Goal: Task Accomplishment & Management: Use online tool/utility

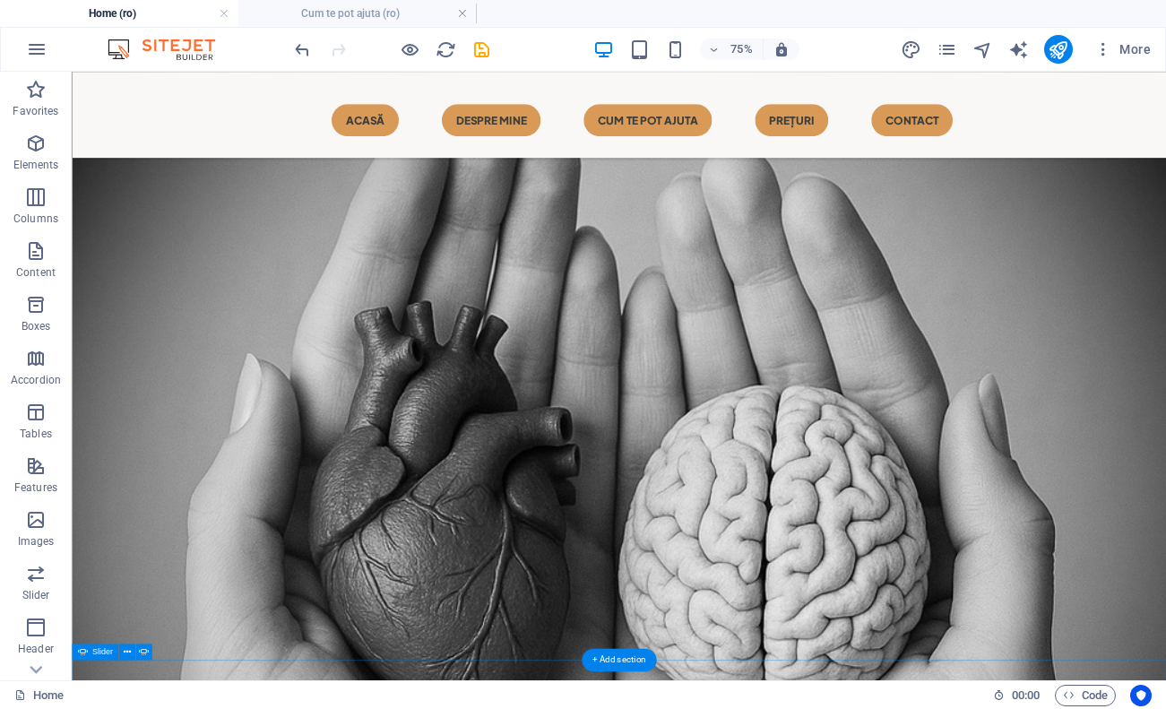
scroll to position [1067, 0]
click at [723, 140] on nav "Acasă Despre mine CUM TE POT AJUTA Prețuri Contact" at bounding box center [801, 136] width 1004 height 43
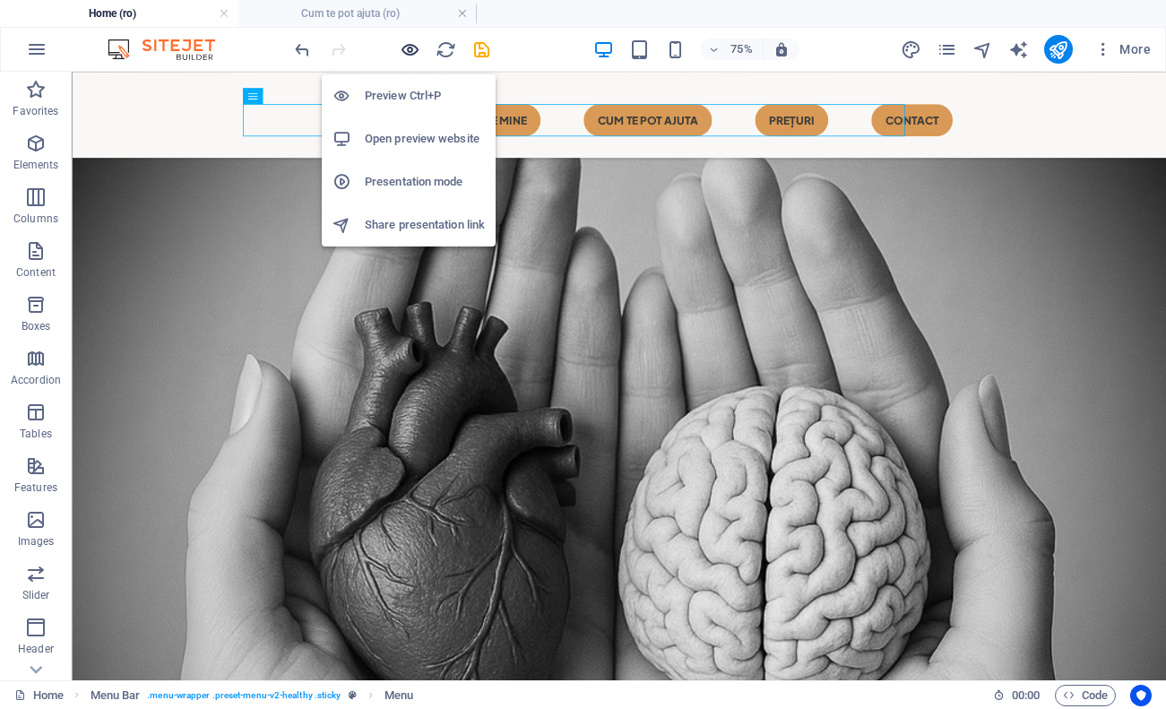
click at [407, 48] on icon "button" at bounding box center [410, 49] width 21 height 21
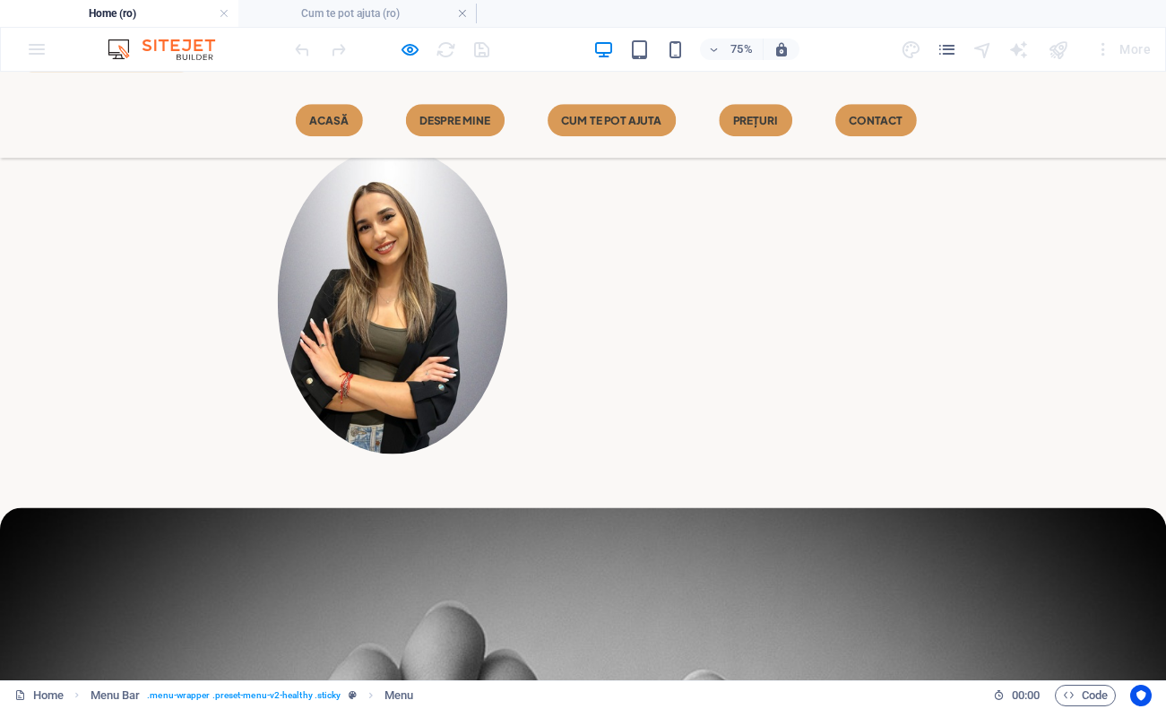
scroll to position [459, 0]
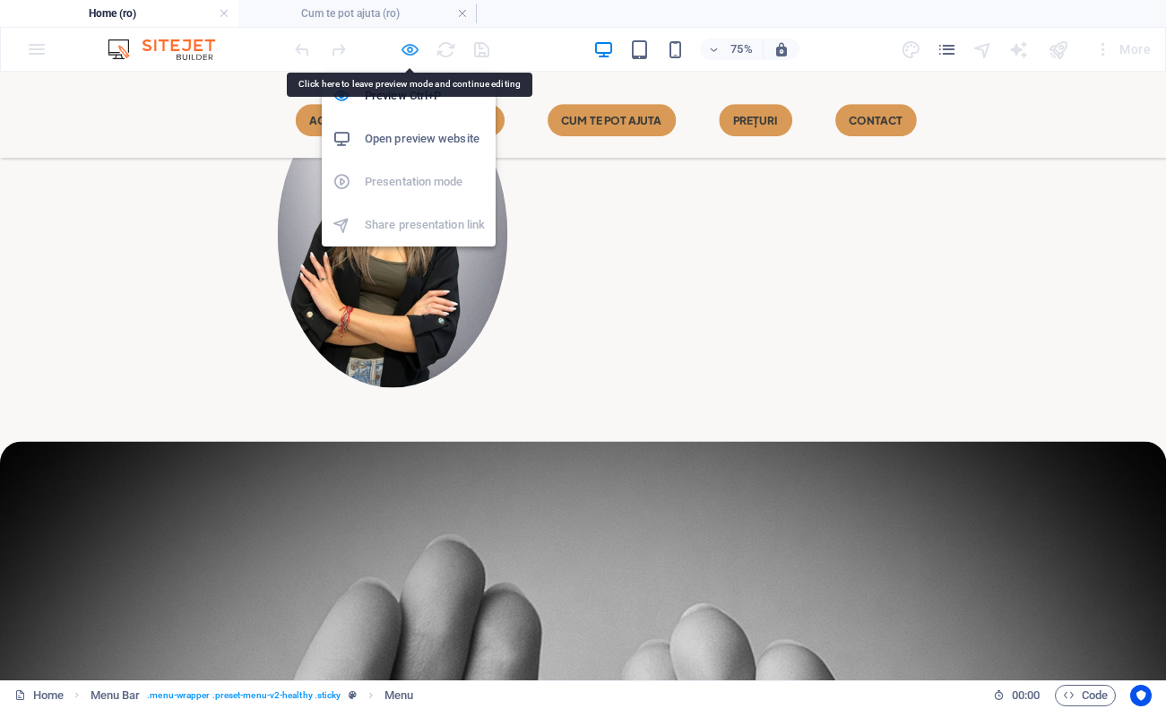
click at [410, 49] on icon "button" at bounding box center [410, 49] width 21 height 21
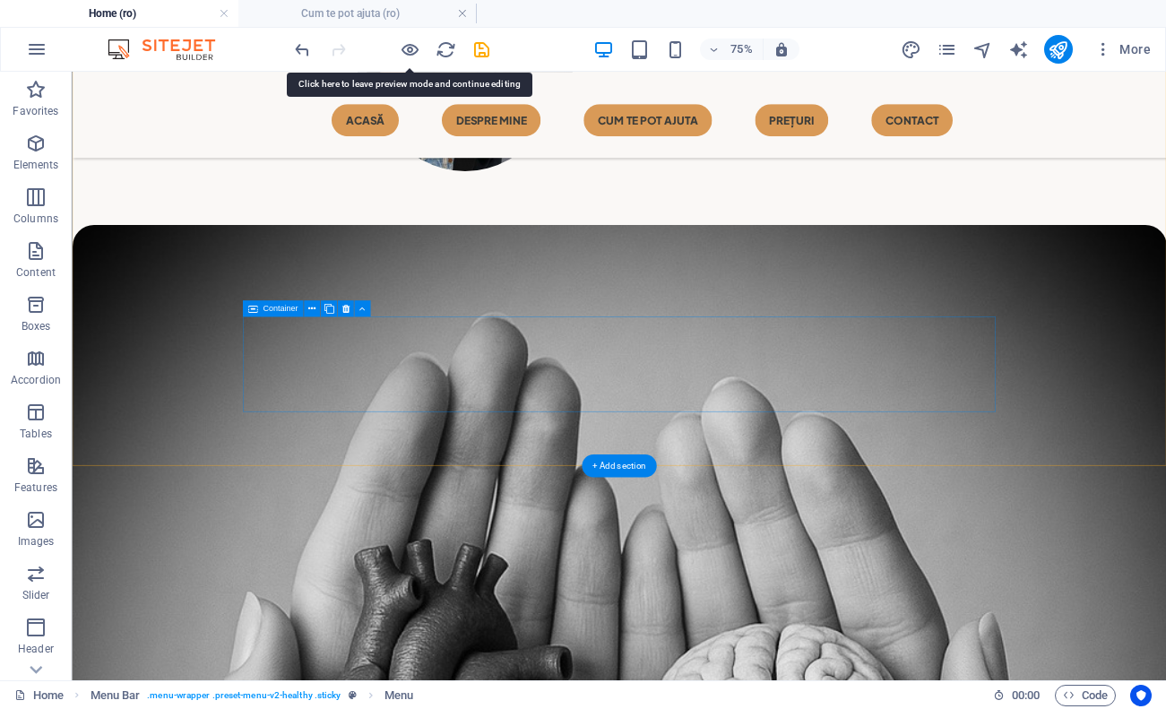
scroll to position [749, 0]
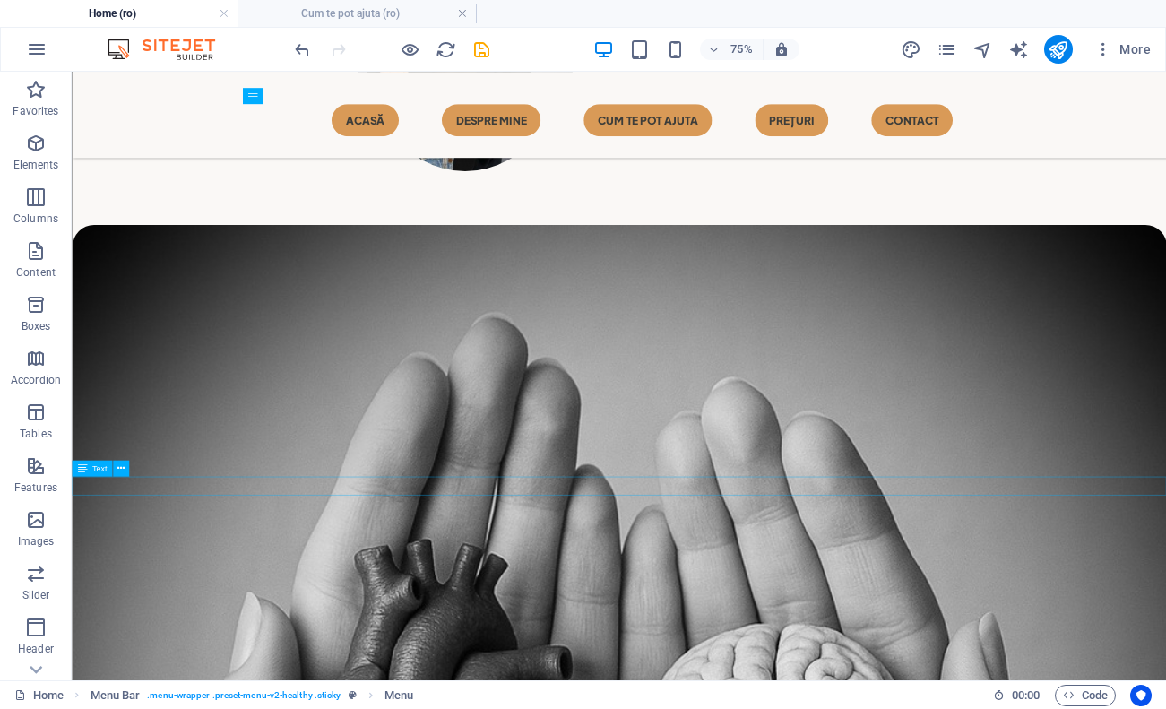
click at [78, 468] on icon at bounding box center [82, 469] width 10 height 16
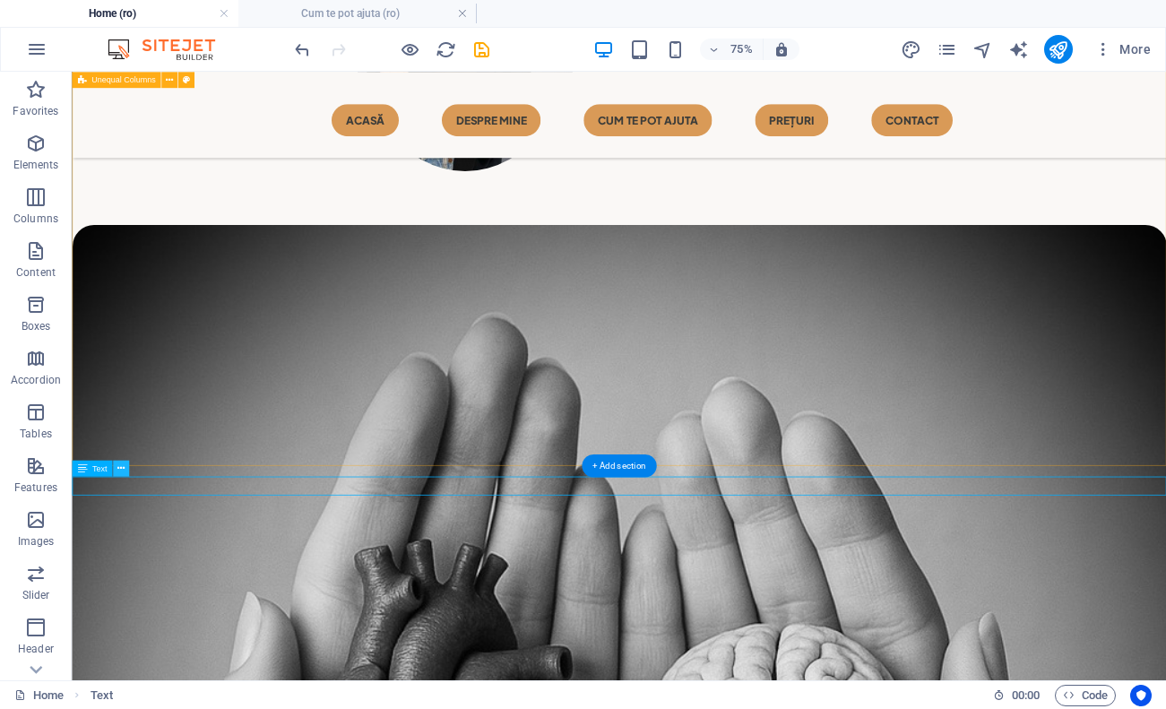
click at [125, 467] on icon at bounding box center [120, 469] width 7 height 14
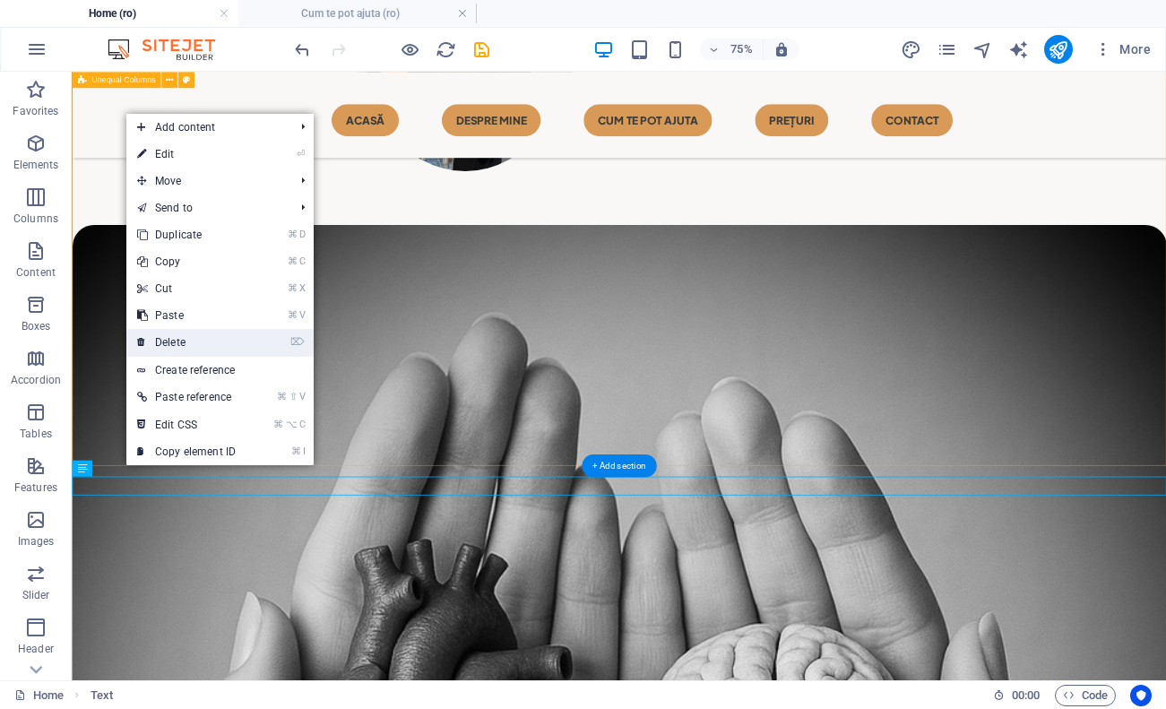
click at [204, 350] on link "⌦ Delete" at bounding box center [186, 342] width 120 height 27
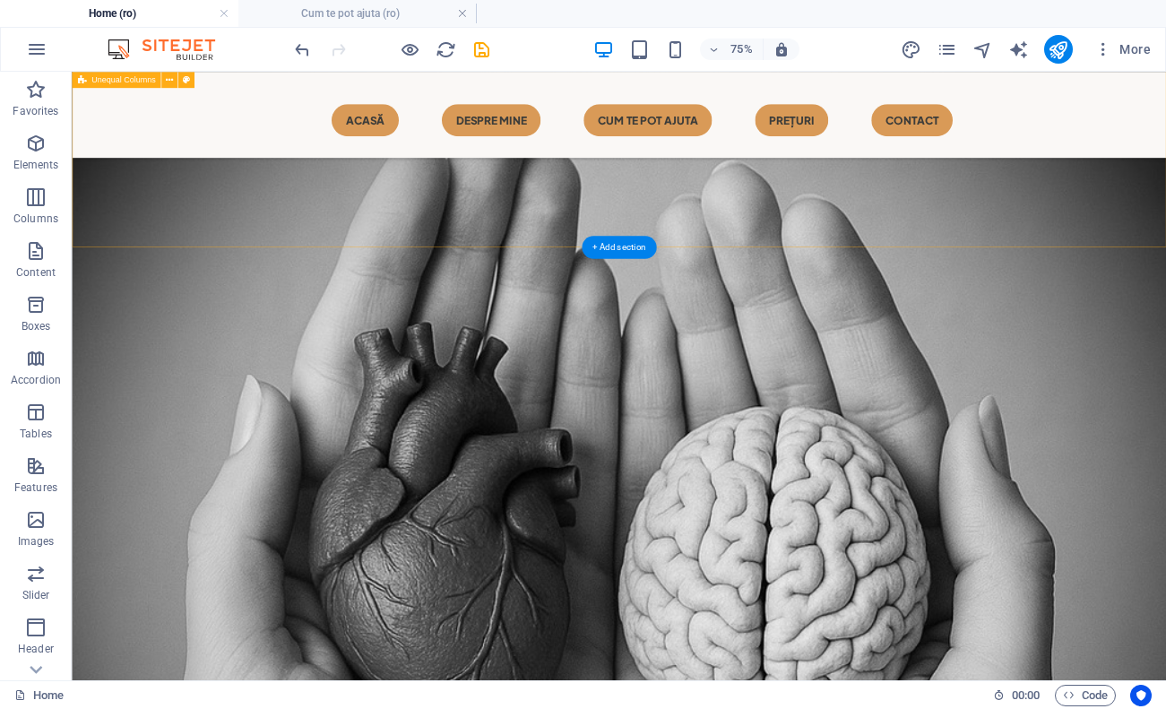
scroll to position [1043, 0]
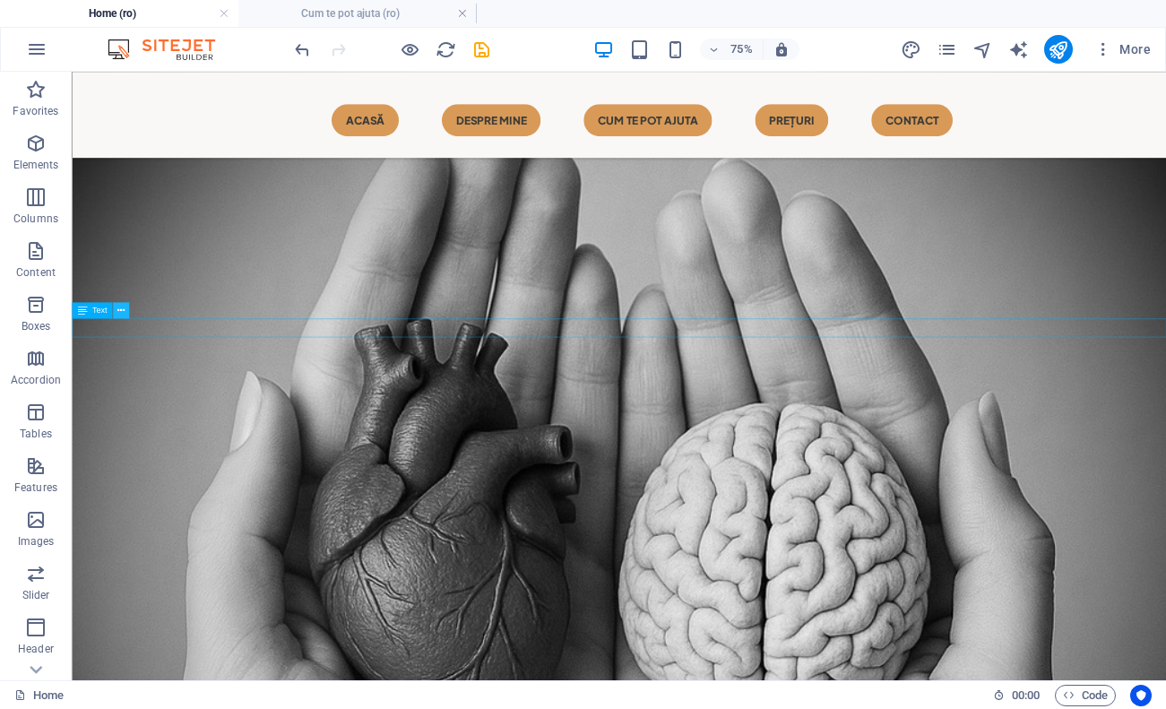
click at [128, 309] on button at bounding box center [121, 310] width 16 height 16
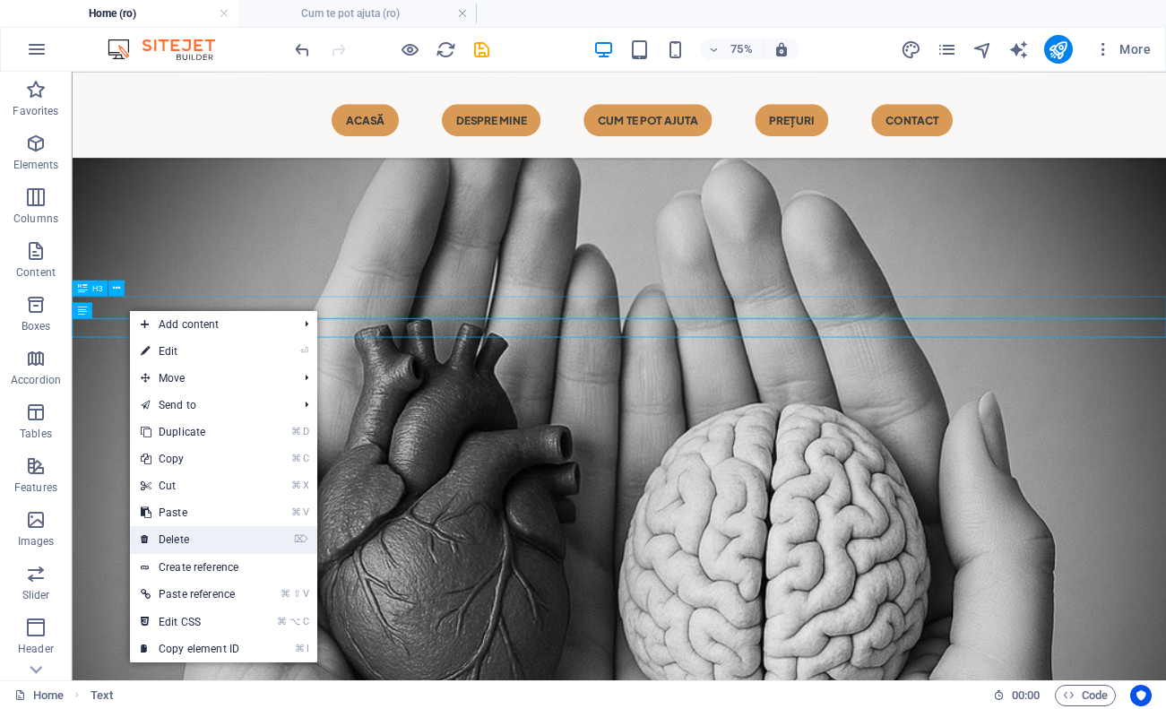
click at [192, 531] on link "⌦ Delete" at bounding box center [190, 539] width 120 height 27
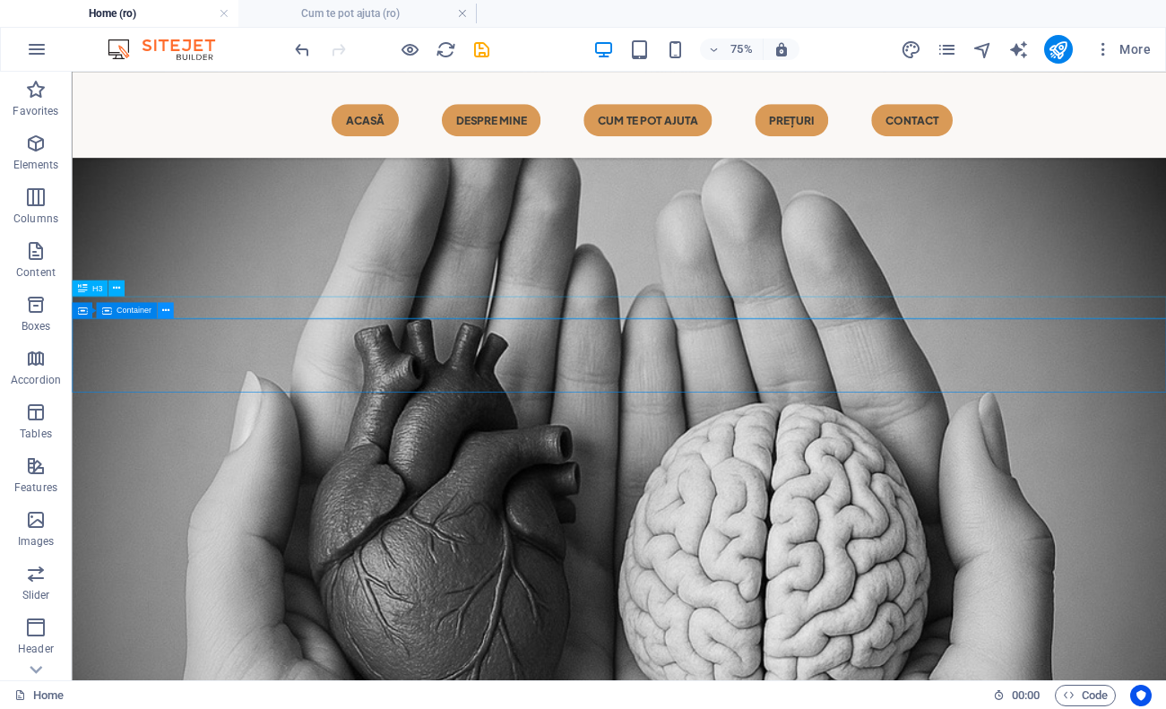
click at [166, 312] on icon at bounding box center [164, 310] width 7 height 14
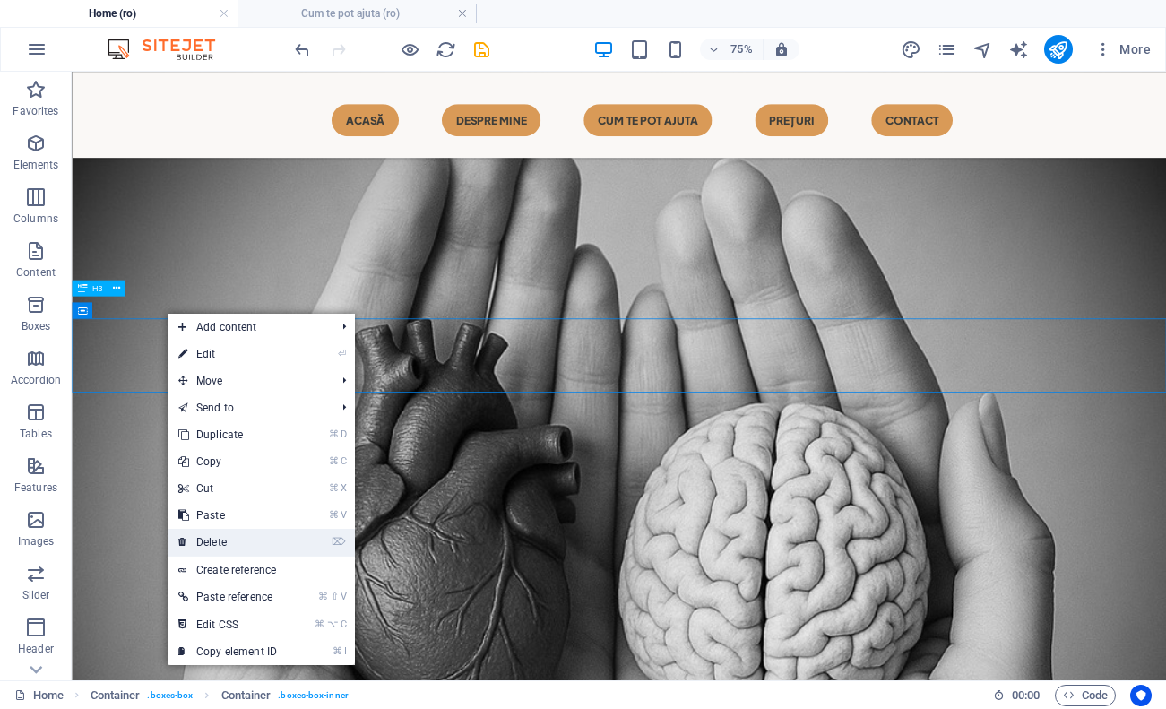
click at [246, 548] on link "⌦ Delete" at bounding box center [228, 542] width 120 height 27
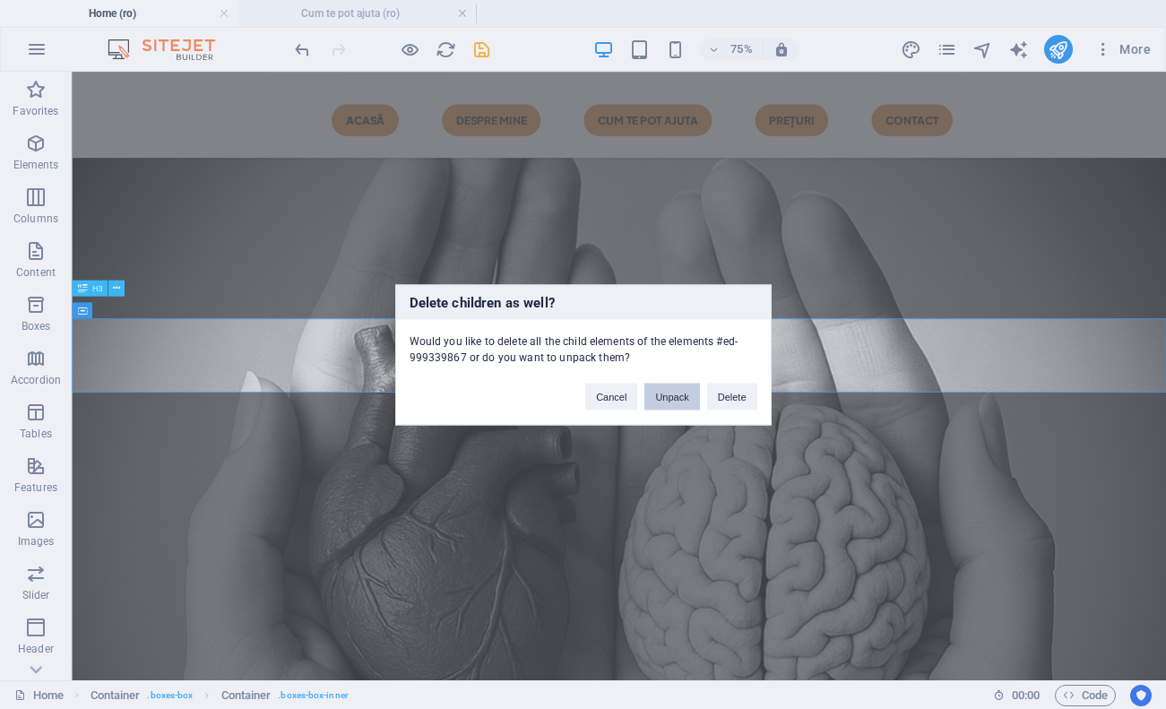
click at [673, 397] on button "Unpack" at bounding box center [671, 396] width 55 height 27
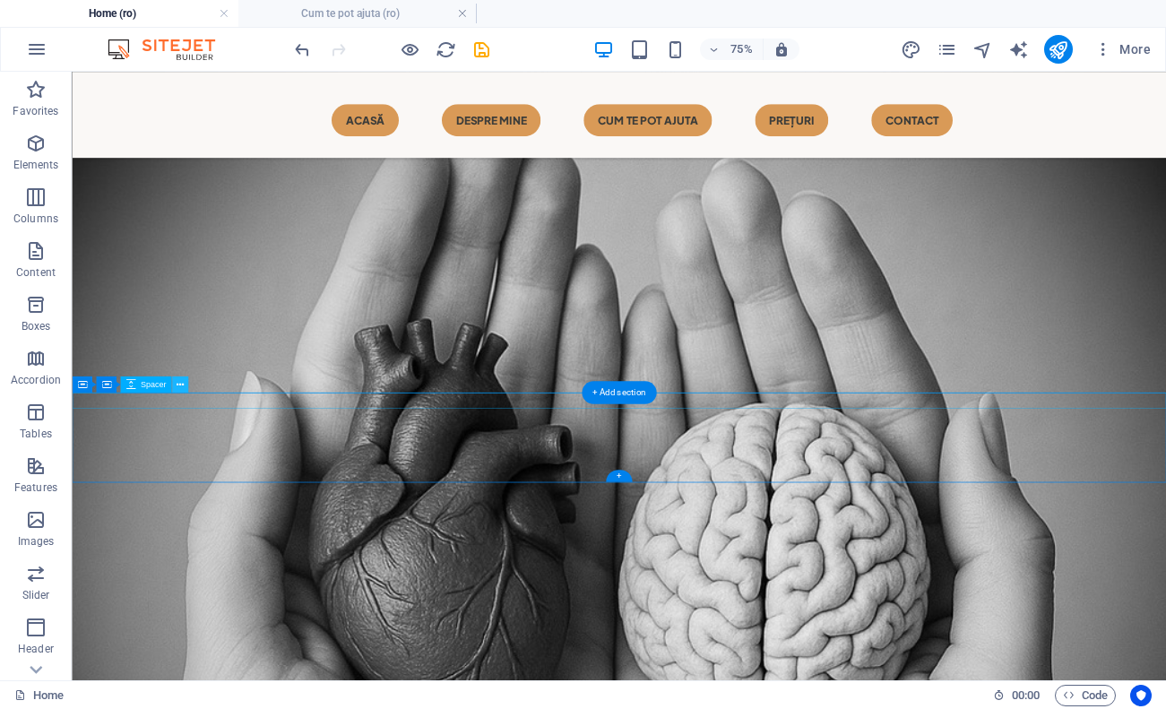
click at [183, 383] on icon at bounding box center [180, 384] width 7 height 14
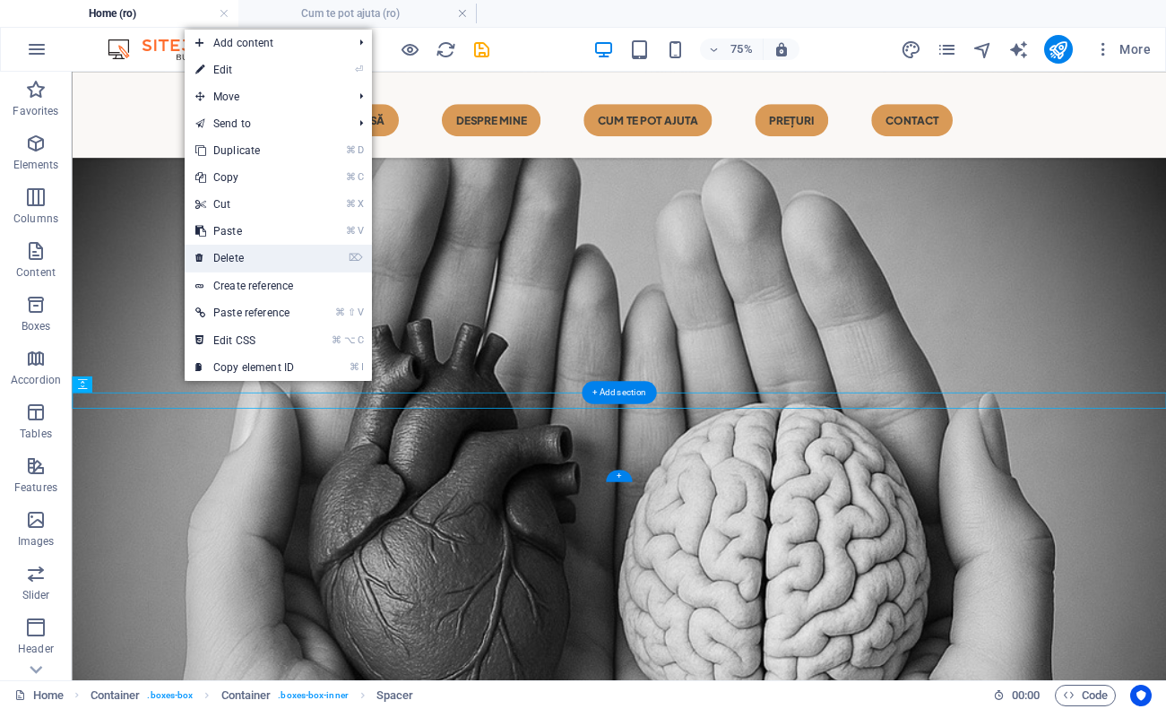
click at [288, 264] on link "⌦ Delete" at bounding box center [245, 258] width 120 height 27
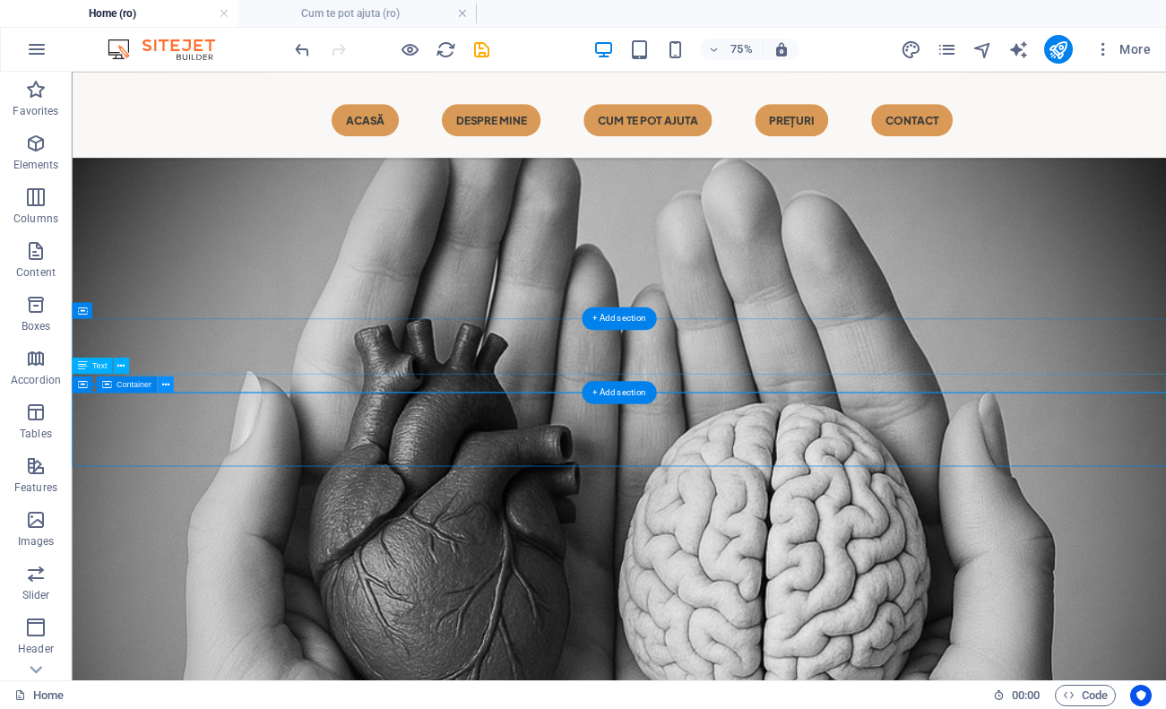
click at [168, 385] on icon at bounding box center [164, 384] width 7 height 14
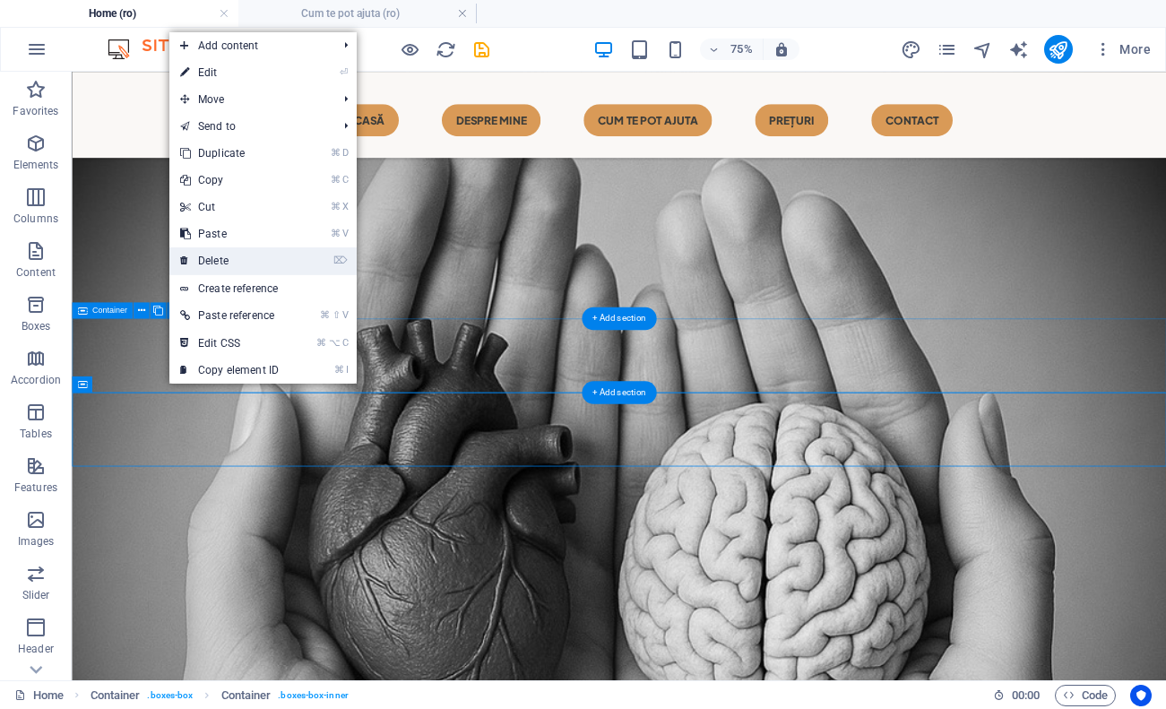
click at [256, 265] on link "⌦ Delete" at bounding box center [229, 260] width 120 height 27
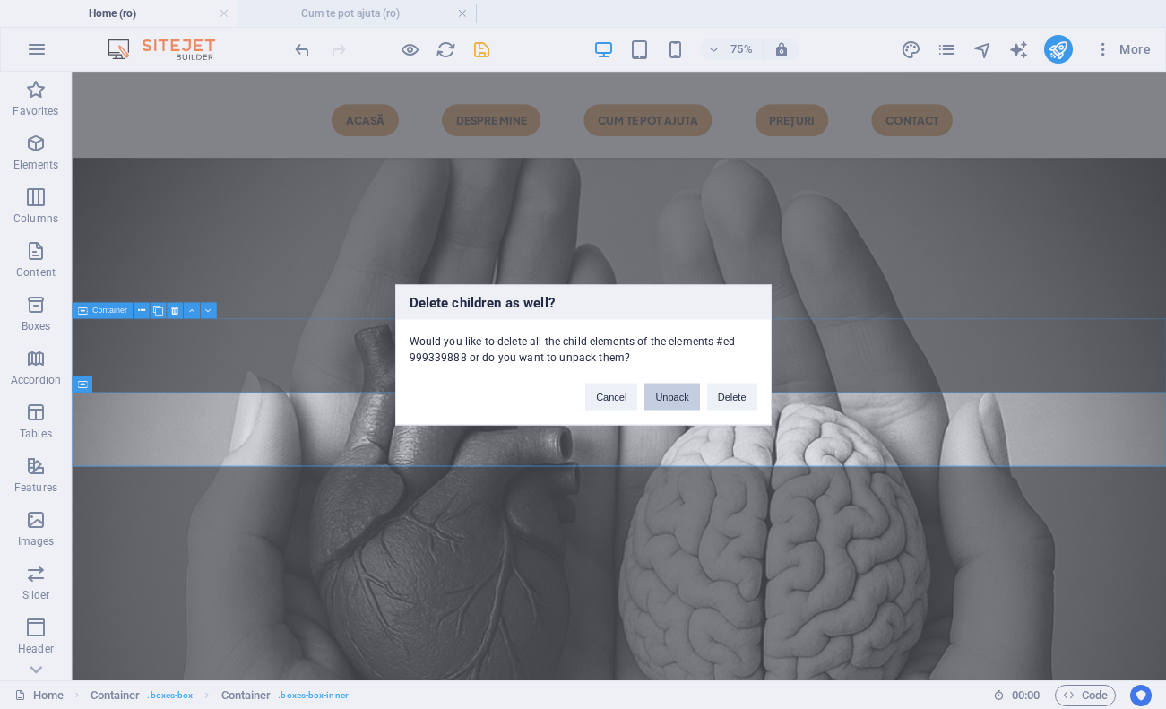
click at [677, 391] on button "Unpack" at bounding box center [671, 396] width 55 height 27
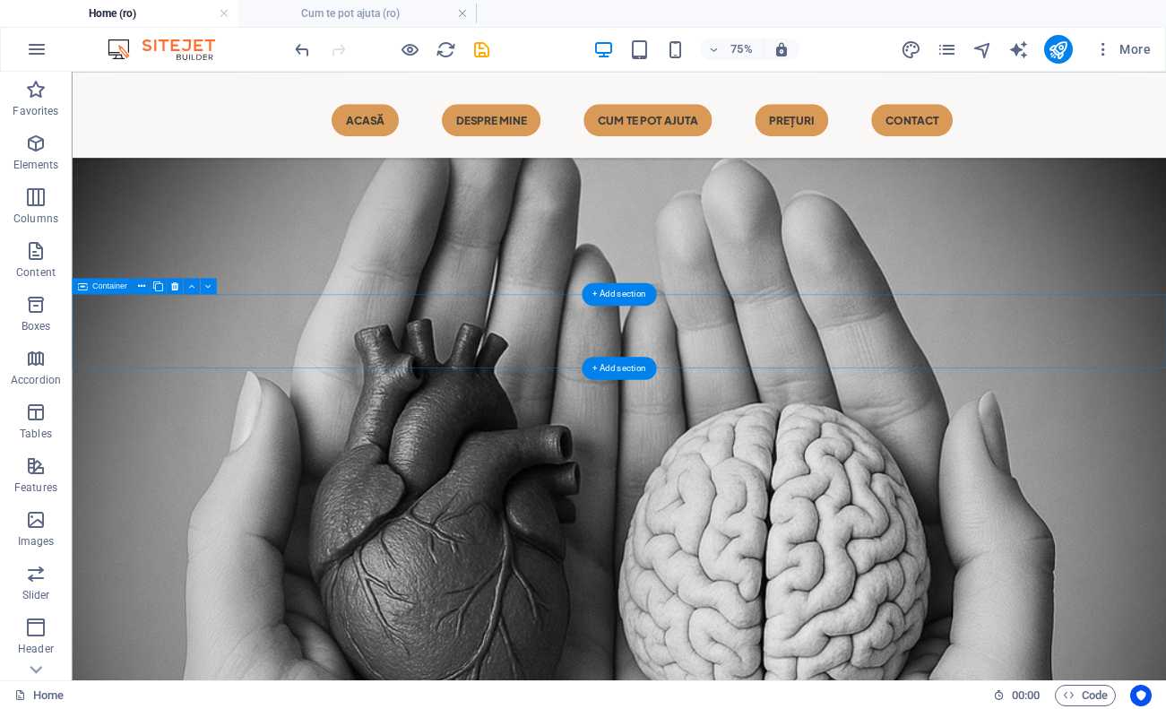
scroll to position [1143, 0]
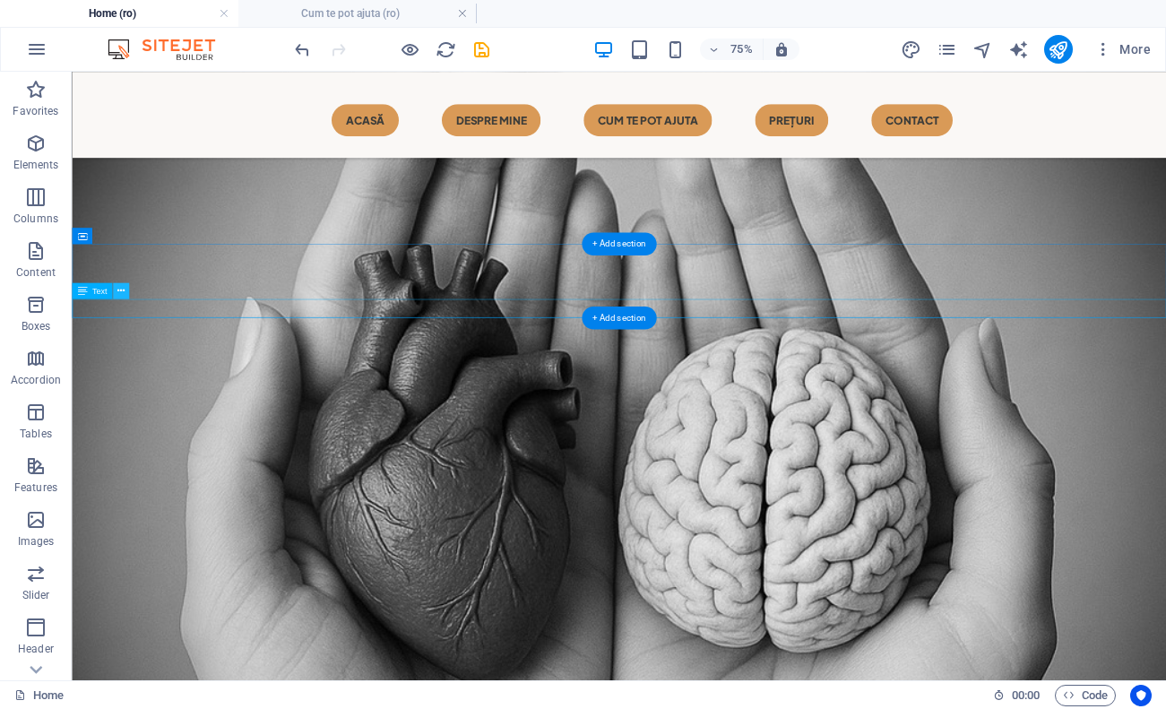
click at [121, 294] on icon at bounding box center [120, 291] width 7 height 14
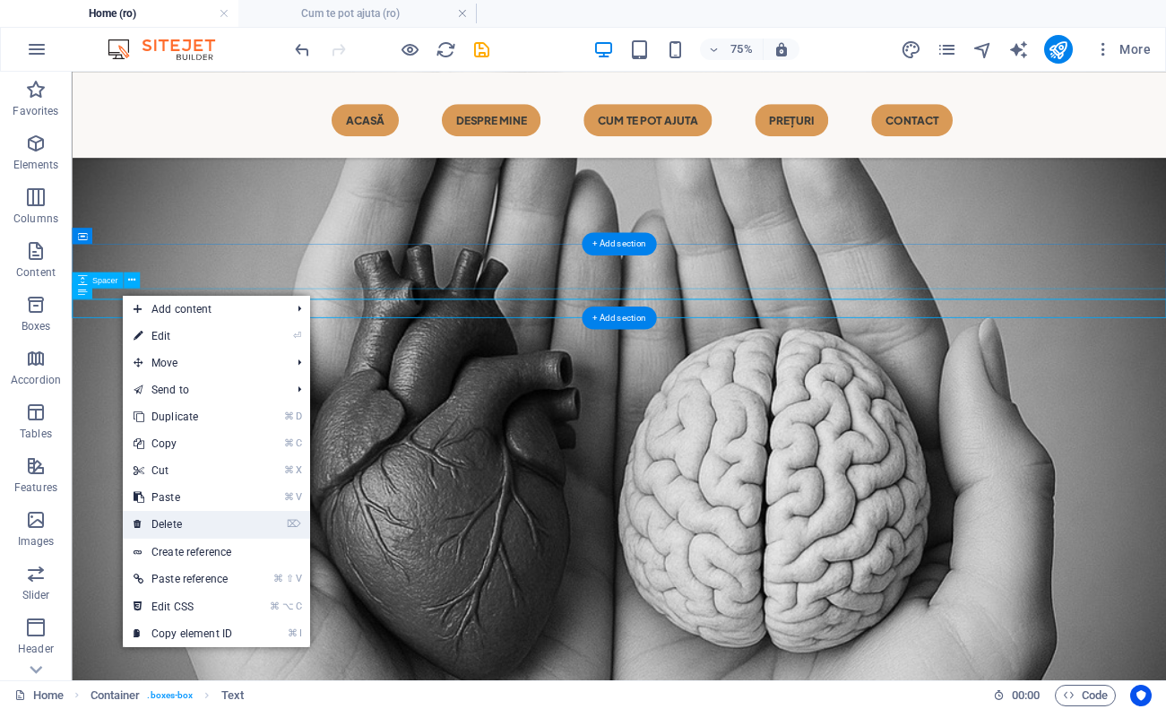
click at [196, 517] on link "⌦ Delete" at bounding box center [183, 524] width 120 height 27
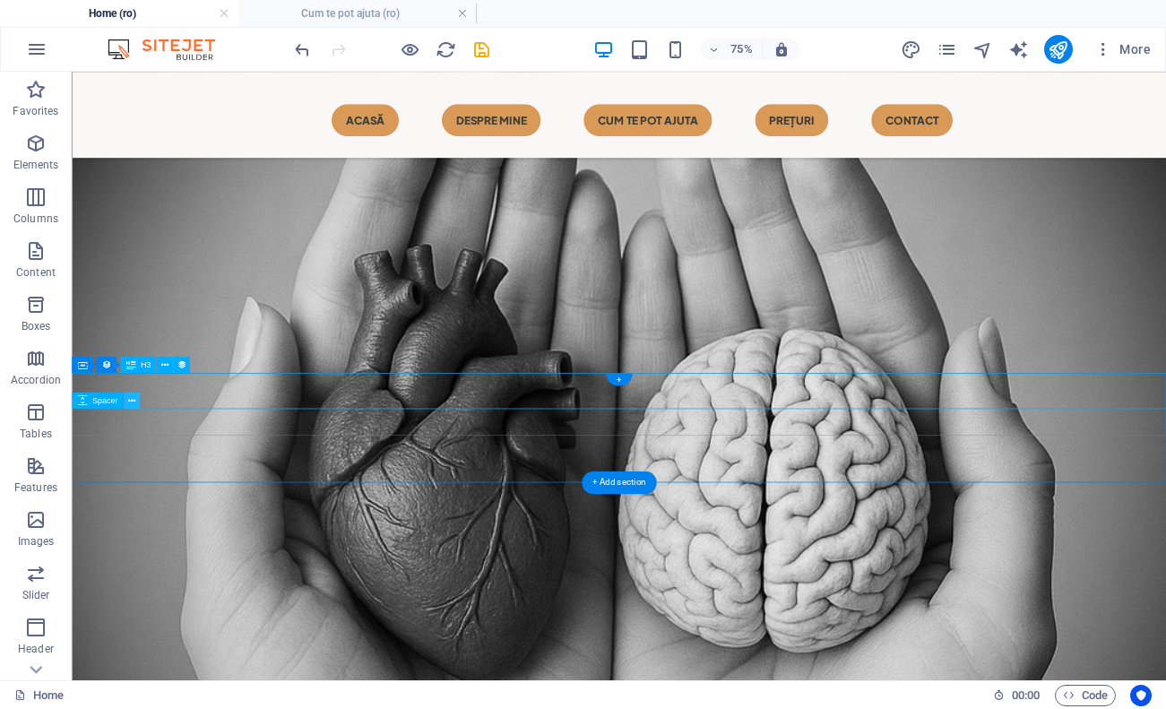
click at [130, 402] on icon at bounding box center [131, 400] width 7 height 14
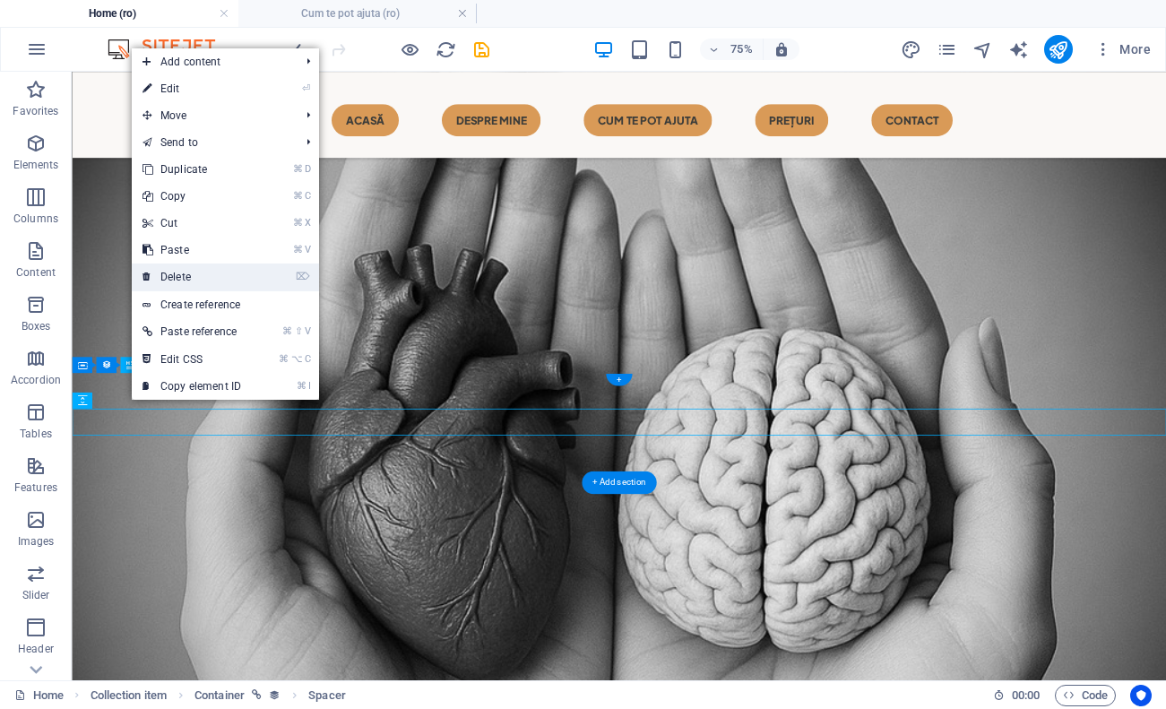
click at [214, 265] on link "⌦ Delete" at bounding box center [192, 277] width 120 height 27
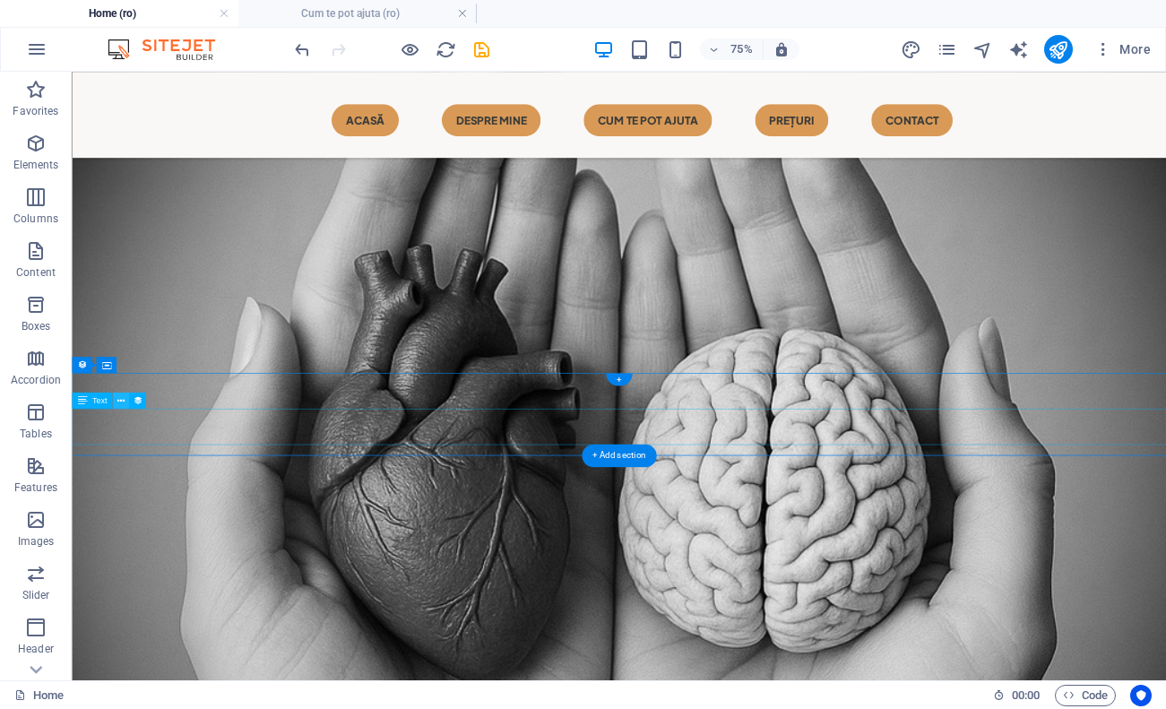
click at [125, 401] on icon at bounding box center [120, 400] width 7 height 14
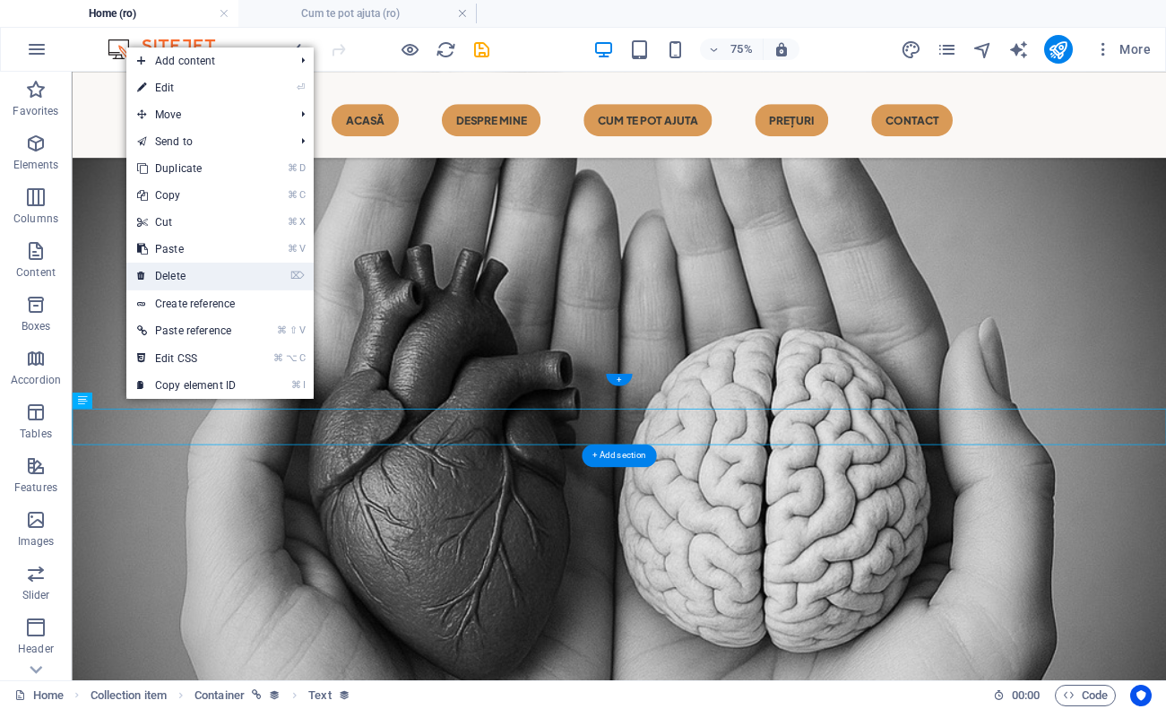
click at [211, 286] on link "⌦ Delete" at bounding box center [186, 276] width 120 height 27
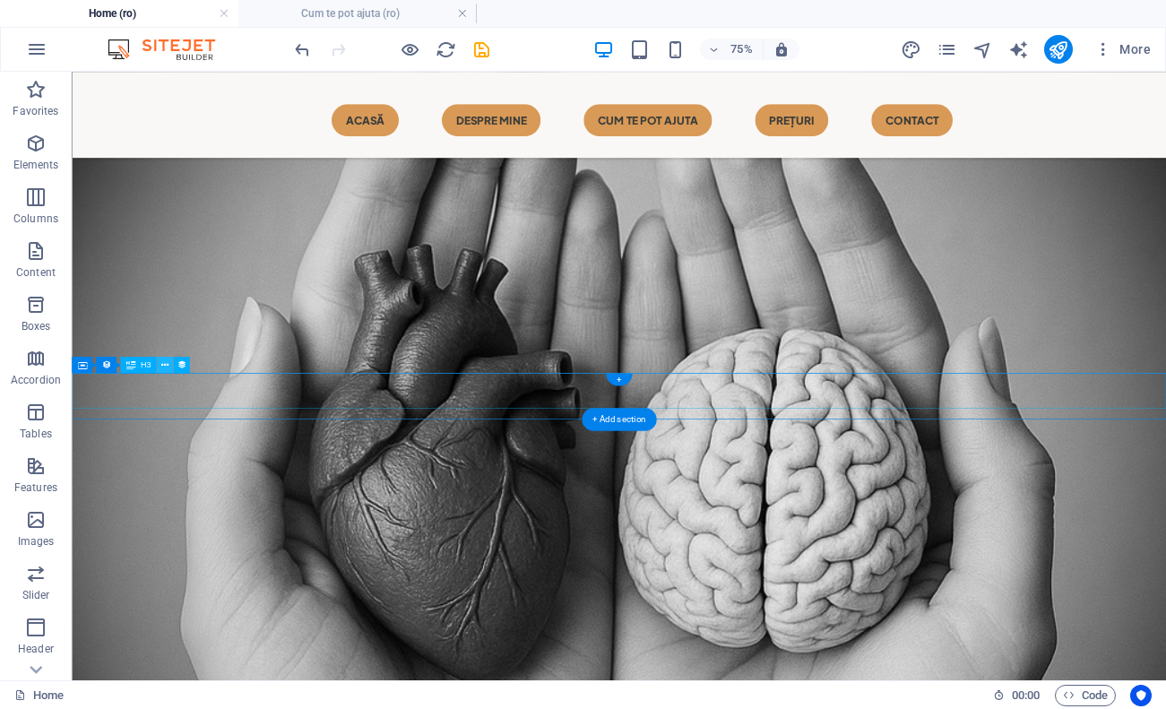
click at [168, 370] on icon at bounding box center [164, 365] width 7 height 14
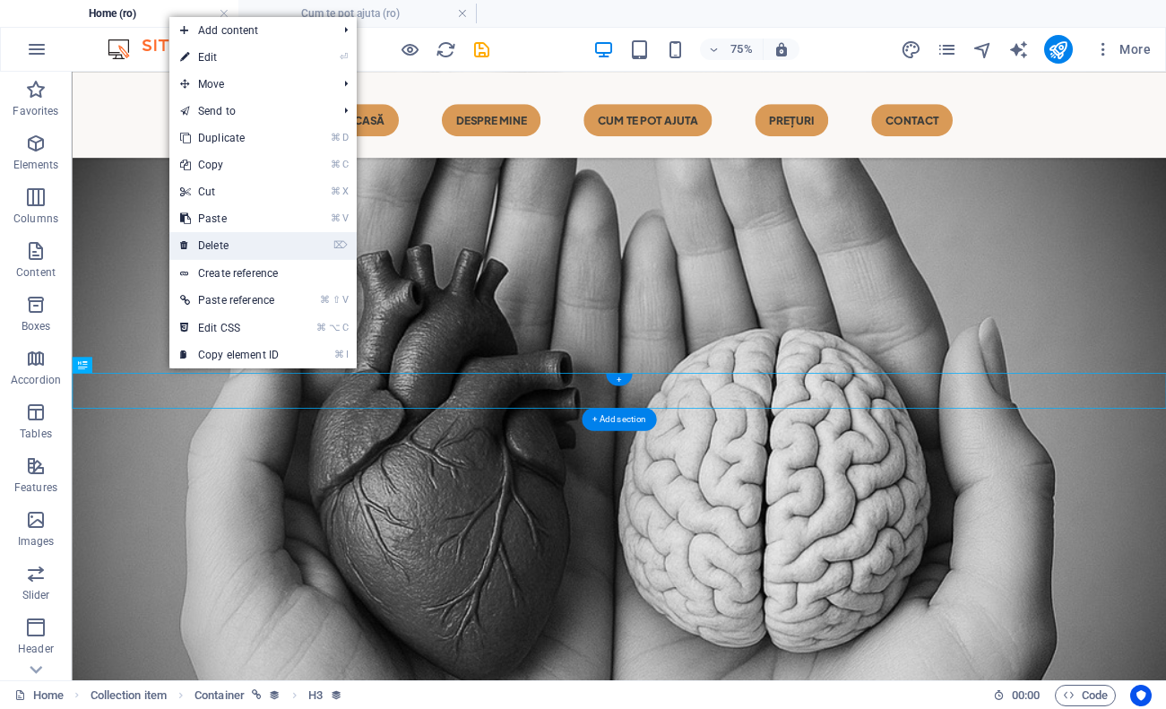
click at [264, 247] on link "⌦ Delete" at bounding box center [229, 245] width 120 height 27
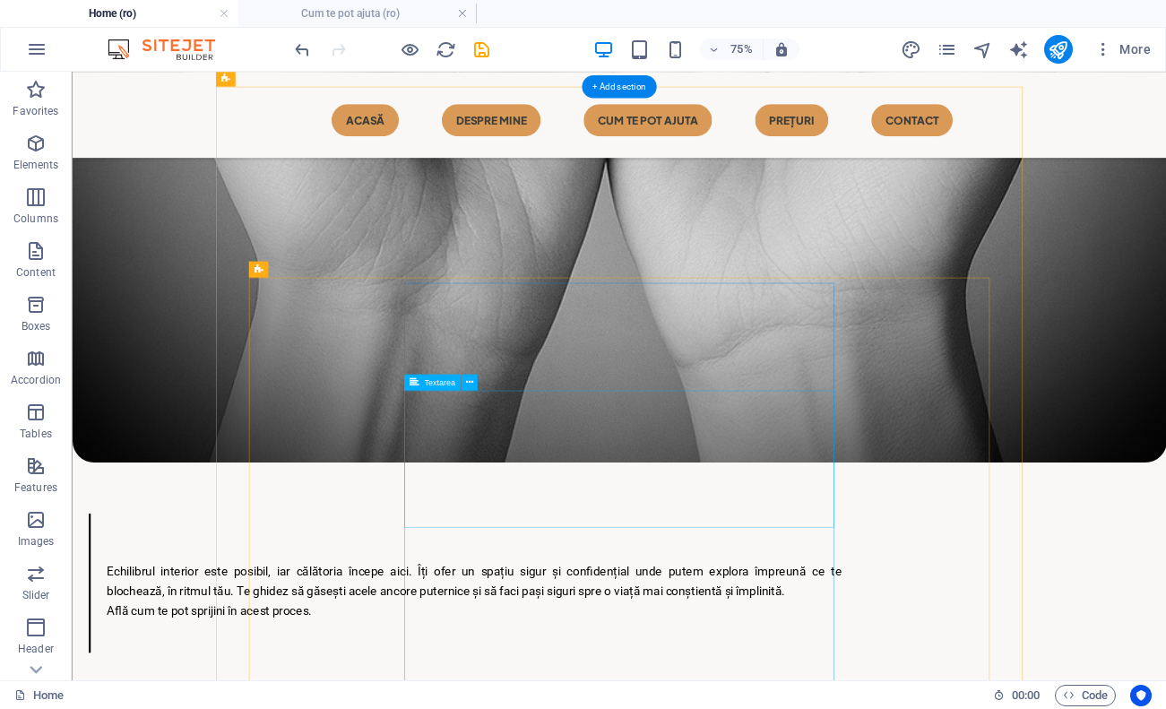
scroll to position [1900, 0]
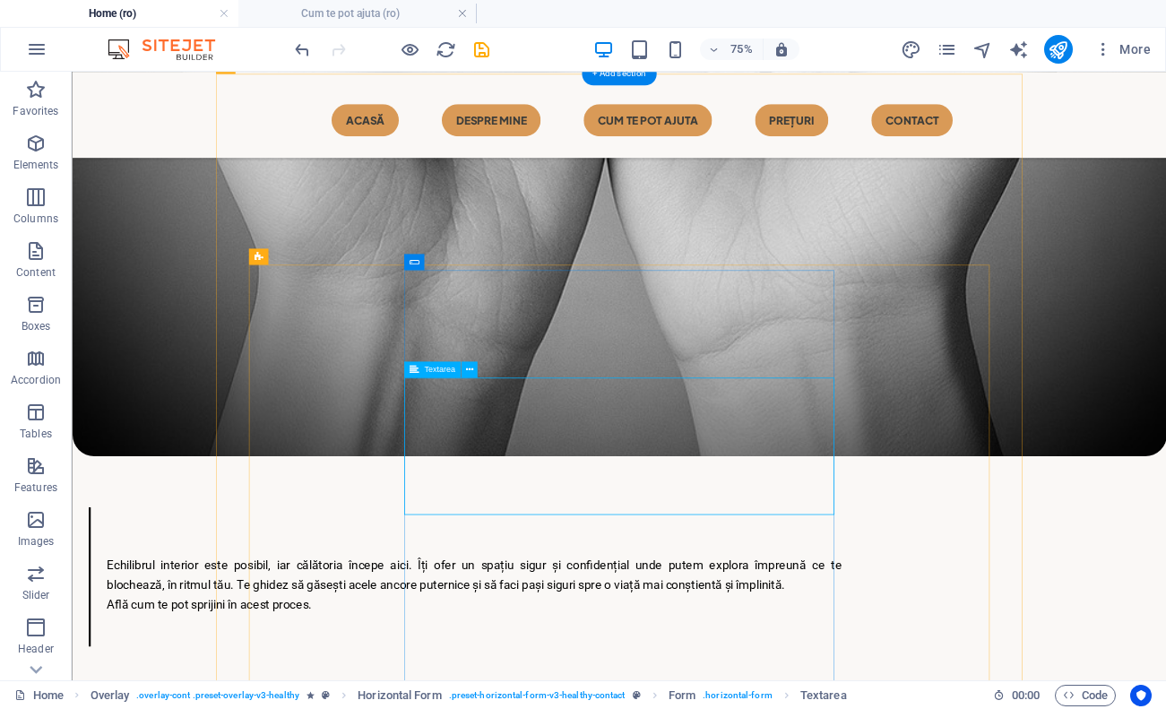
click at [447, 365] on div "Textarea" at bounding box center [432, 369] width 56 height 16
click at [464, 369] on button at bounding box center [469, 369] width 16 height 16
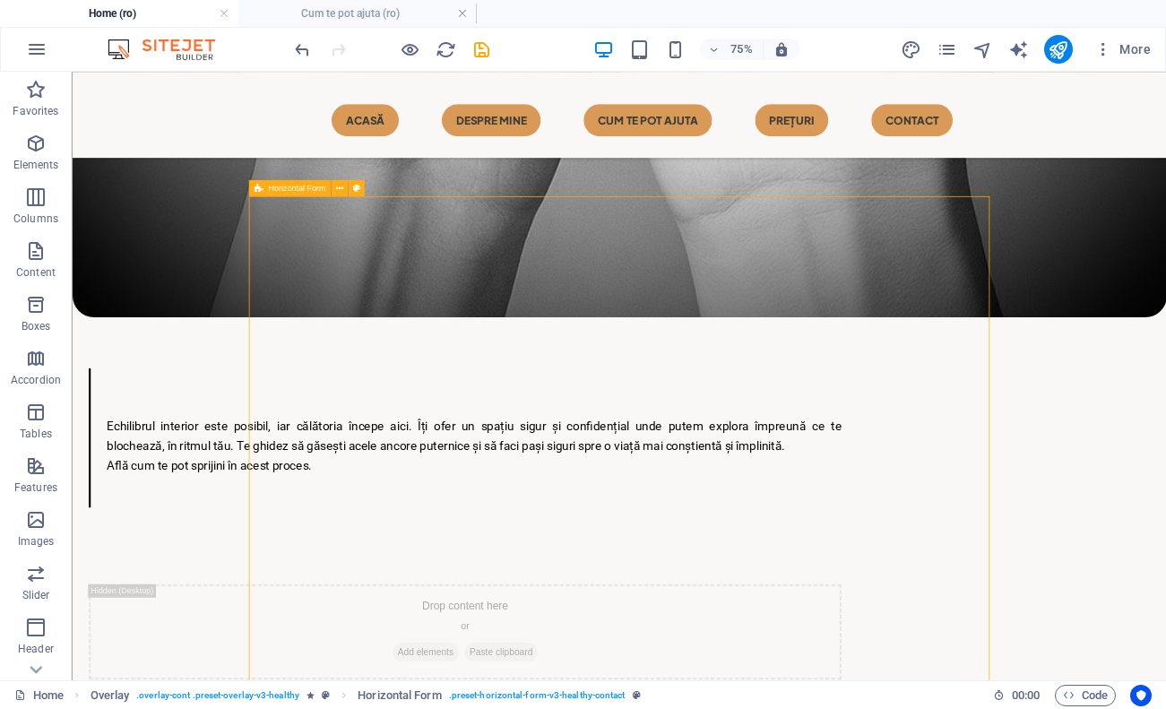
scroll to position [2090, 0]
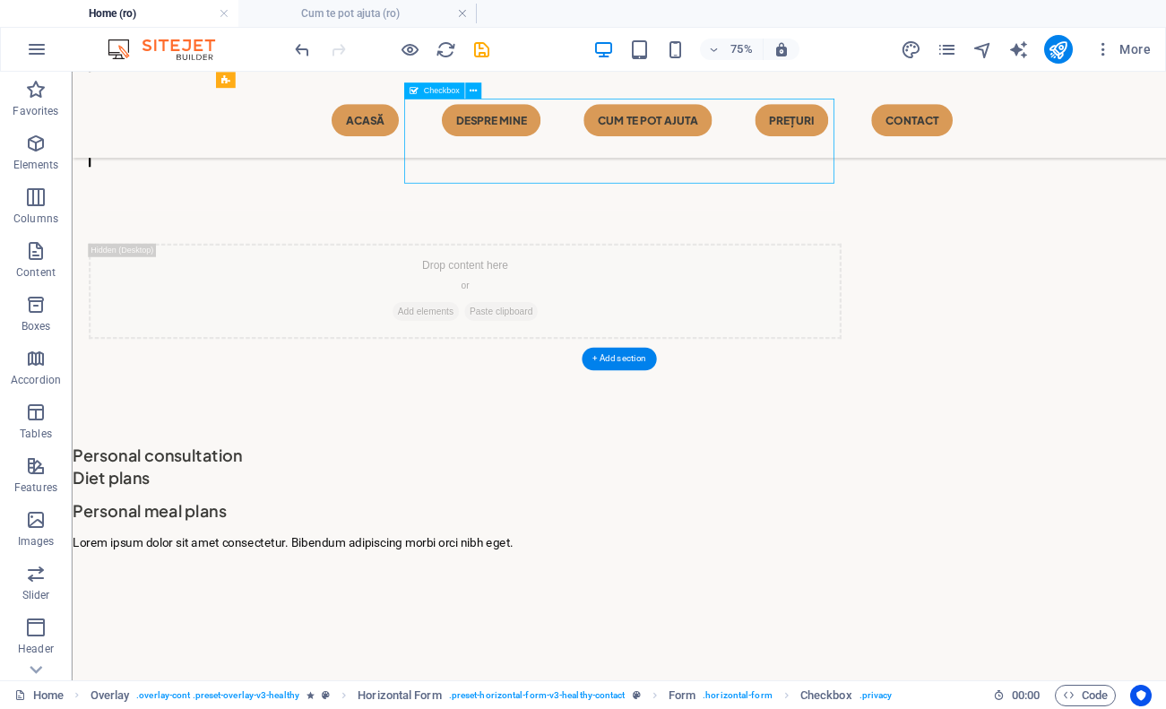
scroll to position [2530, 0]
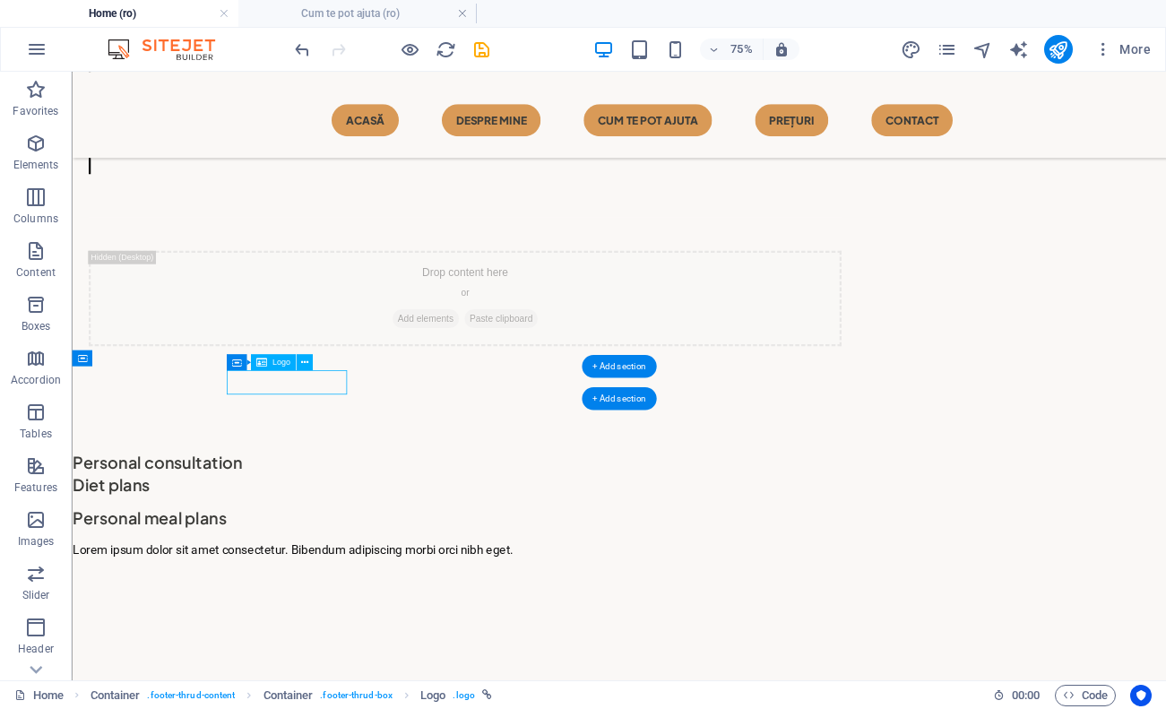
select select "px"
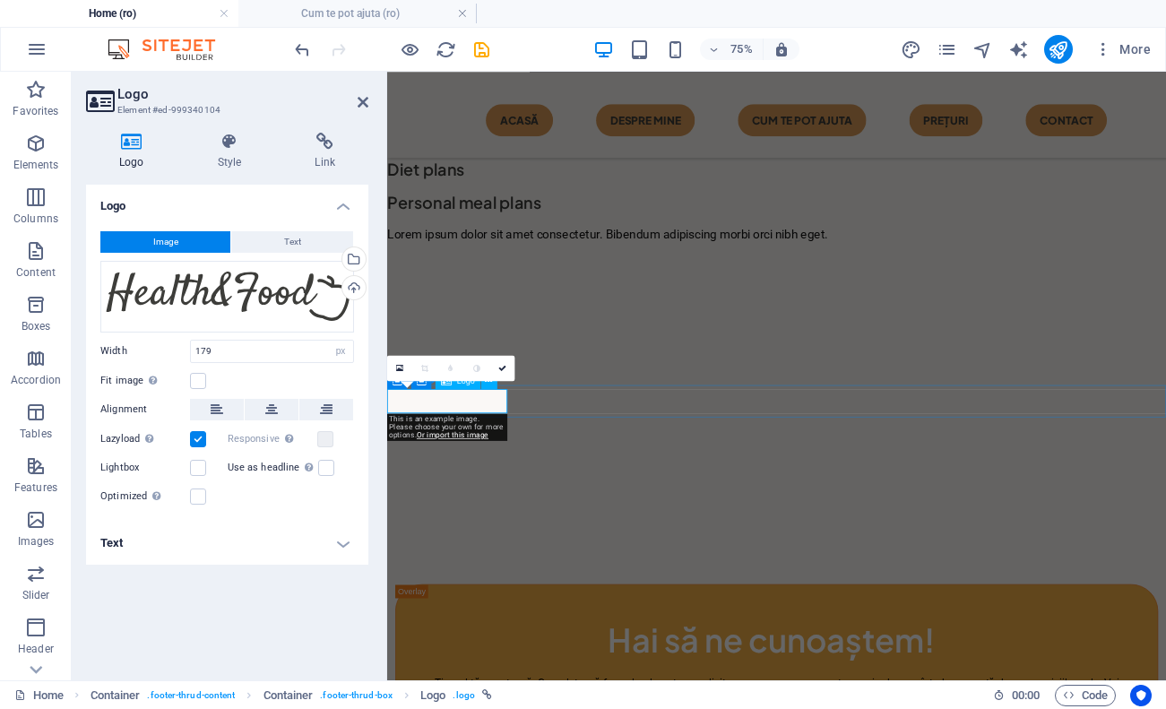
click at [317, 292] on div "Drag files here, click to choose files or select files from Files or our free s…" at bounding box center [227, 297] width 254 height 72
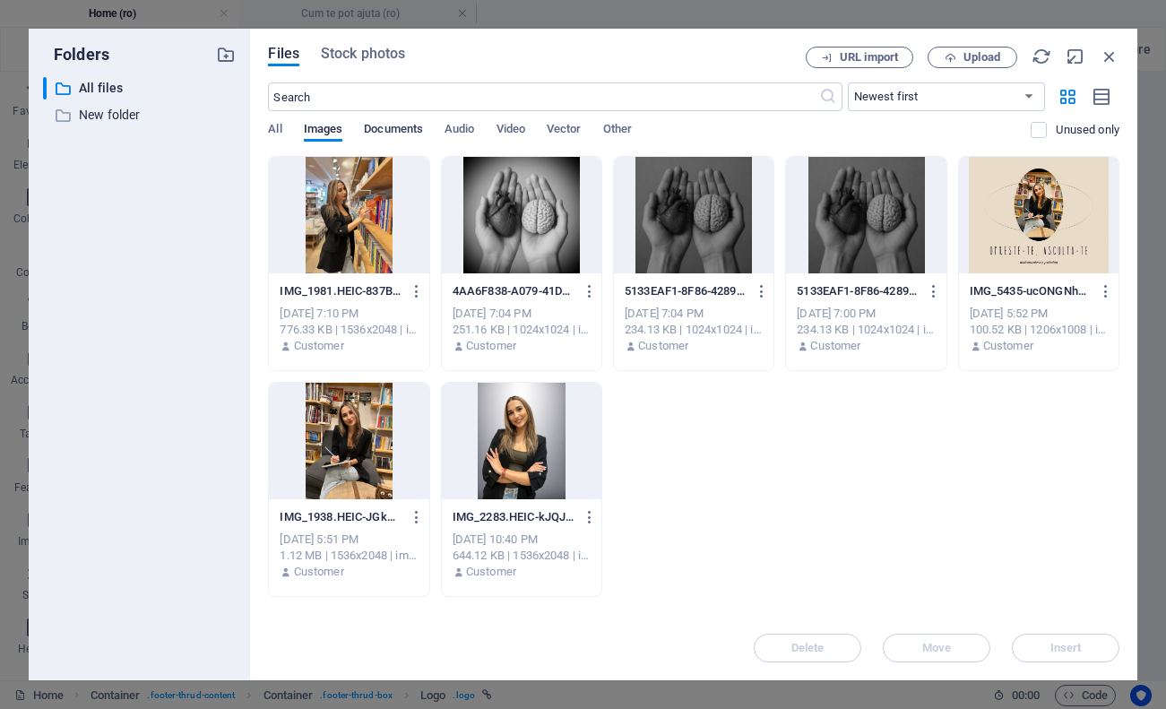
click at [407, 132] on span "Documents" at bounding box center [393, 130] width 59 height 25
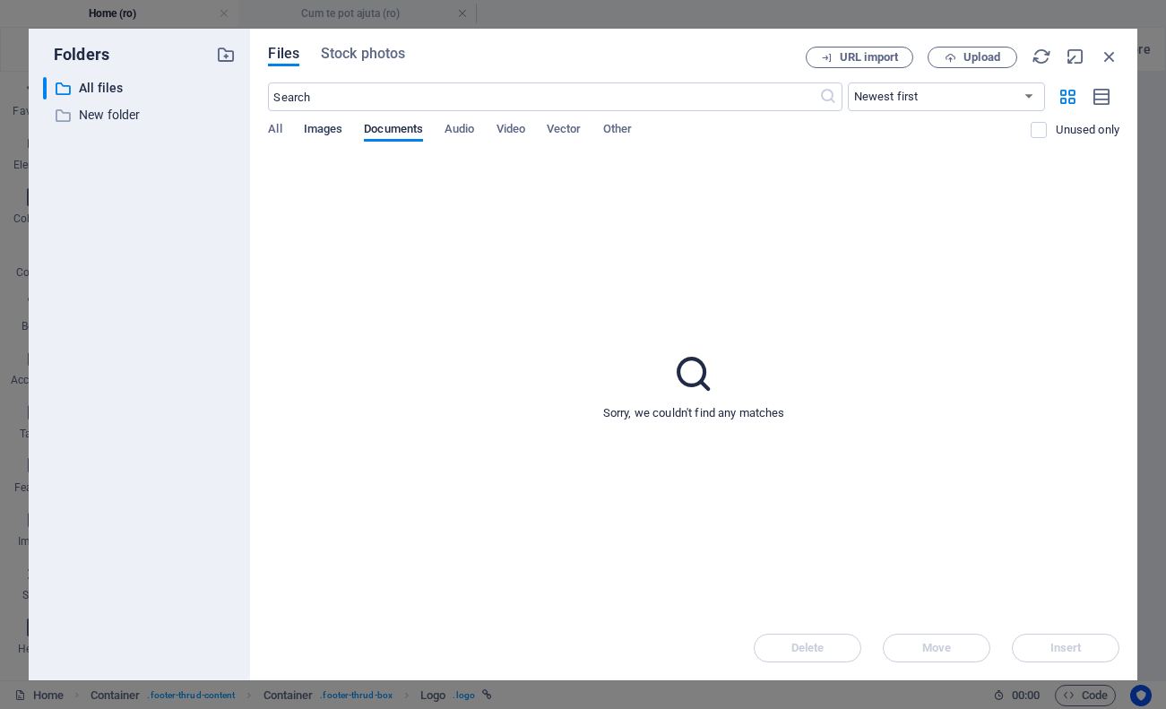
click at [339, 124] on span "Images" at bounding box center [323, 130] width 39 height 25
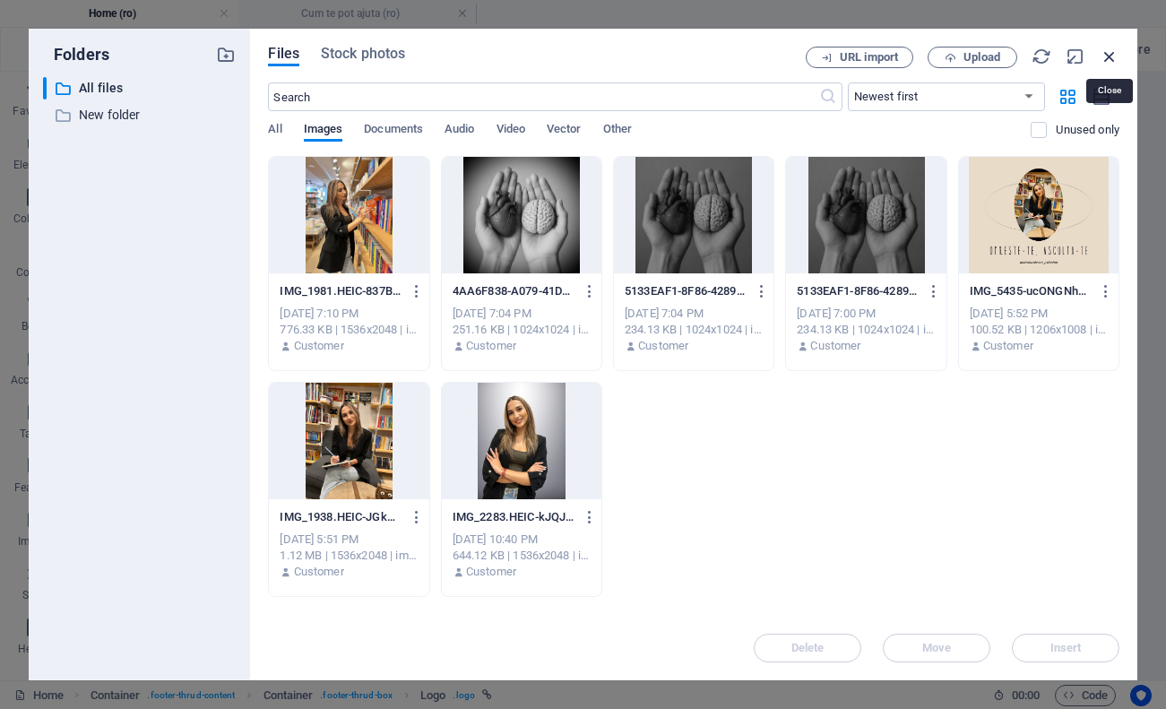
click at [1112, 54] on icon "button" at bounding box center [1110, 57] width 20 height 20
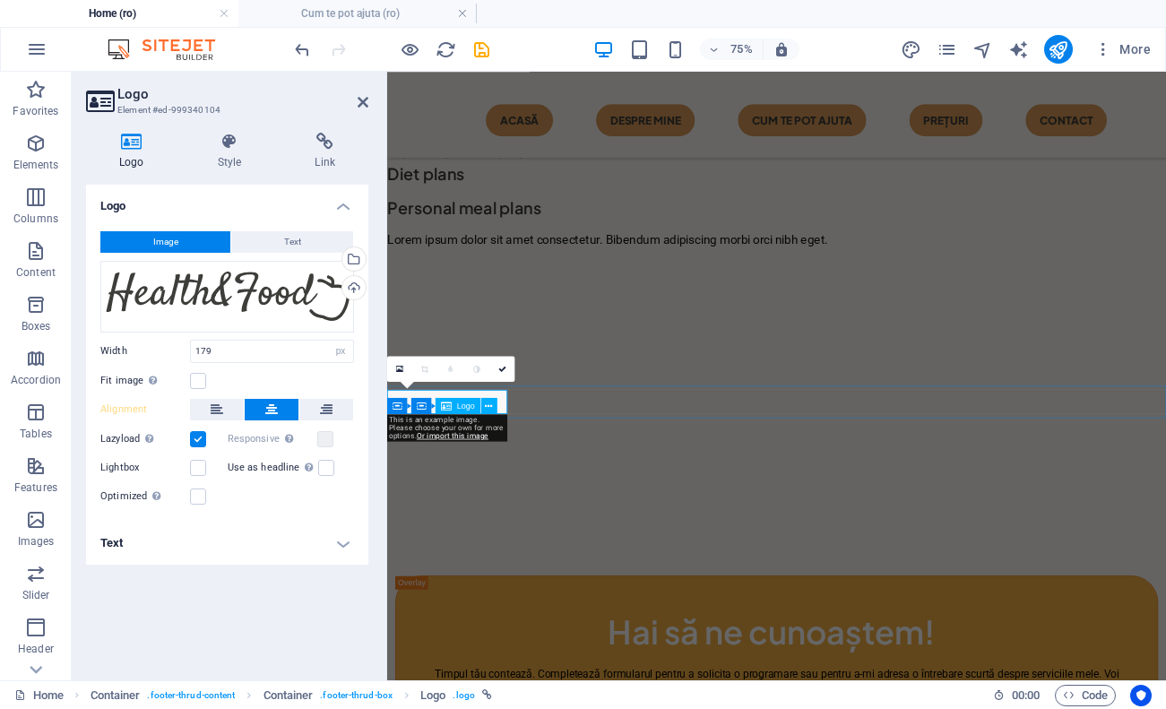
scroll to position [2489, 0]
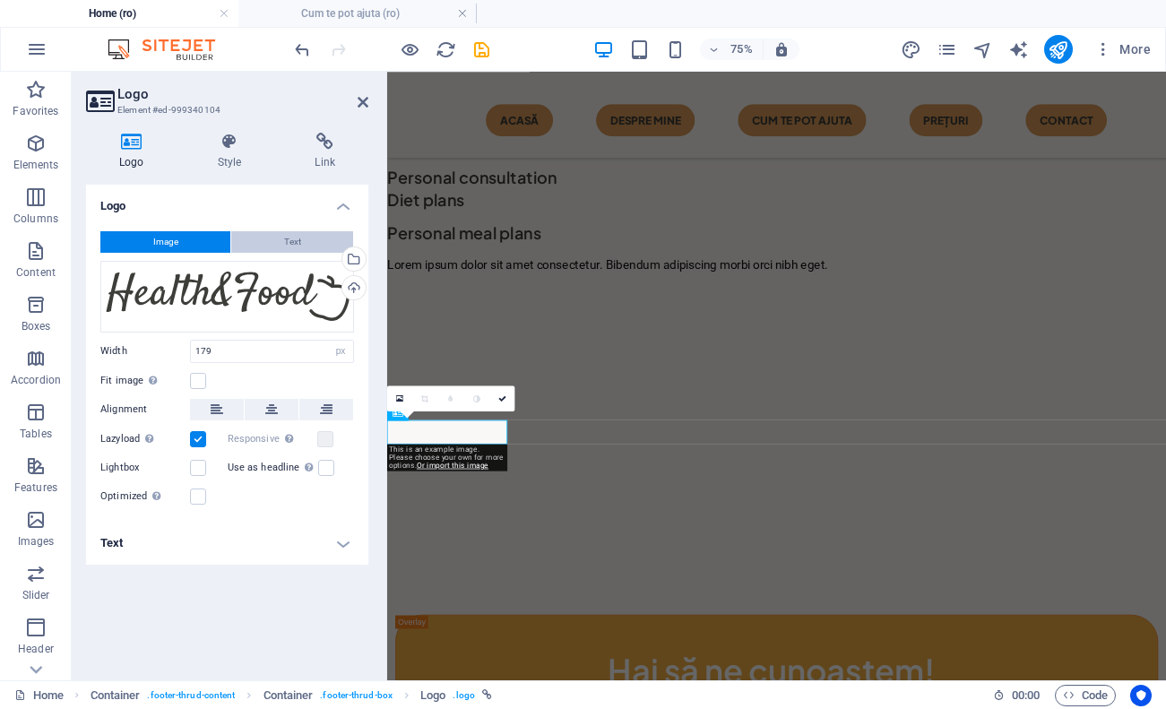
click at [310, 247] on button "Text" at bounding box center [292, 242] width 122 height 22
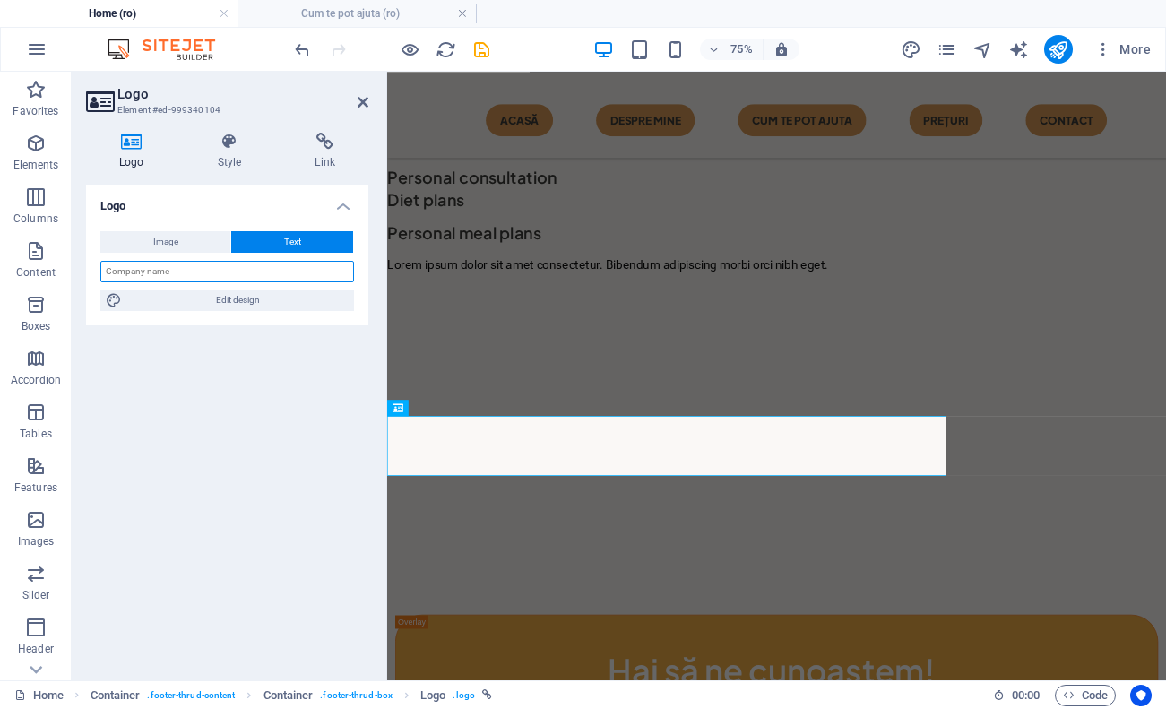
click at [299, 272] on input "text" at bounding box center [227, 272] width 254 height 22
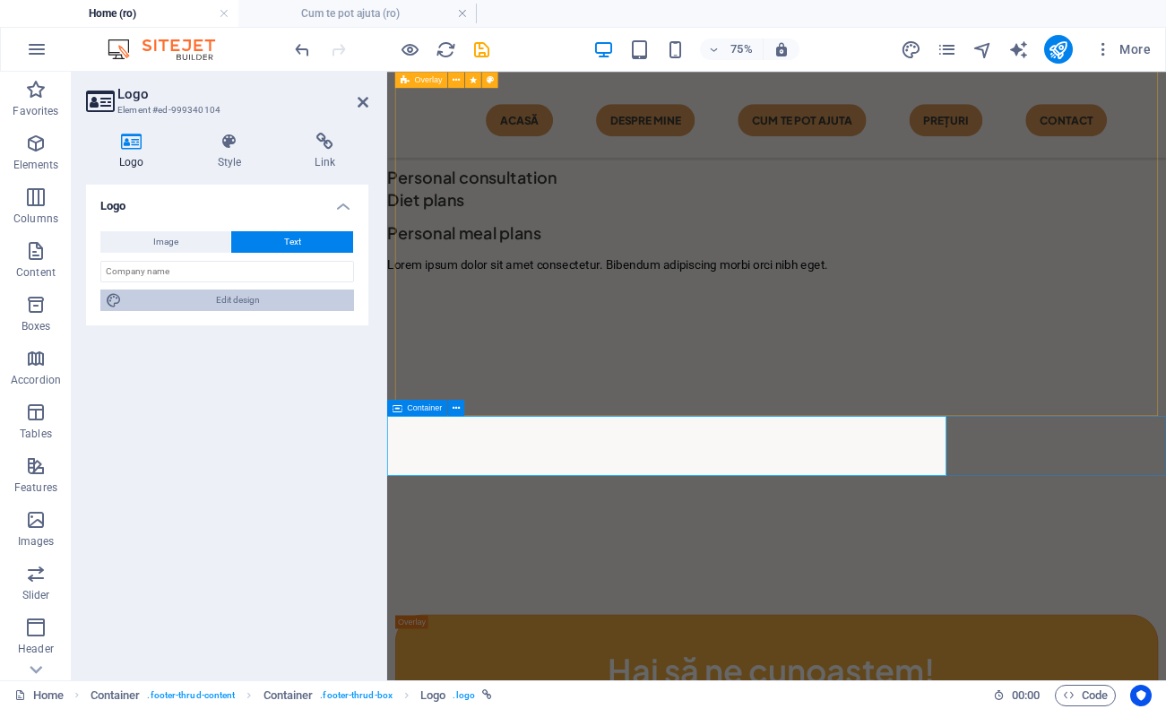
click at [297, 302] on span "Edit design" at bounding box center [237, 301] width 221 height 22
select select "px"
select select "600"
select select "px"
select select "rem"
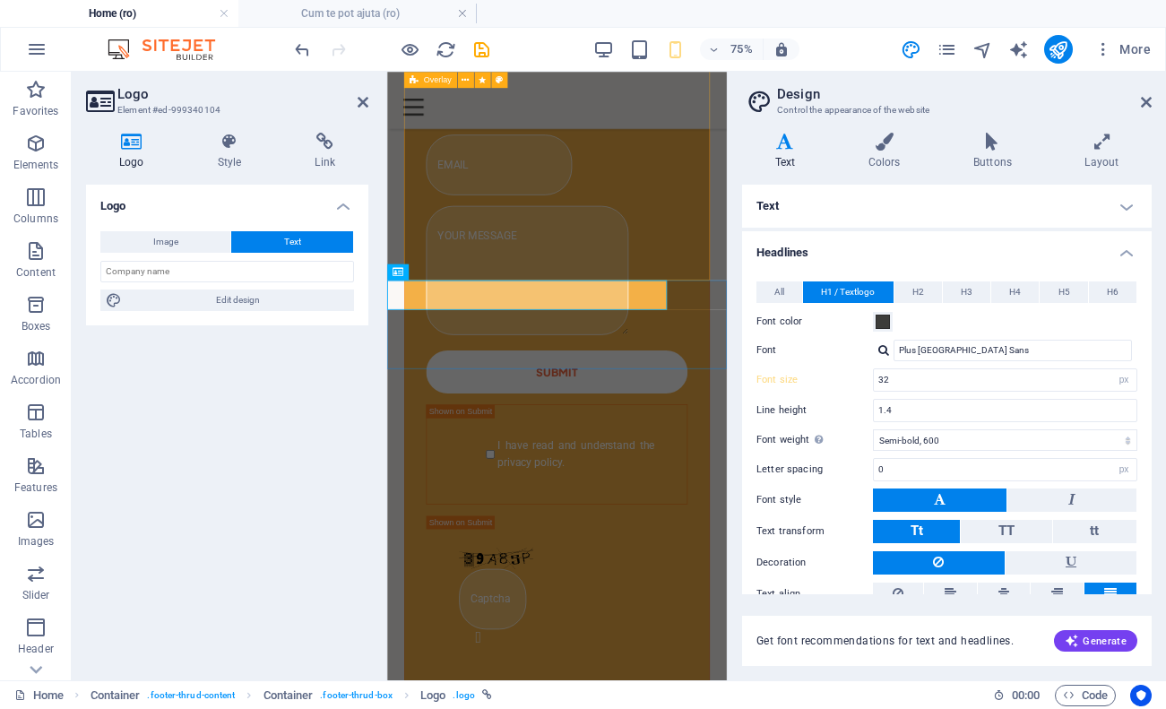
scroll to position [2829, 0]
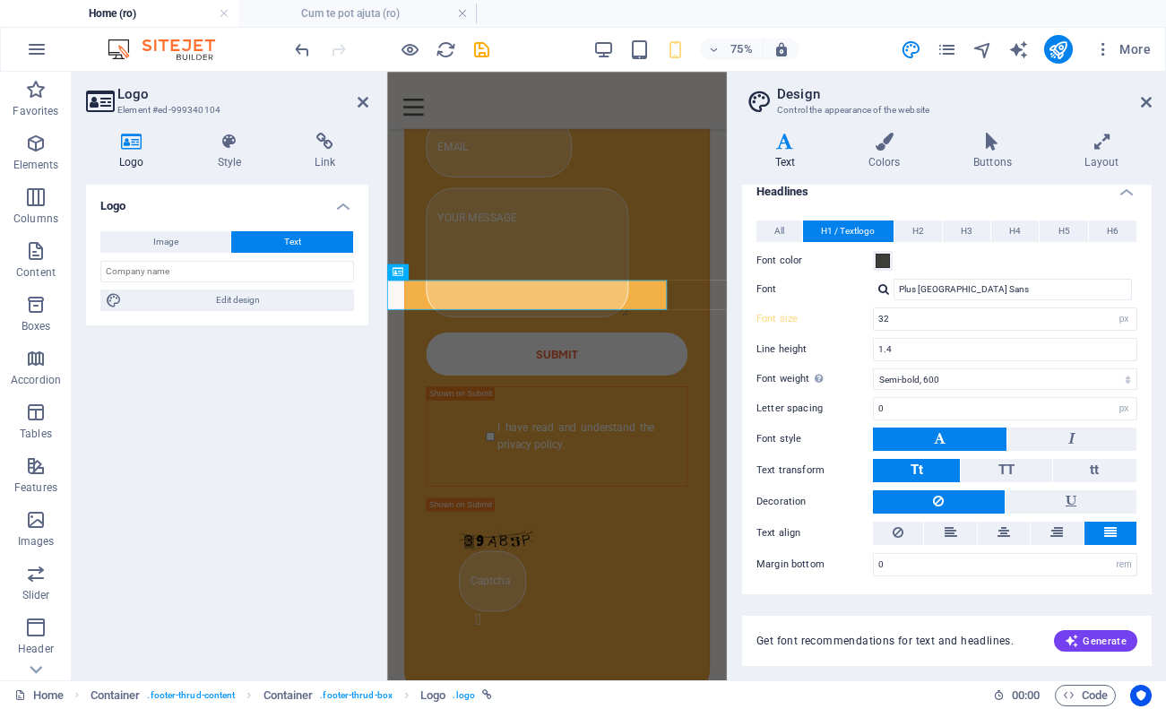
scroll to position [60, 0]
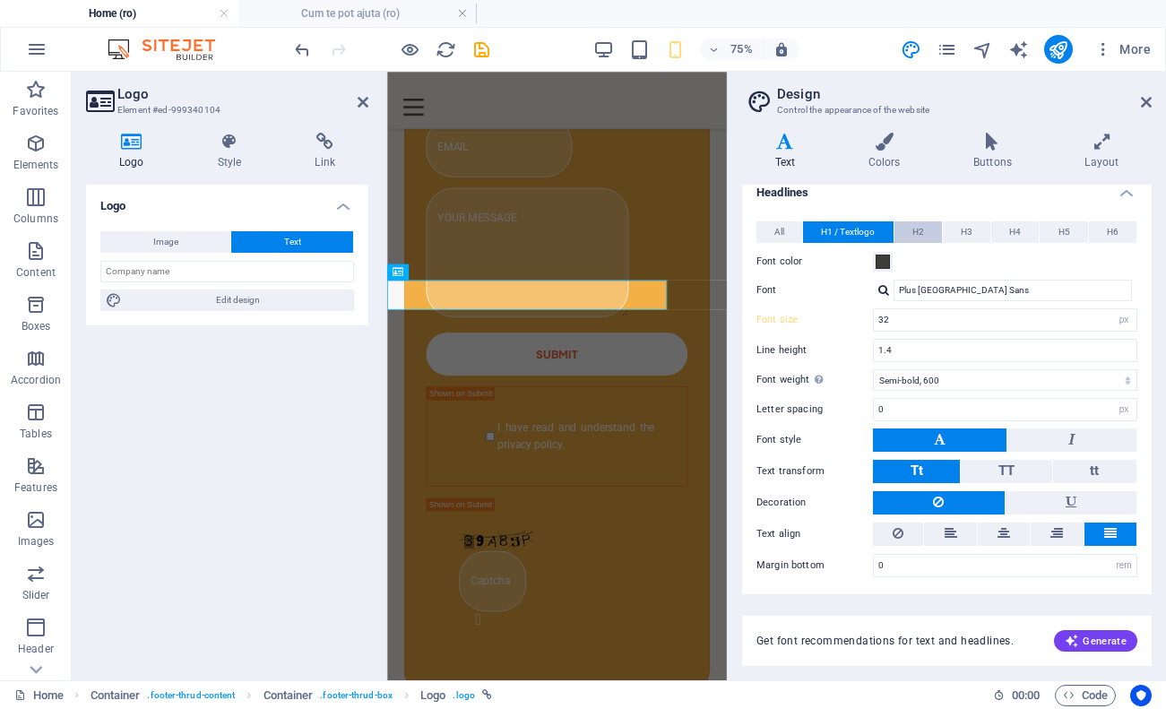
click at [915, 229] on span "H2" at bounding box center [918, 232] width 12 height 22
click at [955, 235] on button "H3" at bounding box center [967, 232] width 48 height 22
click at [1014, 226] on span "H4" at bounding box center [1015, 232] width 12 height 22
click at [835, 223] on span "H1 / Textlogo" at bounding box center [848, 232] width 54 height 22
click at [772, 231] on button "All" at bounding box center [780, 232] width 46 height 22
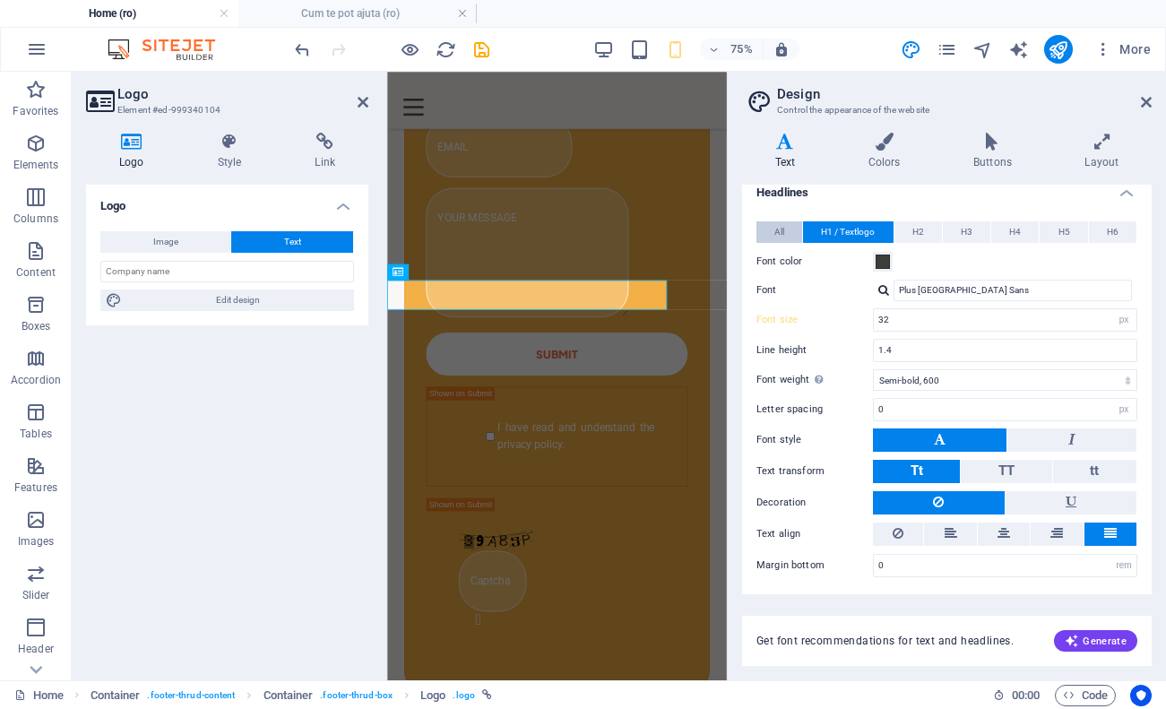
scroll to position [30, 0]
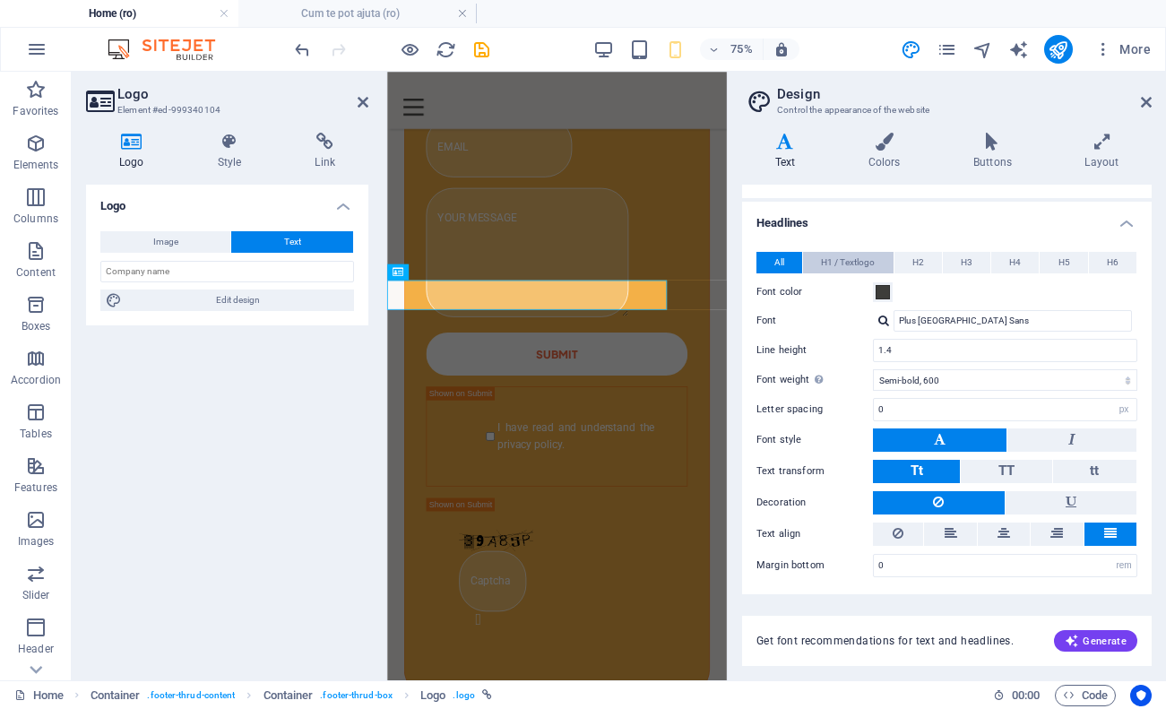
click at [862, 257] on span "H1 / Textlogo" at bounding box center [848, 263] width 54 height 22
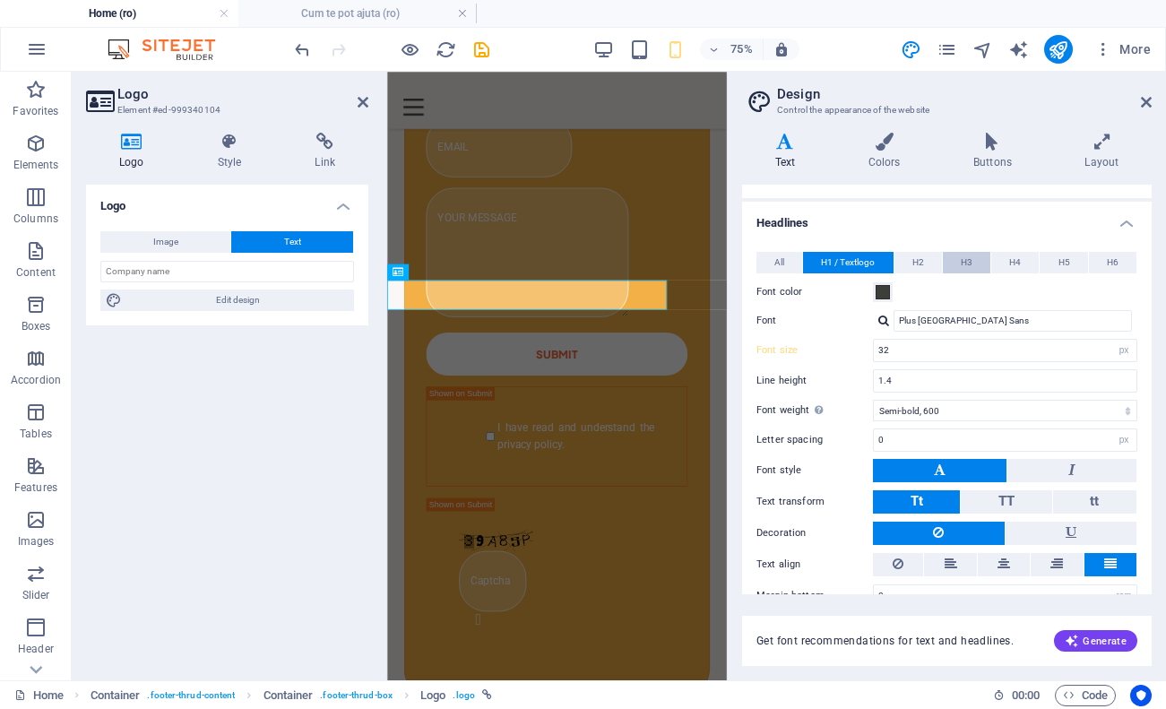
click at [943, 257] on button "H3" at bounding box center [967, 263] width 48 height 22
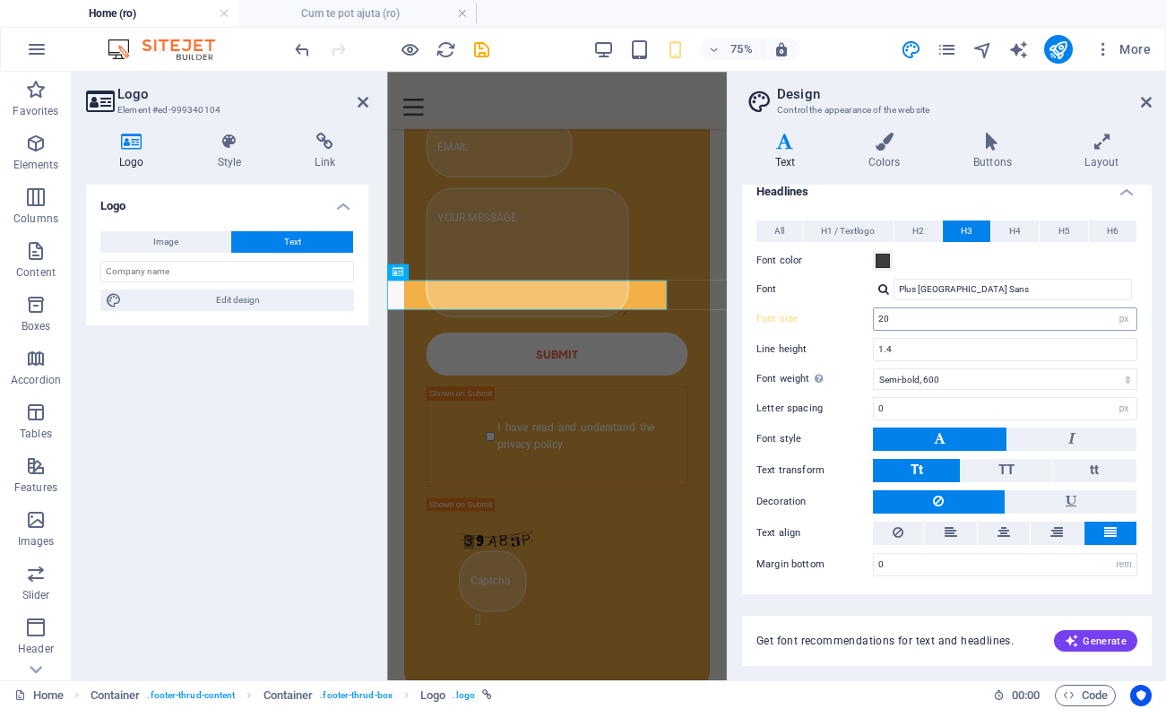
scroll to position [60, 0]
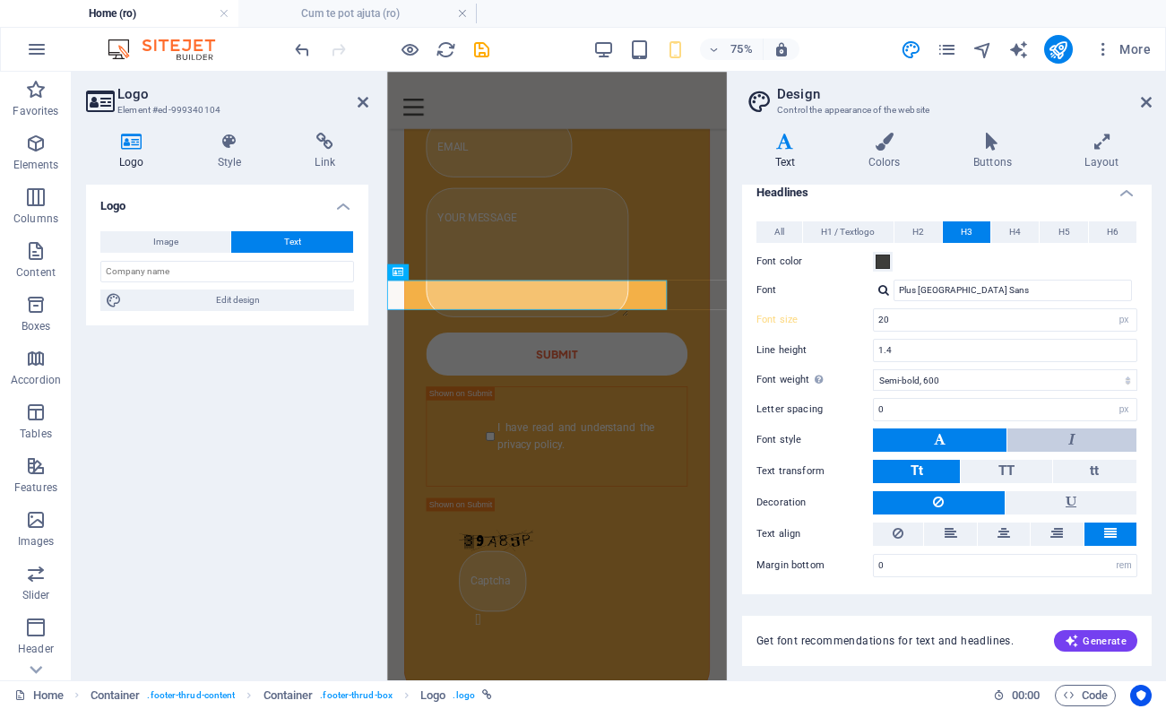
click at [1063, 440] on button at bounding box center [1071, 439] width 129 height 23
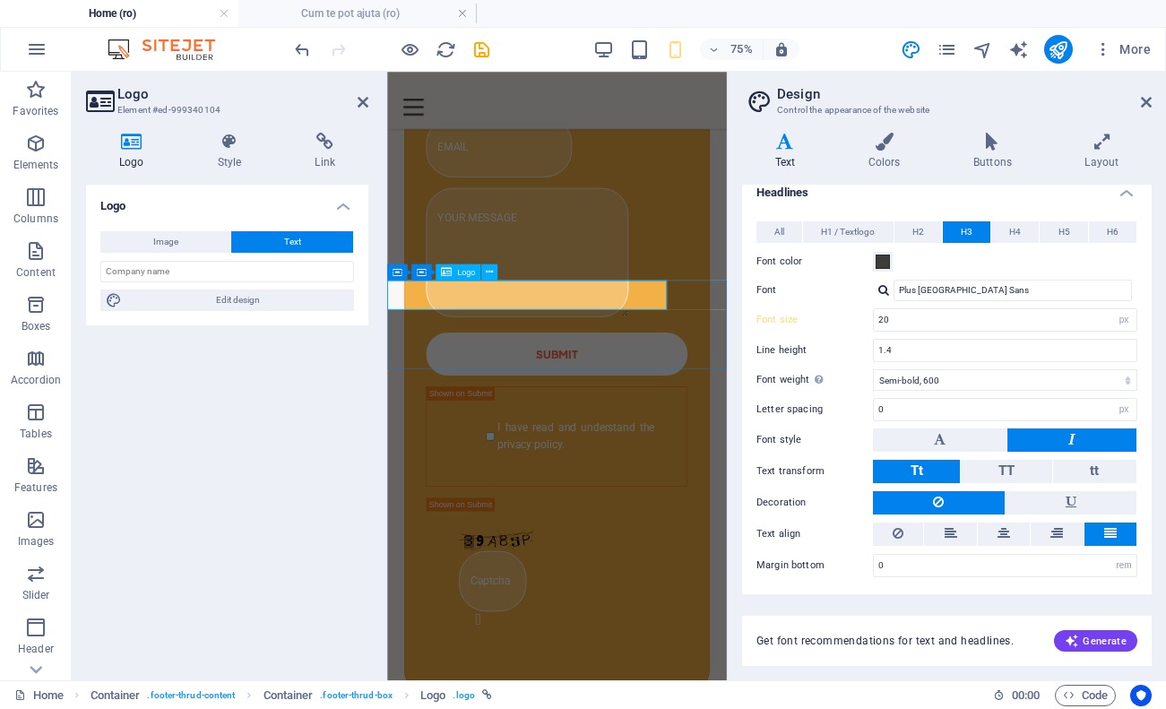
click at [230, 134] on icon at bounding box center [230, 142] width 91 height 18
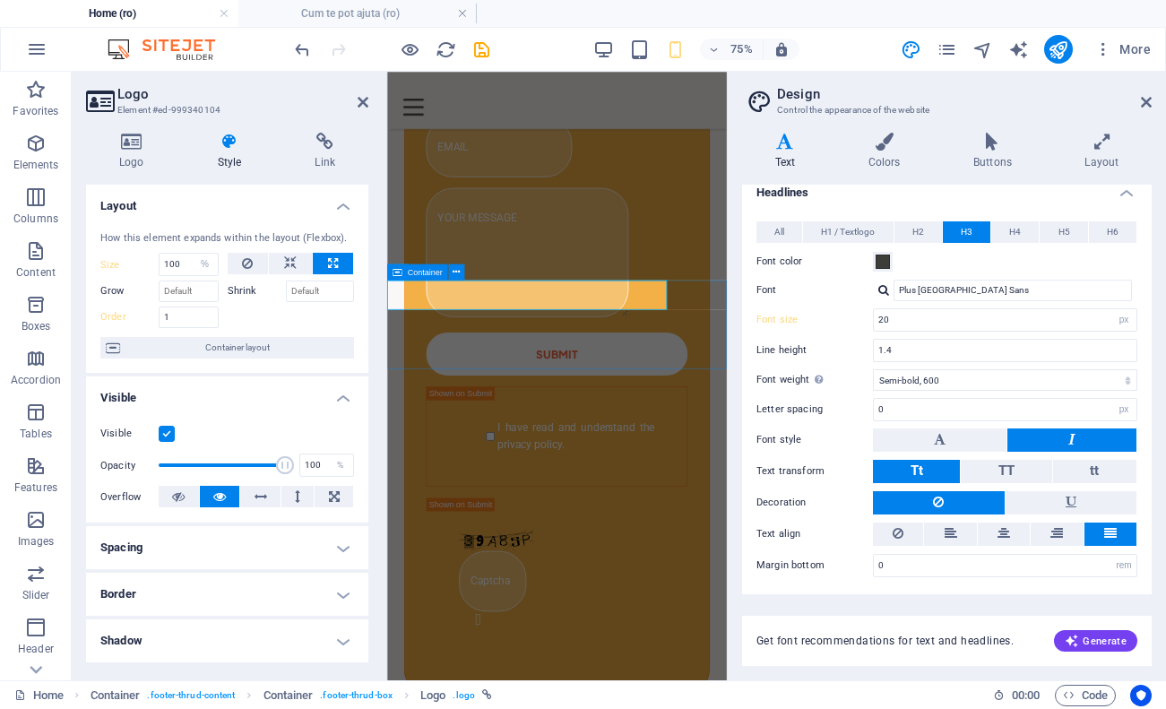
scroll to position [61, 0]
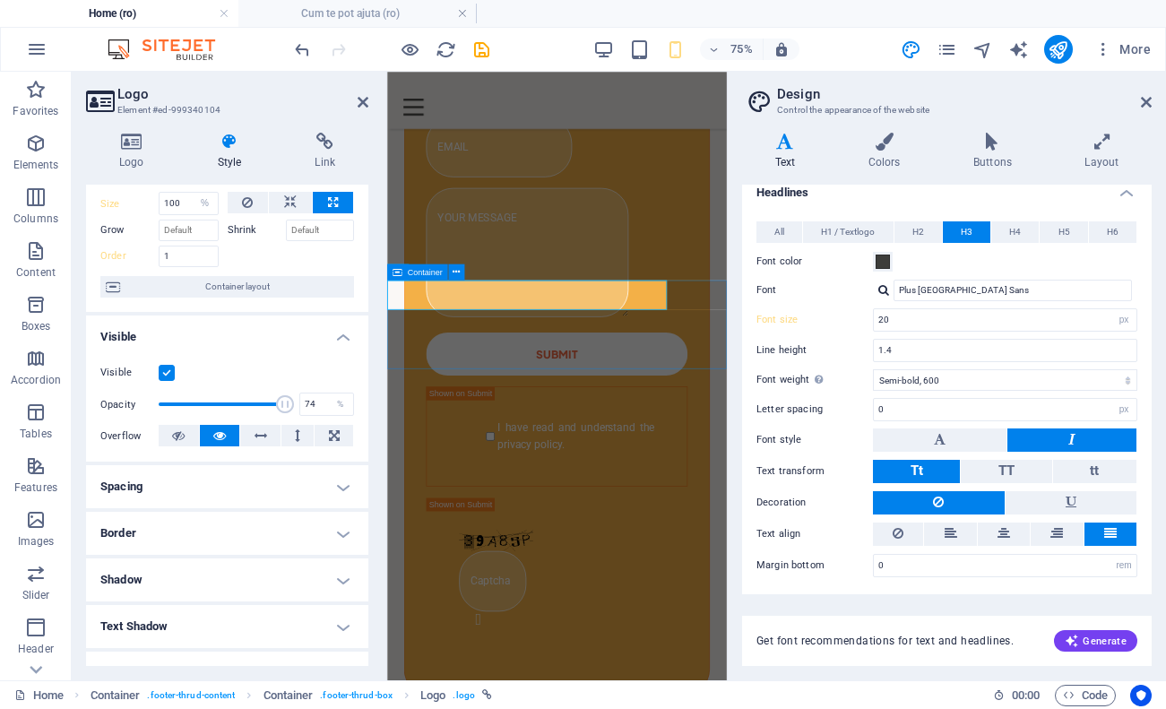
click at [249, 396] on span at bounding box center [222, 404] width 126 height 27
type input "96"
click at [277, 397] on span at bounding box center [222, 404] width 126 height 27
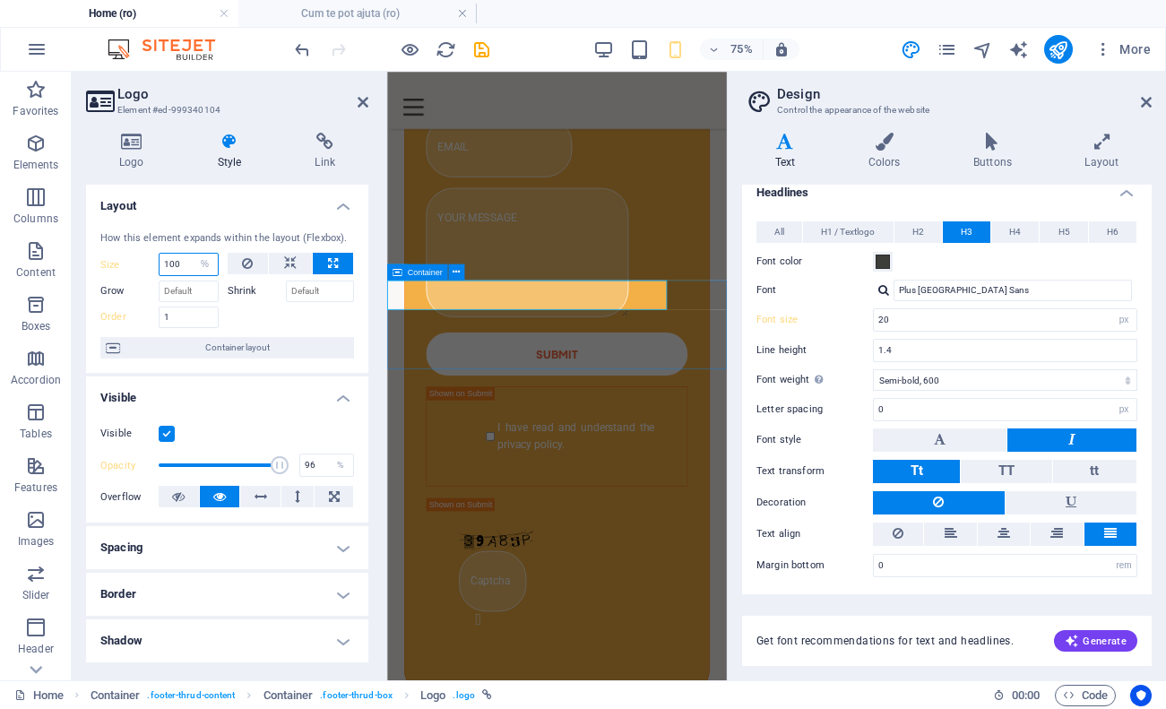
click at [174, 261] on input "100" at bounding box center [189, 265] width 58 height 22
click at [187, 263] on input "100" at bounding box center [189, 265] width 58 height 22
type input "1"
type input "90"
click at [291, 307] on div at bounding box center [291, 315] width 127 height 26
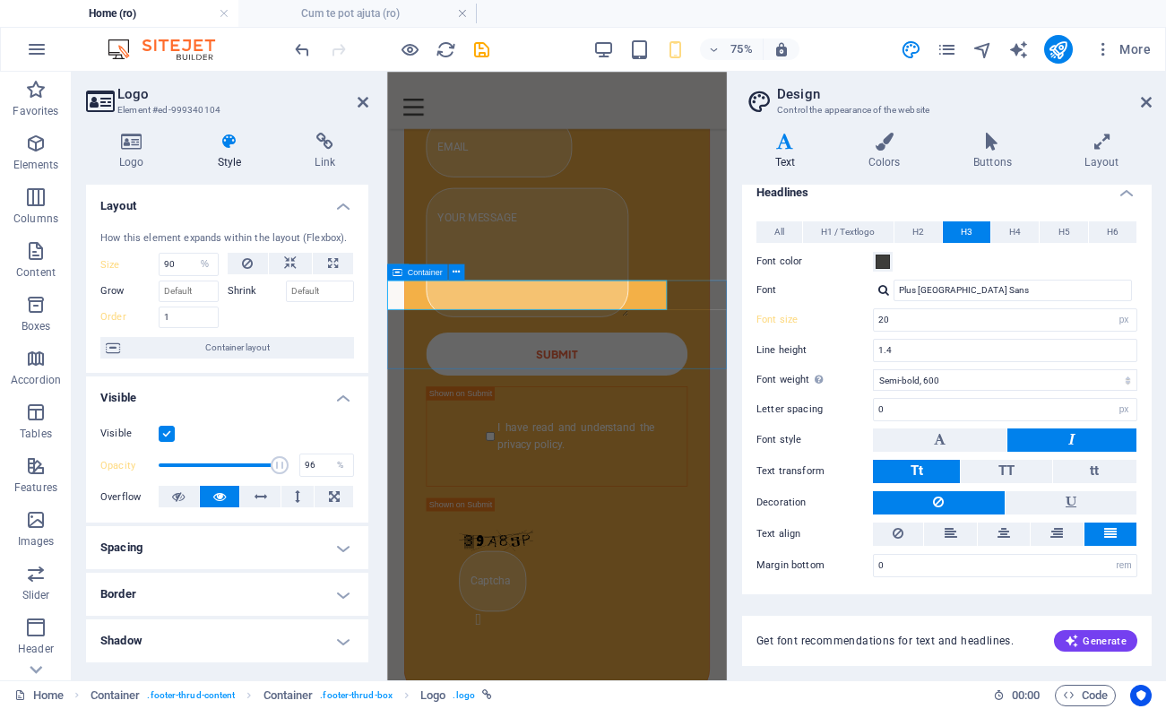
scroll to position [127, 0]
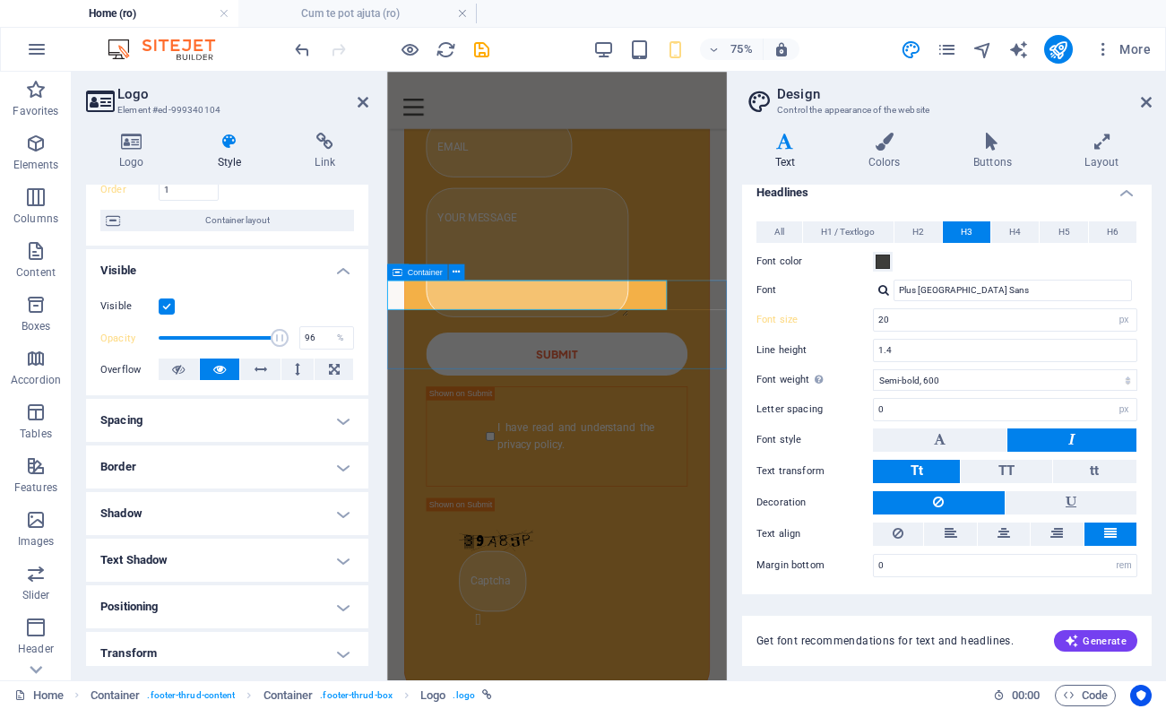
click at [294, 422] on h4 "Spacing" at bounding box center [227, 420] width 282 height 43
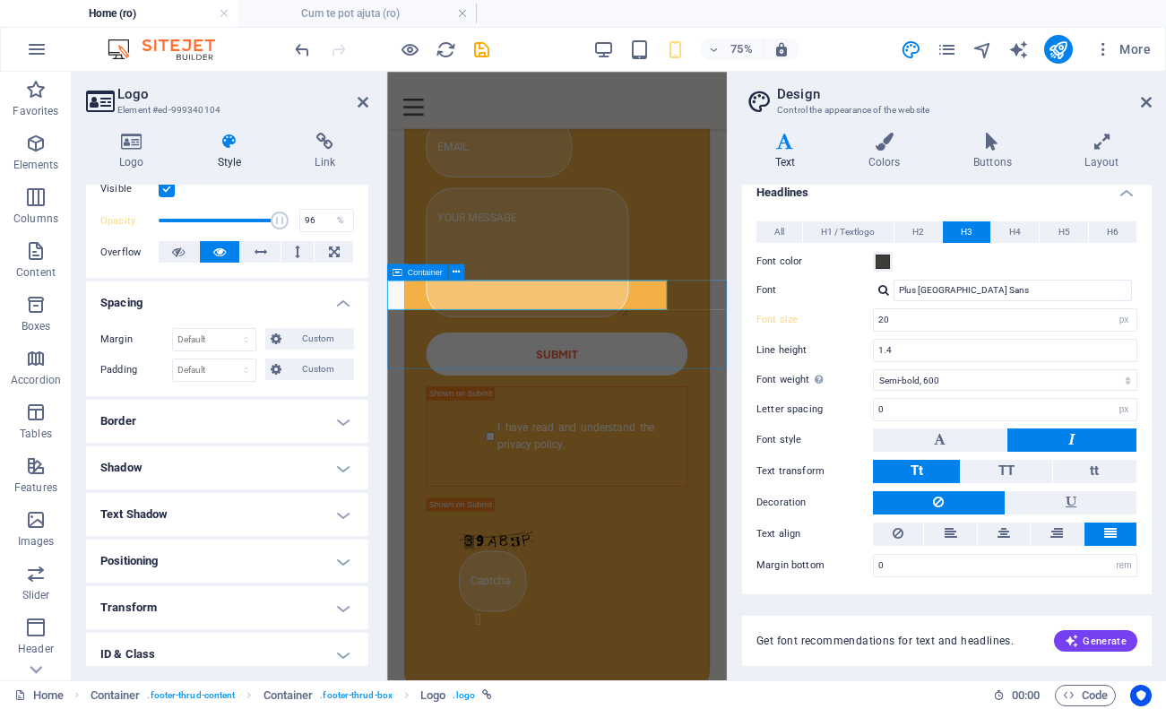
scroll to position [246, 0]
click at [294, 422] on h4 "Border" at bounding box center [227, 420] width 282 height 43
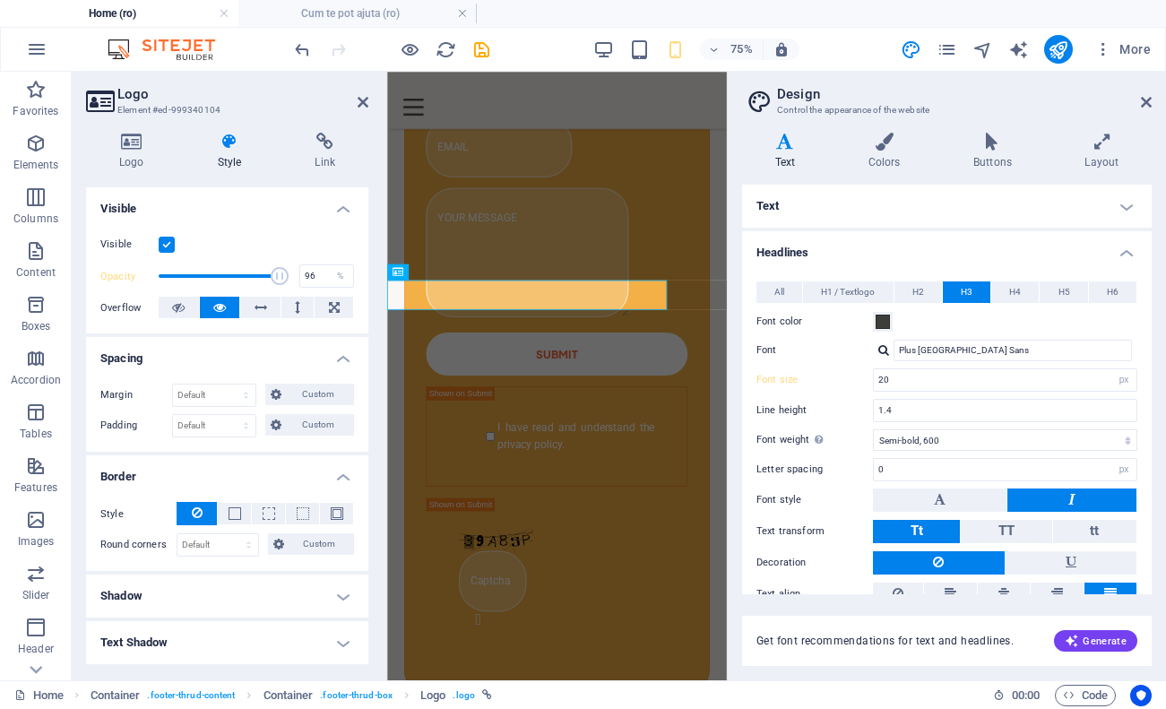
scroll to position [0, 0]
click at [1085, 200] on h4 "Text" at bounding box center [947, 206] width 410 height 43
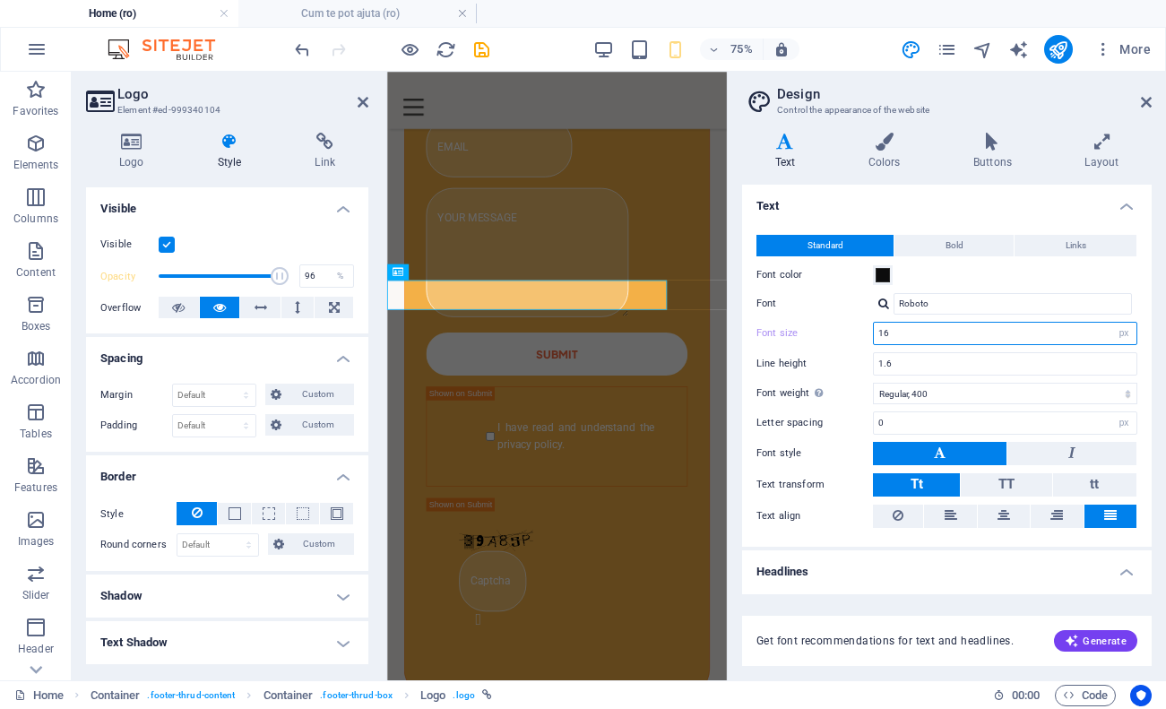
click at [933, 325] on input "16" at bounding box center [1005, 334] width 263 height 22
type input "1"
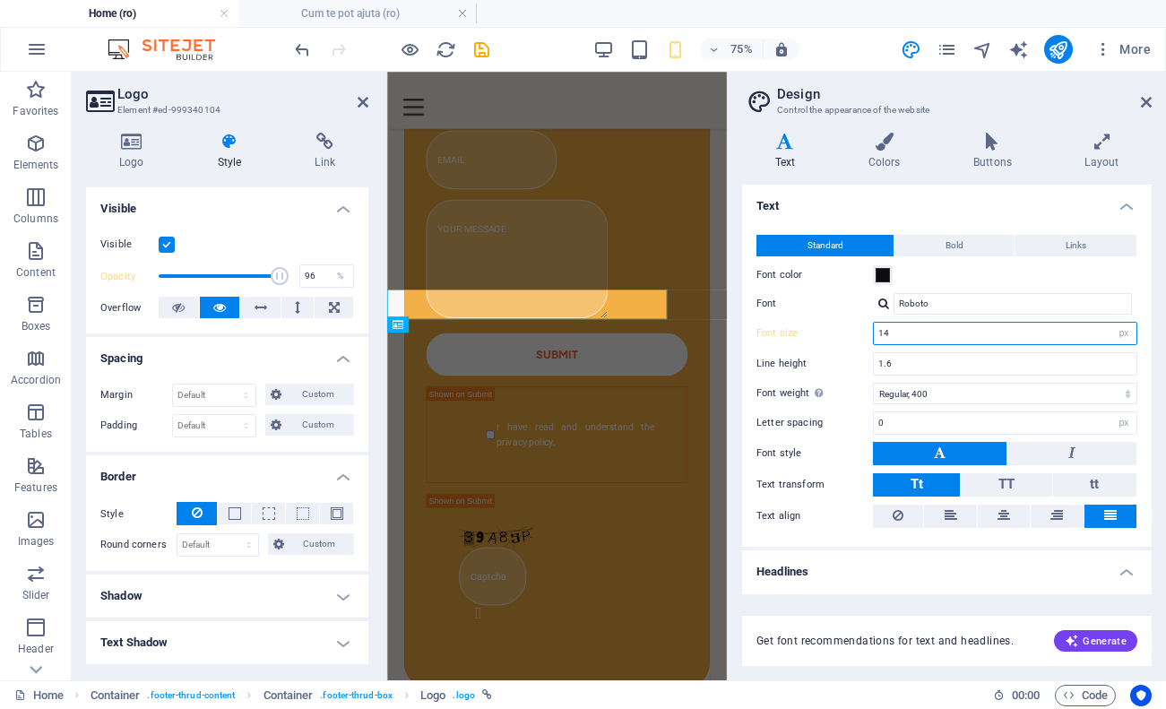
scroll to position [2757, 0]
type input "1"
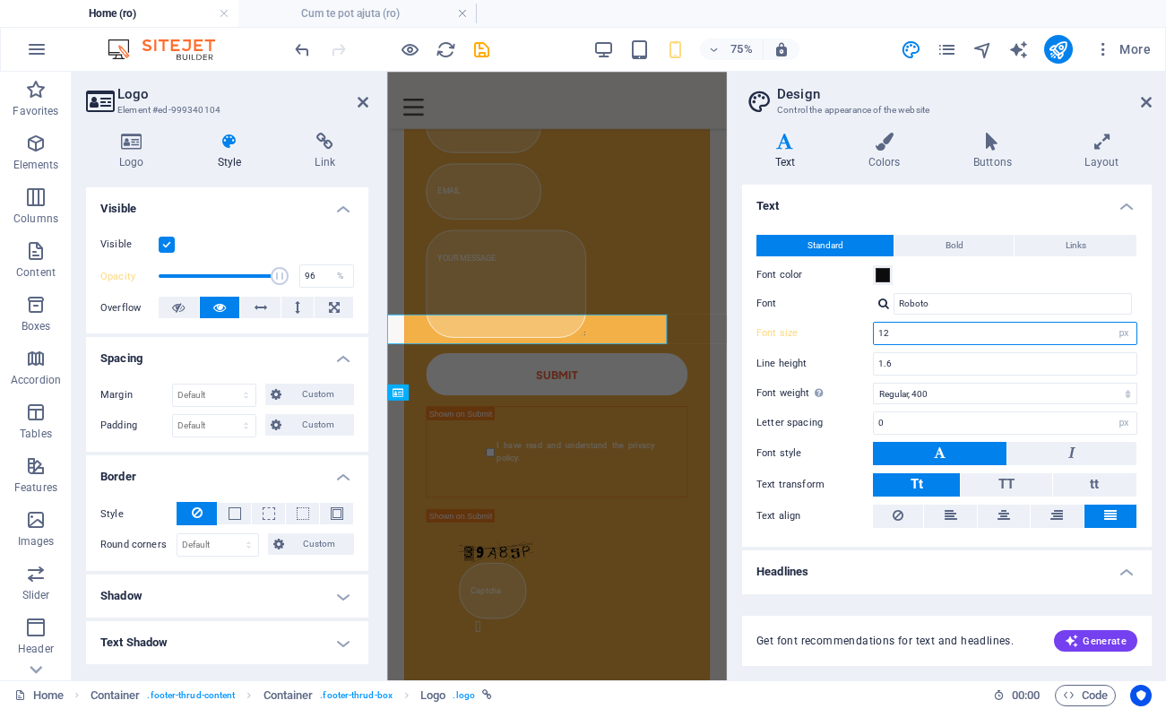
scroll to position [2668, 0]
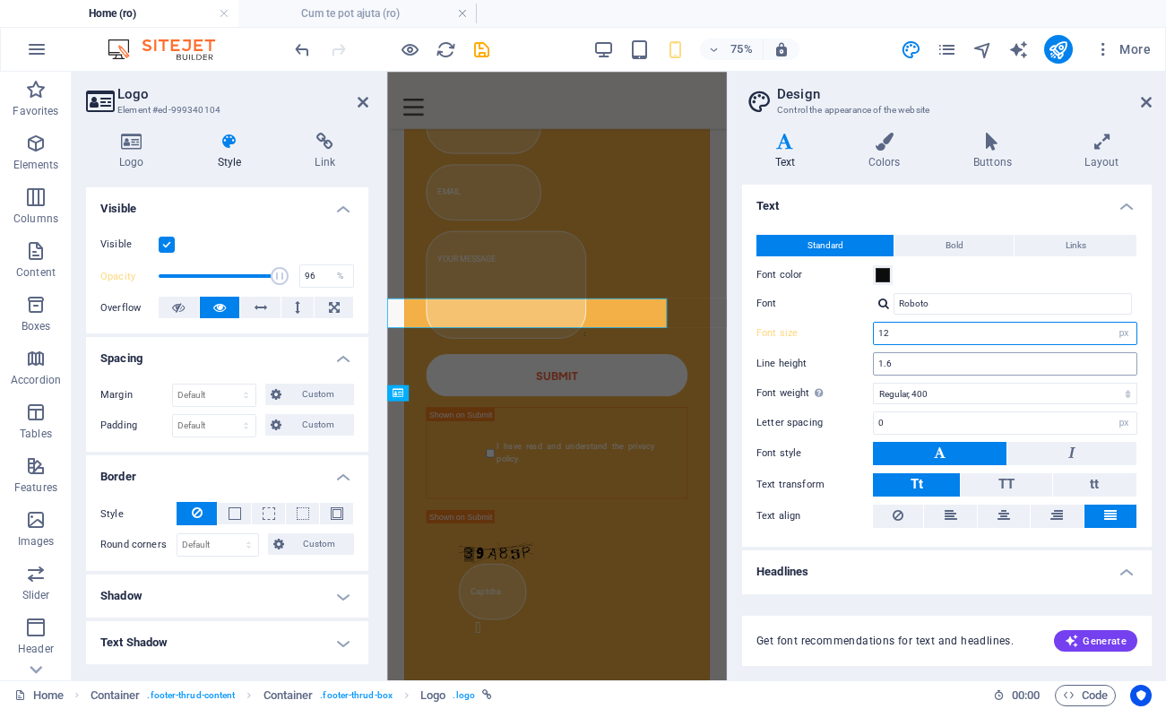
type input "12"
click at [992, 366] on input "1.6" at bounding box center [1005, 364] width 263 height 22
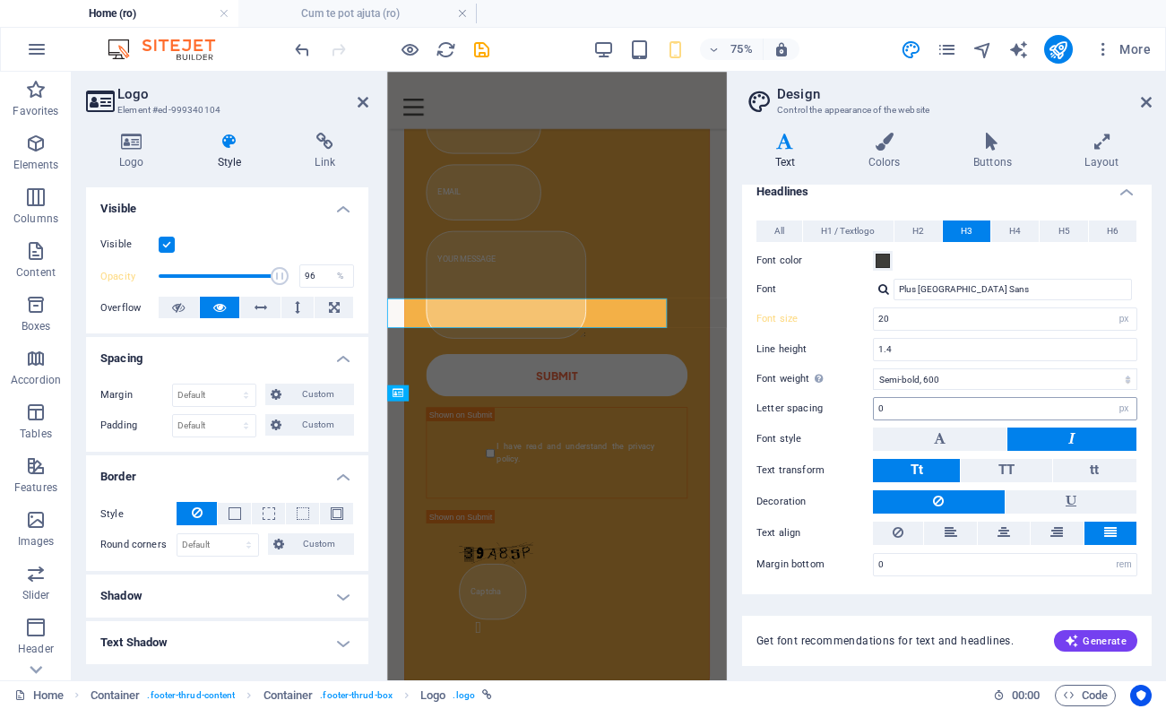
scroll to position [379, 0]
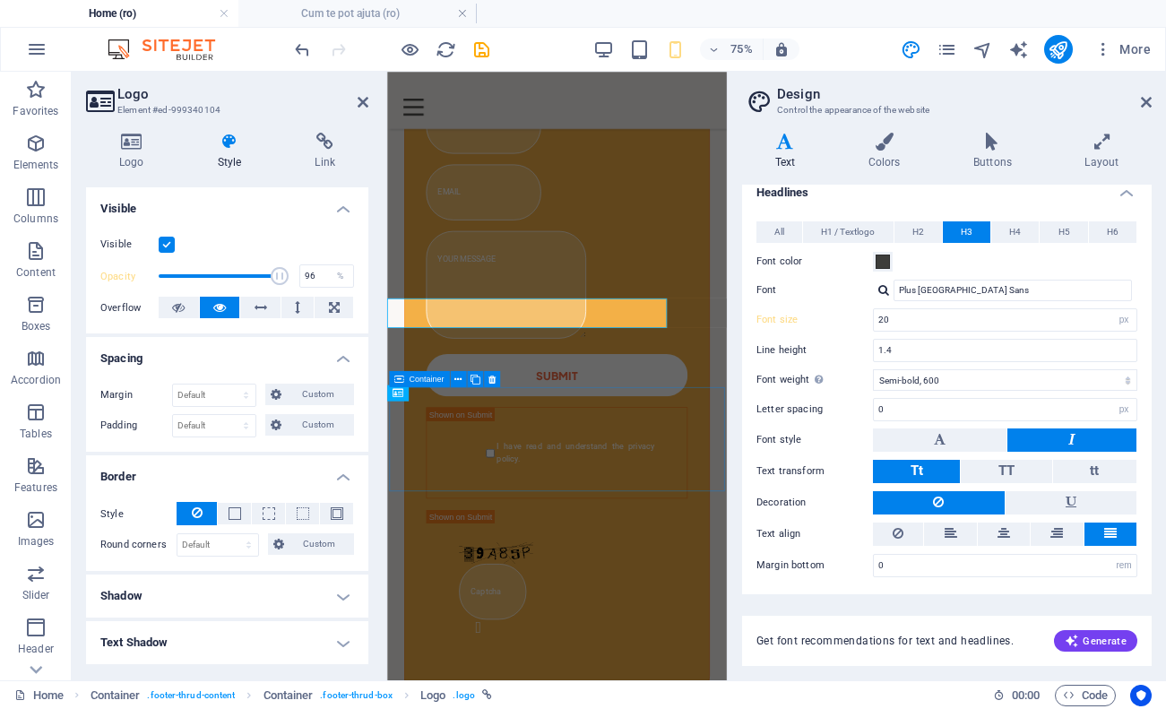
select select "%"
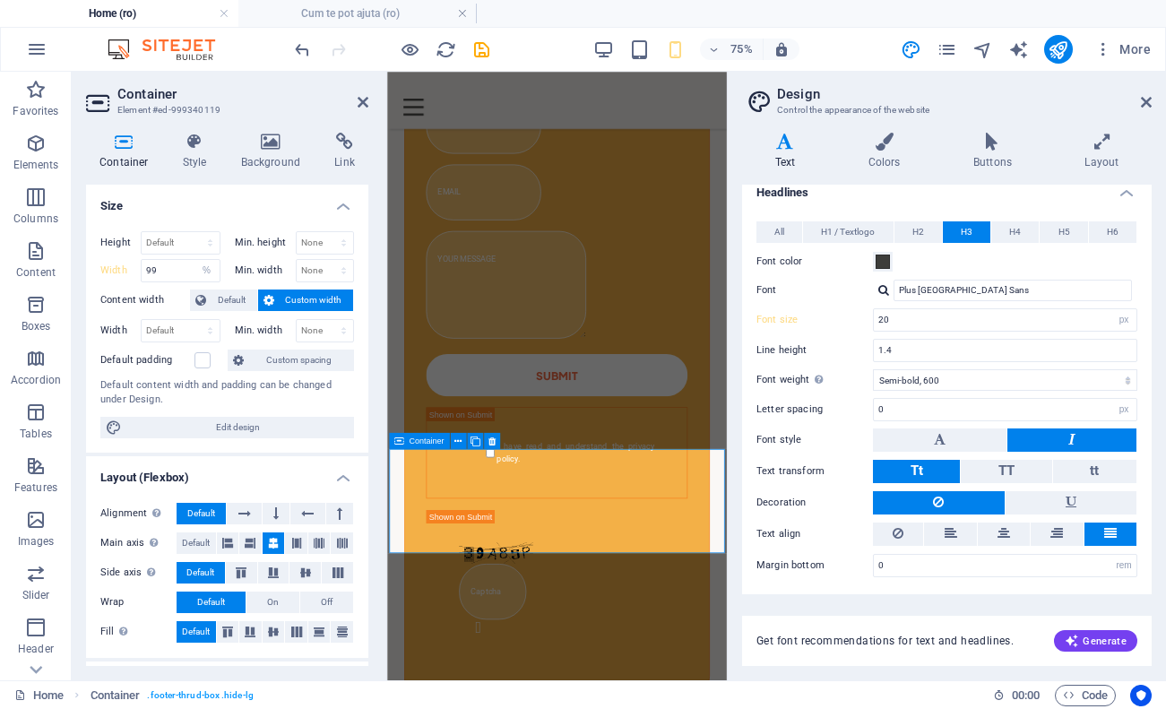
scroll to position [2585, 0]
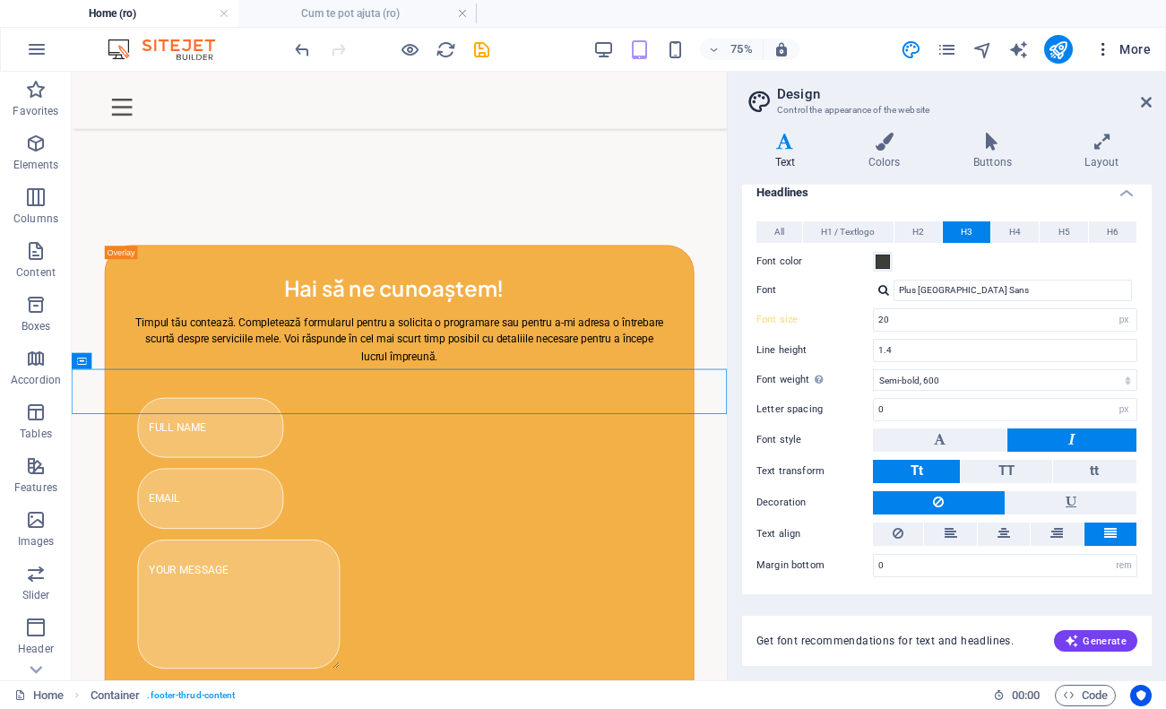
type input "16"
type input "24"
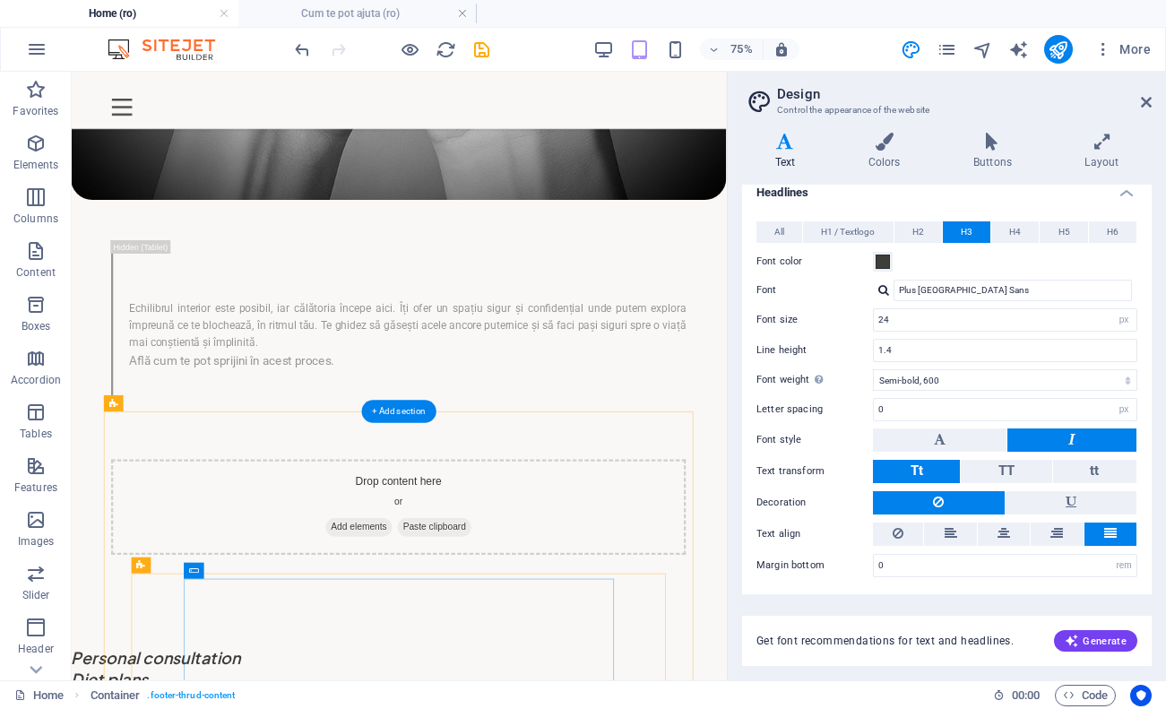
scroll to position [1474, 1]
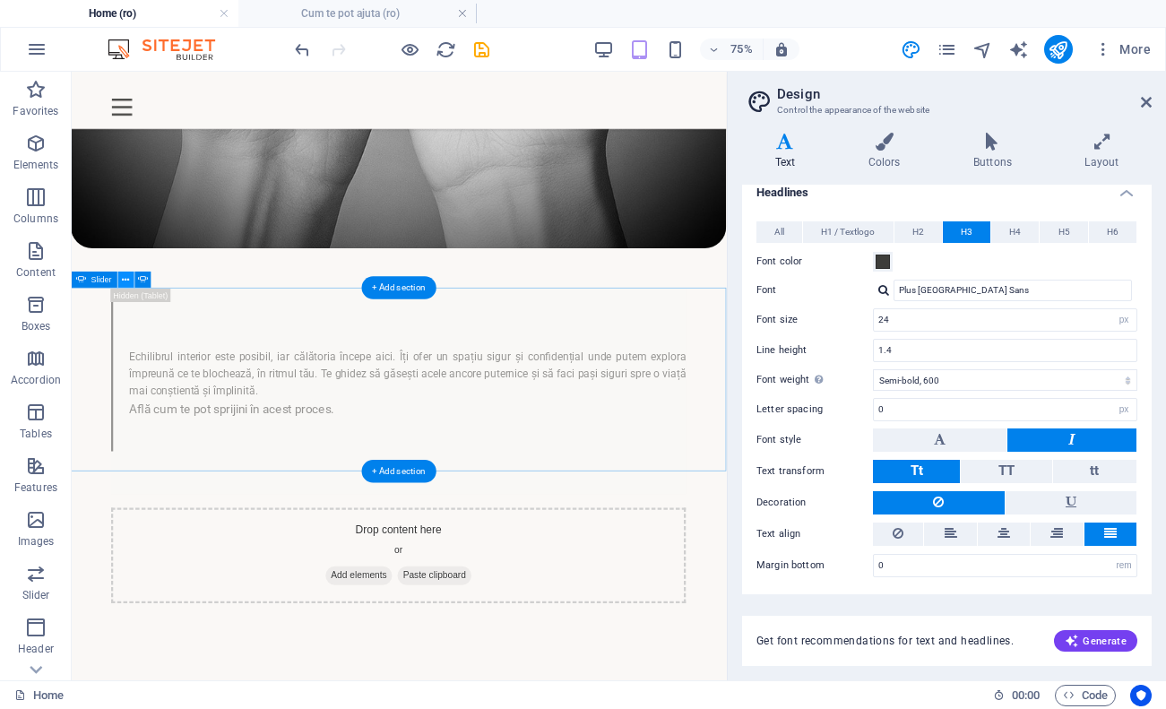
click at [129, 273] on icon at bounding box center [125, 279] width 7 height 14
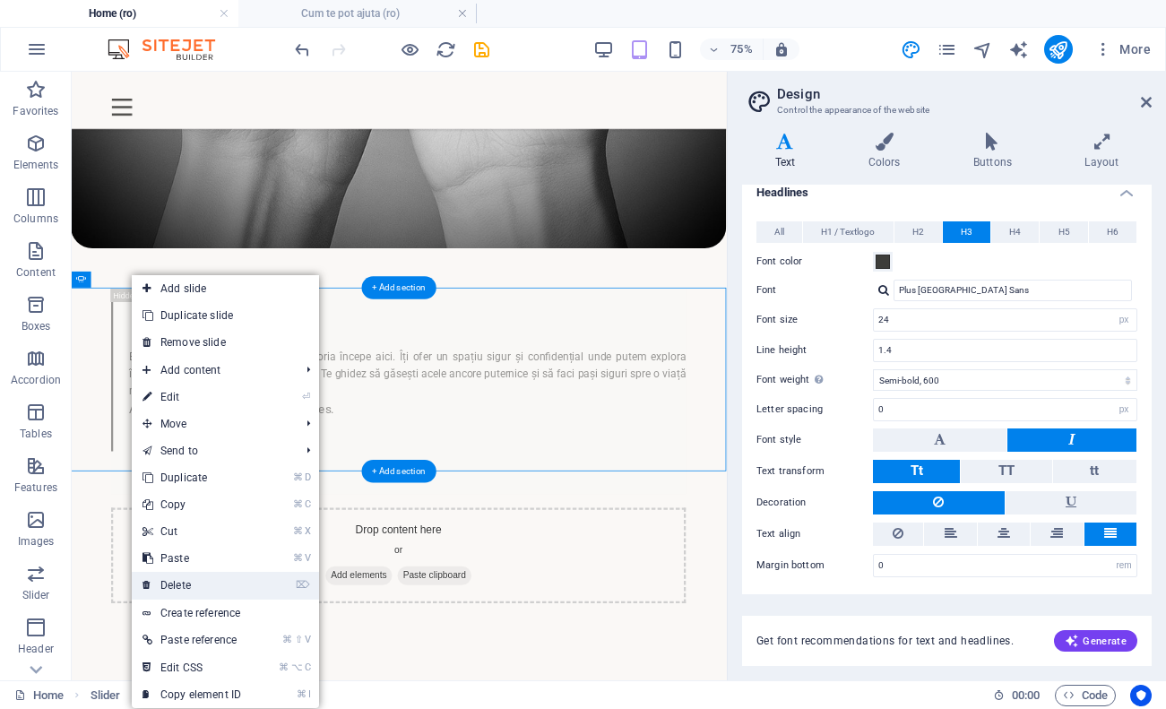
click at [196, 577] on link "⌦ Delete" at bounding box center [192, 585] width 120 height 27
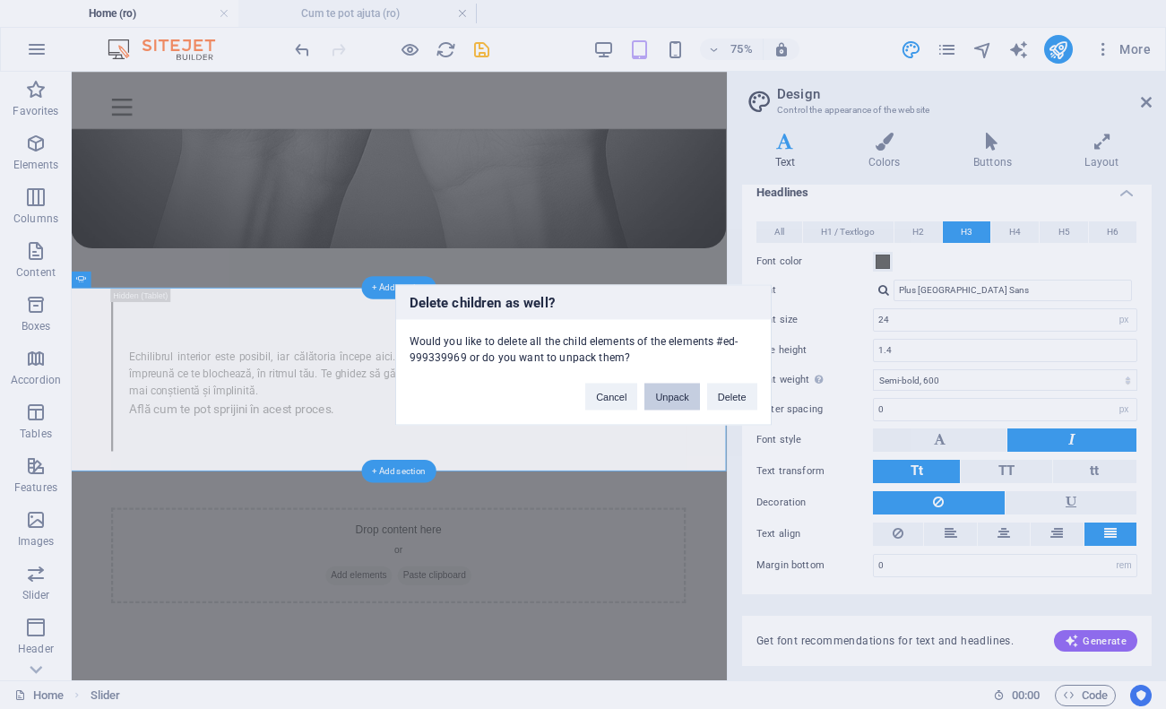
click at [669, 399] on button "Unpack" at bounding box center [671, 396] width 55 height 27
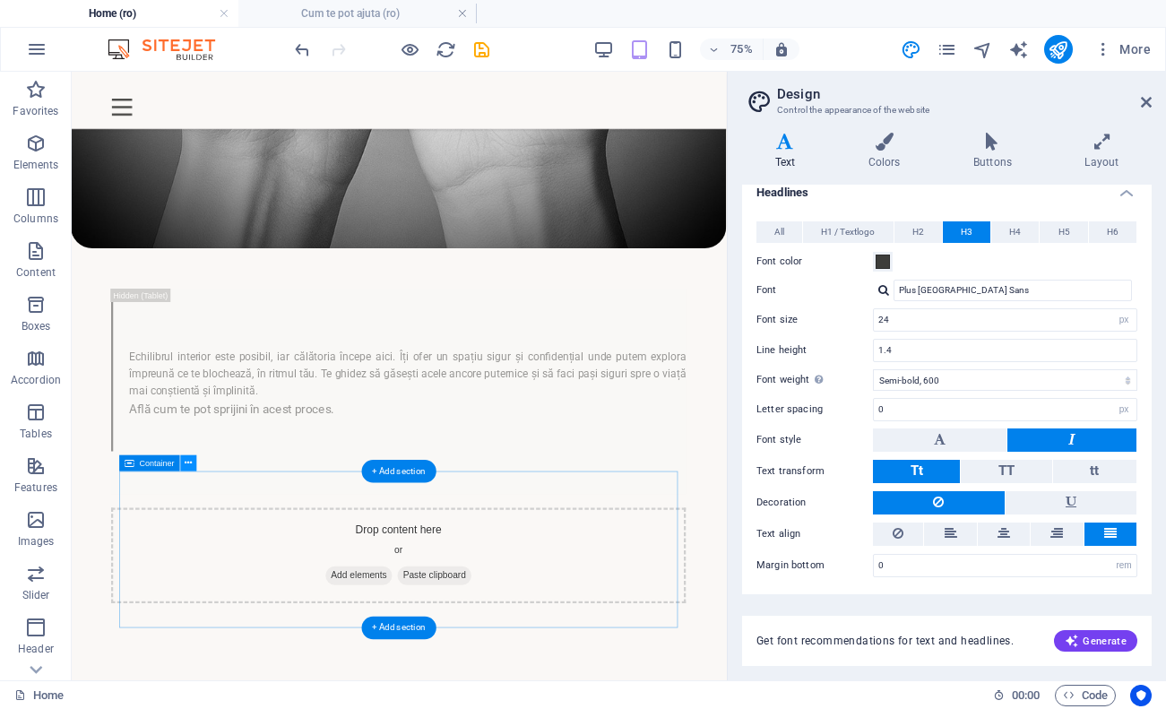
click at [186, 464] on icon at bounding box center [188, 463] width 7 height 14
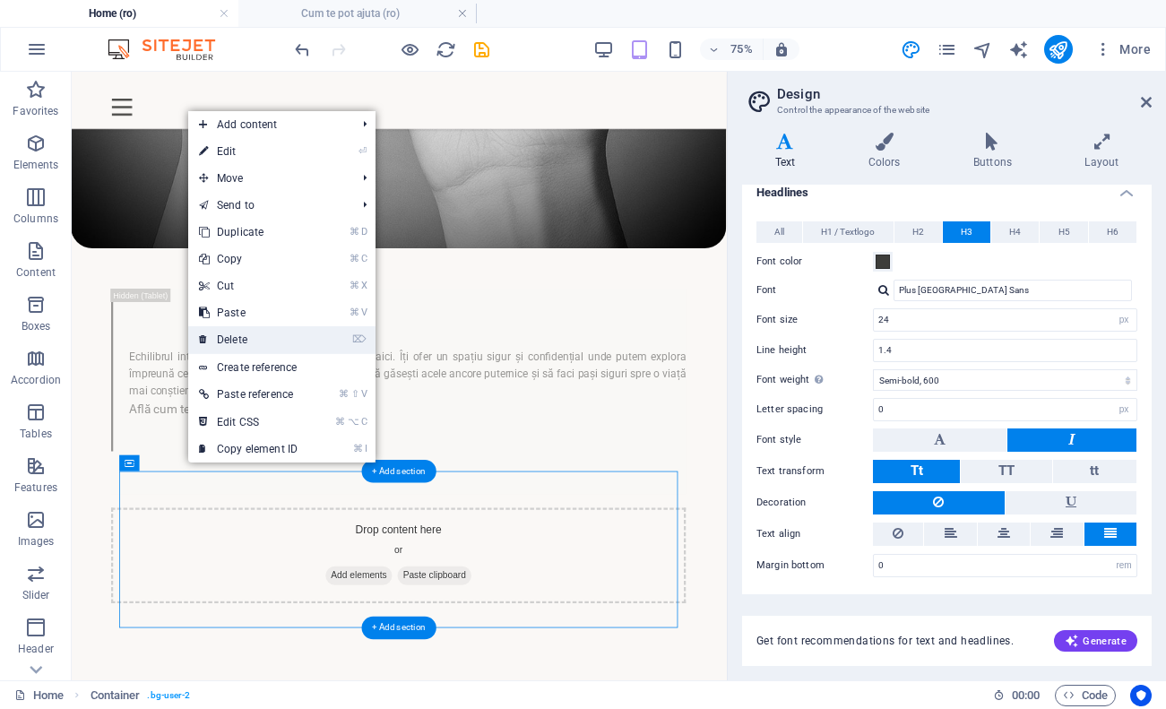
click at [285, 344] on link "⌦ Delete" at bounding box center [248, 339] width 120 height 27
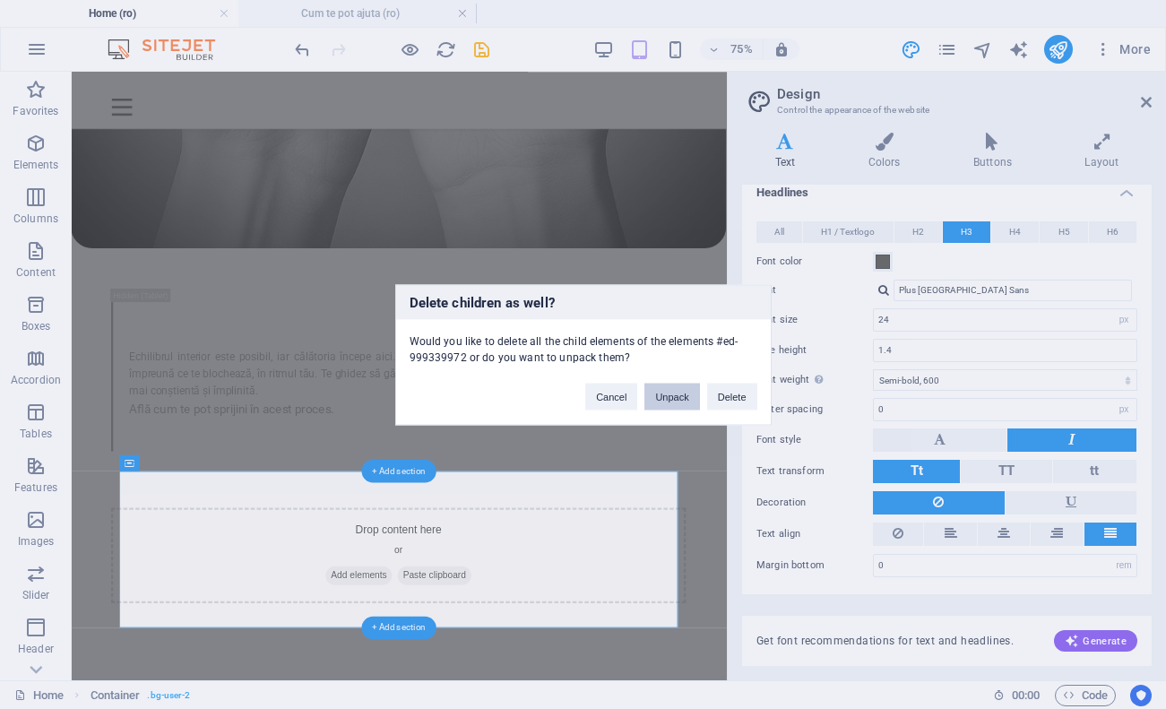
click at [672, 401] on button "Unpack" at bounding box center [671, 396] width 55 height 27
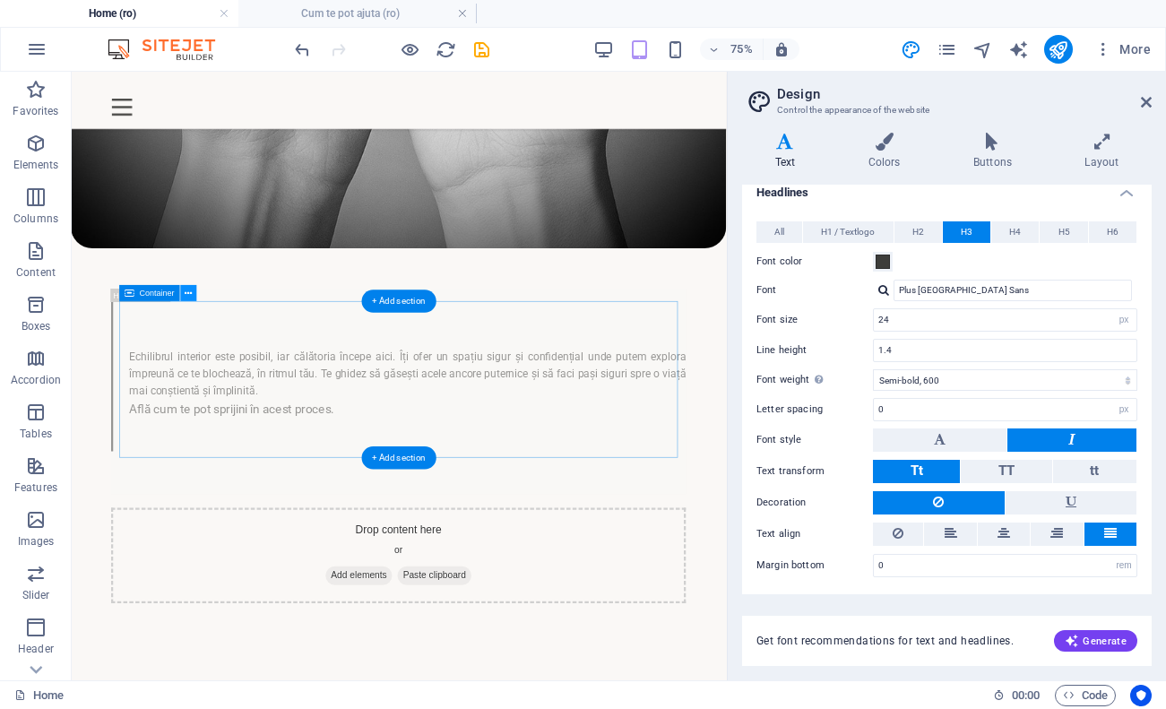
click at [187, 293] on icon at bounding box center [188, 293] width 7 height 14
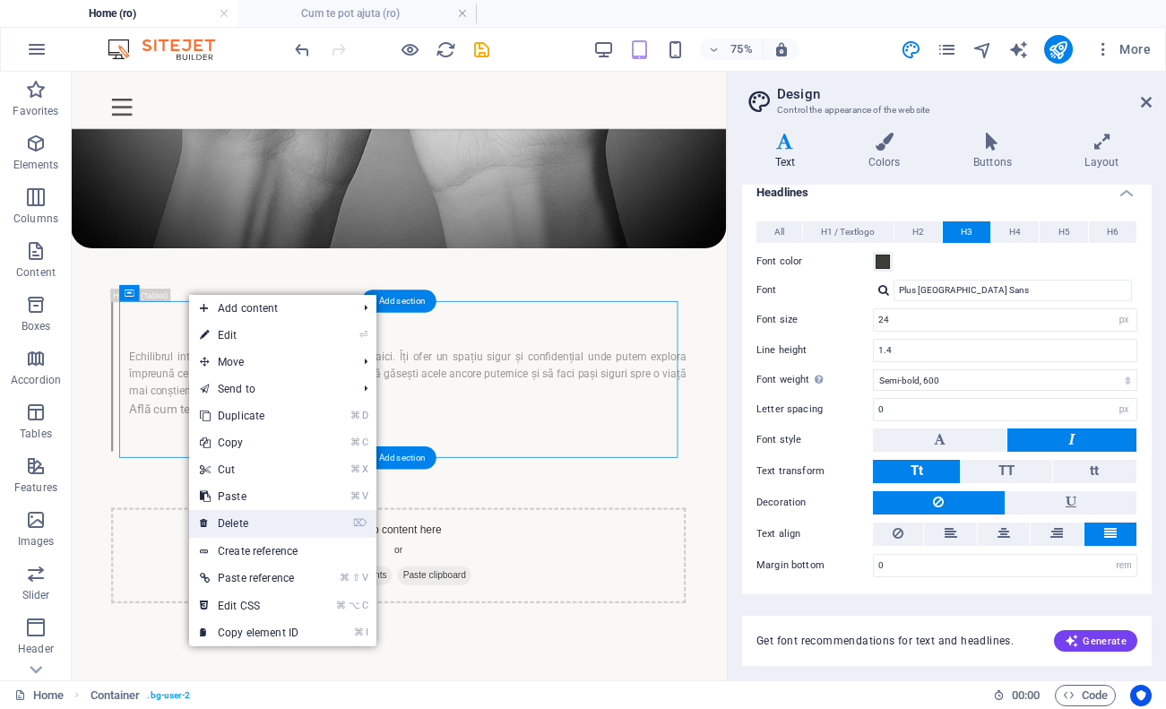
click at [246, 525] on link "⌦ Delete" at bounding box center [249, 523] width 120 height 27
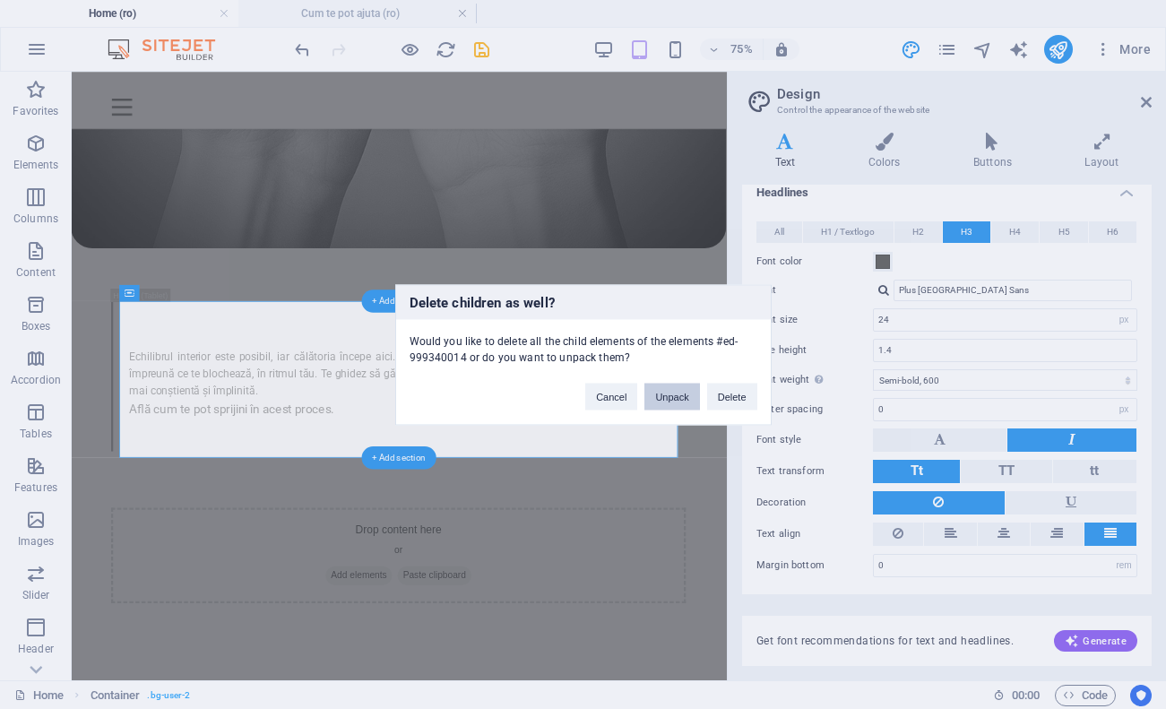
click at [676, 402] on button "Unpack" at bounding box center [671, 396] width 55 height 27
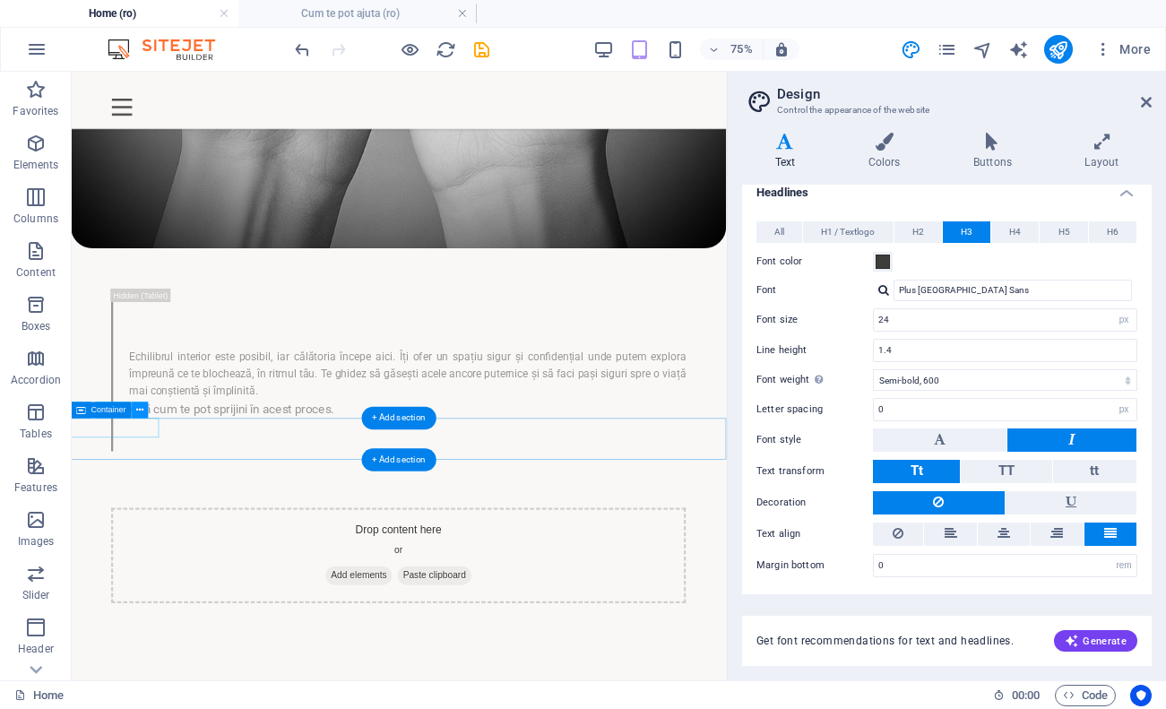
click at [146, 413] on button at bounding box center [141, 410] width 16 height 16
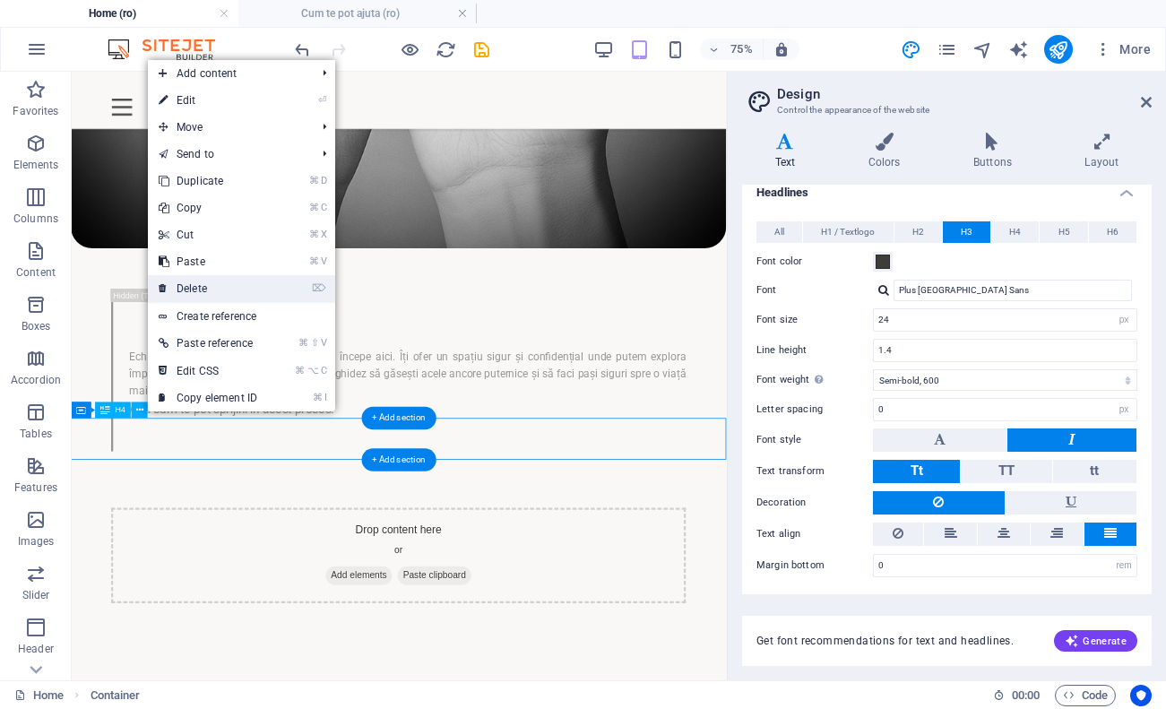
click at [268, 294] on link "⌦ Delete" at bounding box center [208, 288] width 120 height 27
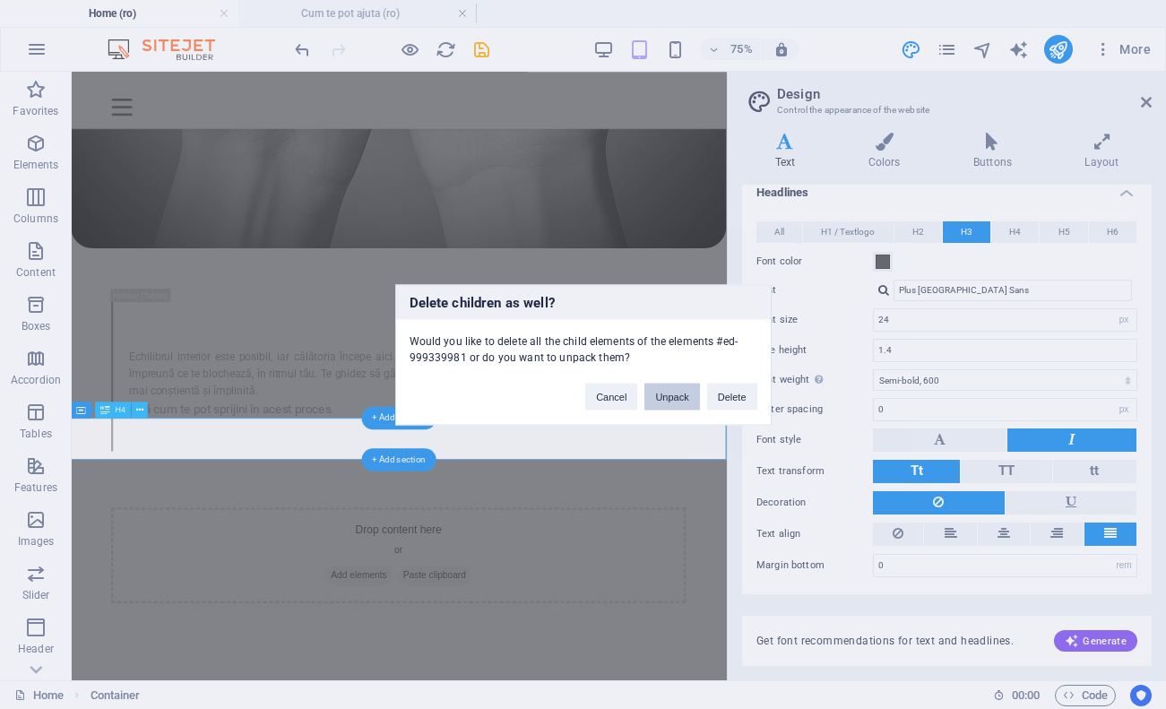
click at [662, 394] on button "Unpack" at bounding box center [671, 396] width 55 height 27
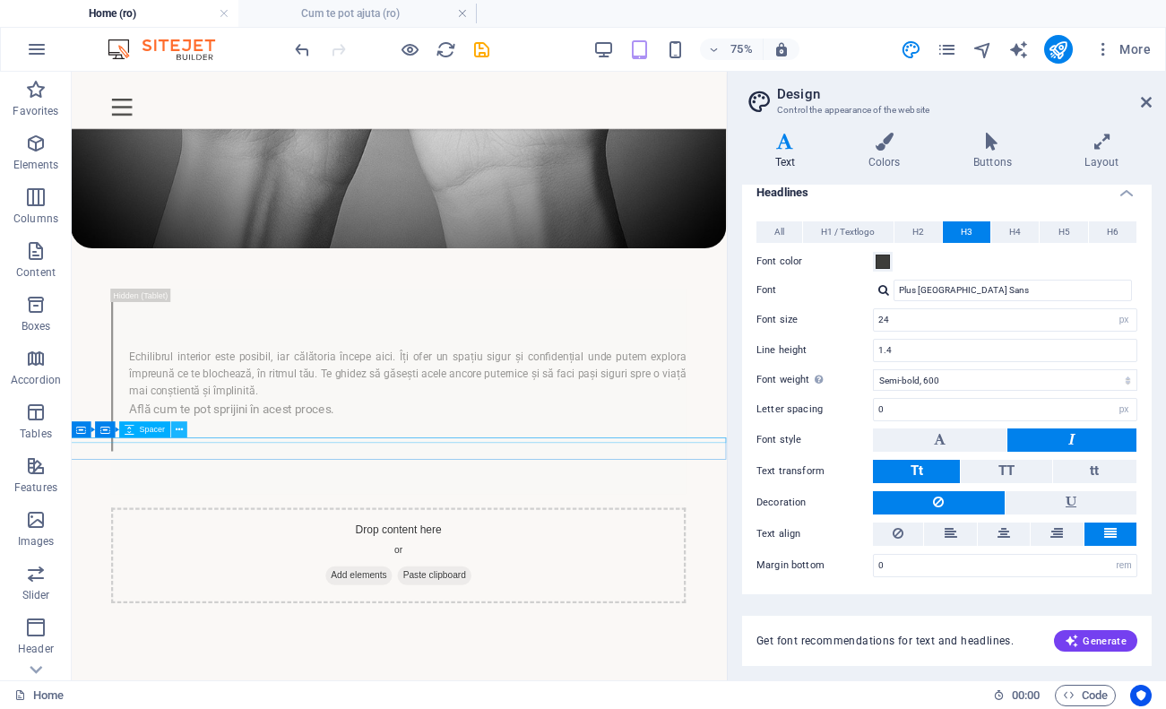
click at [181, 429] on icon at bounding box center [179, 429] width 7 height 14
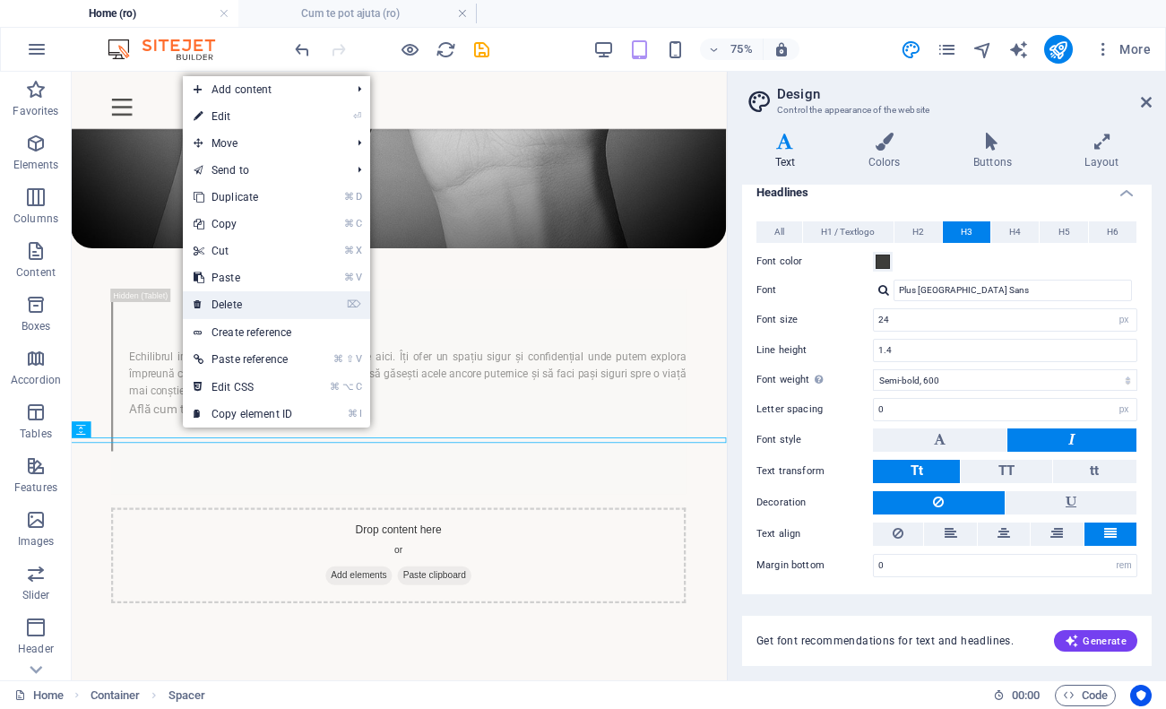
click at [276, 305] on link "⌦ Delete" at bounding box center [243, 304] width 120 height 27
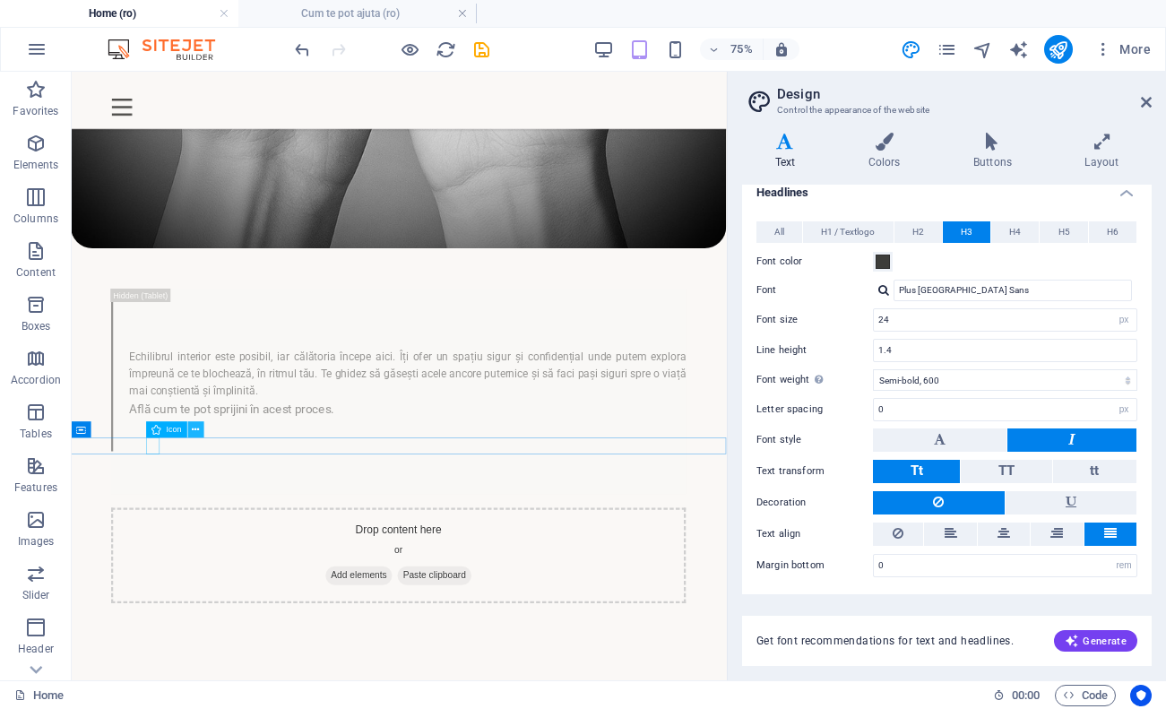
click at [198, 429] on icon at bounding box center [195, 429] width 7 height 14
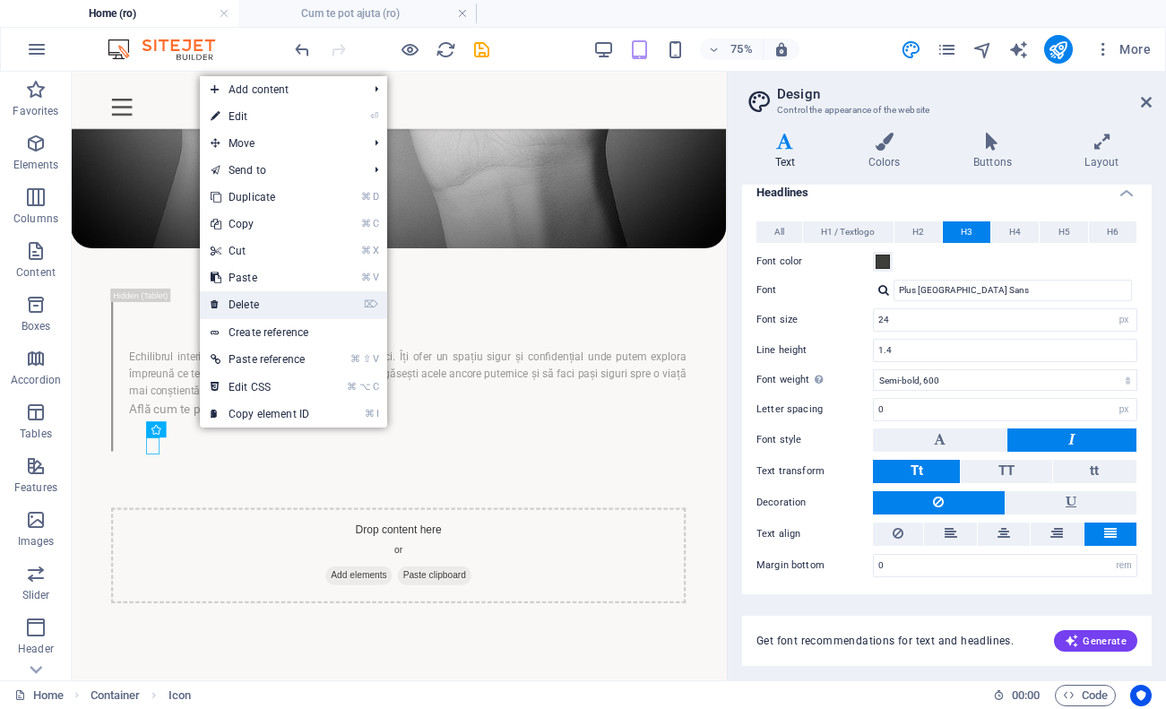
click at [279, 307] on link "⌦ Delete" at bounding box center [260, 304] width 120 height 27
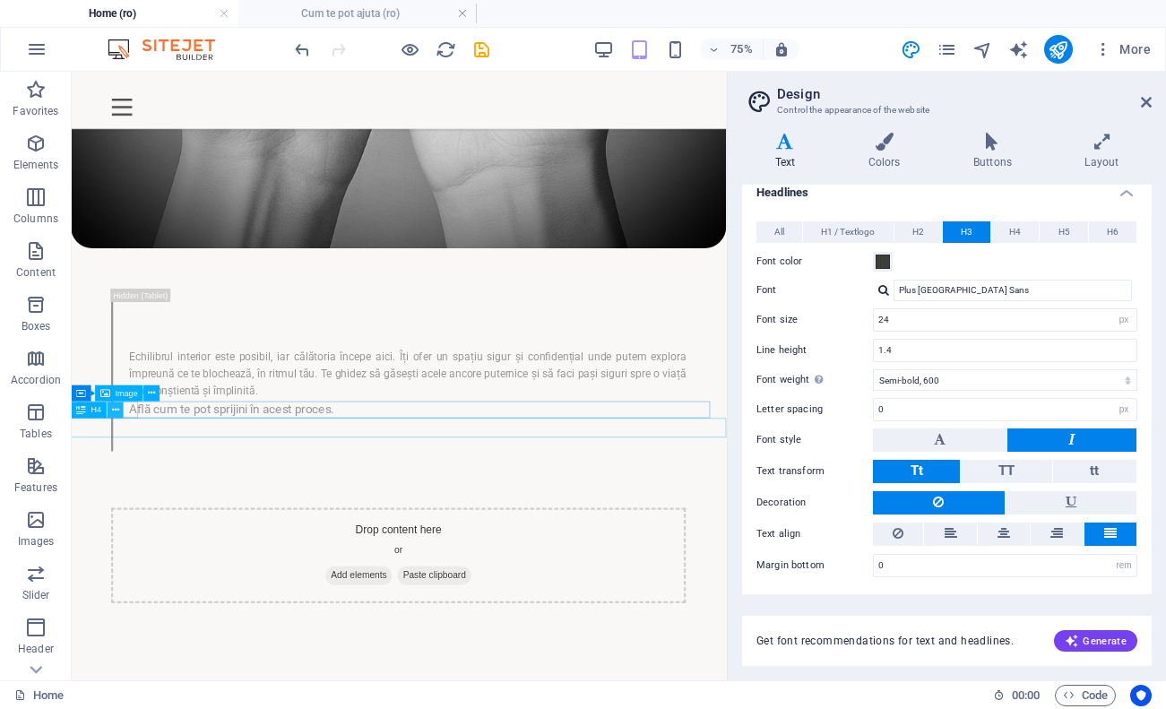
click at [117, 409] on icon at bounding box center [115, 409] width 7 height 14
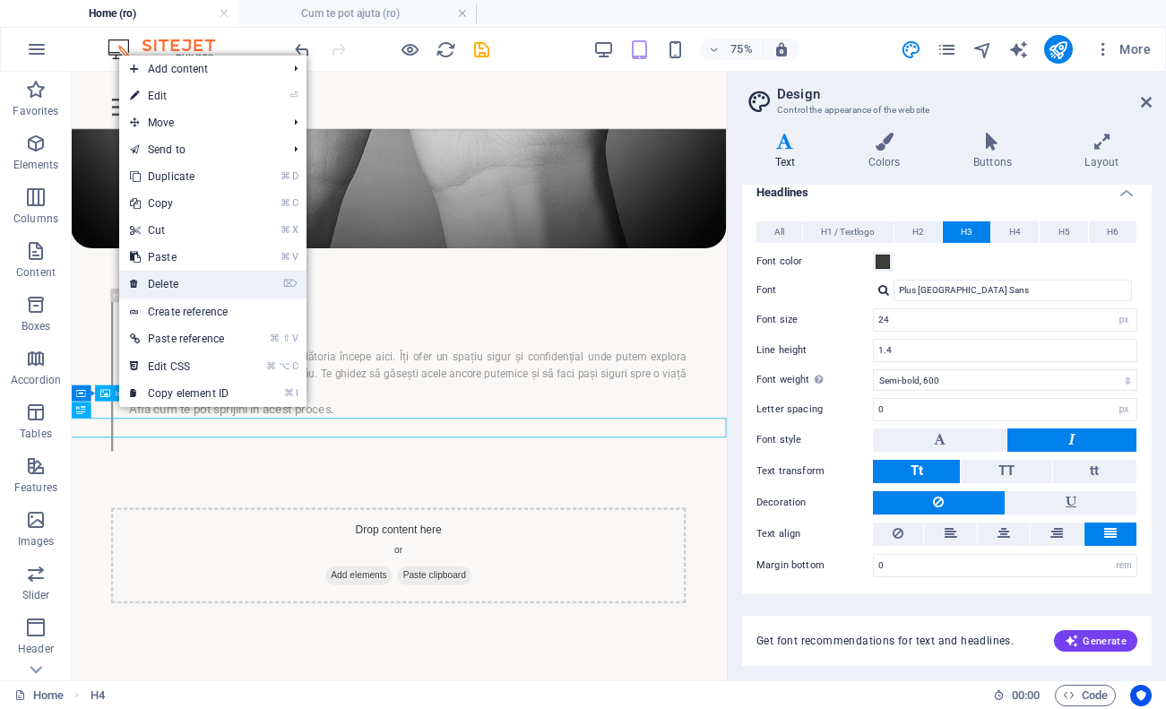
click at [243, 287] on li "⌦ Delete" at bounding box center [212, 285] width 187 height 28
click at [253, 283] on li "⌦ Delete" at bounding box center [212, 285] width 187 height 28
click at [193, 276] on link "⌦ Delete" at bounding box center [179, 284] width 120 height 27
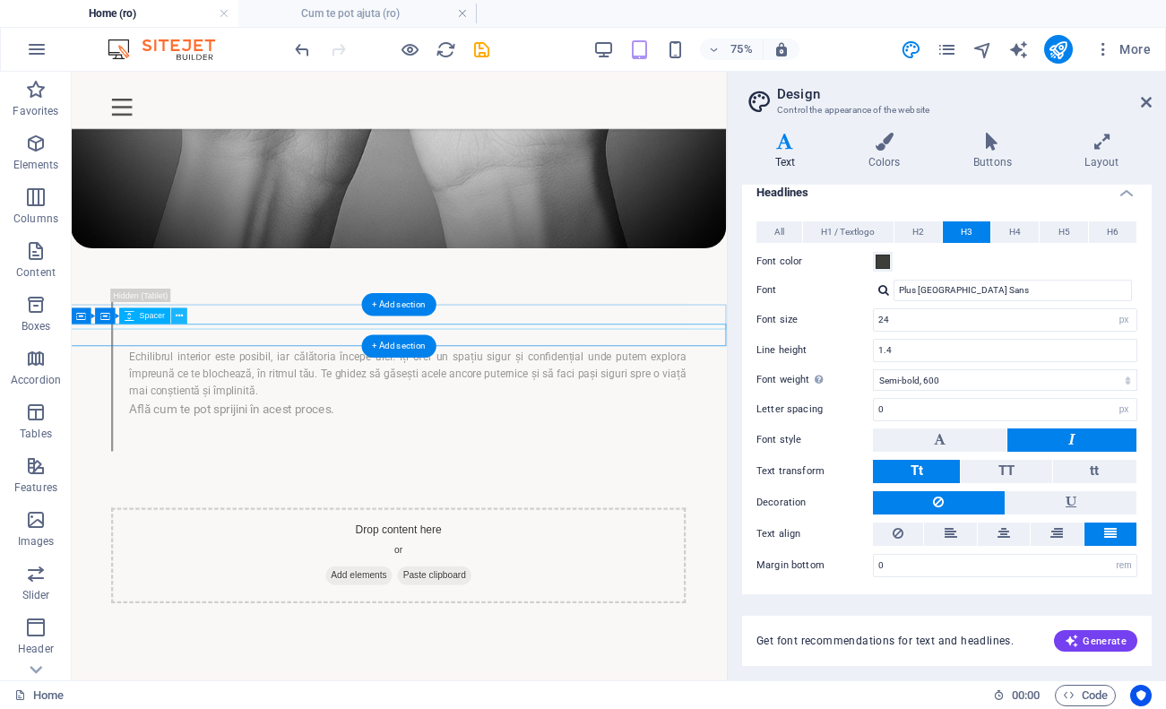
click at [182, 310] on icon at bounding box center [179, 315] width 7 height 14
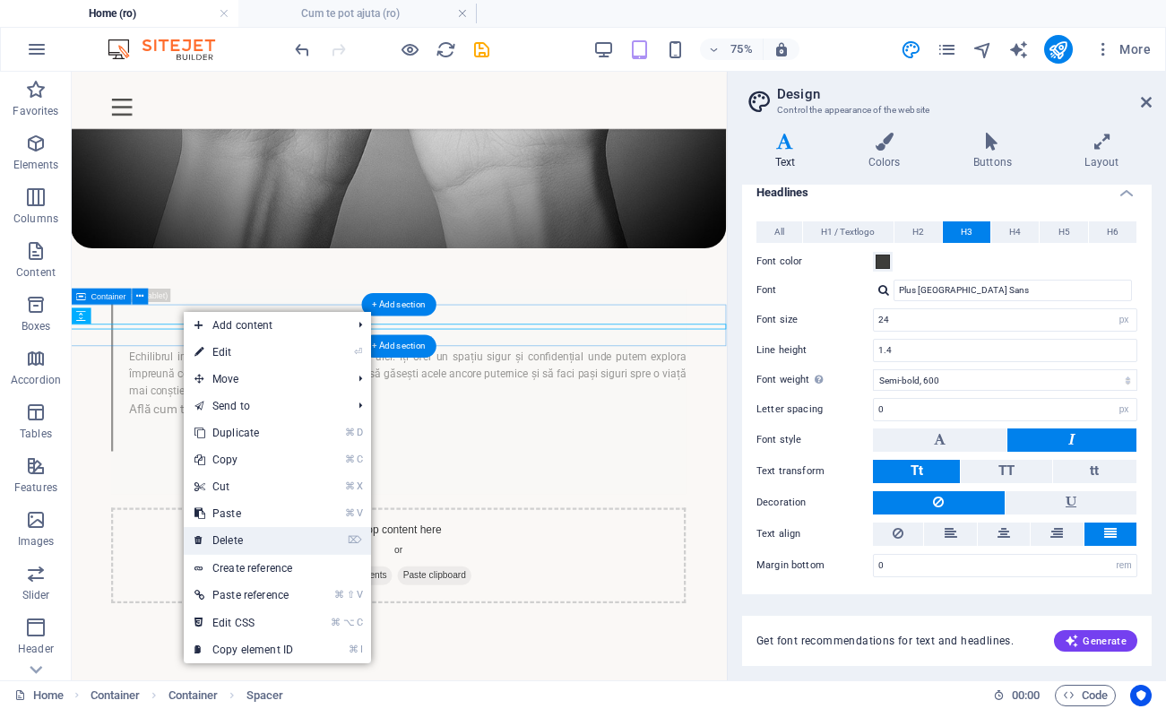
click at [242, 540] on link "⌦ Delete" at bounding box center [244, 540] width 120 height 27
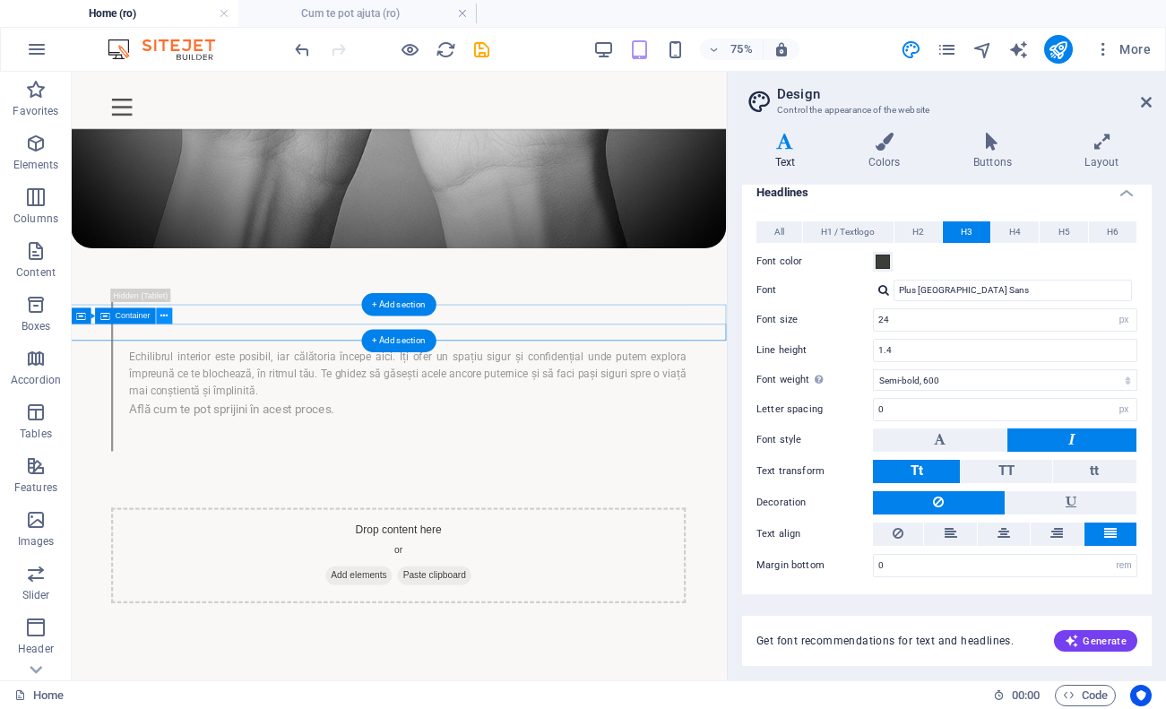
click at [166, 320] on icon at bounding box center [163, 315] width 7 height 14
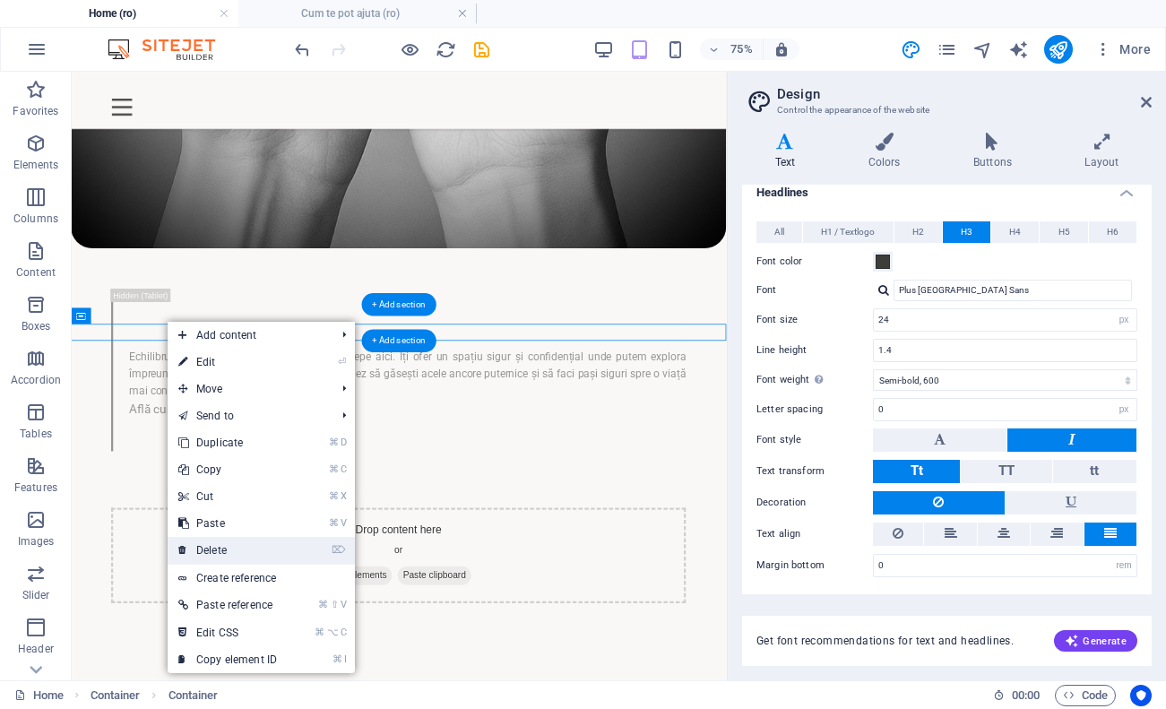
click at [217, 540] on link "⌦ Delete" at bounding box center [228, 550] width 120 height 27
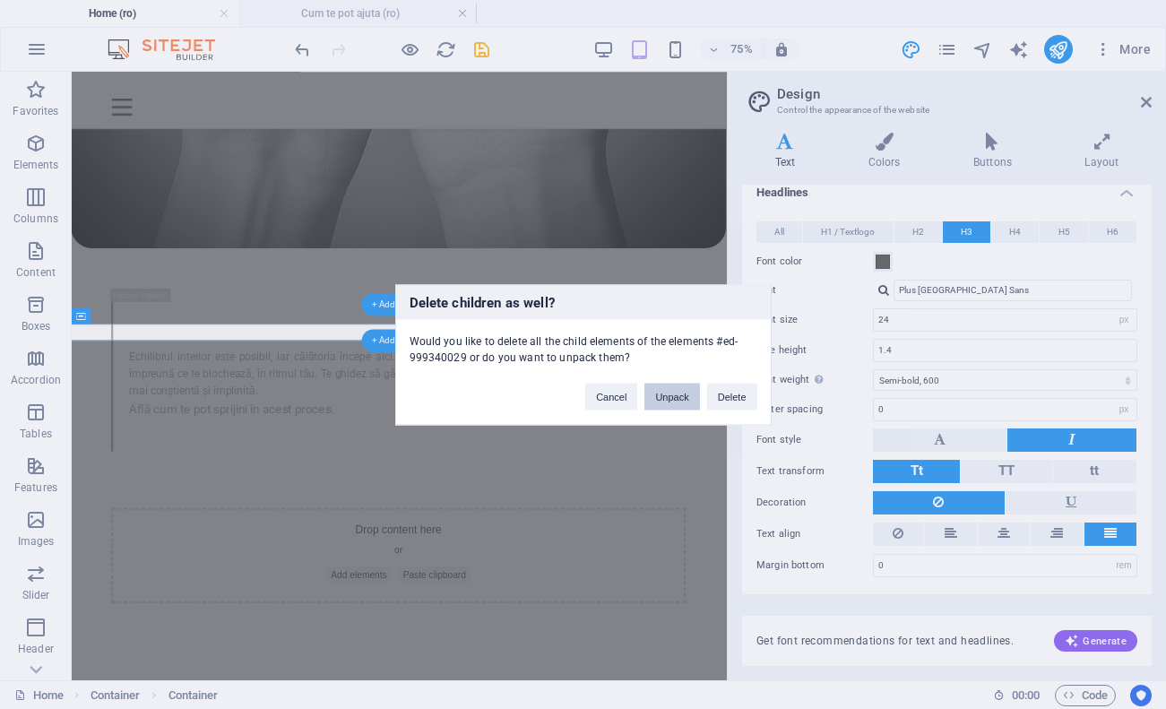
click at [676, 402] on button "Unpack" at bounding box center [671, 396] width 55 height 27
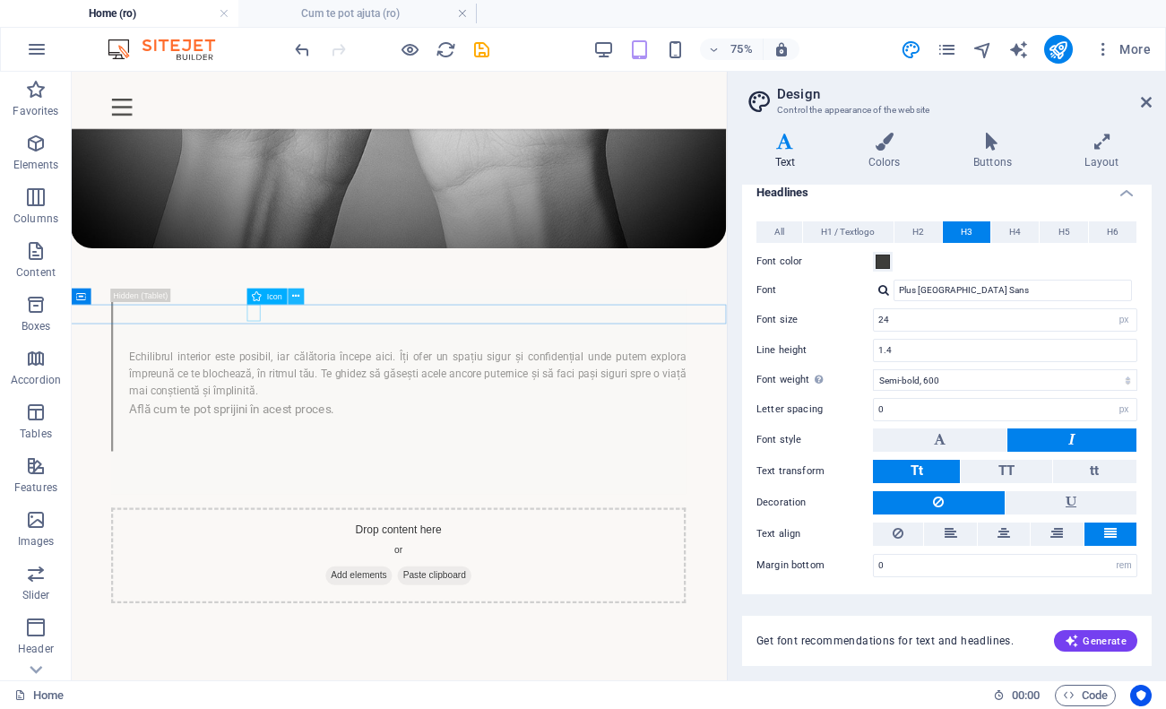
click at [292, 298] on button at bounding box center [297, 297] width 16 height 16
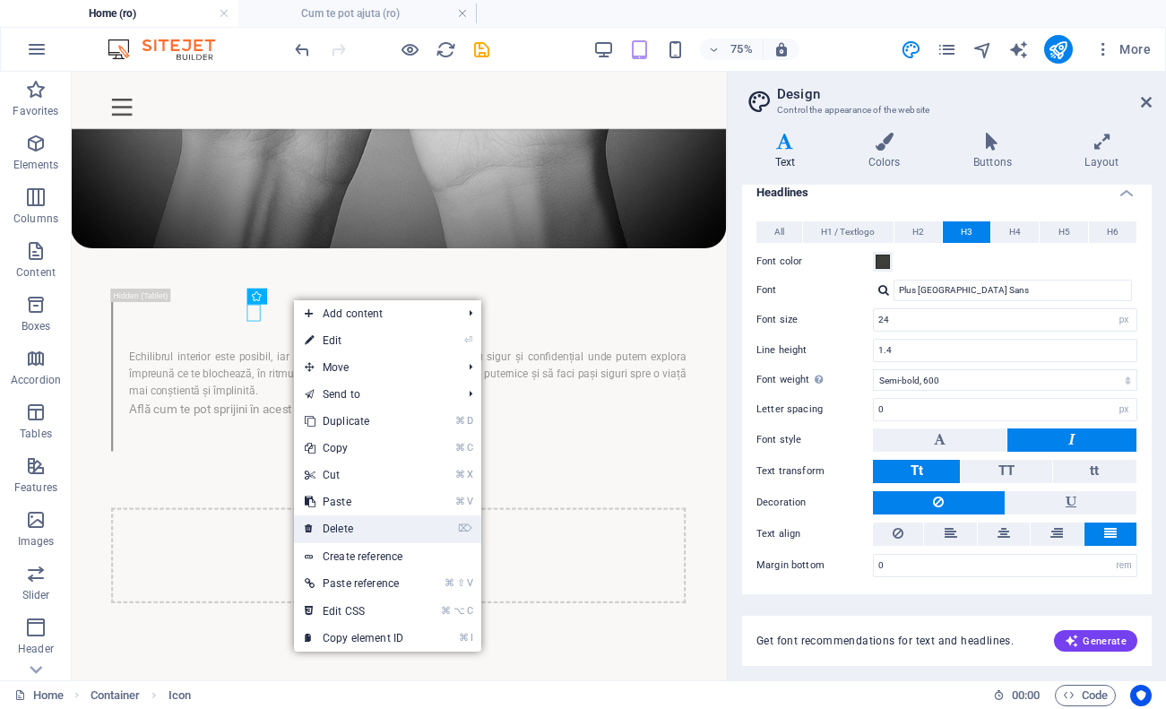
click at [397, 523] on link "⌦ Delete" at bounding box center [354, 528] width 120 height 27
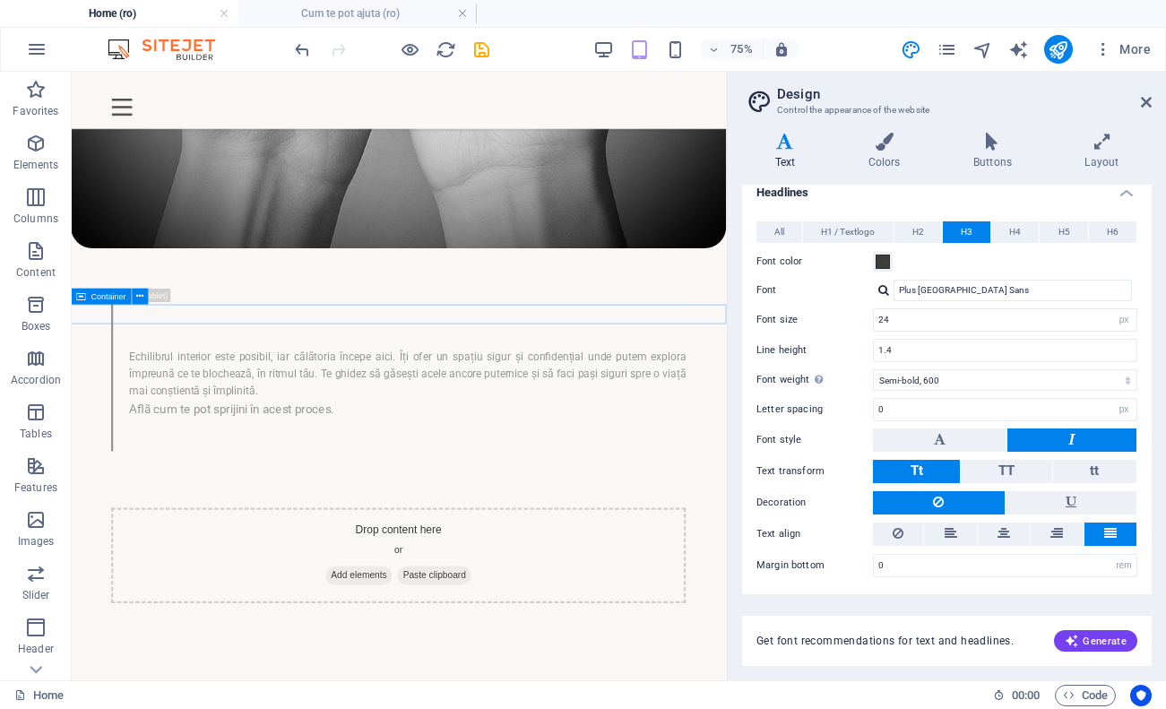
click at [142, 297] on icon at bounding box center [139, 297] width 7 height 14
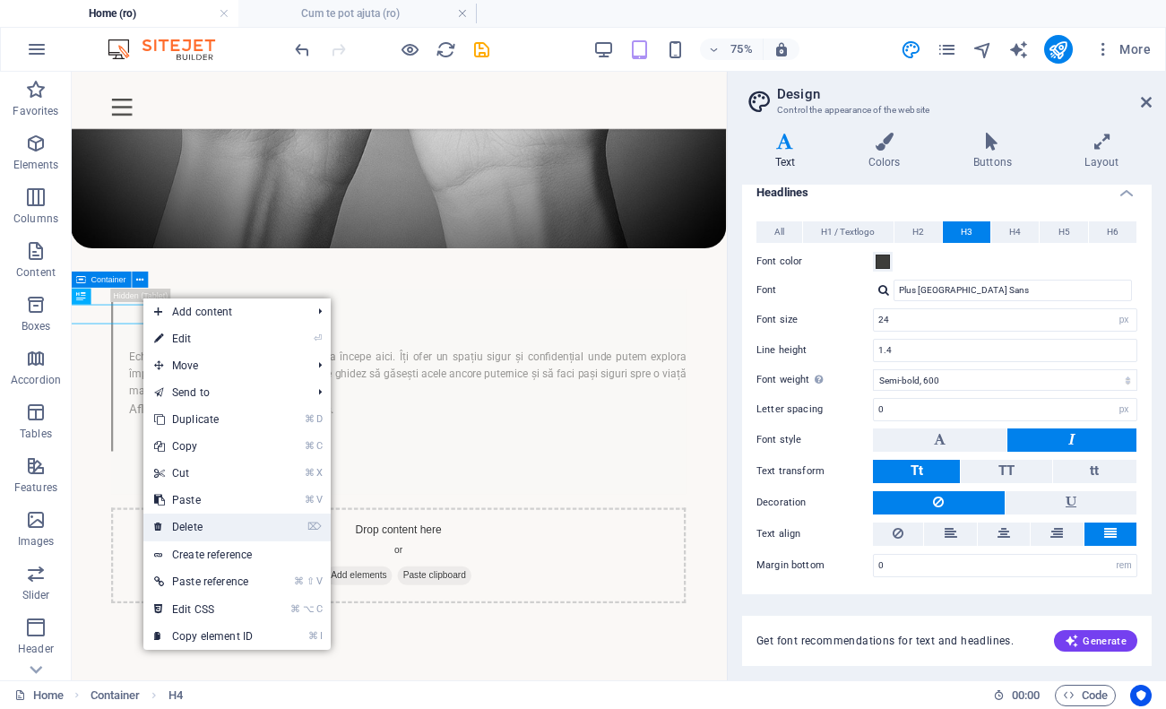
click at [203, 520] on link "⌦ Delete" at bounding box center [203, 527] width 120 height 27
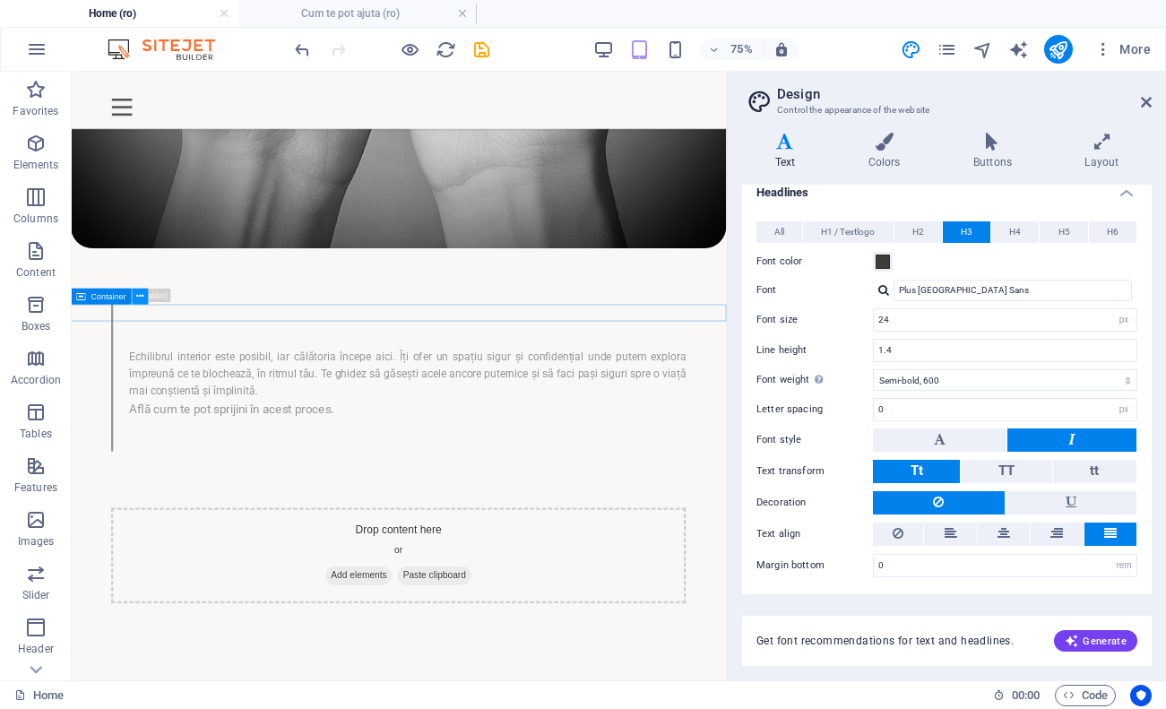
click at [142, 298] on icon at bounding box center [139, 297] width 7 height 14
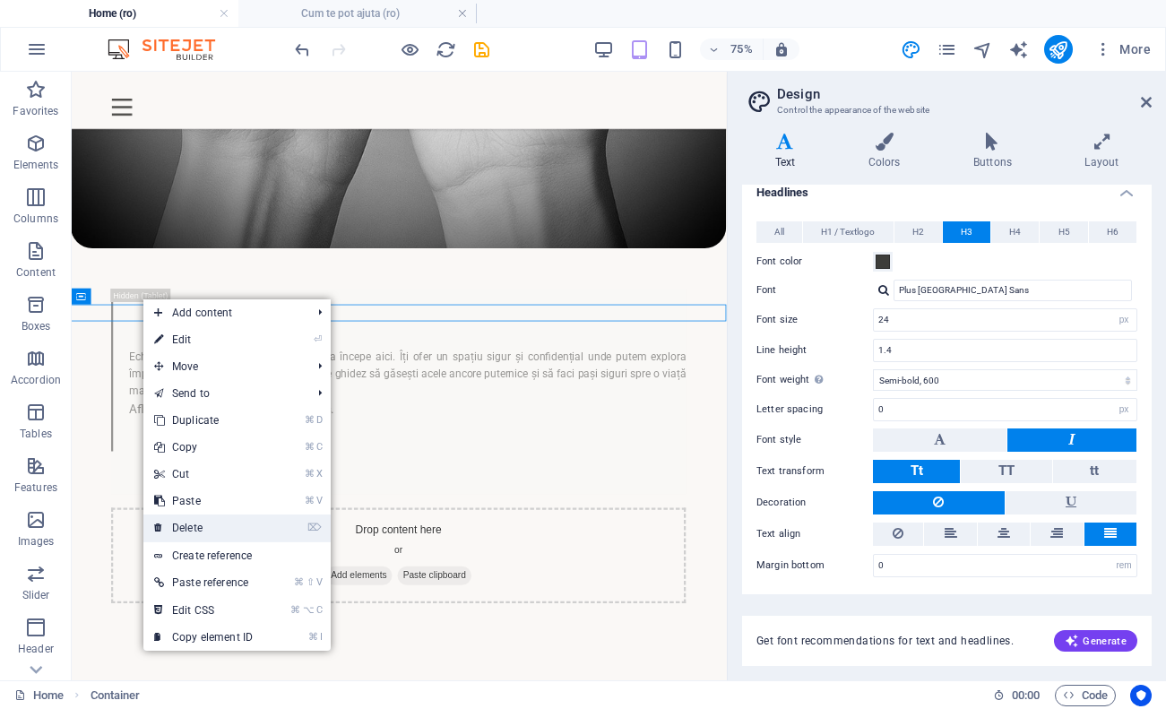
click at [218, 518] on link "⌦ Delete" at bounding box center [203, 528] width 120 height 27
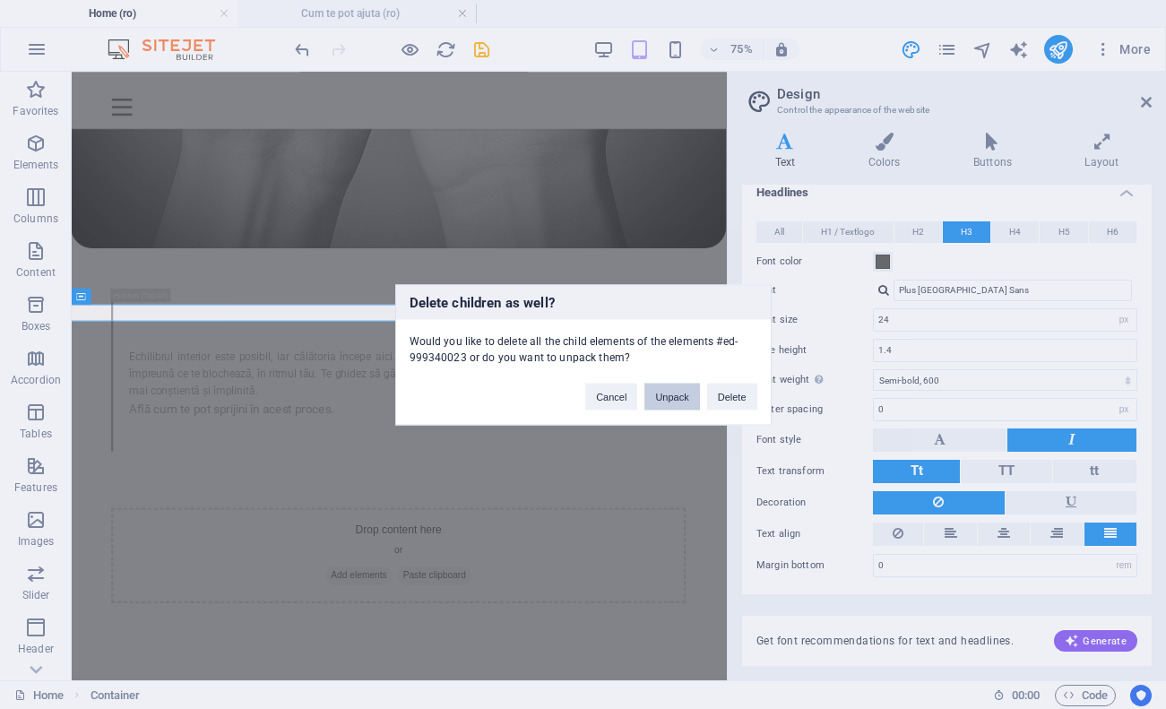
click at [685, 394] on button "Unpack" at bounding box center [671, 396] width 55 height 27
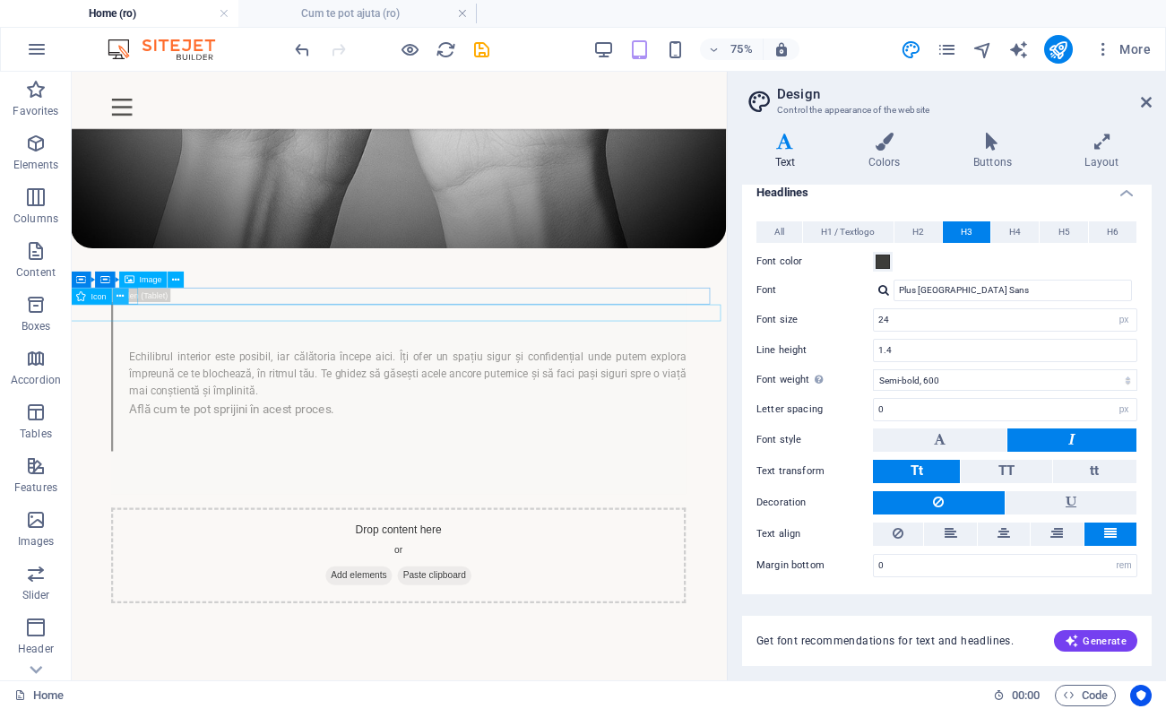
click at [118, 300] on icon at bounding box center [120, 297] width 7 height 14
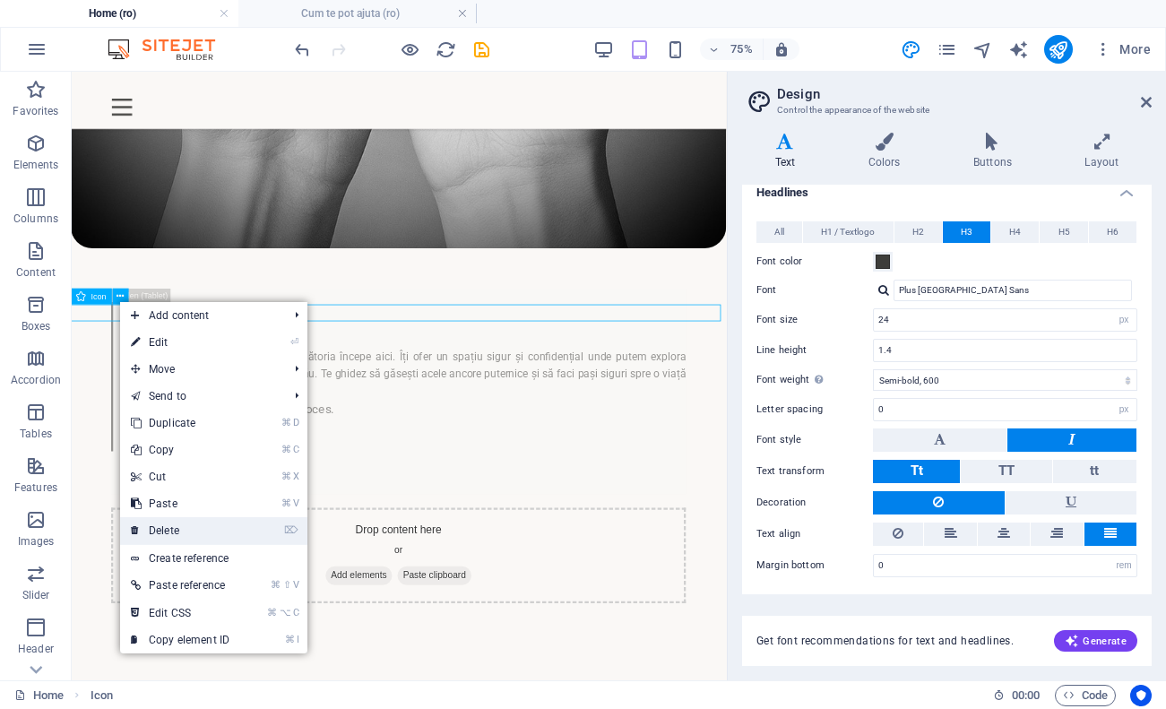
click at [183, 530] on link "⌦ Delete" at bounding box center [180, 530] width 120 height 27
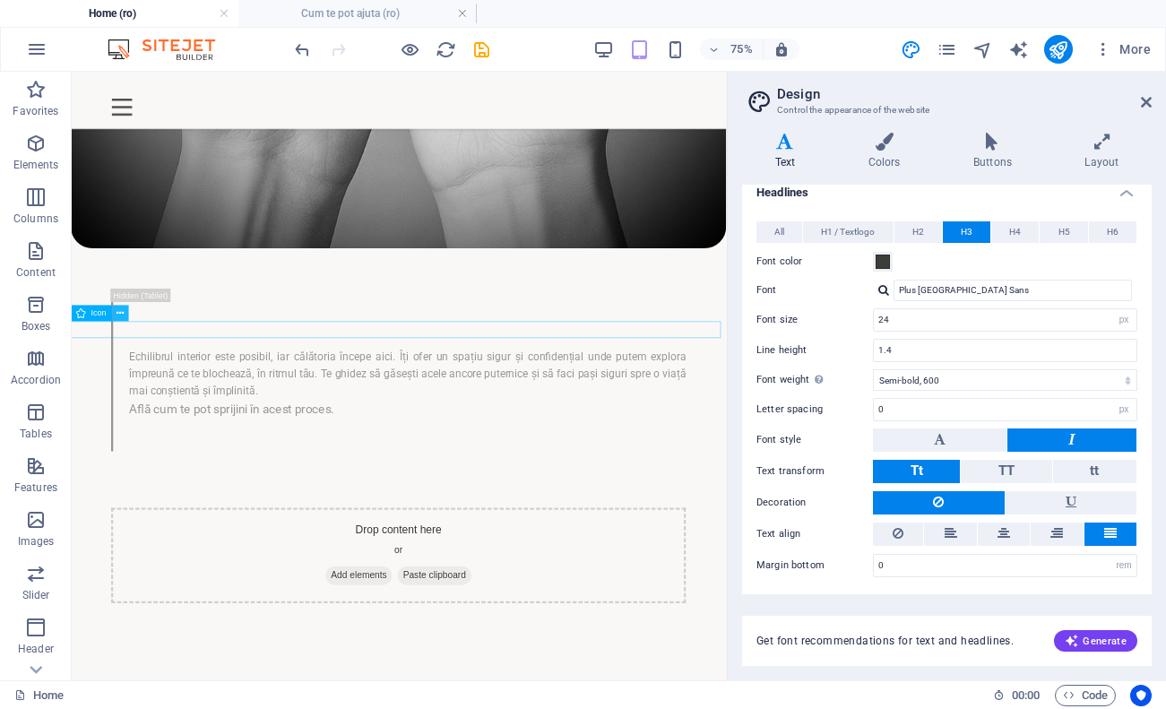
click at [121, 314] on icon at bounding box center [120, 313] width 7 height 14
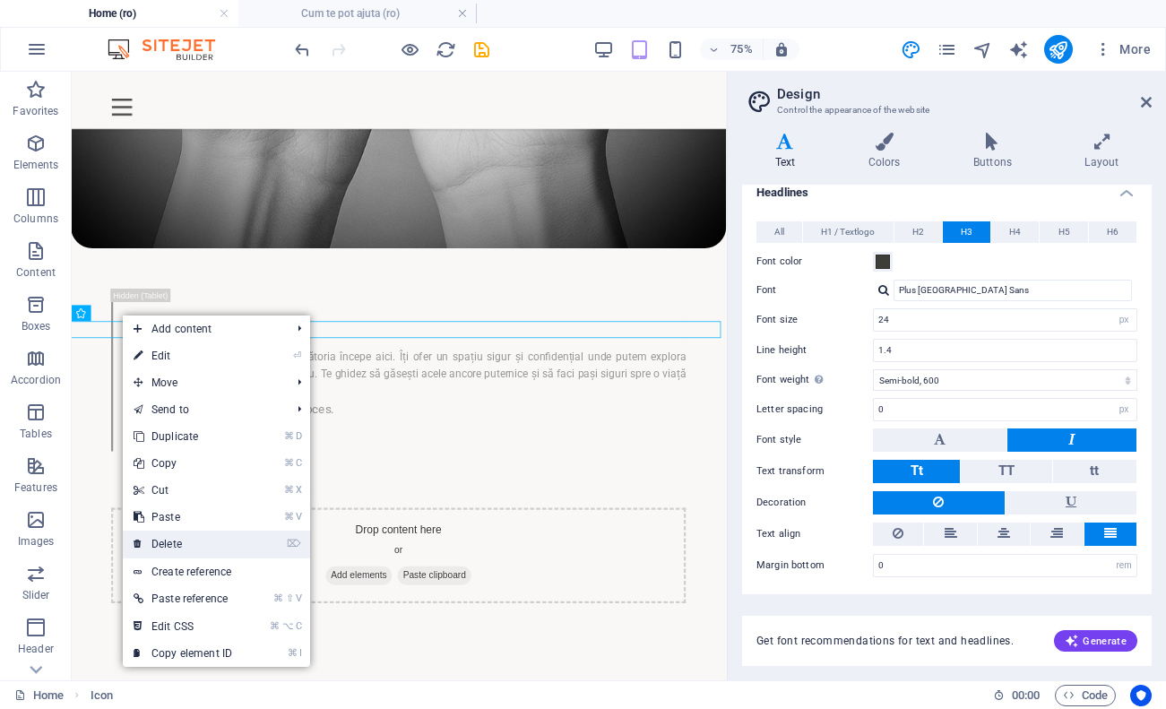
click at [154, 539] on link "⌦ Delete" at bounding box center [183, 544] width 120 height 27
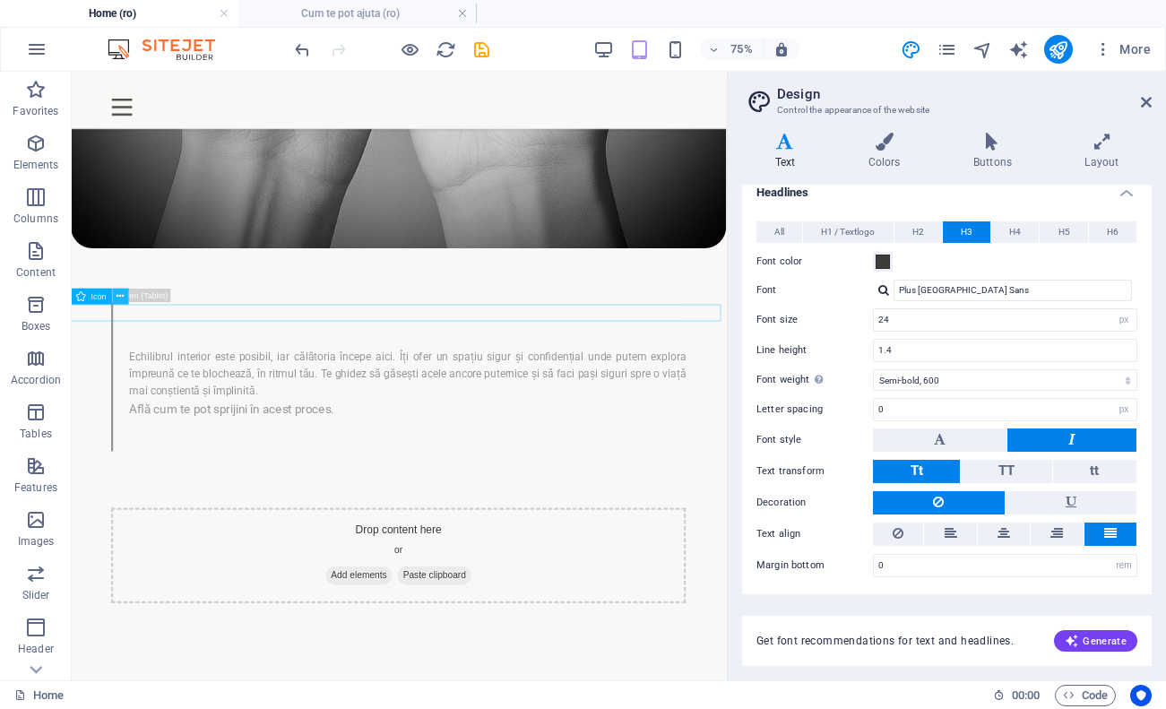
click at [122, 302] on icon at bounding box center [120, 297] width 7 height 14
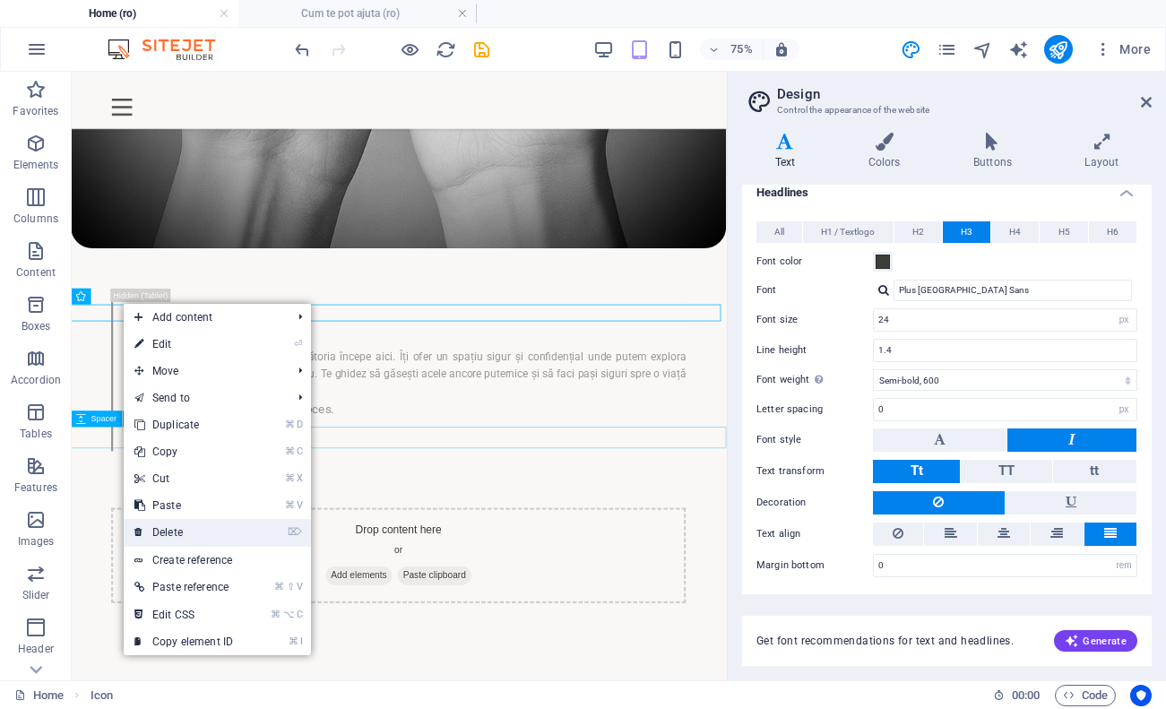
click at [165, 523] on link "⌦ Delete" at bounding box center [184, 532] width 120 height 27
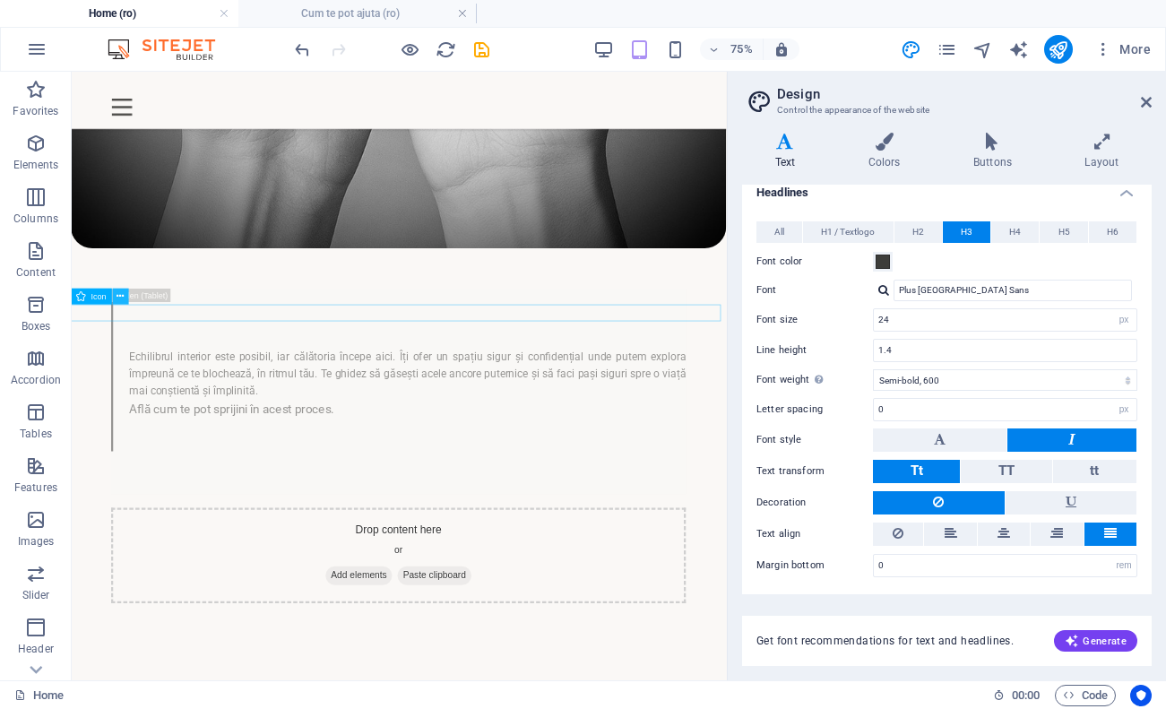
click at [125, 300] on button at bounding box center [121, 297] width 16 height 16
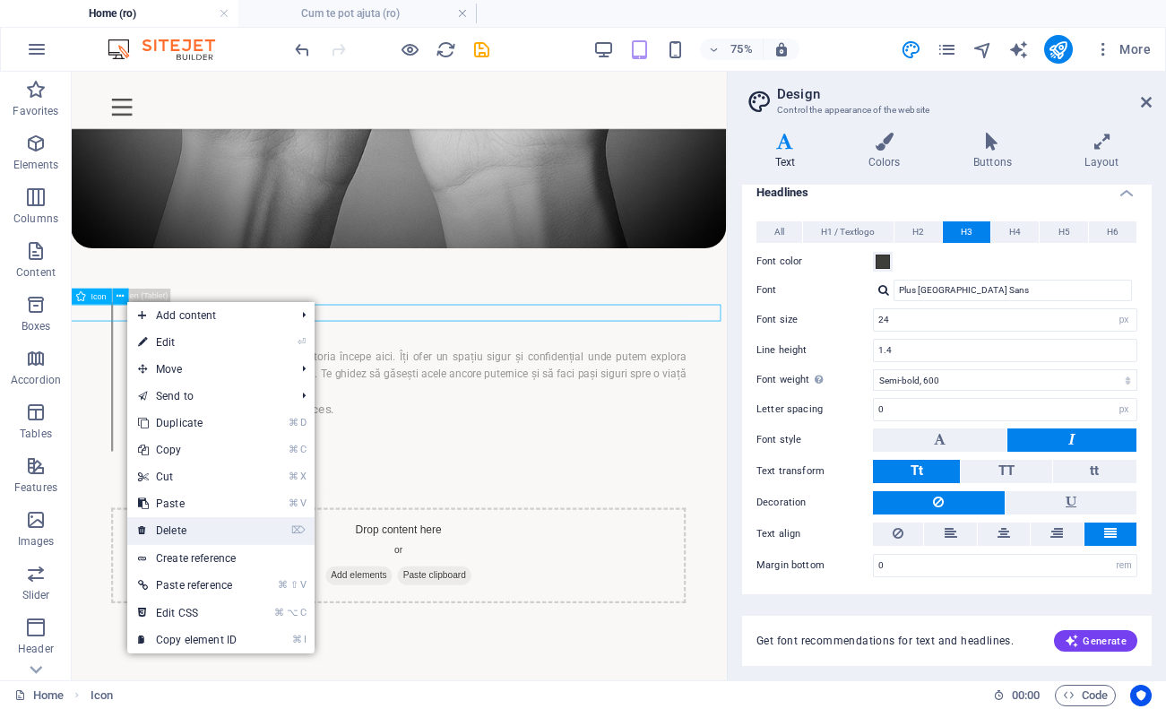
click at [229, 532] on link "⌦ Delete" at bounding box center [187, 530] width 120 height 27
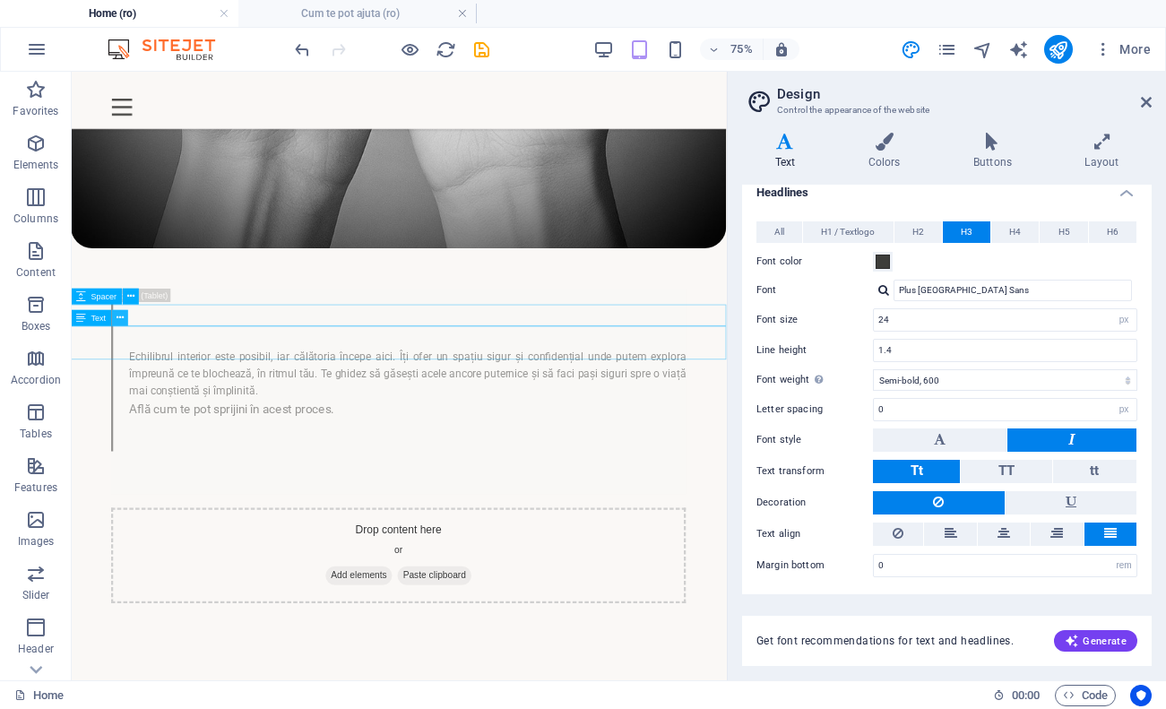
click at [121, 321] on icon at bounding box center [120, 318] width 7 height 14
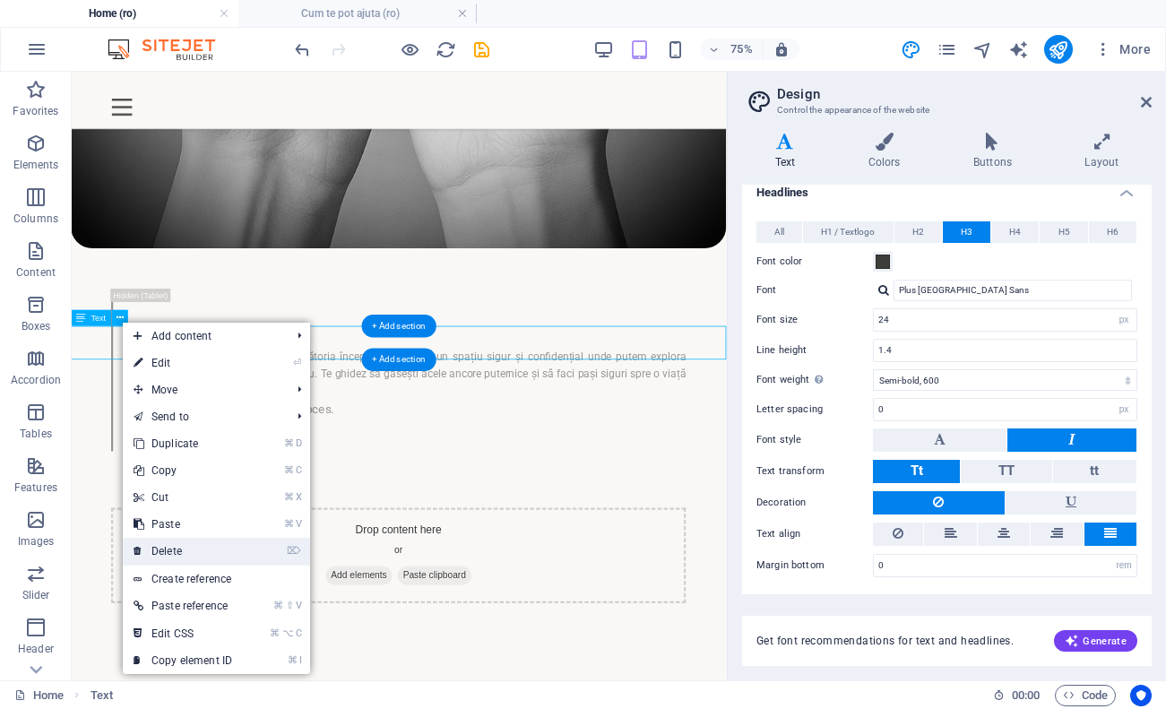
click at [200, 555] on link "⌦ Delete" at bounding box center [183, 551] width 120 height 27
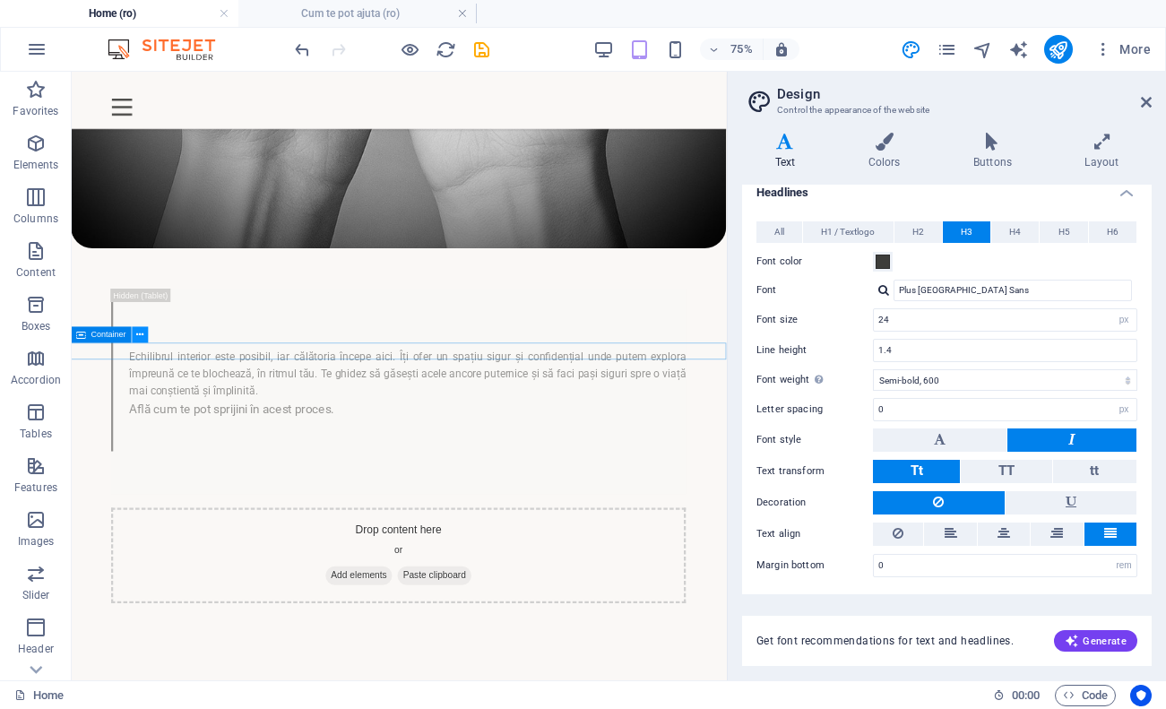
click at [145, 339] on button at bounding box center [141, 334] width 16 height 16
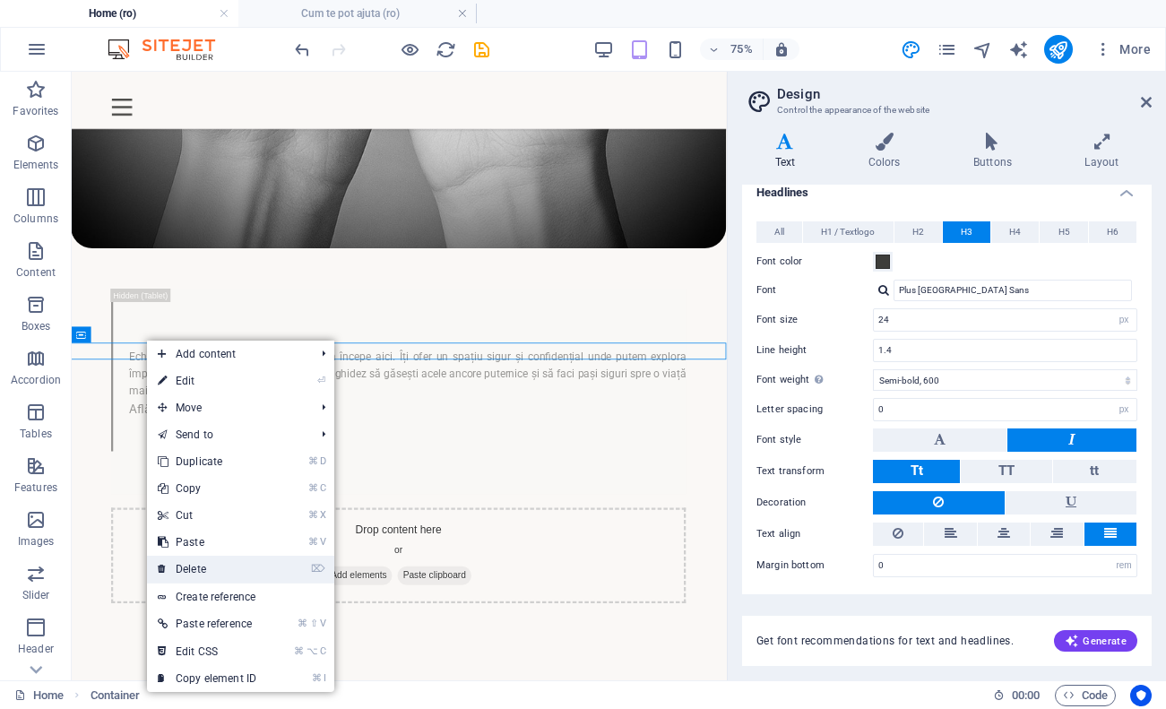
click at [193, 562] on link "⌦ Delete" at bounding box center [207, 569] width 120 height 27
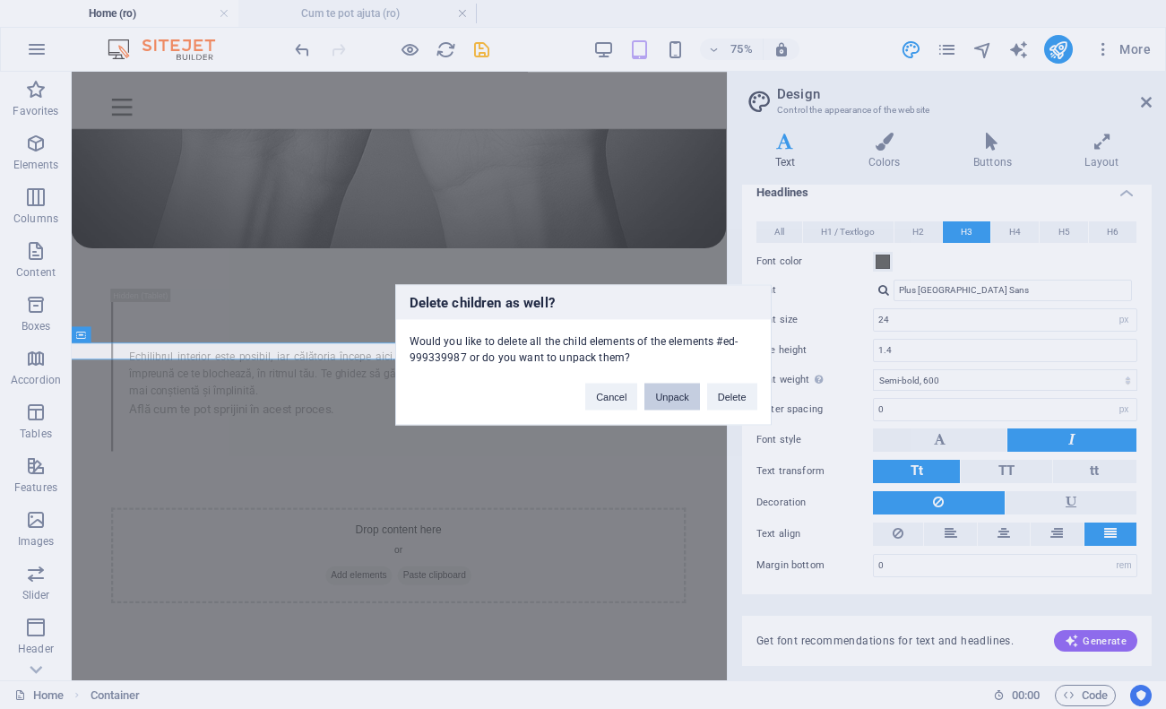
click at [674, 402] on button "Unpack" at bounding box center [671, 396] width 55 height 27
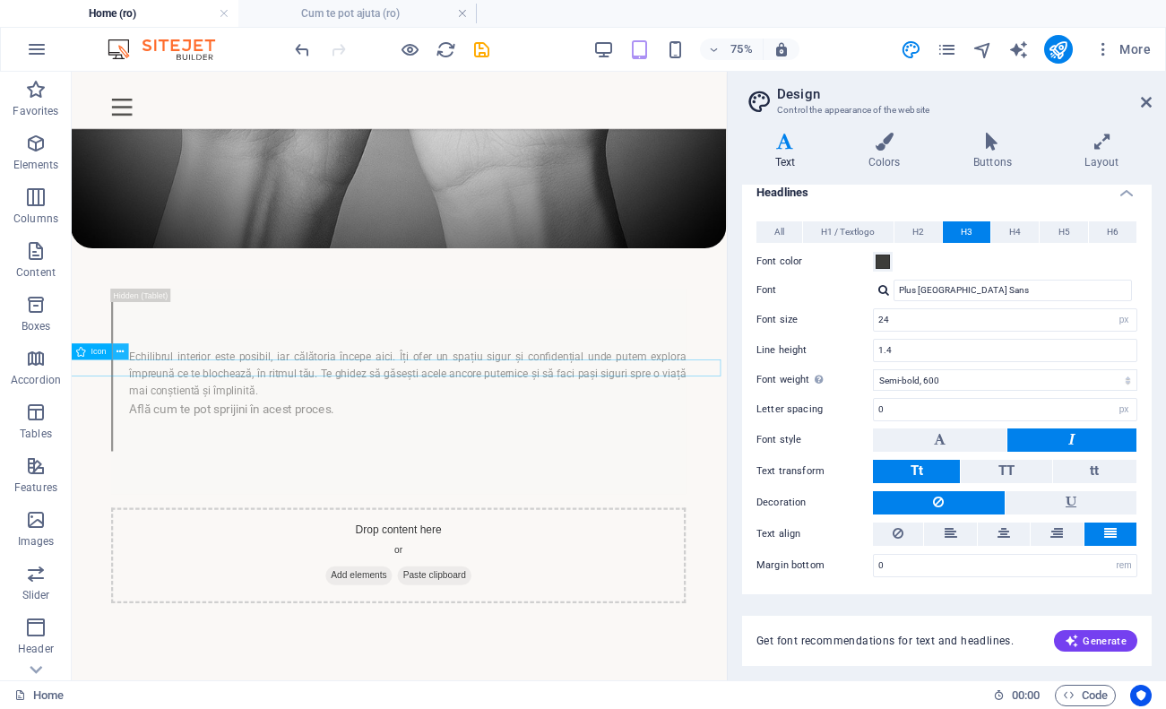
click at [118, 348] on icon at bounding box center [120, 351] width 7 height 14
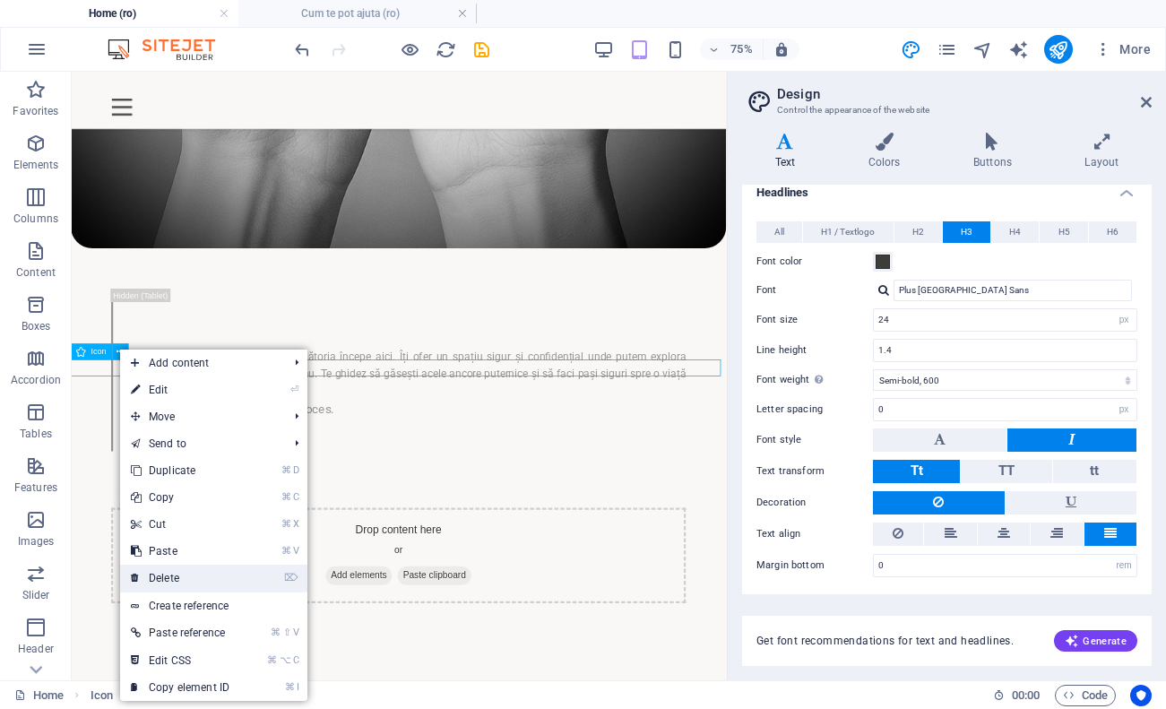
click at [189, 570] on link "⌦ Delete" at bounding box center [180, 578] width 120 height 27
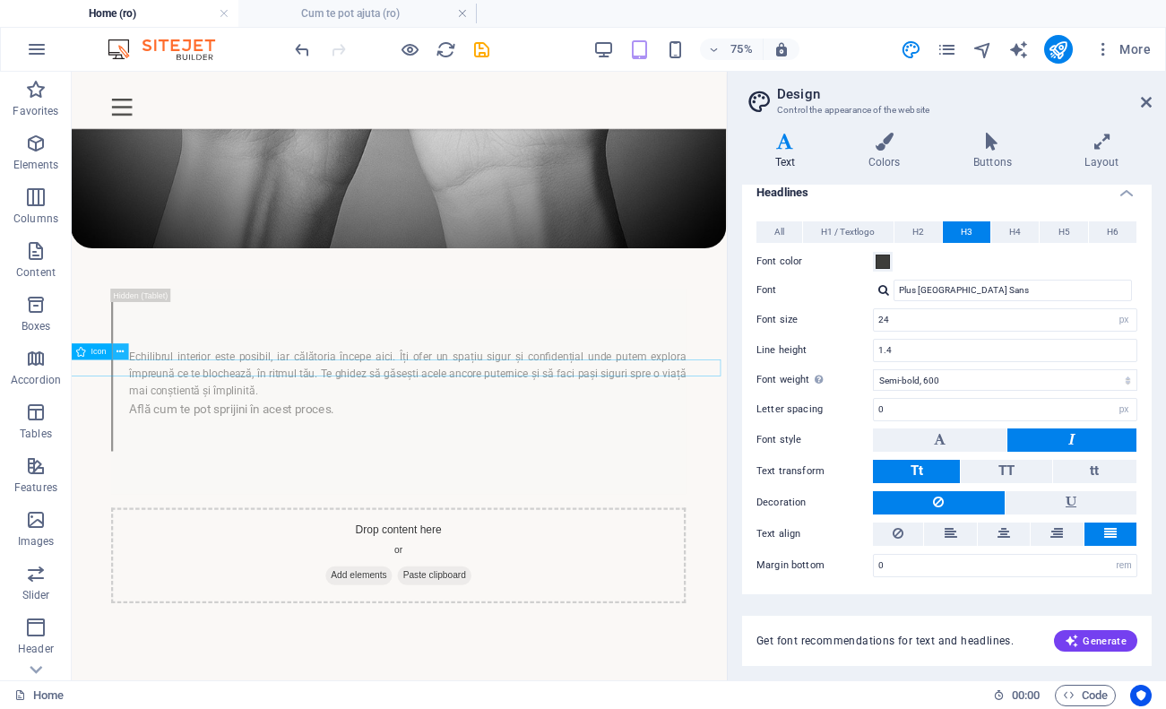
click at [121, 354] on icon at bounding box center [120, 351] width 7 height 14
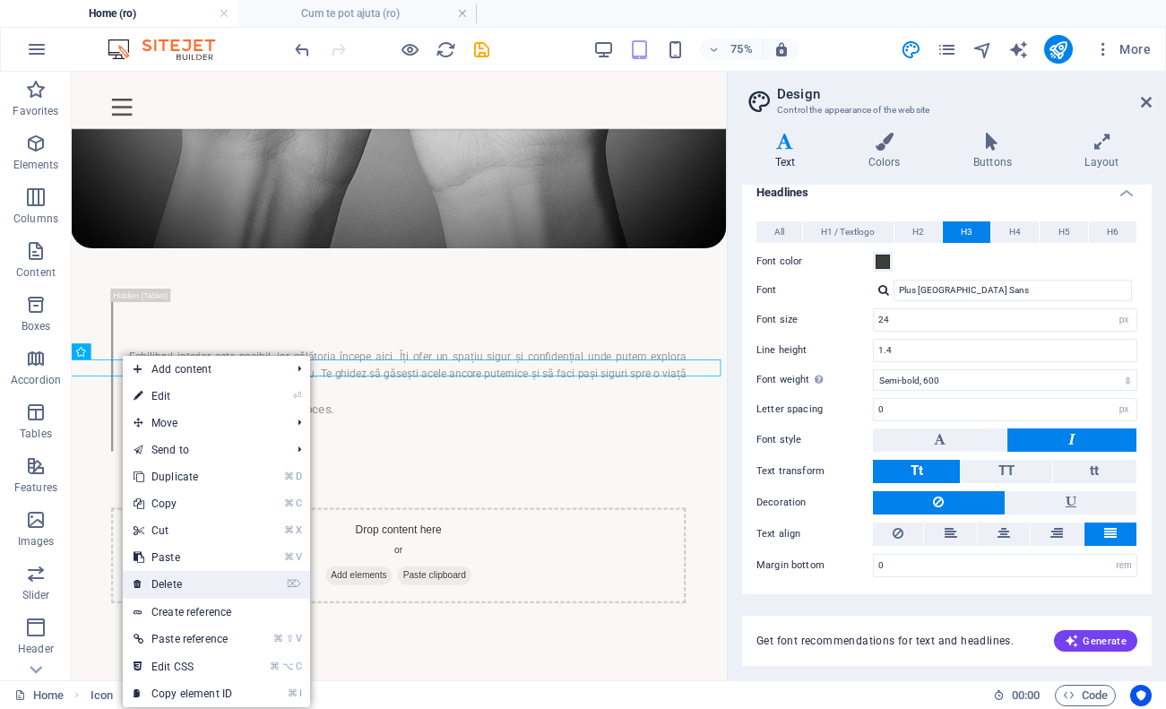
click at [197, 572] on link "⌦ Delete" at bounding box center [183, 584] width 120 height 27
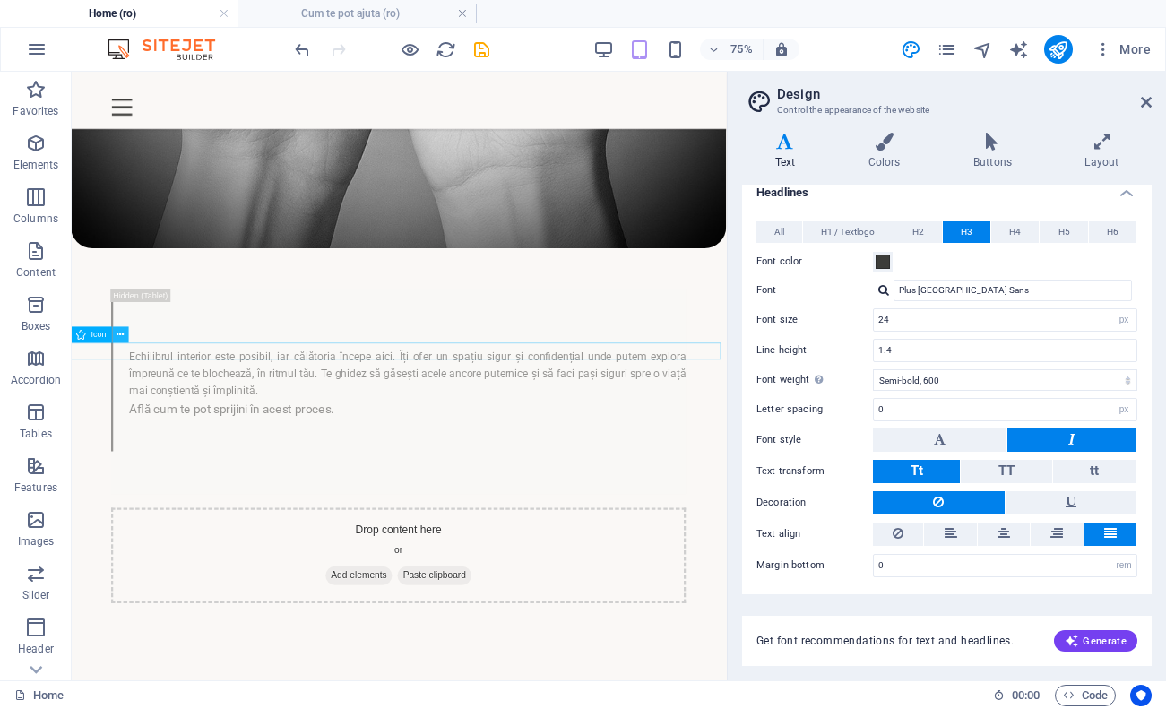
click at [119, 340] on icon at bounding box center [120, 334] width 7 height 14
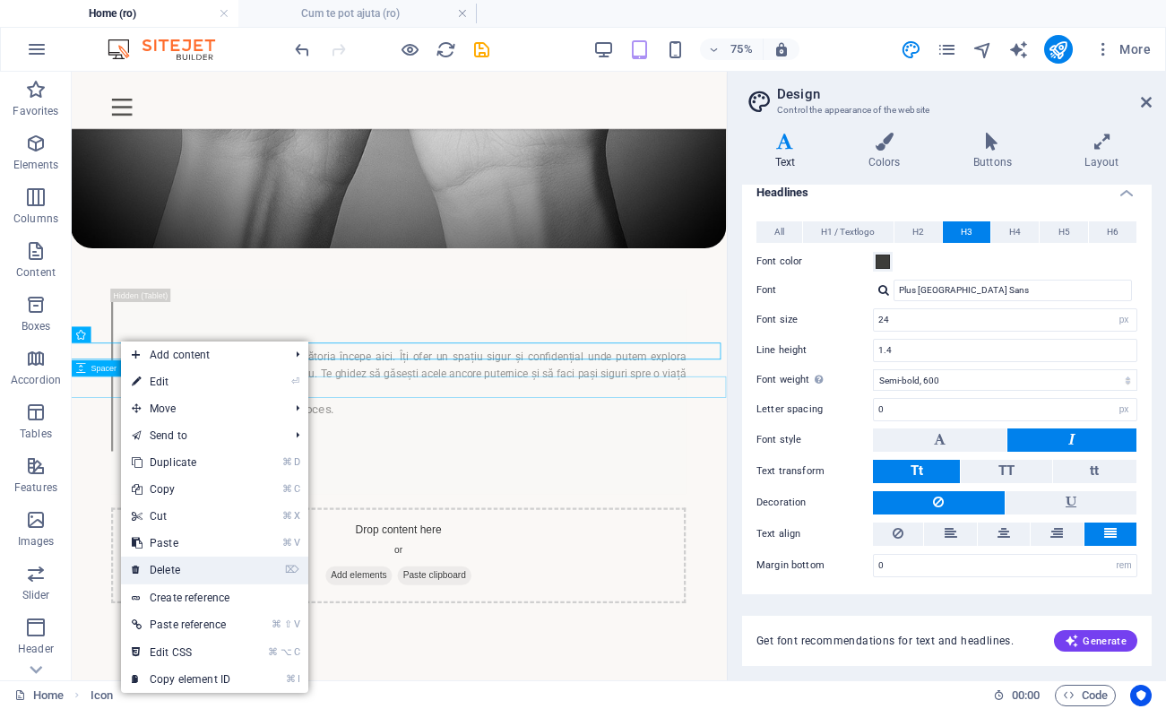
click at [188, 577] on link "⌦ Delete" at bounding box center [181, 570] width 120 height 27
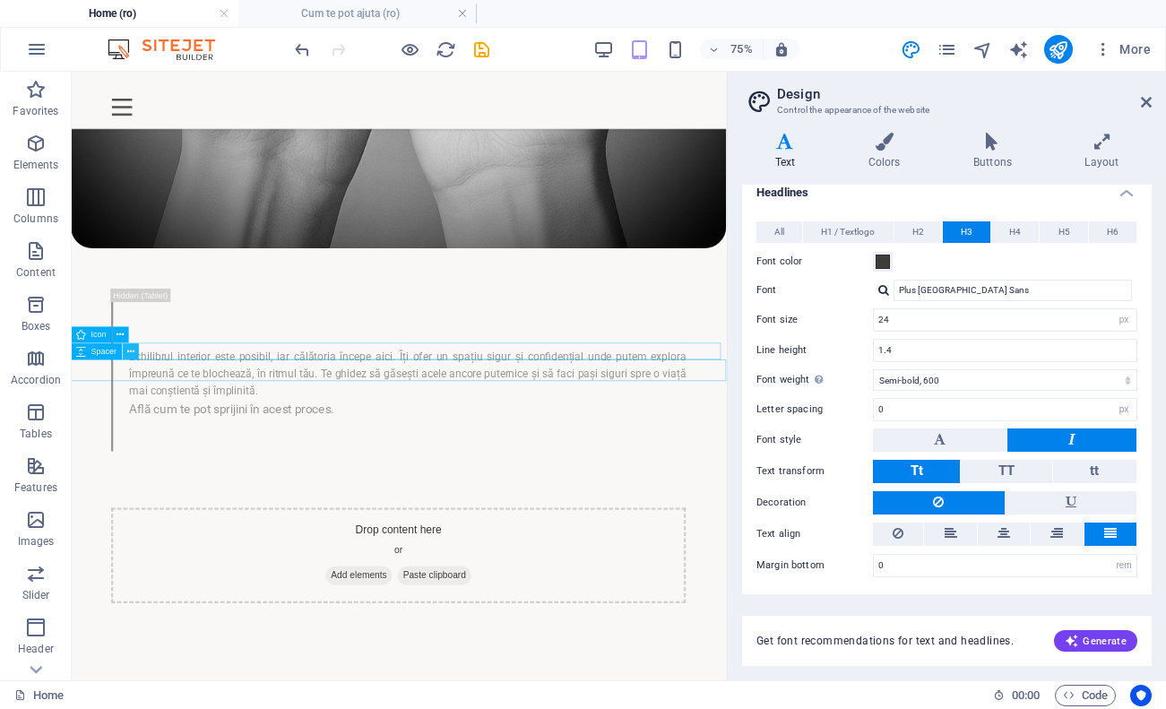
click at [134, 344] on icon at bounding box center [130, 351] width 7 height 14
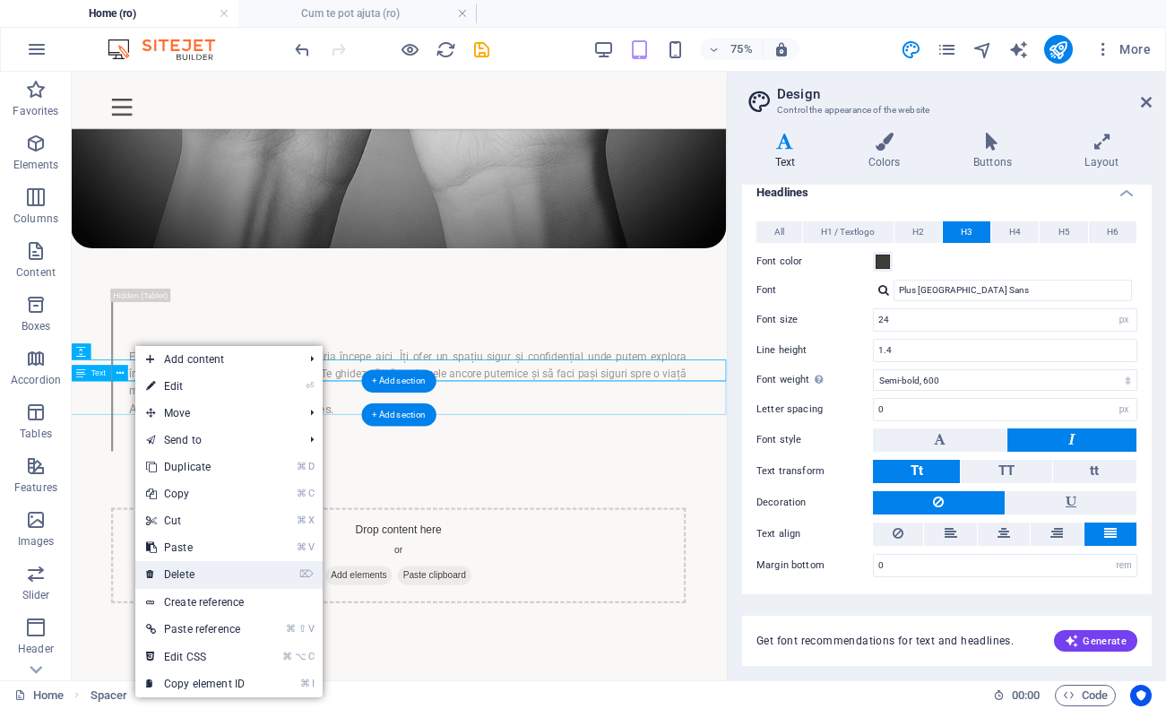
click at [214, 581] on link "⌦ Delete" at bounding box center [195, 574] width 120 height 27
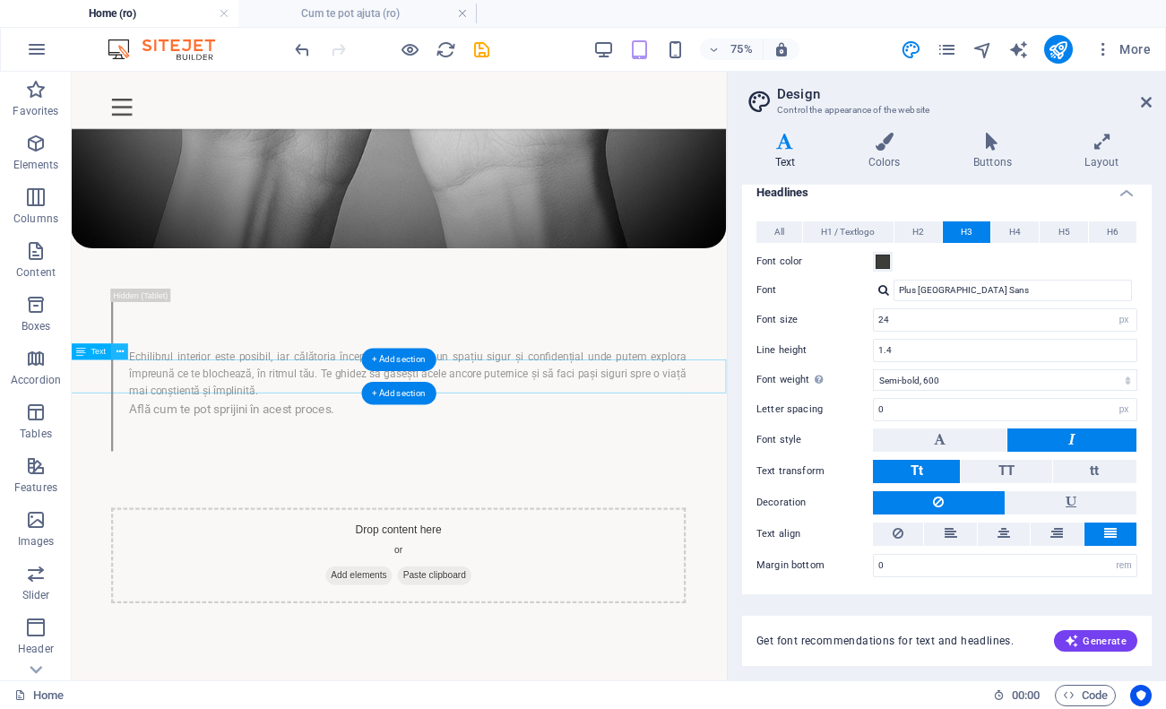
click at [122, 353] on icon at bounding box center [120, 351] width 7 height 14
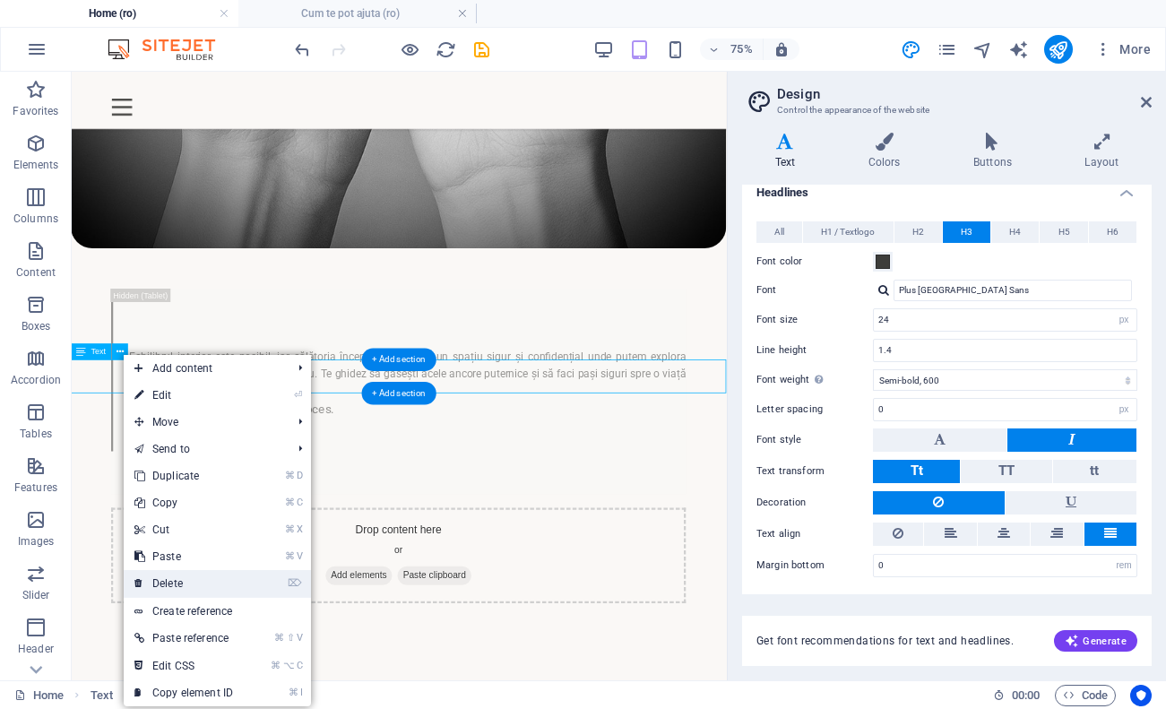
click at [220, 588] on link "⌦ Delete" at bounding box center [184, 583] width 120 height 27
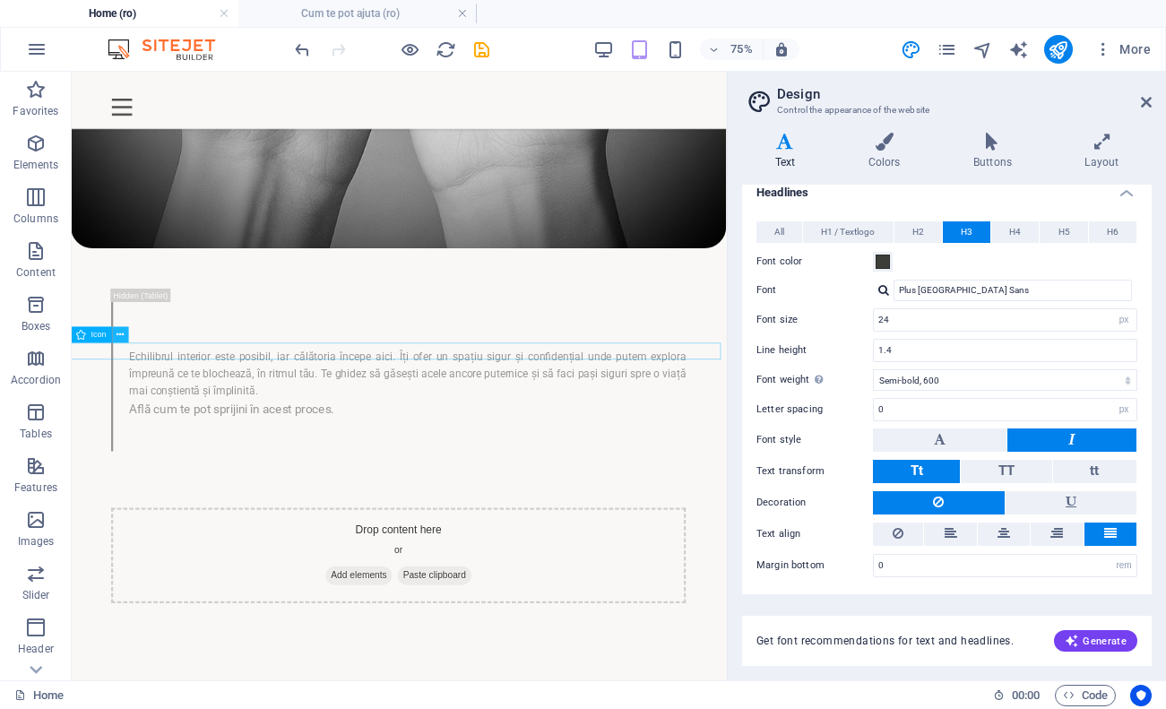
click at [120, 338] on icon at bounding box center [120, 334] width 7 height 14
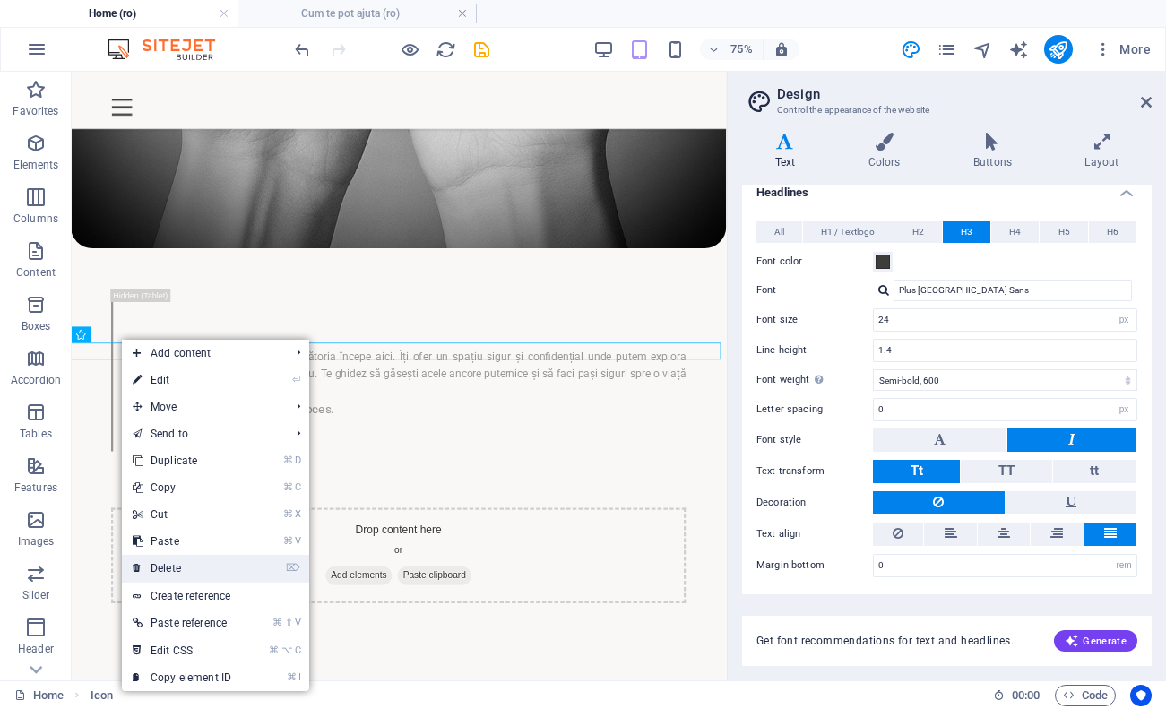
click at [173, 560] on link "⌦ Delete" at bounding box center [182, 568] width 120 height 27
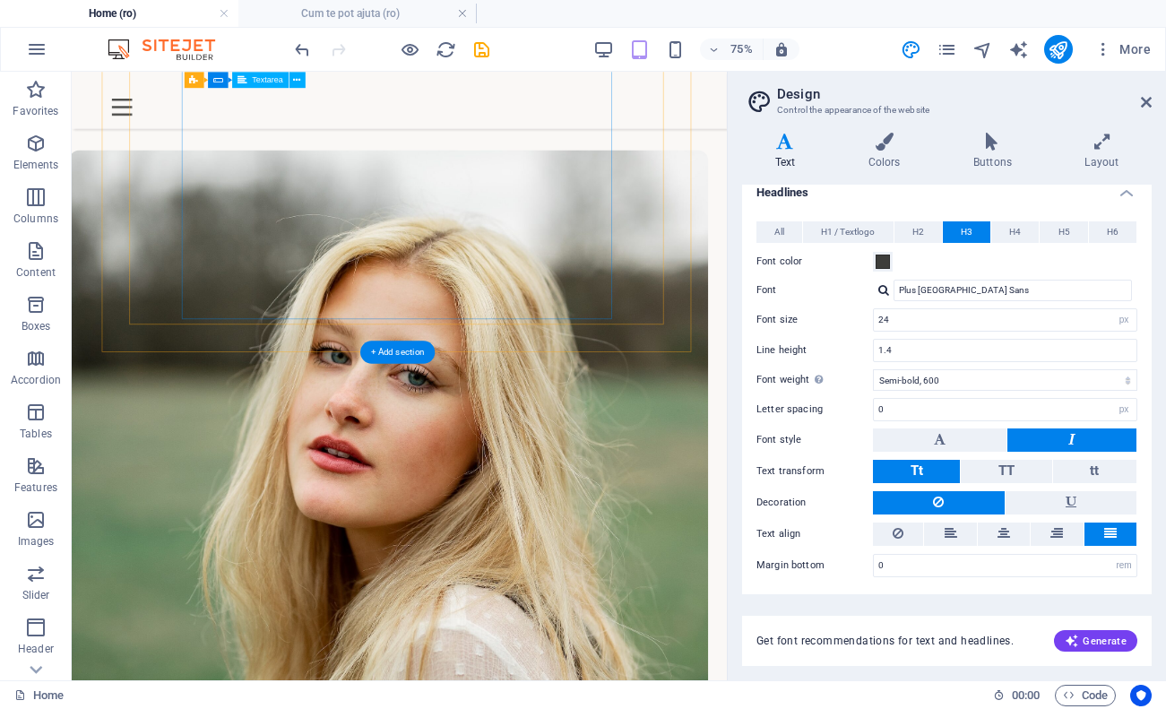
scroll to position [2419, 4]
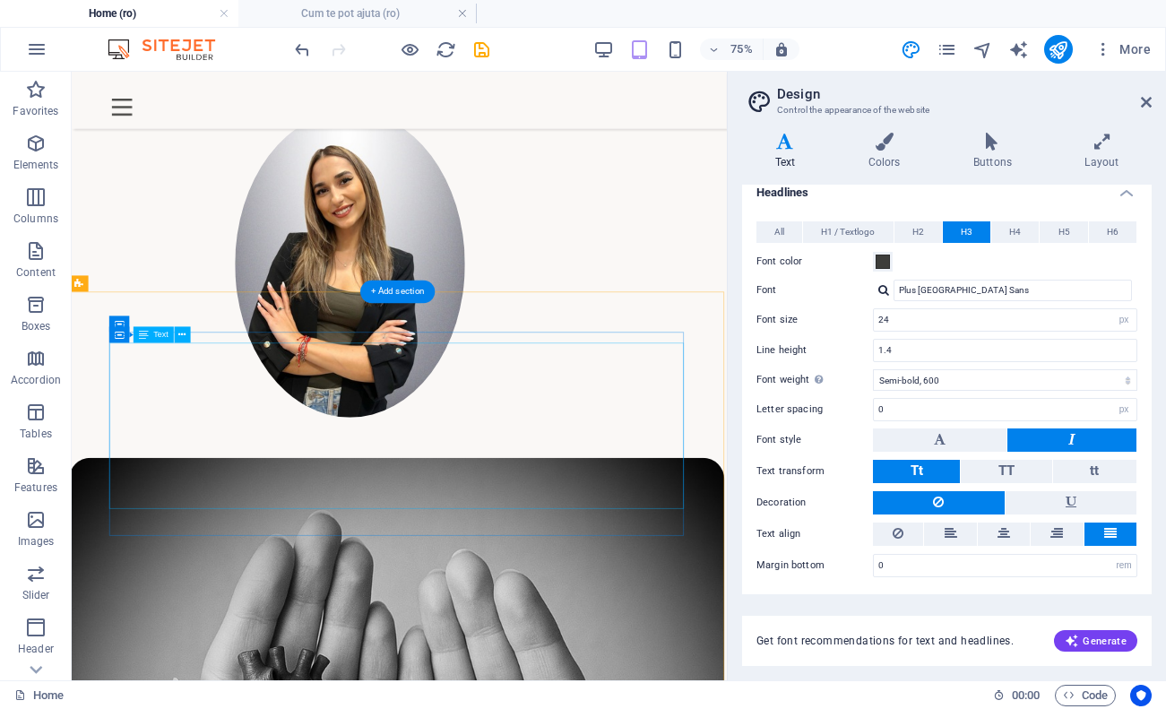
scroll to position [581, 4]
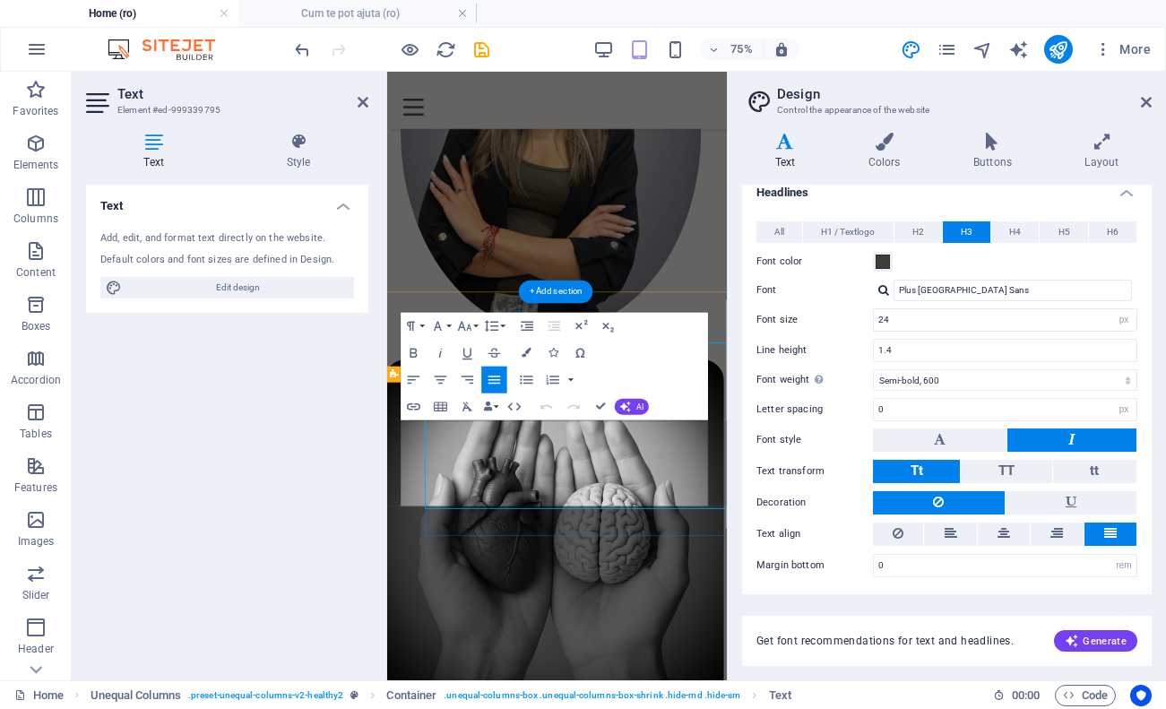
type input "12"
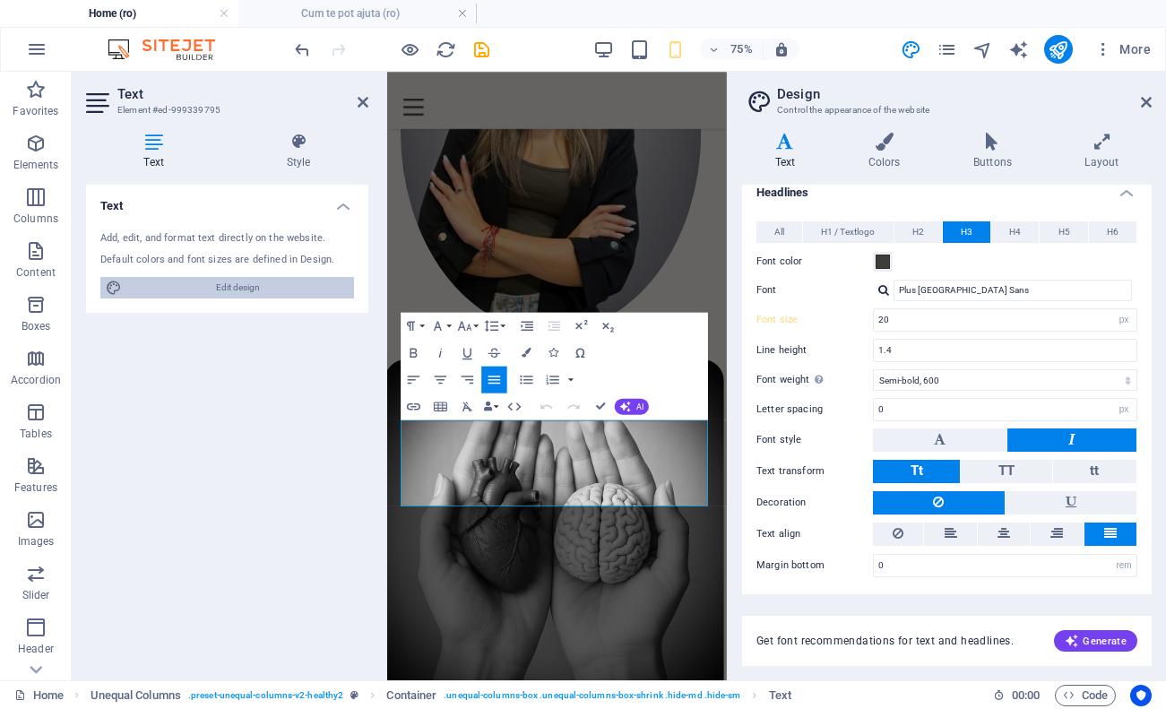
click at [276, 277] on span "Edit design" at bounding box center [237, 288] width 221 height 22
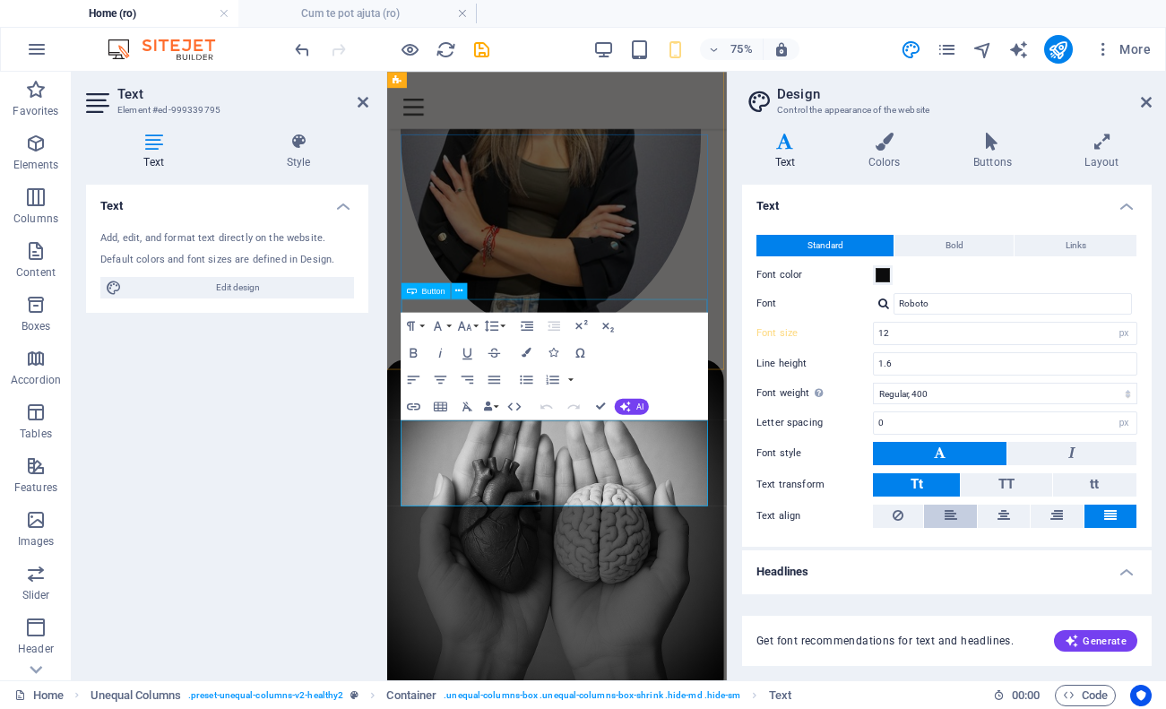
scroll to position [0, 0]
click at [976, 248] on button "Bold" at bounding box center [954, 246] width 119 height 22
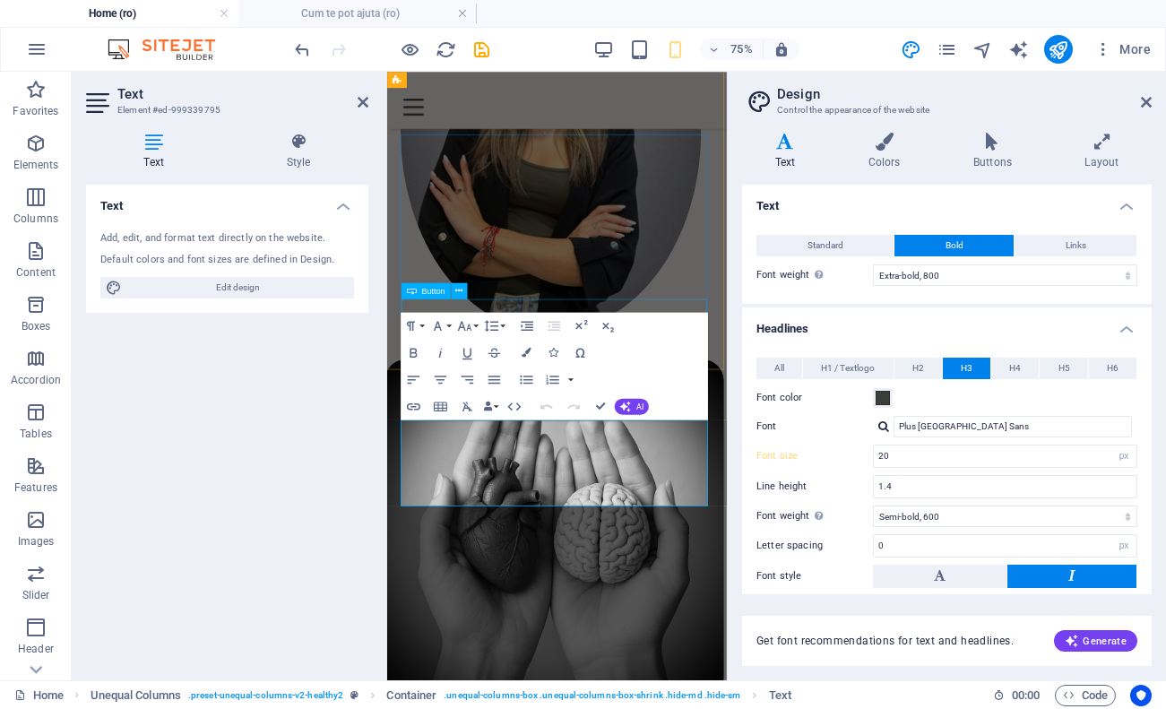
click at [976, 248] on button "Bold" at bounding box center [954, 246] width 119 height 22
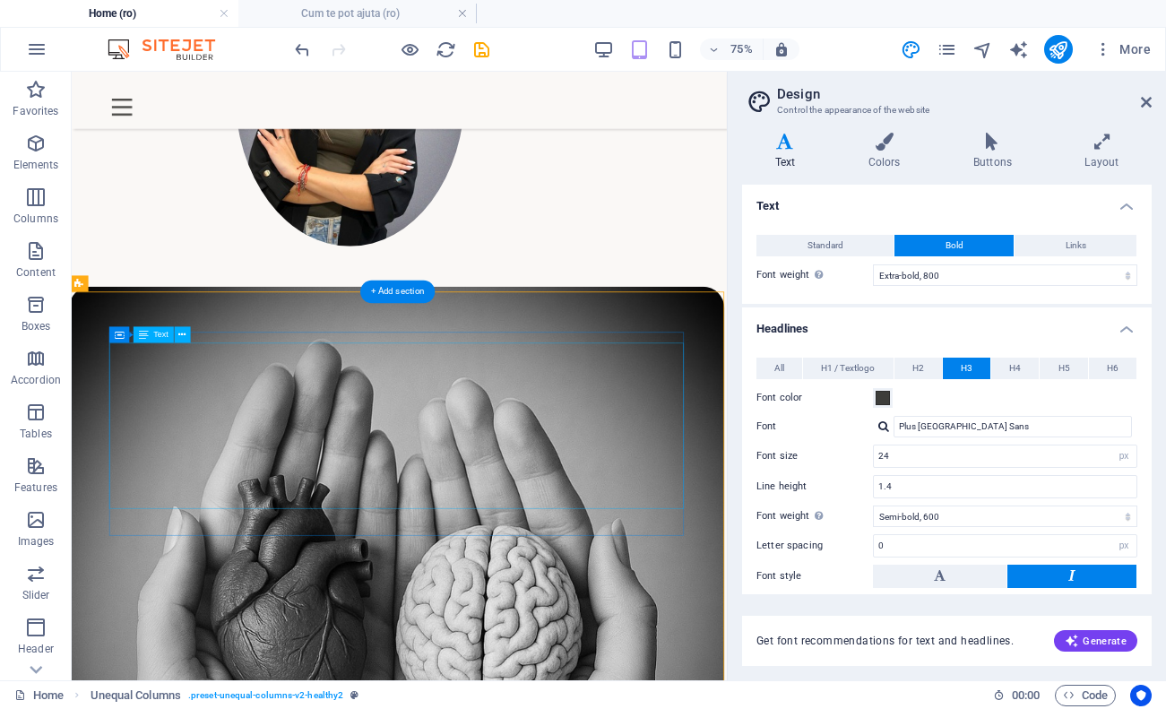
scroll to position [542, 4]
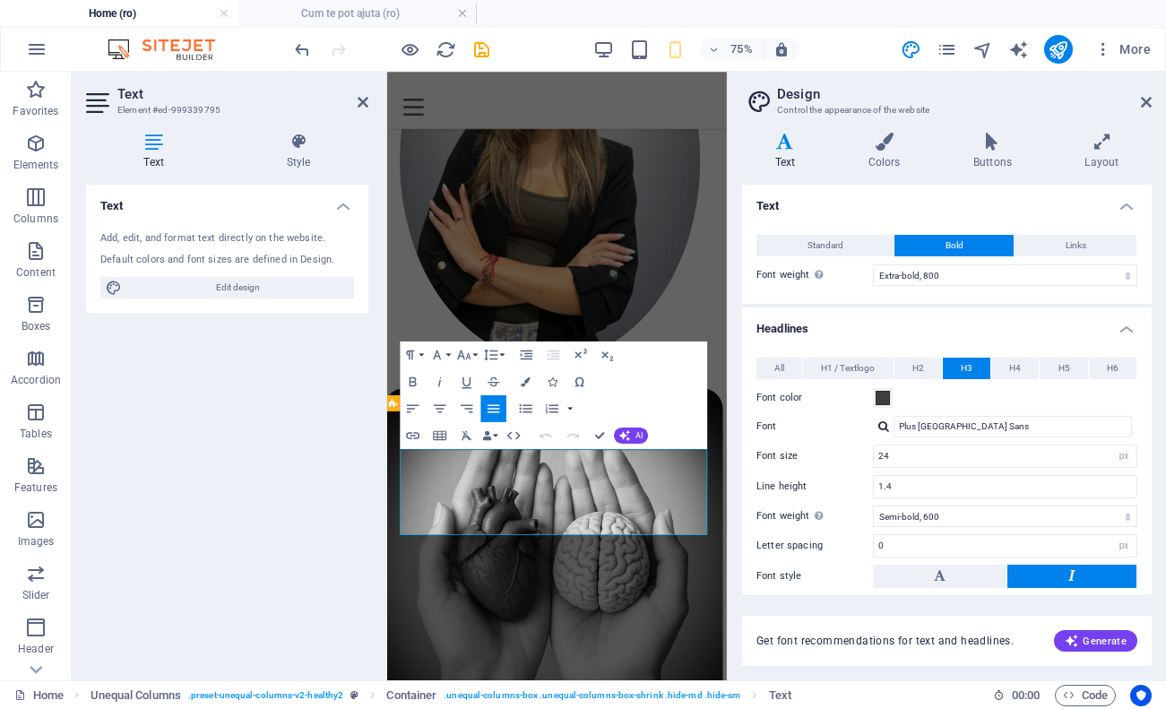
type input "20"
drag, startPoint x: 714, startPoint y: 660, endPoint x: 394, endPoint y: 557, distance: 336.2
click at [413, 379] on icon "button" at bounding box center [413, 382] width 16 height 16
click at [414, 379] on icon "button" at bounding box center [413, 382] width 16 height 16
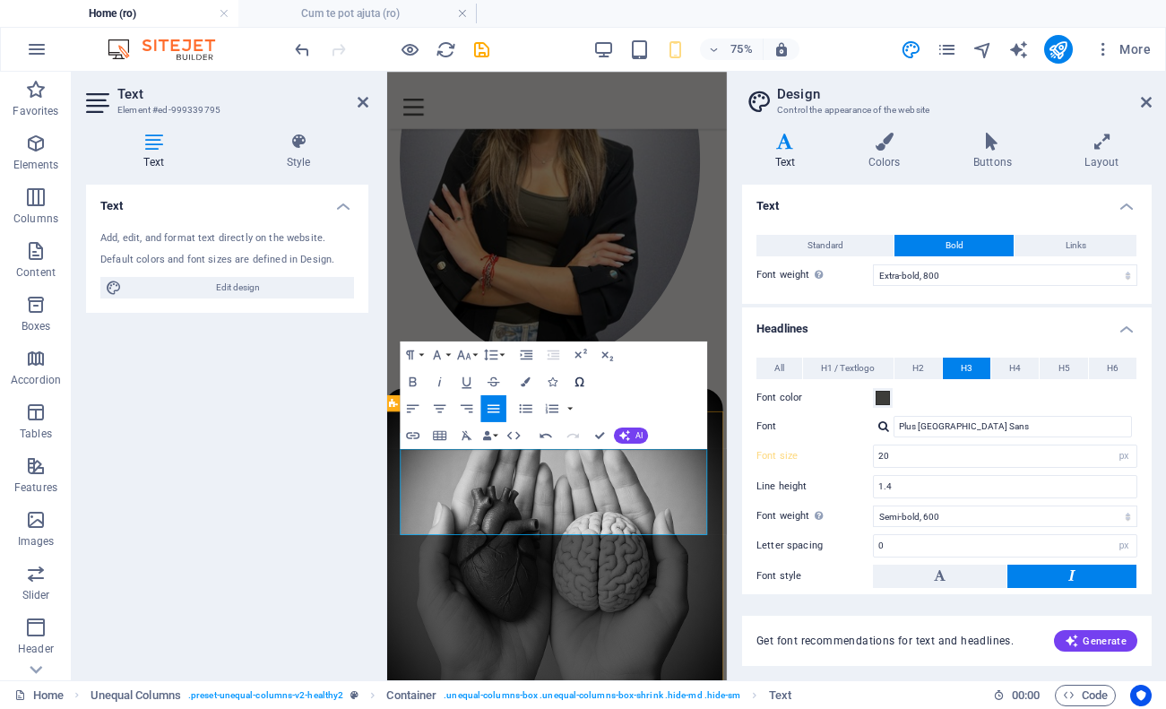
click at [589, 380] on button "Special Characters" at bounding box center [579, 381] width 26 height 27
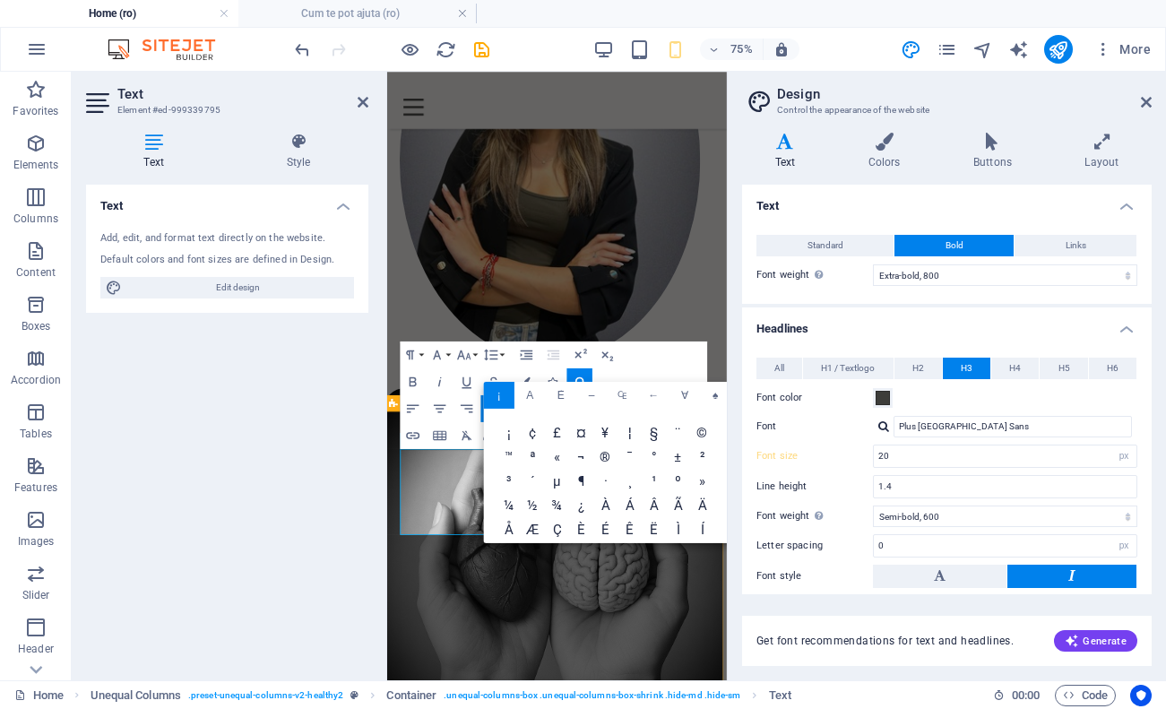
click at [619, 375] on div "Paragraph Format Normal Heading 1 Heading 2 Heading 3 Heading 4 Heading 5 Headi…" at bounding box center [553, 396] width 307 height 108
click at [419, 380] on icon "button" at bounding box center [413, 382] width 16 height 16
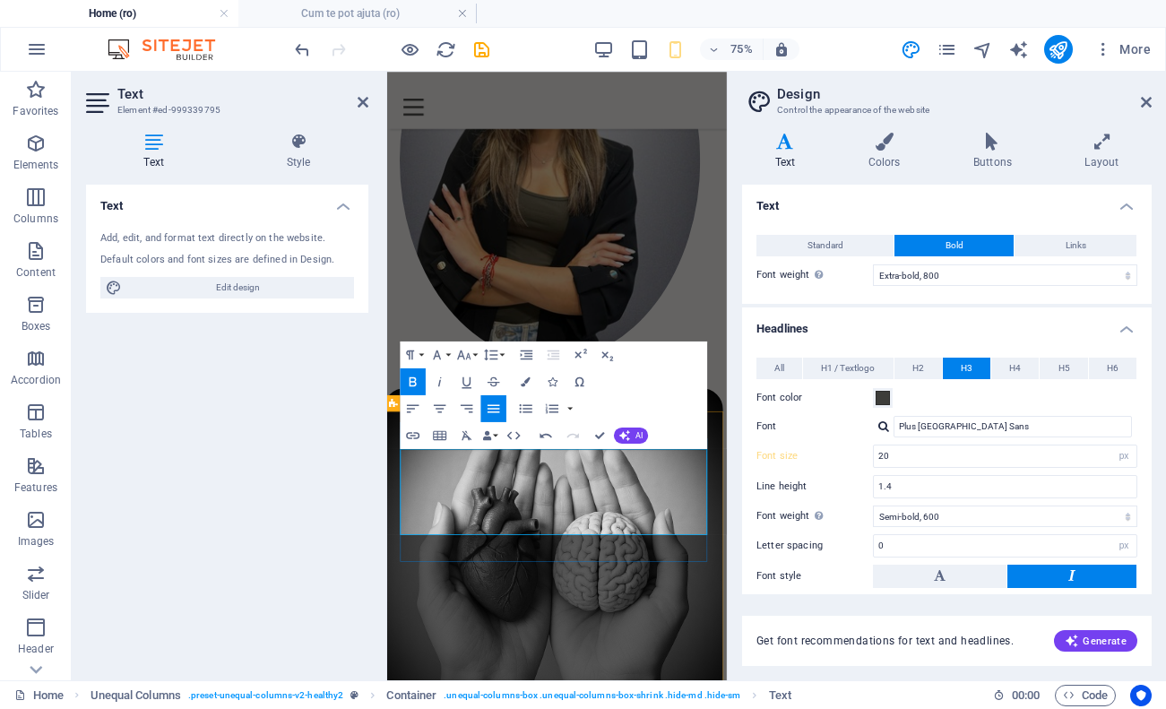
click at [411, 383] on icon "button" at bounding box center [412, 382] width 7 height 10
click at [986, 515] on select "Thin, 100 Extra-light, 200 Light, 300 Regular, 400 Medium, 500 Semi-bold, 600 B…" at bounding box center [1005, 517] width 264 height 22
select select "700"
click at [964, 577] on button at bounding box center [940, 576] width 134 height 23
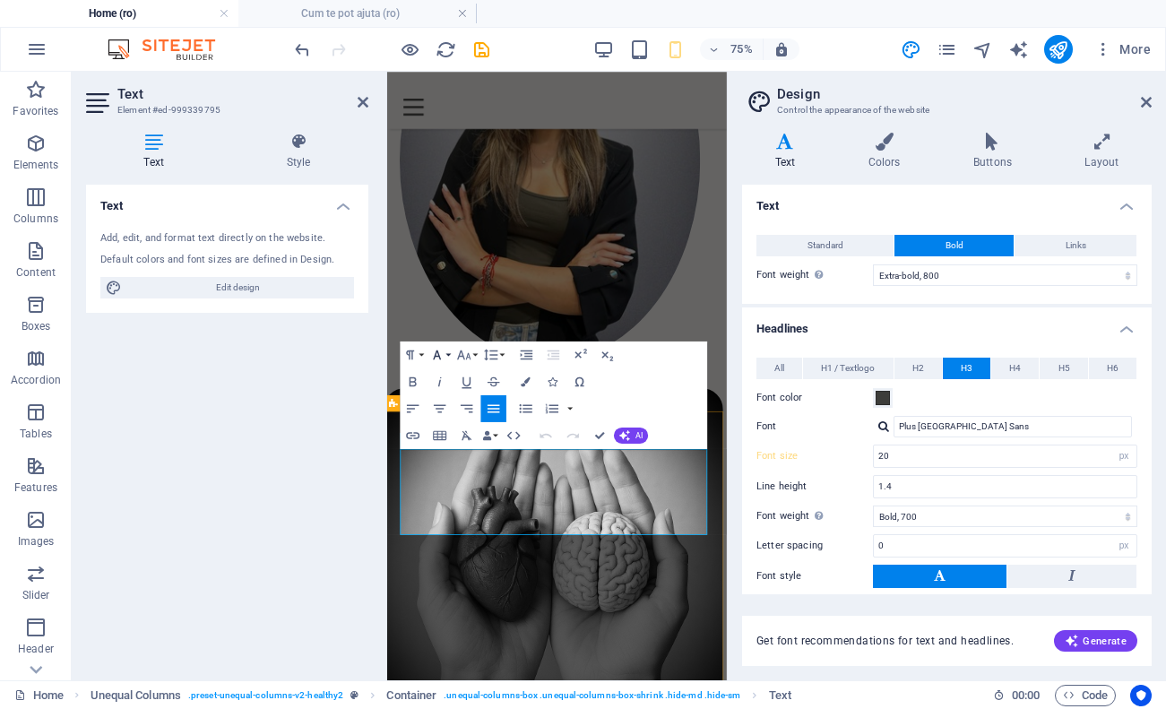
click at [442, 356] on icon "button" at bounding box center [437, 355] width 16 height 16
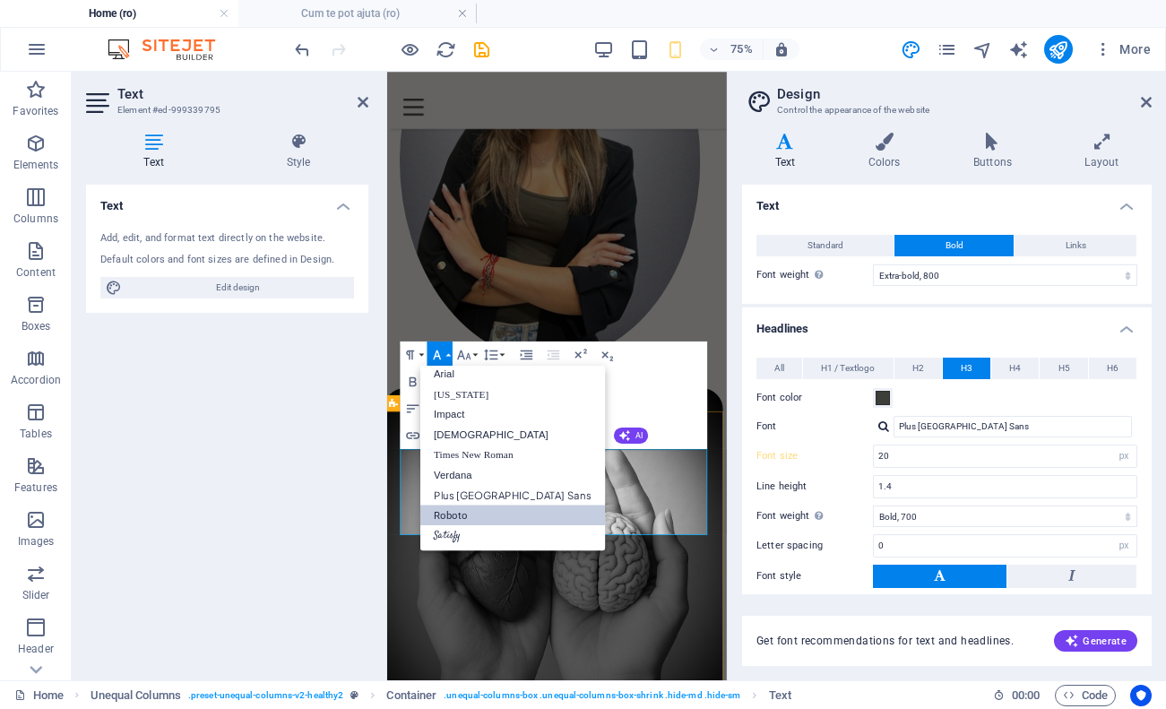
scroll to position [10, 0]
click at [461, 412] on link "Impact" at bounding box center [512, 414] width 185 height 21
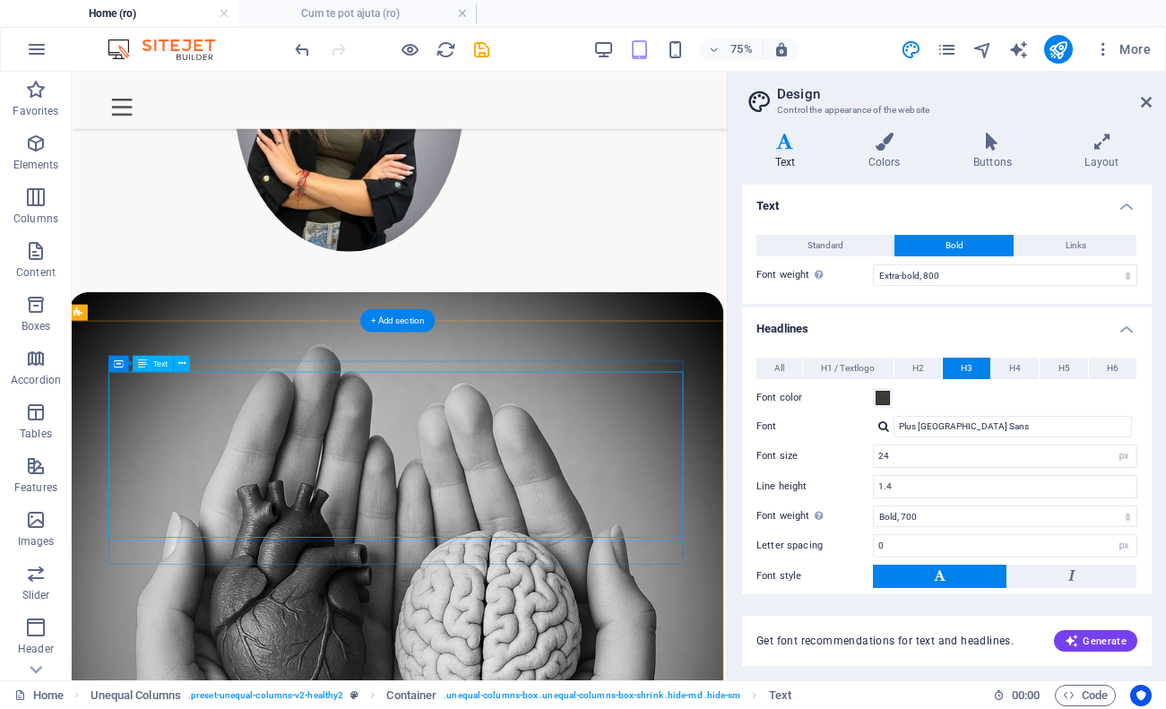
type input "20"
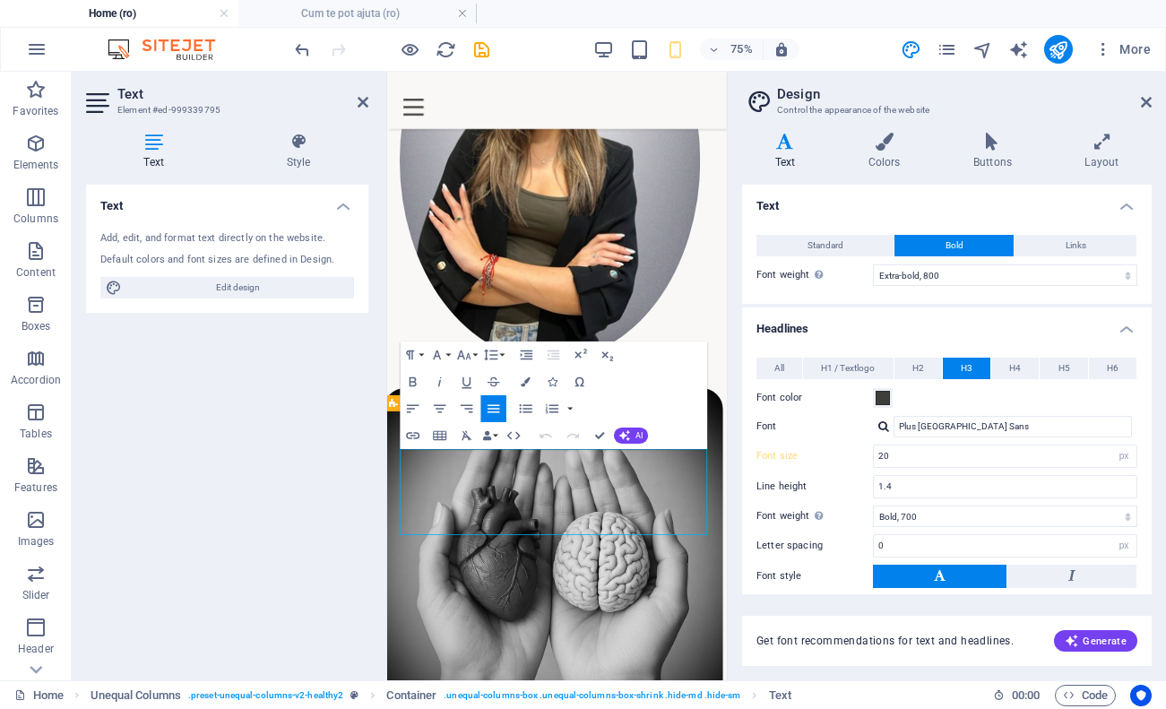
drag, startPoint x: 700, startPoint y: 674, endPoint x: 673, endPoint y: 666, distance: 28.1
click at [636, 436] on span "AI" at bounding box center [639, 435] width 7 height 8
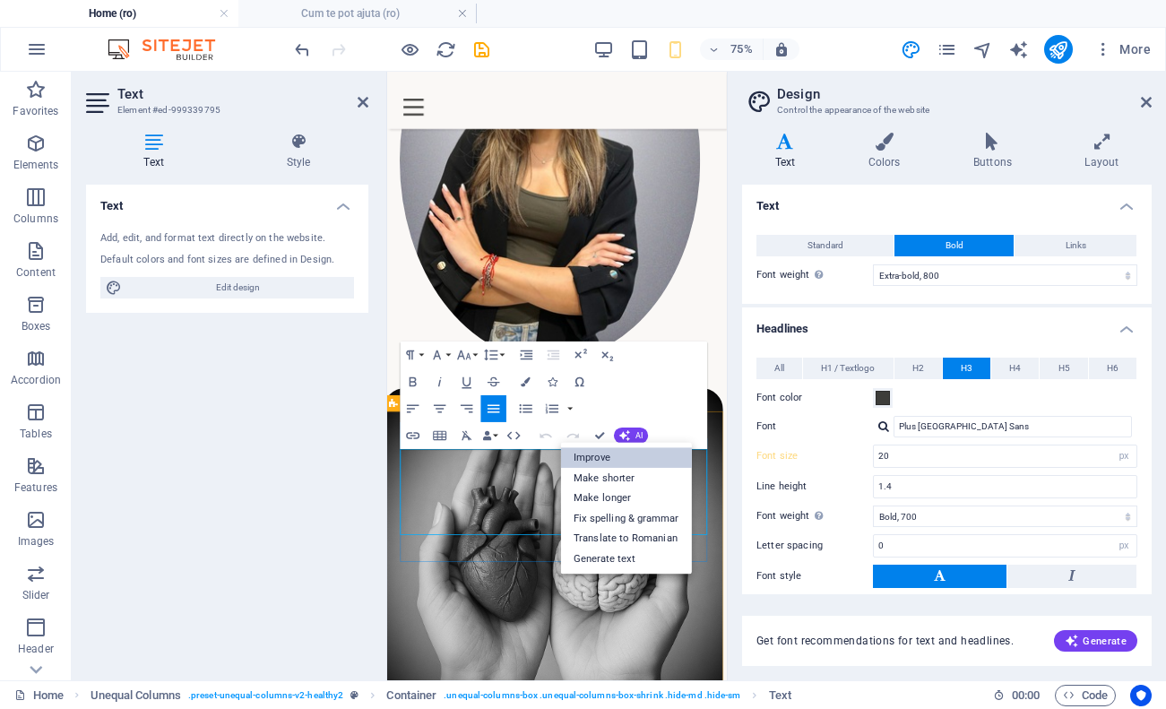
click at [632, 459] on link "Improve" at bounding box center [625, 457] width 131 height 21
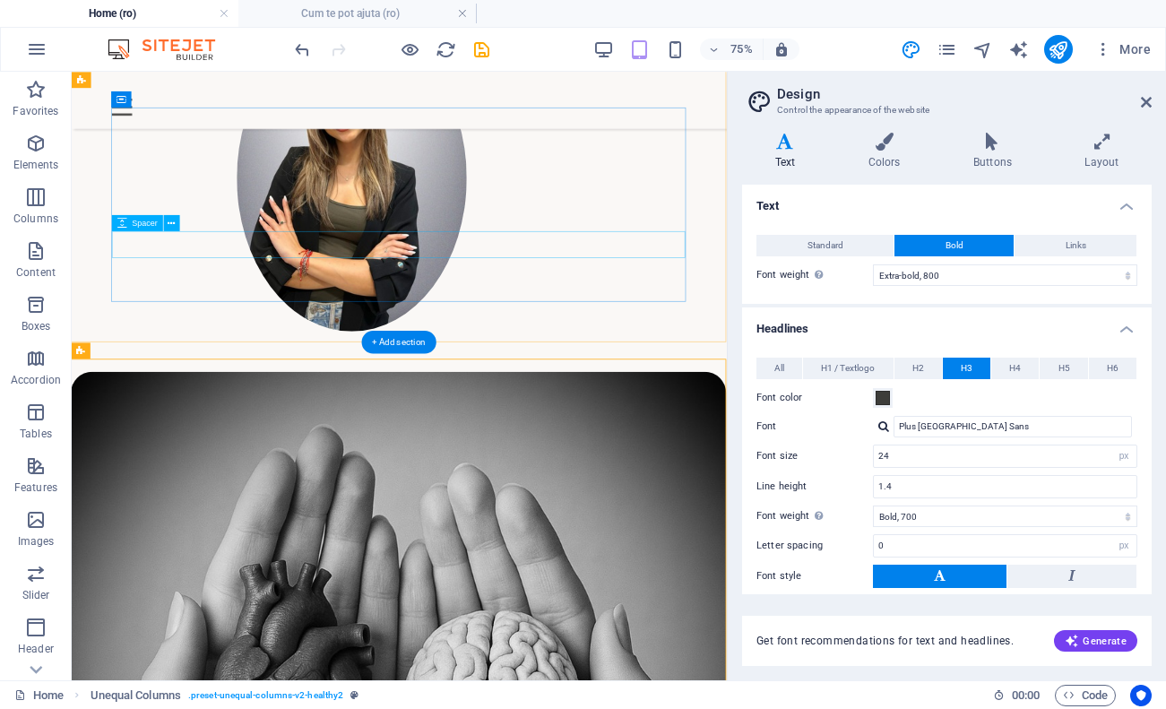
scroll to position [428, 1]
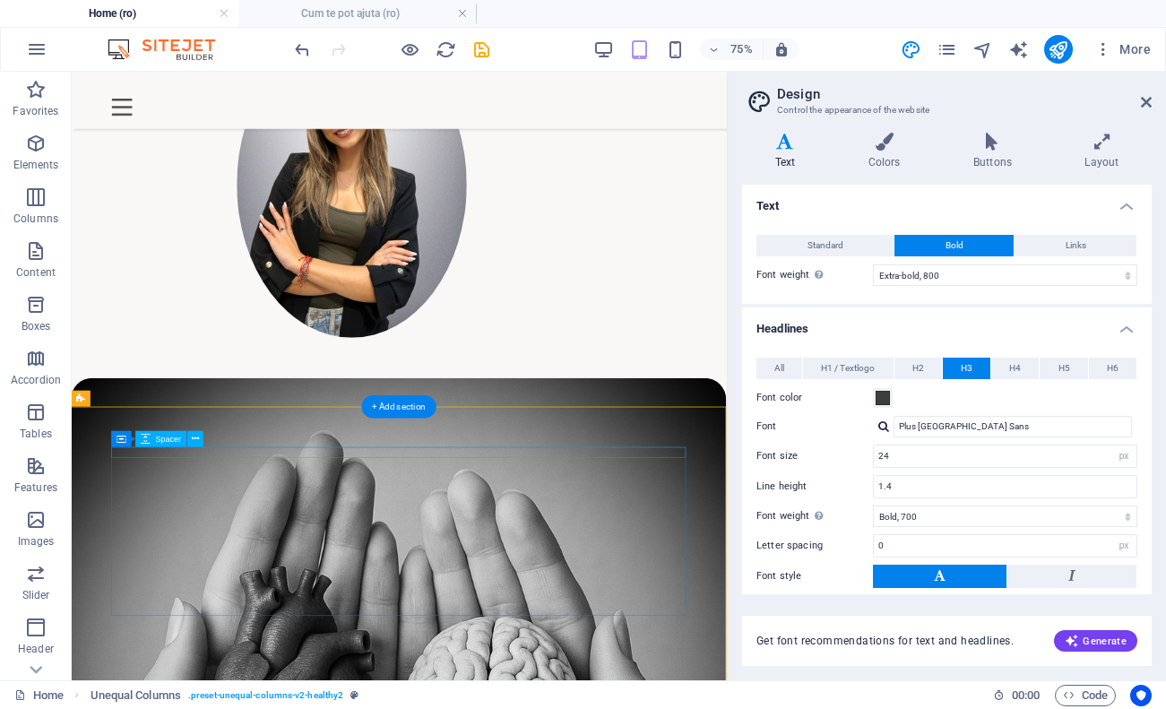
click at [197, 437] on icon at bounding box center [195, 439] width 7 height 14
click at [422, 411] on div "+ Add section" at bounding box center [399, 406] width 74 height 23
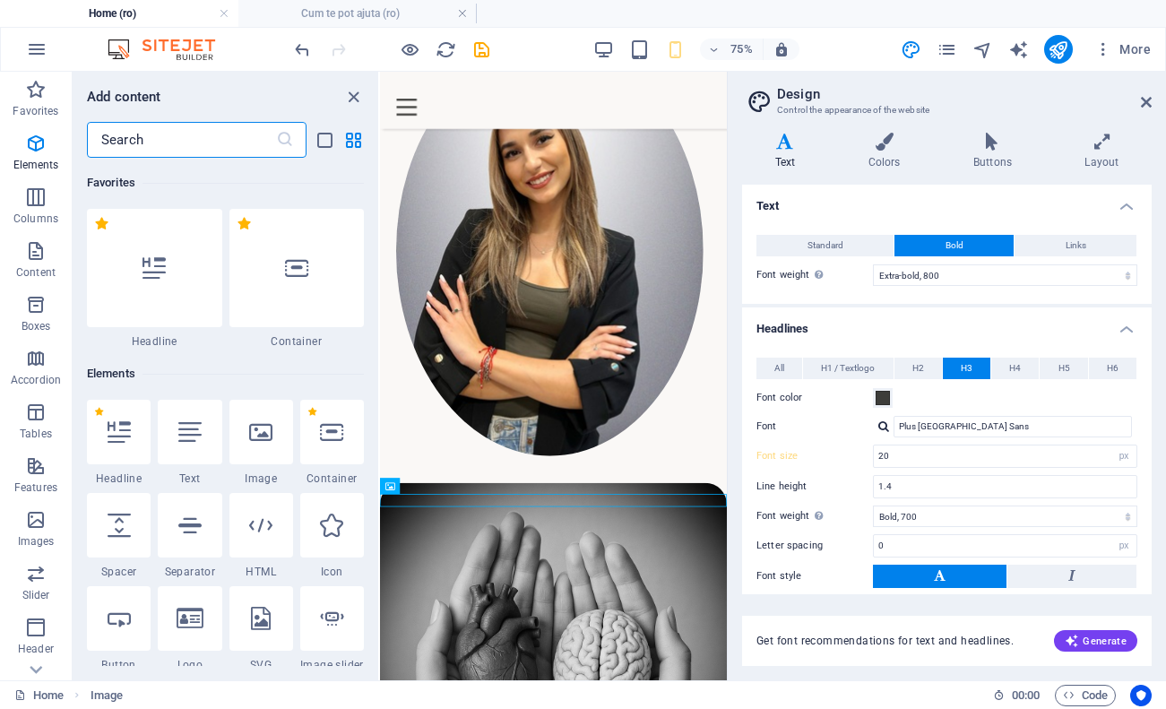
scroll to position [0, 0]
click at [206, 275] on div at bounding box center [154, 268] width 135 height 118
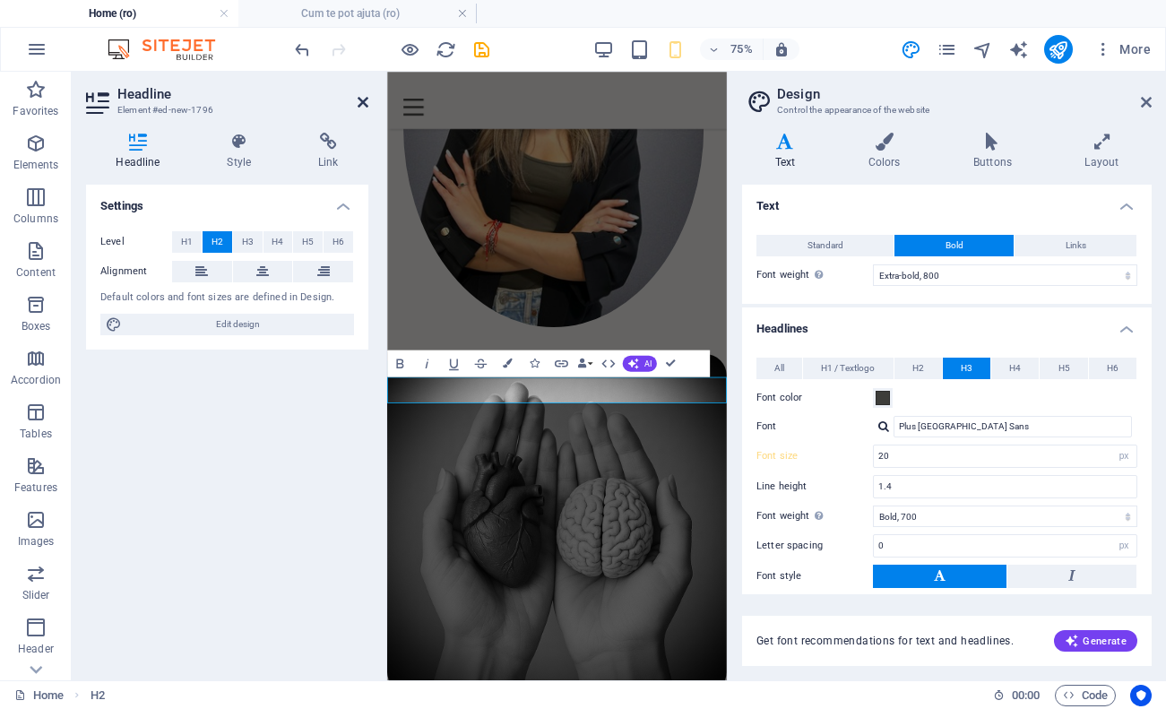
click at [361, 100] on icon at bounding box center [363, 102] width 11 height 14
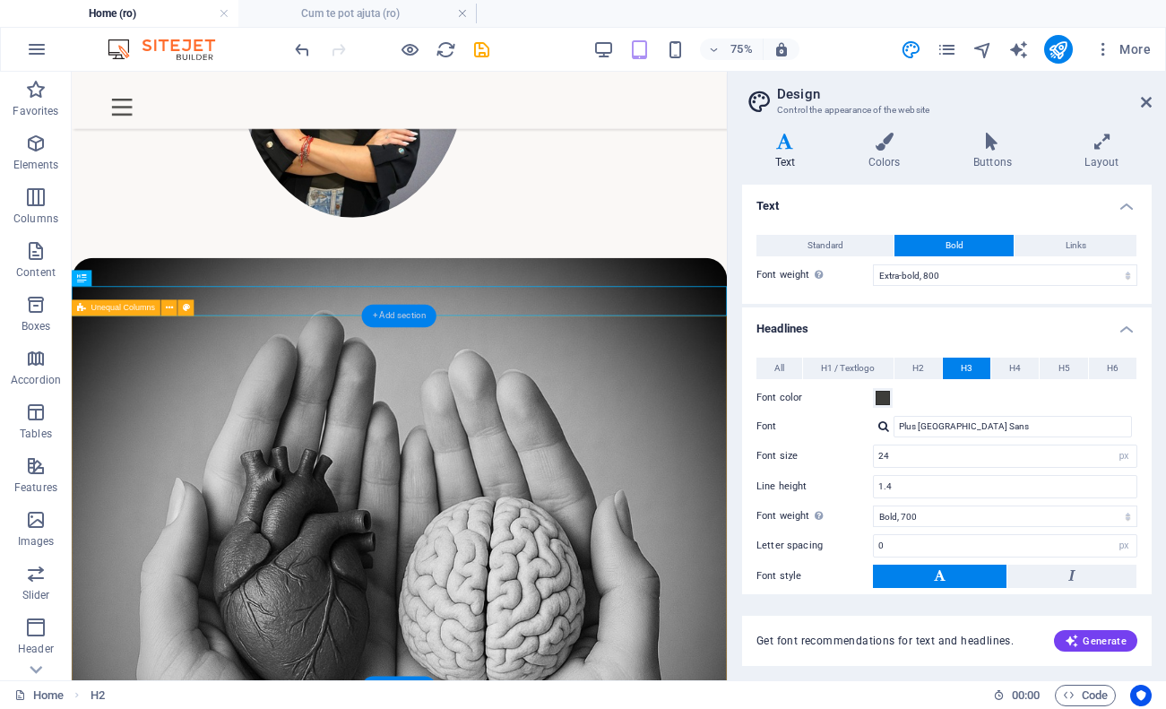
click at [391, 313] on div "+ Add section" at bounding box center [399, 316] width 74 height 23
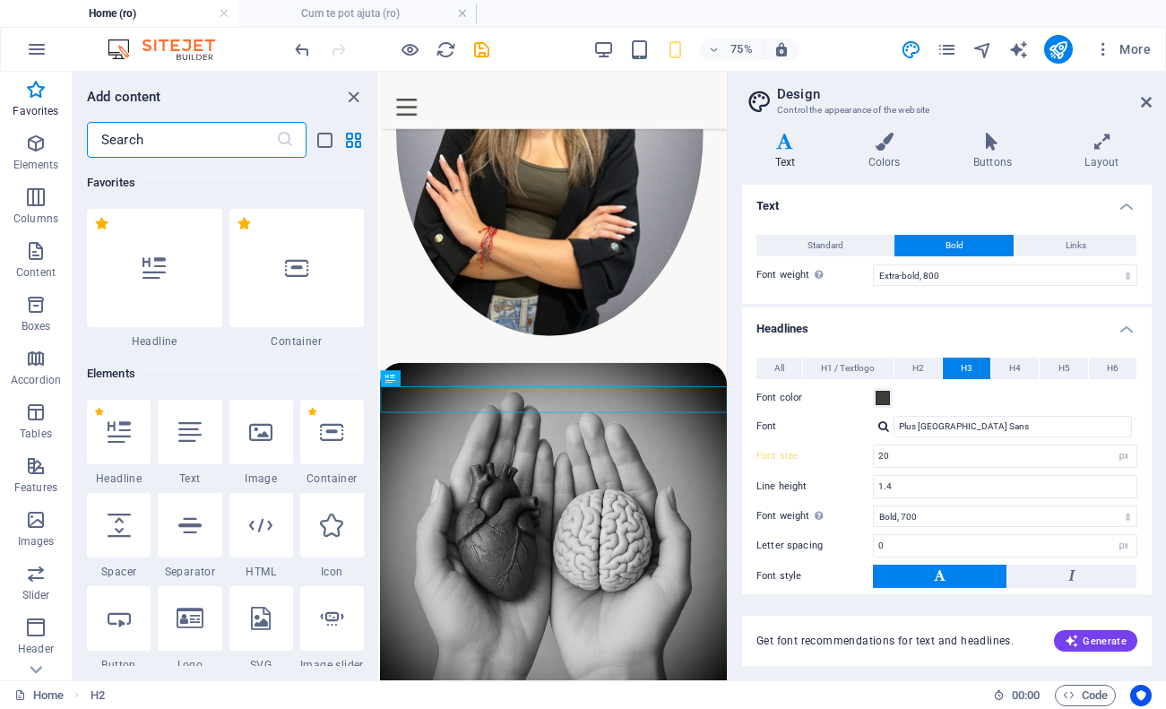
scroll to position [0, 0]
click at [324, 288] on div at bounding box center [296, 268] width 135 height 118
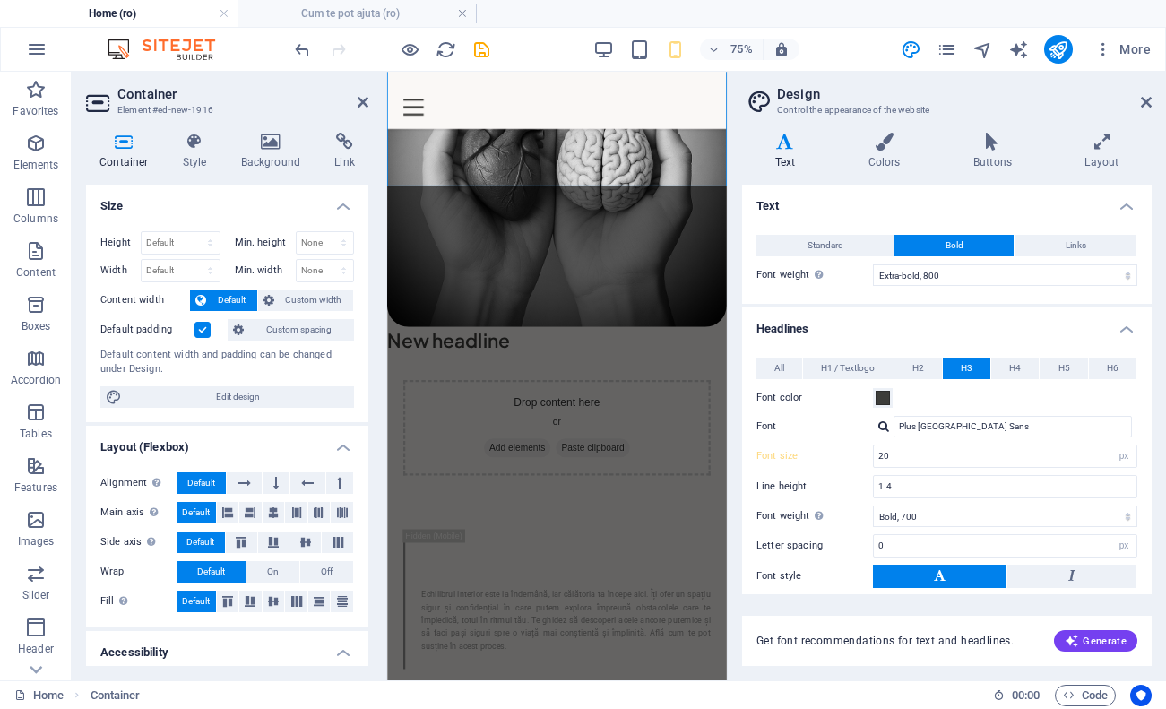
click at [192, 132] on div "Container Style Background Link Size Height Default px rem % vh vw Min. height …" at bounding box center [227, 399] width 311 height 562
click at [203, 155] on h4 "Style" at bounding box center [198, 152] width 58 height 38
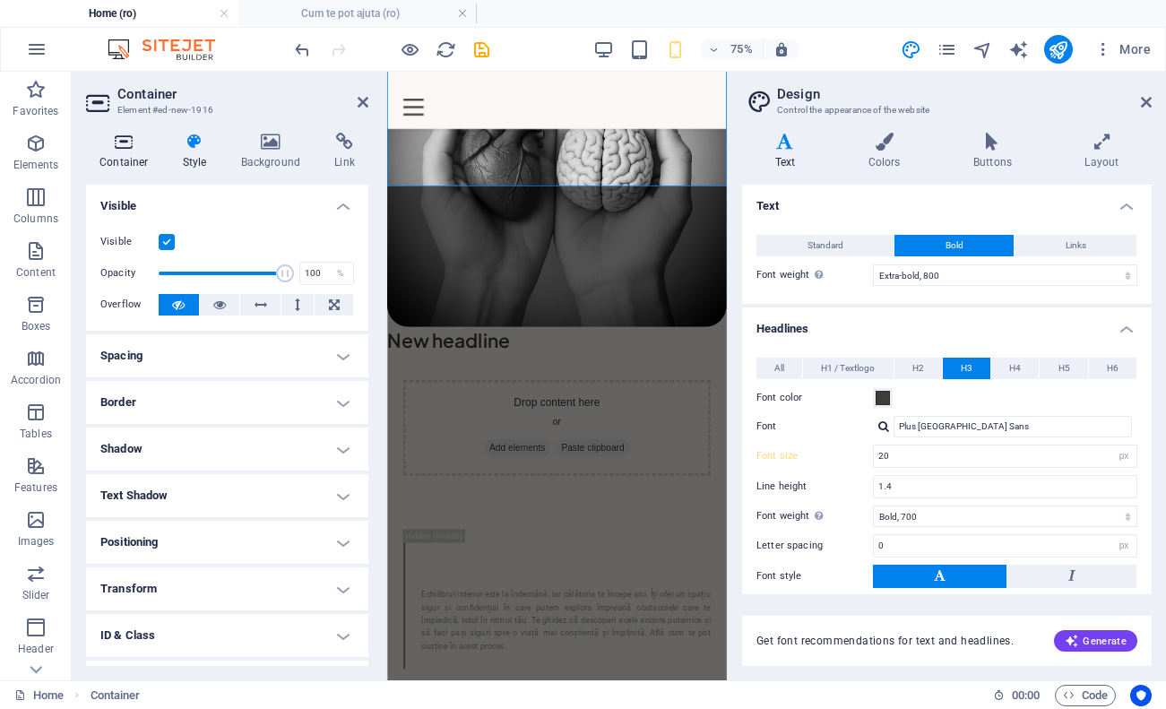
click at [114, 158] on h4 "Container" at bounding box center [127, 152] width 83 height 38
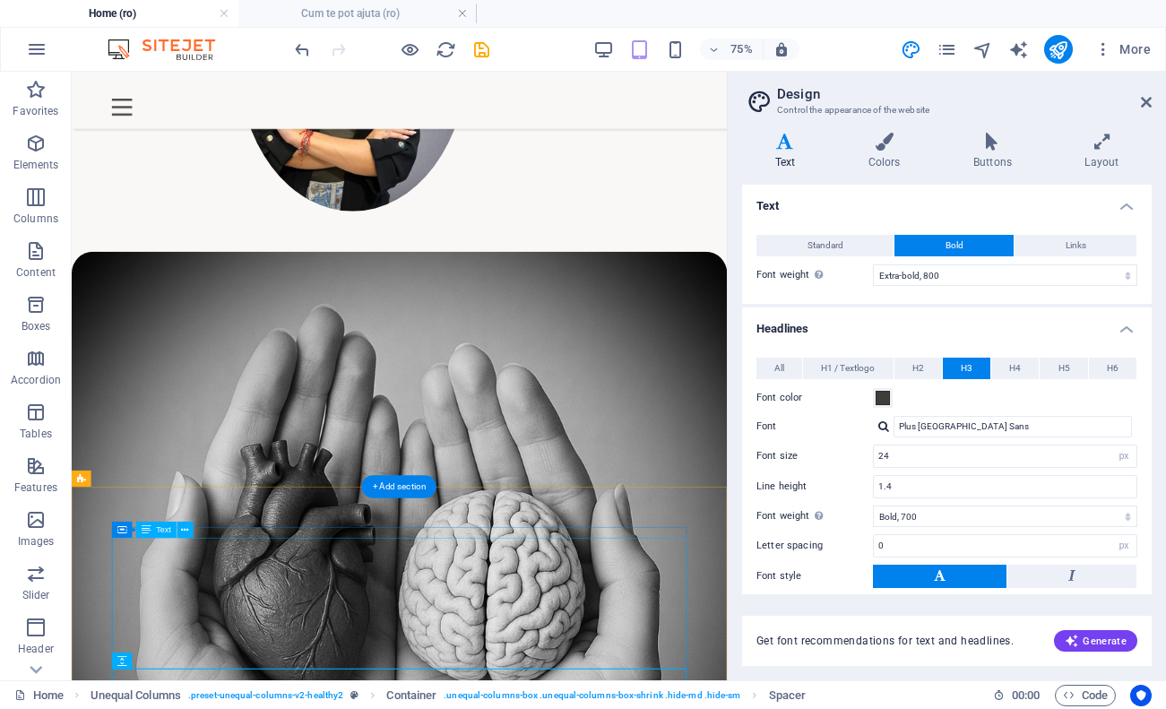
scroll to position [595, 0]
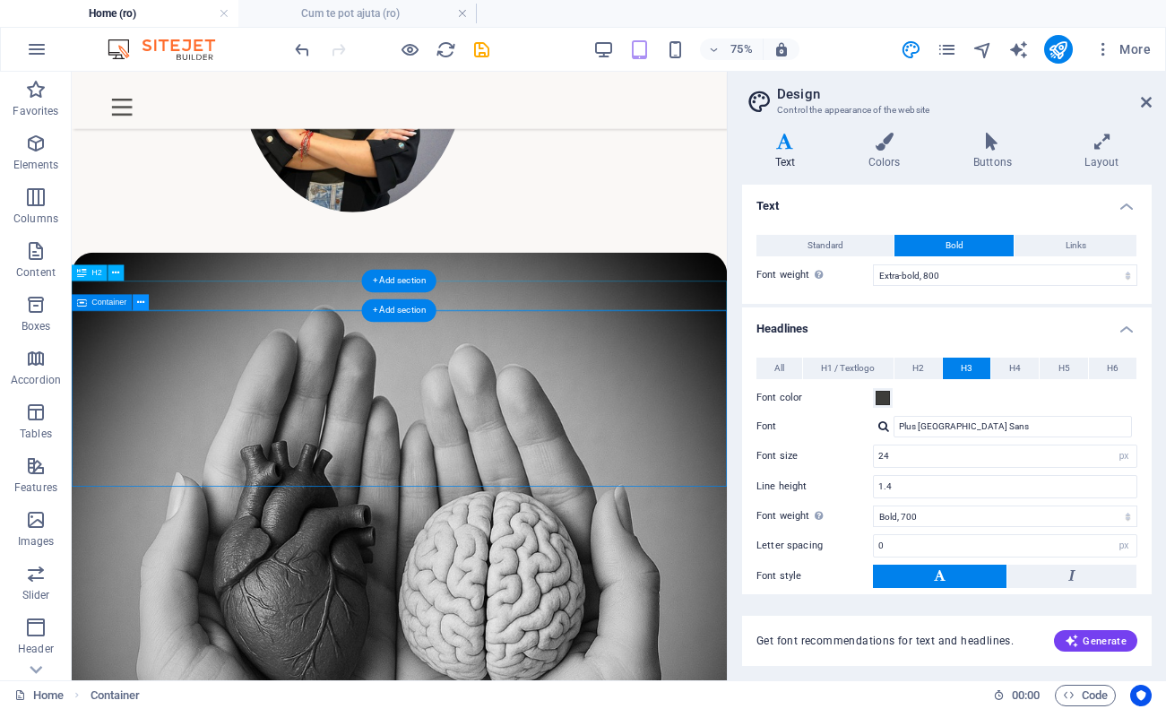
click at [144, 298] on icon at bounding box center [140, 302] width 7 height 14
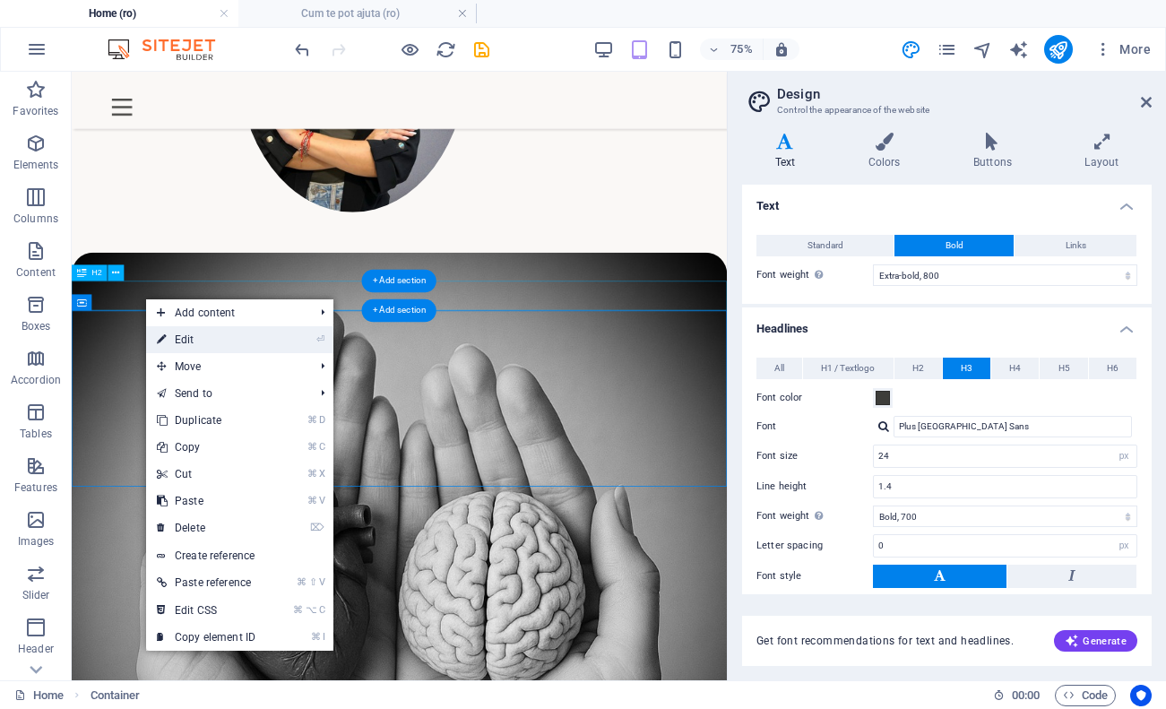
click at [282, 342] on li "⏎ Edit" at bounding box center [239, 339] width 187 height 27
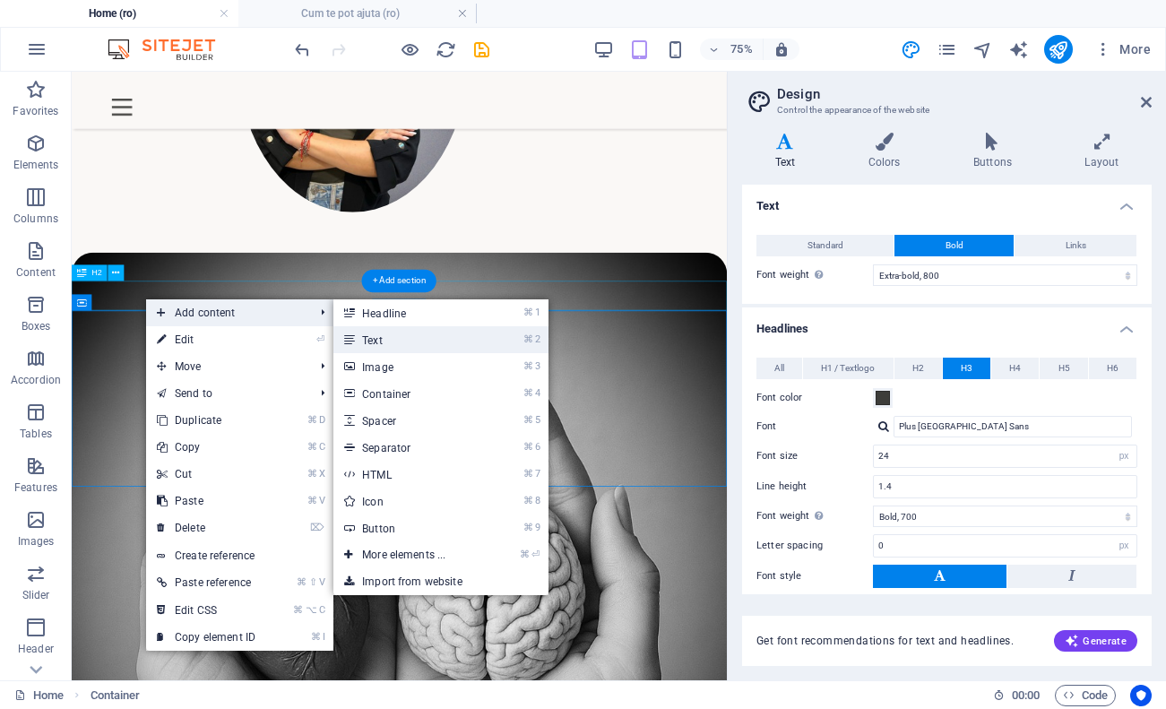
click at [454, 331] on link "⌘ 2 Text" at bounding box center [407, 339] width 148 height 27
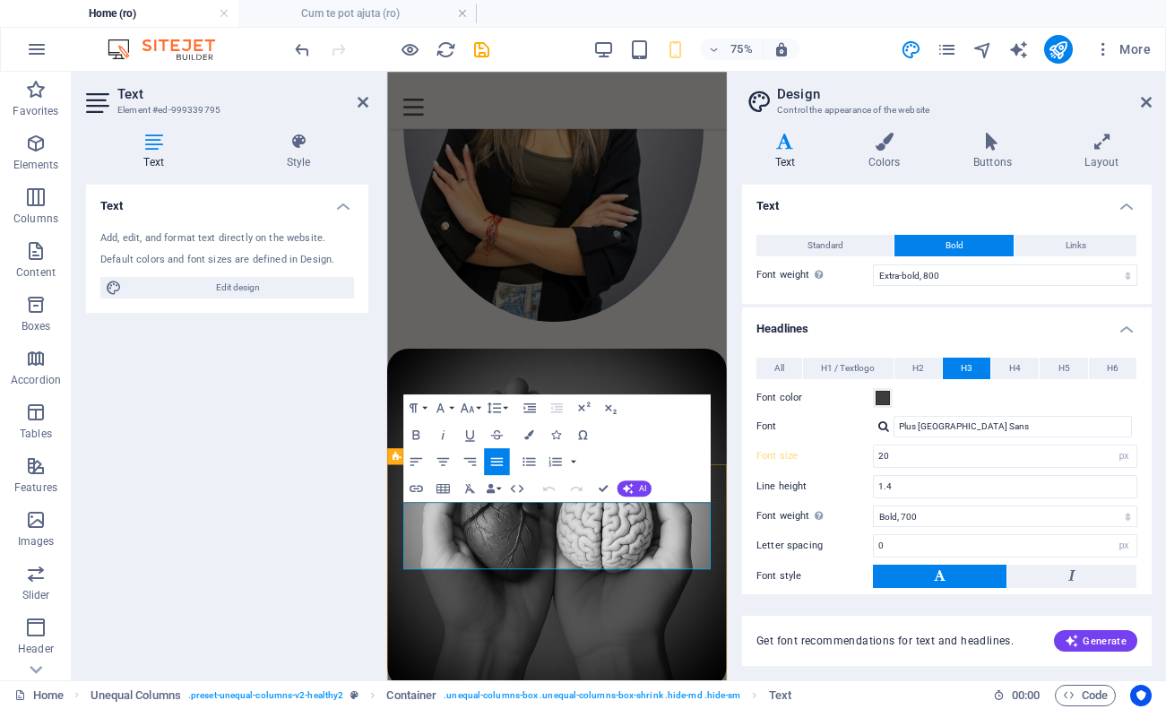
drag, startPoint x: 779, startPoint y: 711, endPoint x: 379, endPoint y: 618, distance: 410.5
copy p "Echilibrul interior este la îndemână, iar călătoria ta începe aici. Îți ofer un…"
click at [661, 460] on figure at bounding box center [613, 667] width 453 height 453
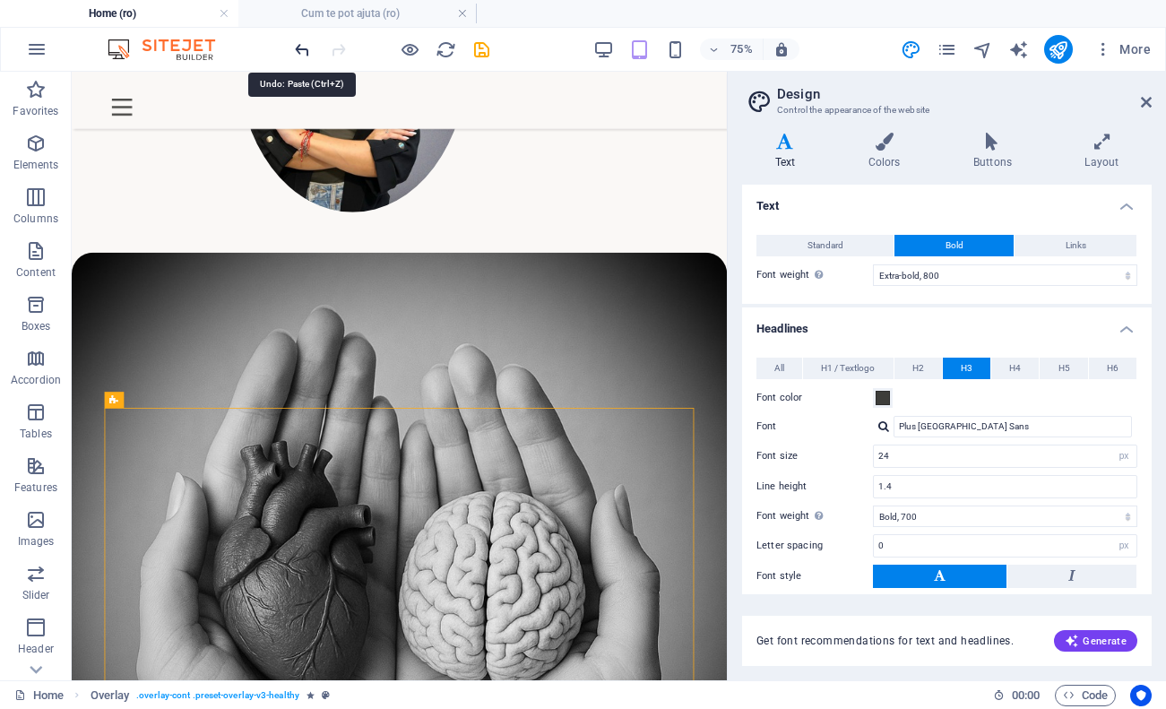
click at [304, 44] on icon "undo" at bounding box center [302, 49] width 21 height 21
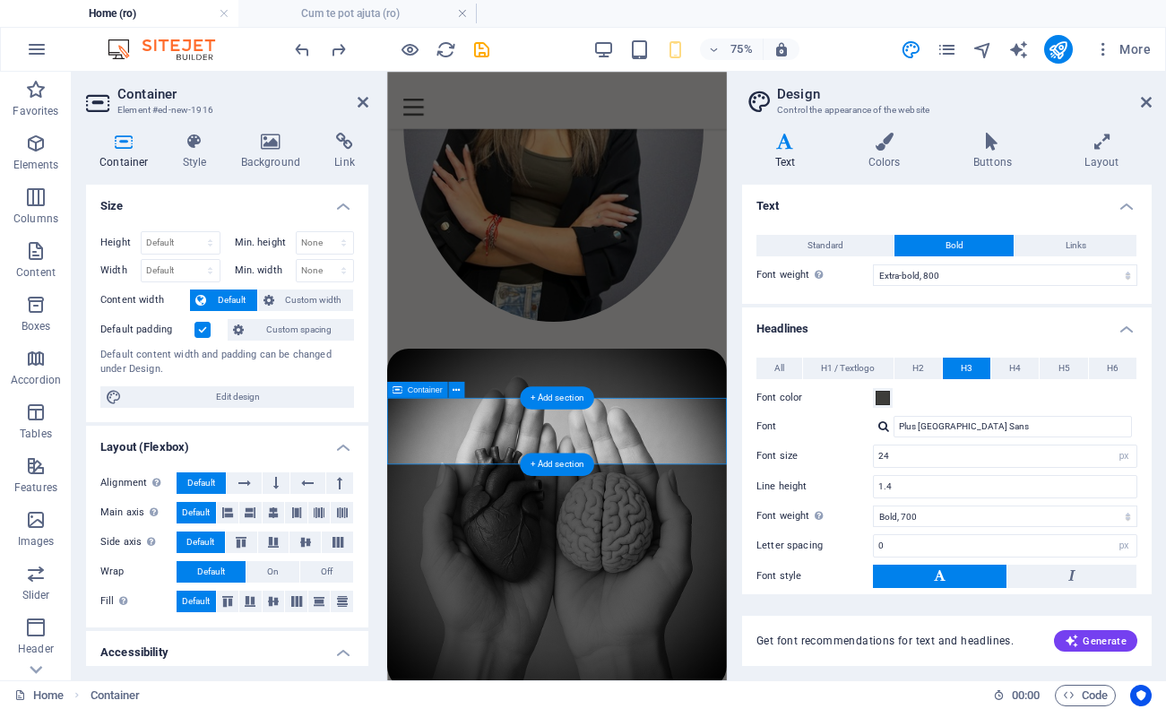
type input "20"
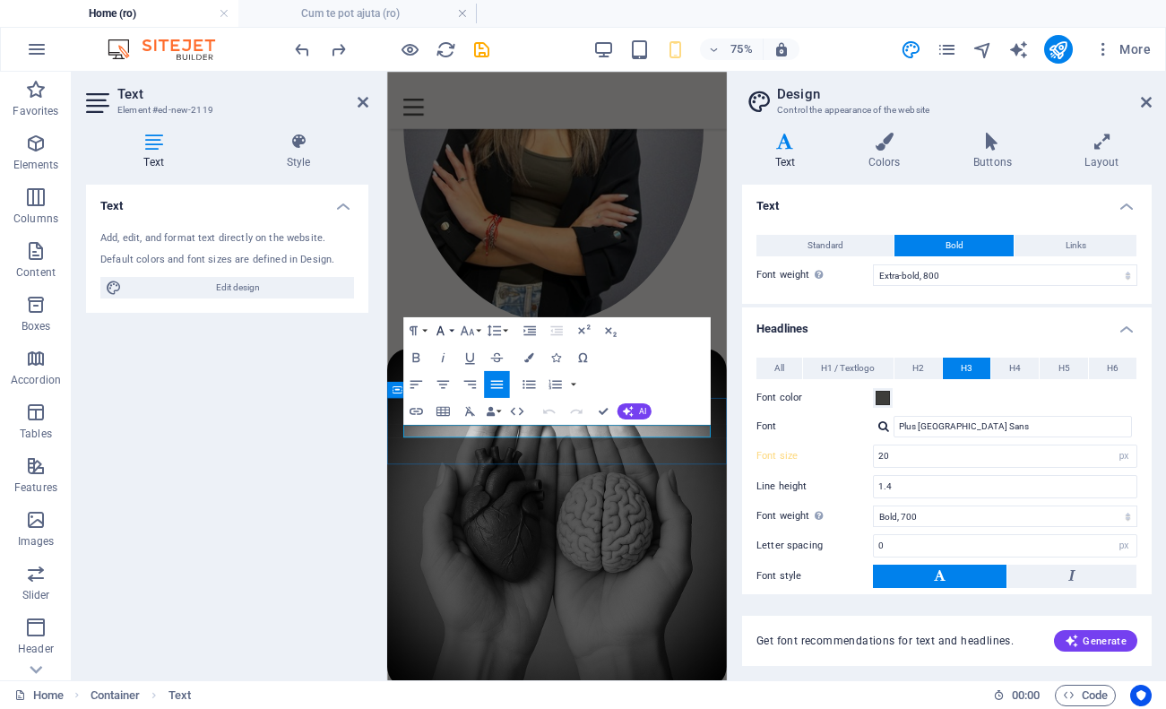
click at [451, 328] on button "Font Family" at bounding box center [443, 330] width 26 height 27
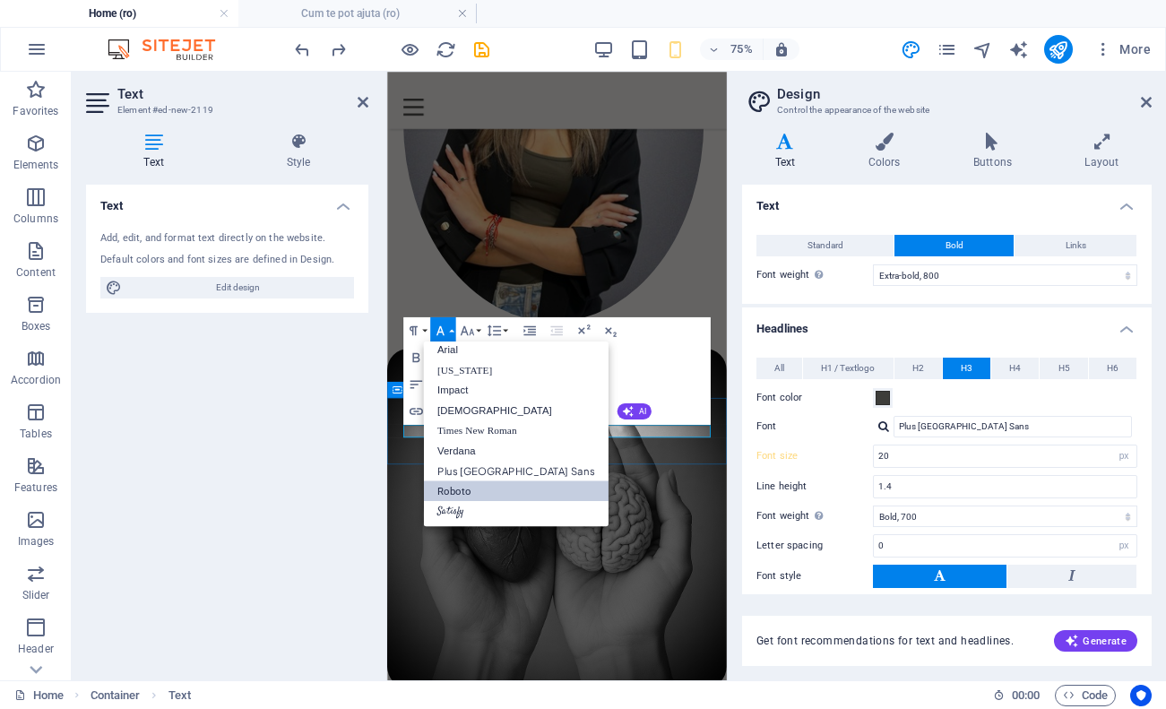
scroll to position [10, 0]
click at [468, 333] on icon "button" at bounding box center [467, 331] width 16 height 16
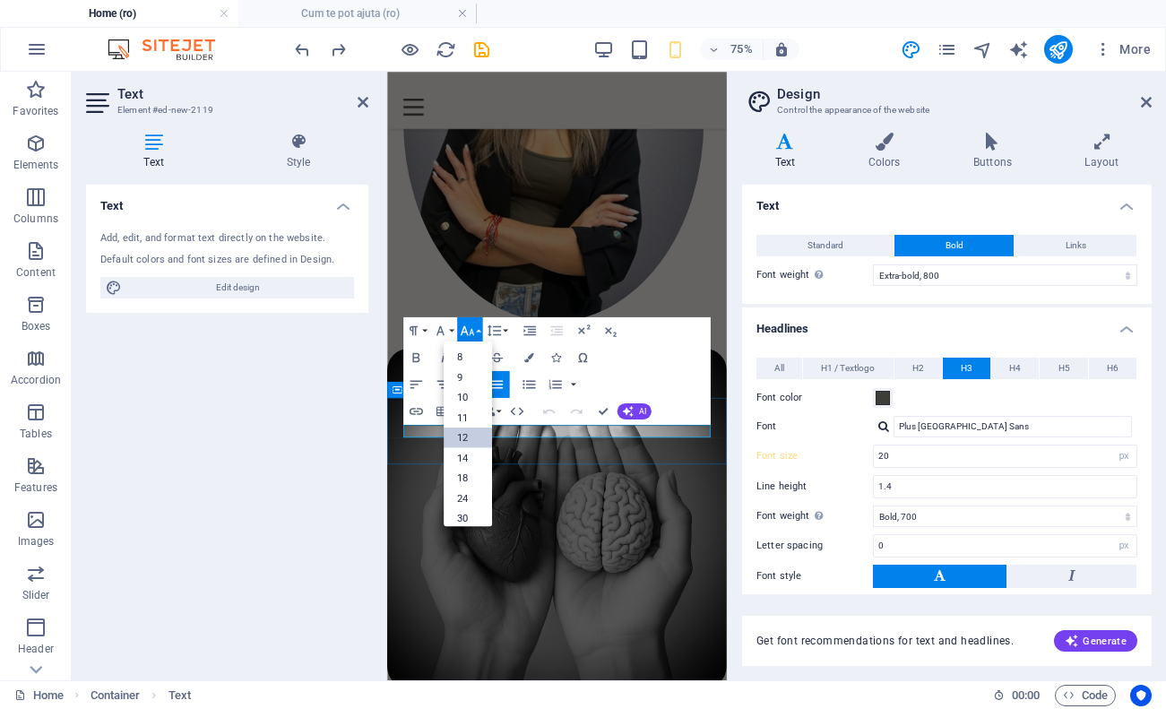
scroll to position [128, 0]
click at [471, 387] on link "18" at bounding box center [468, 382] width 48 height 21
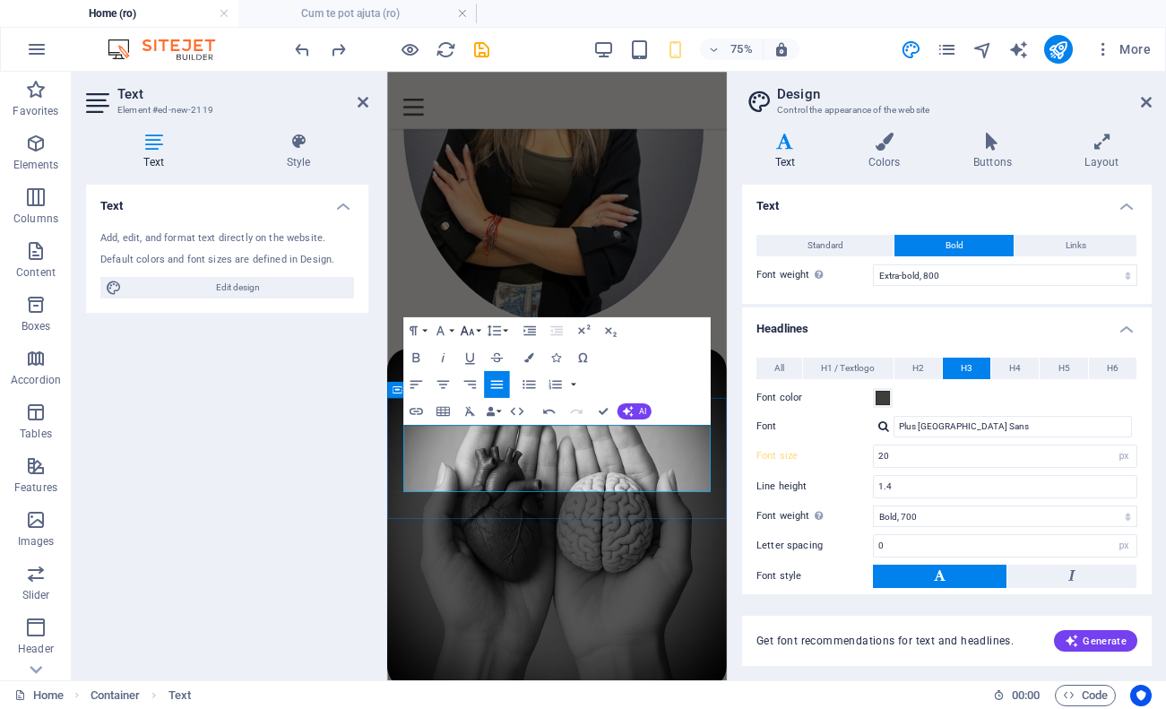
click at [481, 323] on button "Font Size" at bounding box center [470, 330] width 26 height 27
click at [471, 410] on link "24" at bounding box center [468, 402] width 48 height 21
click at [469, 339] on button "Font Size" at bounding box center [470, 330] width 26 height 27
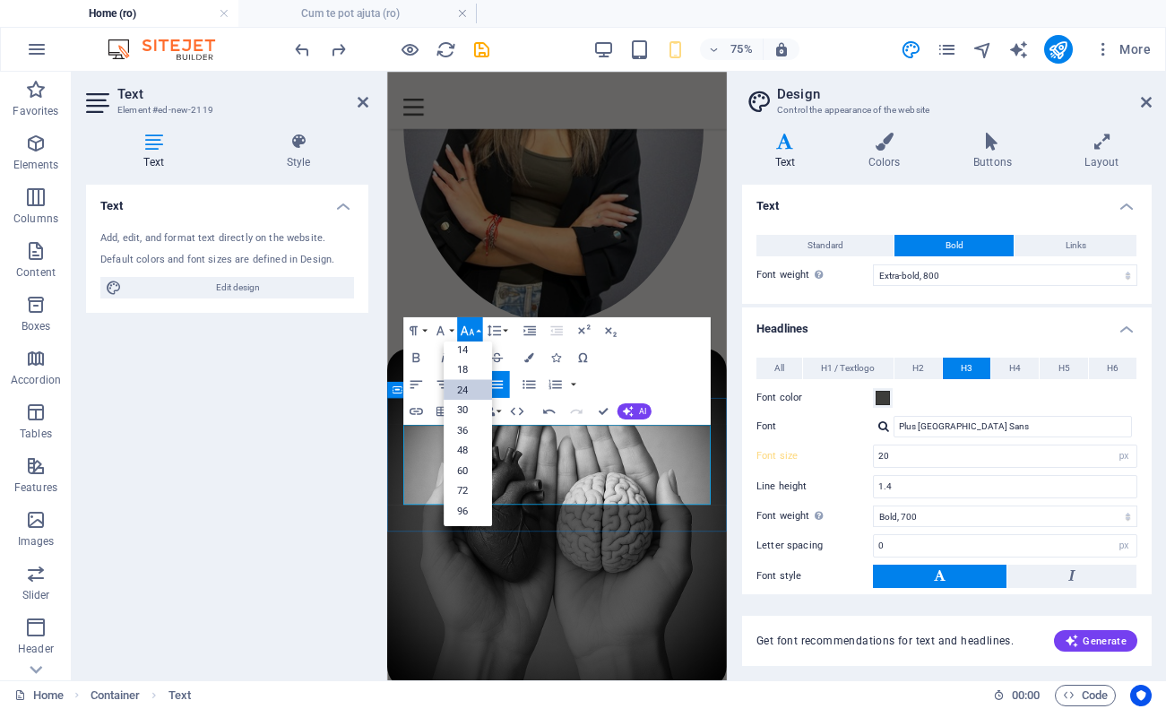
scroll to position [144, 0]
drag, startPoint x: 783, startPoint y: 620, endPoint x: 402, endPoint y: 541, distance: 388.2
click at [479, 409] on link "30" at bounding box center [468, 410] width 48 height 21
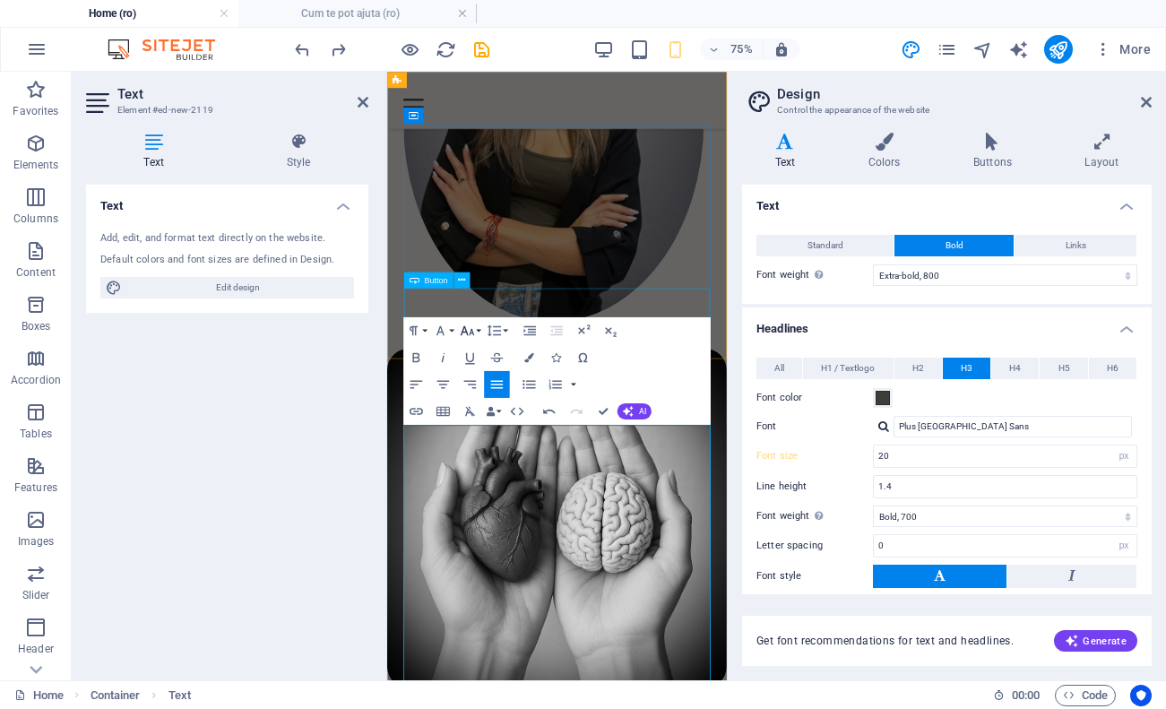
click at [472, 329] on icon "button" at bounding box center [467, 331] width 16 height 16
click at [479, 390] on link "24" at bounding box center [468, 390] width 48 height 21
click at [472, 336] on icon "button" at bounding box center [467, 331] width 16 height 16
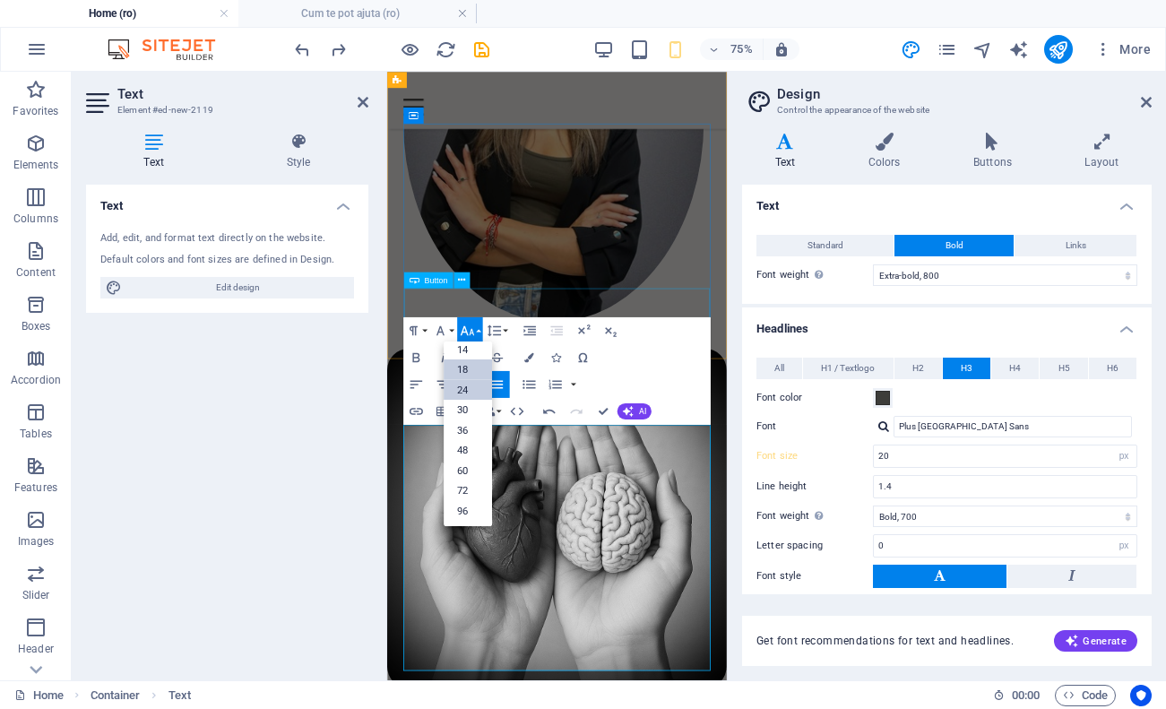
click at [472, 371] on link "18" at bounding box center [468, 369] width 48 height 21
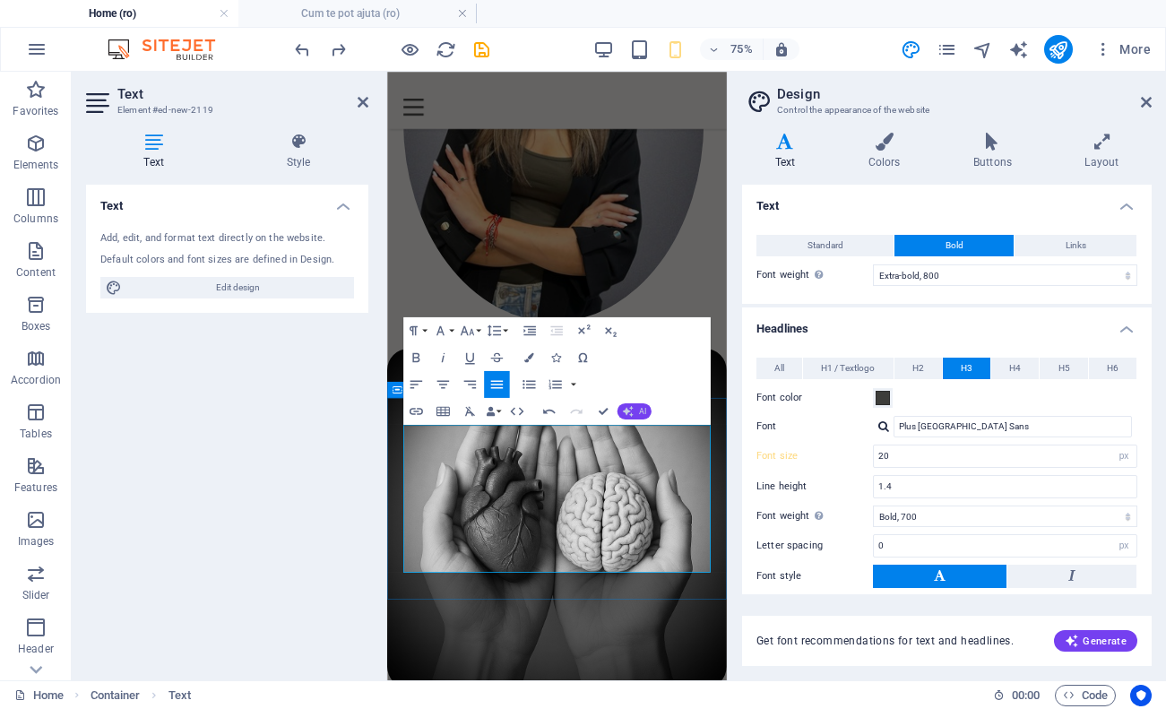
click at [640, 411] on span "AI" at bounding box center [642, 411] width 7 height 8
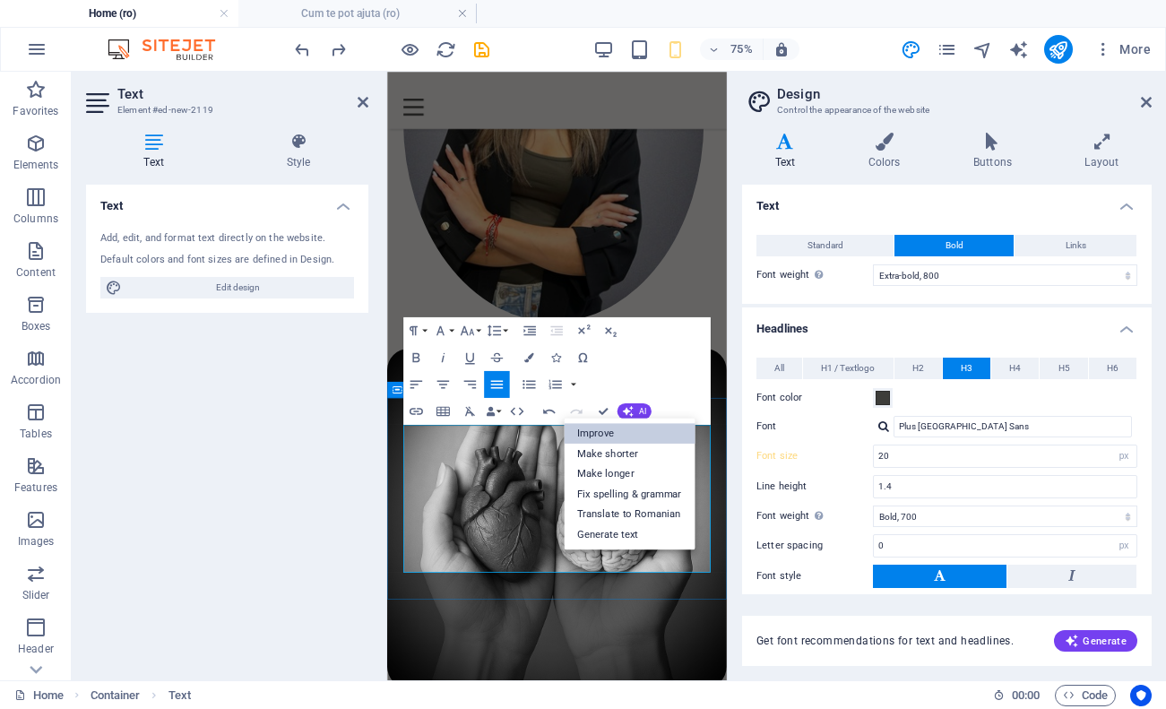
click at [633, 430] on link "Improve" at bounding box center [629, 433] width 131 height 21
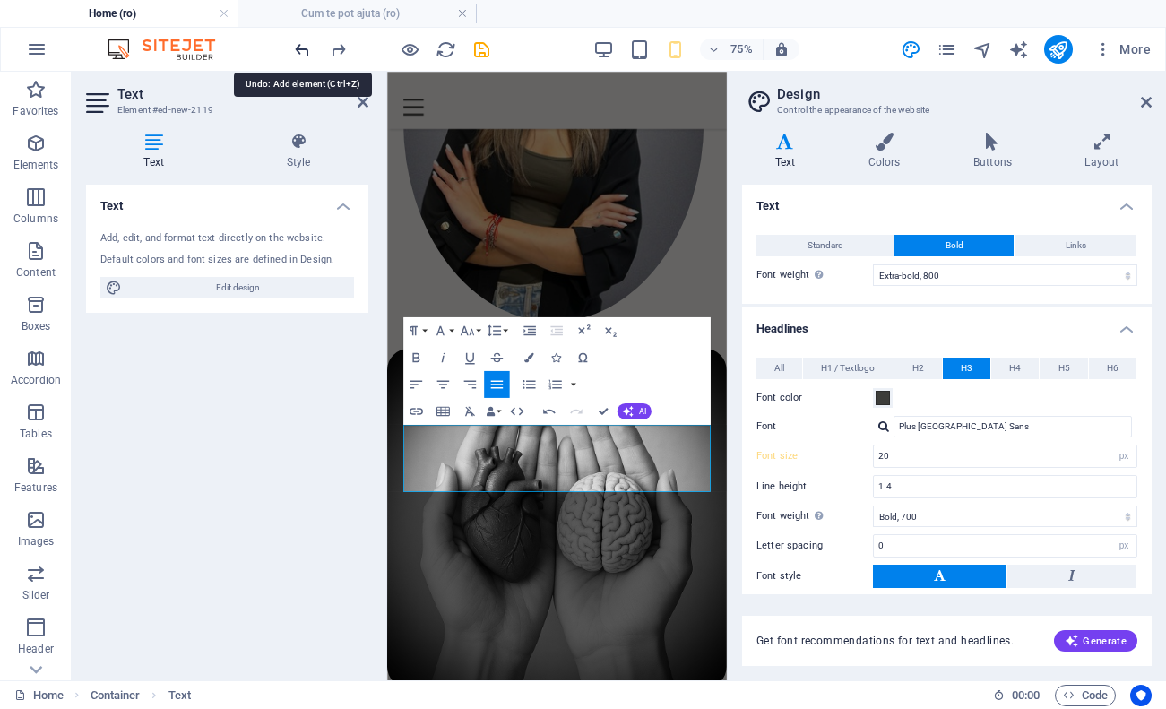
click at [307, 53] on icon "undo" at bounding box center [302, 49] width 21 height 21
click at [627, 407] on icon "button" at bounding box center [628, 411] width 14 height 14
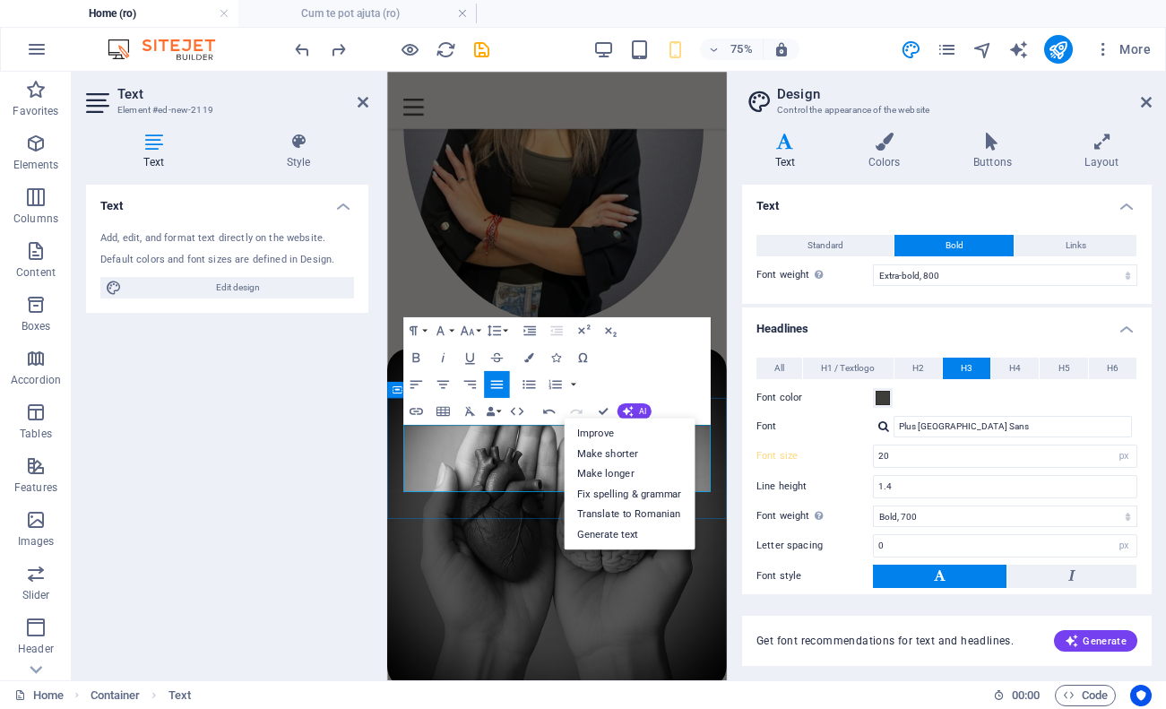
click at [411, 425] on div "Text" at bounding box center [436, 417] width 66 height 17
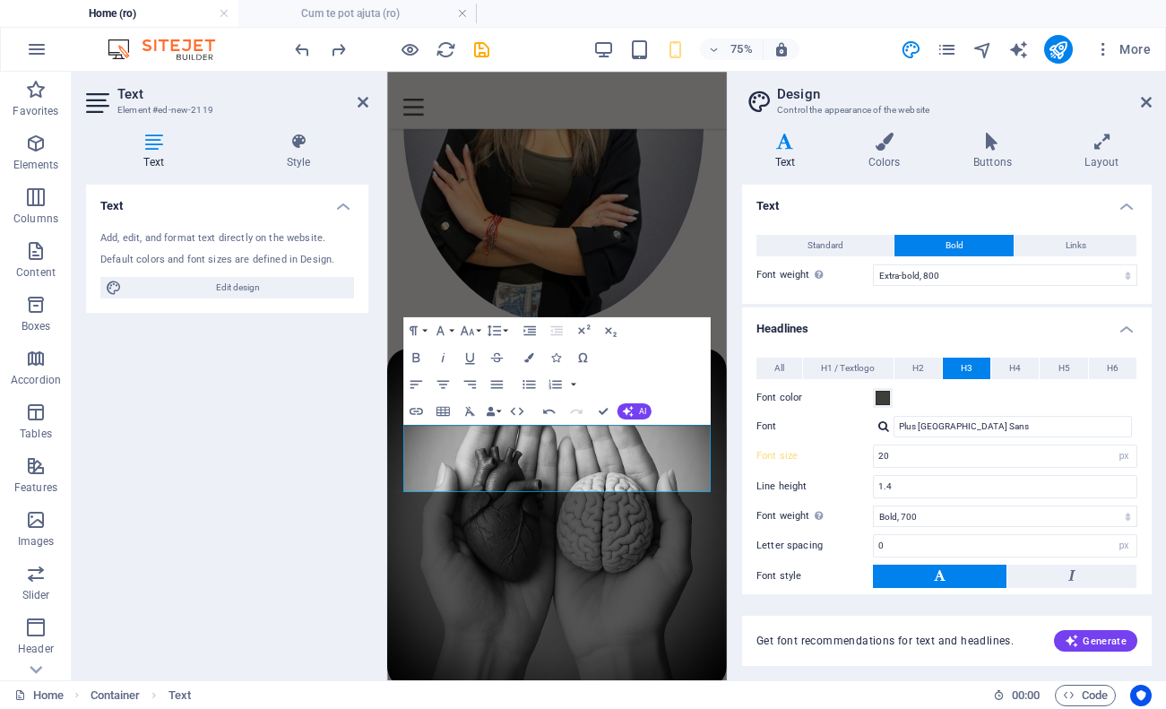
click at [477, 329] on button "Font Size" at bounding box center [470, 330] width 26 height 27
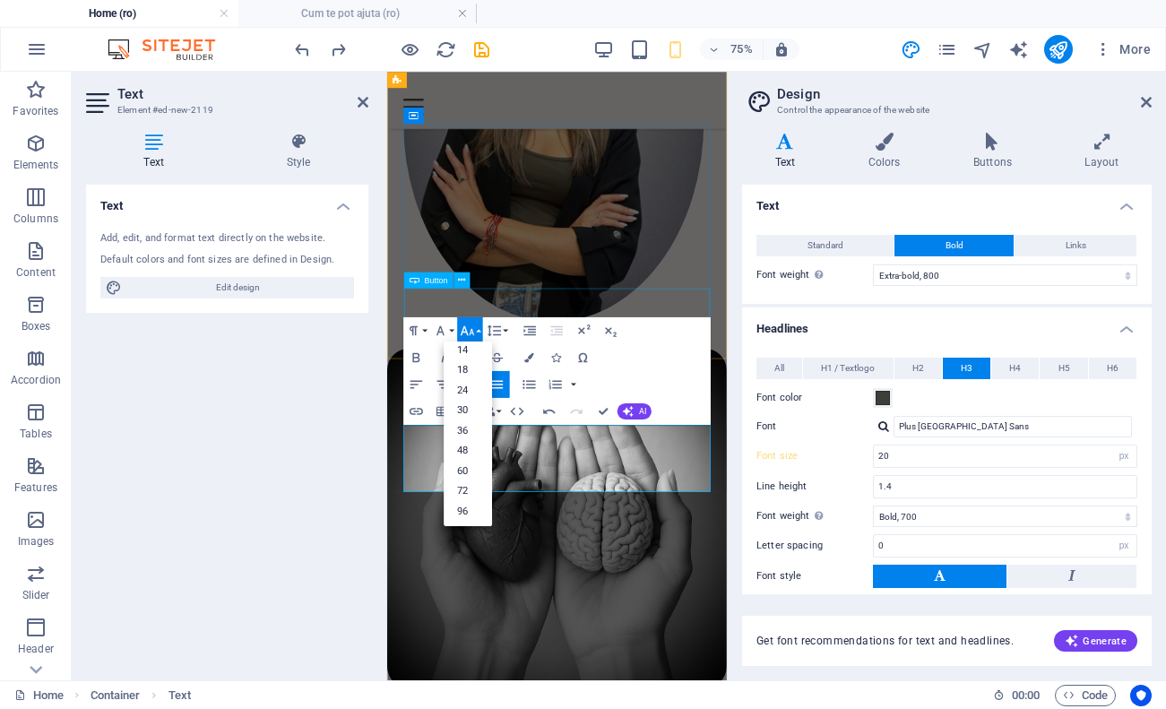
scroll to position [128, 0]
click at [476, 381] on link "18" at bounding box center [468, 382] width 48 height 21
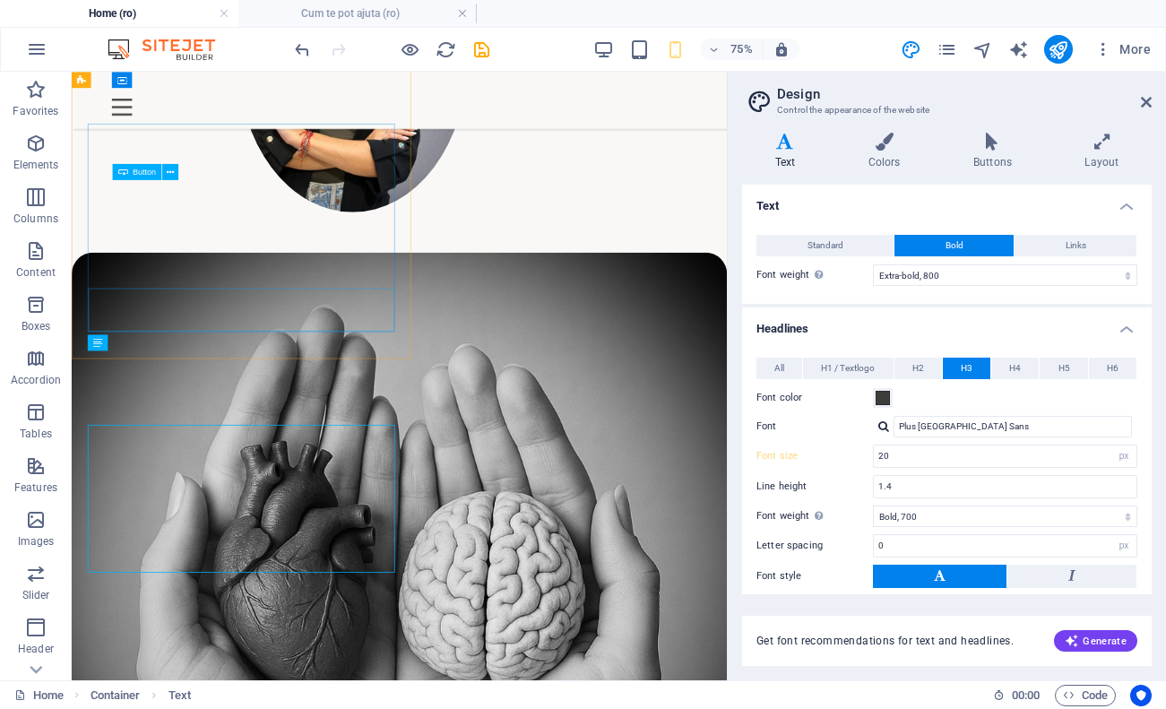
type input "24"
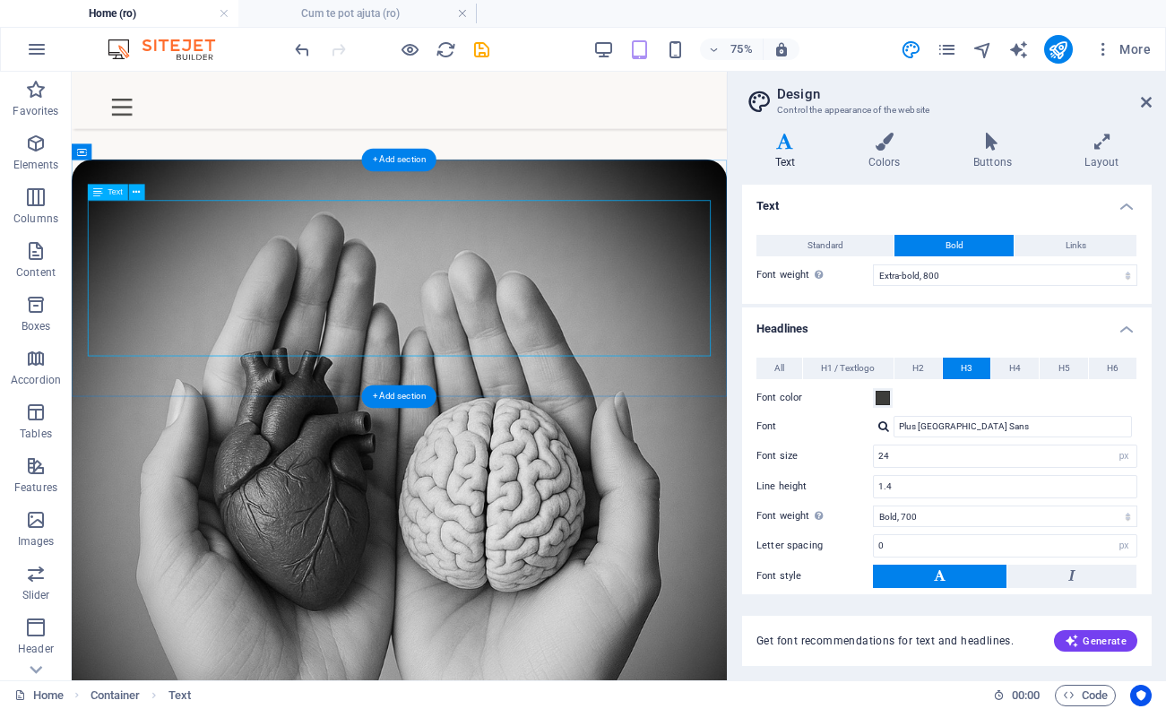
scroll to position [799, 0]
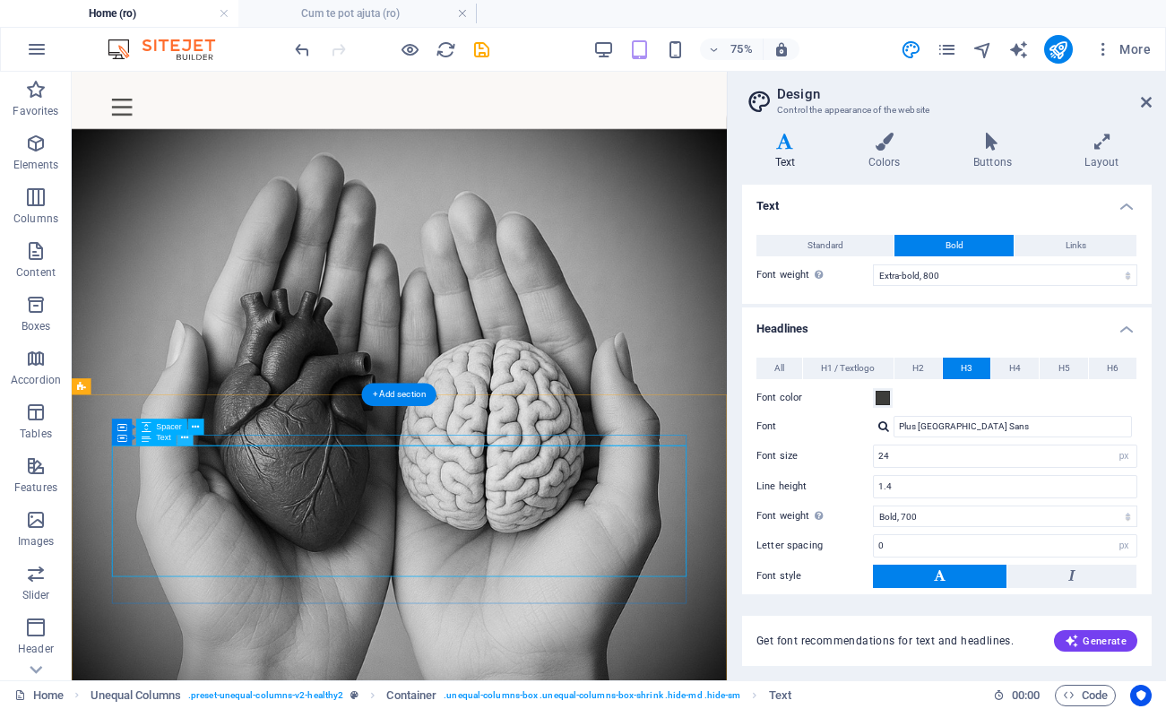
click at [186, 436] on icon at bounding box center [185, 437] width 7 height 14
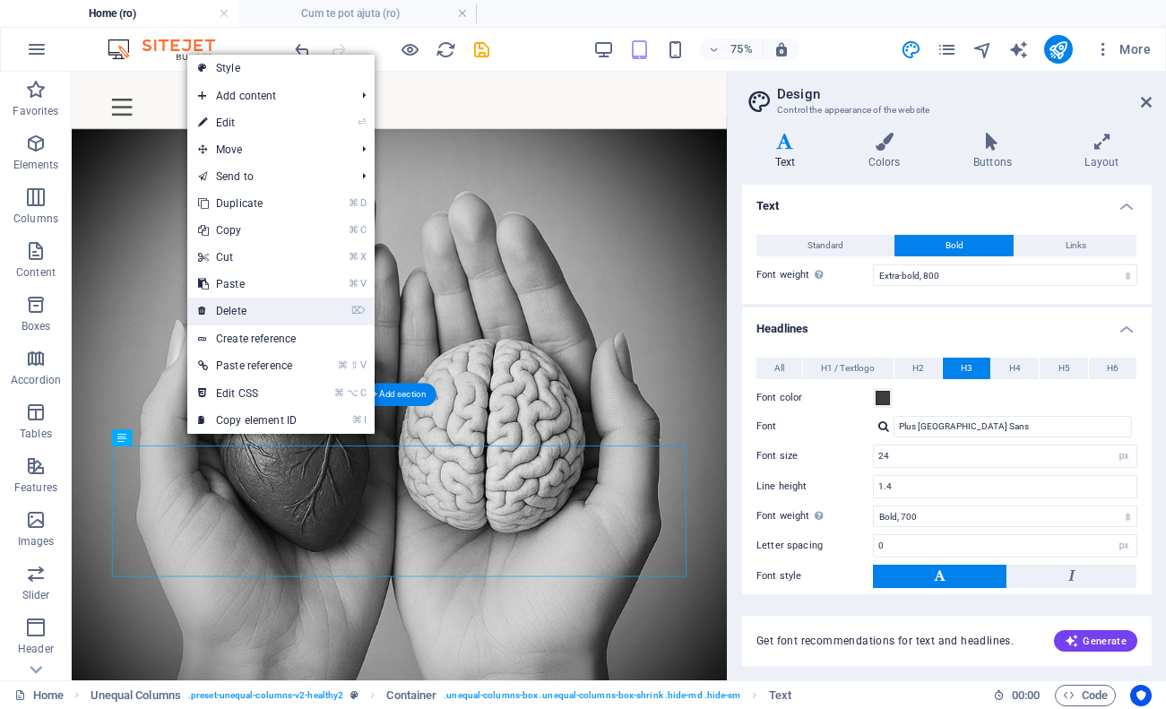
click at [272, 302] on link "⌦ Delete" at bounding box center [247, 311] width 120 height 27
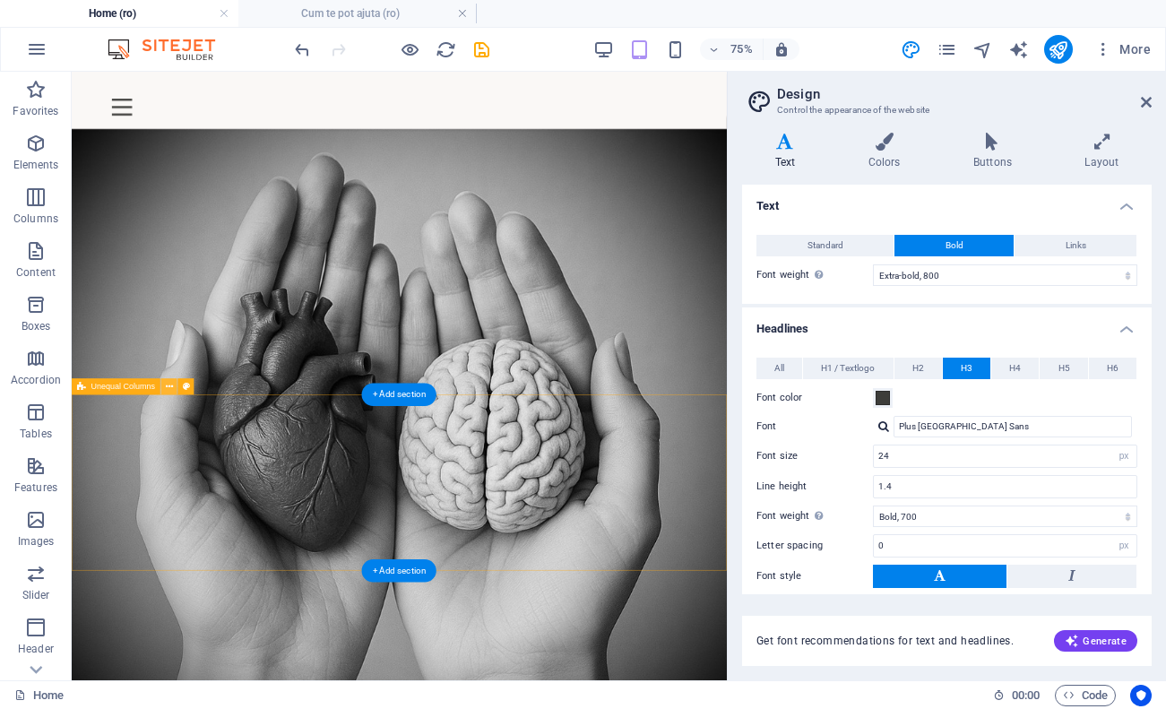
click at [170, 391] on icon at bounding box center [169, 386] width 7 height 14
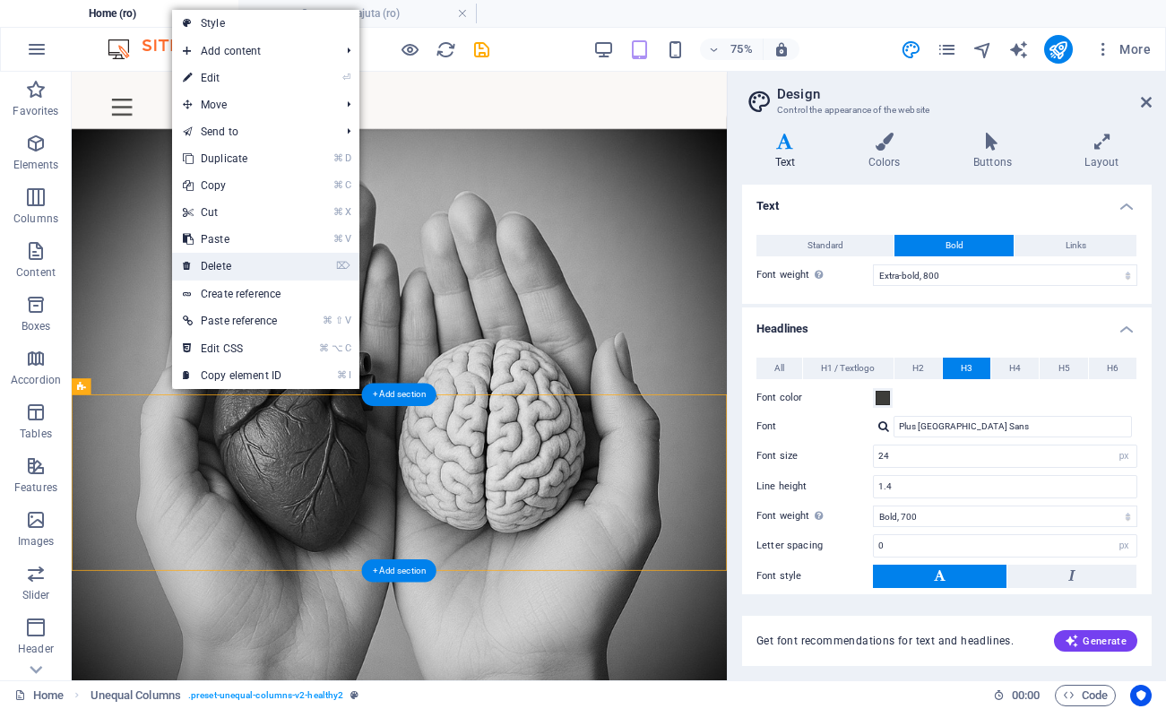
click at [281, 257] on link "⌦ Delete" at bounding box center [232, 266] width 120 height 27
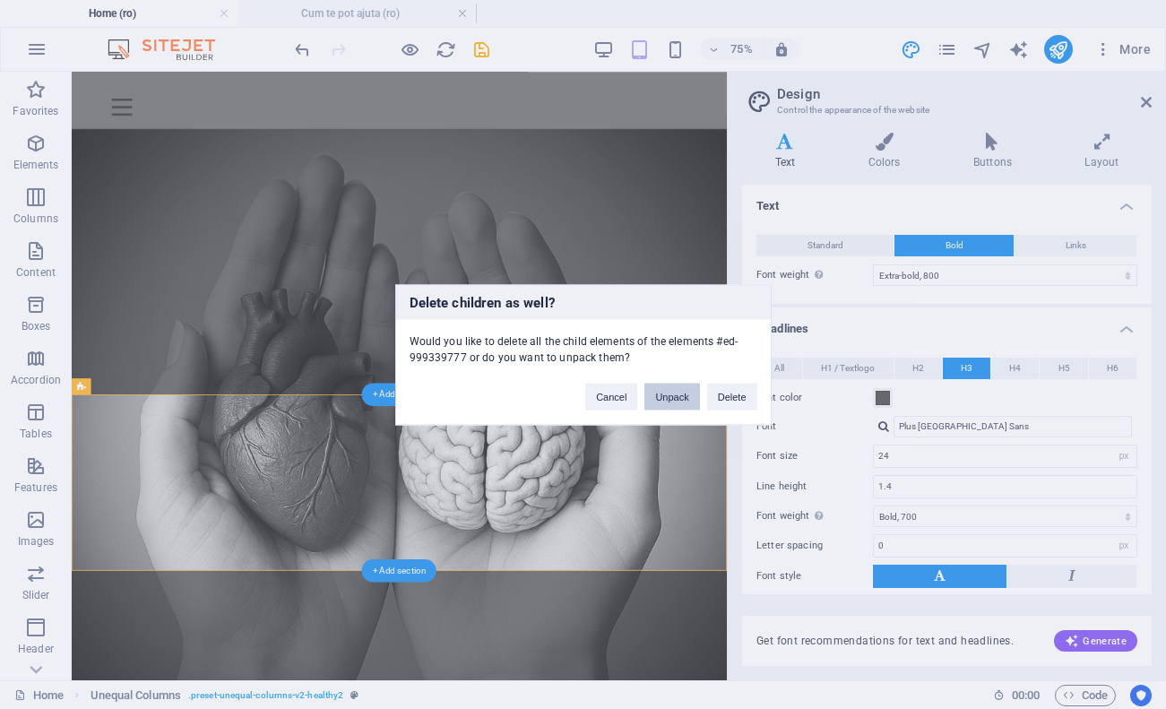
click at [677, 391] on button "Unpack" at bounding box center [671, 396] width 55 height 27
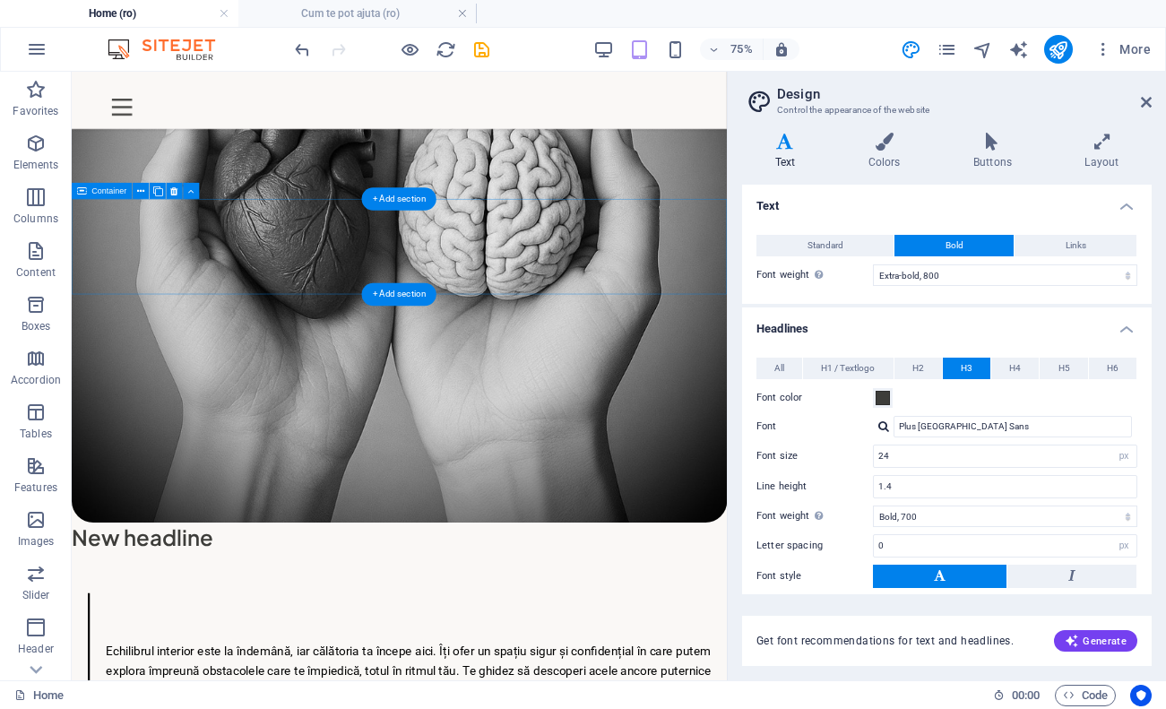
scroll to position [1137, 0]
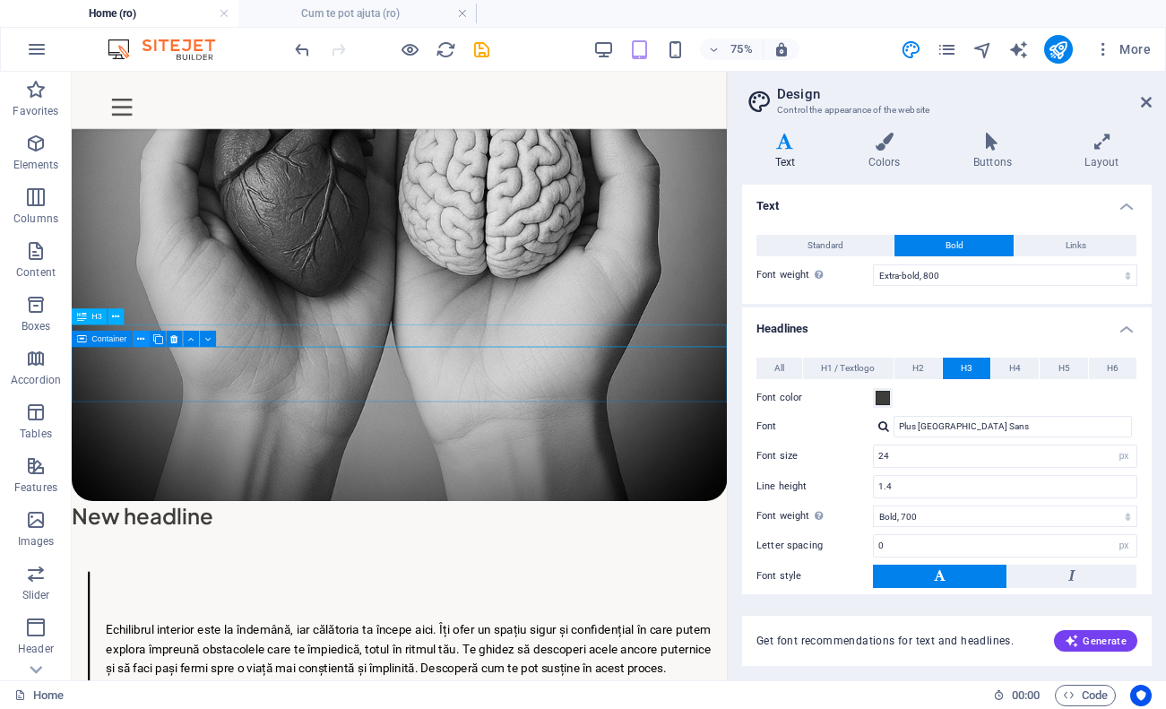
click at [140, 342] on icon at bounding box center [140, 339] width 7 height 14
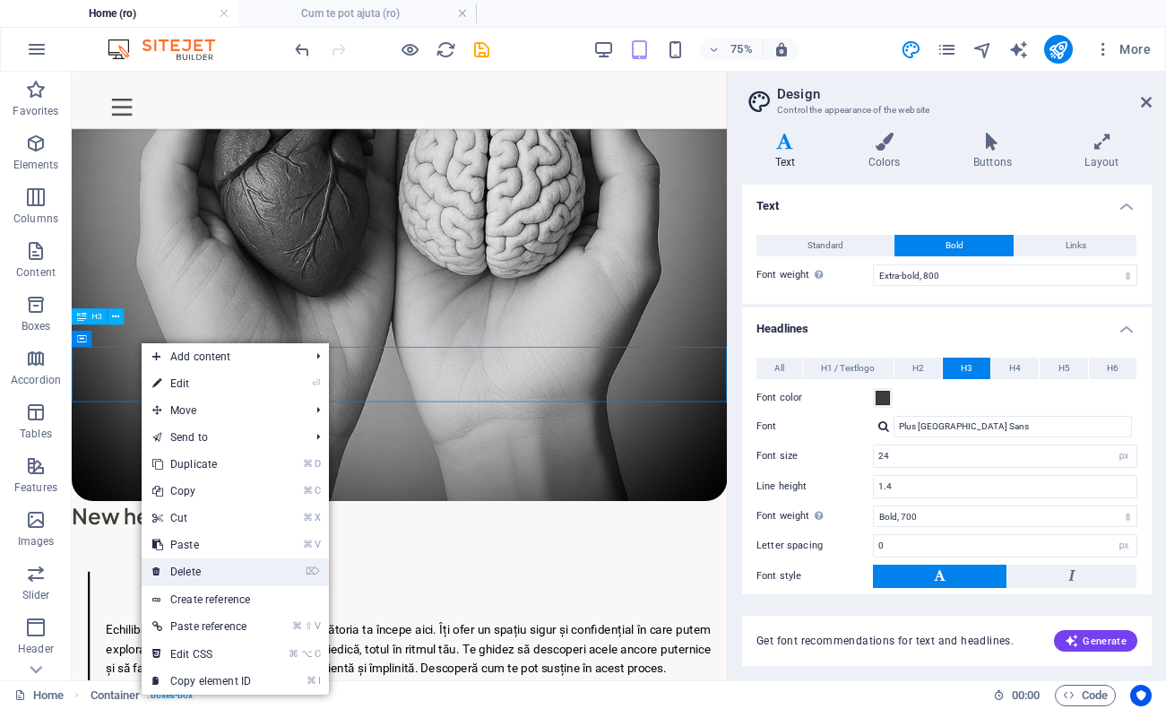
click at [246, 568] on link "⌦ Delete" at bounding box center [202, 571] width 120 height 27
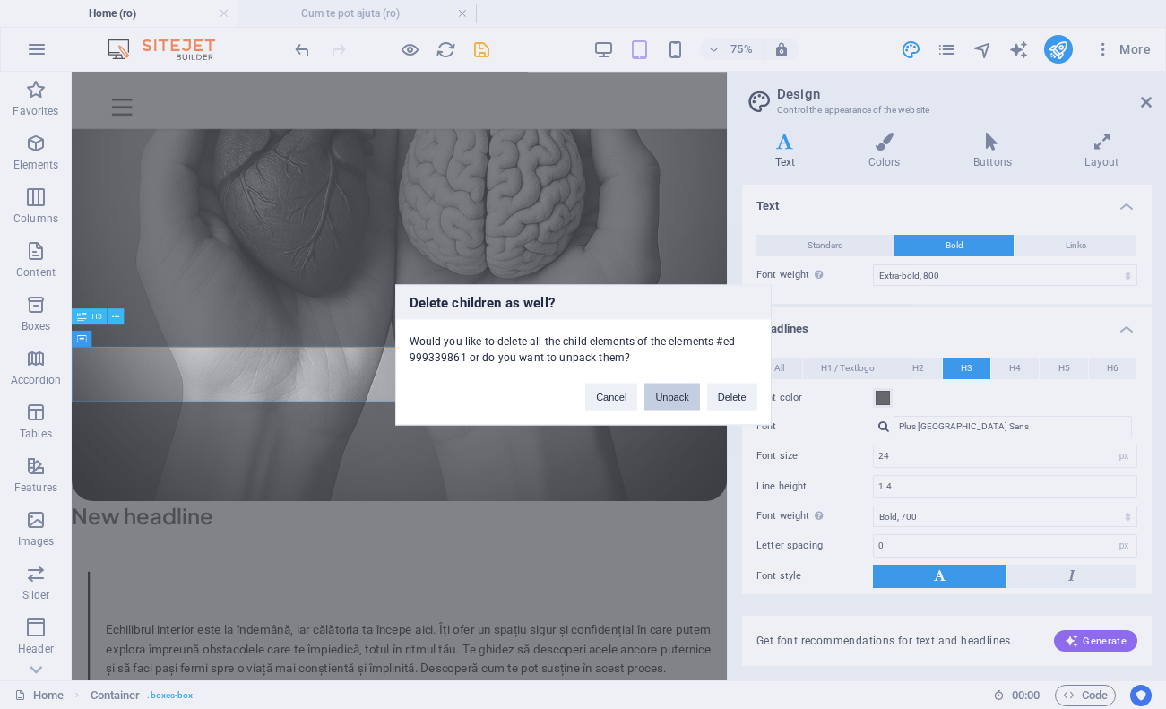
click at [682, 392] on button "Unpack" at bounding box center [671, 396] width 55 height 27
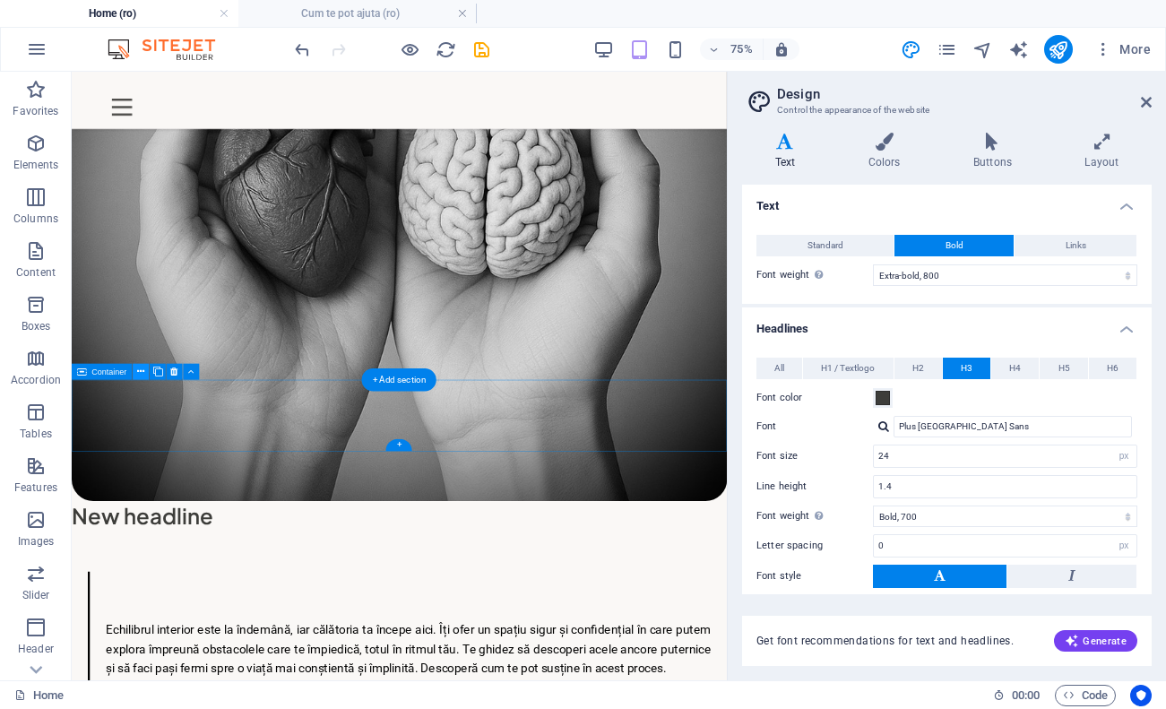
click at [144, 373] on icon at bounding box center [140, 372] width 7 height 14
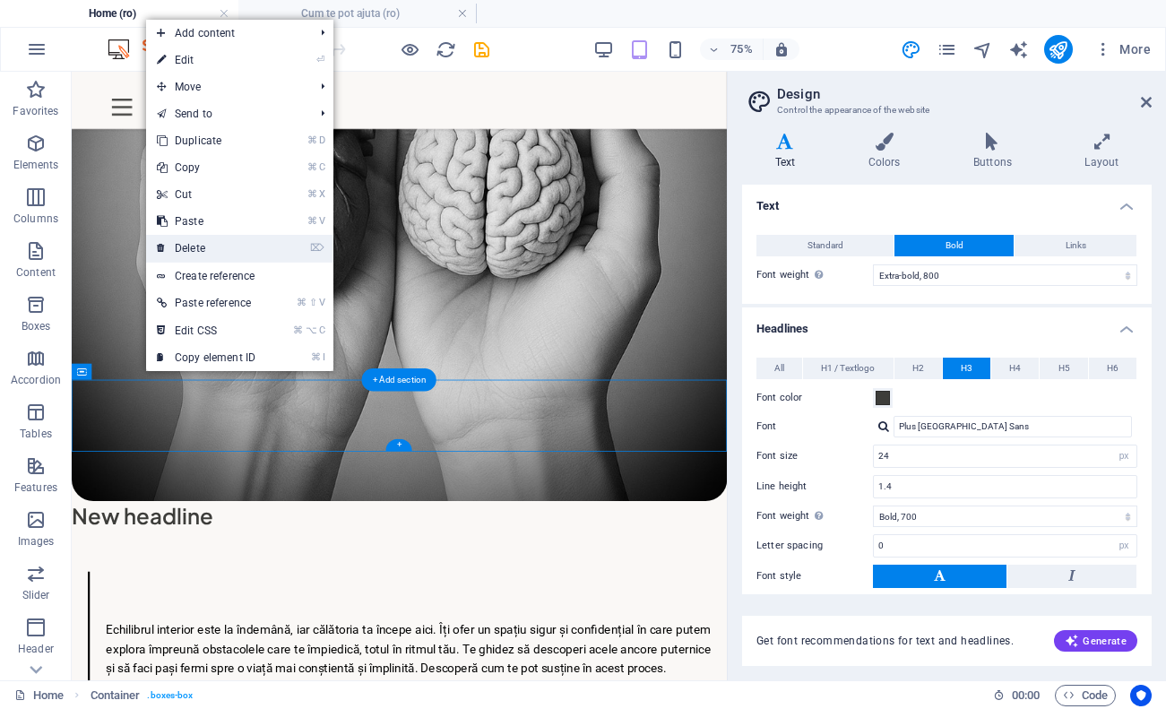
click at [251, 254] on link "⌦ Delete" at bounding box center [206, 248] width 120 height 27
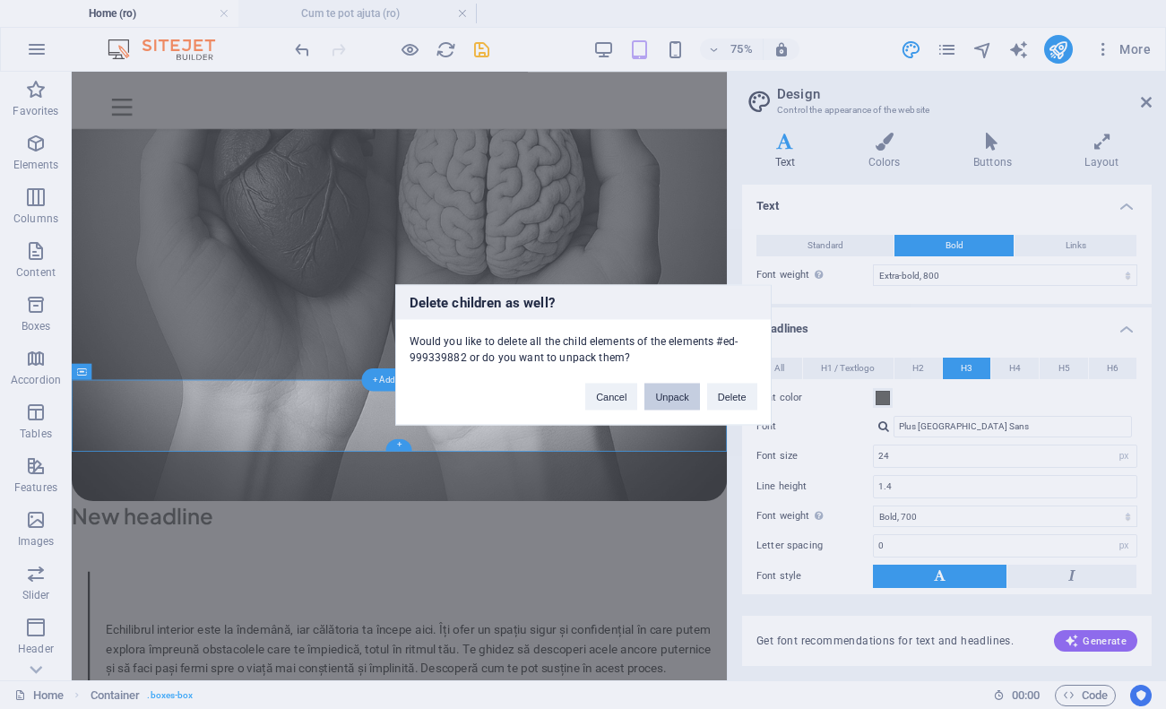
click at [670, 405] on button "Unpack" at bounding box center [671, 396] width 55 height 27
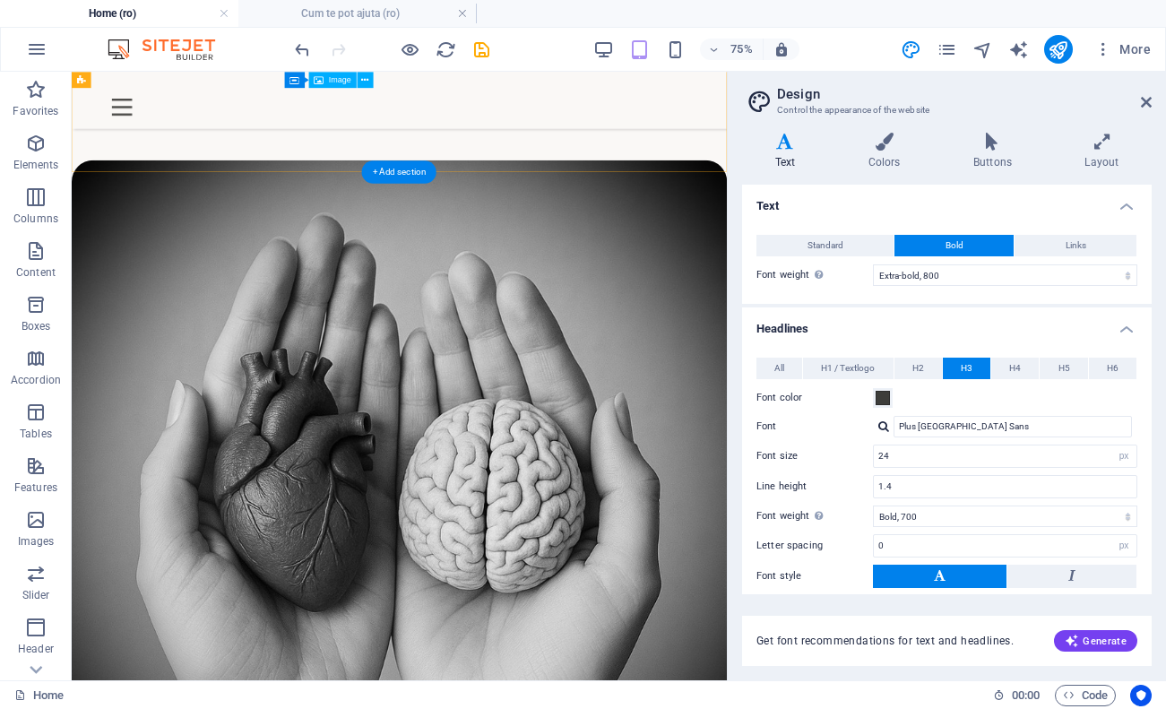
scroll to position [720, 0]
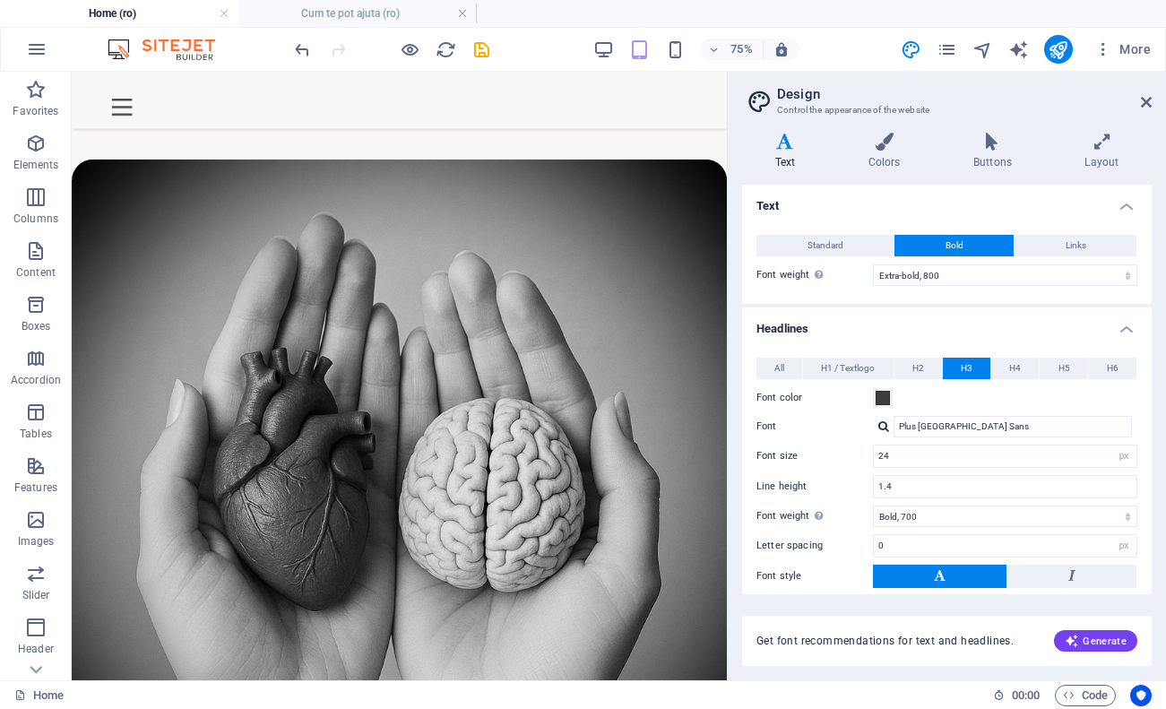
click at [493, 46] on div "75% More" at bounding box center [724, 49] width 867 height 29
click at [489, 48] on icon "save" at bounding box center [481, 49] width 21 height 21
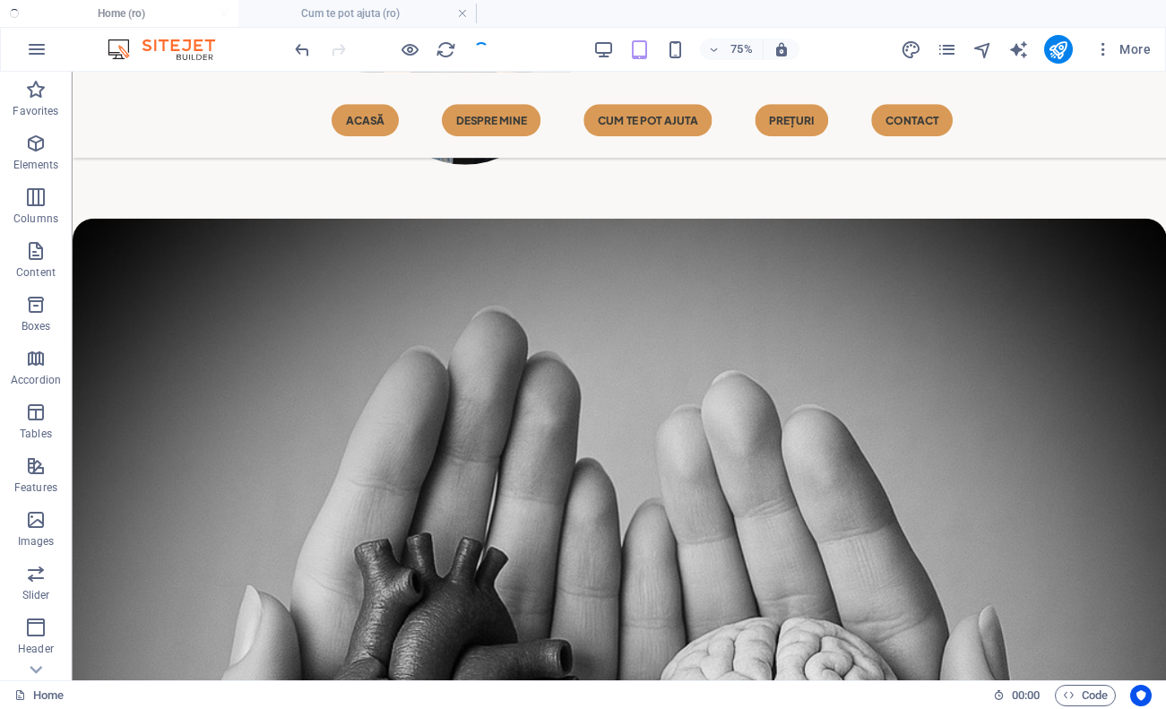
checkbox input "false"
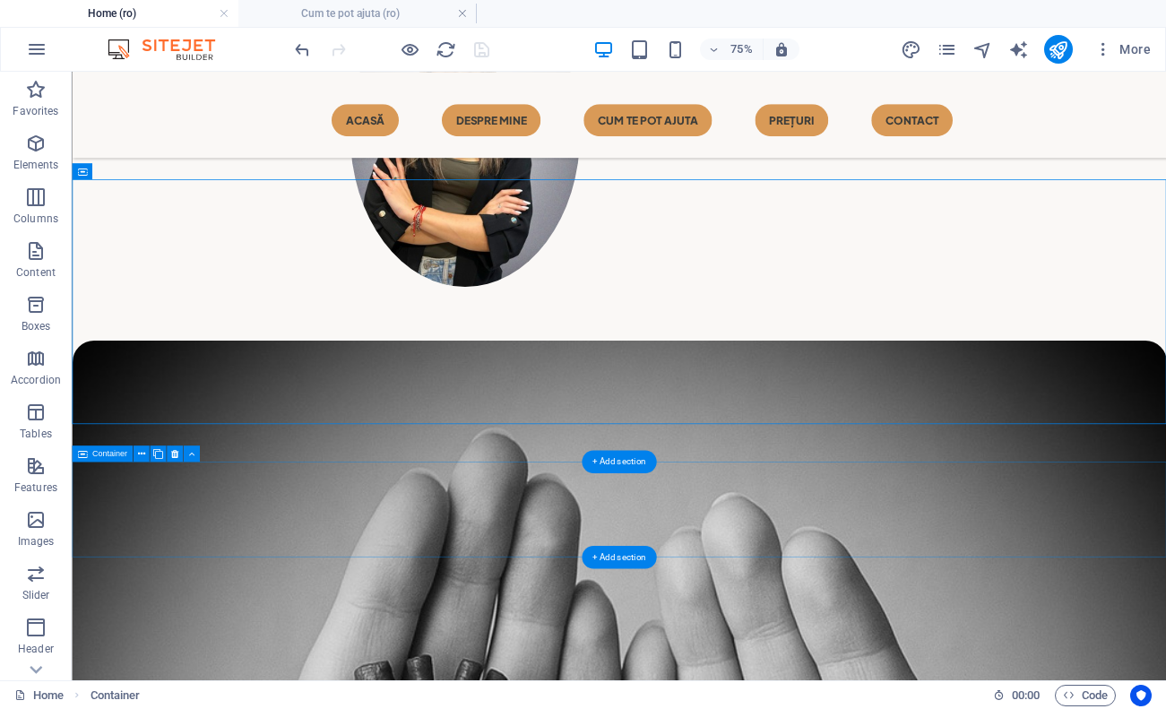
scroll to position [597, 0]
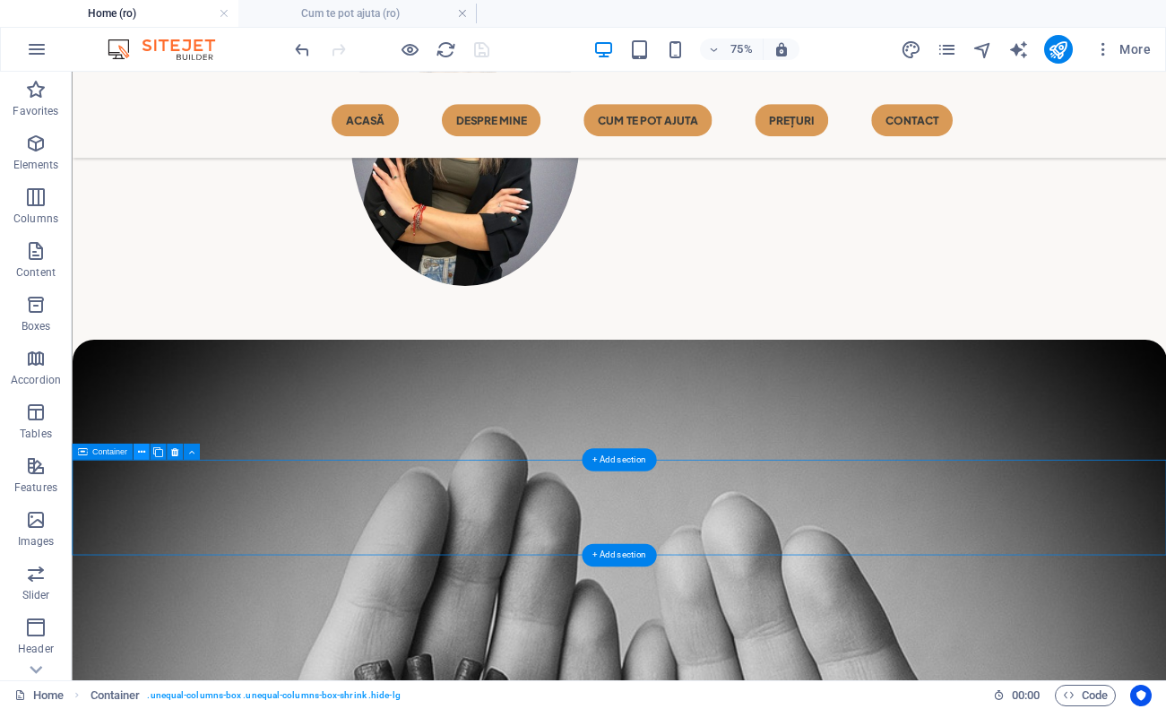
click at [141, 449] on icon at bounding box center [140, 452] width 7 height 14
click at [145, 453] on button at bounding box center [141, 452] width 16 height 16
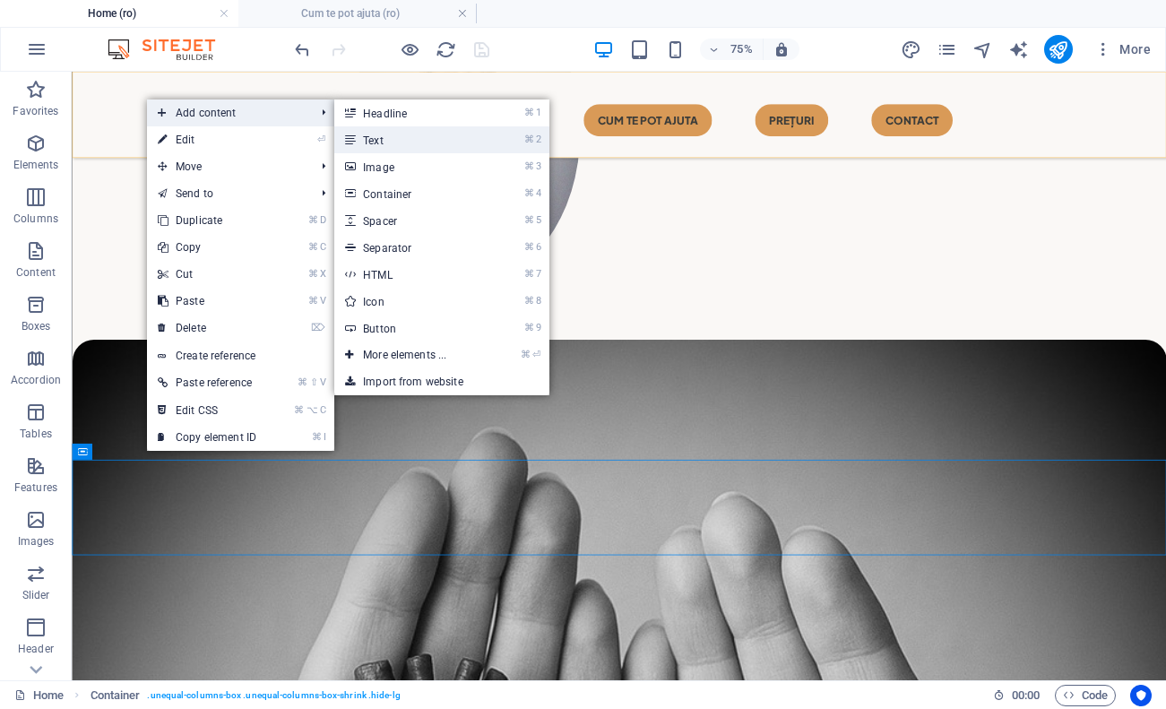
click at [430, 134] on link "⌘ 2 Text" at bounding box center [408, 139] width 148 height 27
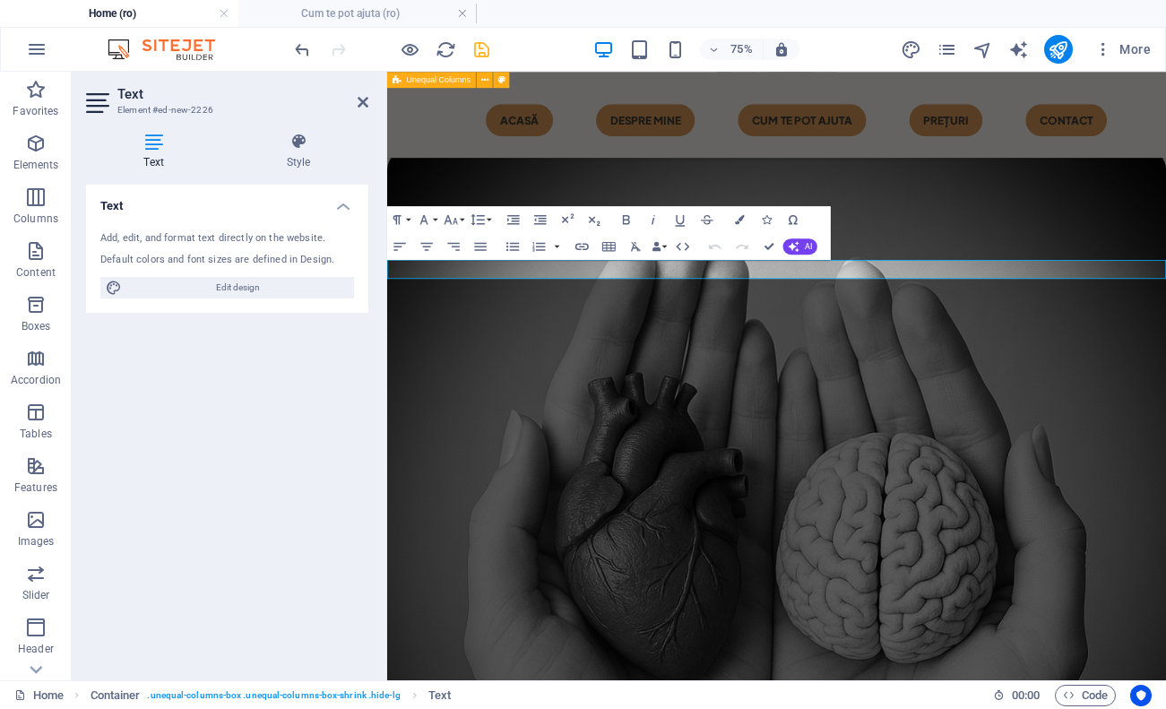
scroll to position [864, 0]
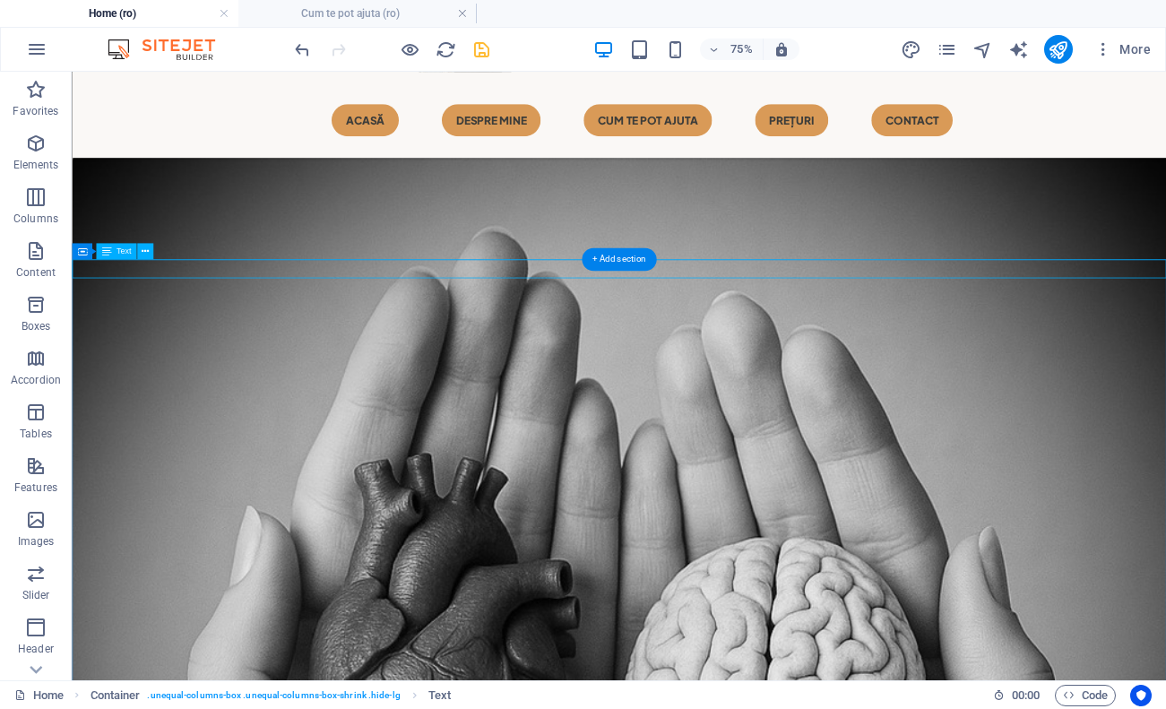
click at [125, 249] on span "Text" at bounding box center [124, 251] width 15 height 8
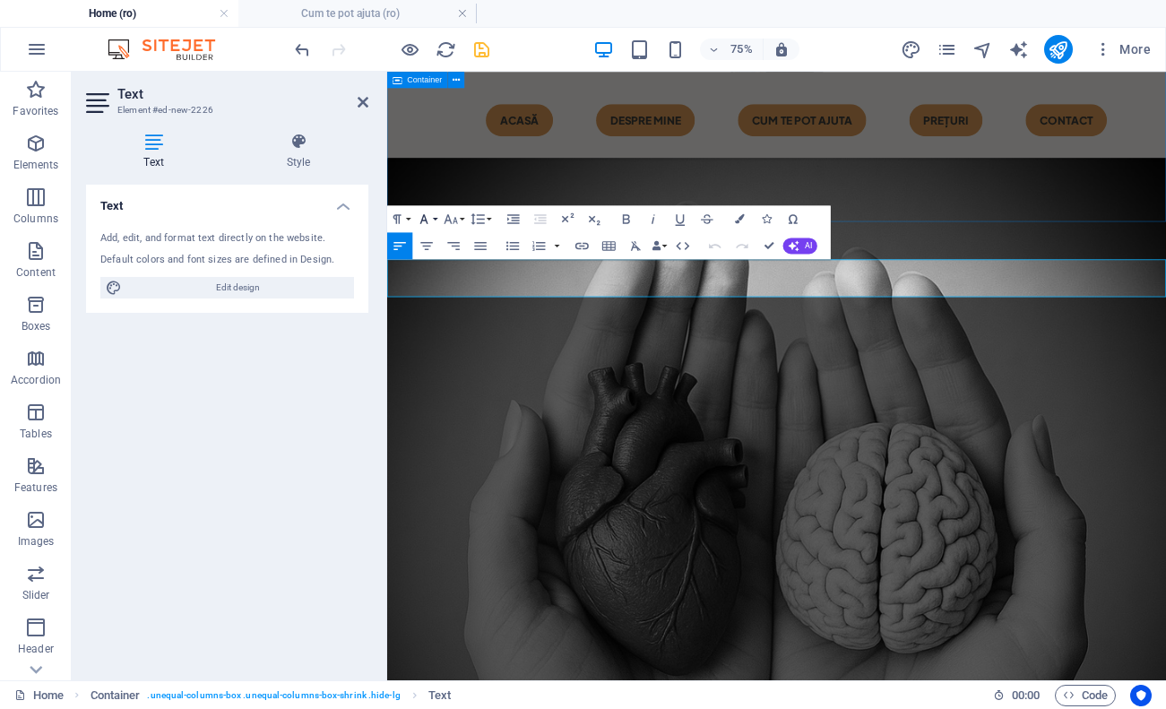
click at [430, 220] on icon "button" at bounding box center [424, 219] width 16 height 16
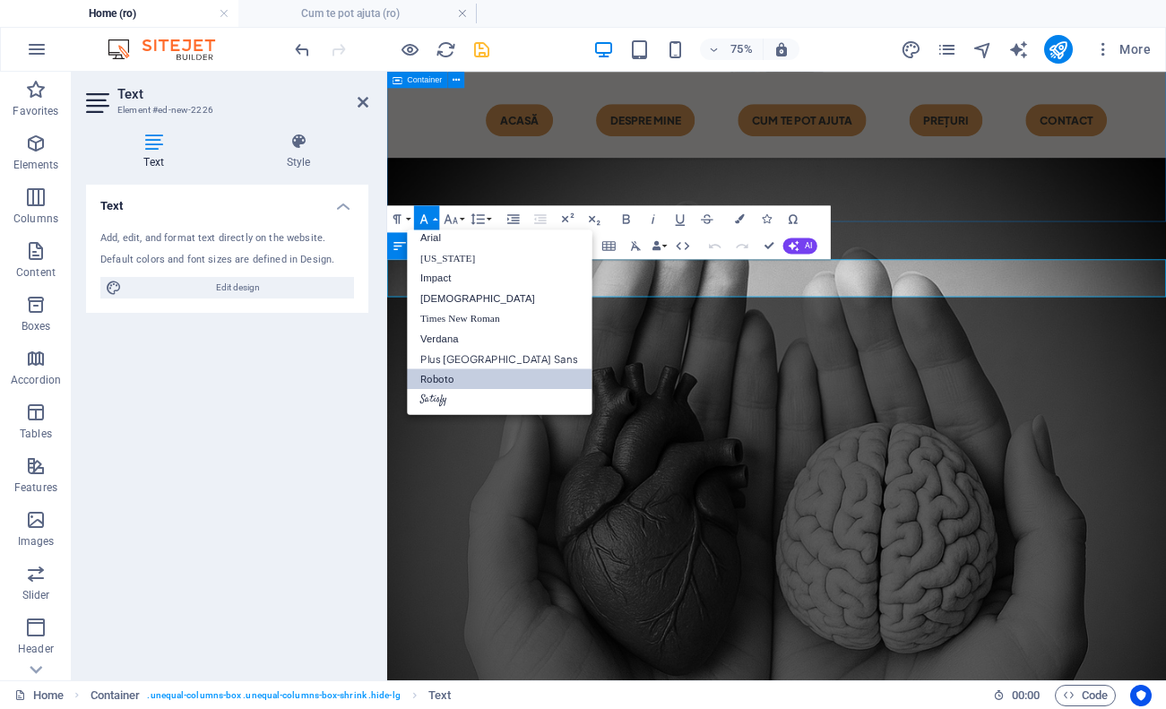
scroll to position [10, 0]
click at [447, 278] on link "Impact" at bounding box center [500, 278] width 185 height 21
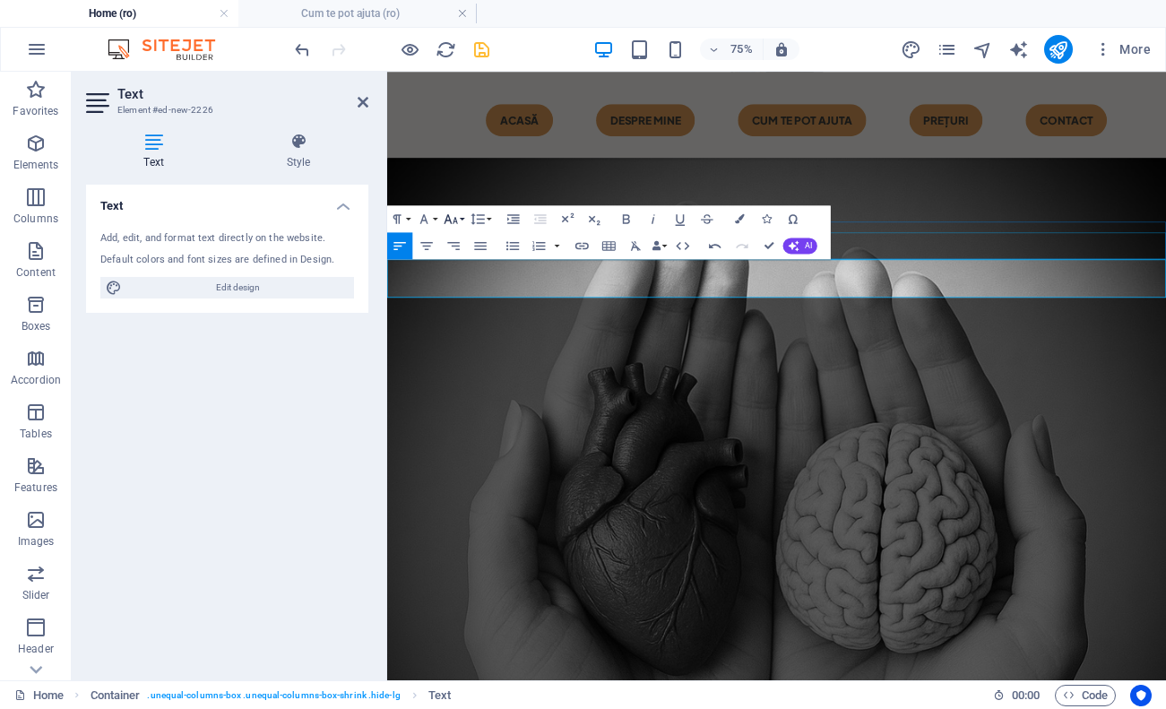
click at [457, 218] on icon "button" at bounding box center [451, 219] width 16 height 16
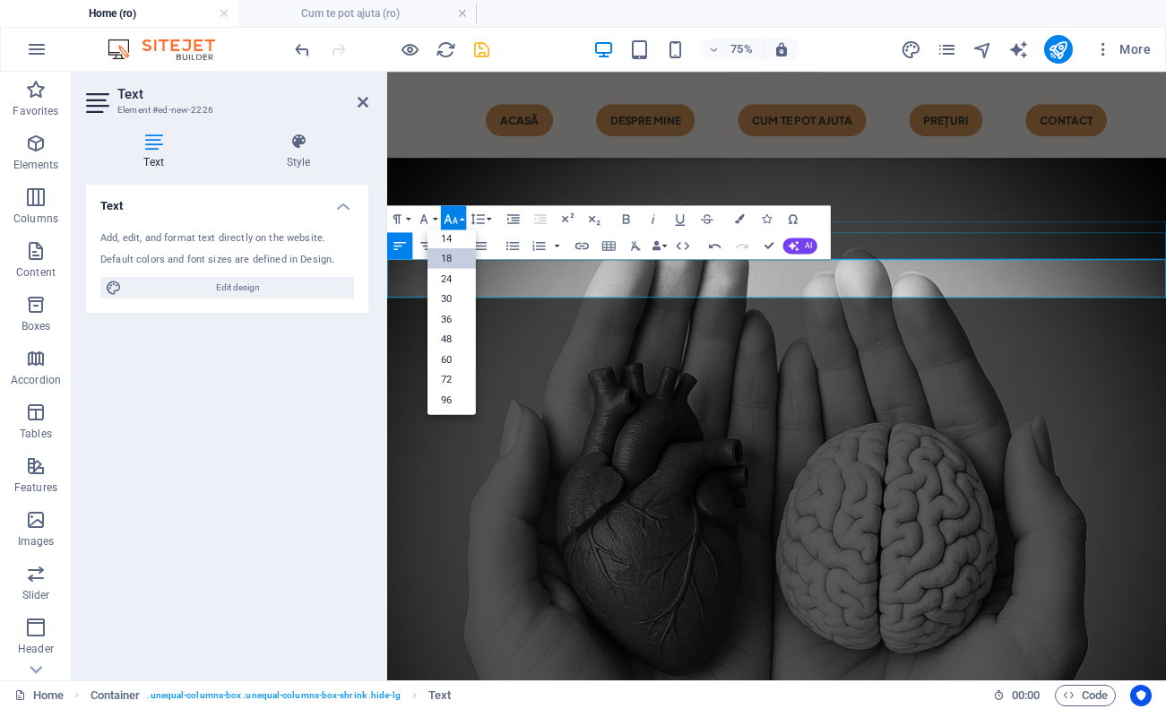
scroll to position [144, 0]
click at [464, 264] on link "18" at bounding box center [452, 258] width 48 height 21
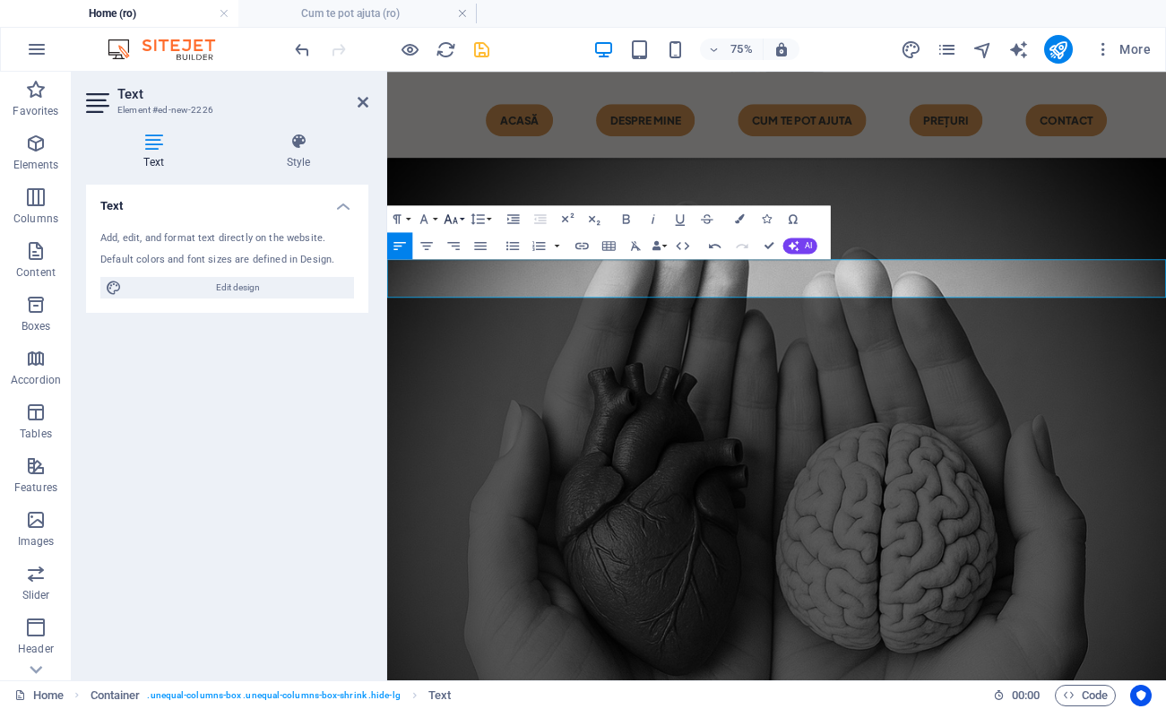
click at [455, 216] on icon "button" at bounding box center [451, 219] width 16 height 16
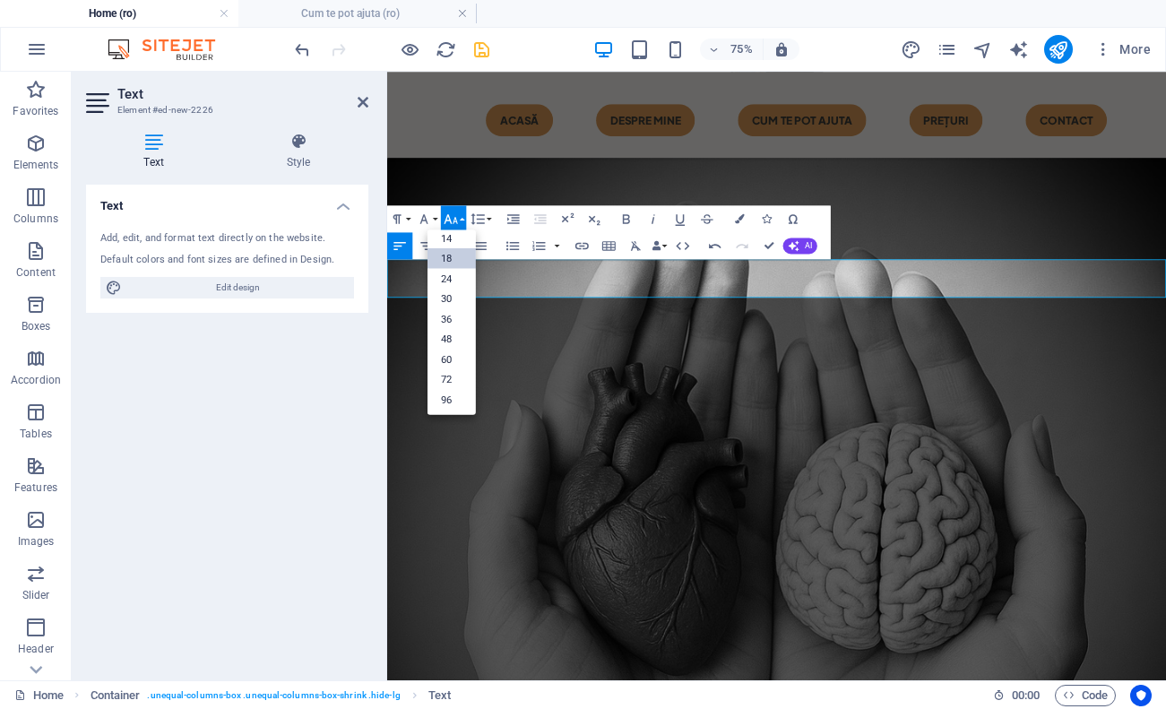
click at [454, 257] on link "18" at bounding box center [452, 258] width 48 height 21
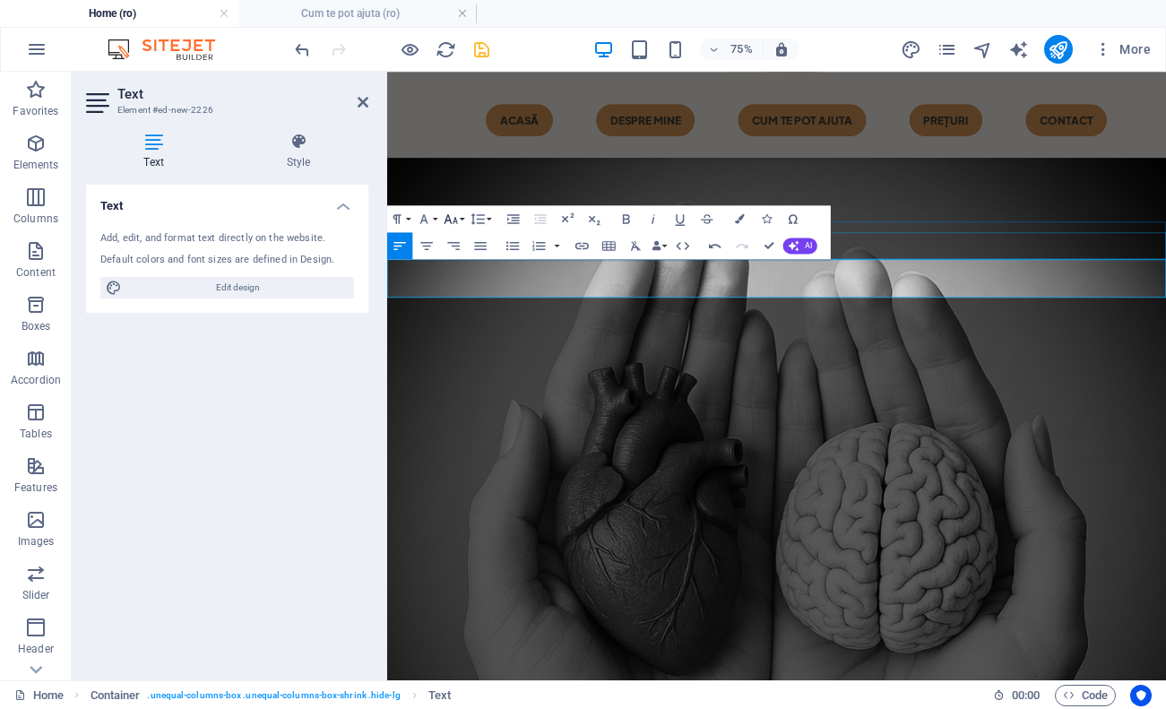
click at [454, 217] on icon "button" at bounding box center [451, 219] width 16 height 16
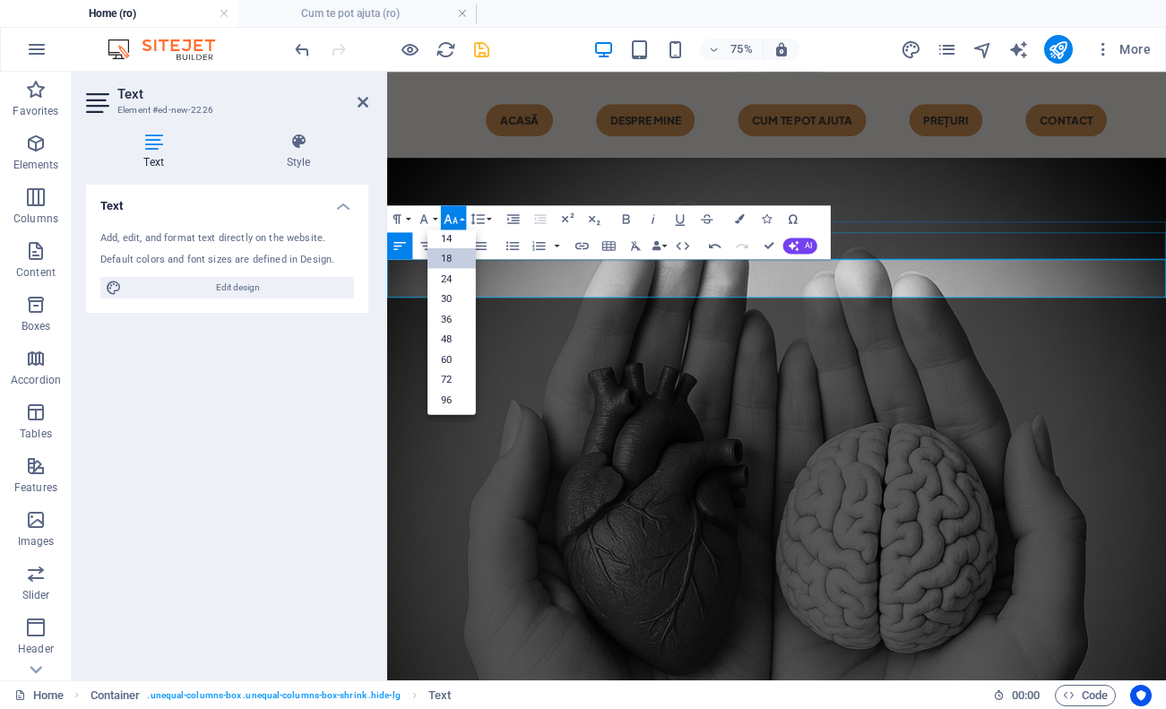
click at [458, 263] on link "18" at bounding box center [452, 258] width 48 height 21
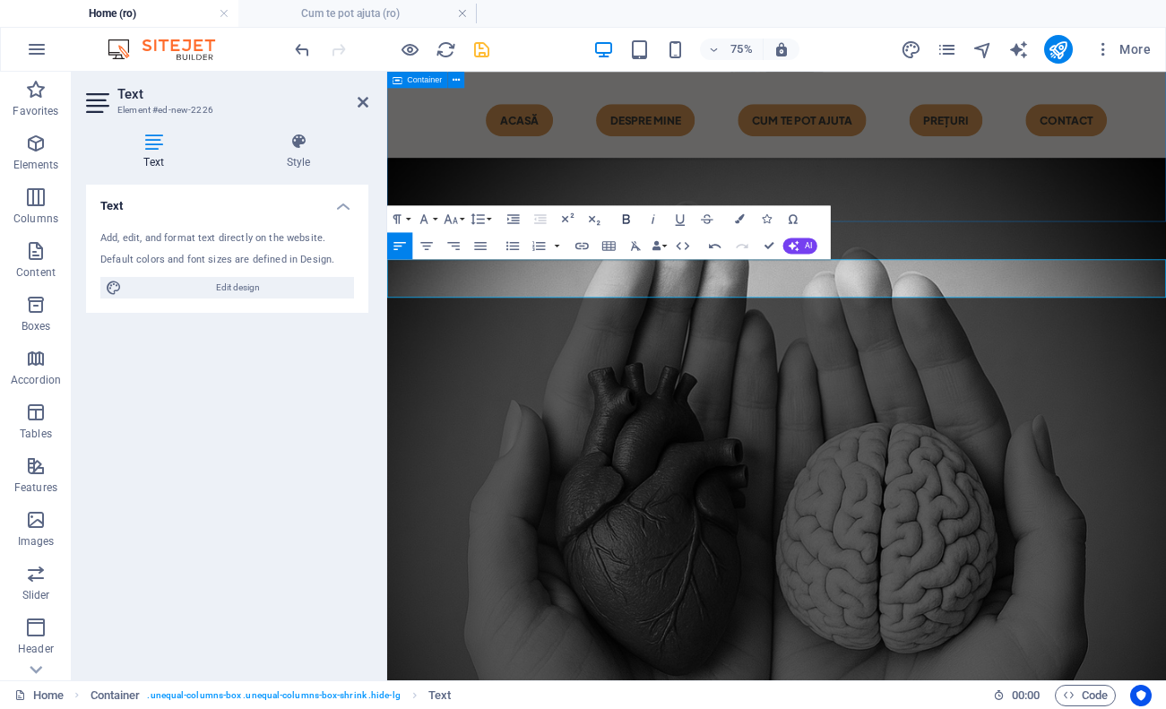
click at [630, 212] on icon "button" at bounding box center [626, 219] width 16 height 16
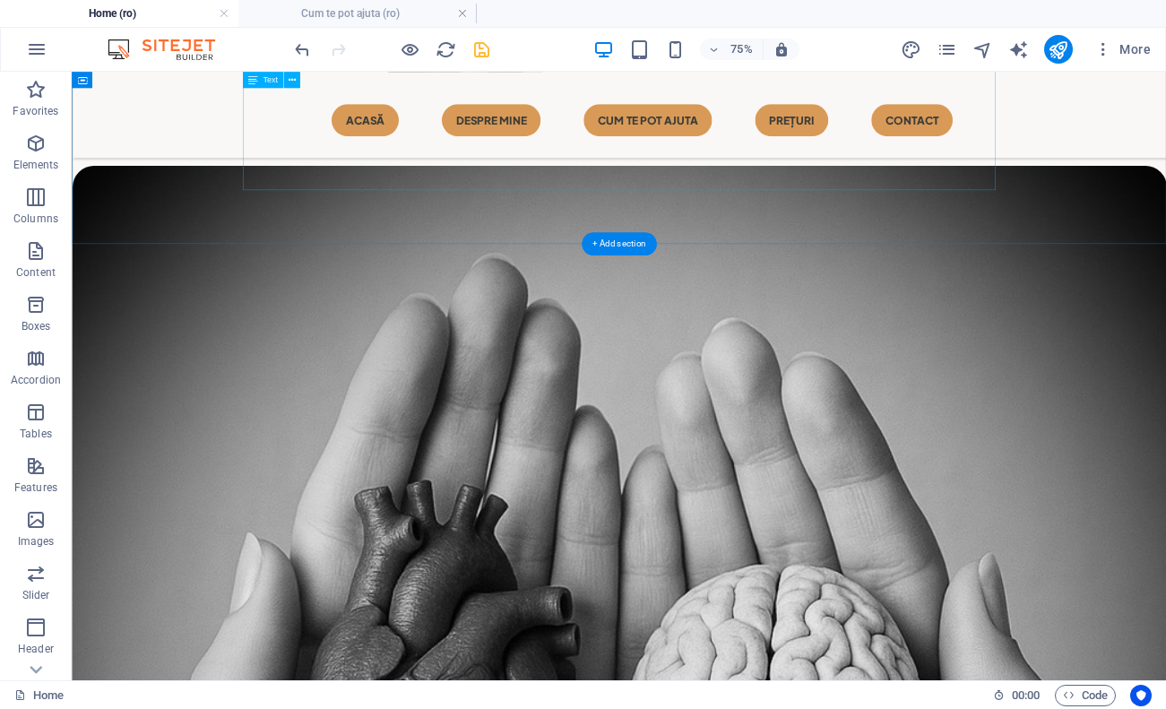
scroll to position [818, 0]
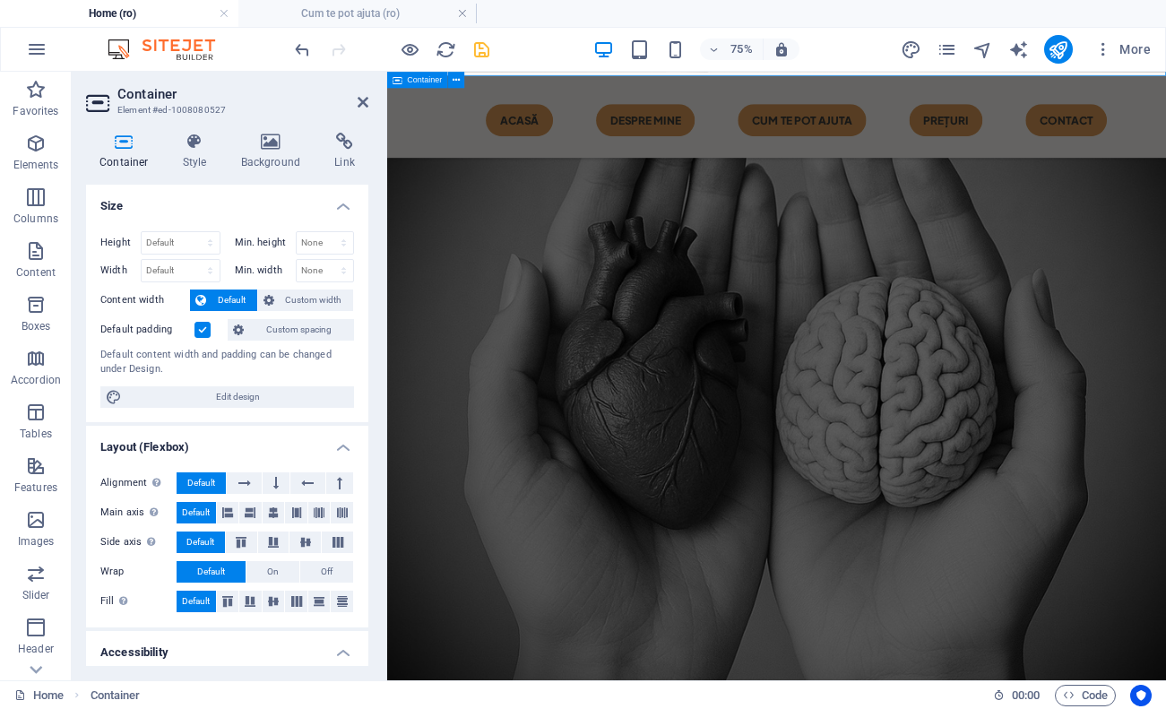
scroll to position [1063, 0]
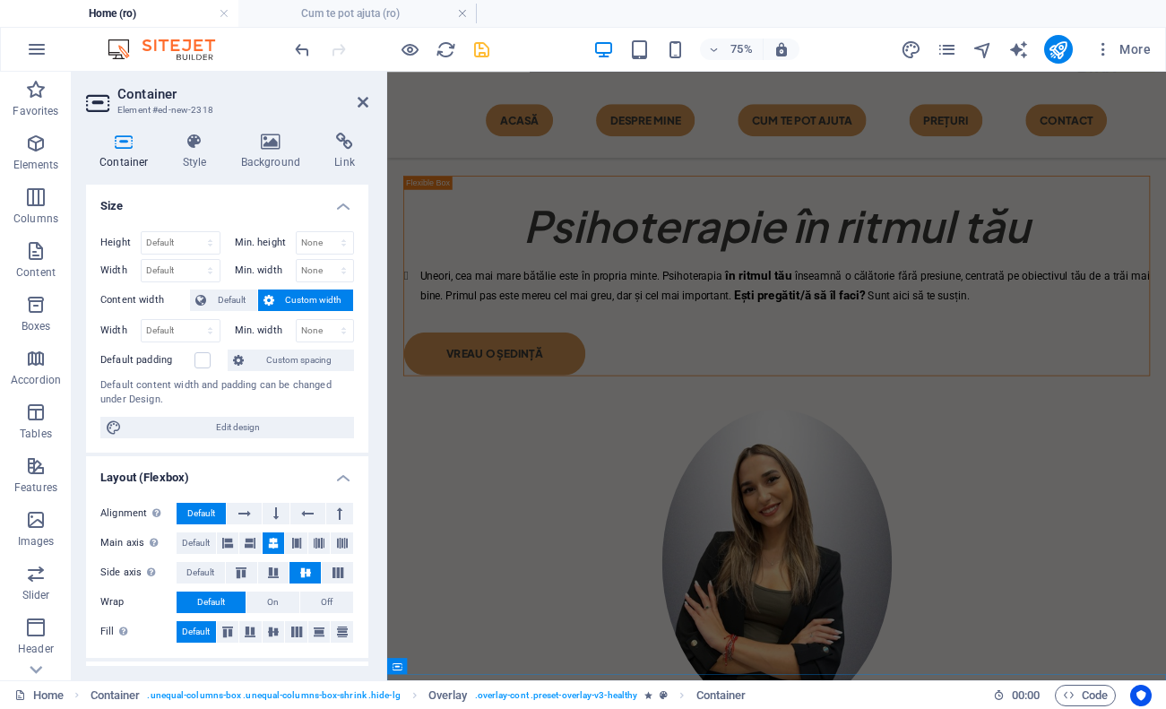
scroll to position [732, 0]
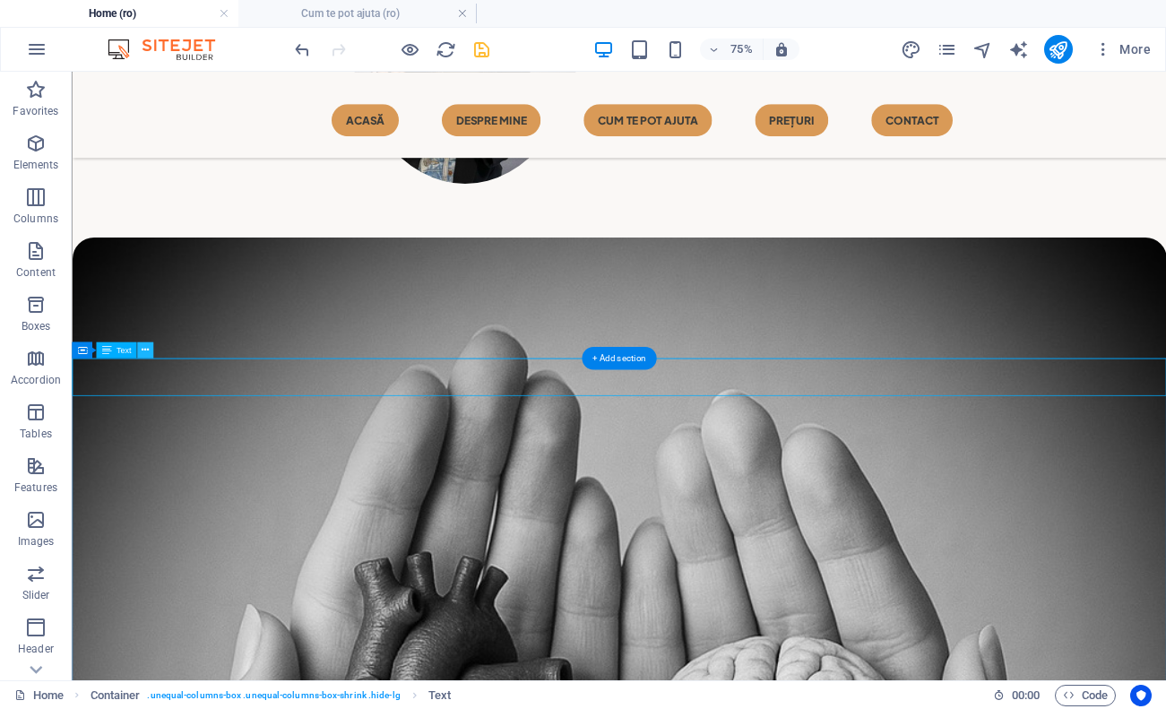
click at [151, 346] on button at bounding box center [145, 350] width 16 height 16
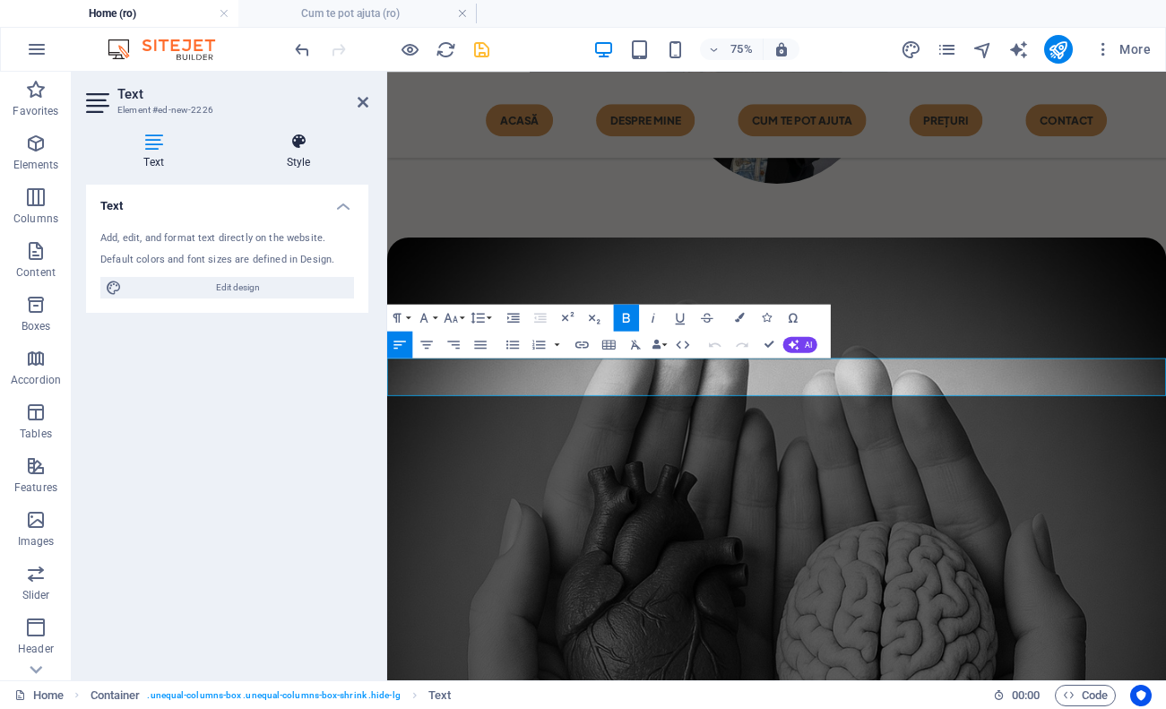
click at [280, 153] on h4 "Style" at bounding box center [299, 152] width 140 height 38
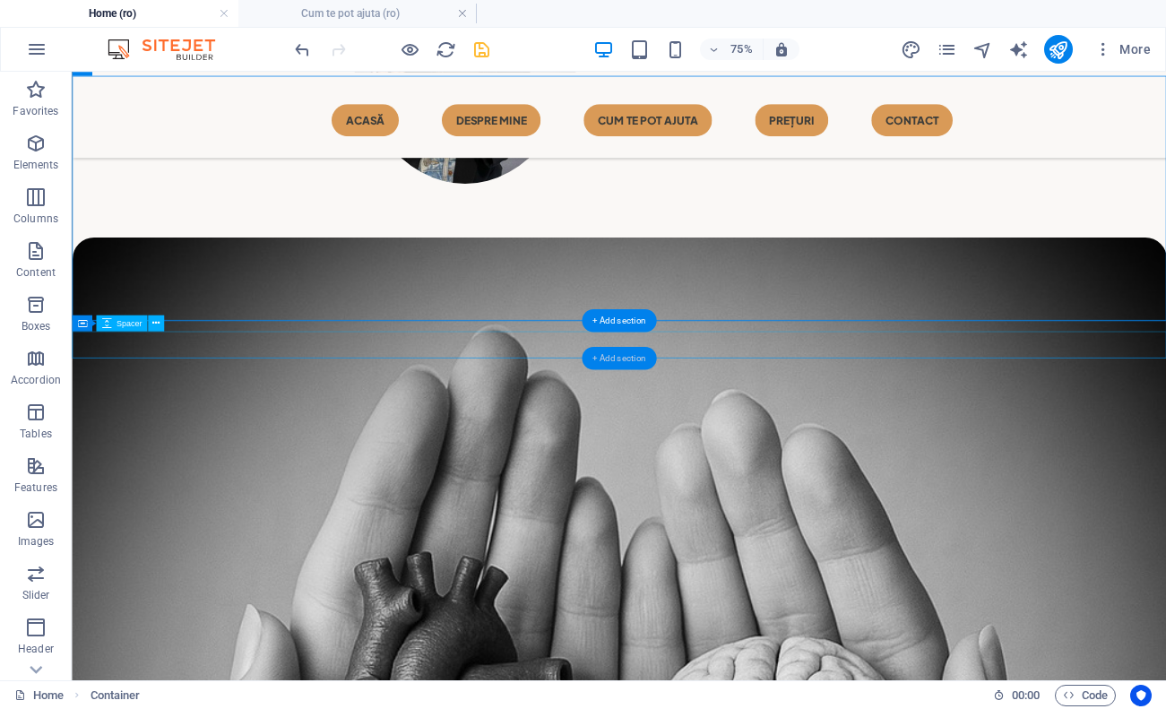
click at [633, 355] on div "+ Add section" at bounding box center [619, 358] width 74 height 23
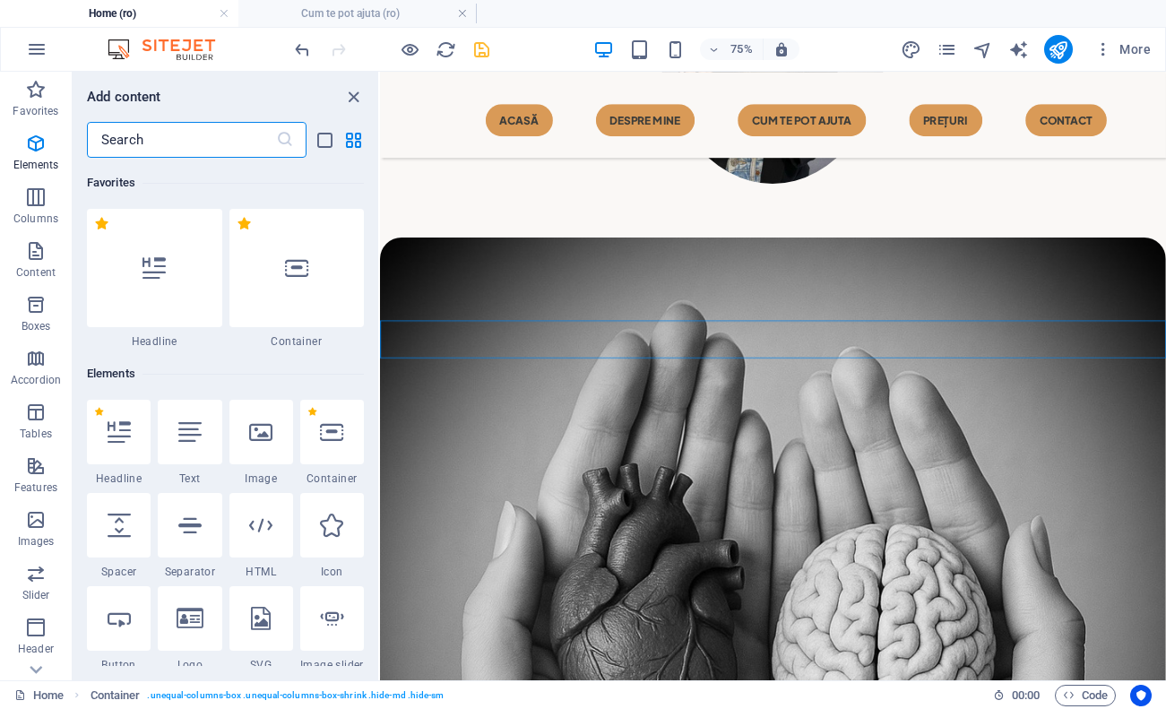
scroll to position [0, 0]
click at [321, 261] on div at bounding box center [296, 268] width 135 height 118
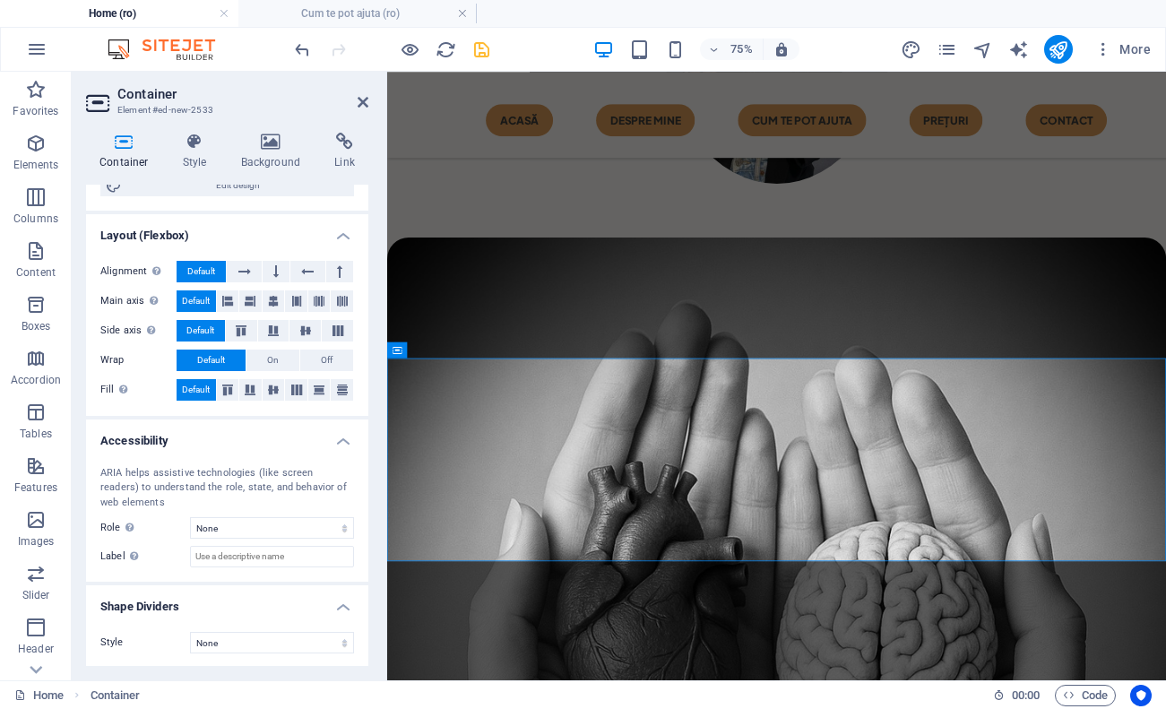
scroll to position [211, 0]
click at [200, 147] on icon at bounding box center [194, 142] width 51 height 18
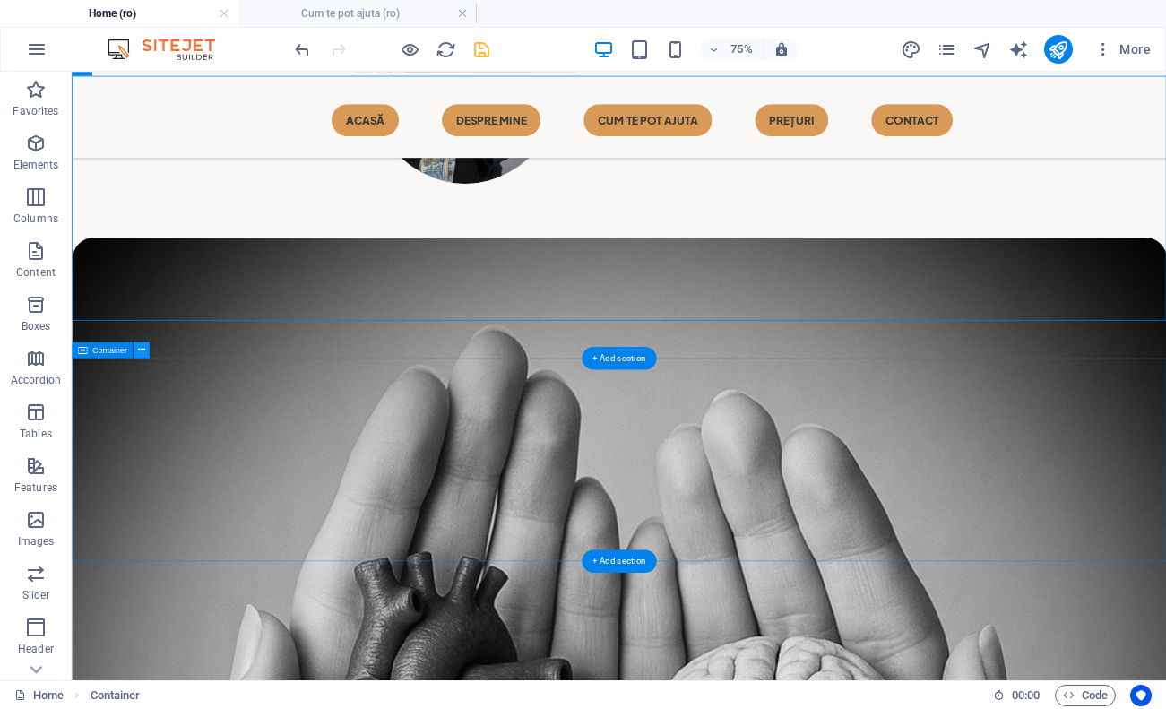
click at [139, 352] on icon at bounding box center [140, 350] width 7 height 14
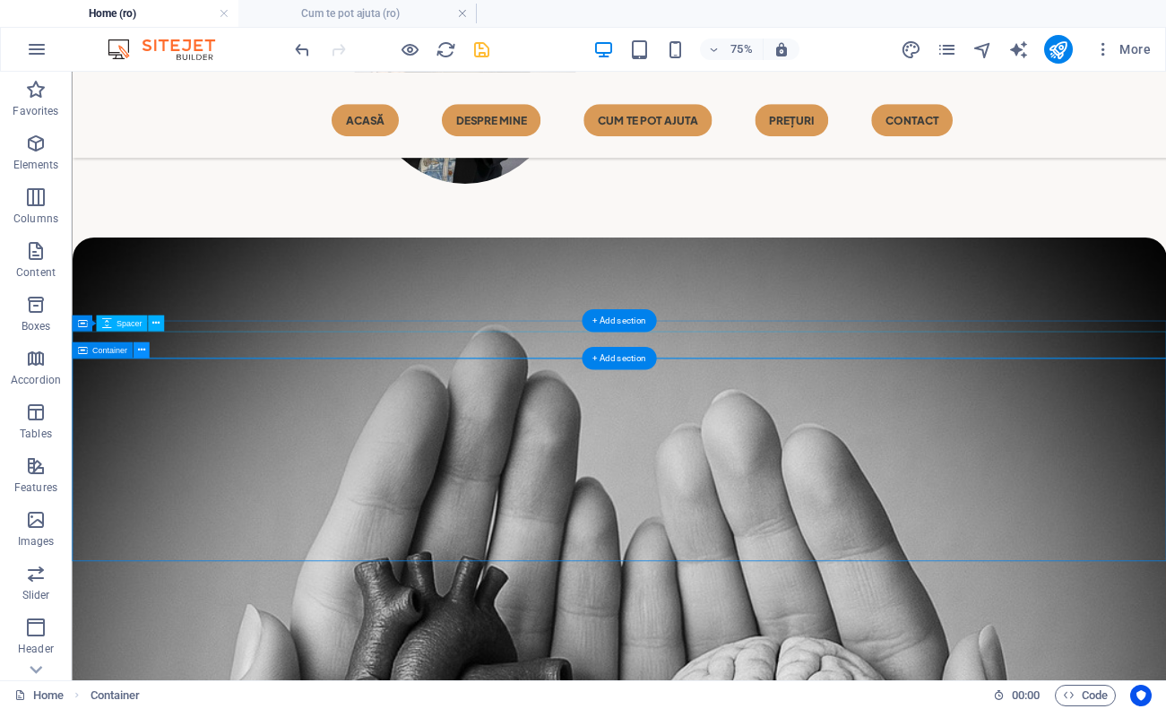
click at [141, 349] on icon at bounding box center [140, 350] width 7 height 14
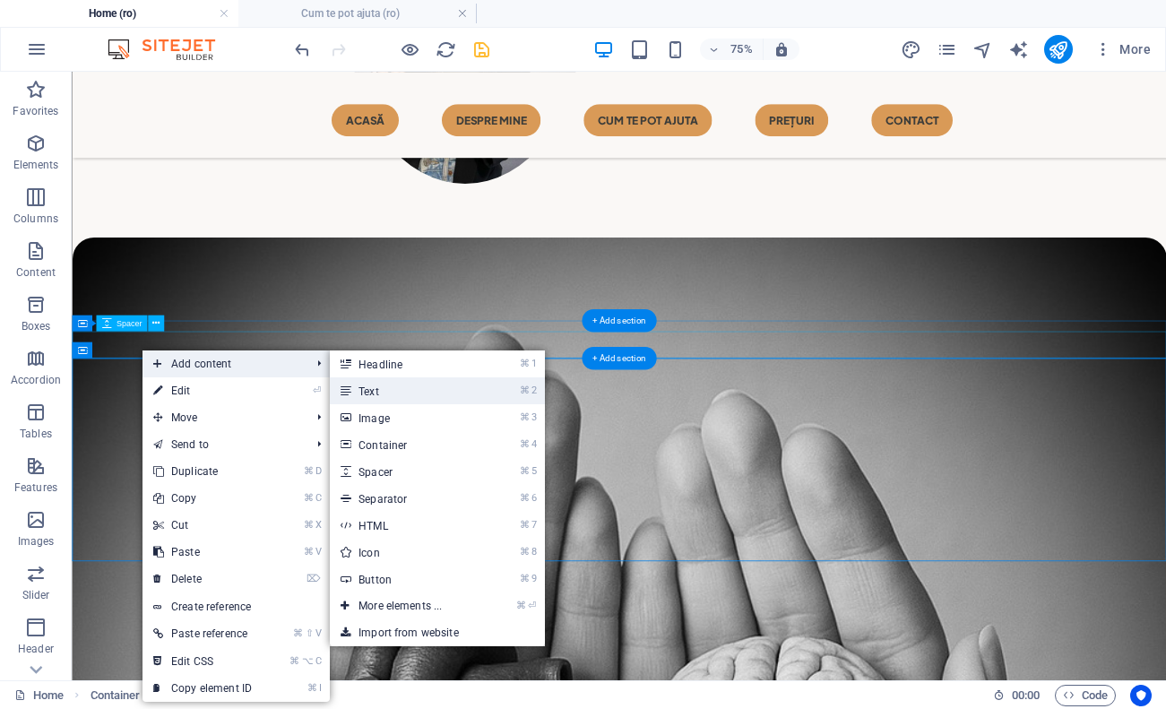
click at [411, 395] on link "⌘ 2 Text" at bounding box center [404, 390] width 148 height 27
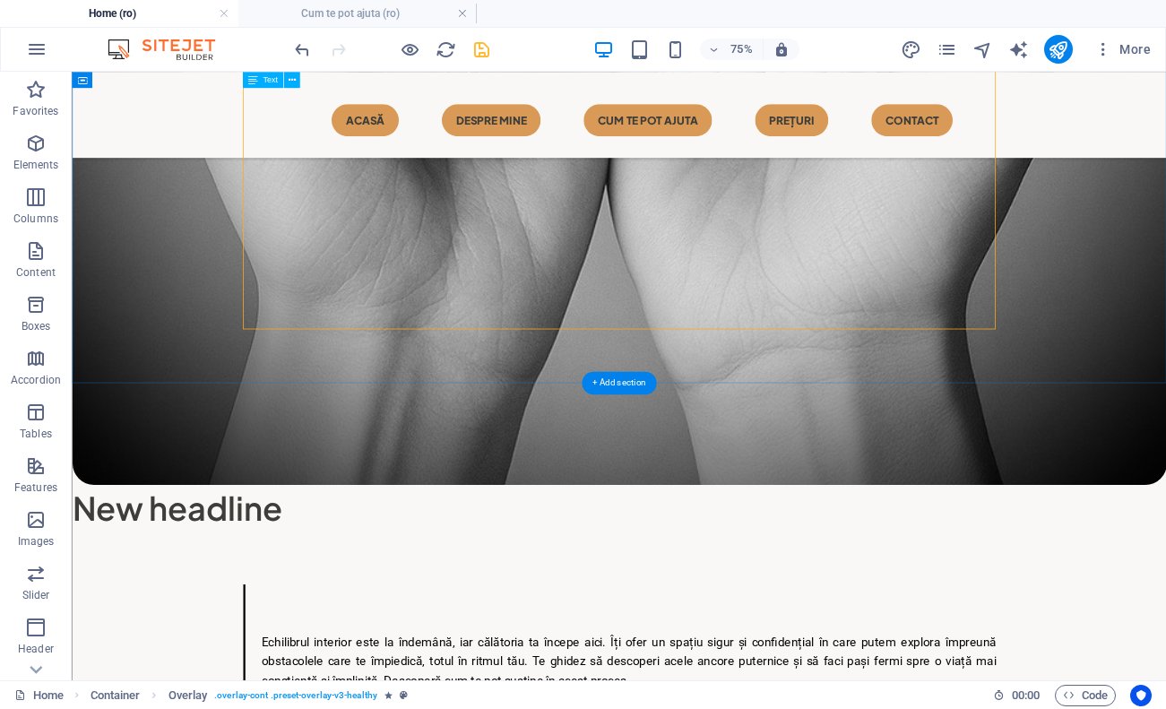
scroll to position [1866, 0]
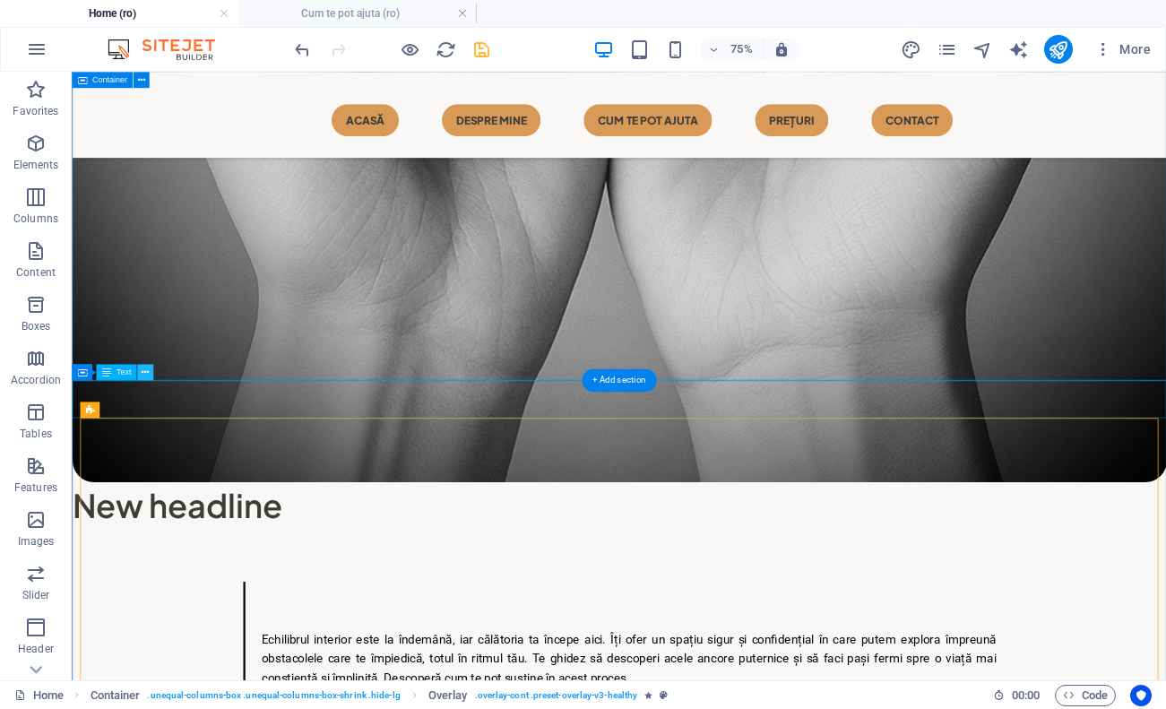
click at [145, 372] on icon at bounding box center [145, 372] width 7 height 14
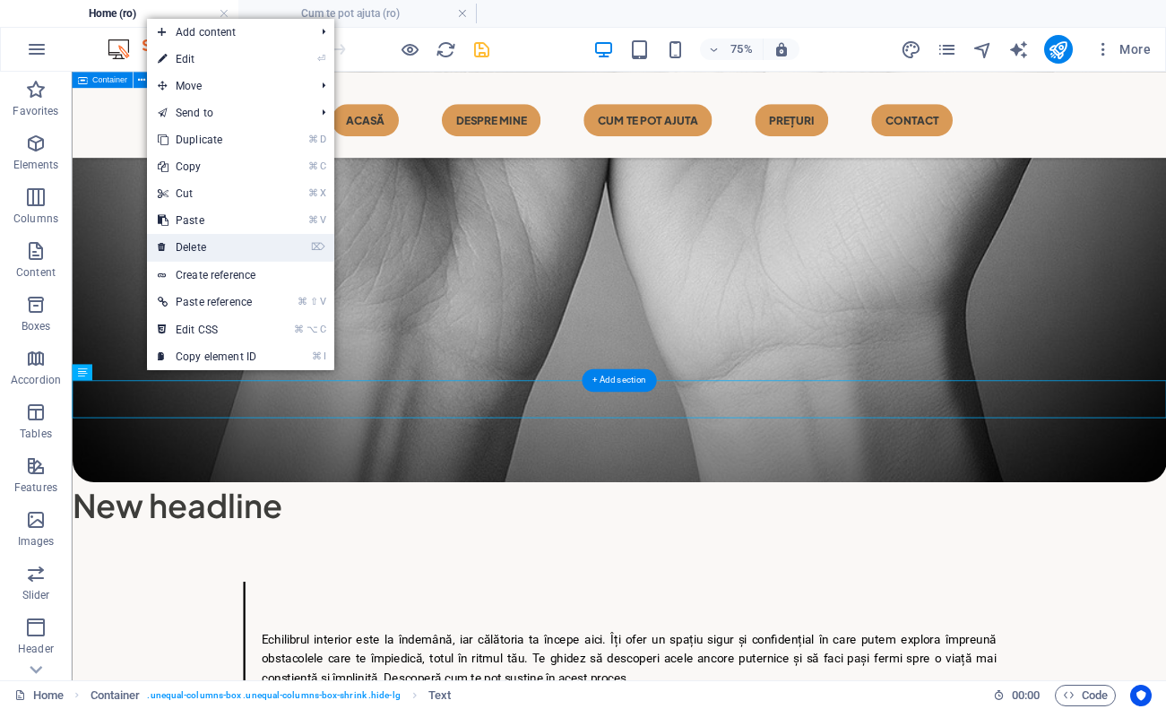
click at [226, 249] on link "⌦ Delete" at bounding box center [207, 247] width 120 height 27
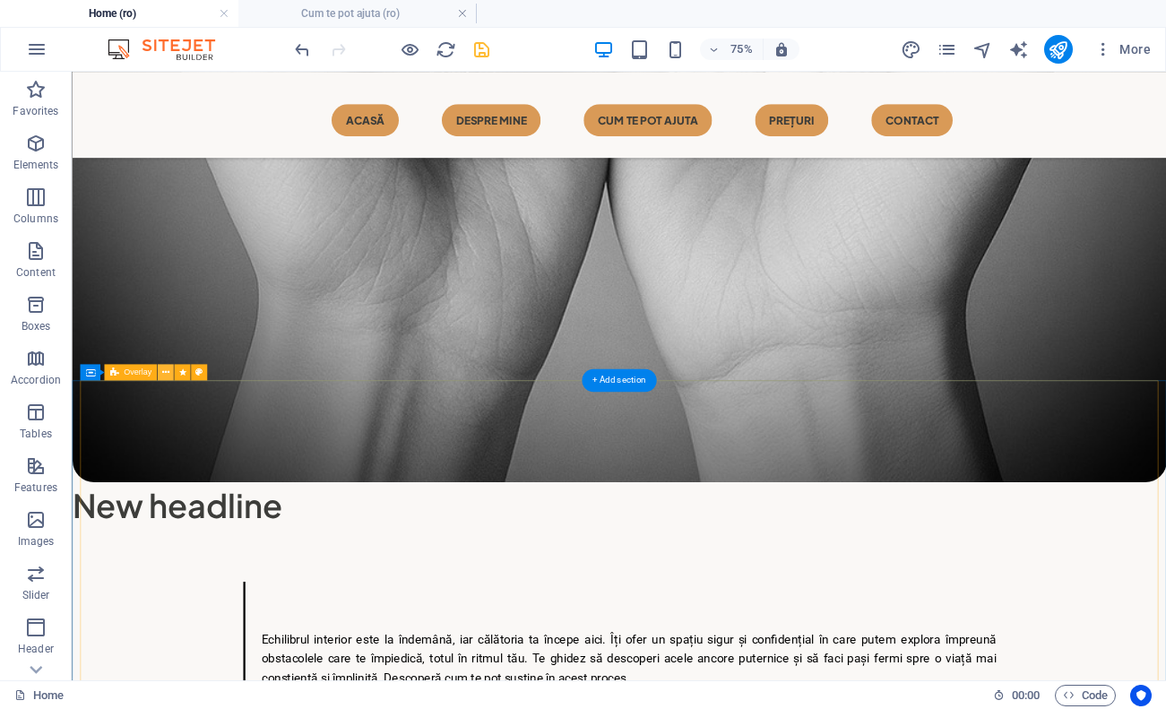
click at [169, 370] on button at bounding box center [166, 372] width 16 height 16
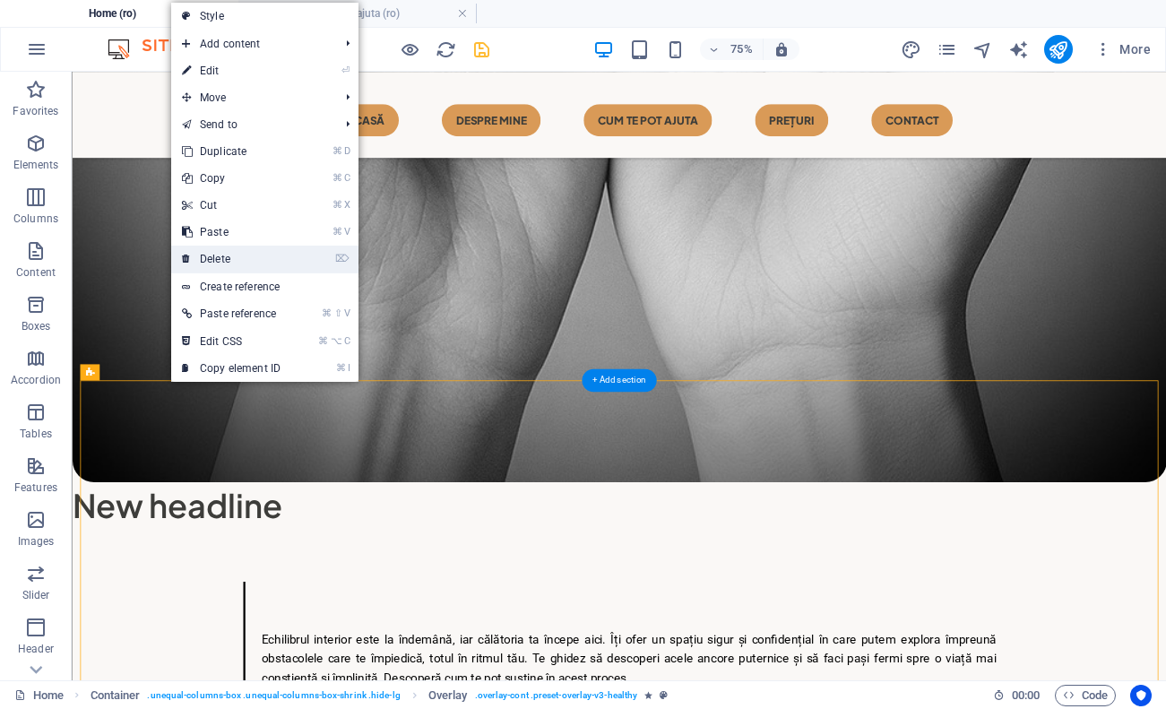
click at [252, 263] on link "⌦ Delete" at bounding box center [231, 259] width 120 height 27
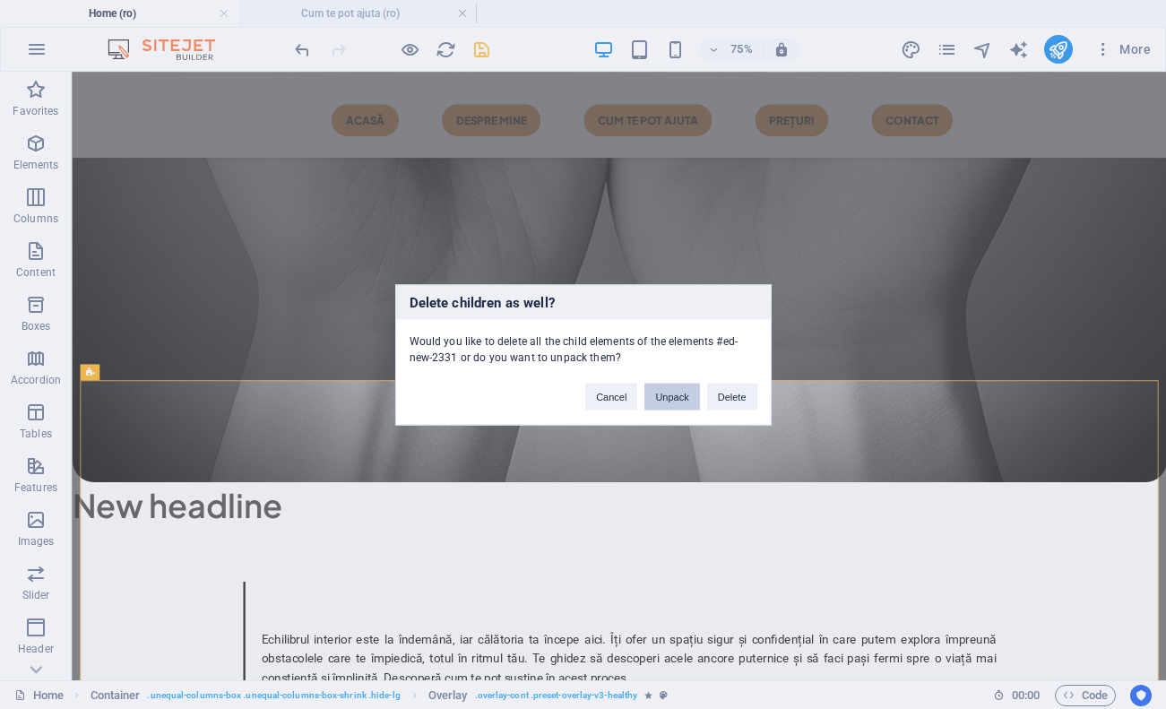
click at [659, 389] on button "Unpack" at bounding box center [671, 396] width 55 height 27
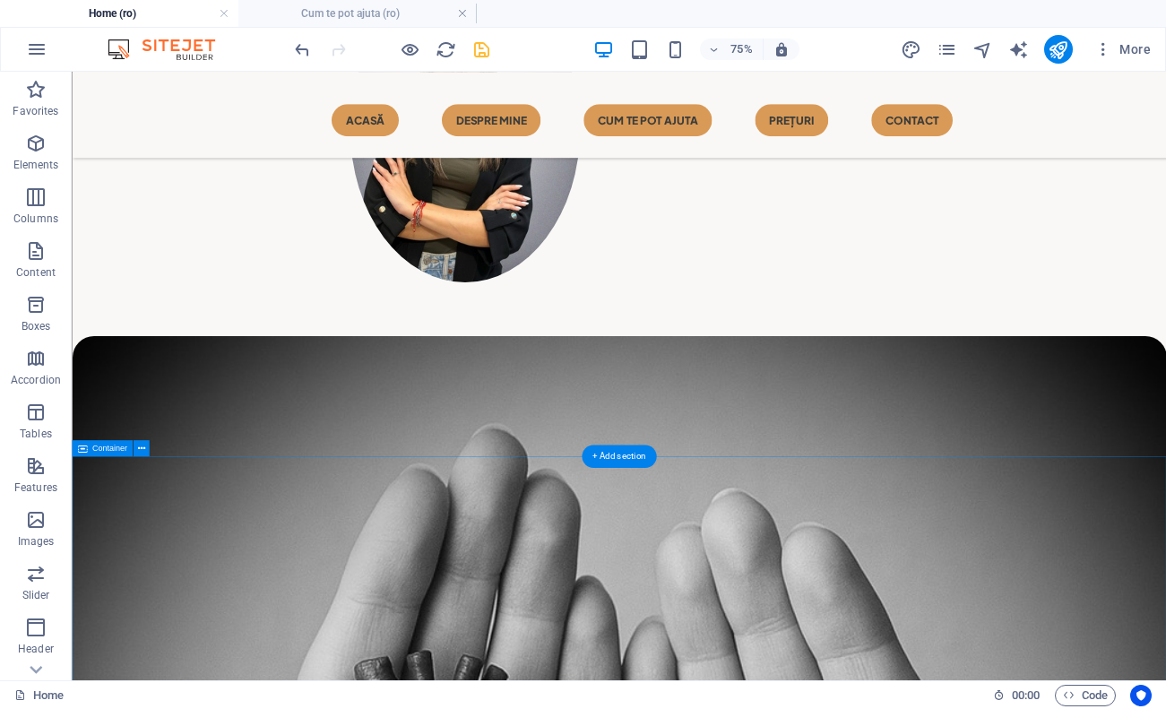
scroll to position [631, 0]
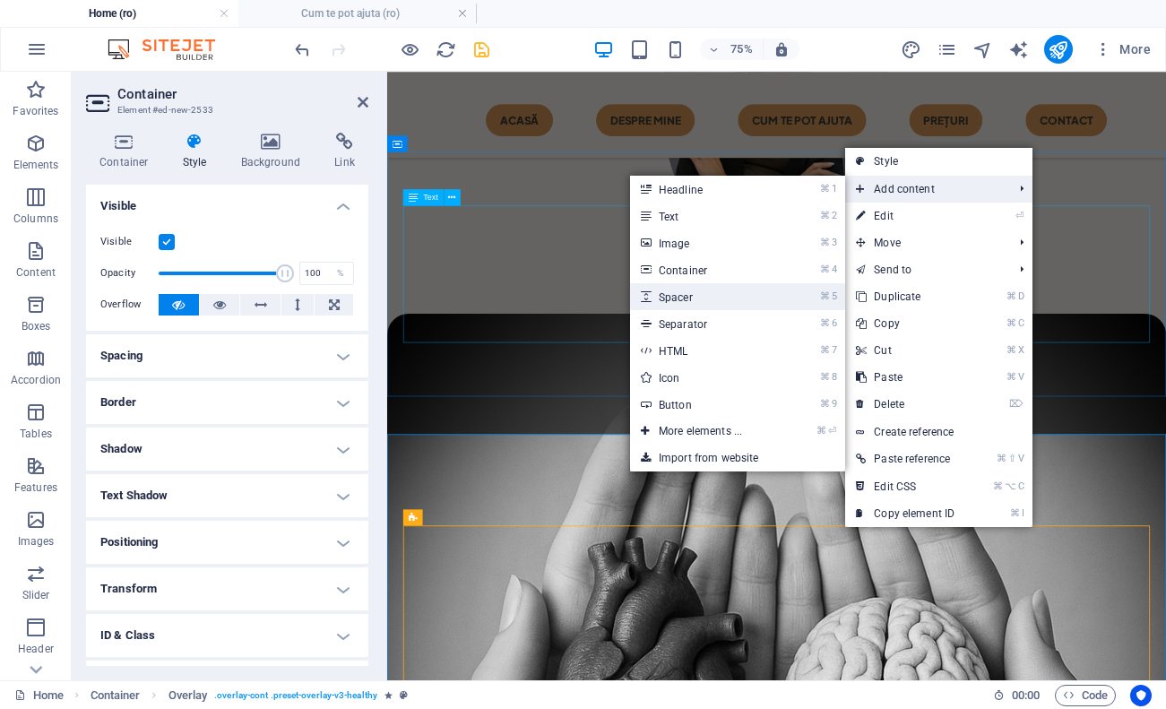
click at [712, 298] on link "⌘ 5 Spacer" at bounding box center [704, 296] width 148 height 27
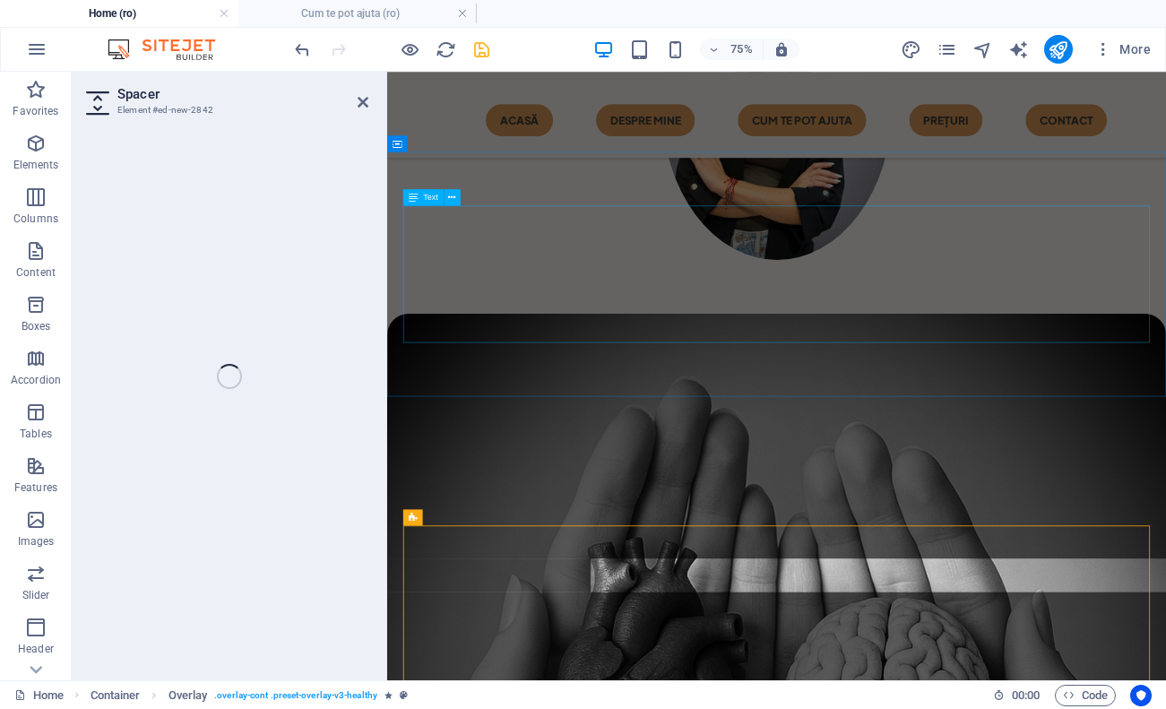
select select "px"
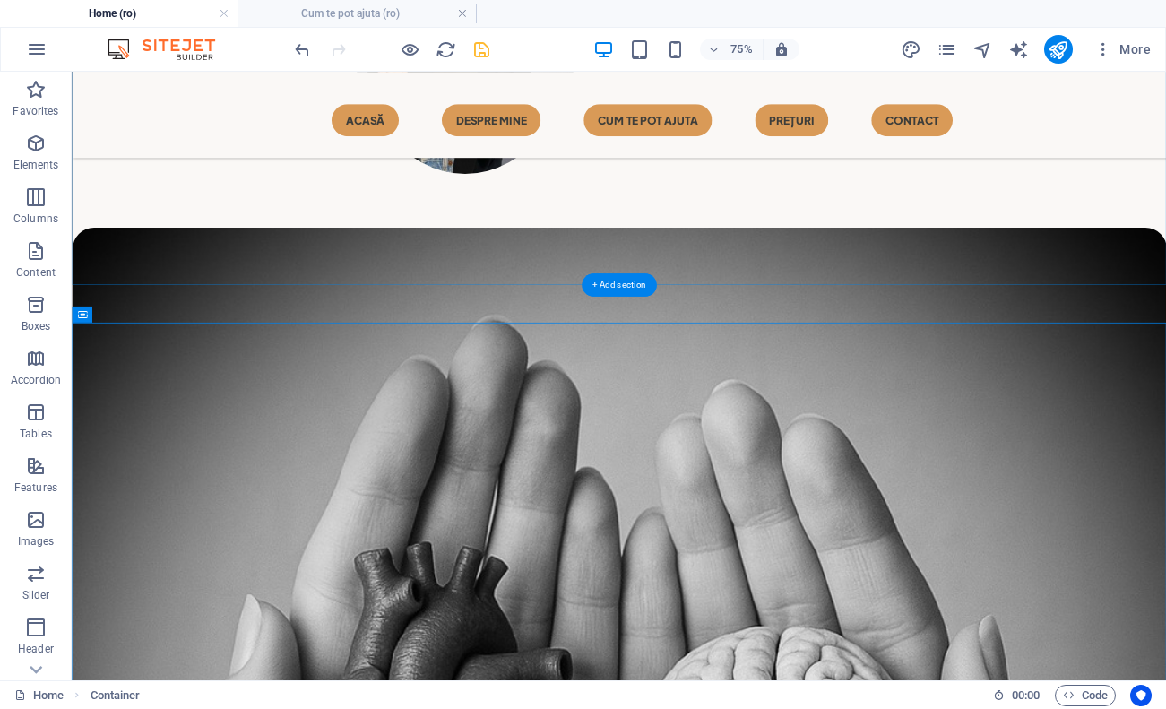
scroll to position [808, 0]
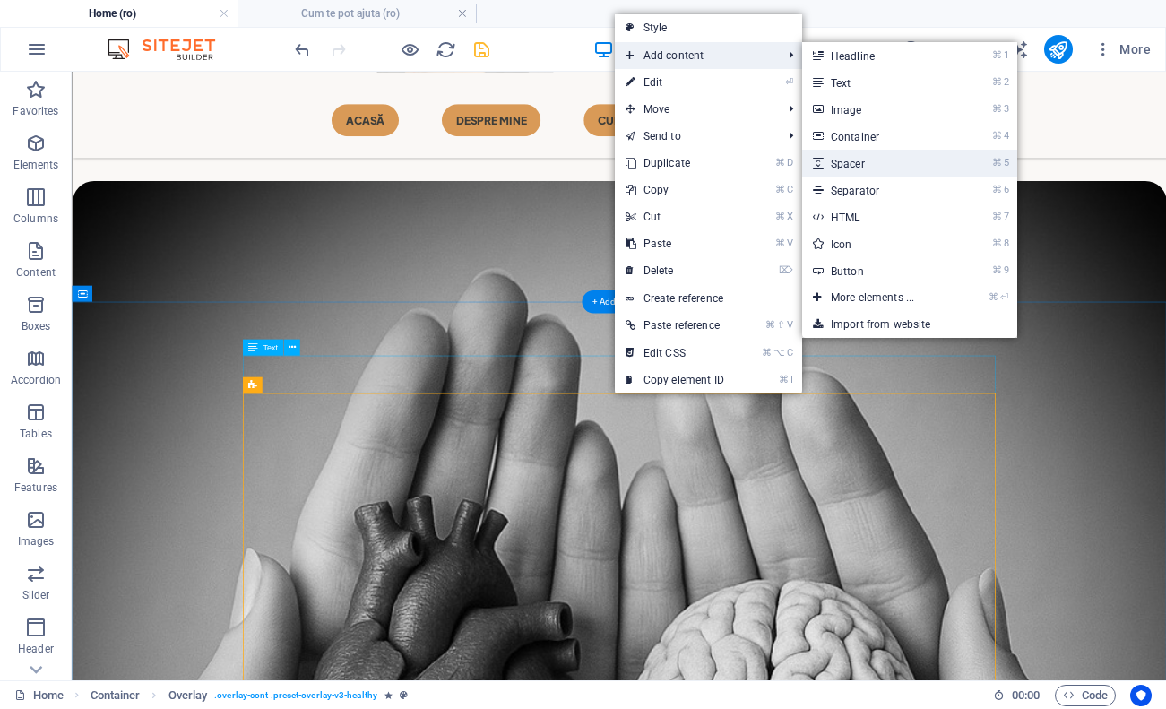
click at [894, 164] on link "⌘ 5 Spacer" at bounding box center [876, 163] width 148 height 27
select select "px"
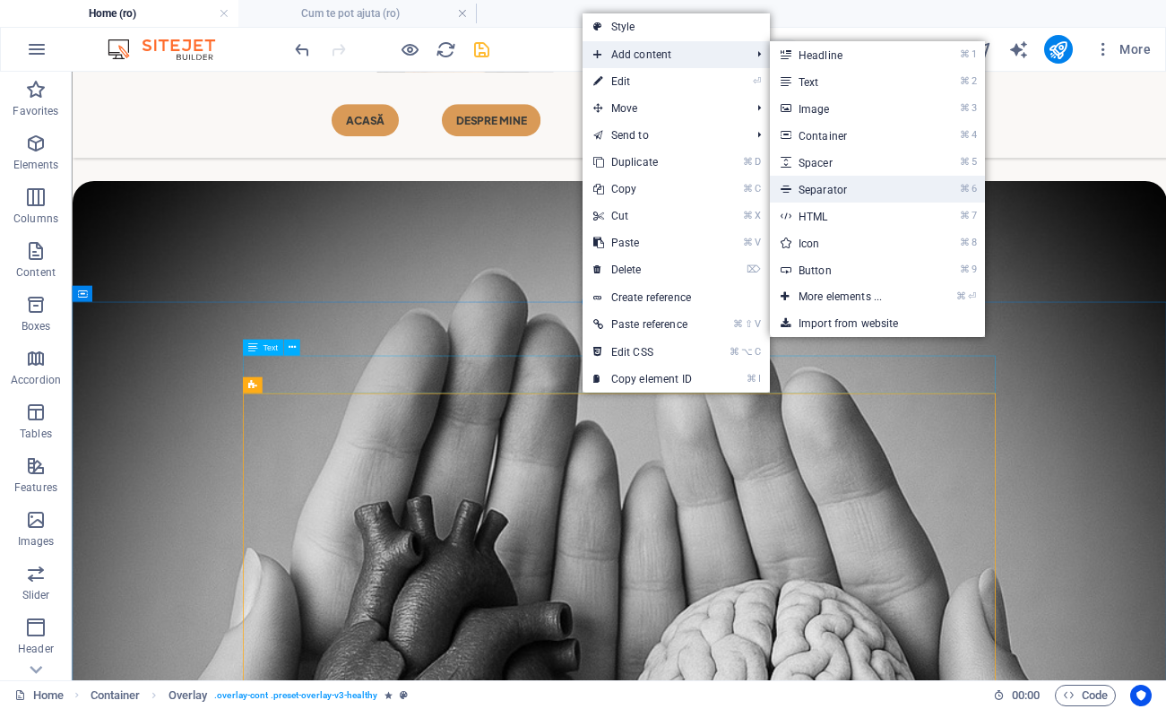
click at [835, 188] on link "⌘ 6 Separator" at bounding box center [844, 189] width 148 height 27
select select "%"
select select "px"
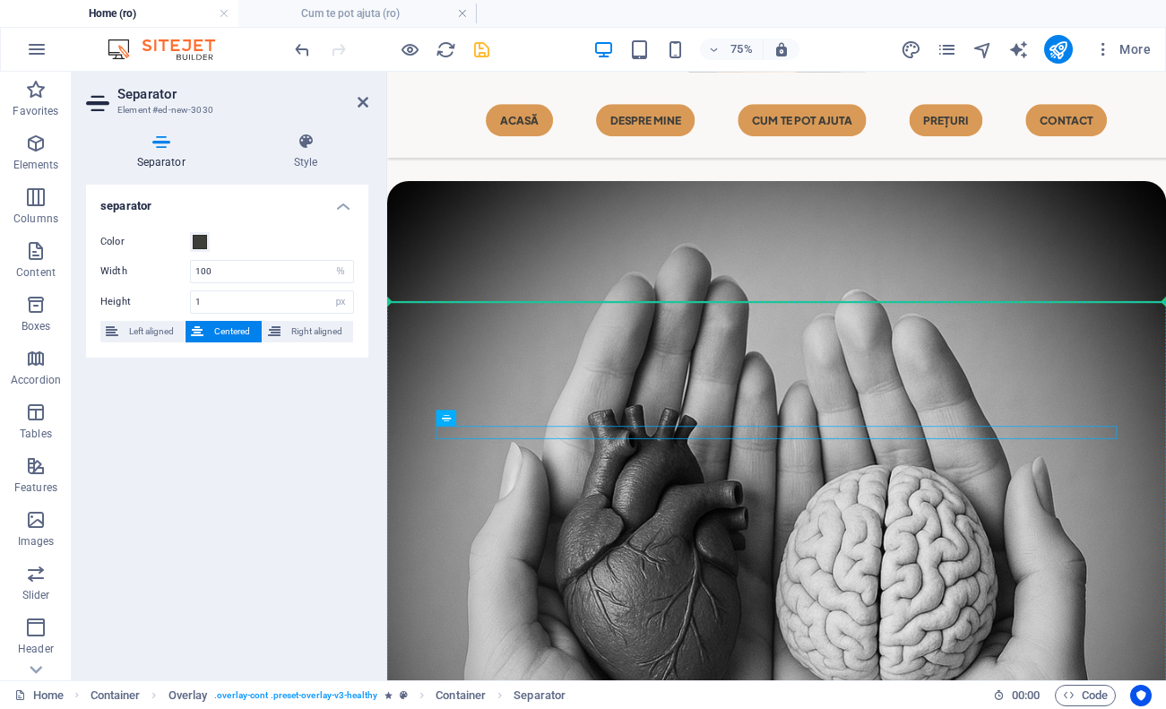
drag, startPoint x: 971, startPoint y: 560, endPoint x: 982, endPoint y: 517, distance: 44.6
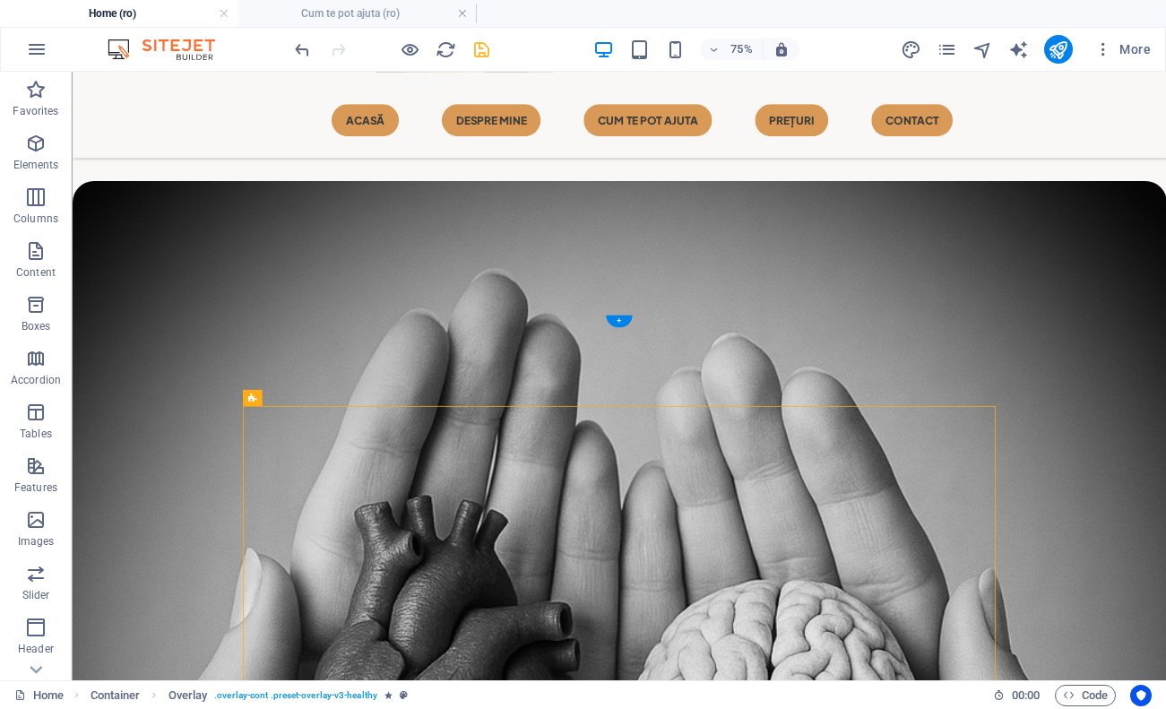
drag, startPoint x: 662, startPoint y: 538, endPoint x: 1087, endPoint y: 548, distance: 425.0
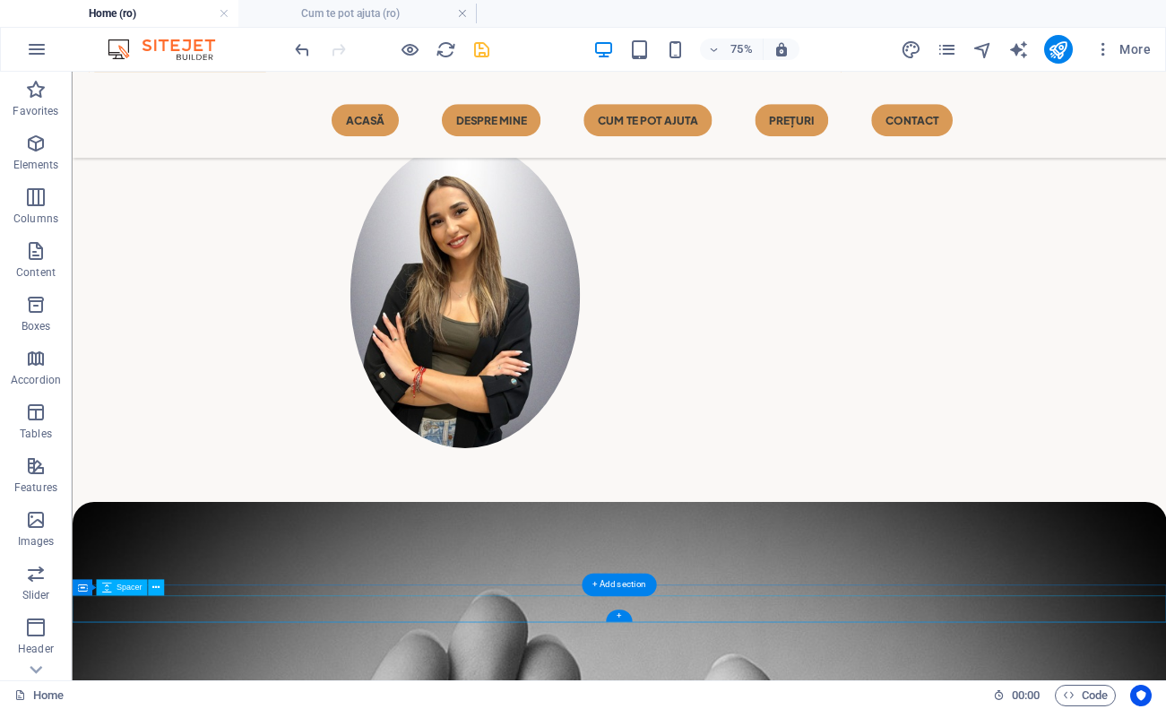
scroll to position [381, 0]
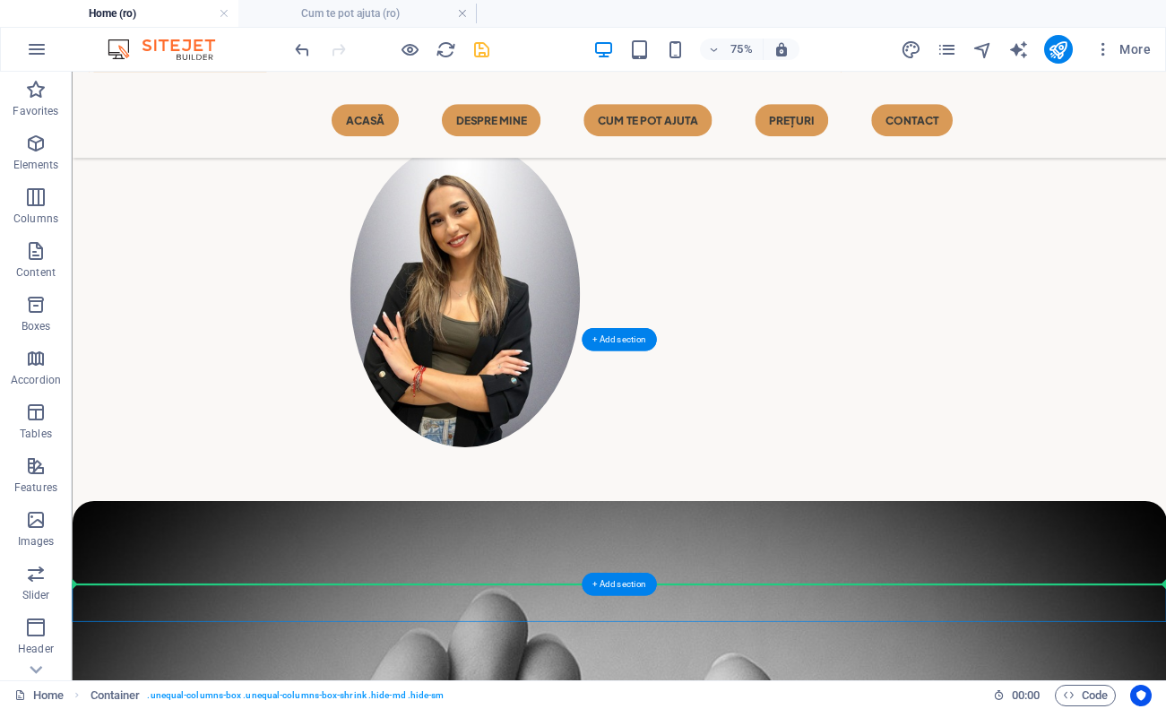
drag, startPoint x: 1051, startPoint y: 791, endPoint x: 1054, endPoint y: 720, distance: 71.8
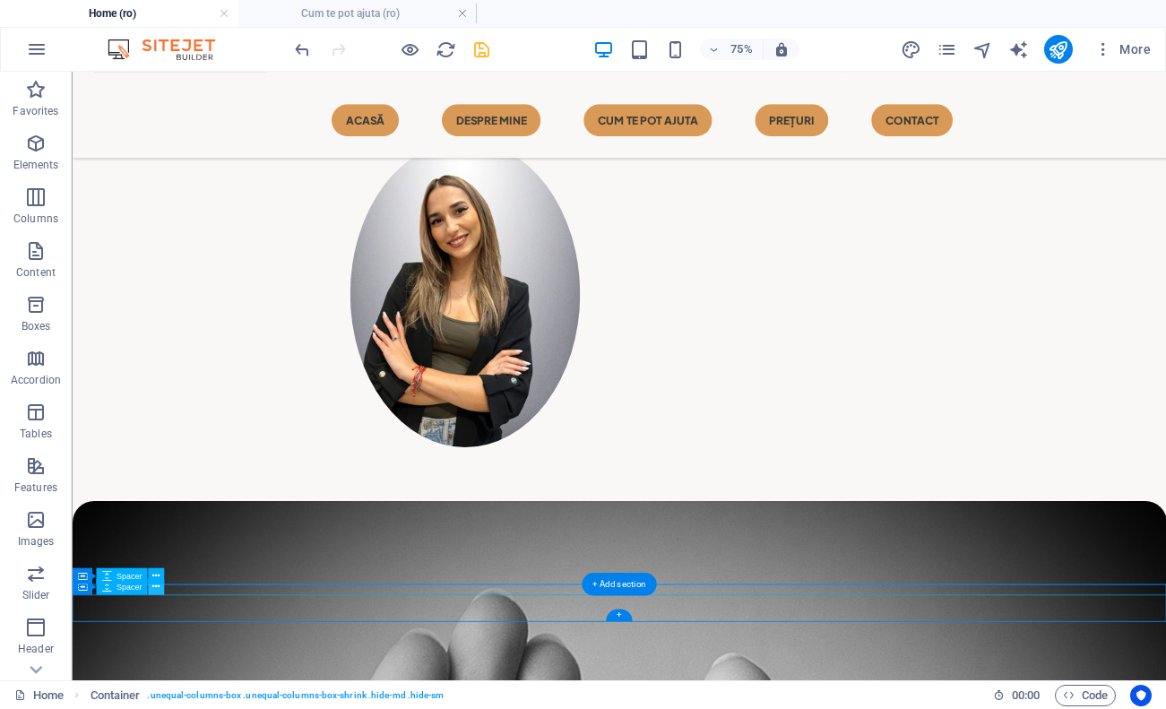
click at [151, 587] on button at bounding box center [156, 587] width 16 height 16
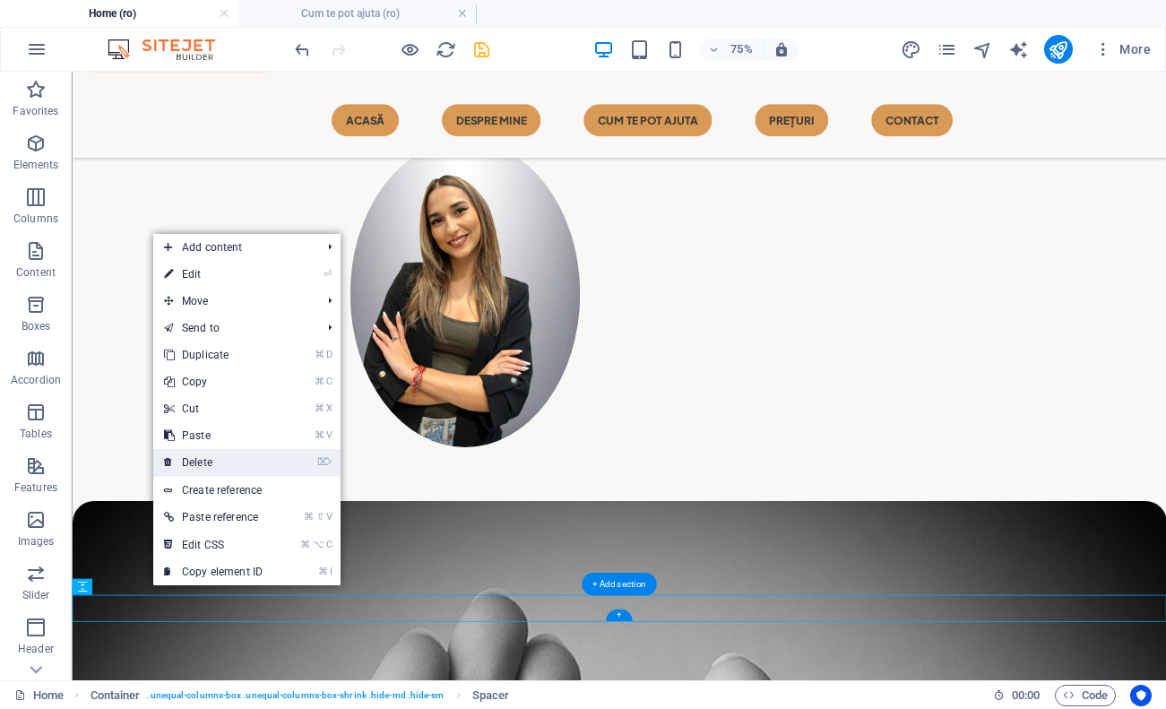
click at [247, 450] on link "⌦ Delete" at bounding box center [213, 462] width 120 height 27
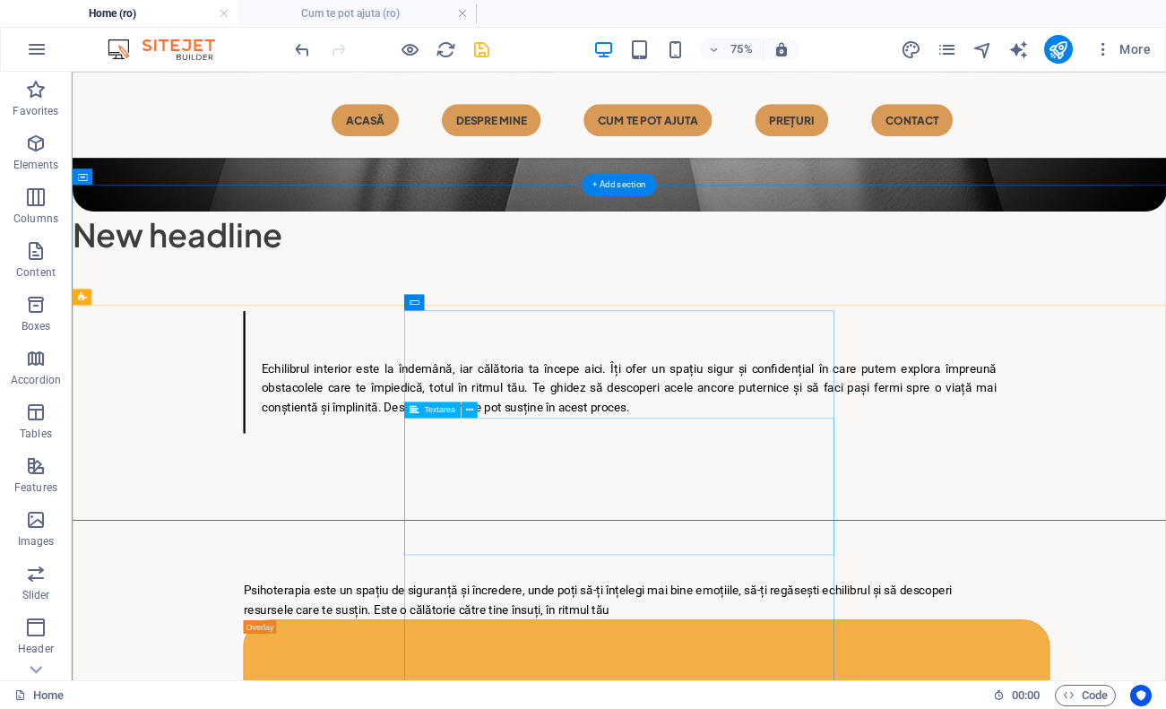
scroll to position [2229, 0]
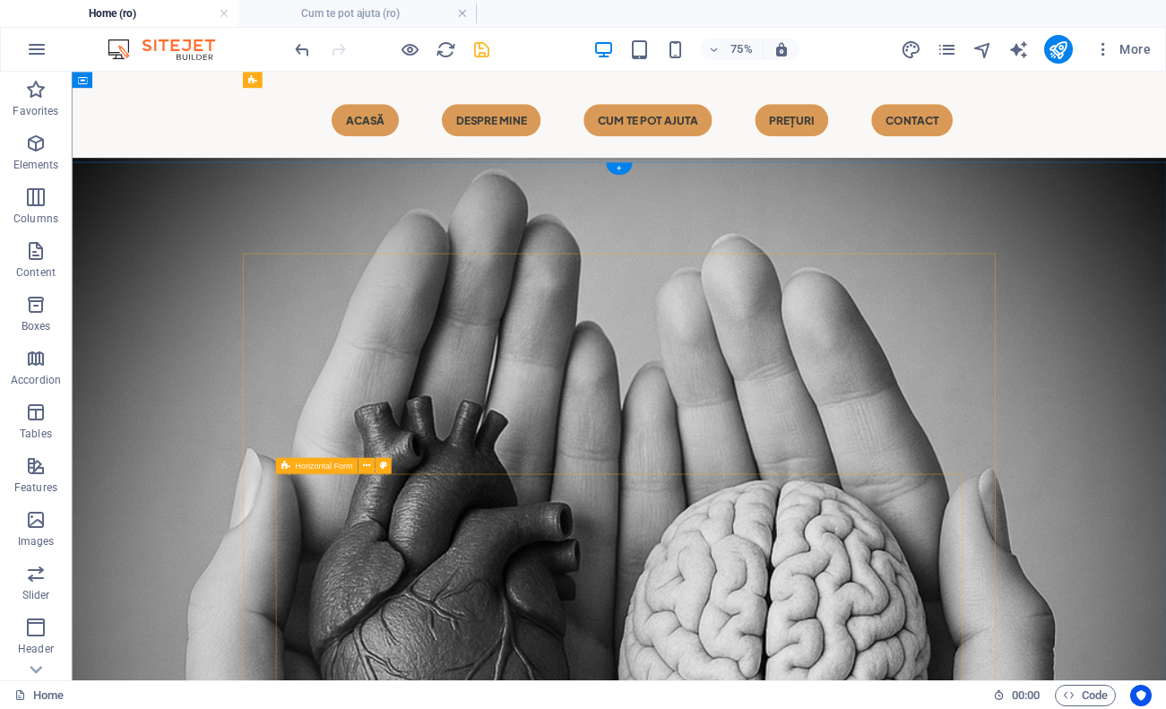
scroll to position [938, 0]
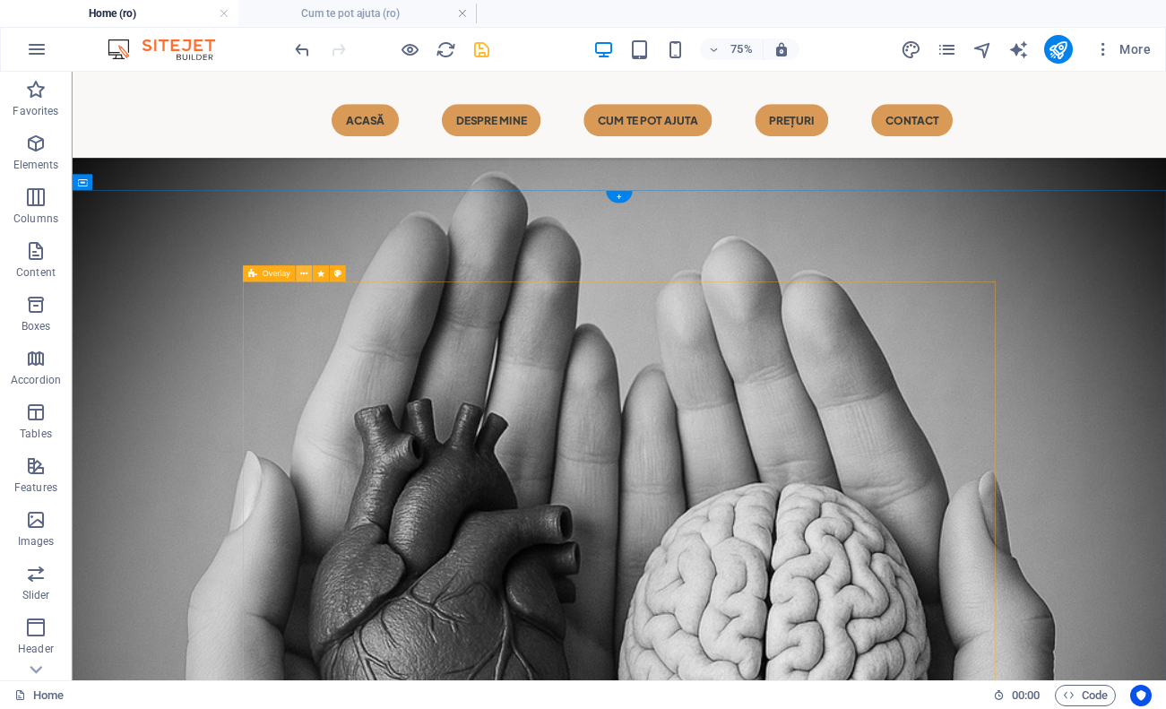
click at [304, 266] on icon at bounding box center [303, 273] width 7 height 14
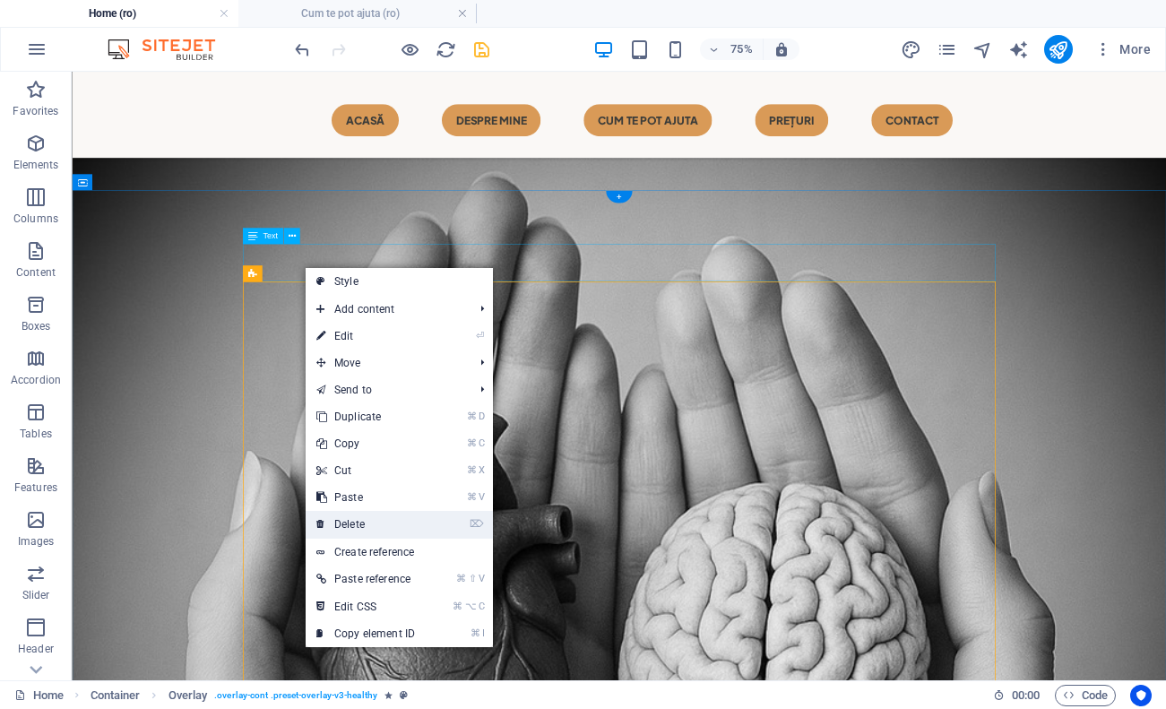
click at [392, 518] on link "⌦ Delete" at bounding box center [366, 524] width 120 height 27
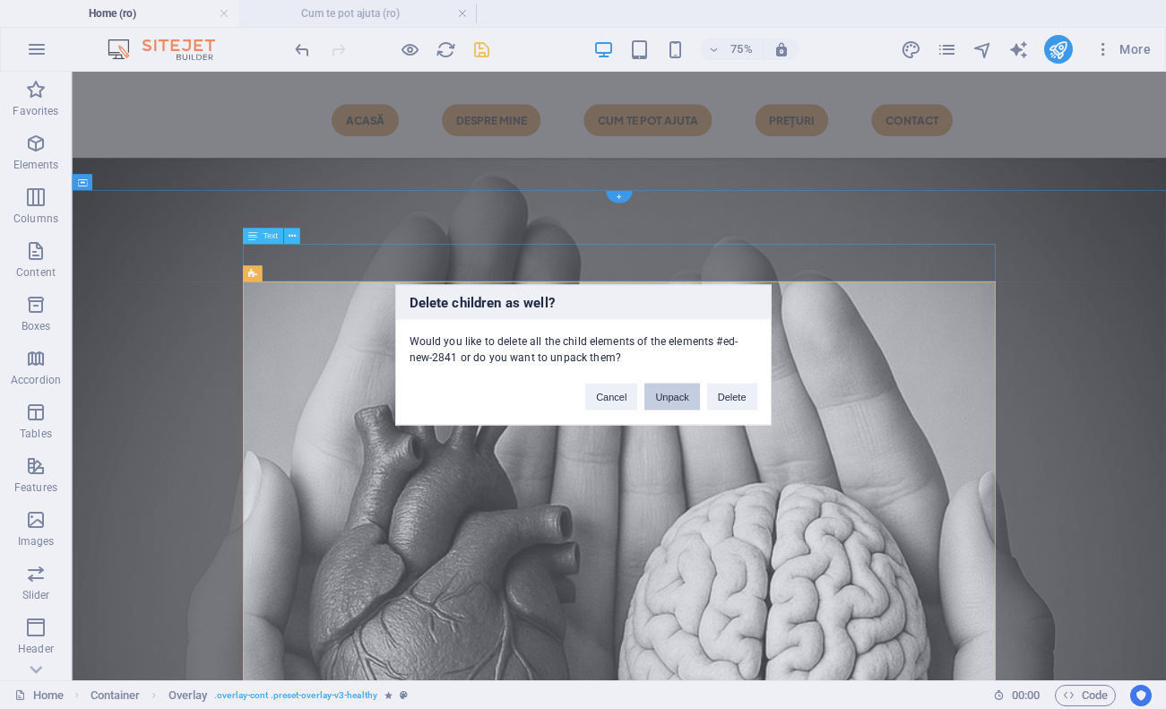
click at [671, 403] on button "Unpack" at bounding box center [671, 396] width 55 height 27
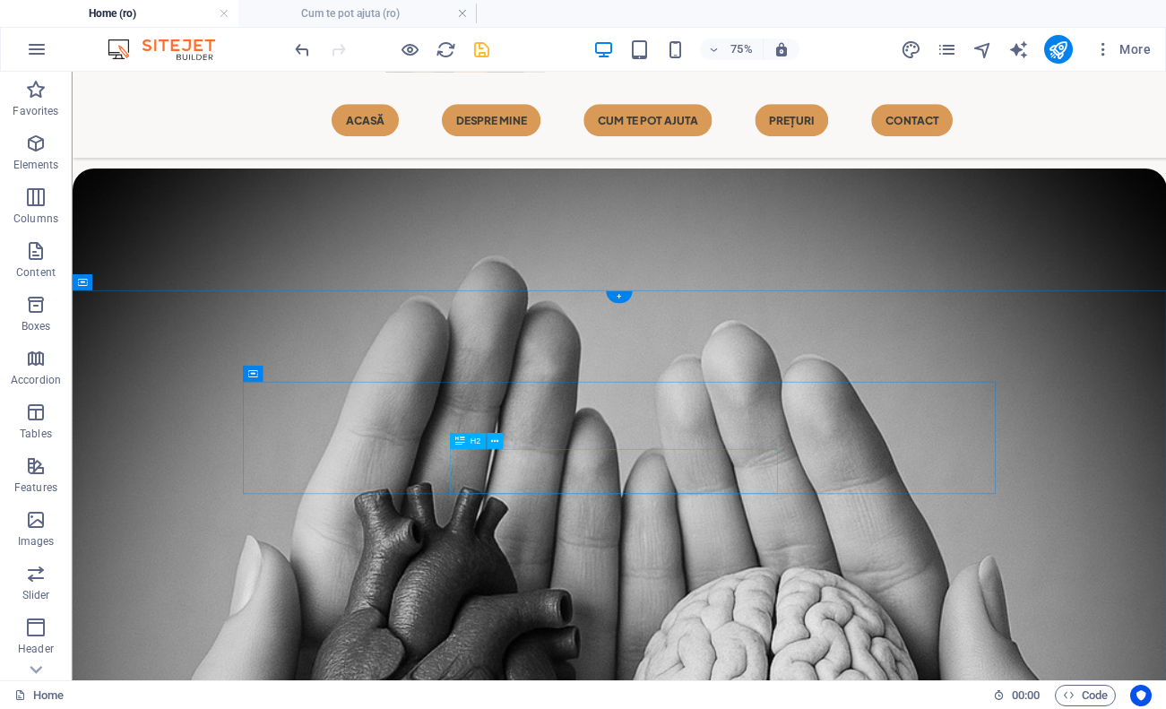
scroll to position [803, 0]
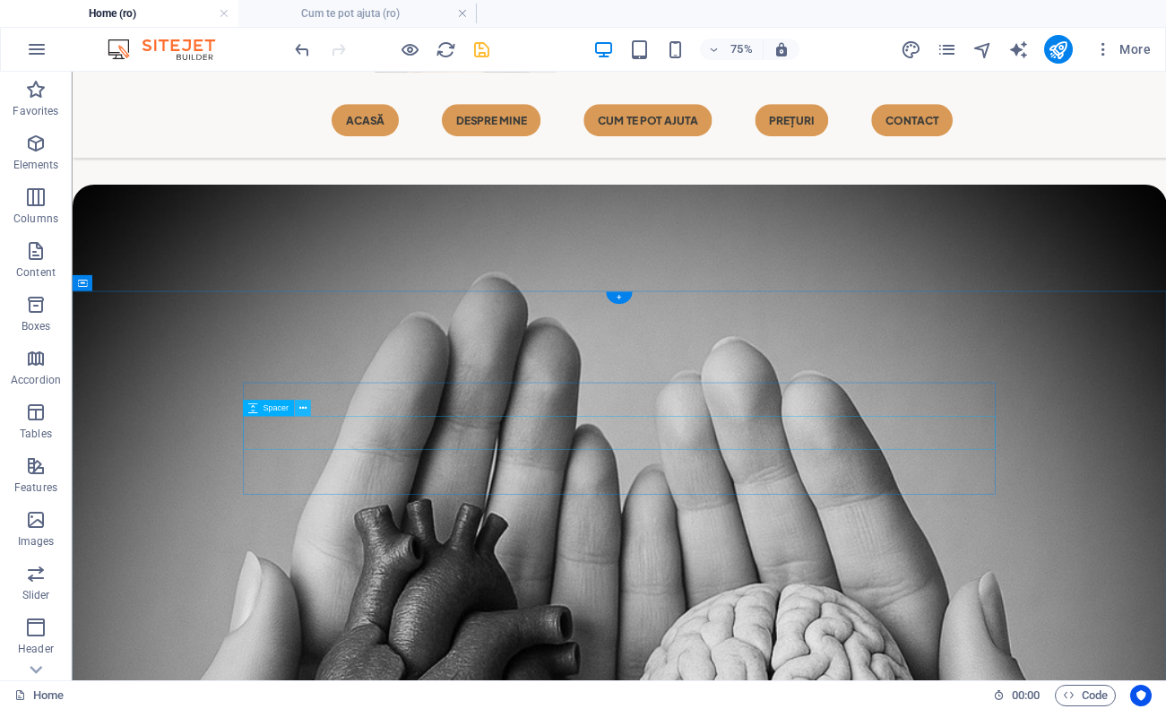
click at [301, 413] on icon at bounding box center [301, 408] width 7 height 14
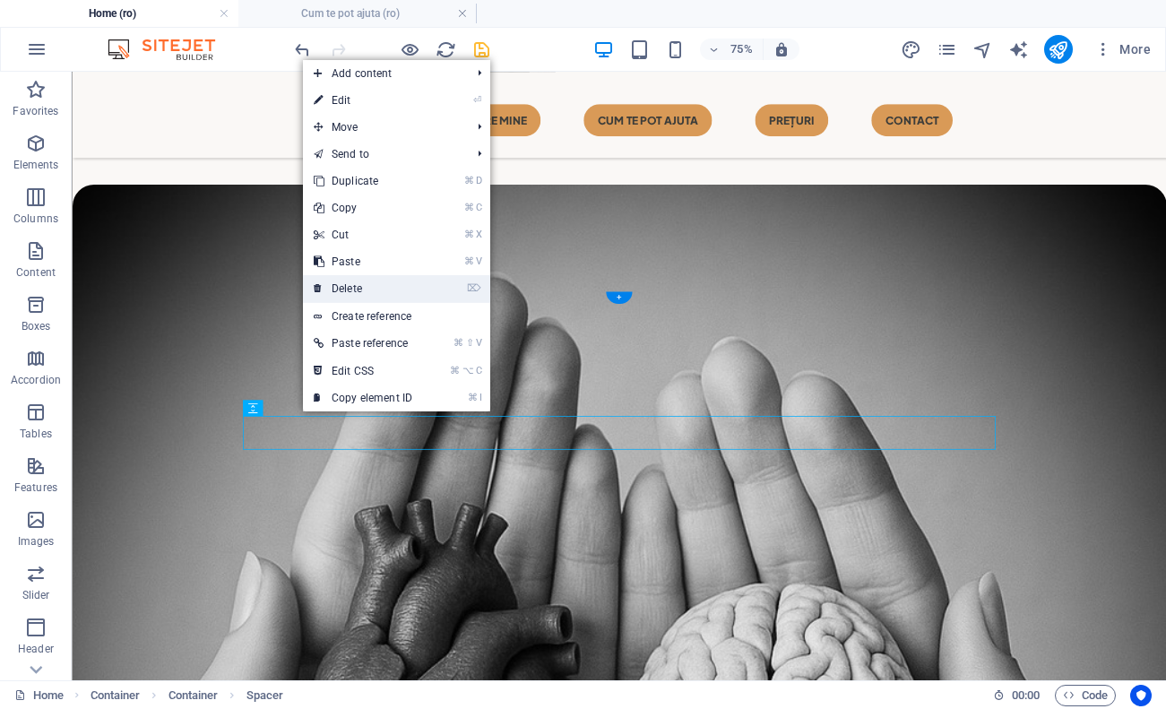
click at [398, 288] on link "⌦ Delete" at bounding box center [363, 288] width 120 height 27
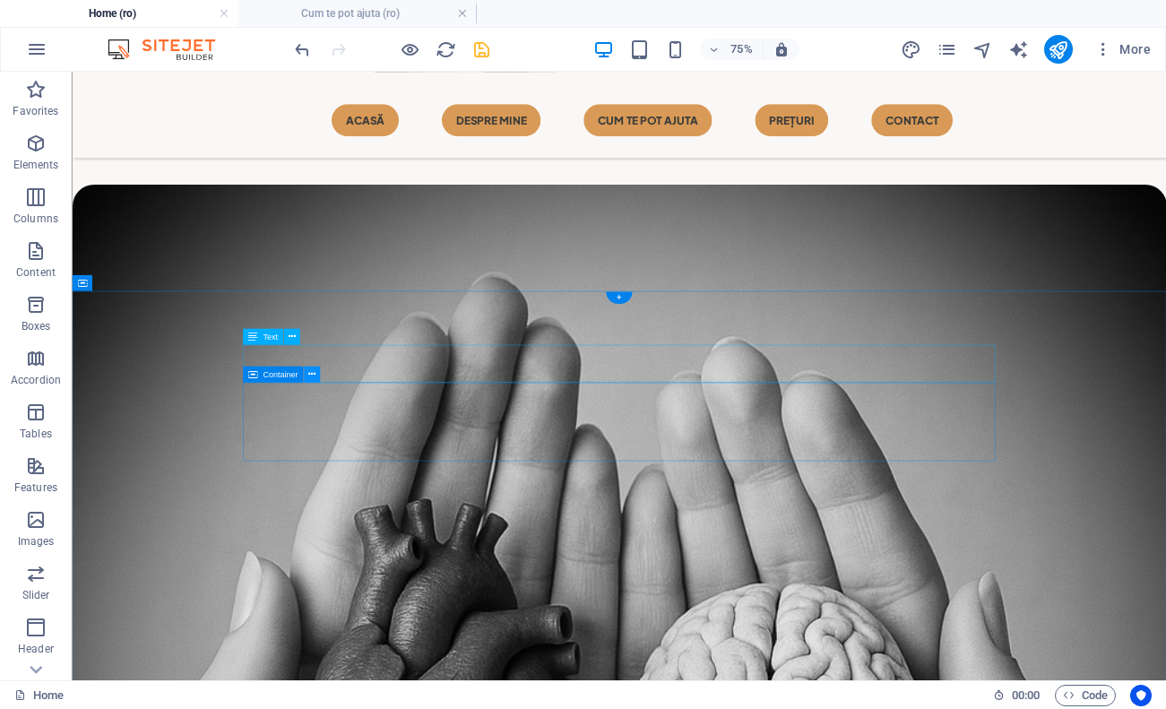
click at [315, 375] on icon at bounding box center [311, 375] width 7 height 14
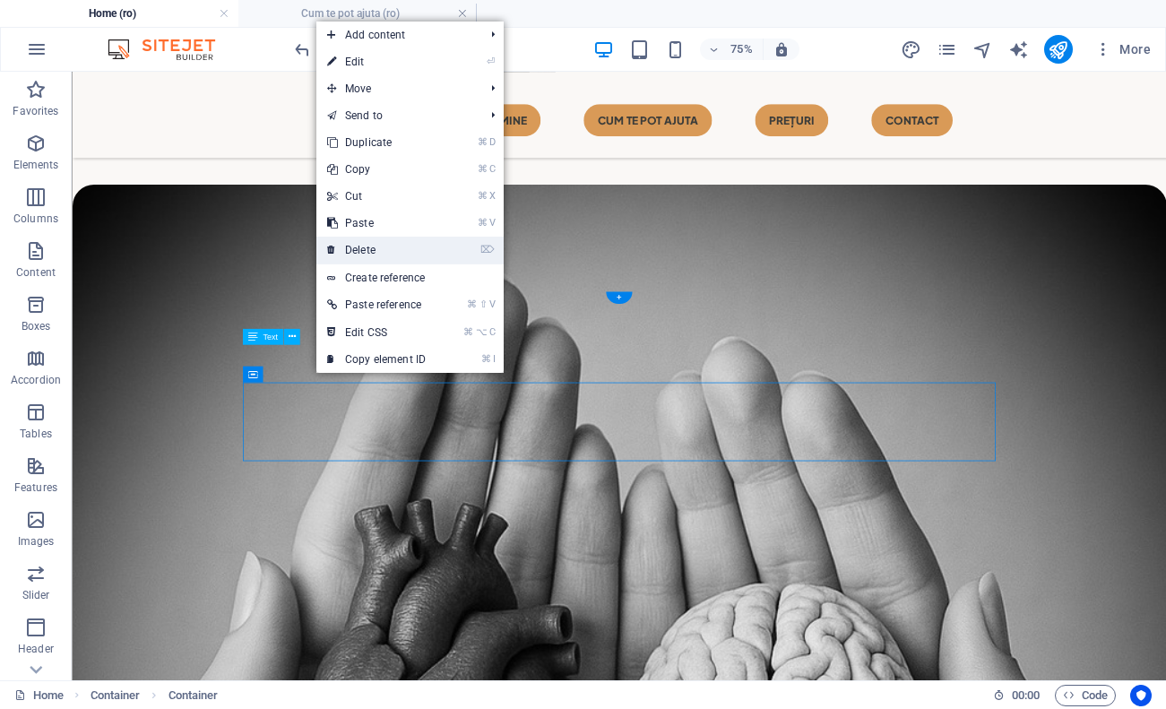
click at [419, 253] on link "⌦ Delete" at bounding box center [376, 250] width 120 height 27
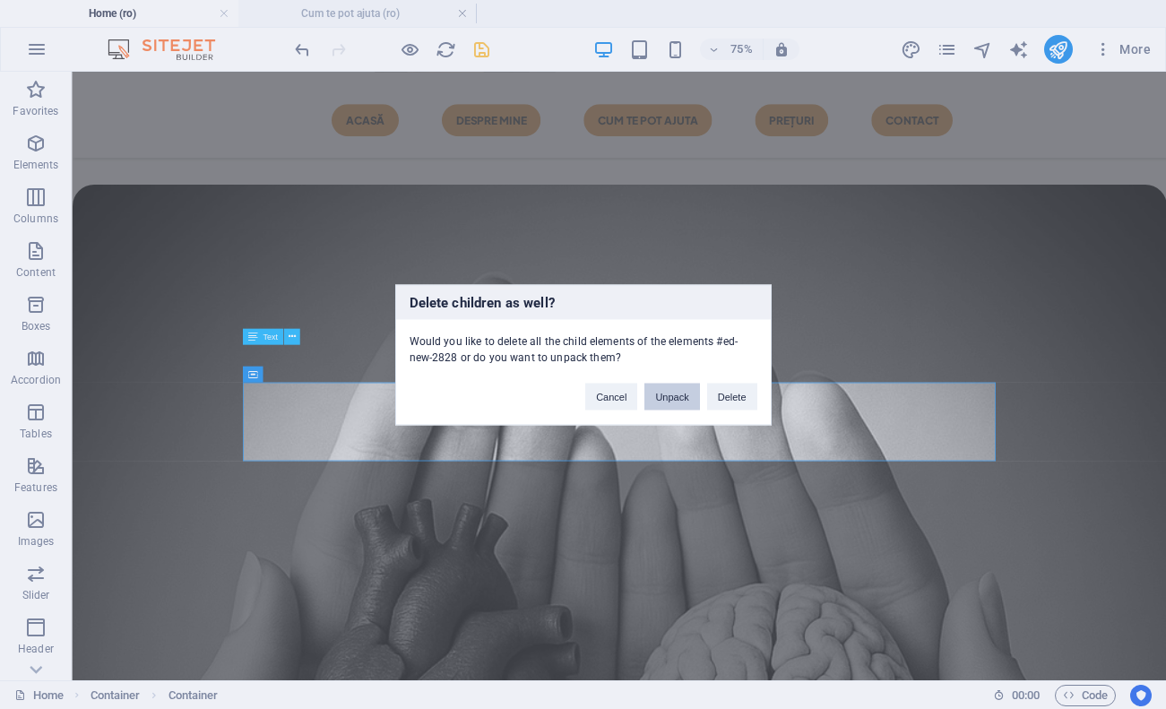
click at [678, 396] on button "Unpack" at bounding box center [671, 396] width 55 height 27
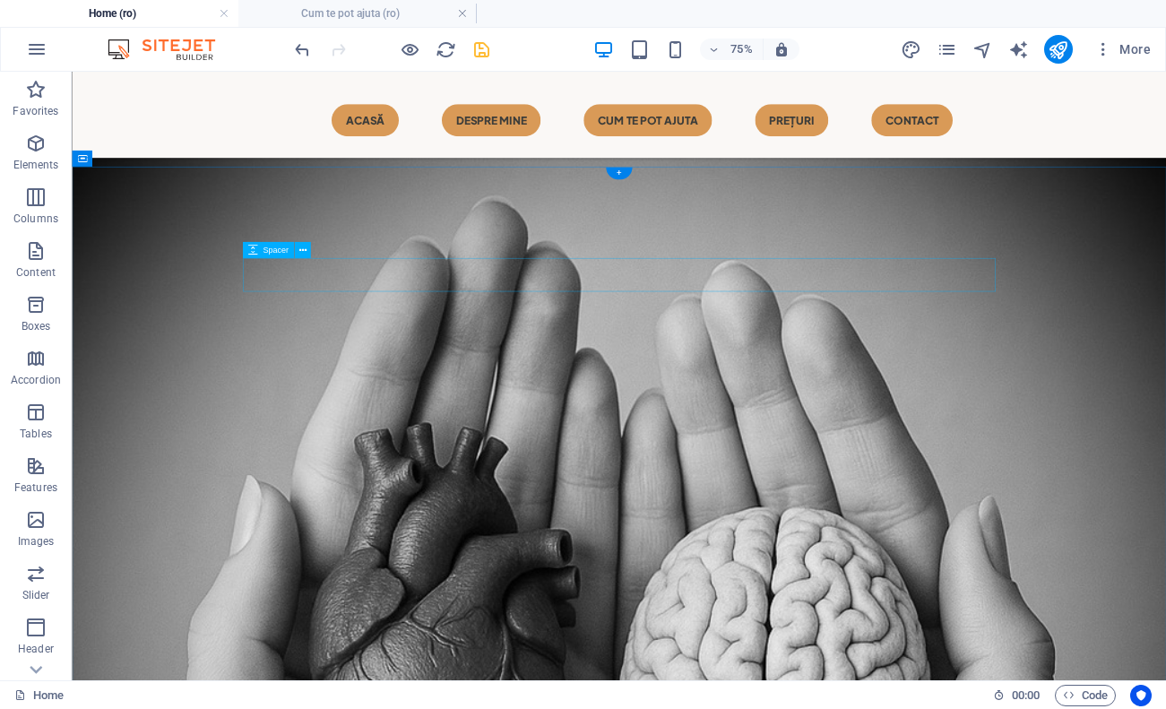
scroll to position [881, 0]
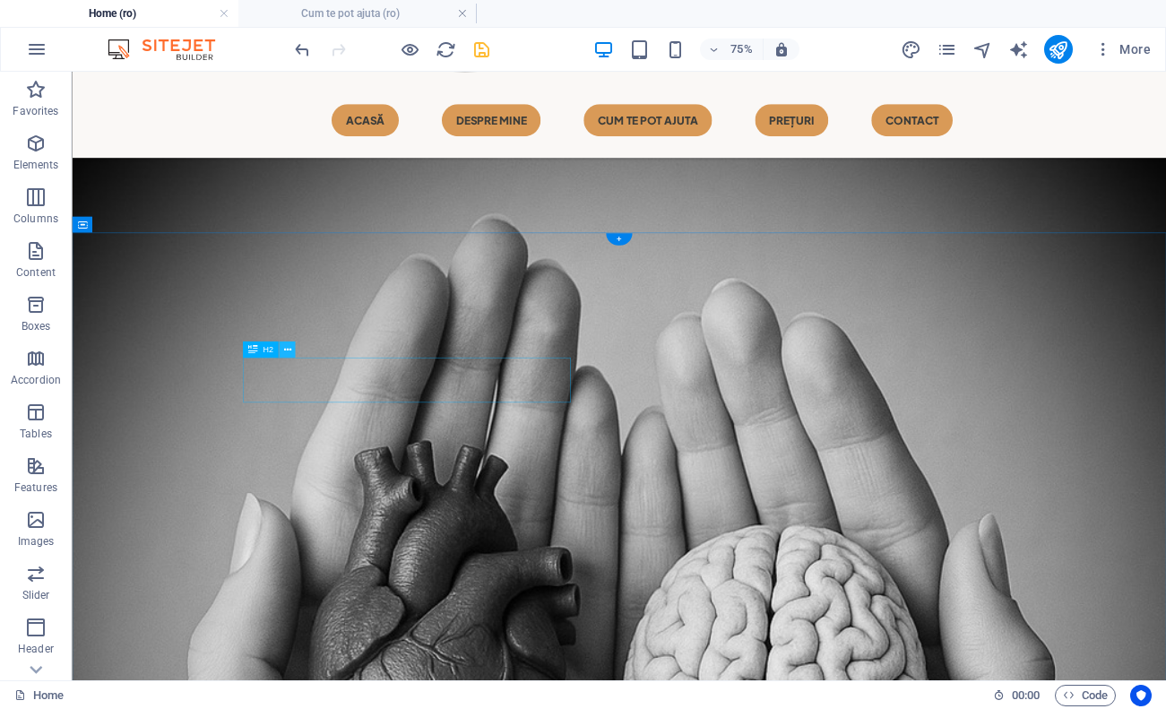
click at [287, 349] on icon at bounding box center [286, 349] width 7 height 14
click at [289, 351] on icon at bounding box center [286, 349] width 7 height 14
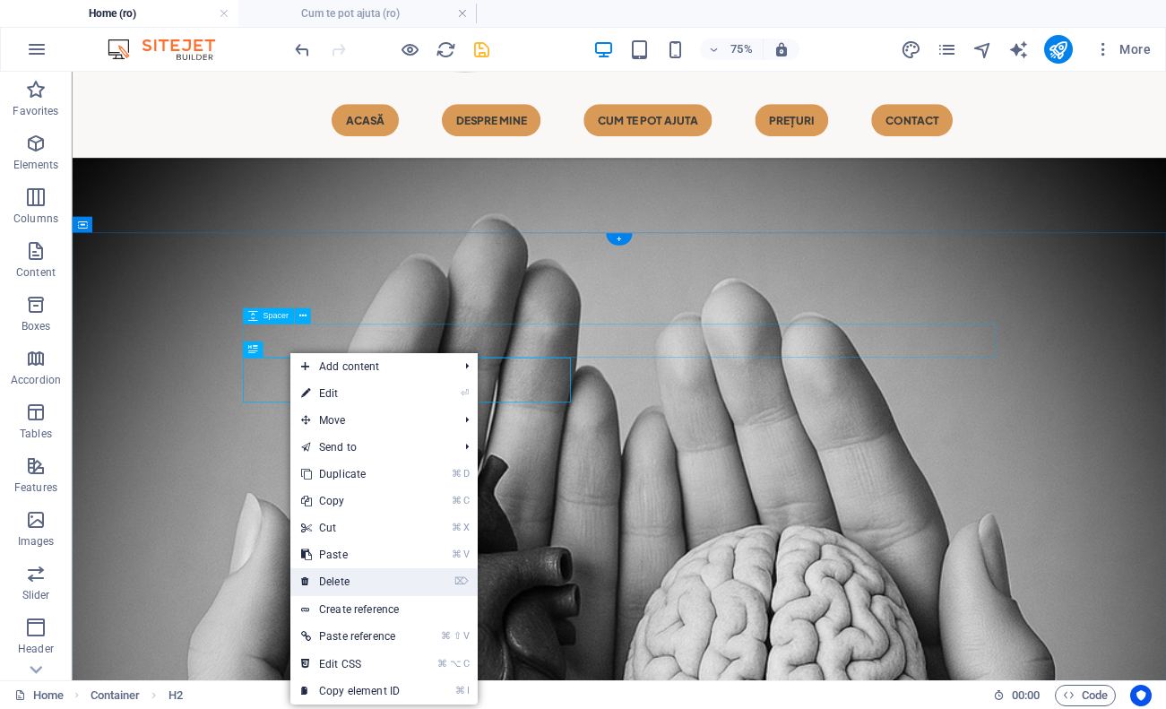
click at [384, 583] on link "⌦ Delete" at bounding box center [350, 581] width 120 height 27
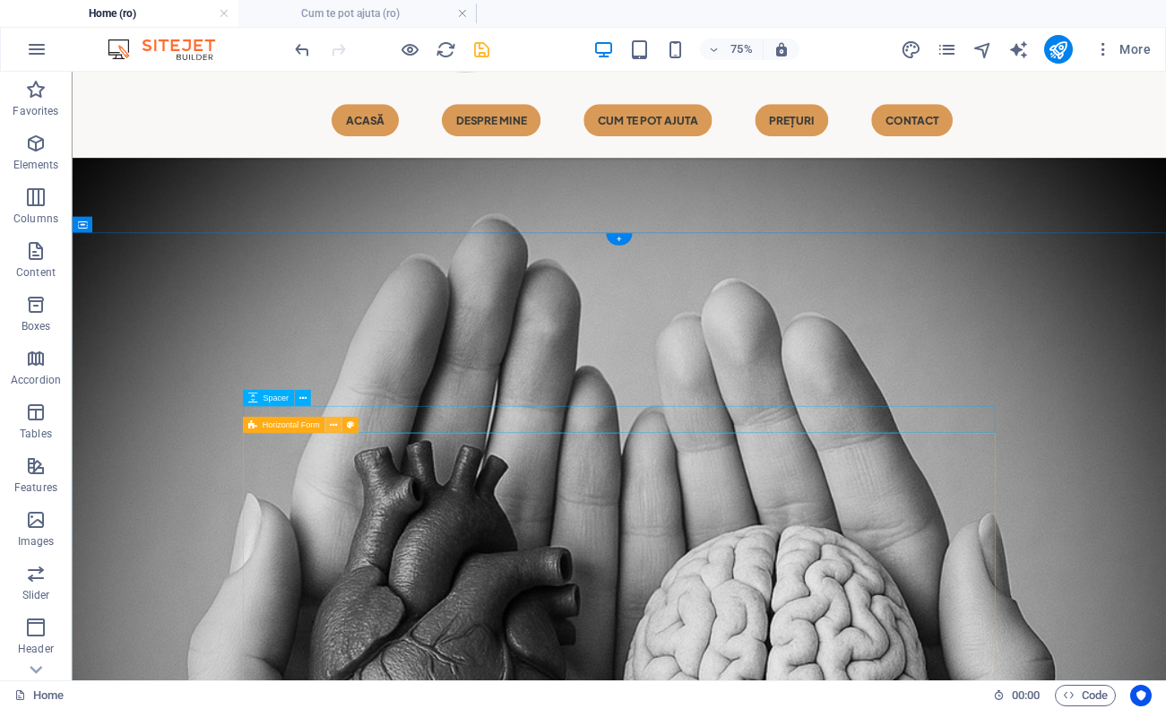
click at [335, 428] on icon at bounding box center [333, 425] width 7 height 14
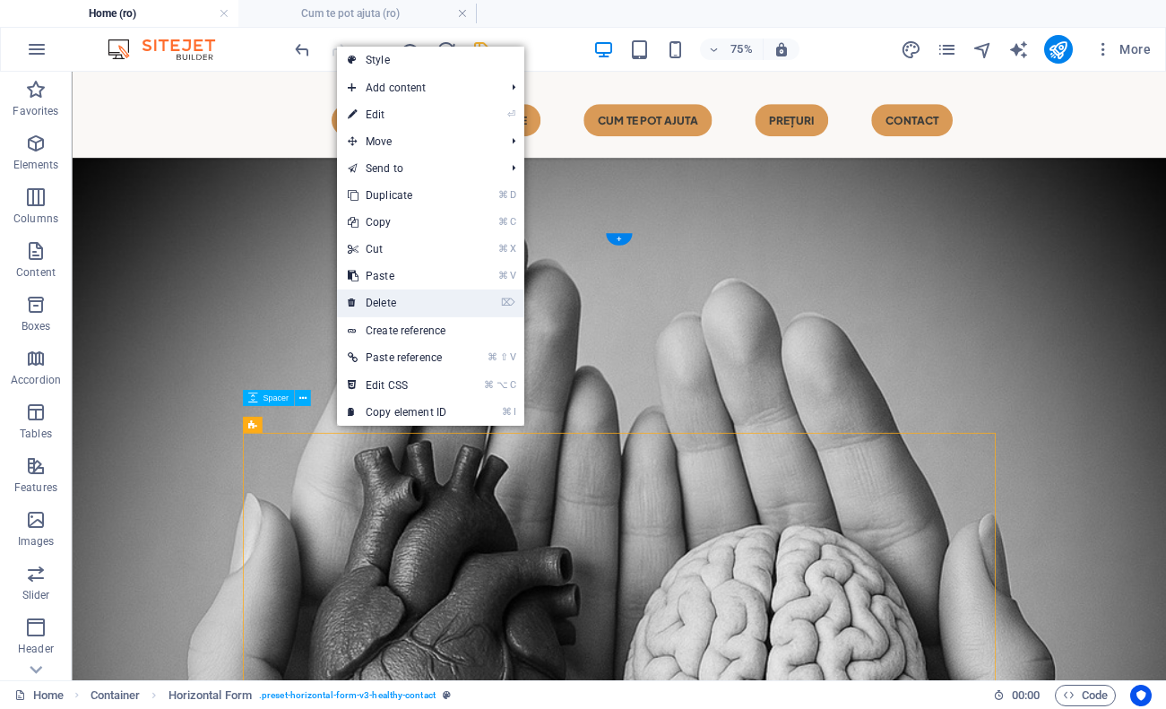
click at [418, 308] on link "⌦ Delete" at bounding box center [397, 303] width 120 height 27
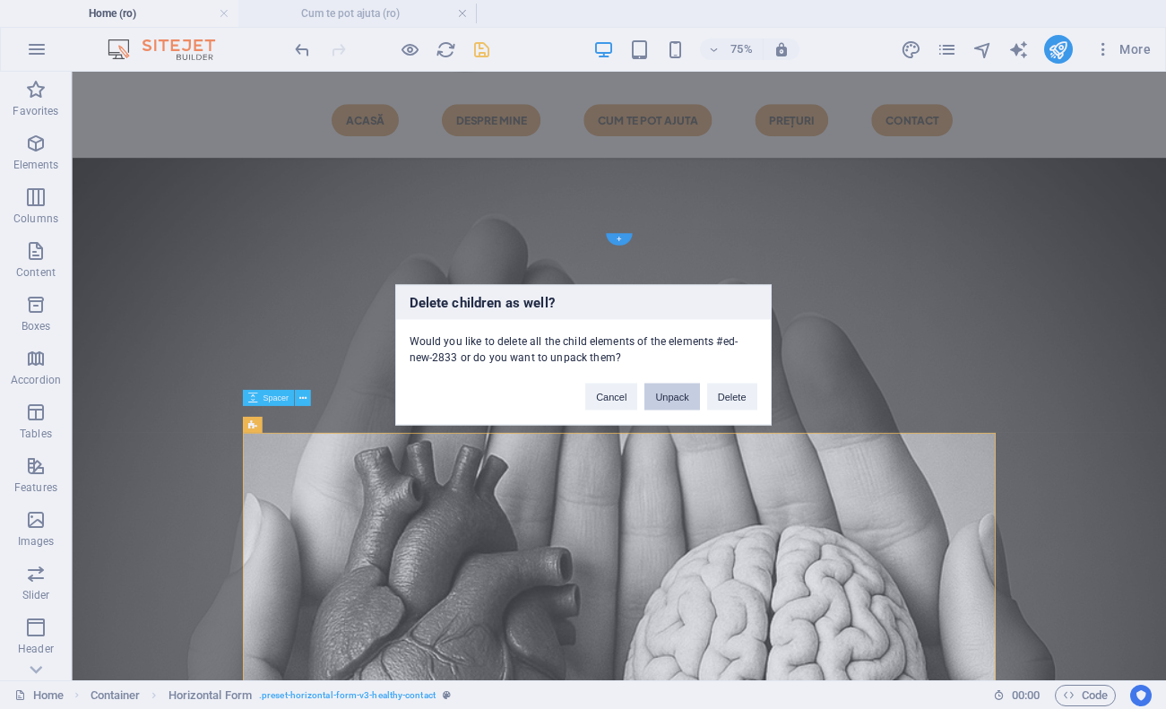
click at [673, 396] on button "Unpack" at bounding box center [671, 396] width 55 height 27
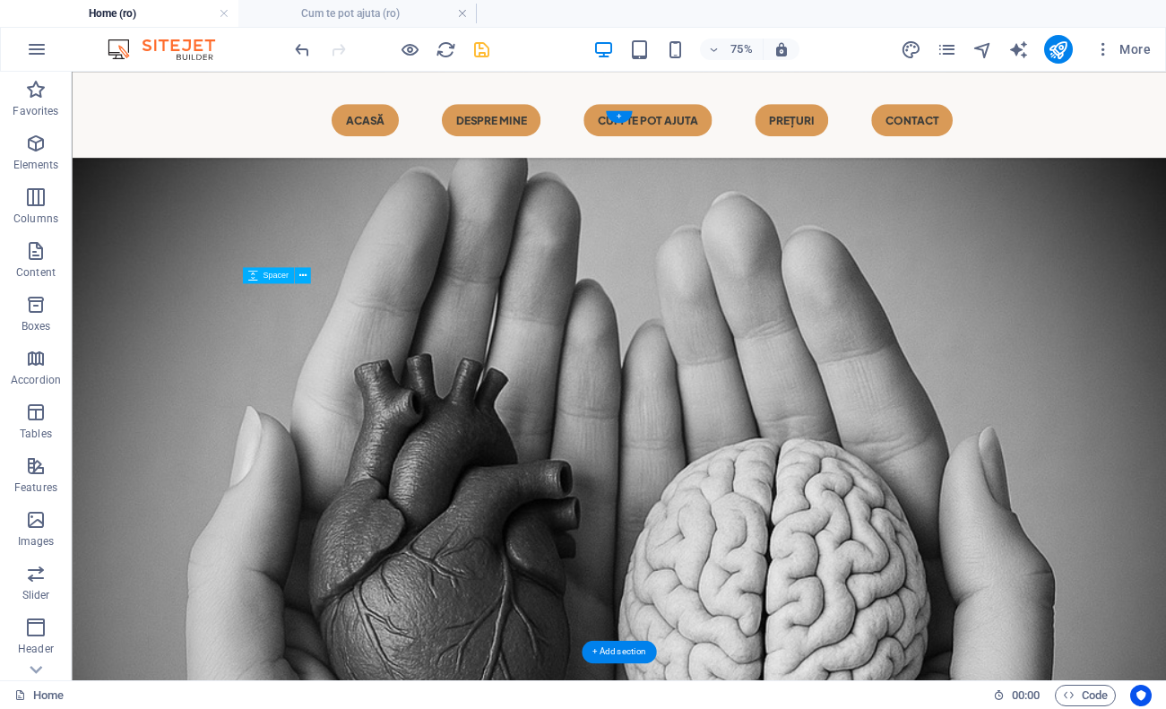
scroll to position [991, 0]
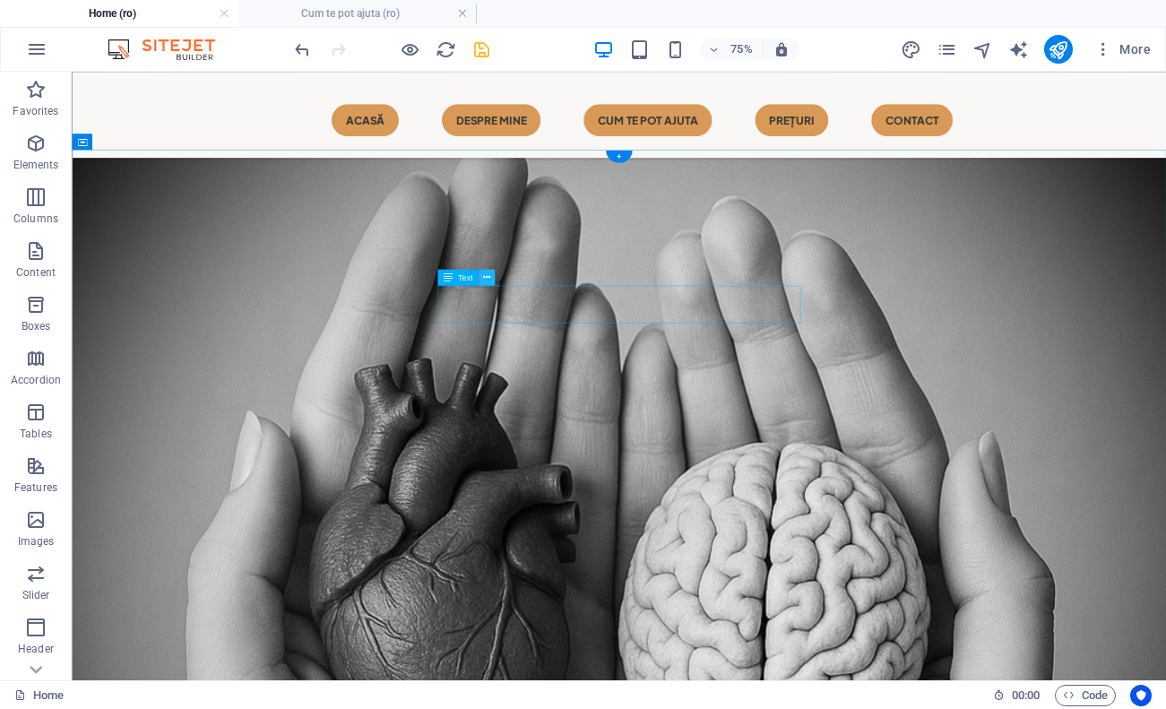
click at [487, 278] on icon at bounding box center [486, 278] width 7 height 14
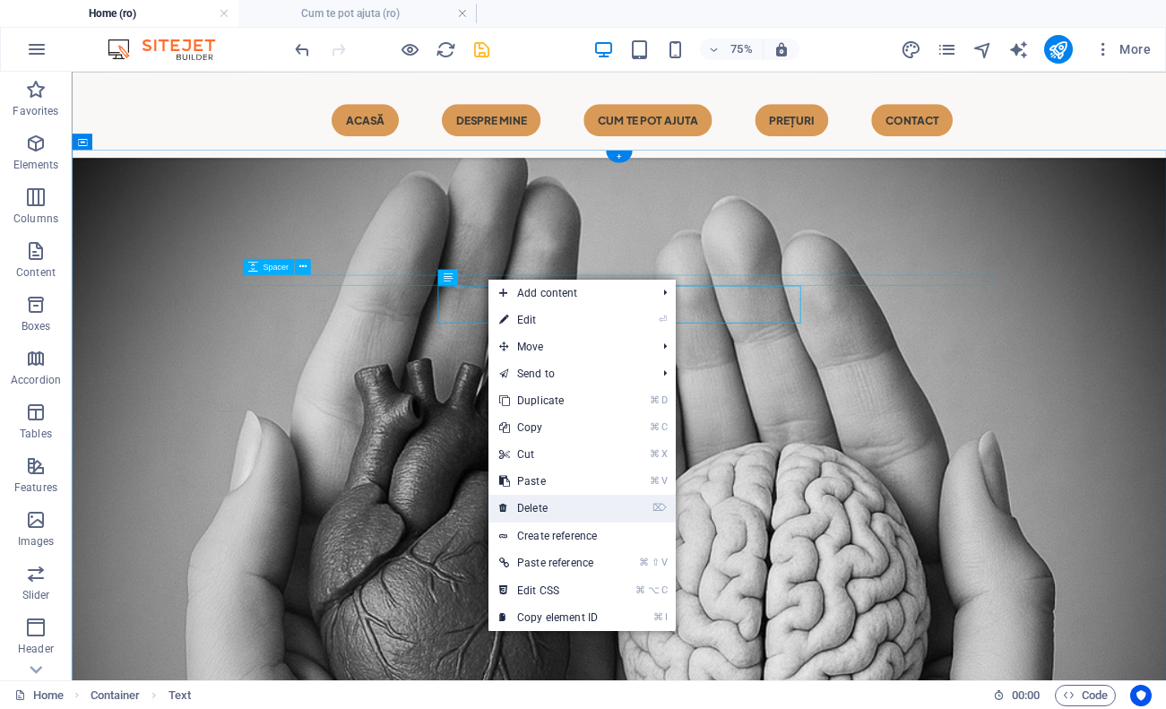
click at [567, 516] on link "⌦ Delete" at bounding box center [549, 508] width 120 height 27
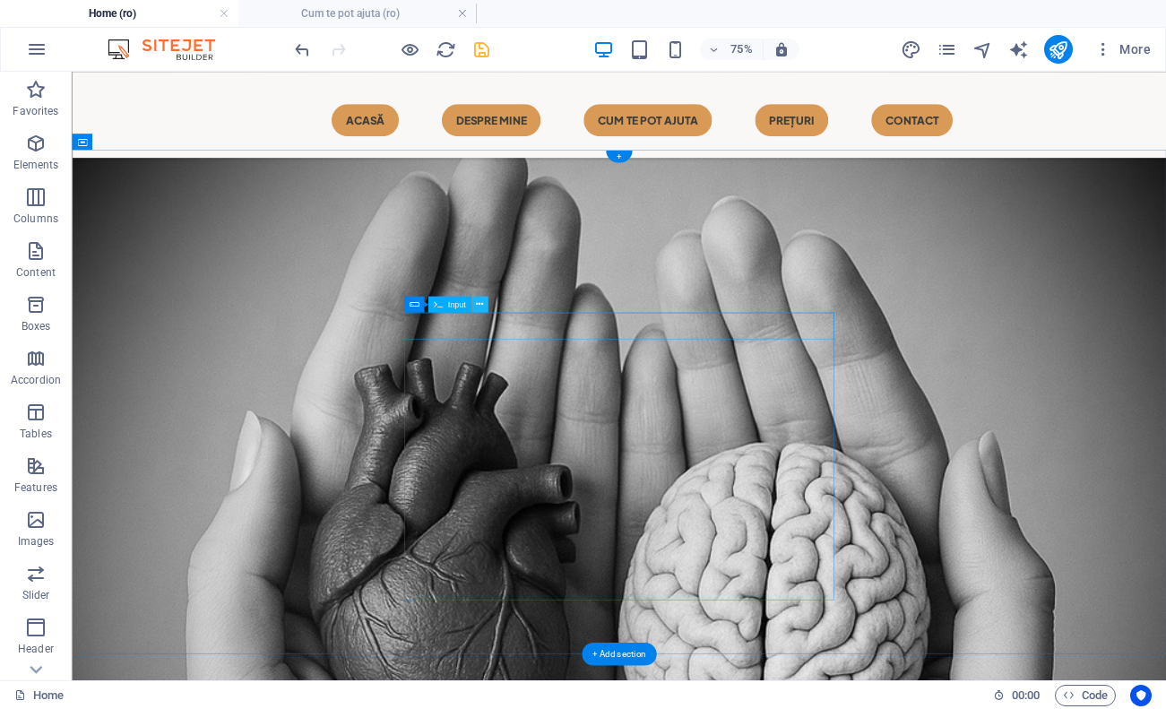
click at [483, 307] on icon at bounding box center [479, 305] width 7 height 14
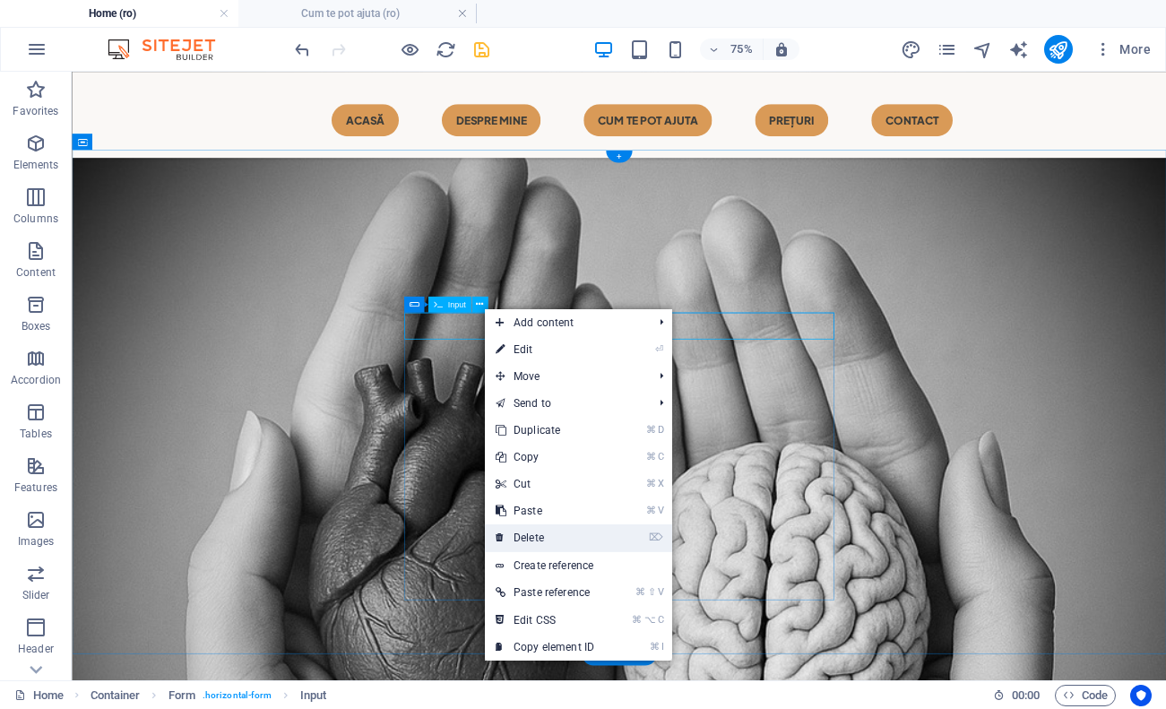
click at [584, 537] on link "⌦ Delete" at bounding box center [545, 537] width 120 height 27
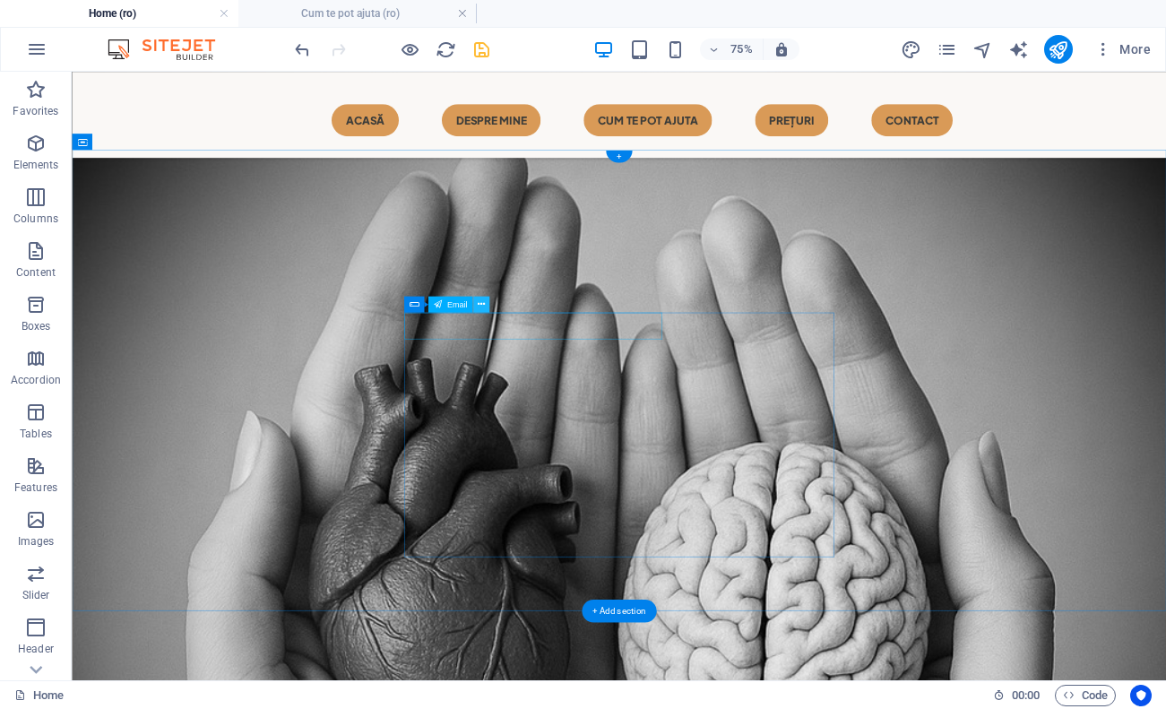
click at [481, 307] on icon at bounding box center [481, 305] width 7 height 14
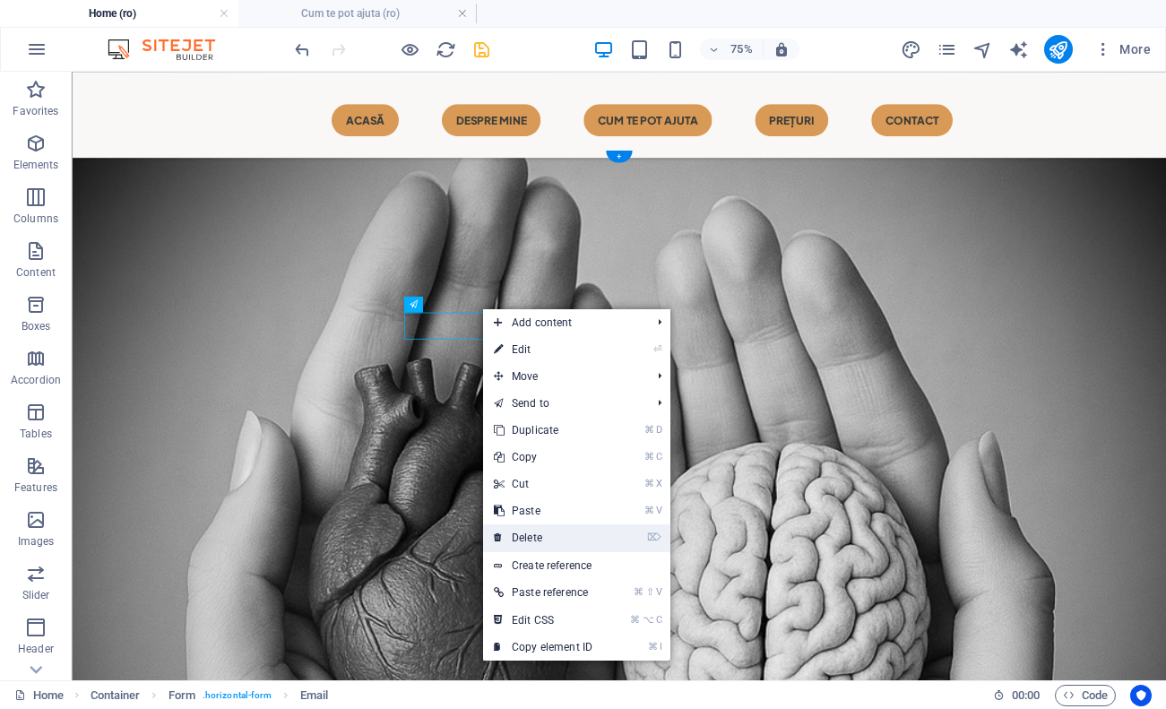
click at [563, 533] on link "⌦ Delete" at bounding box center [543, 537] width 120 height 27
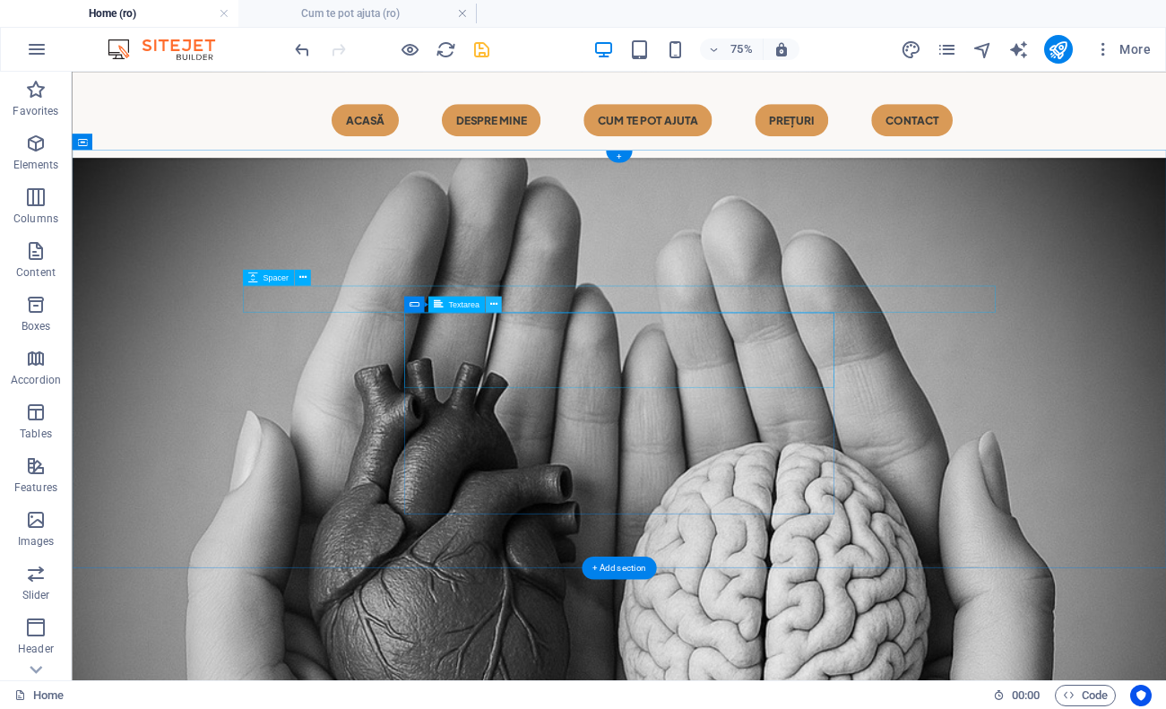
click at [492, 307] on icon at bounding box center [492, 305] width 7 height 14
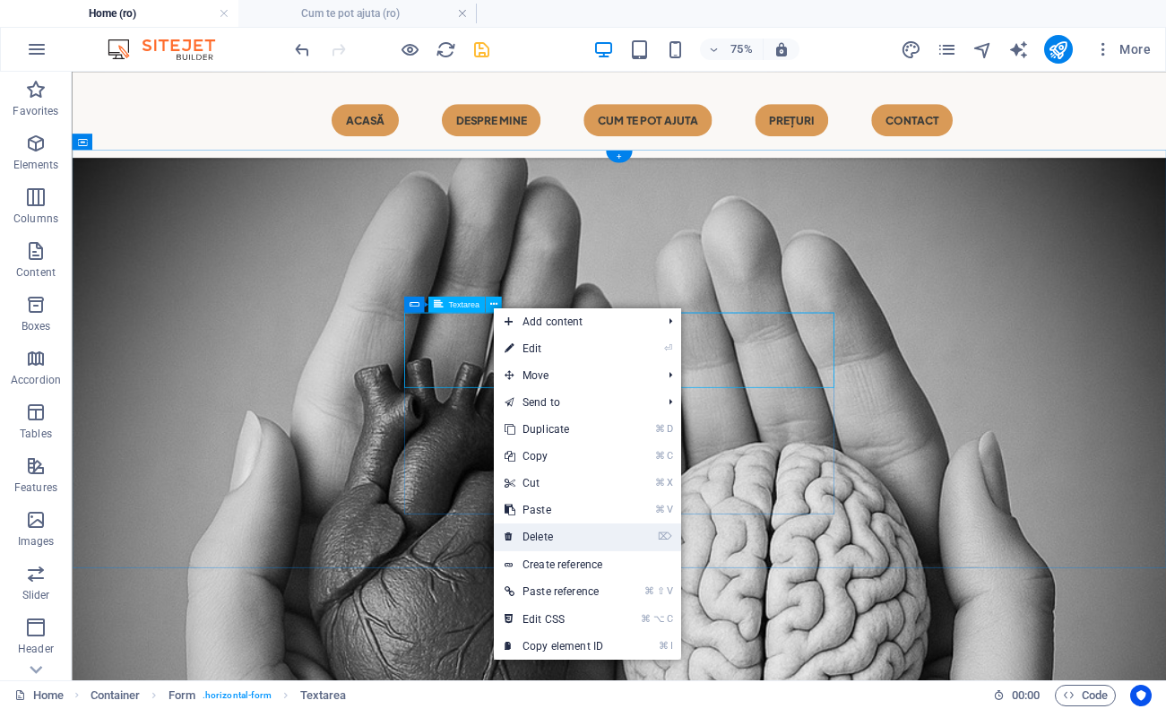
click at [590, 538] on link "⌦ Delete" at bounding box center [554, 536] width 120 height 27
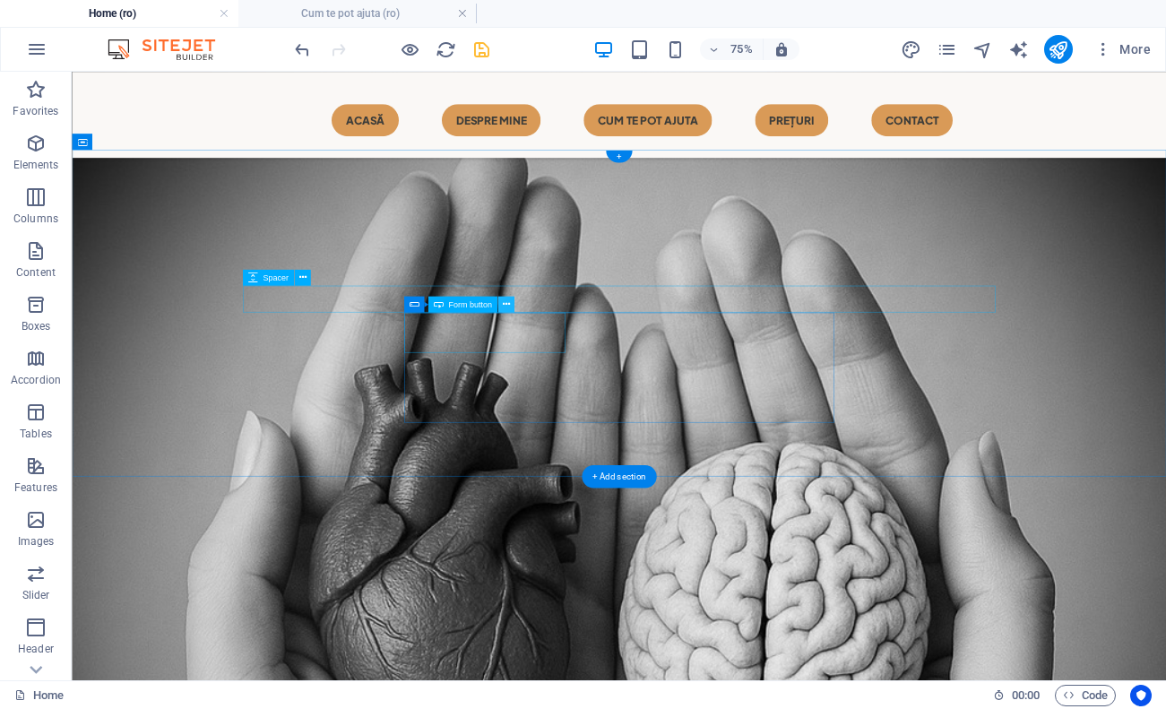
click at [505, 307] on icon at bounding box center [505, 305] width 7 height 14
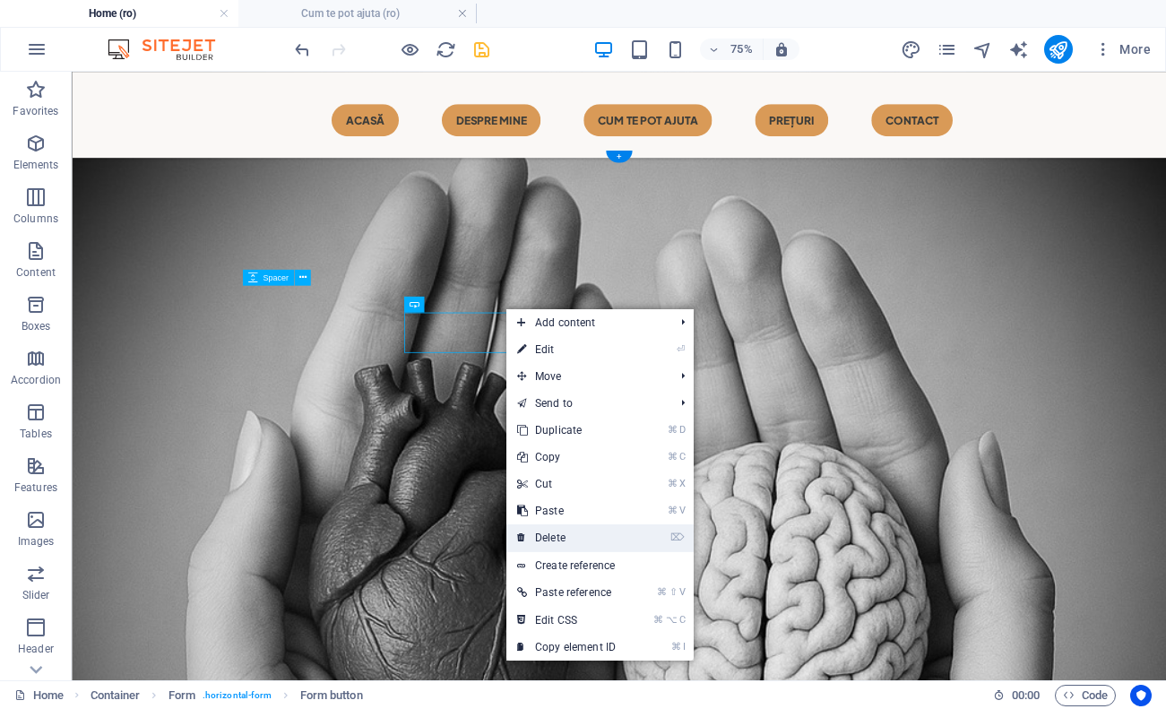
click at [573, 534] on link "⌦ Delete" at bounding box center [566, 537] width 120 height 27
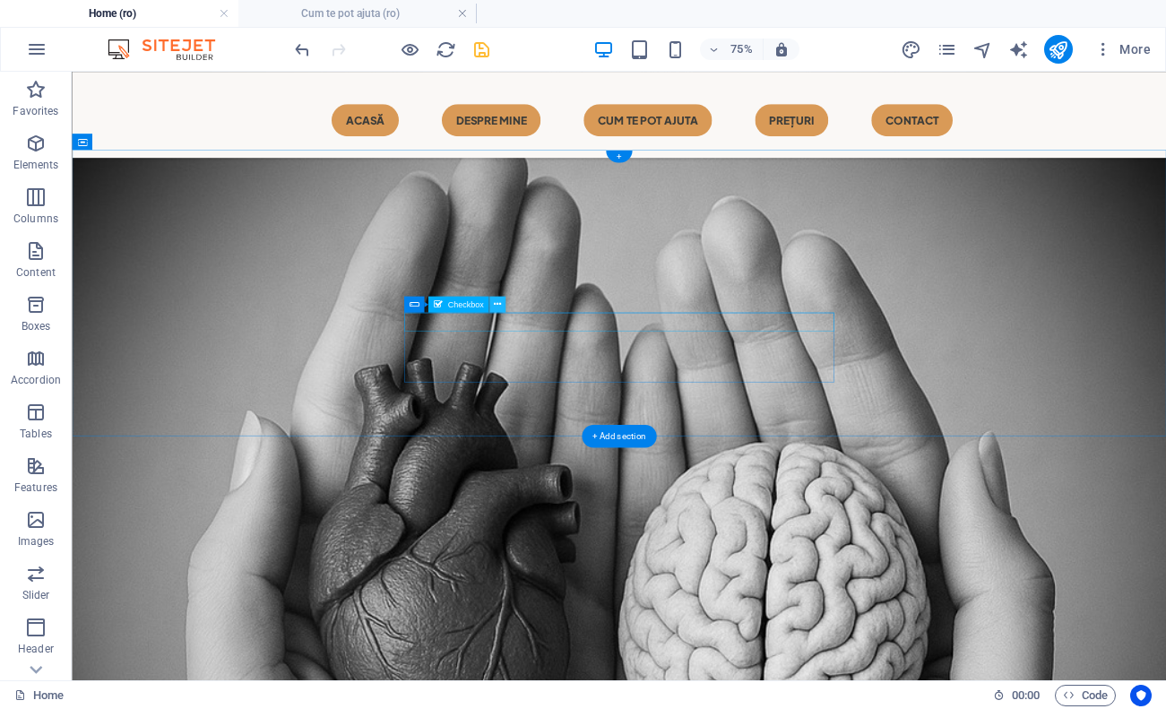
click at [497, 303] on icon at bounding box center [497, 305] width 7 height 14
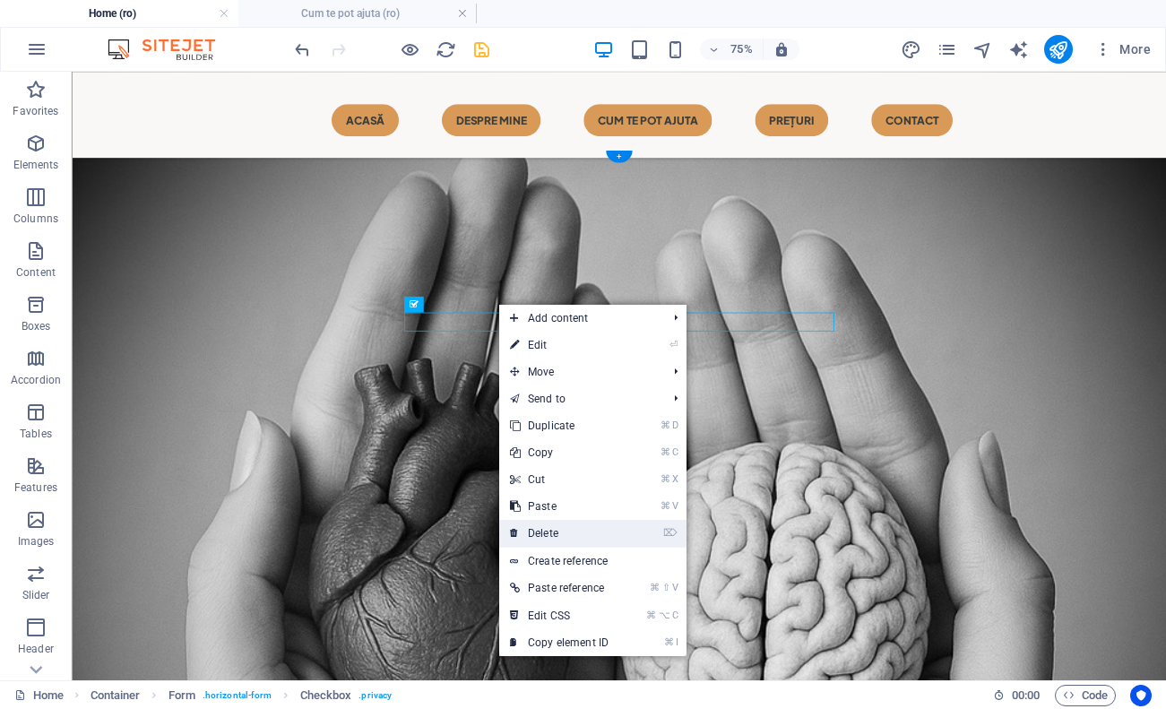
click at [574, 531] on link "⌦ Delete" at bounding box center [559, 533] width 120 height 27
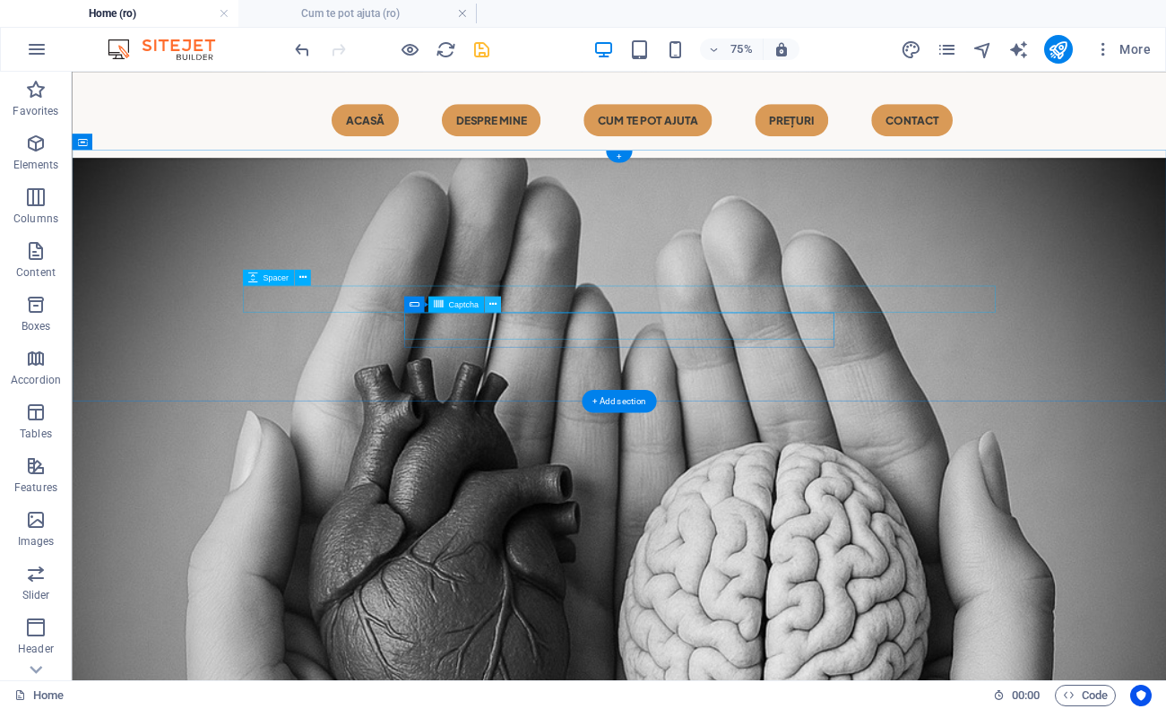
click at [491, 305] on icon at bounding box center [492, 305] width 7 height 14
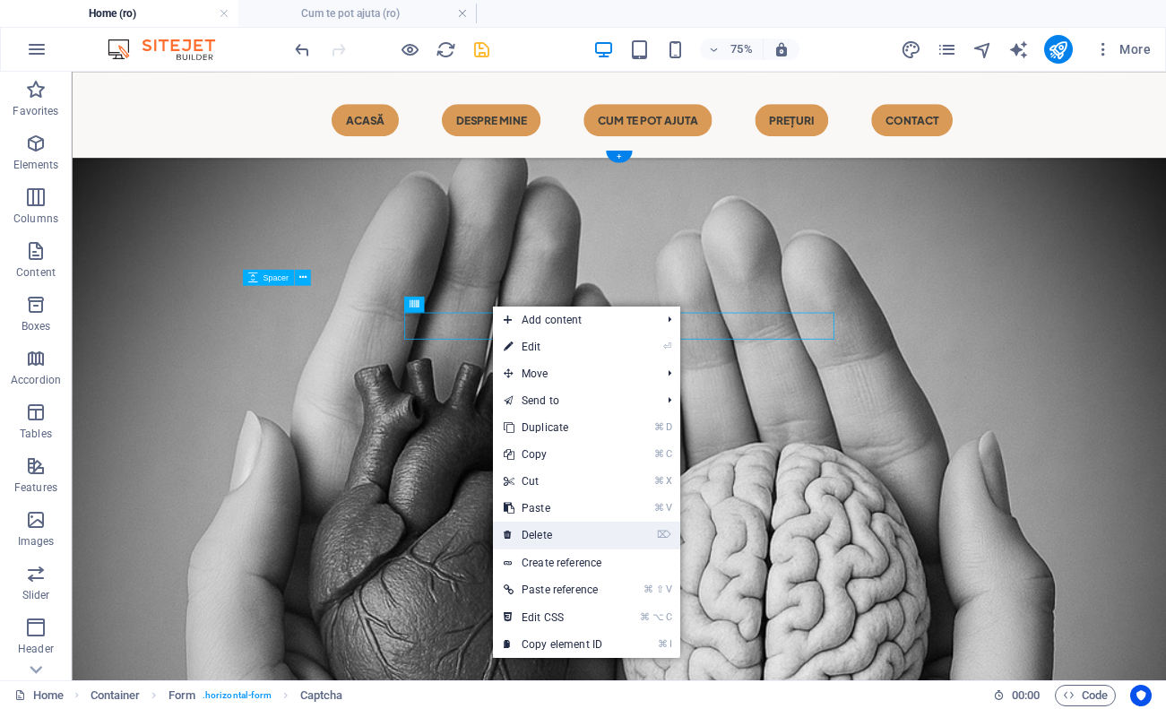
click at [588, 541] on link "⌦ Delete" at bounding box center [553, 535] width 120 height 27
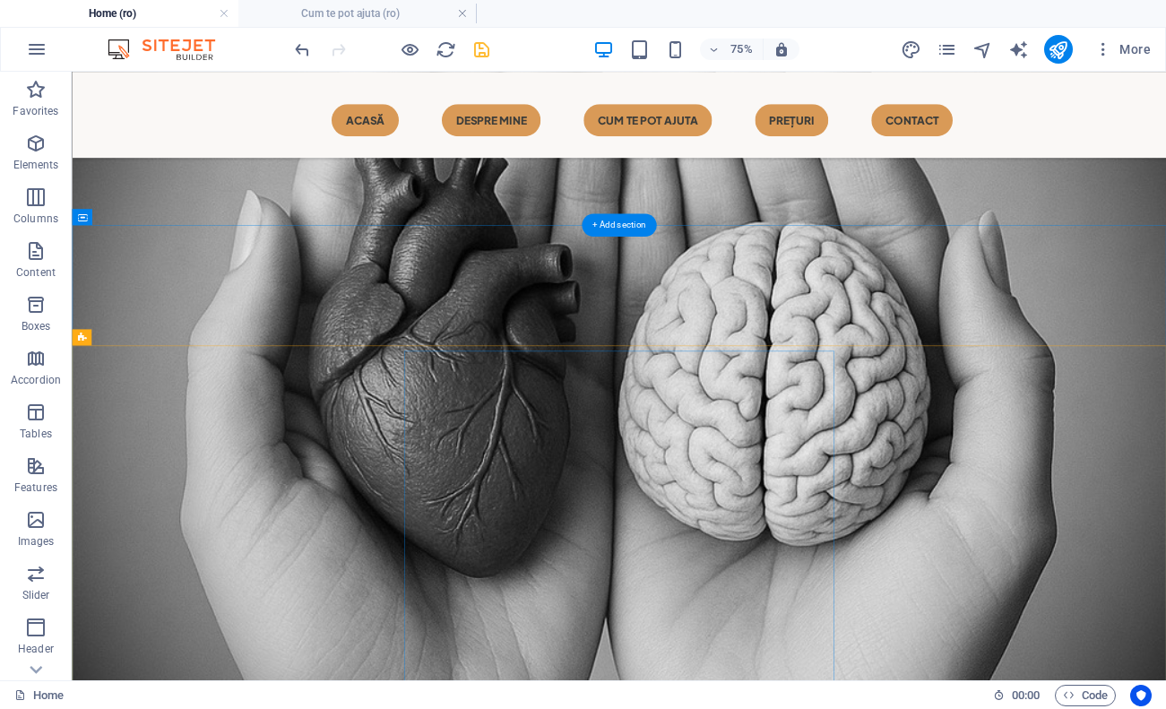
scroll to position [1277, 0]
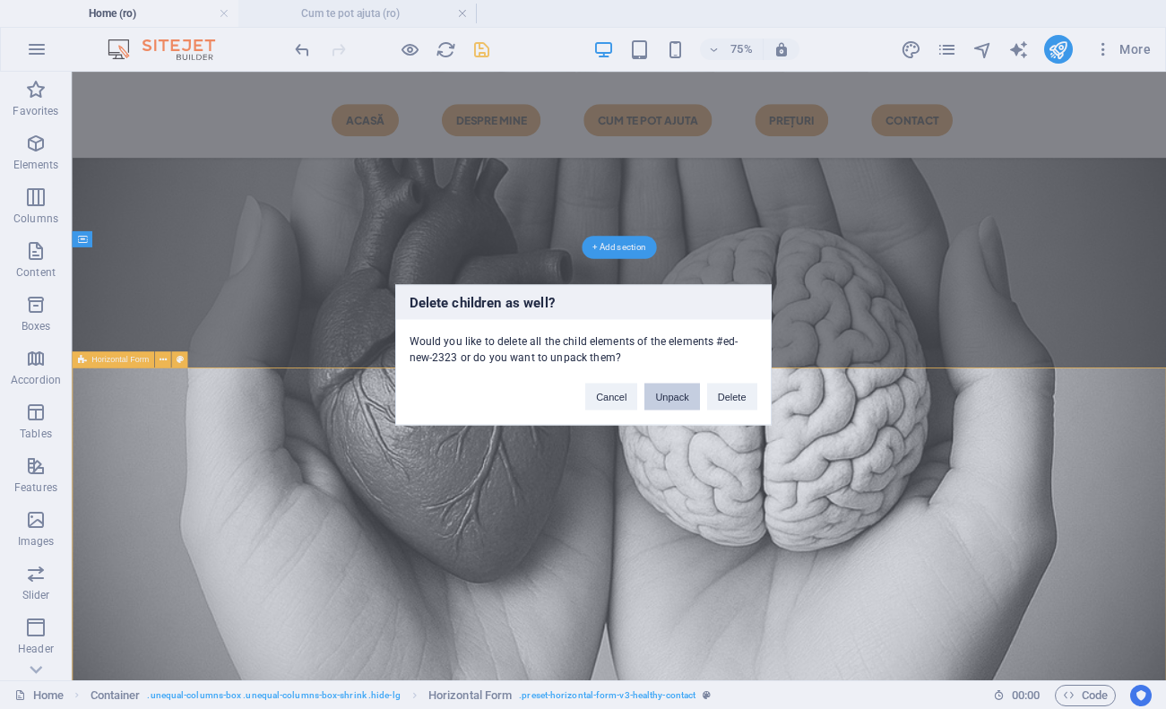
click at [664, 384] on button "Unpack" at bounding box center [671, 396] width 55 height 27
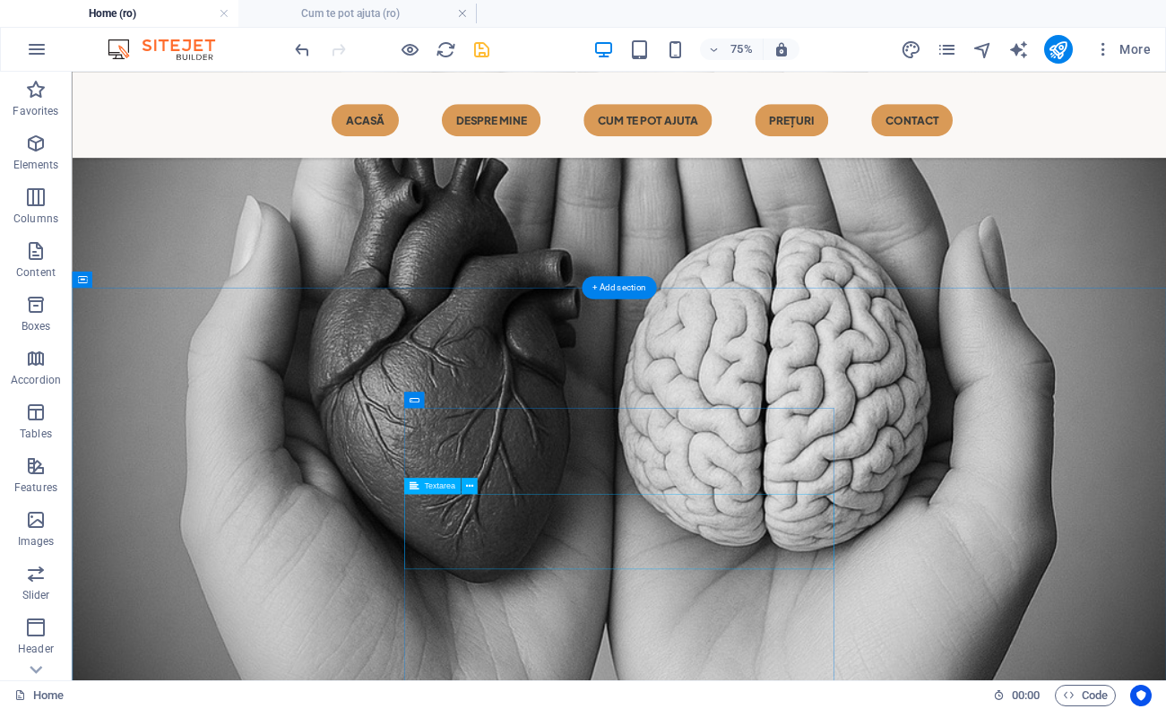
scroll to position [1213, 0]
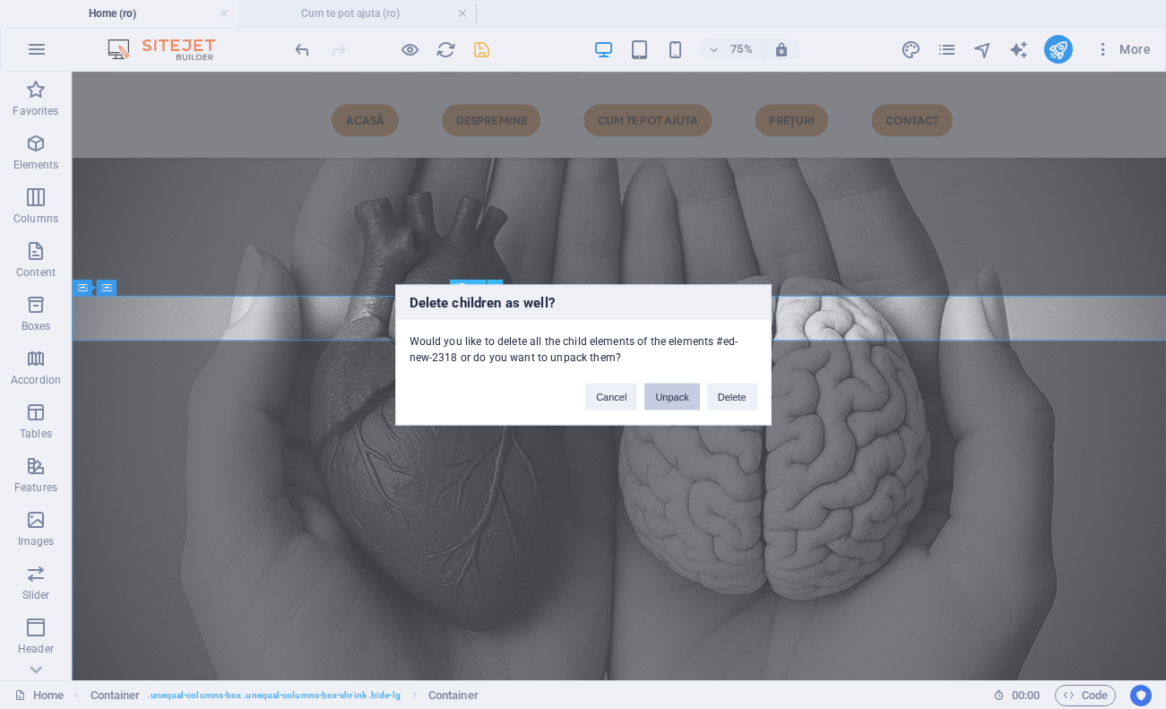
click at [688, 396] on button "Unpack" at bounding box center [671, 396] width 55 height 27
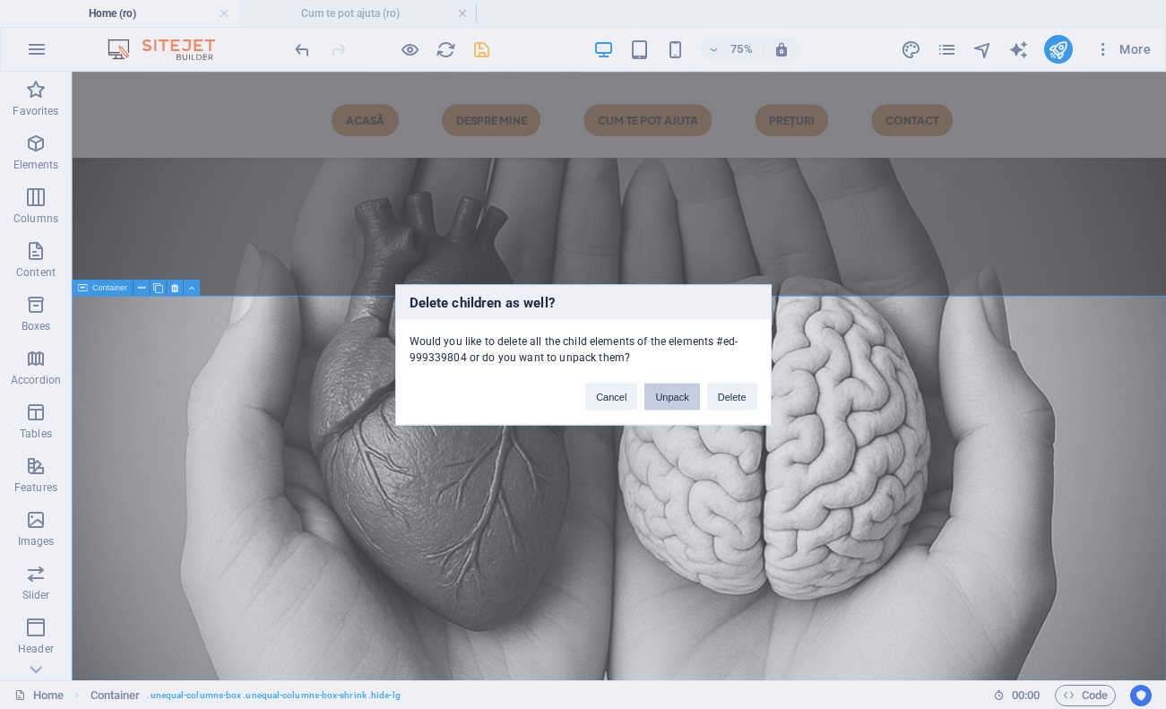
click at [675, 396] on button "Unpack" at bounding box center [671, 396] width 55 height 27
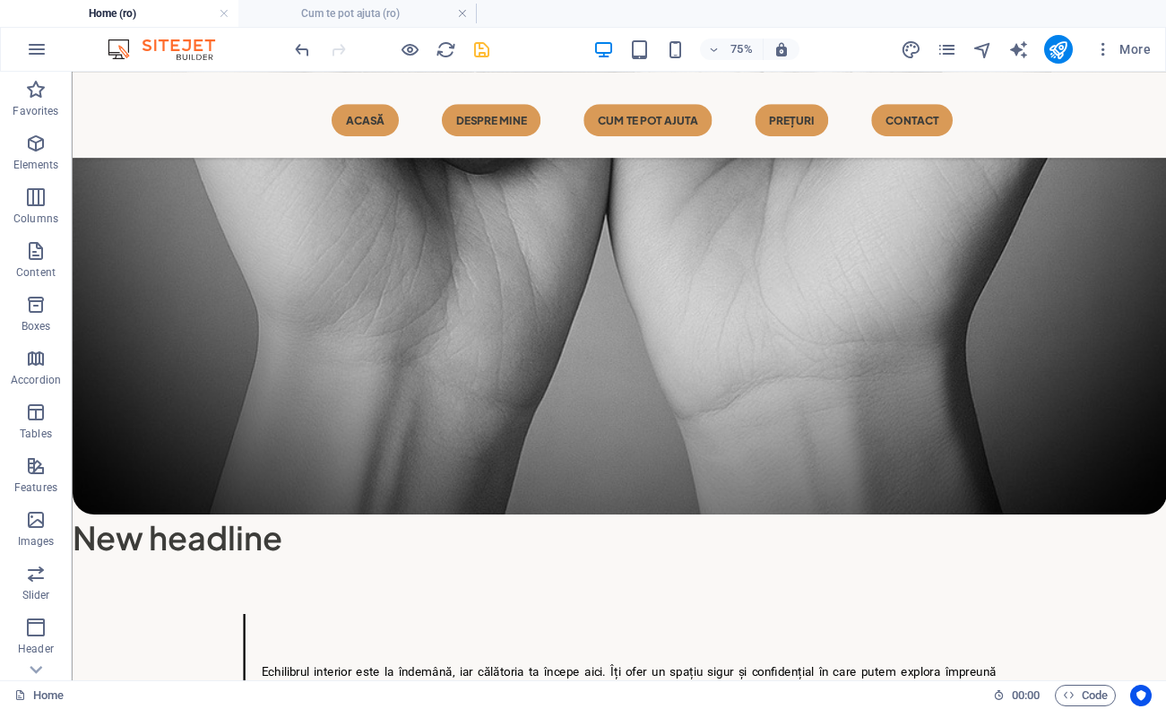
scroll to position [1770, 0]
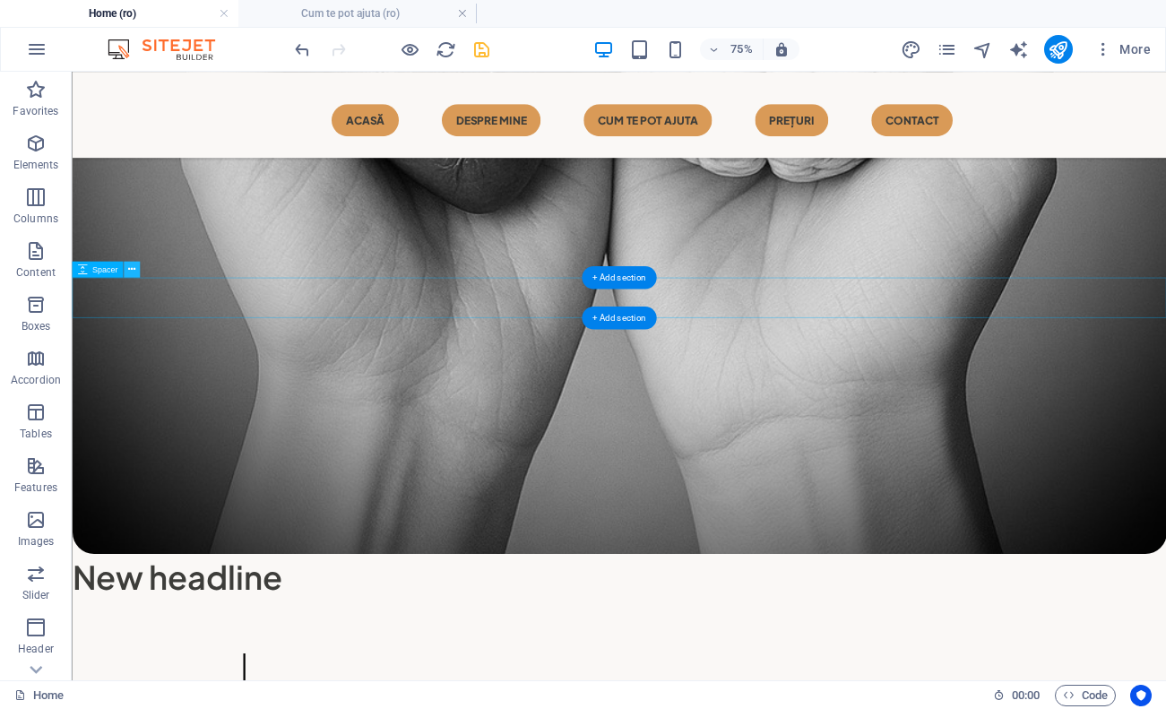
click at [130, 271] on icon at bounding box center [131, 270] width 7 height 14
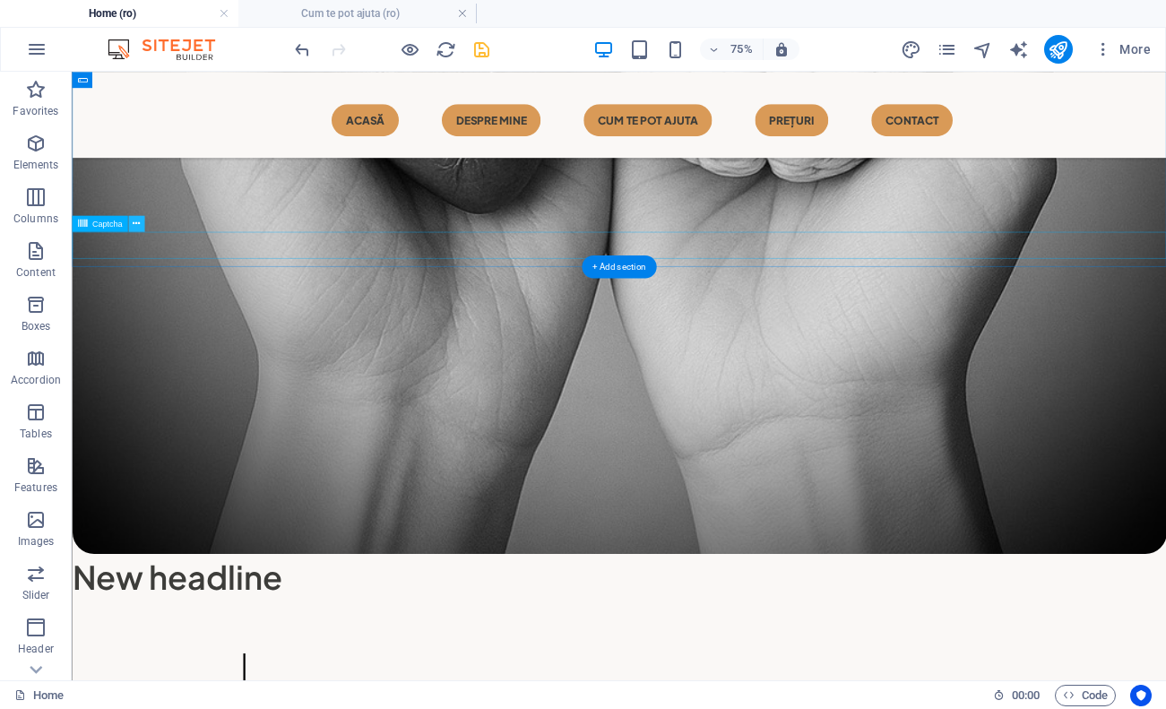
click at [133, 221] on icon at bounding box center [136, 224] width 7 height 14
click at [119, 240] on icon at bounding box center [116, 235] width 7 height 14
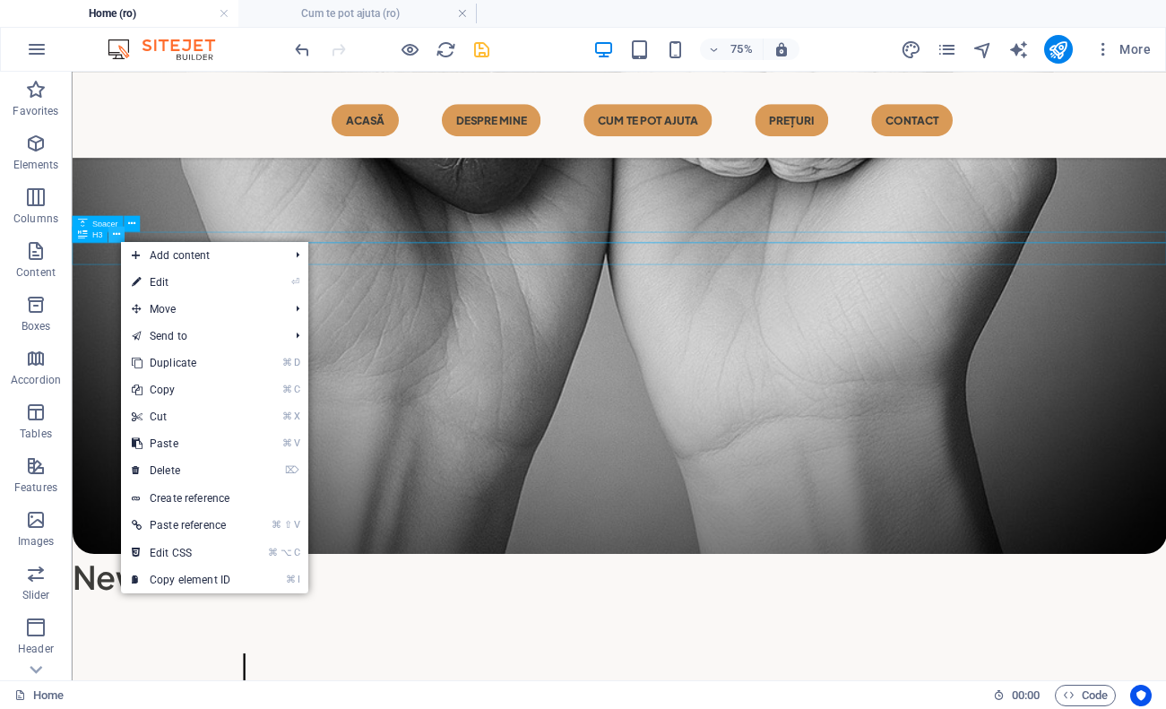
click at [119, 235] on icon at bounding box center [116, 235] width 7 height 14
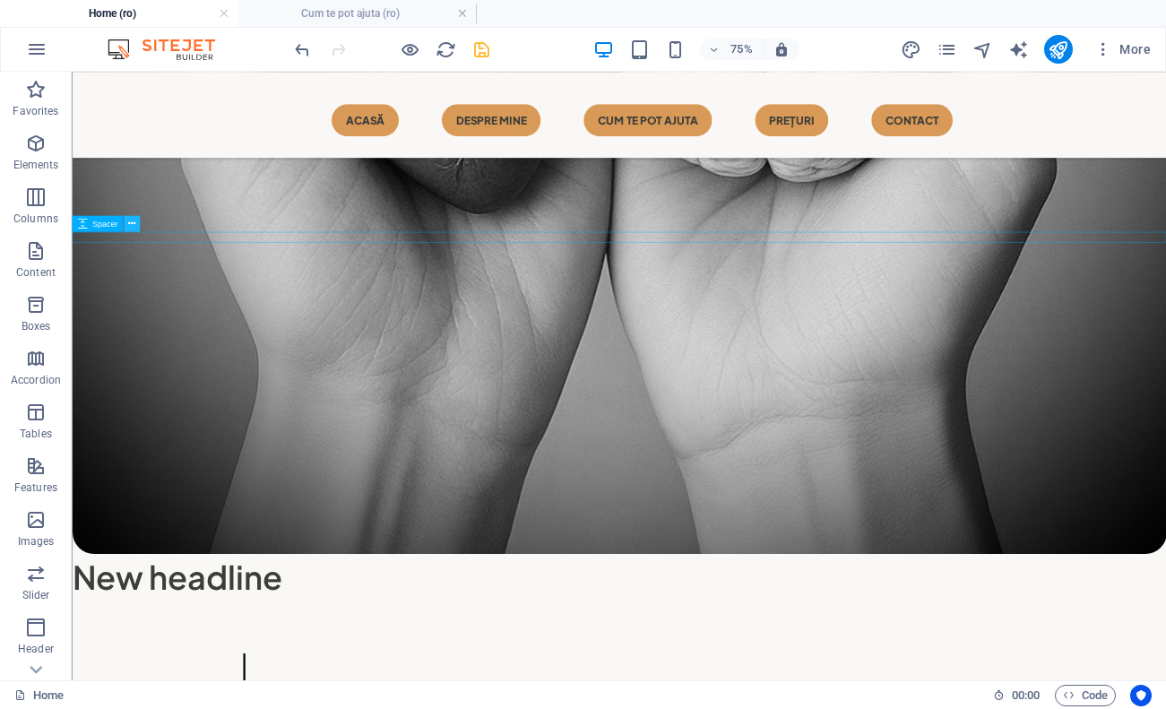
click at [135, 227] on icon at bounding box center [131, 224] width 7 height 14
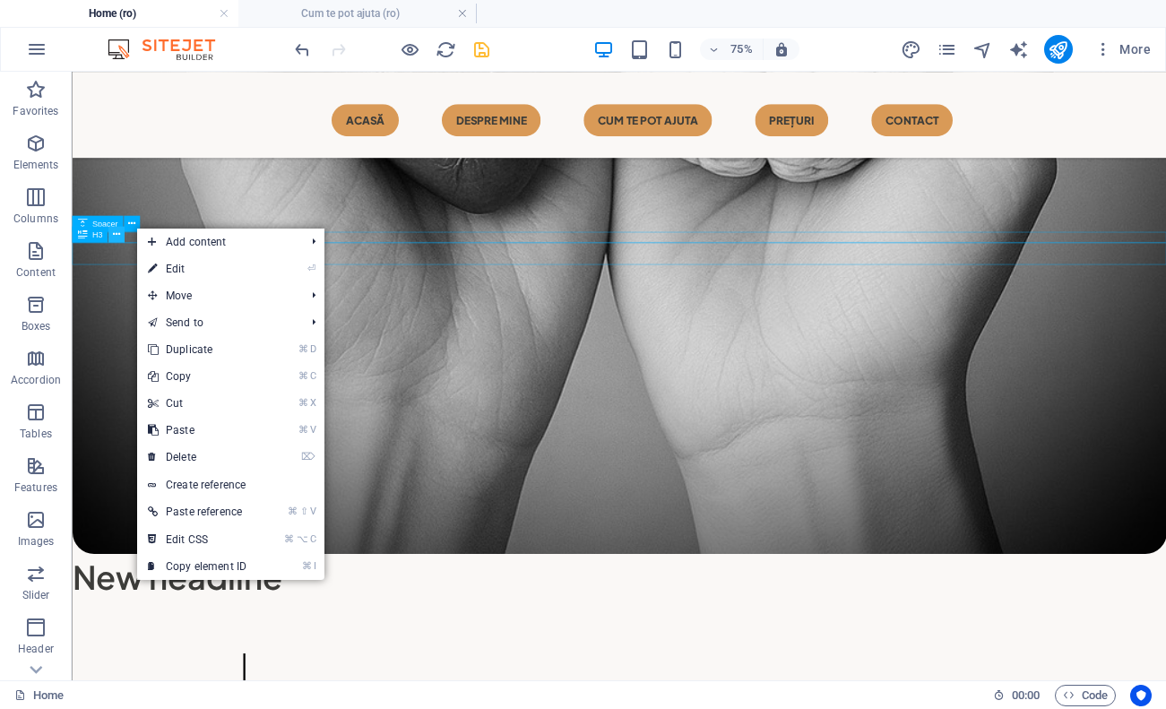
click at [120, 237] on button at bounding box center [116, 235] width 16 height 16
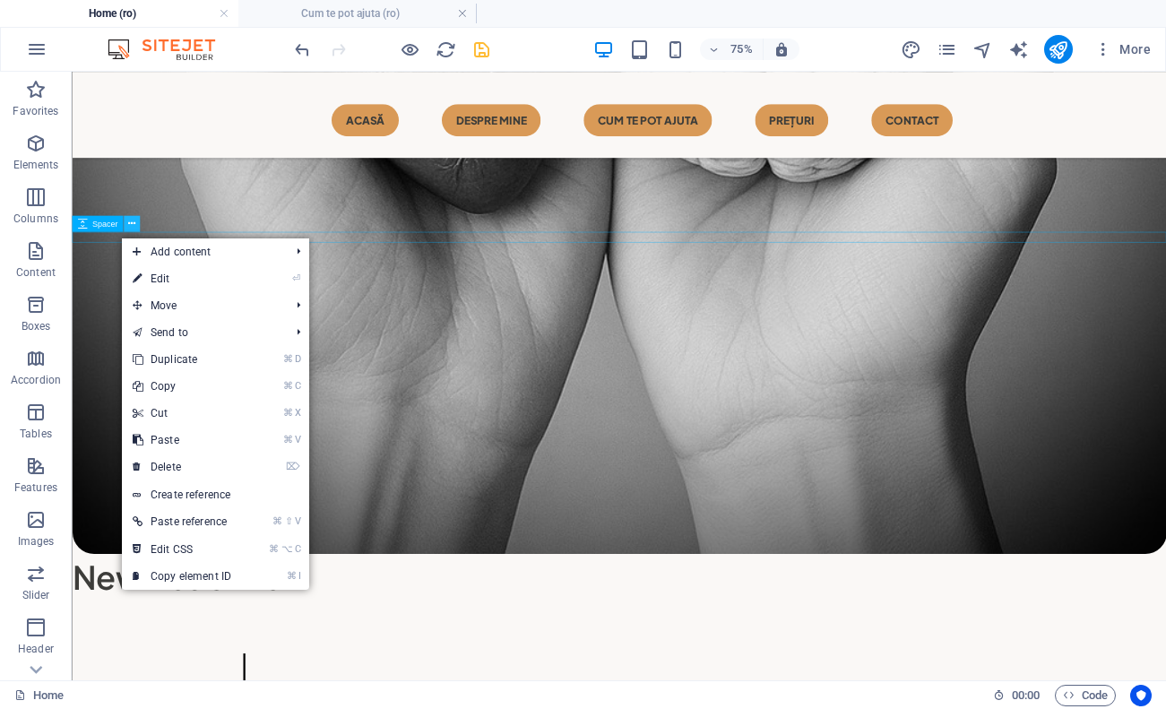
click at [129, 224] on icon at bounding box center [131, 224] width 7 height 14
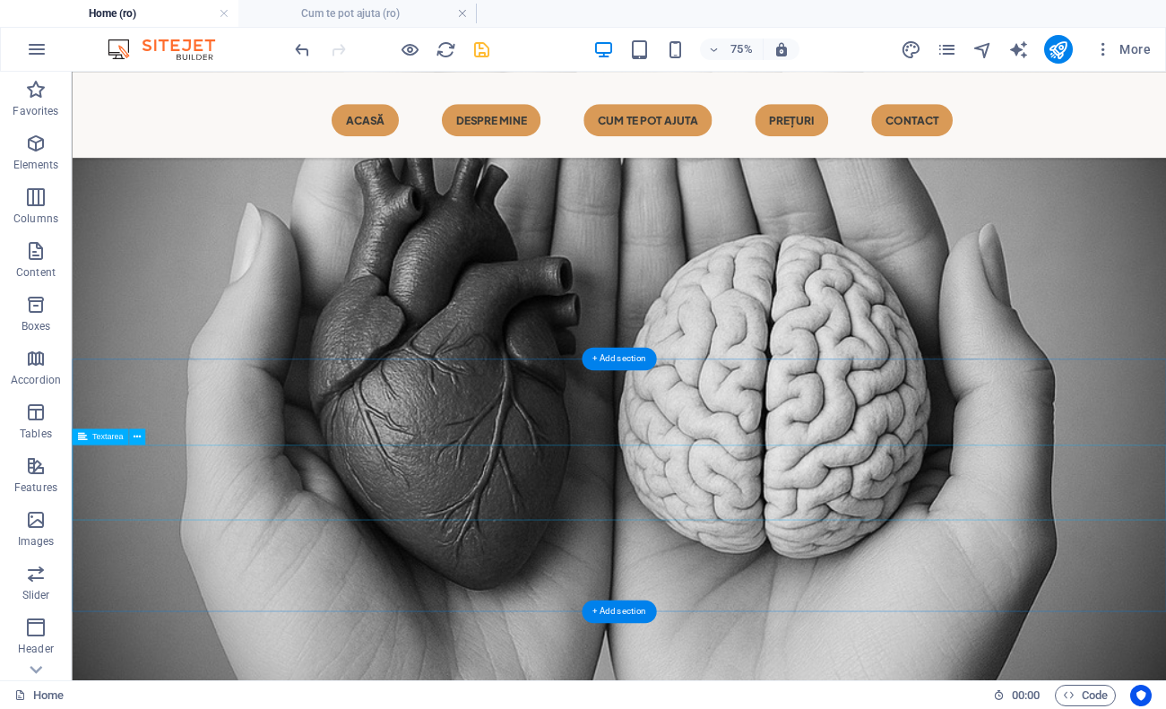
scroll to position [1269, 0]
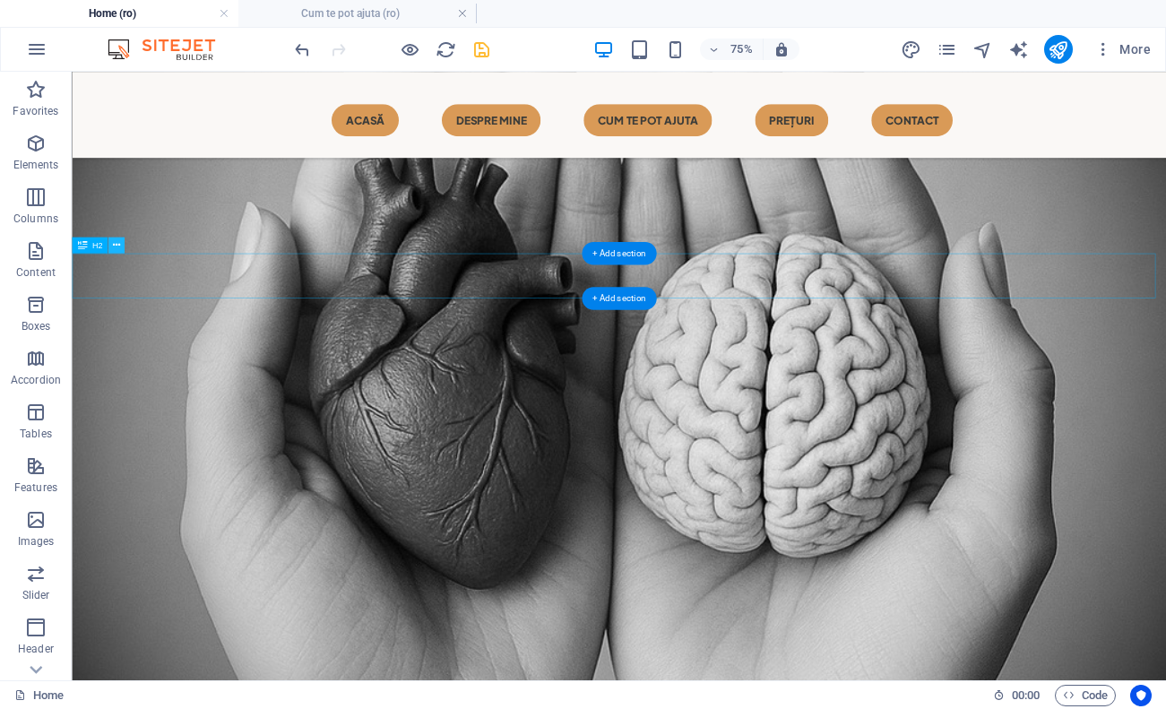
click at [124, 243] on button at bounding box center [116, 246] width 16 height 16
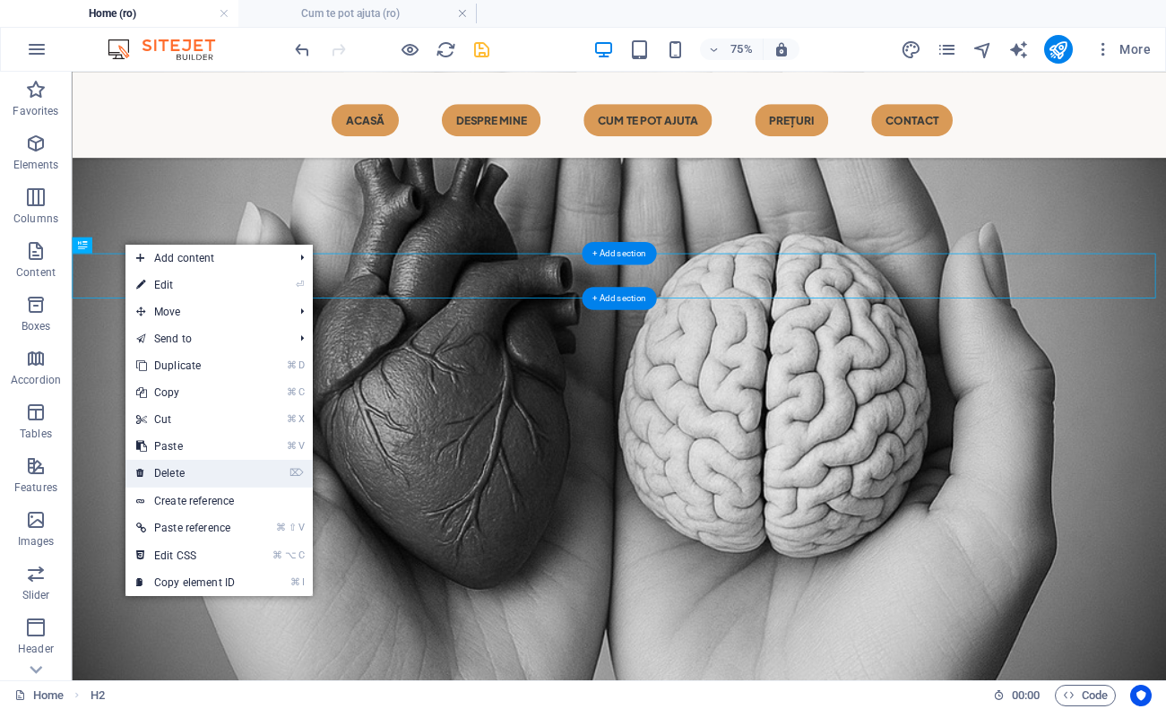
click at [209, 460] on link "⌦ Delete" at bounding box center [185, 473] width 120 height 27
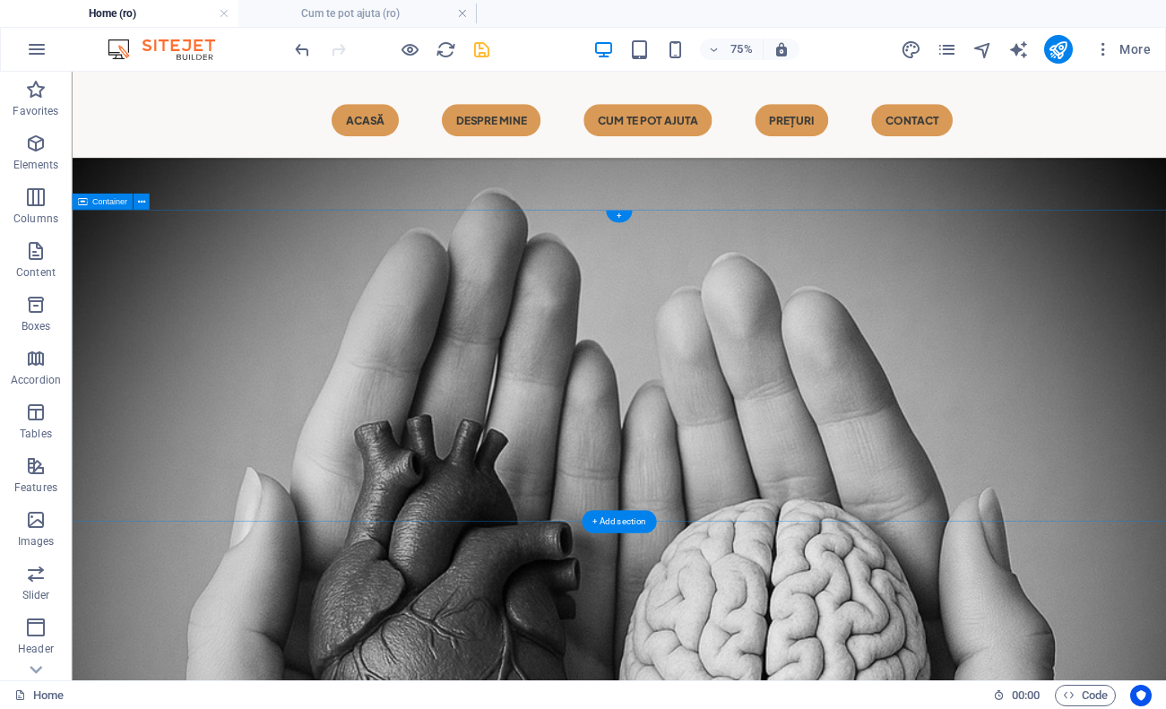
scroll to position [944, 0]
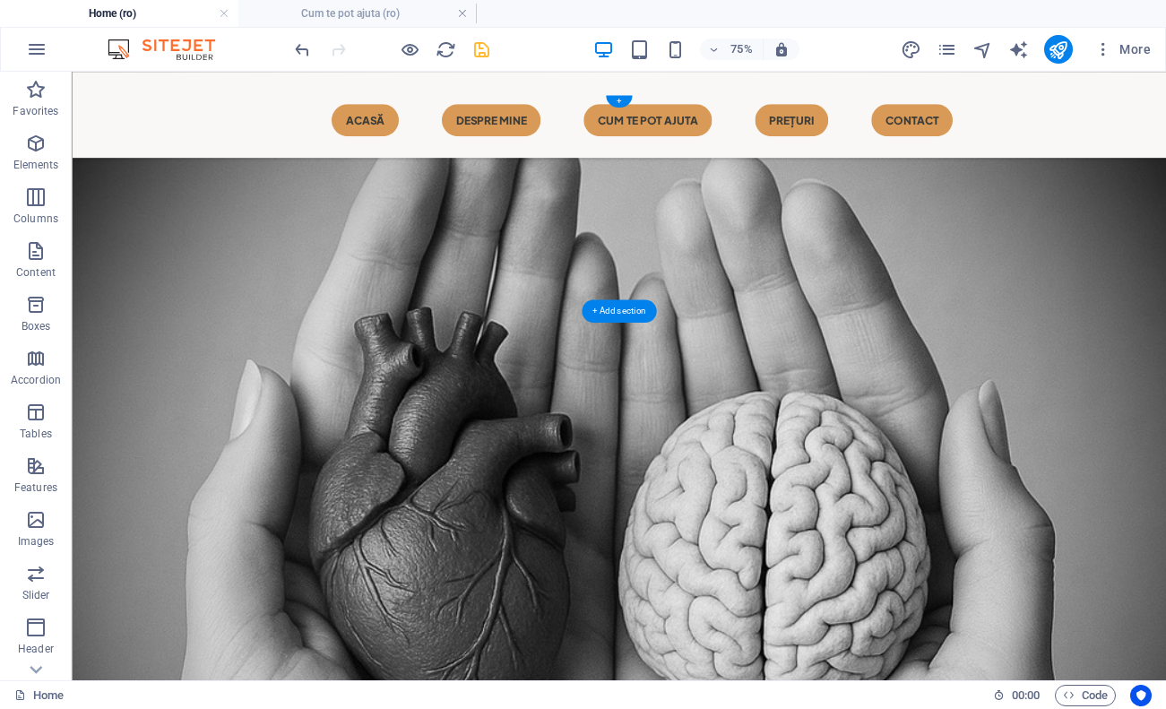
scroll to position [1065, 0]
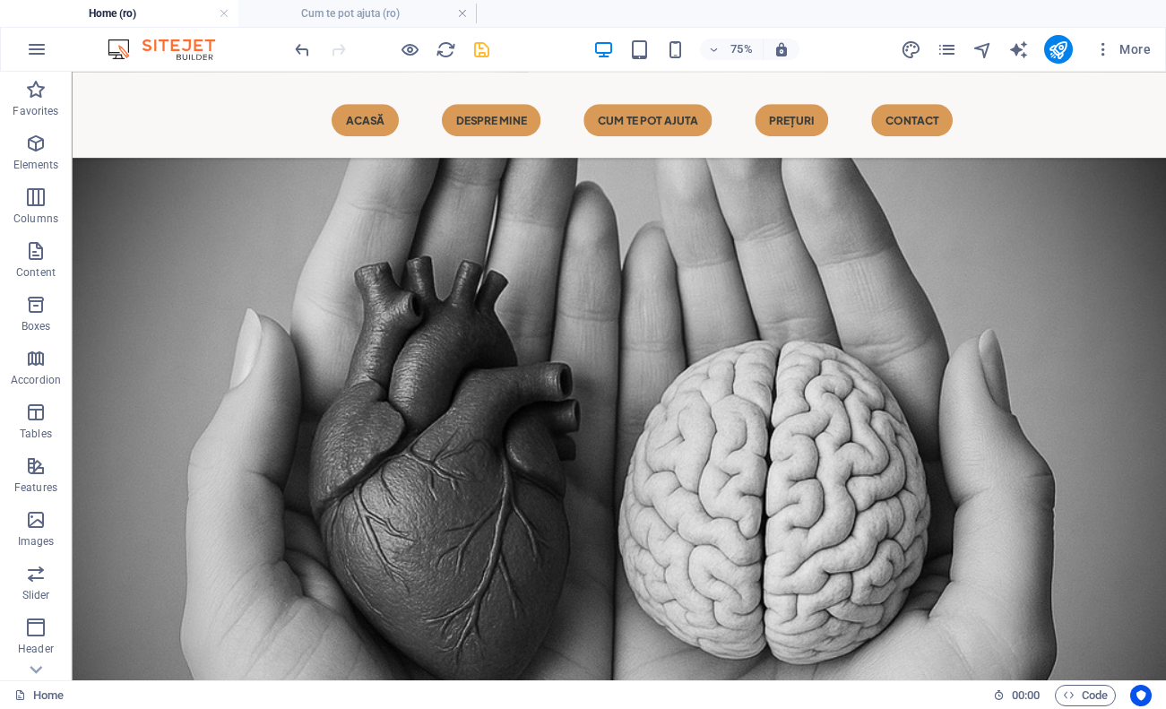
scroll to position [1129, 0]
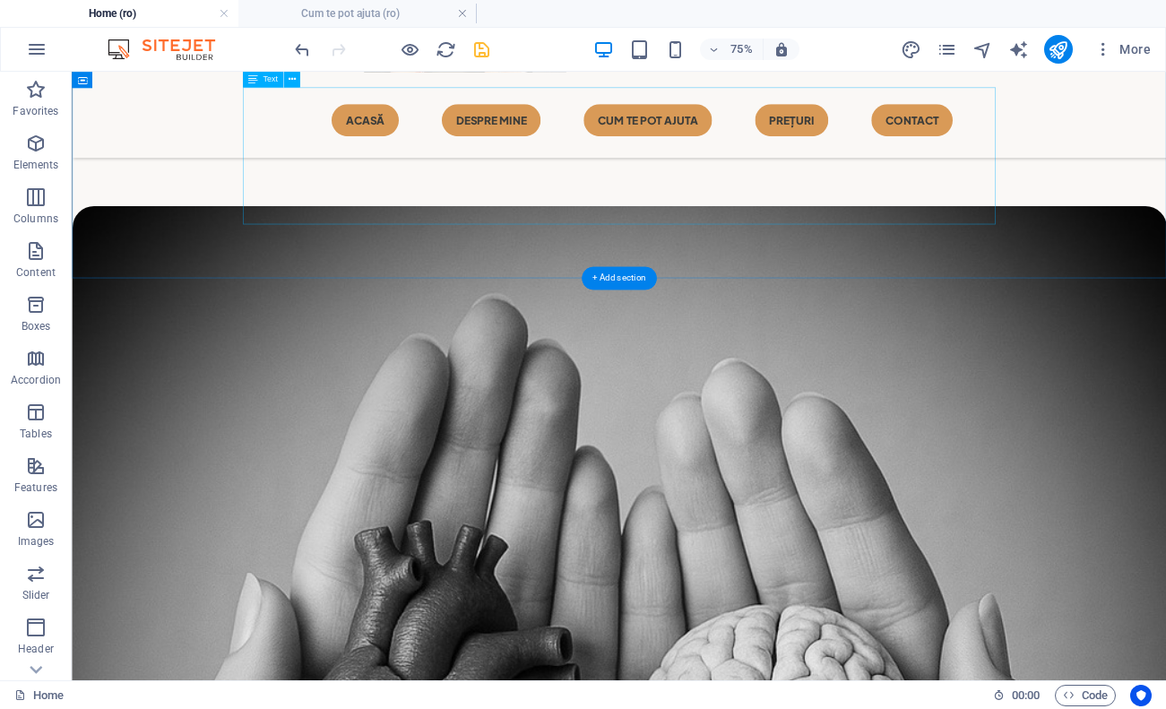
scroll to position [789, 0]
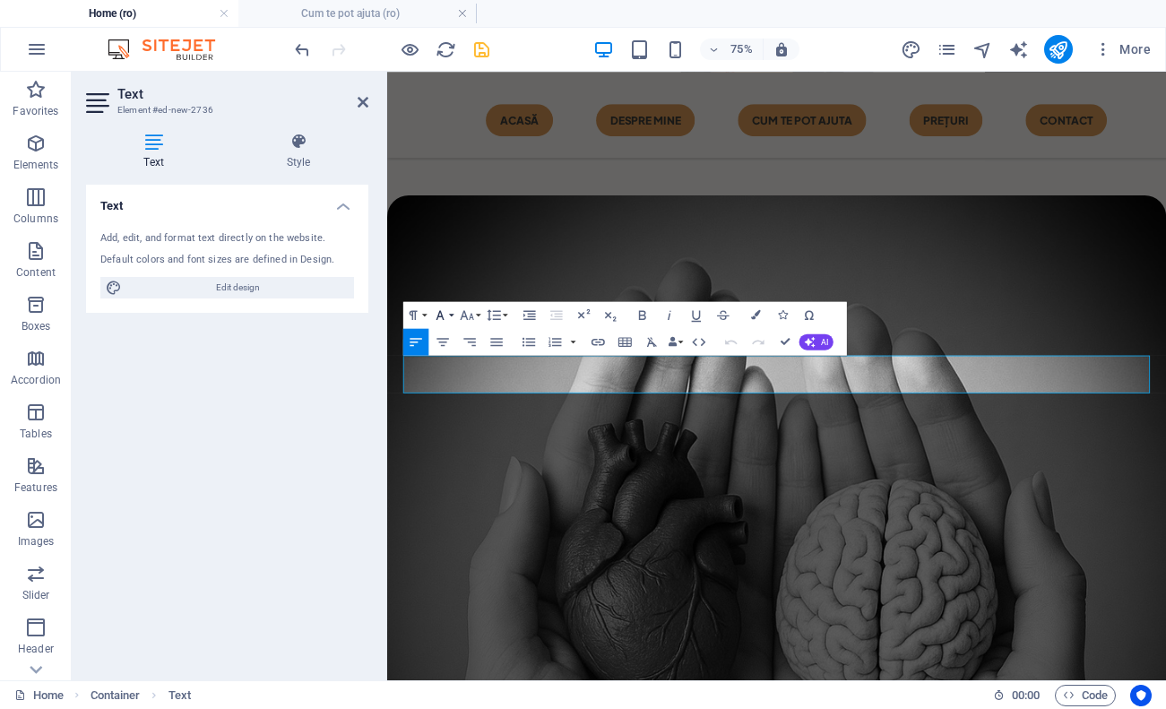
click at [445, 316] on icon "button" at bounding box center [440, 315] width 16 height 16
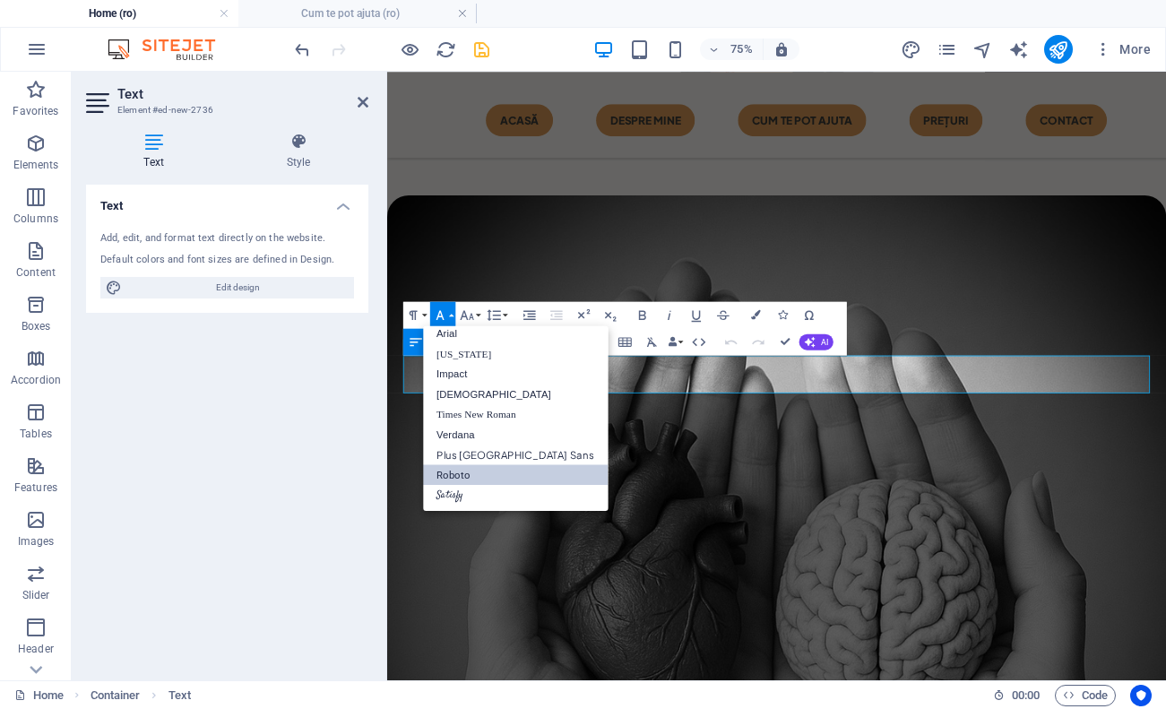
scroll to position [10, 0]
click at [463, 317] on icon "button" at bounding box center [467, 315] width 16 height 16
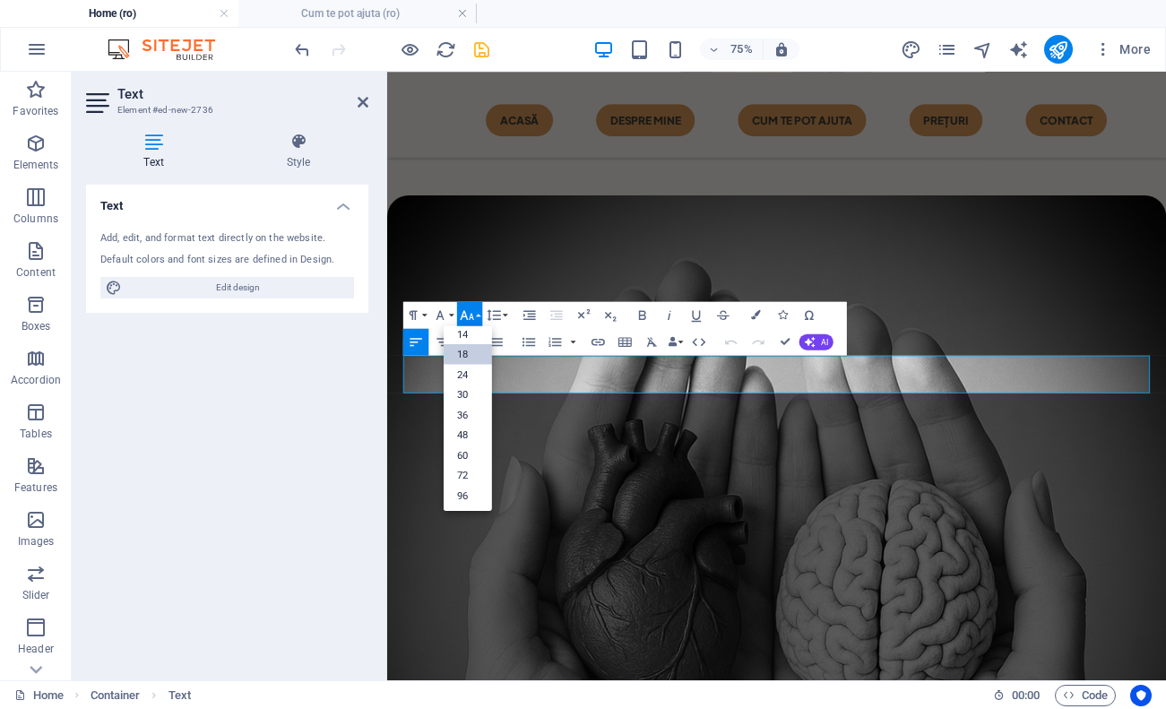
scroll to position [144, 0]
click at [466, 374] on link "24" at bounding box center [468, 374] width 48 height 21
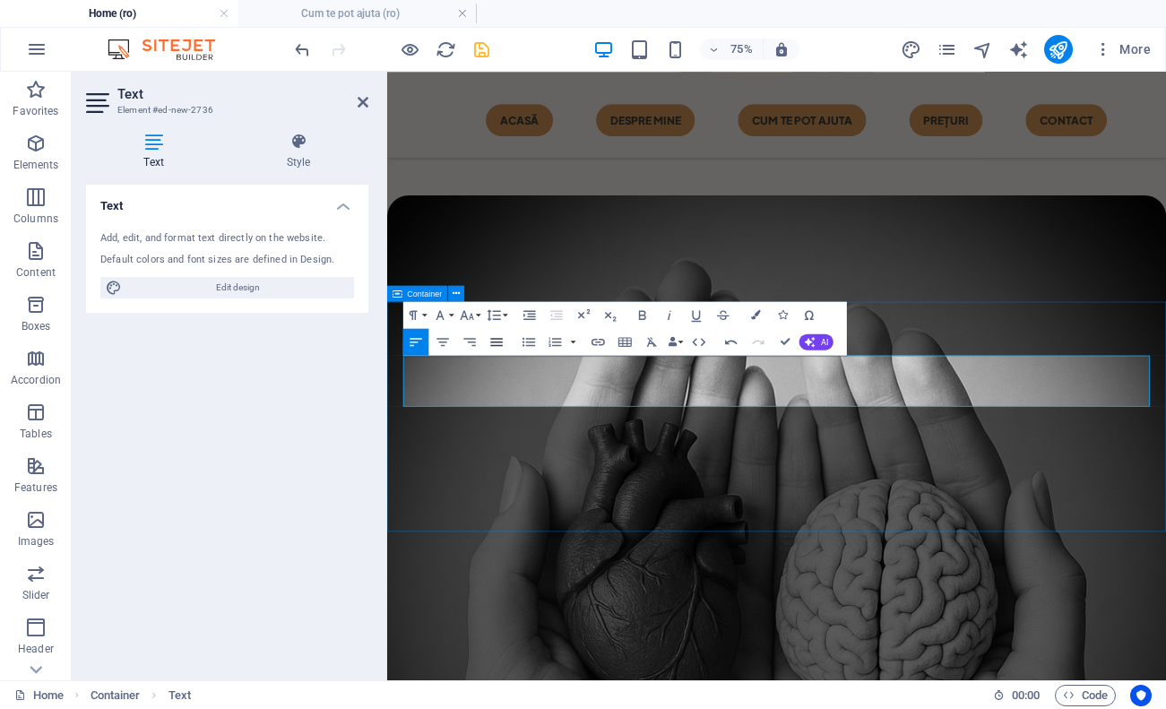
click at [496, 344] on icon "button" at bounding box center [497, 342] width 16 height 16
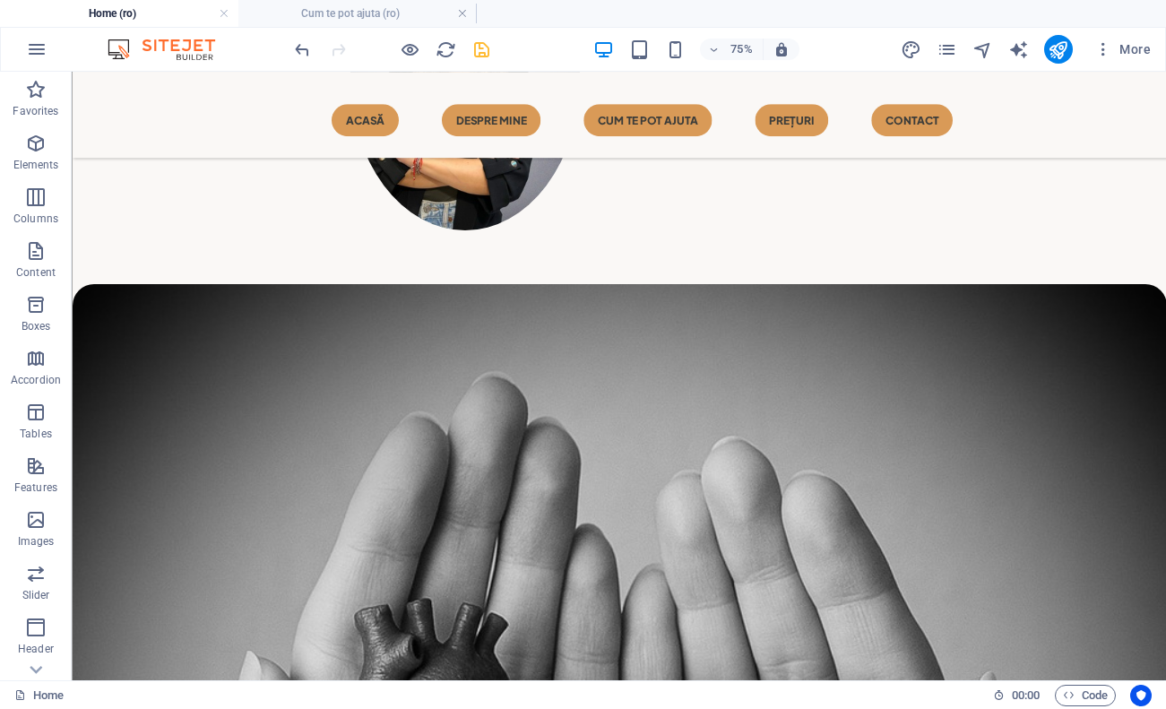
scroll to position [659, 0]
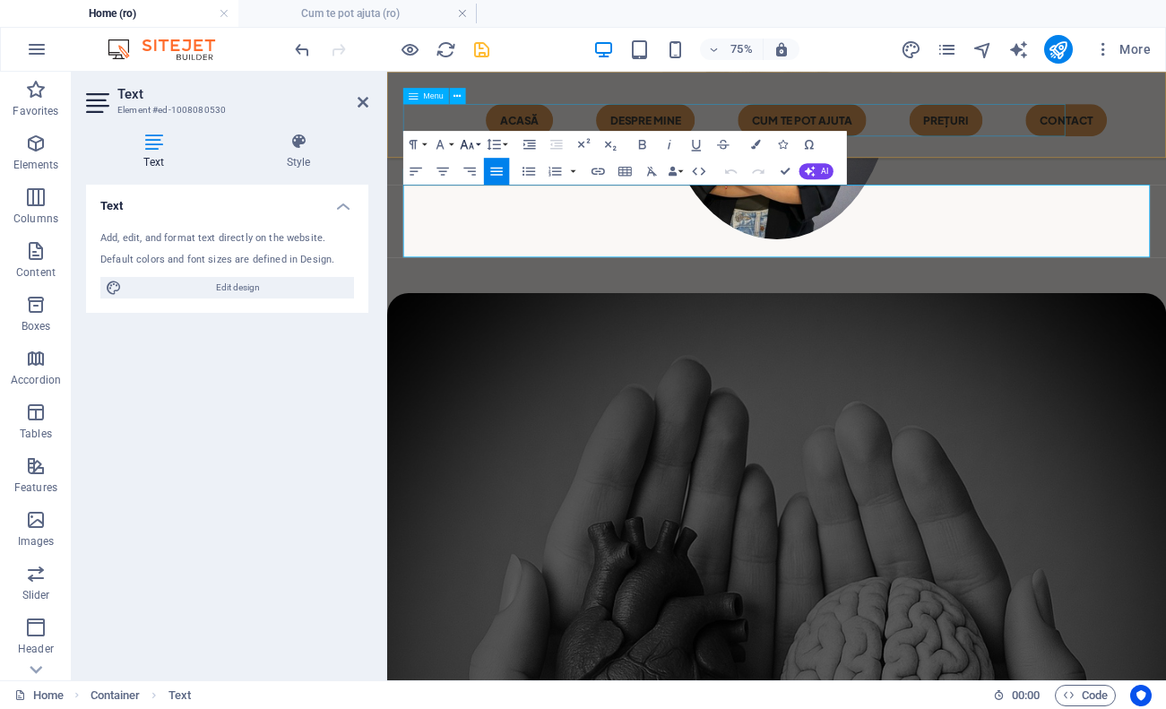
click at [471, 144] on icon "button" at bounding box center [467, 145] width 13 height 10
click at [479, 191] on link "18" at bounding box center [468, 183] width 48 height 21
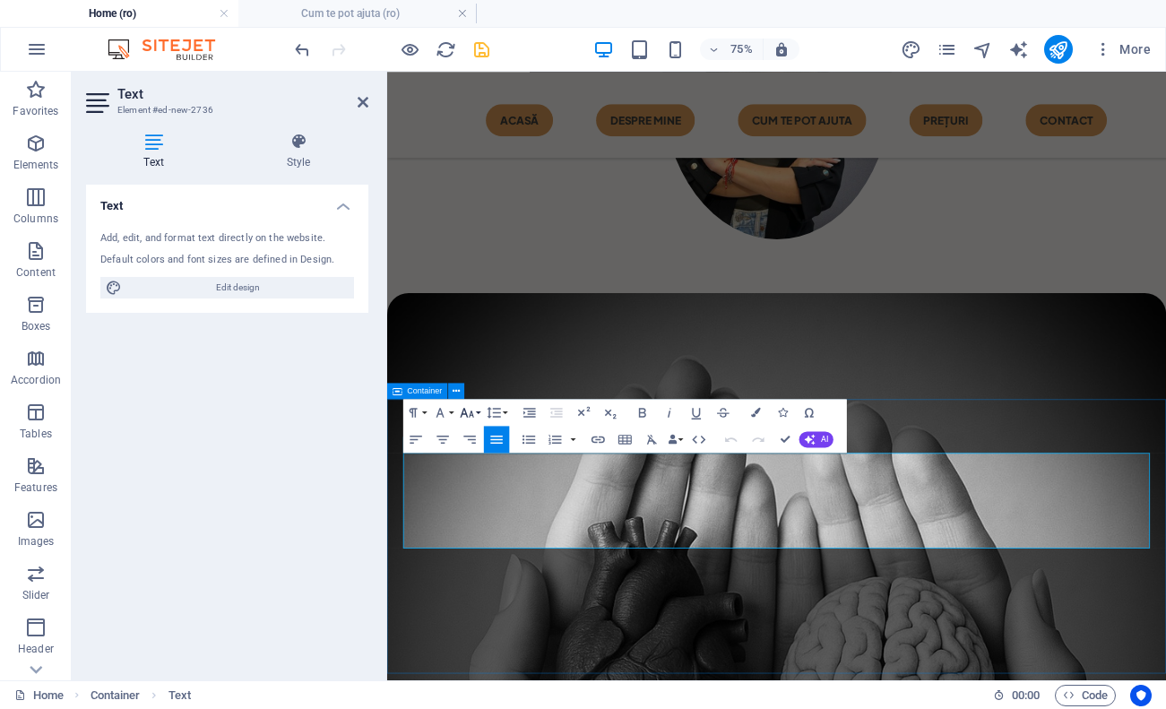
click at [474, 415] on icon "button" at bounding box center [467, 412] width 16 height 16
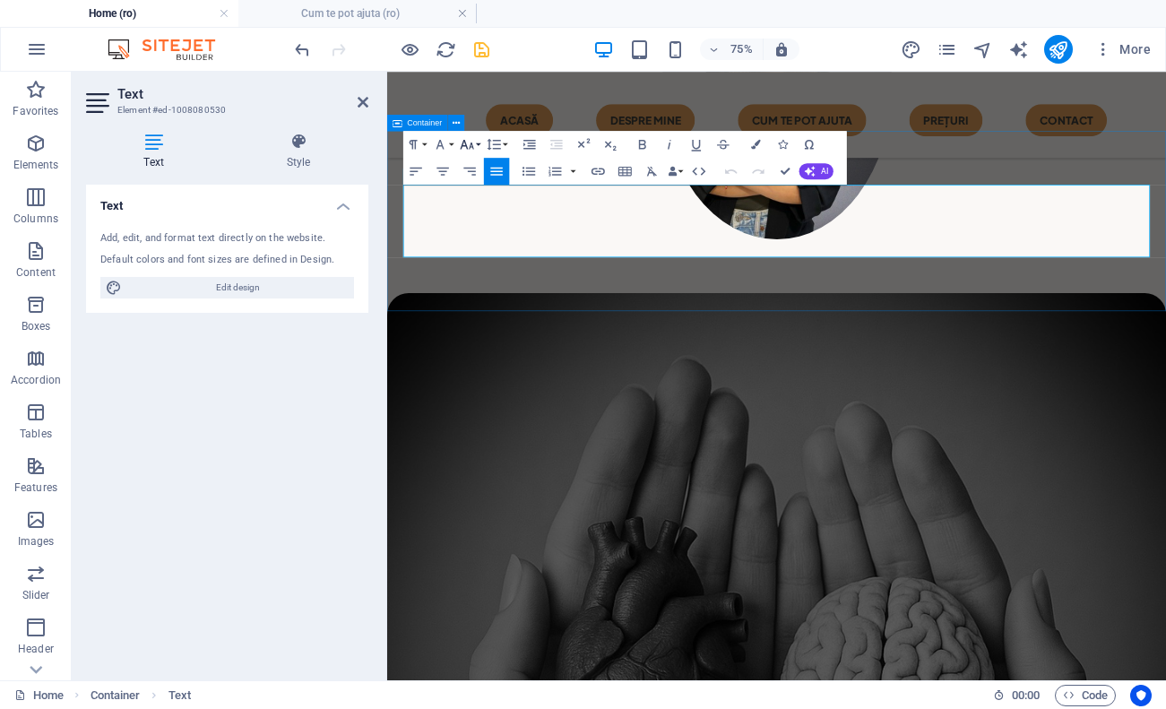
click at [464, 143] on icon "button" at bounding box center [467, 144] width 16 height 16
click at [472, 208] on link "24" at bounding box center [468, 204] width 48 height 21
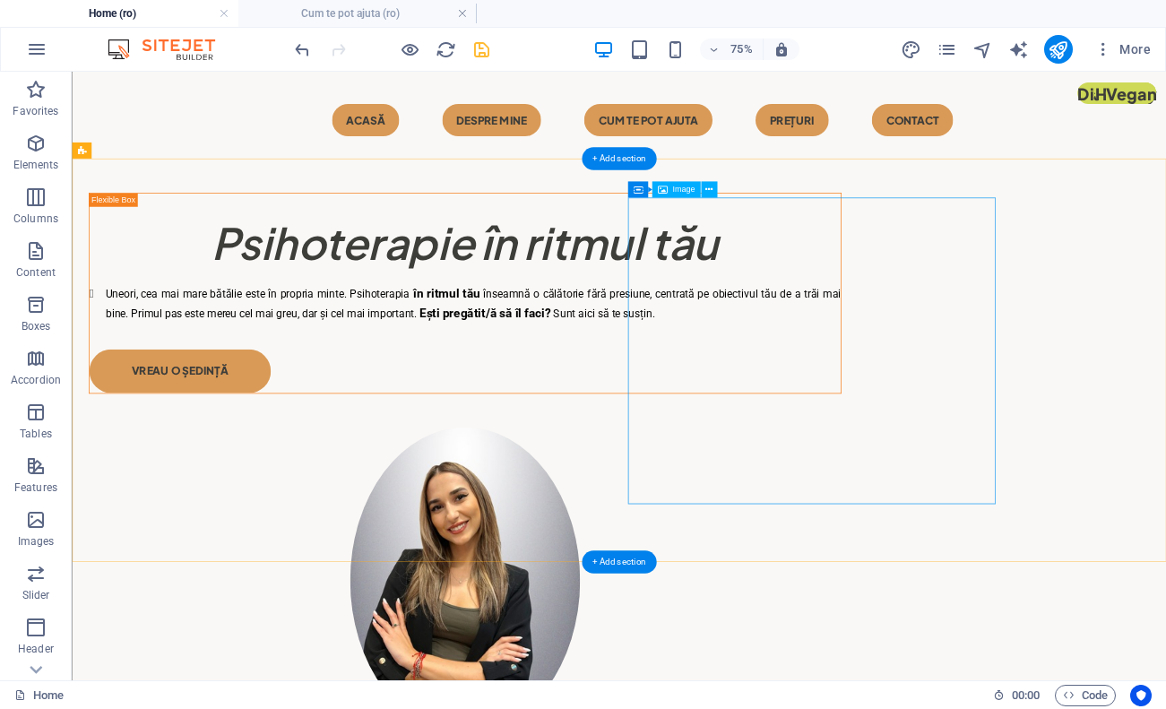
scroll to position [0, 0]
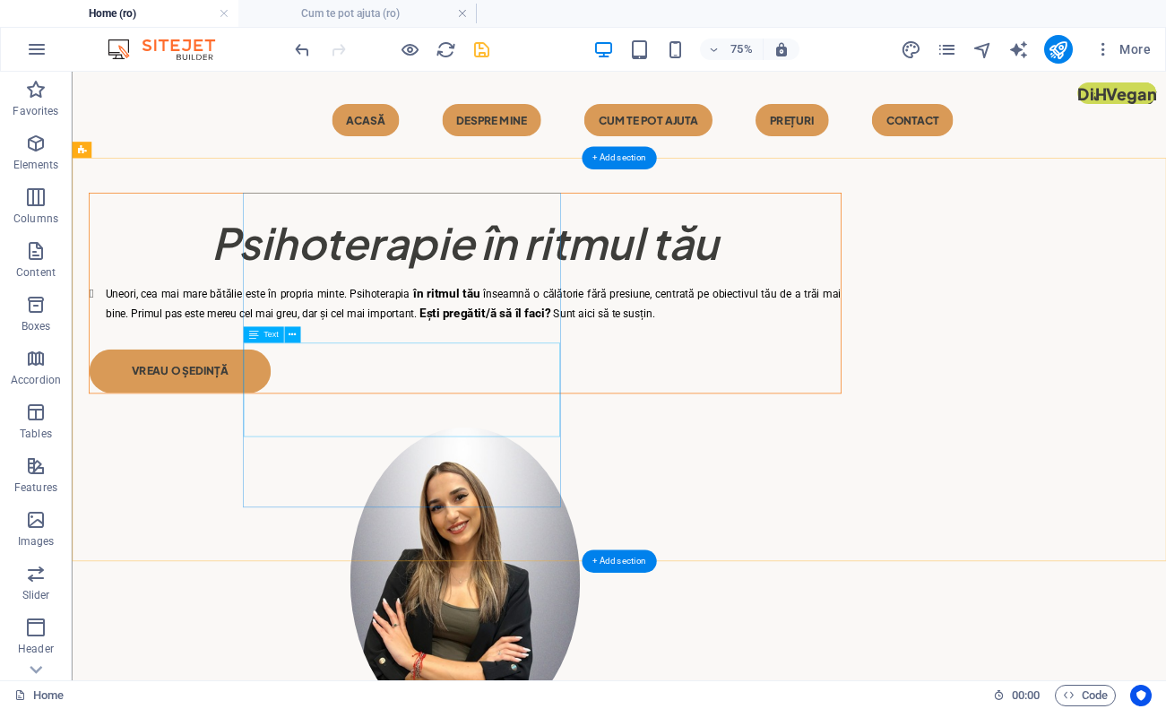
click at [660, 407] on div "Uneori, cea mai mare bătălie este în propria minte. Psihoterapia în ritmul tău …" at bounding box center [595, 381] width 1002 height 52
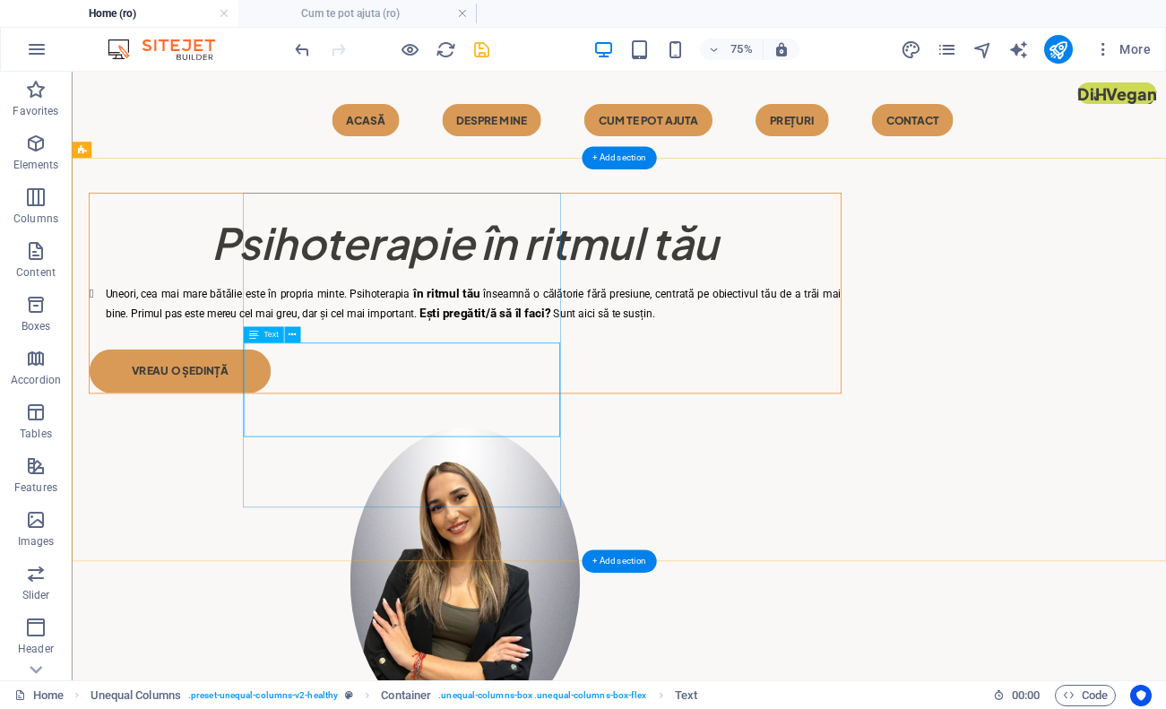
click at [370, 407] on div "Uneori, cea mai mare bătălie este în propria minte. Psihoterapia în ritmul tău …" at bounding box center [595, 381] width 1002 height 52
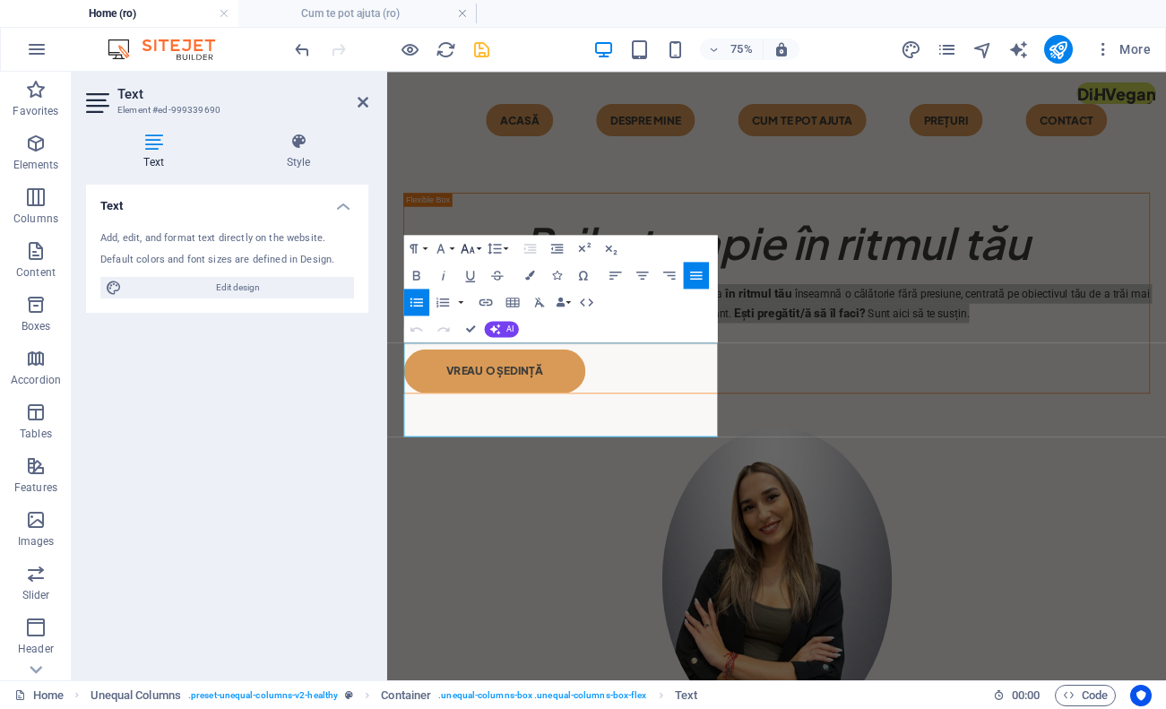
click at [469, 250] on icon "button" at bounding box center [468, 248] width 16 height 16
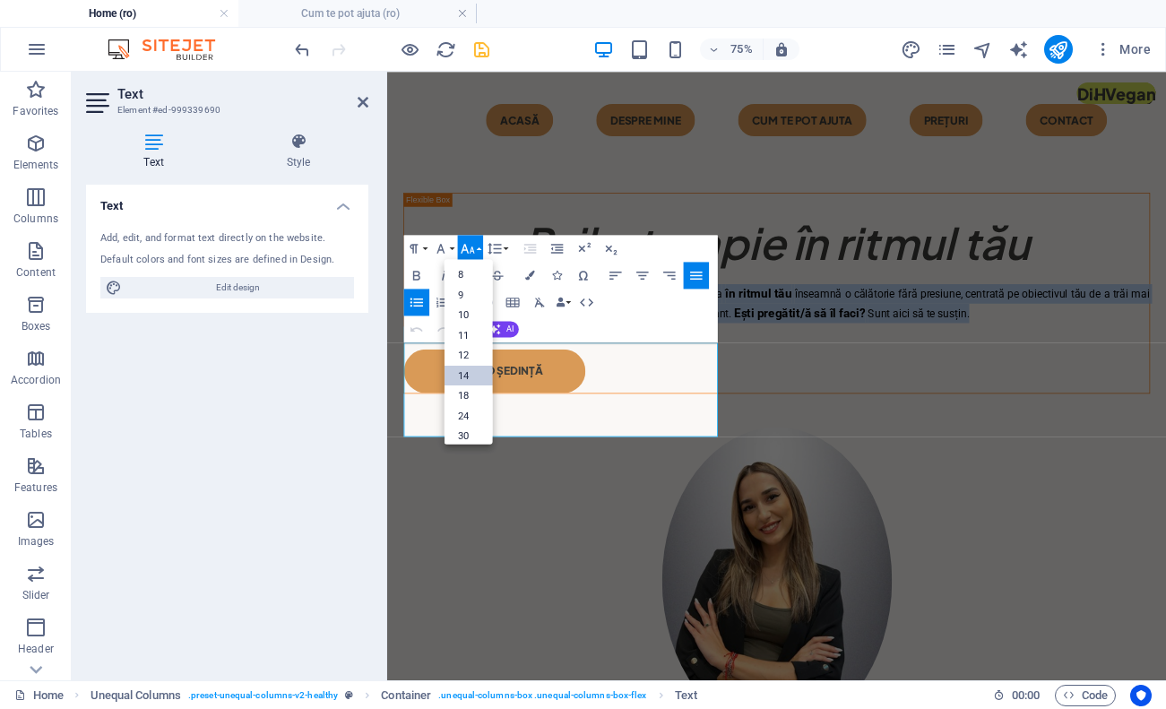
click at [471, 369] on link "14" at bounding box center [469, 376] width 48 height 21
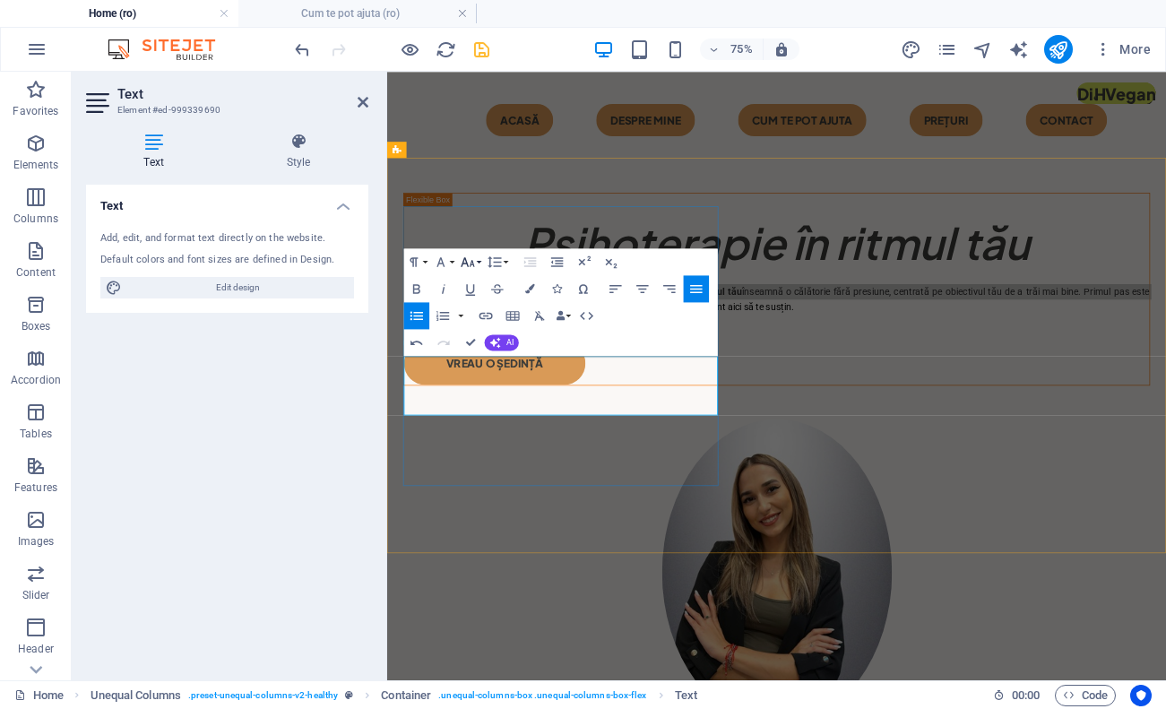
click at [470, 265] on icon "button" at bounding box center [468, 262] width 16 height 16
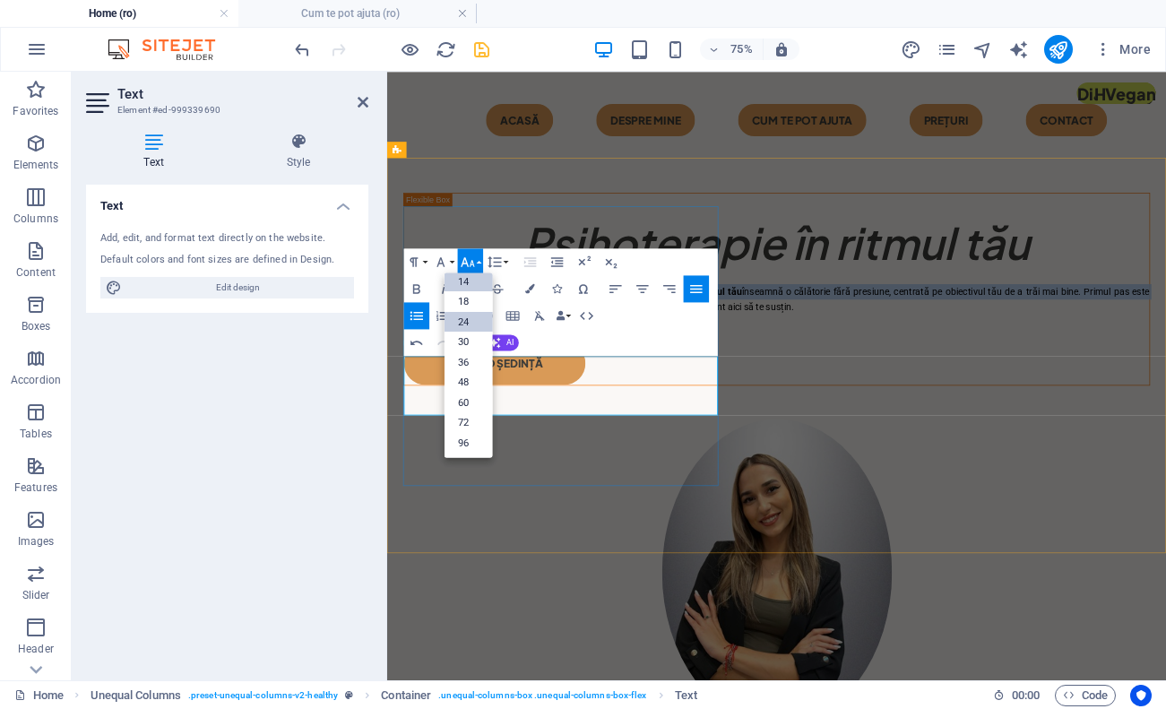
click at [467, 327] on link "24" at bounding box center [469, 321] width 48 height 21
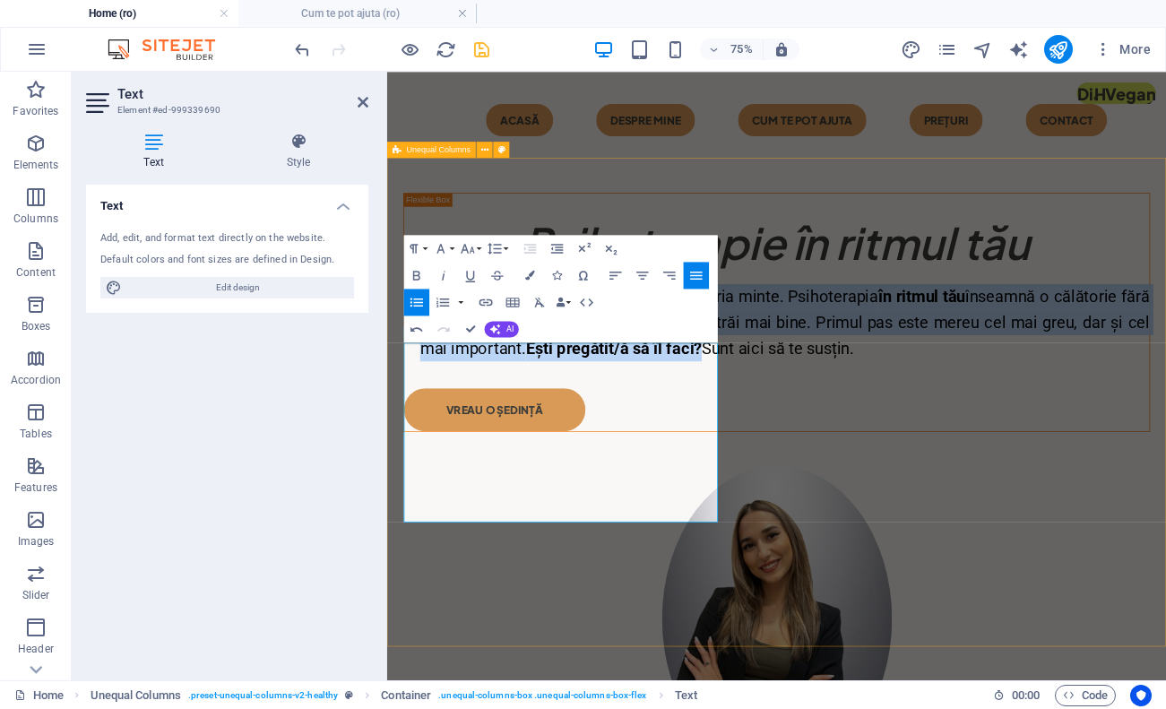
click at [843, 509] on div "​​​​​ Psihoterapie în ritmul tău Uneori, cea mai mare bătălie este în propria m…" at bounding box center [906, 631] width 1039 height 891
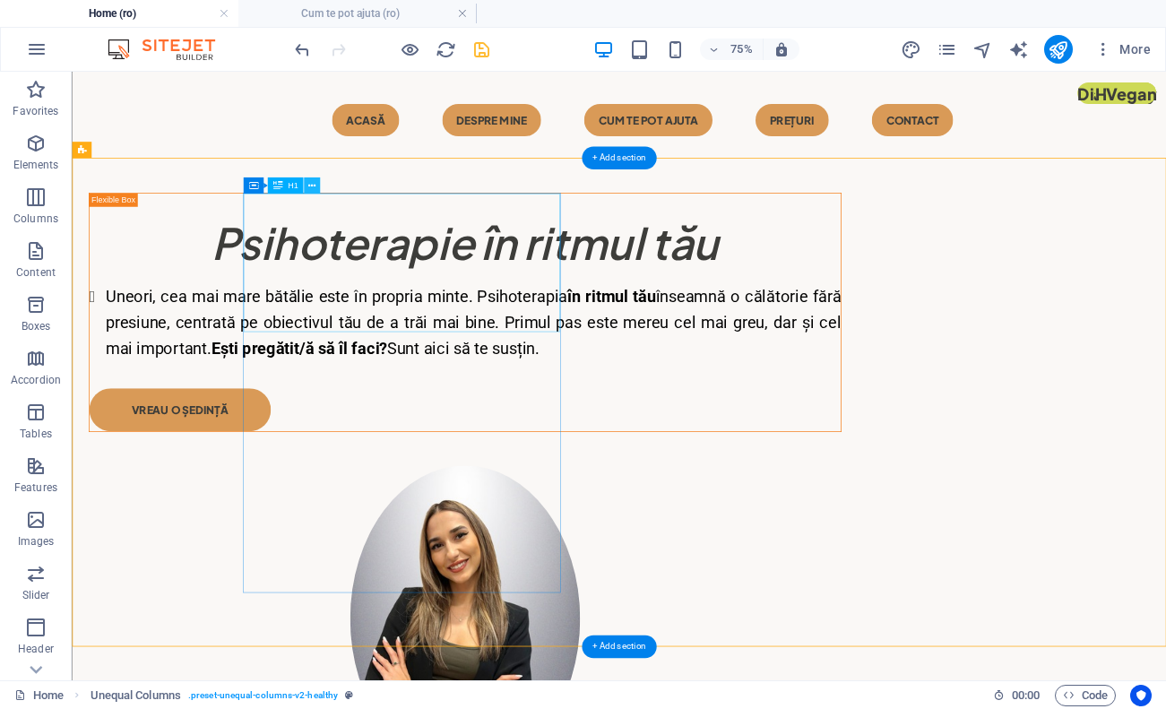
click at [311, 191] on icon at bounding box center [311, 185] width 7 height 14
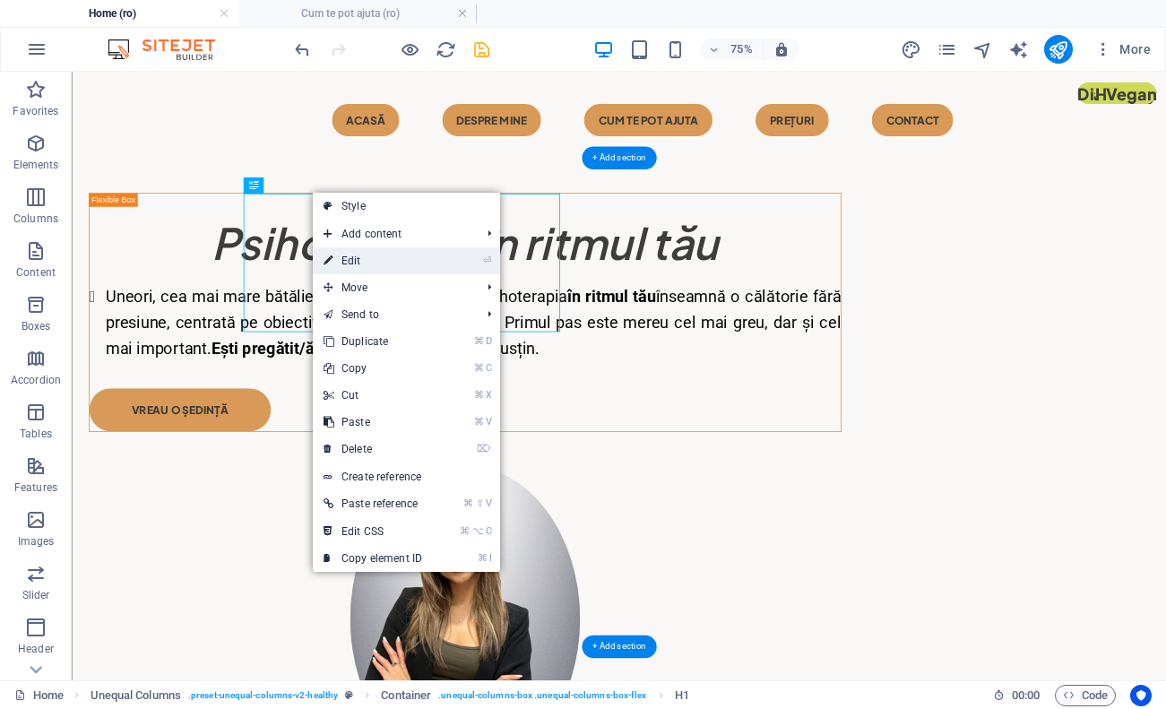
click at [398, 259] on link "⏎ Edit" at bounding box center [373, 260] width 120 height 27
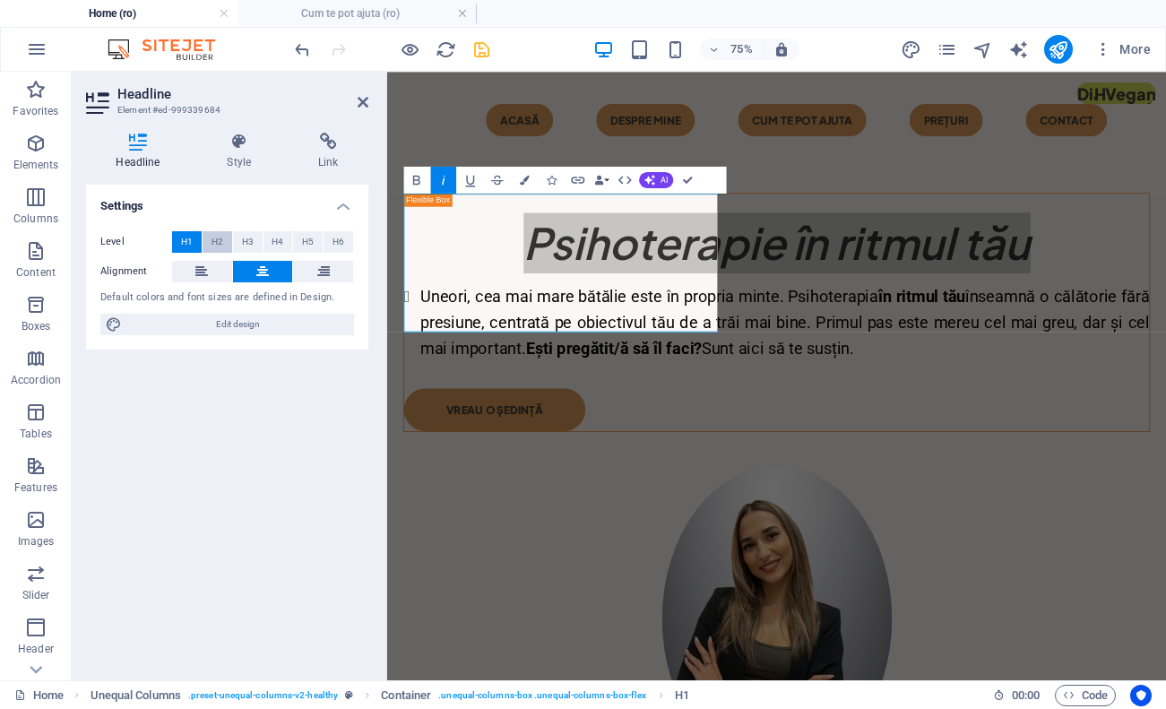
click at [219, 241] on span "H2" at bounding box center [218, 242] width 12 height 22
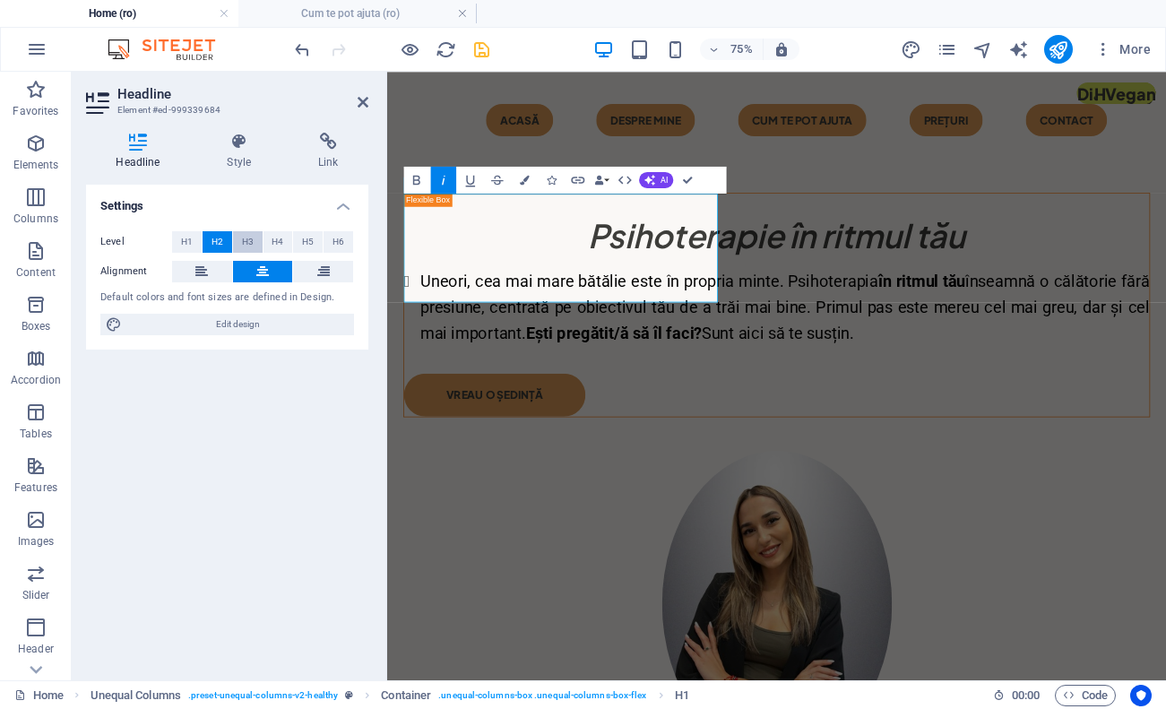
click at [261, 238] on button "H3" at bounding box center [248, 242] width 30 height 22
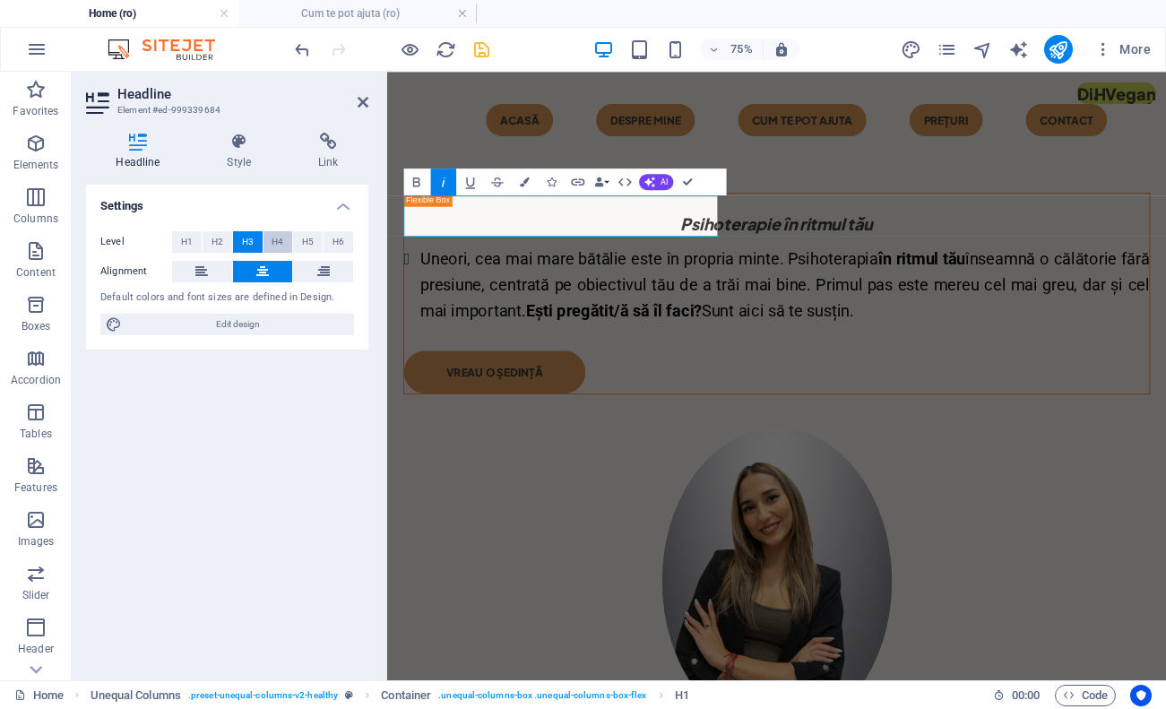
click at [286, 238] on button "H4" at bounding box center [279, 242] width 30 height 22
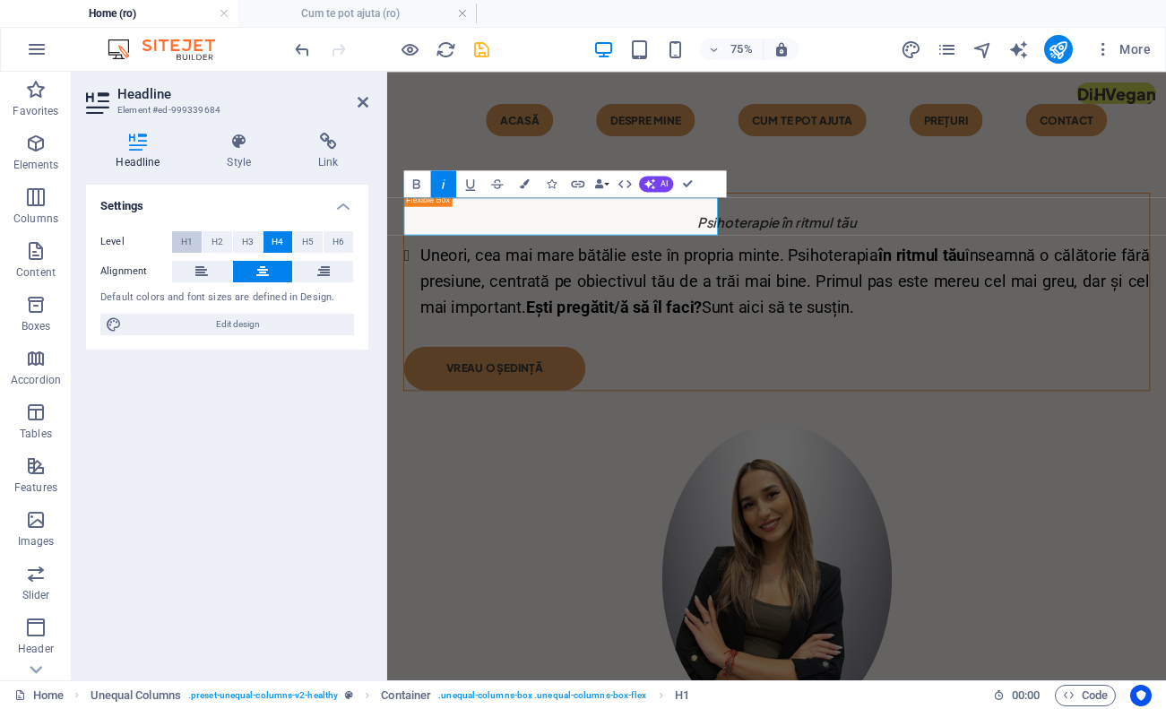
click at [189, 234] on span "H1" at bounding box center [187, 242] width 12 height 22
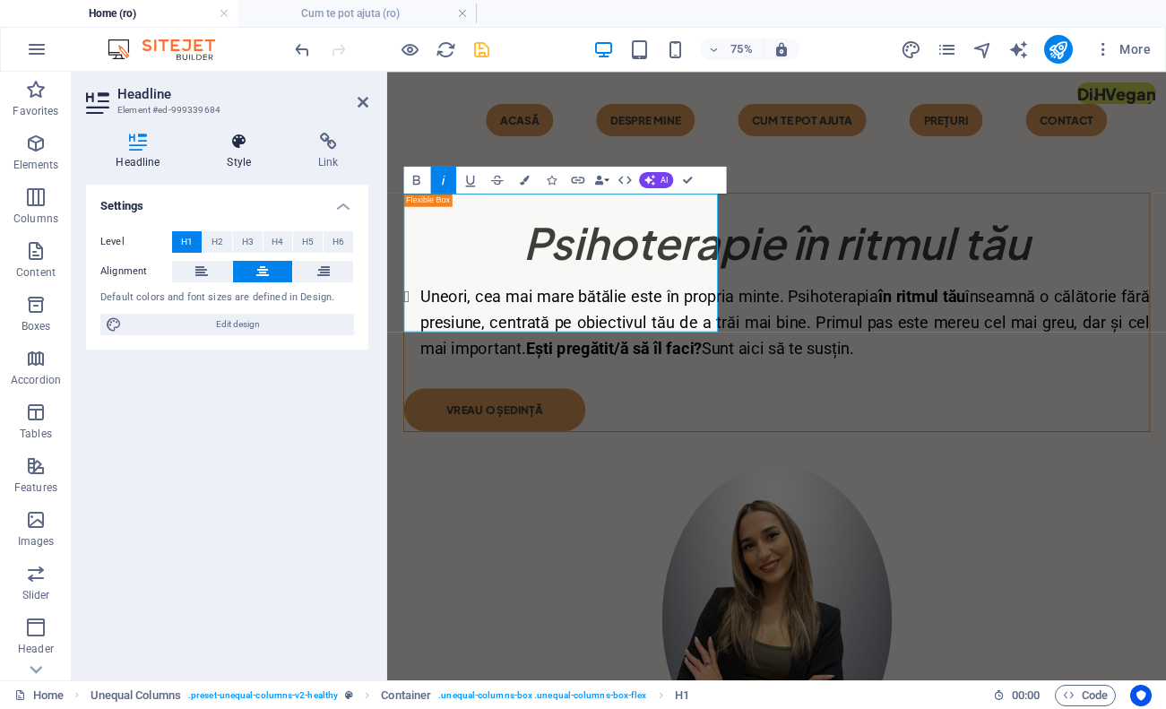
click at [237, 148] on icon at bounding box center [239, 142] width 84 height 18
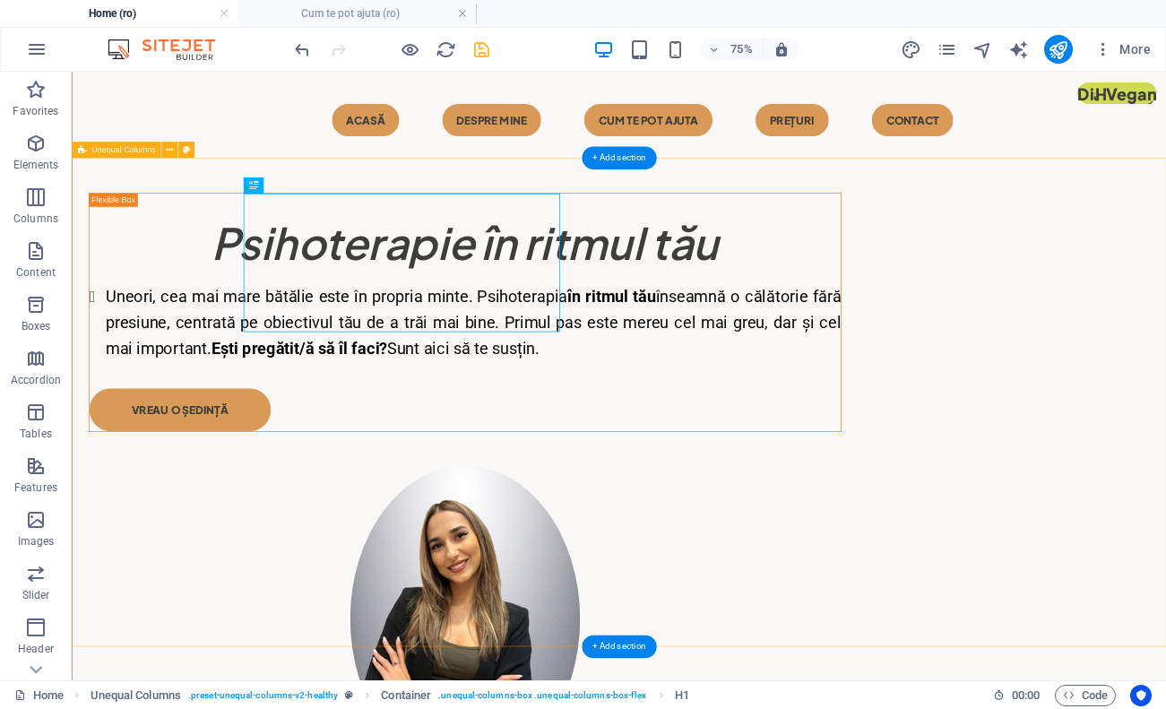
click at [904, 708] on div "​​​​​ Psihoterapie în ritmul tău Uneori, cea mai mare bătălie este în propria m…" at bounding box center [801, 631] width 1459 height 891
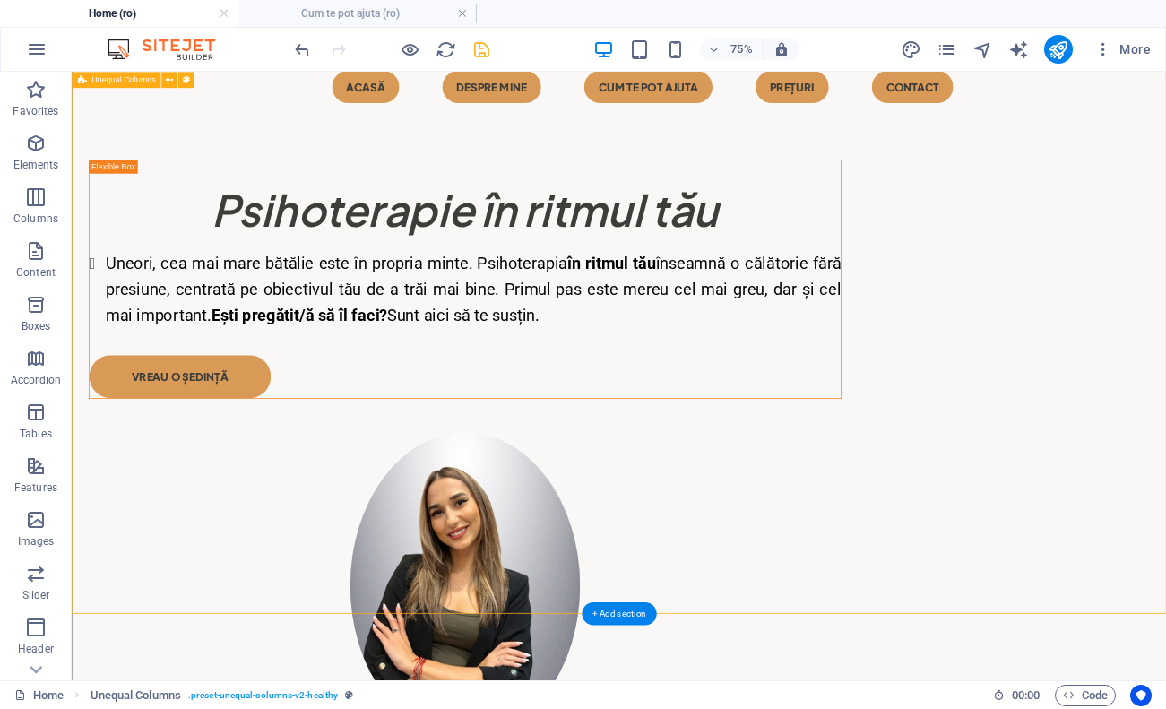
scroll to position [41, 0]
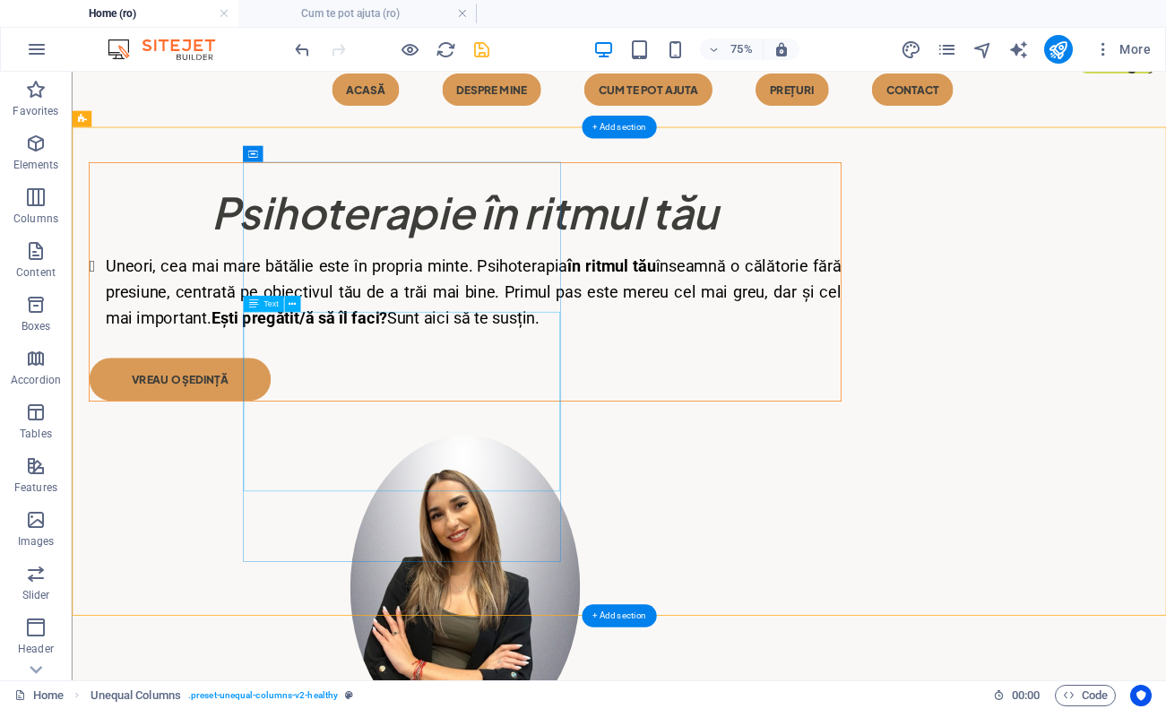
click at [390, 417] on div "Uneori, cea mai mare bătălie este în propria minte. Psihoterapia în ritmul tău …" at bounding box center [595, 365] width 1002 height 103
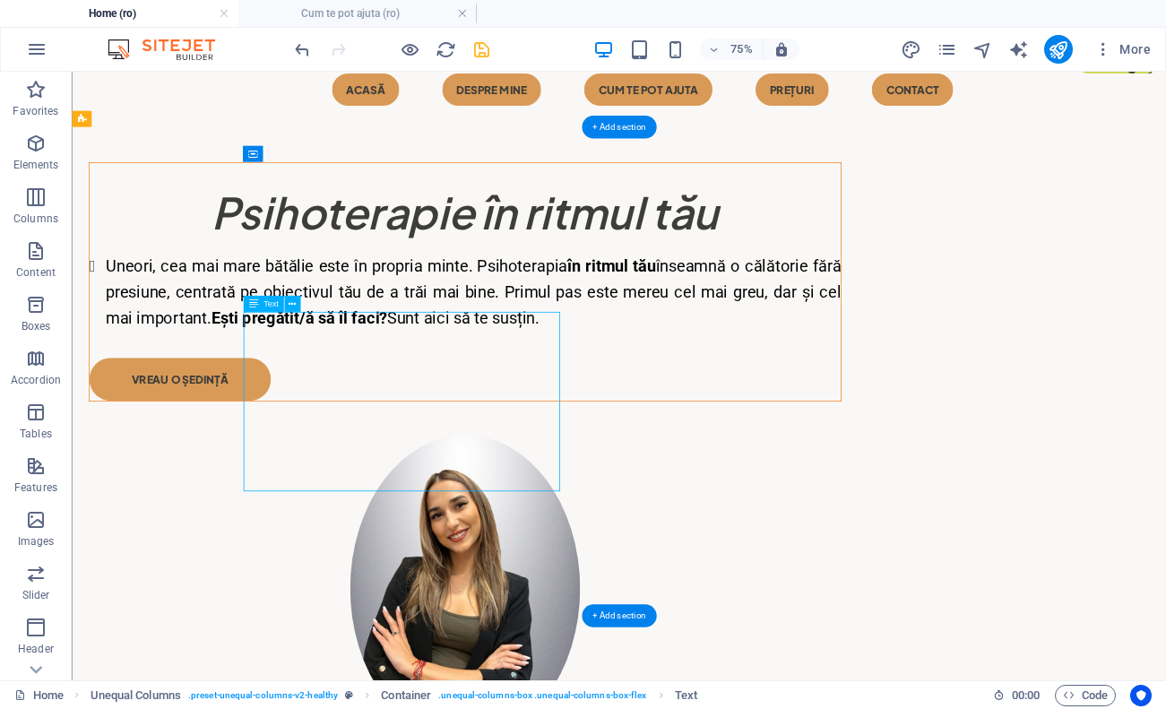
click at [390, 417] on div "Uneori, cea mai mare bătălie este în propria minte. Psihoterapia în ritmul tău …" at bounding box center [595, 365] width 1002 height 103
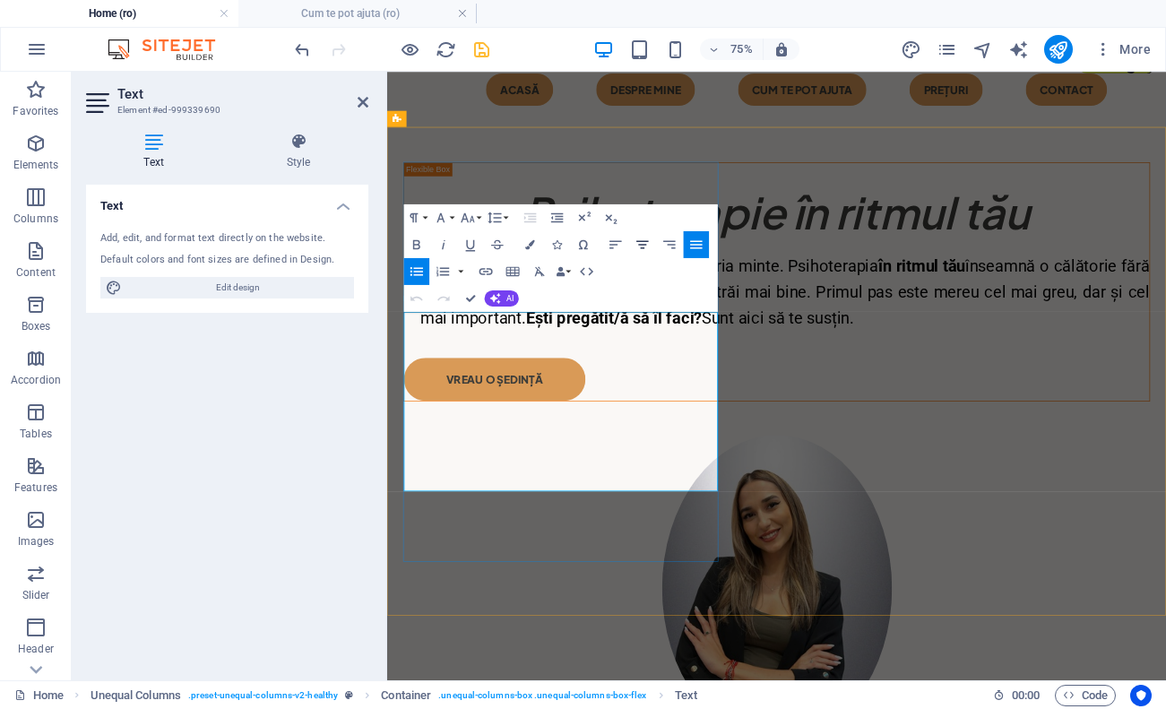
click at [640, 247] on icon "button" at bounding box center [643, 245] width 16 height 16
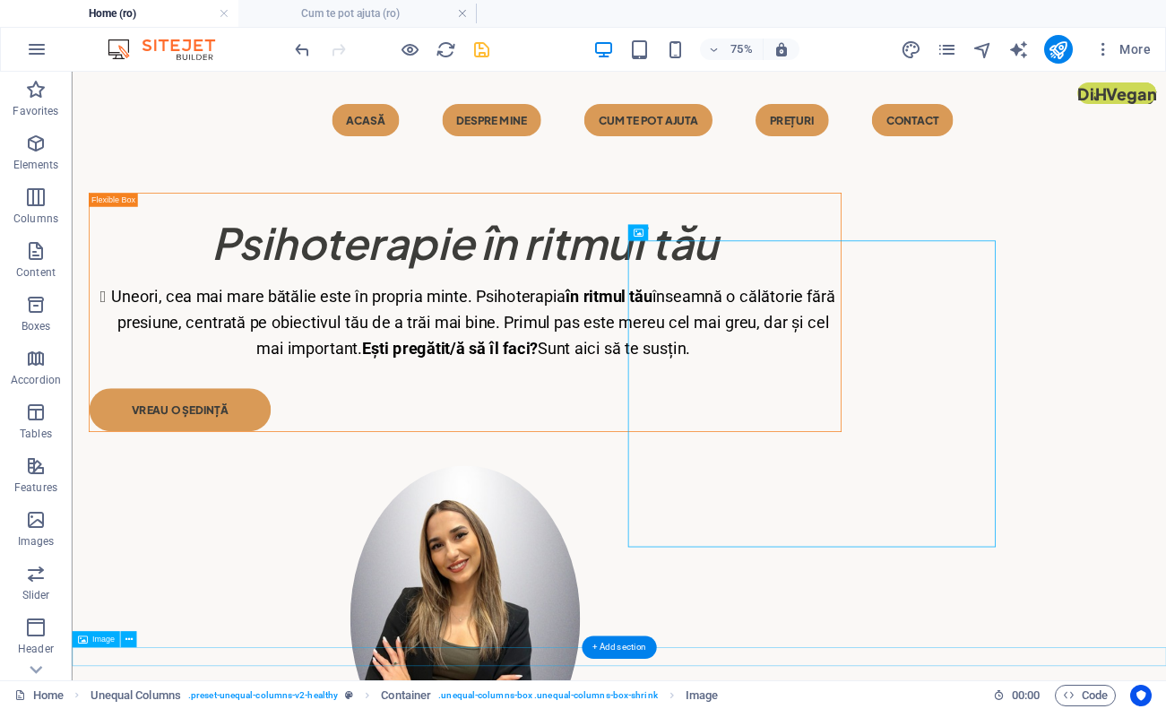
scroll to position [0, 0]
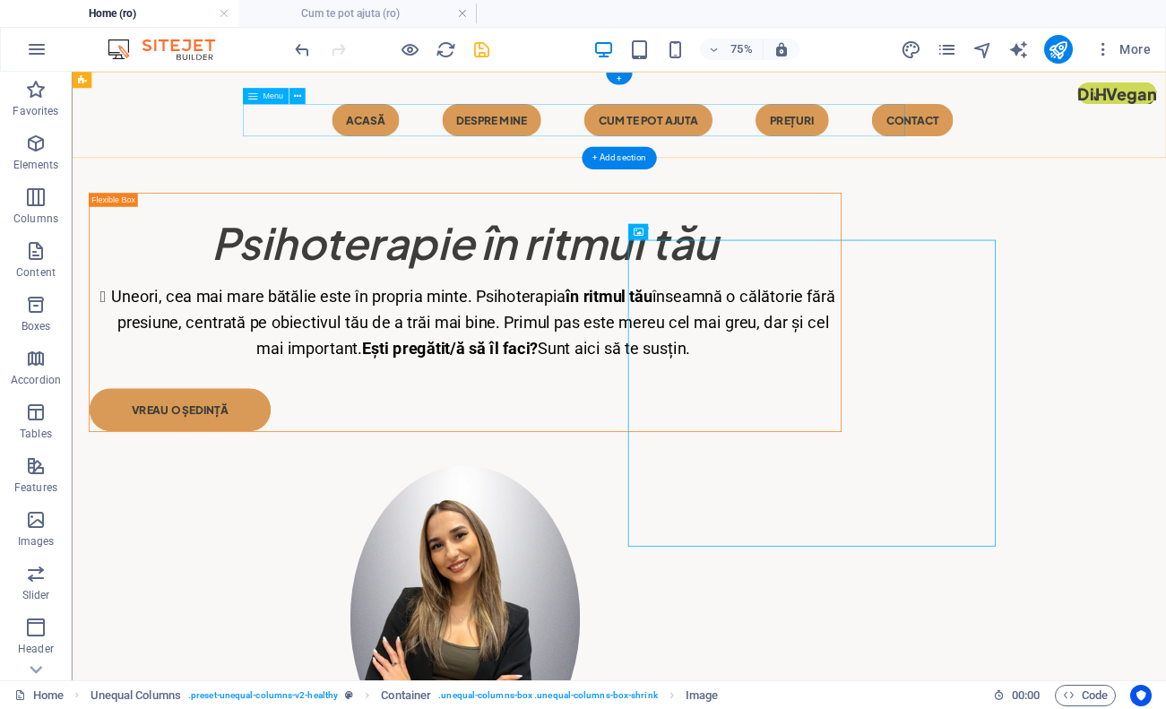
click at [1130, 148] on nav "Acasă Despre mine CUM TE POT AJUTA Prețuri Contact" at bounding box center [801, 136] width 1004 height 43
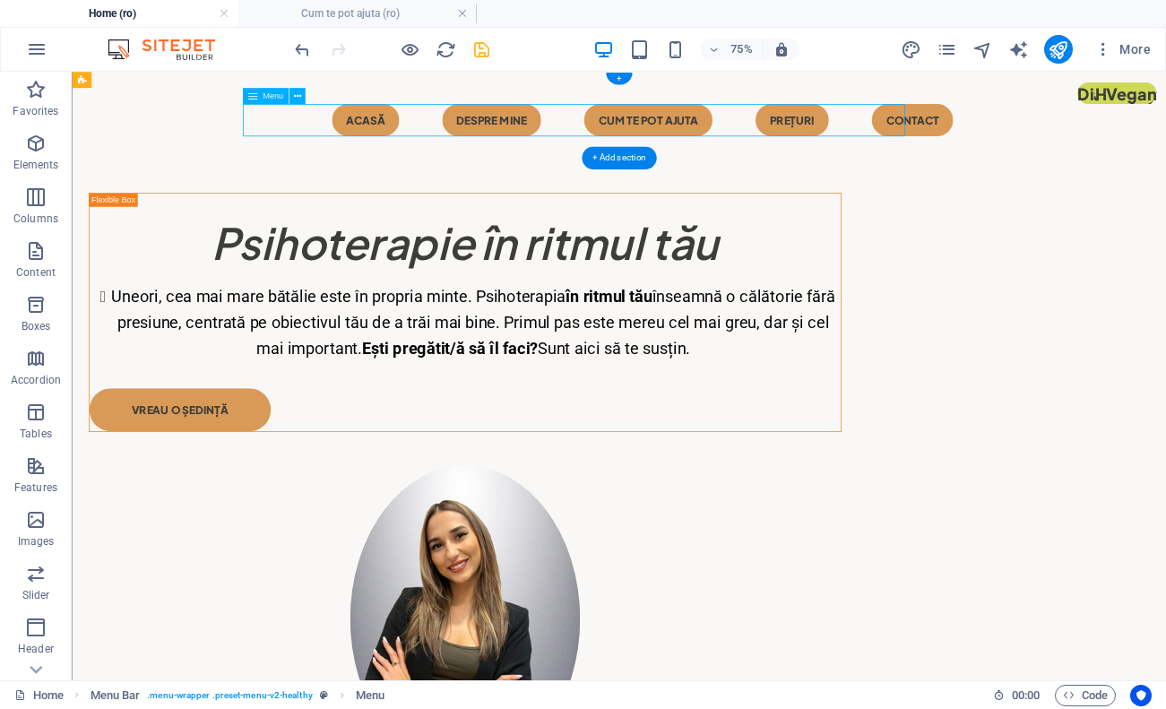
click at [1086, 130] on nav "Acasă Despre mine CUM TE POT AJUTA Prețuri Contact" at bounding box center [801, 136] width 1004 height 43
click at [1015, 108] on div "Menu Acasă Despre mine CUM TE POT AJUTA Prețuri Contact" at bounding box center [801, 129] width 1459 height 115
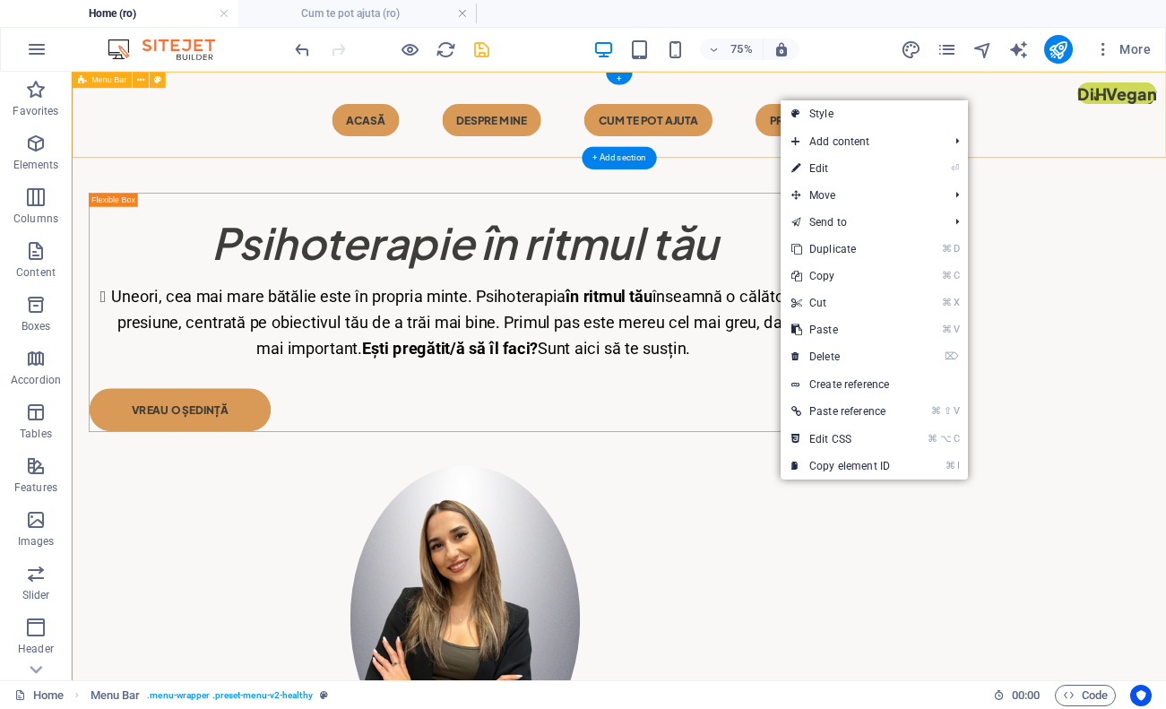
click at [1015, 108] on div "Menu Acasă Despre mine CUM TE POT AJUTA Prețuri Contact" at bounding box center [801, 129] width 1459 height 115
select select "header"
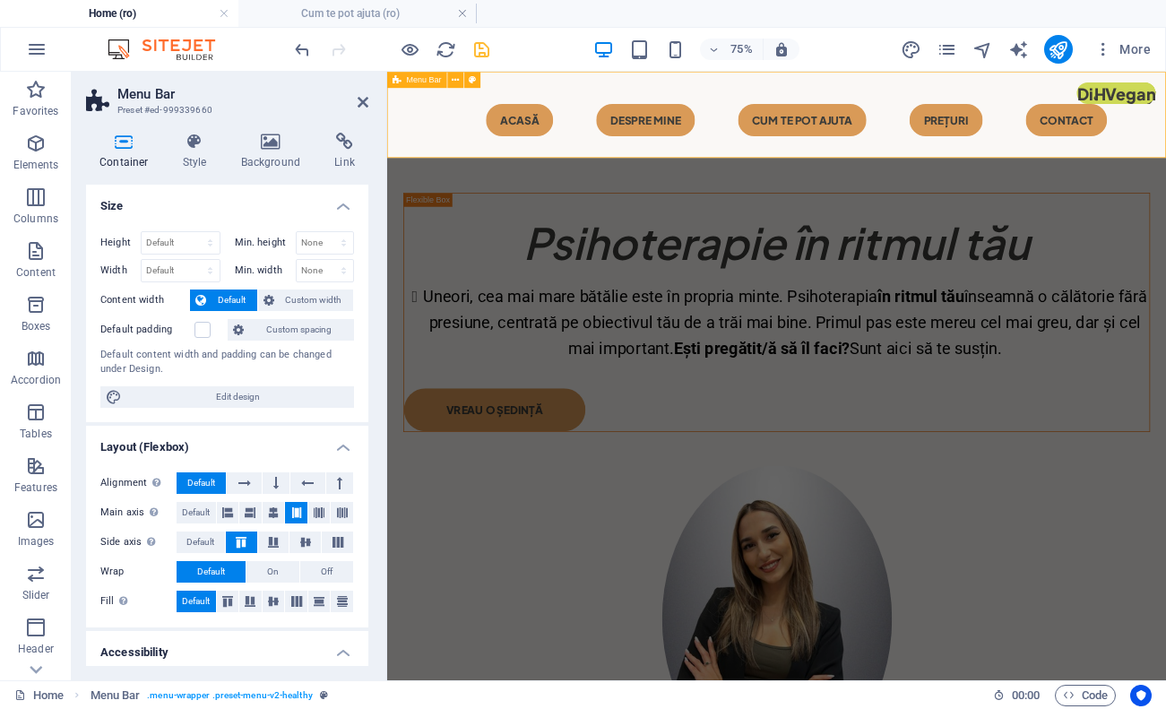
click at [1143, 168] on div "Menu Acasă Despre mine CUM TE POT AJUTA Prețuri Contact" at bounding box center [906, 129] width 1039 height 115
click at [1094, 105] on div "Menu Acasă Despre mine CUM TE POT AJUTA Prețuri Contact" at bounding box center [906, 129] width 1039 height 115
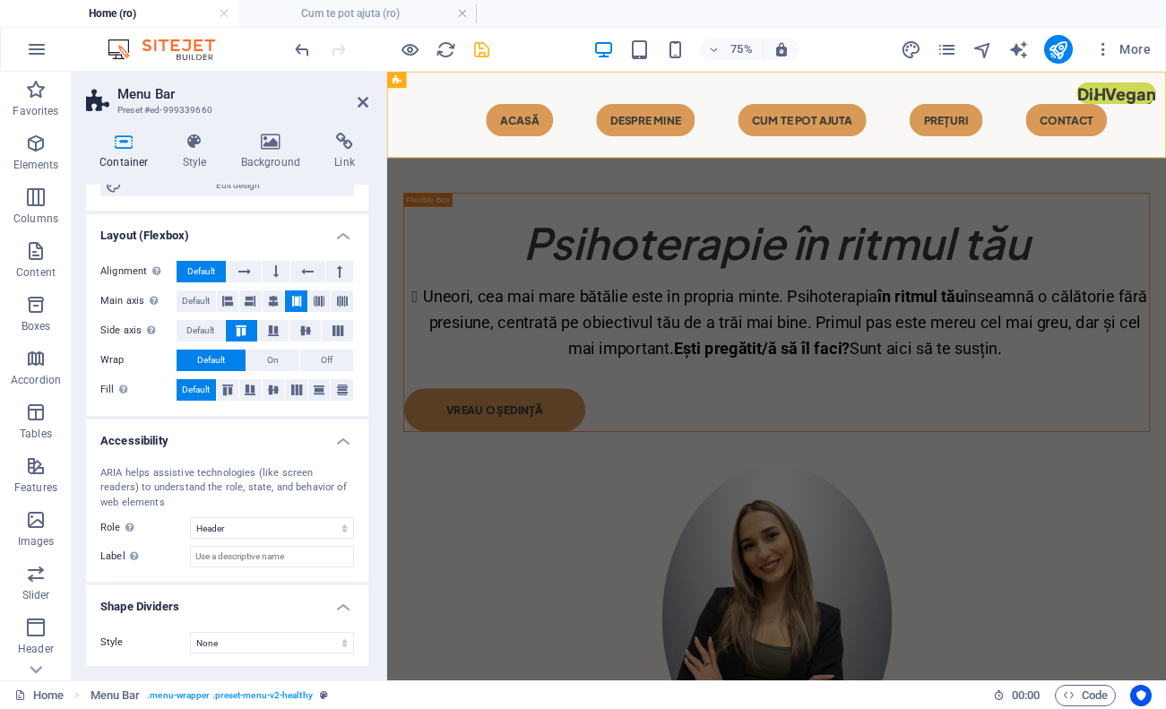
scroll to position [211, 0]
click at [363, 96] on icon at bounding box center [363, 102] width 11 height 14
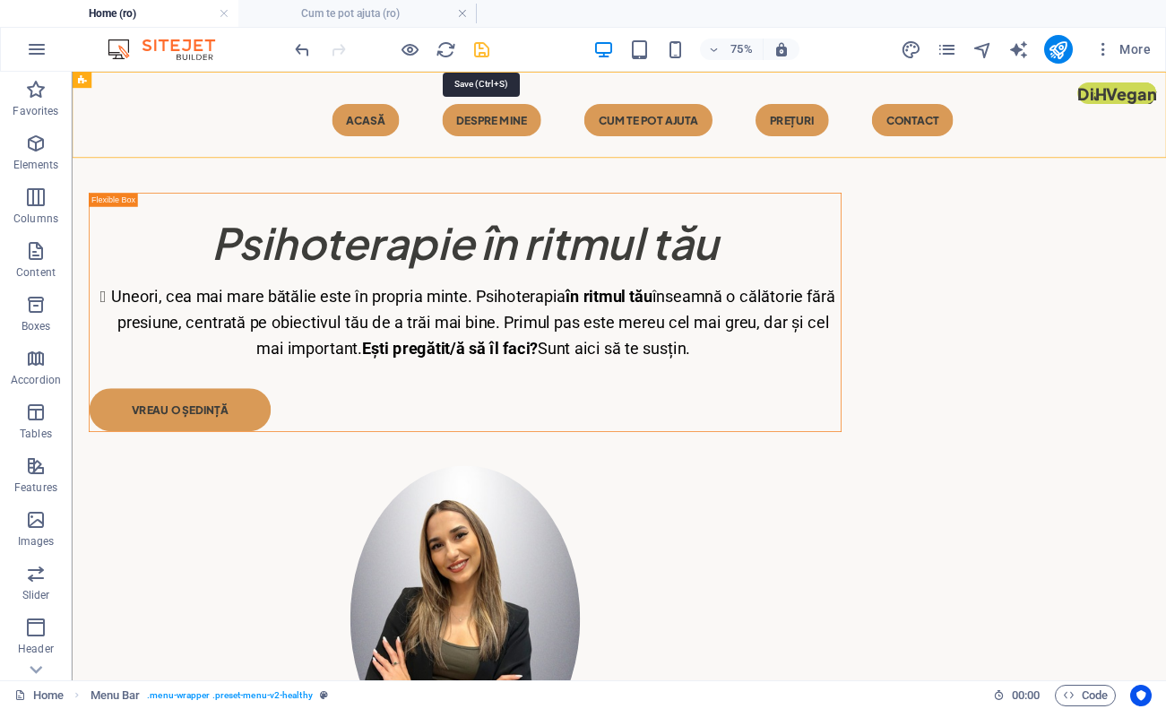
click at [472, 44] on icon "save" at bounding box center [481, 49] width 21 height 21
checkbox input "false"
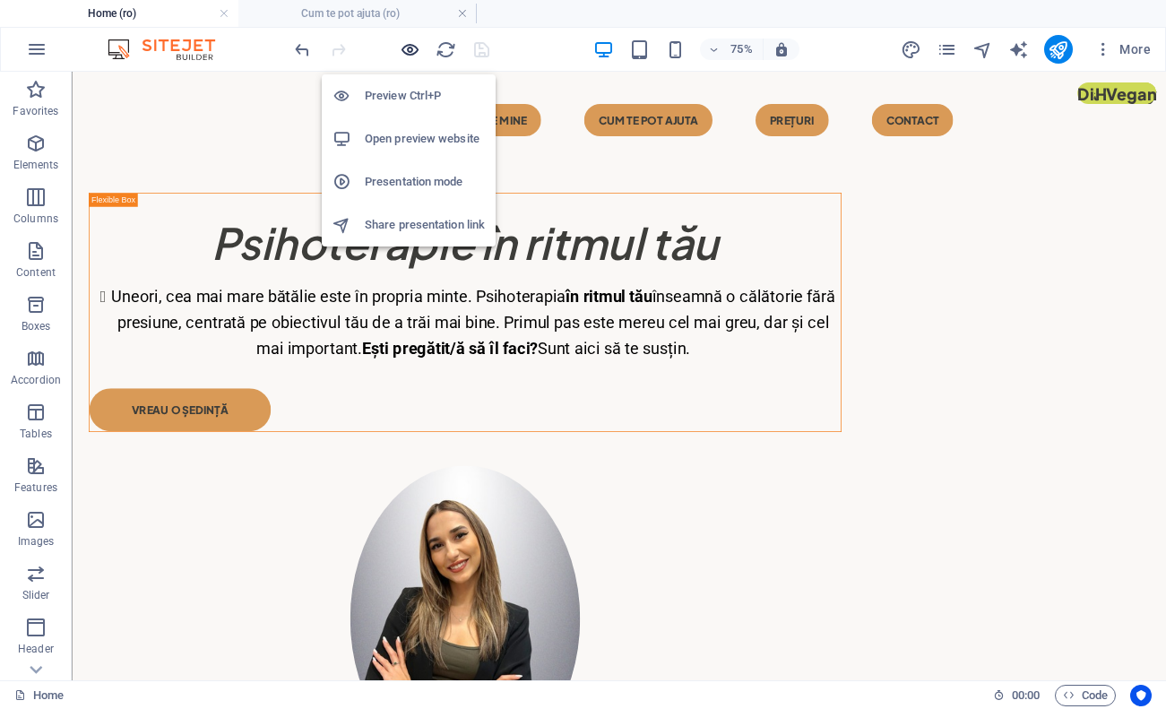
click at [416, 53] on icon "button" at bounding box center [410, 49] width 21 height 21
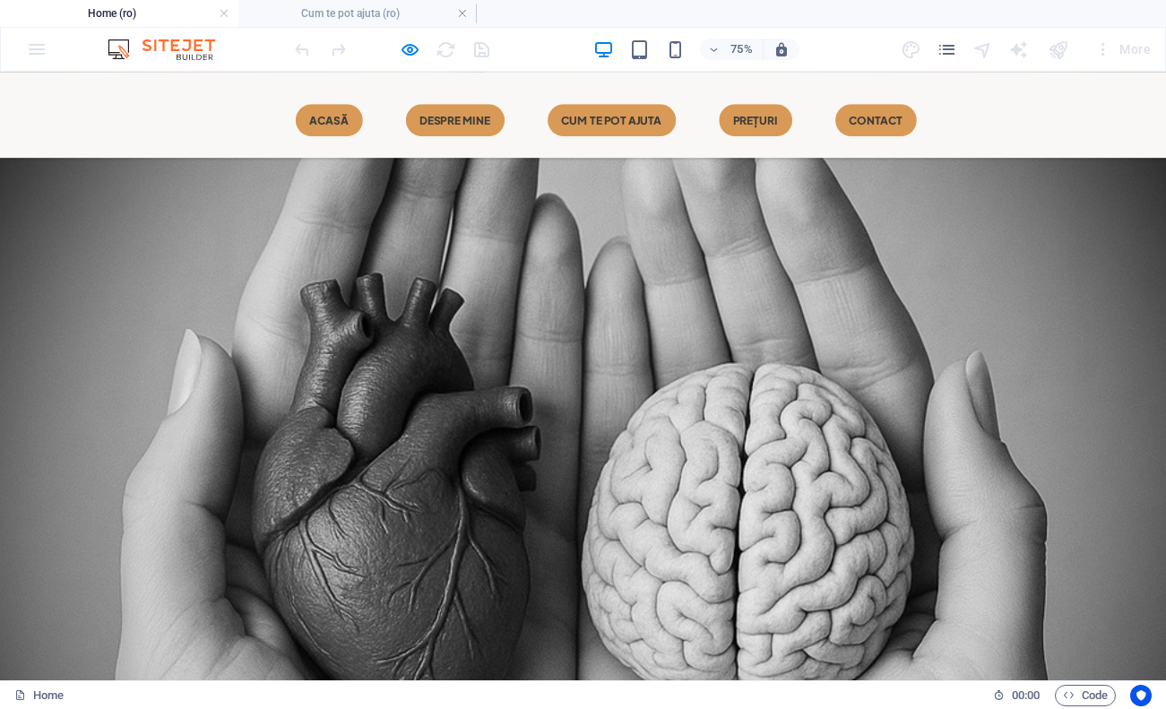
scroll to position [1180, 0]
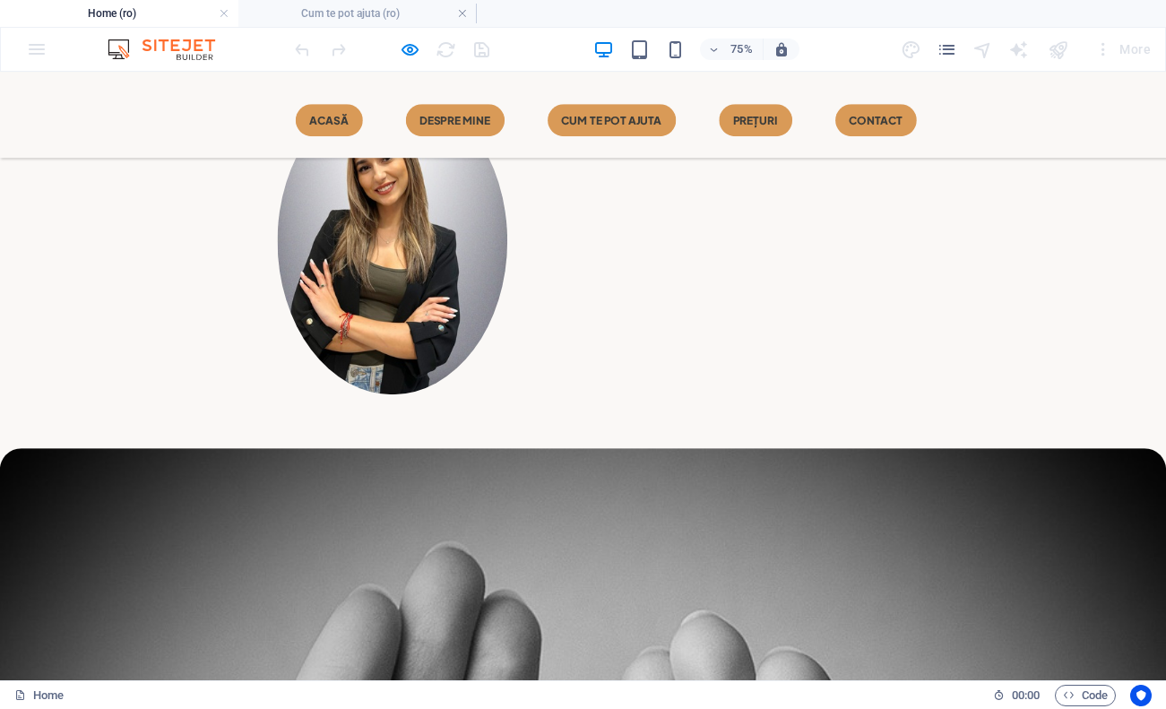
type input "andra"
type input "[EMAIL_ADDRESS][DOMAIN_NAME]"
type textarea "buna"
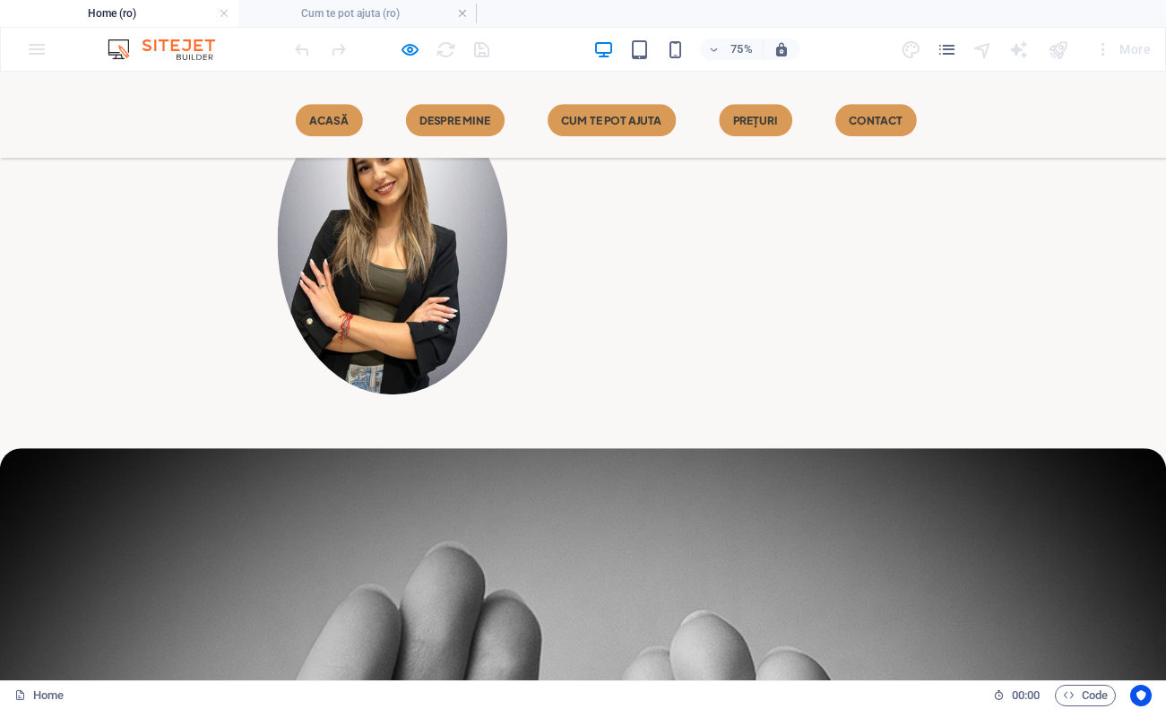
scroll to position [13, 0]
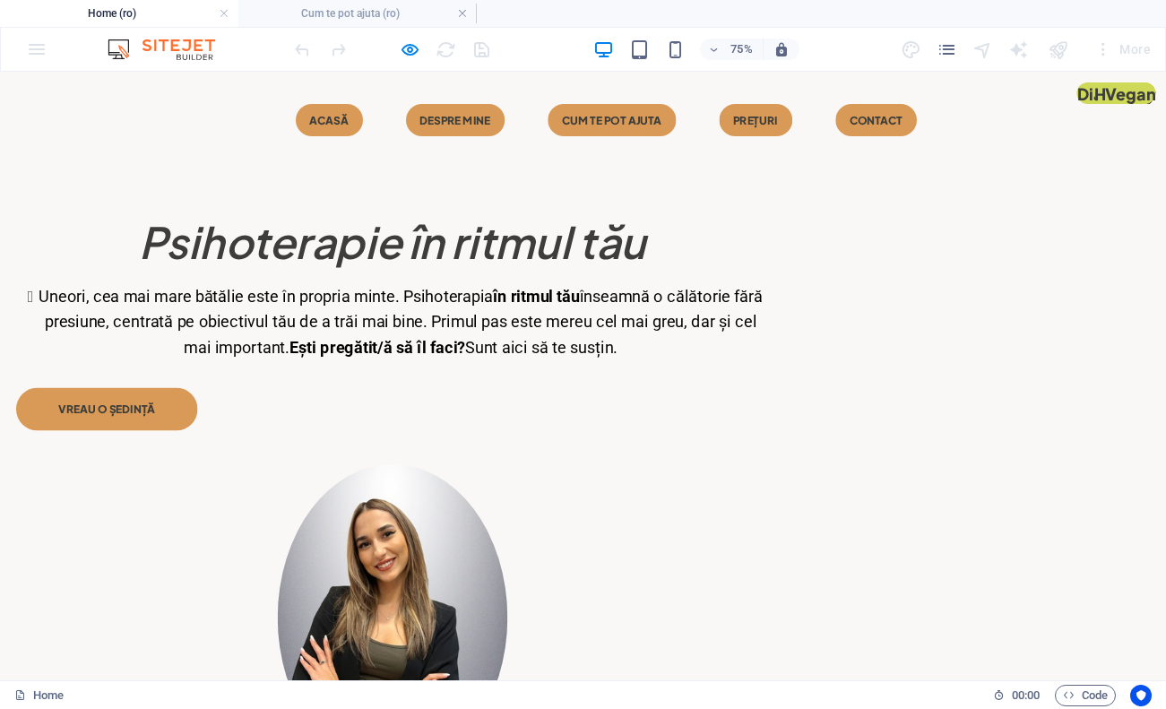
scroll to position [0, 0]
click at [541, 153] on link "Despre mine" at bounding box center [607, 136] width 132 height 43
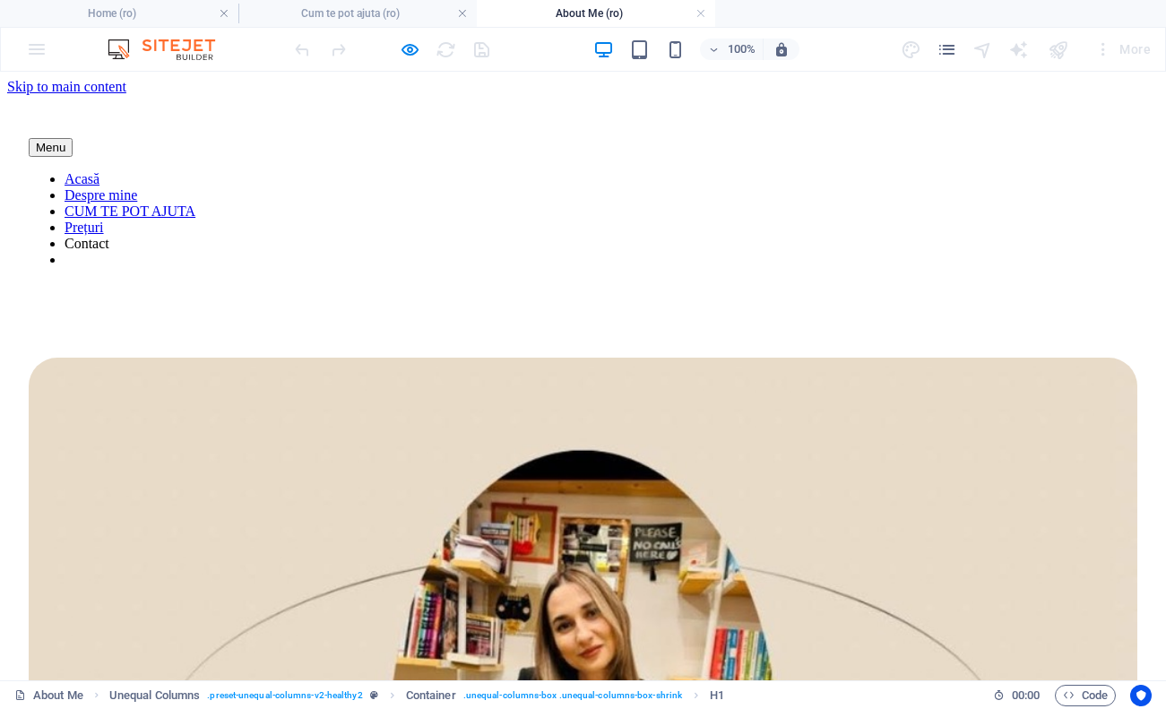
click at [529, 171] on nav "Acasă Despre mine CUM TE POT AJUTA Prețuri Contact" at bounding box center [583, 219] width 1109 height 97
click at [510, 171] on nav "Acasă Despre mine CUM TE POT AJUTA Prețuri Contact" at bounding box center [583, 219] width 1109 height 97
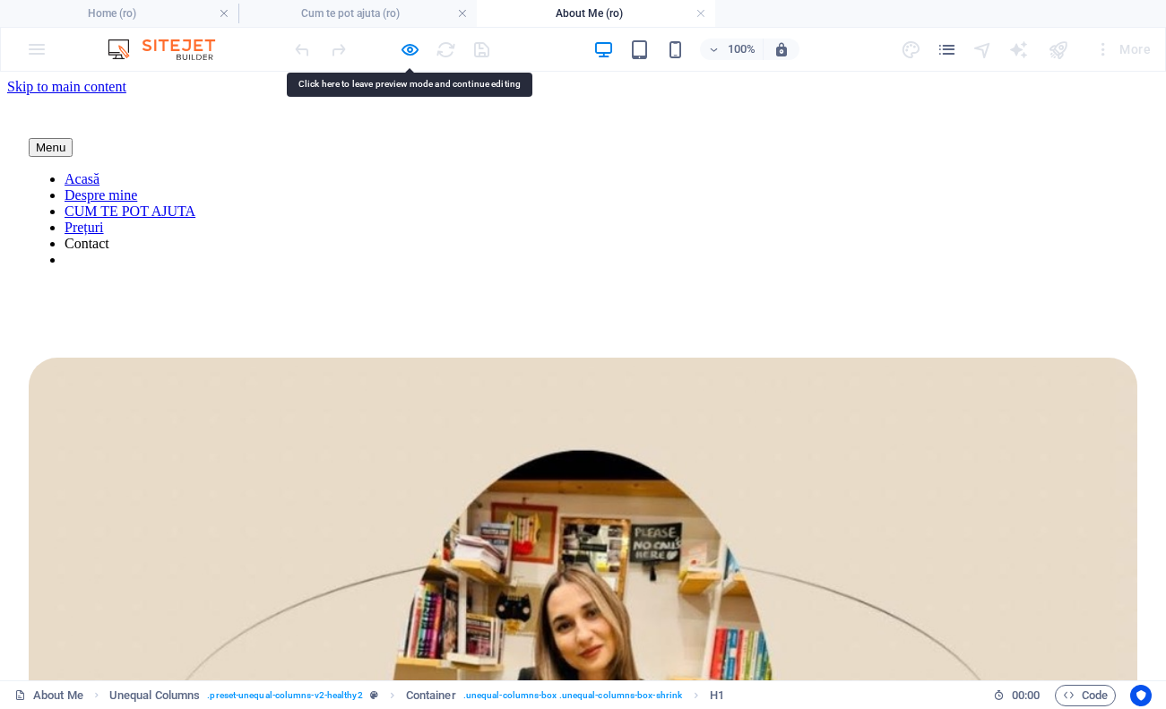
click at [531, 171] on nav "Acasă Despre mine CUM TE POT AJUTA Prețuri Contact" at bounding box center [583, 219] width 1109 height 97
click at [140, 171] on nav "Acasă Despre mine CUM TE POT AJUTA Prețuri Contact" at bounding box center [583, 219] width 1109 height 97
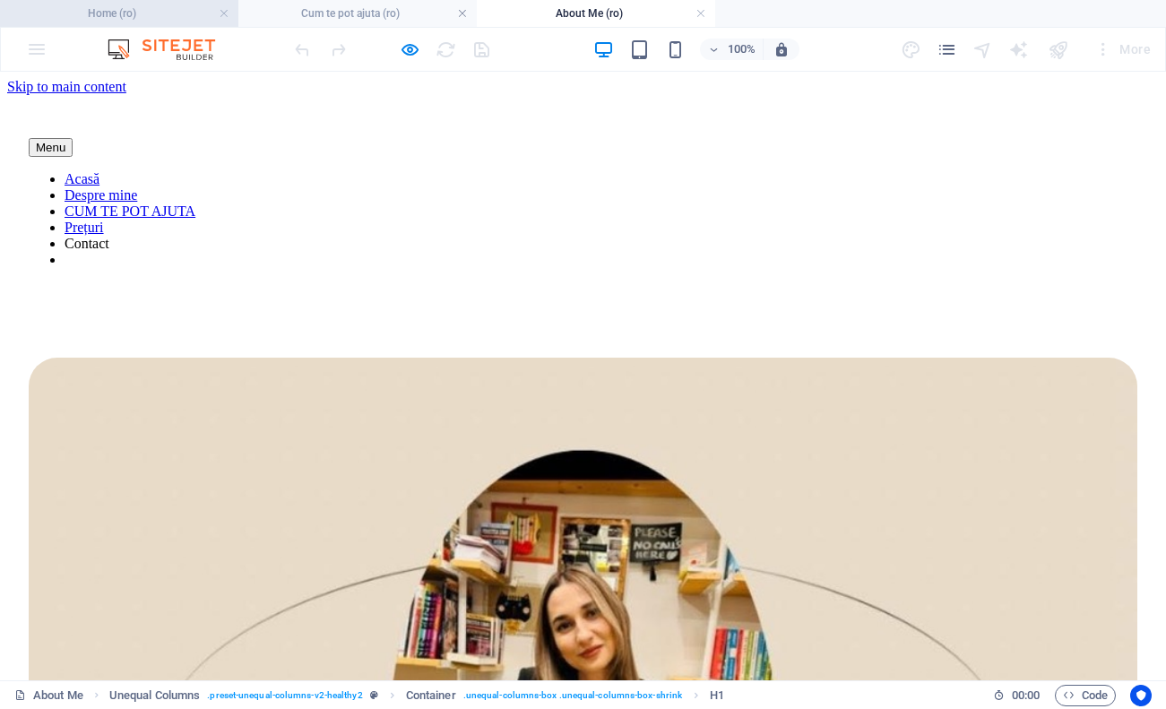
click at [85, 13] on h4 "Home (ro)" at bounding box center [119, 14] width 238 height 20
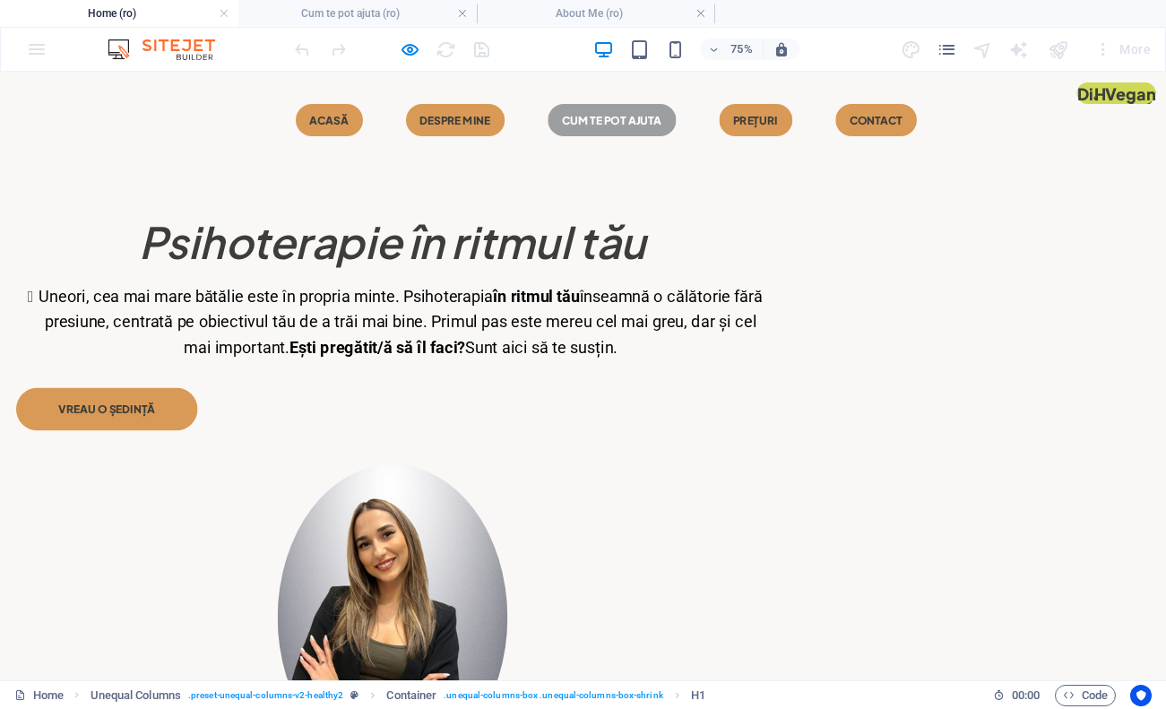
click at [731, 144] on link "CUM TE POT AJUTA" at bounding box center [816, 136] width 171 height 43
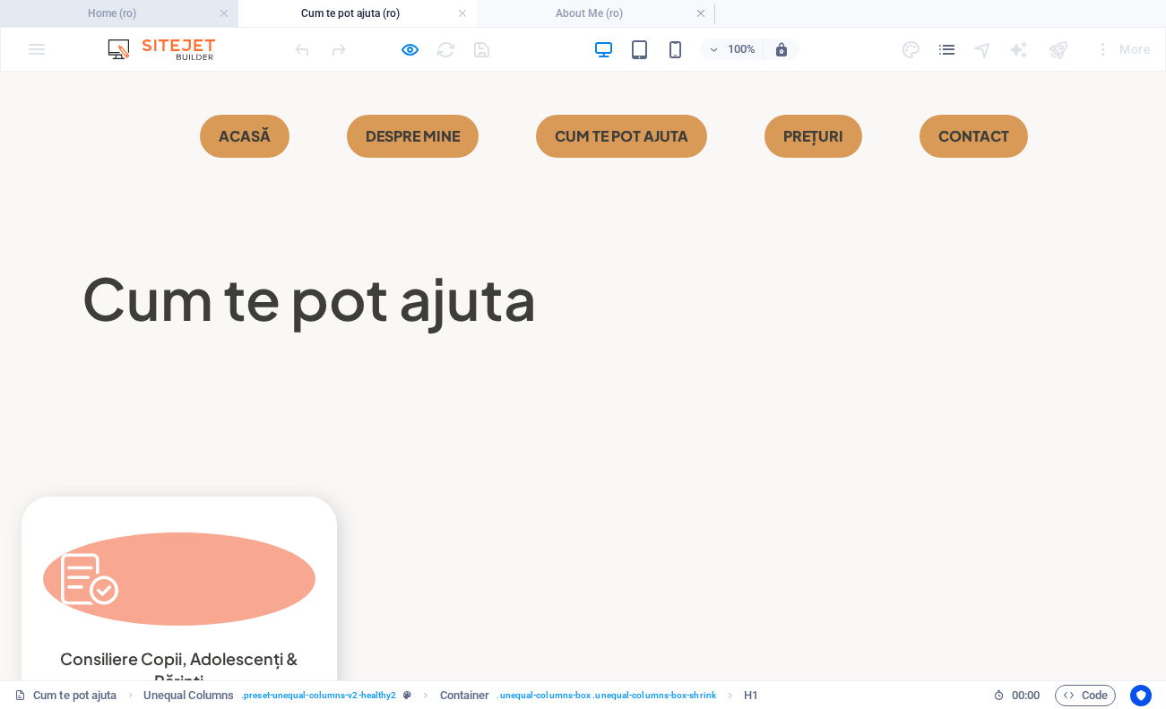
click at [127, 6] on h4 "Home (ro)" at bounding box center [119, 14] width 238 height 20
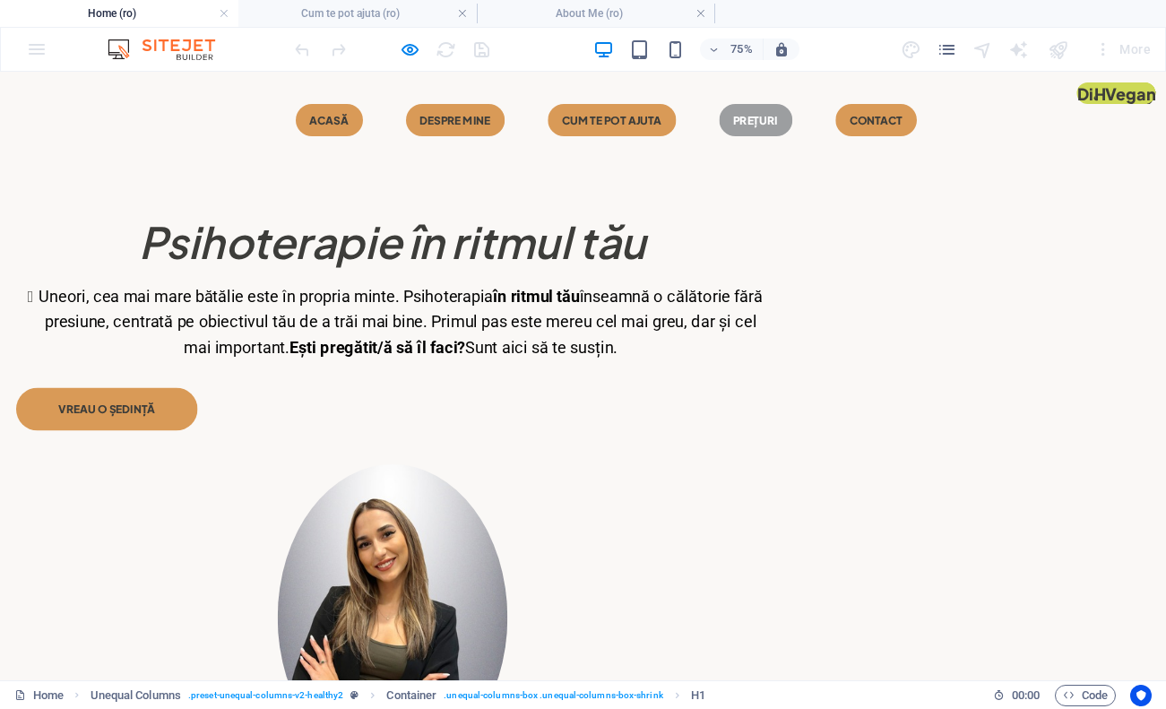
click at [959, 141] on link "Prețuri" at bounding box center [1008, 136] width 98 height 43
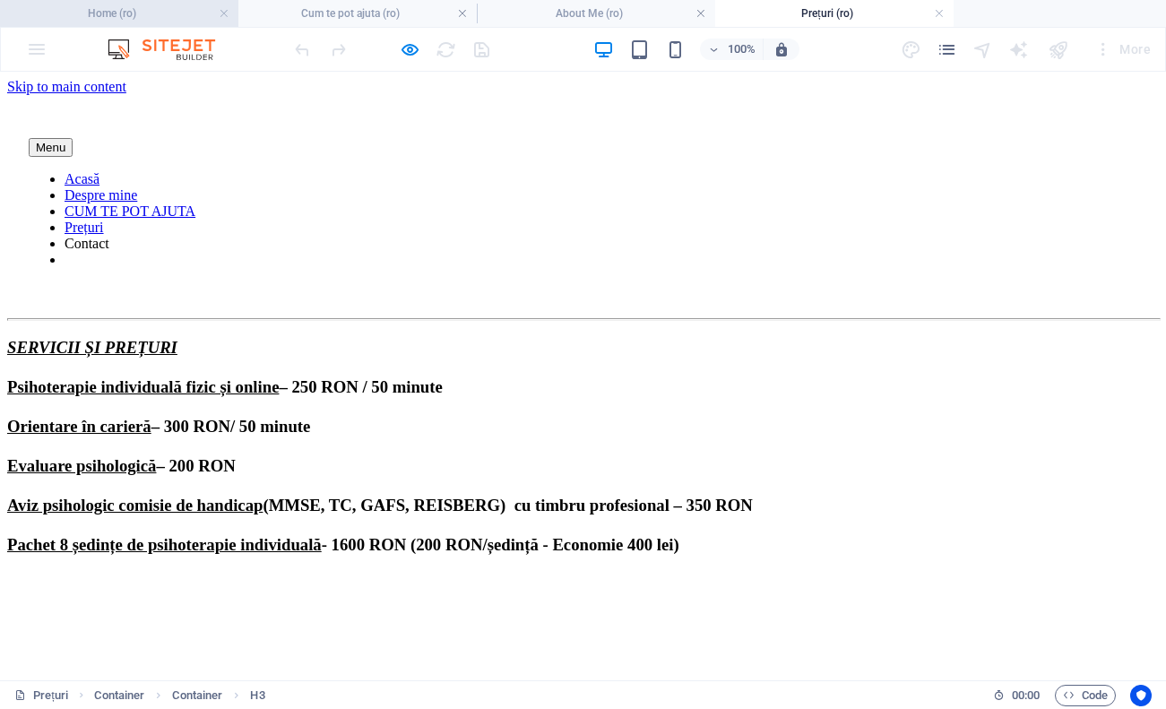
click at [82, 26] on li "Home (ro)" at bounding box center [119, 13] width 238 height 27
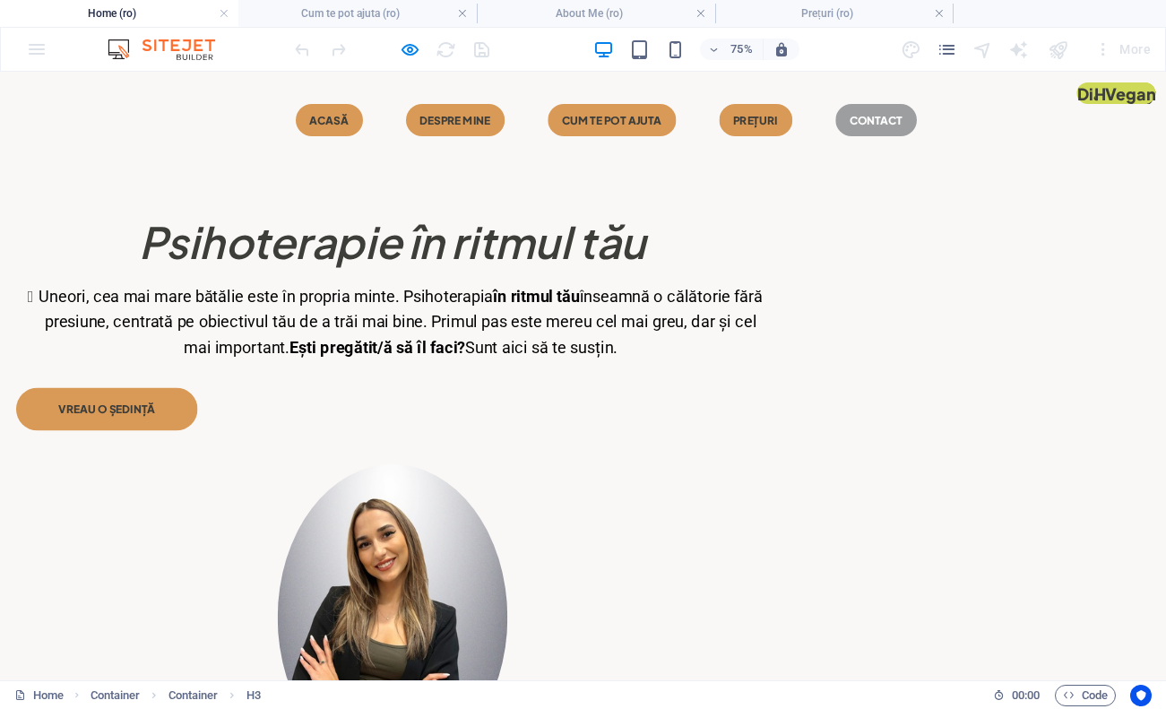
click at [1114, 141] on link "Contact" at bounding box center [1168, 136] width 108 height 43
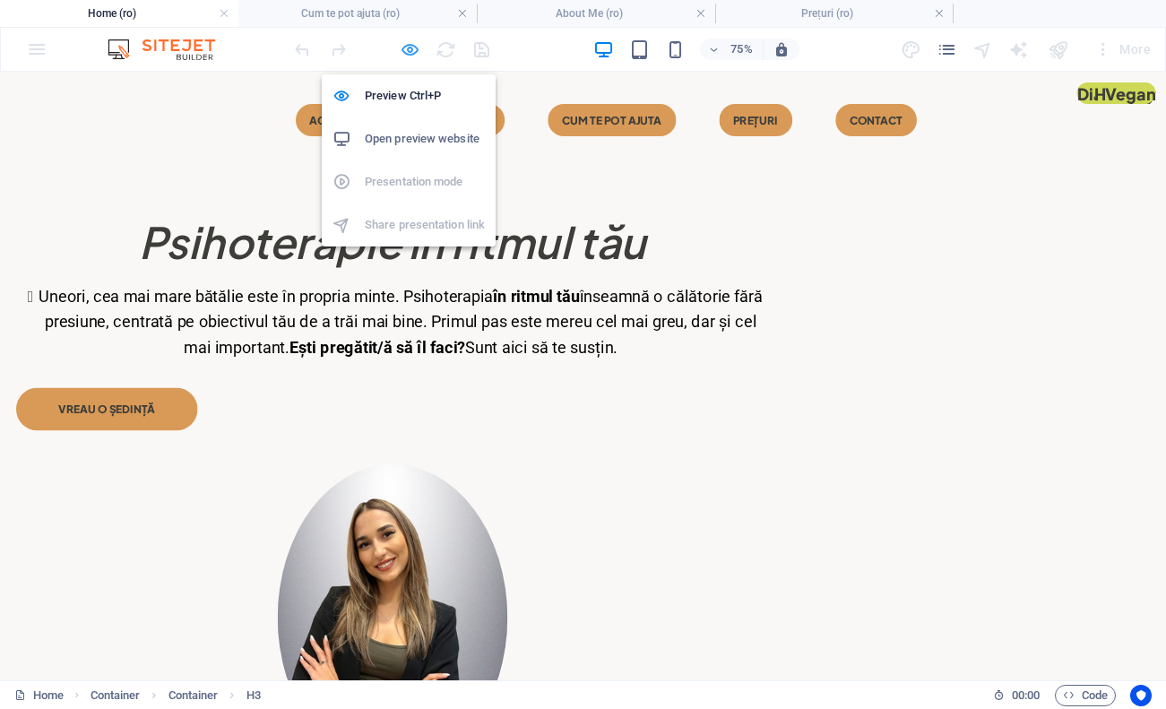
click at [410, 44] on icon "button" at bounding box center [410, 49] width 21 height 21
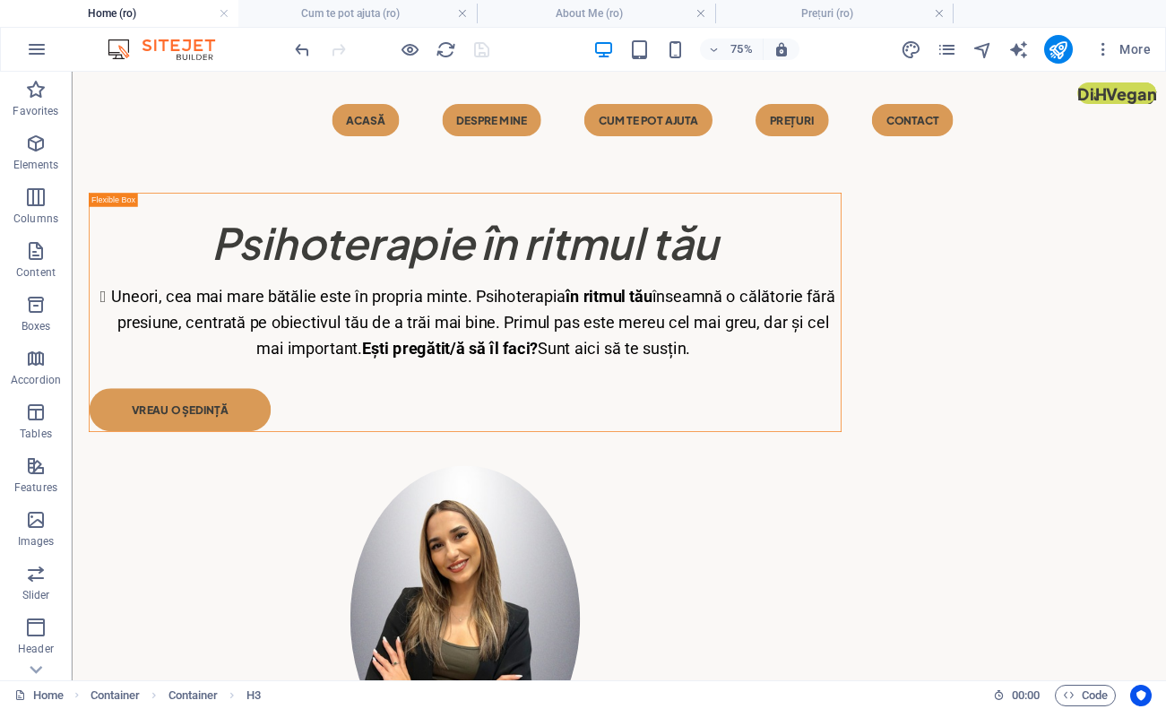
click at [515, 48] on div "75% More" at bounding box center [724, 49] width 867 height 29
click at [920, 8] on h4 "Prețuri (ro)" at bounding box center [834, 14] width 238 height 20
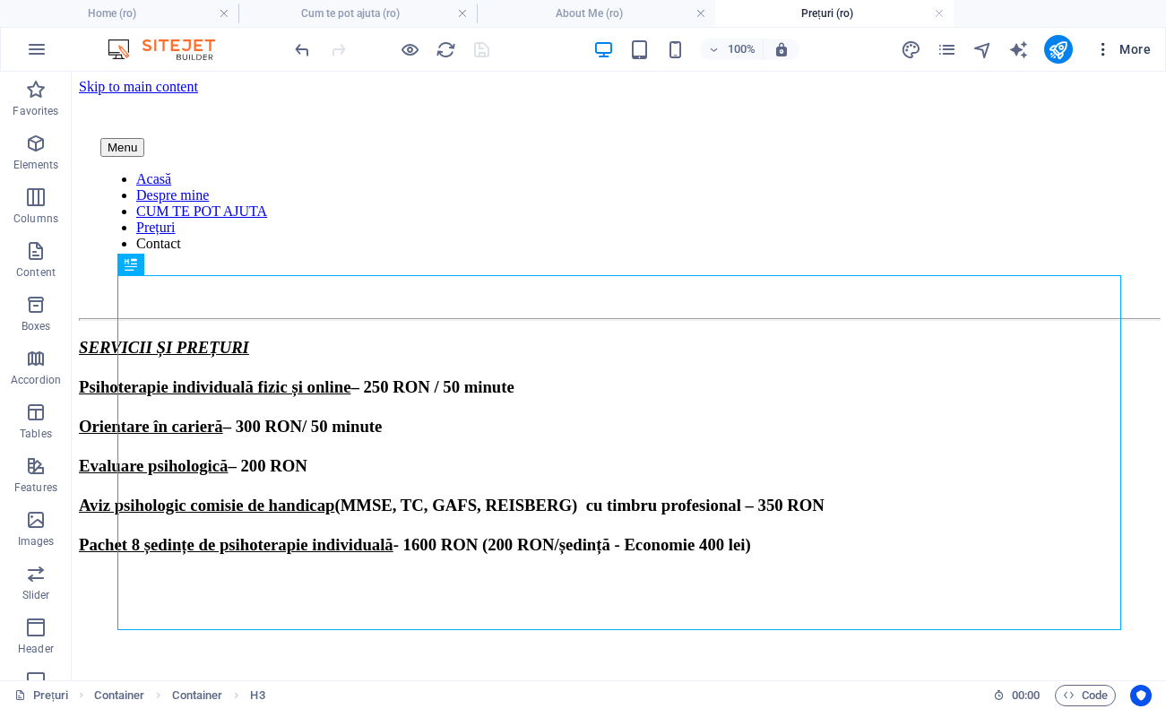
click at [1112, 48] on icon "button" at bounding box center [1103, 49] width 18 height 18
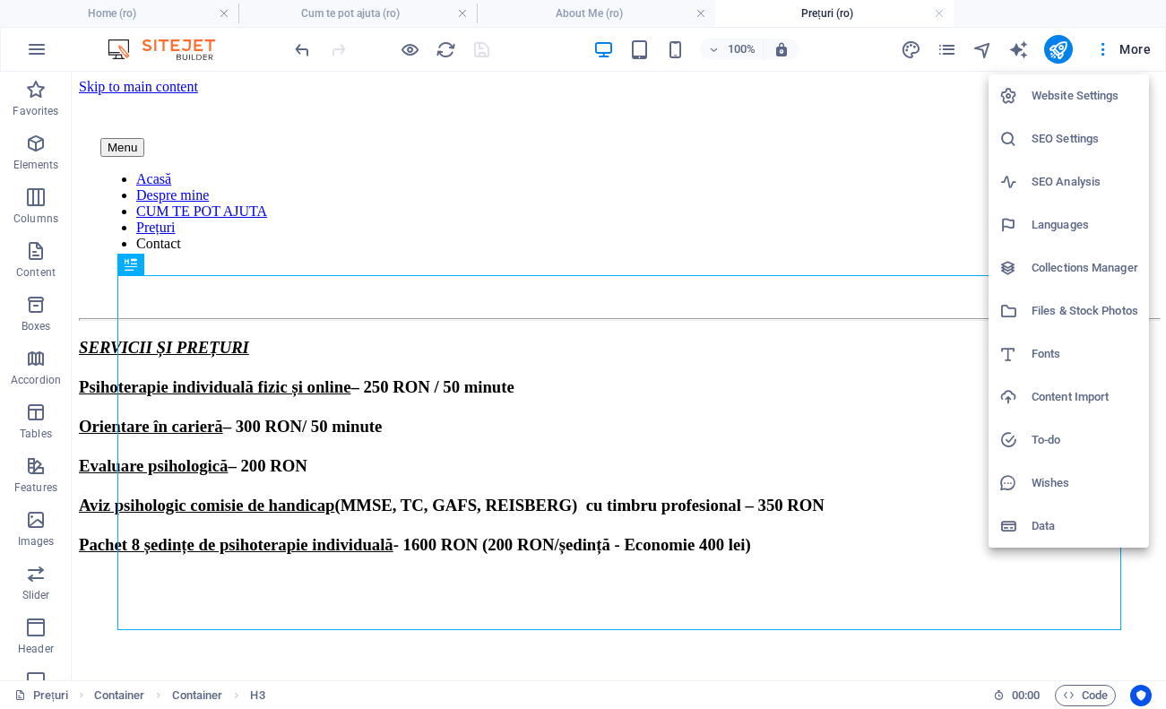
click at [958, 103] on div at bounding box center [583, 354] width 1166 height 709
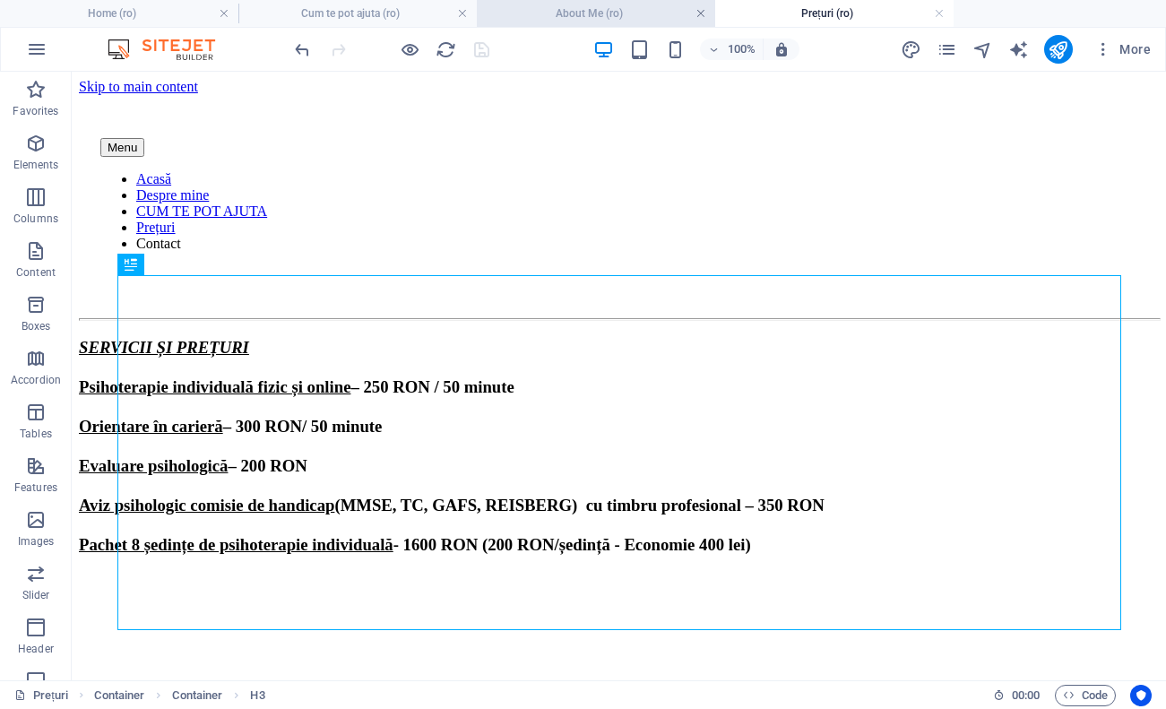
click at [703, 13] on link at bounding box center [701, 13] width 11 height 17
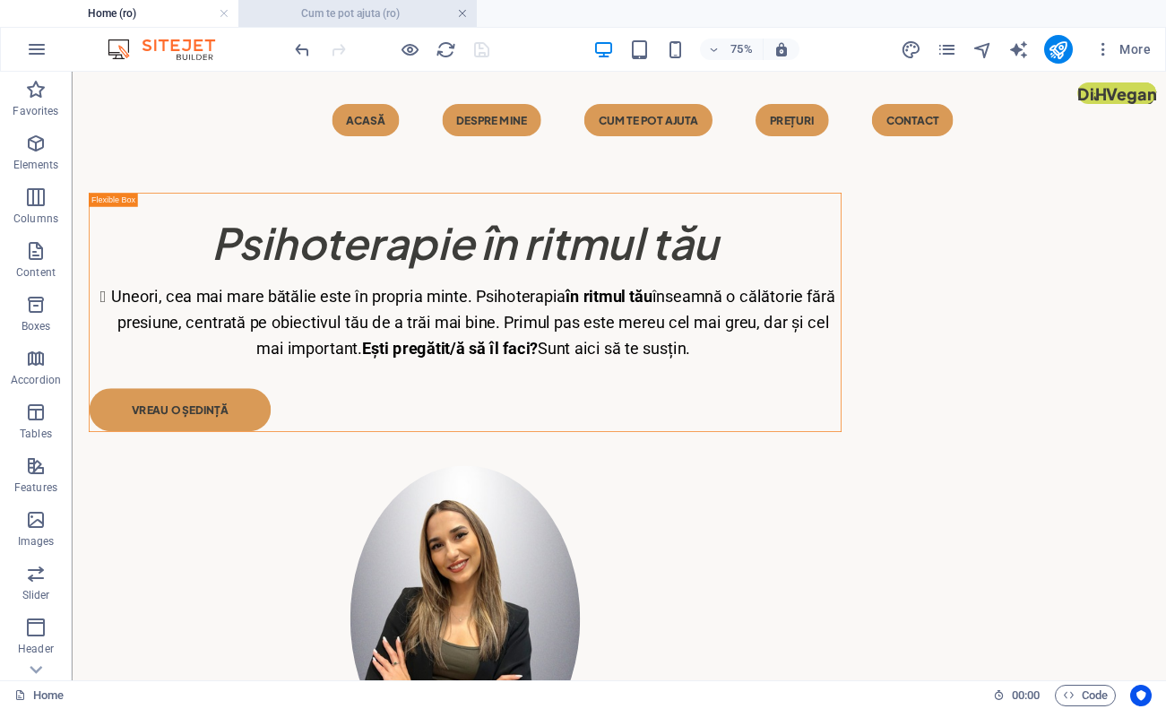
click at [458, 13] on link at bounding box center [462, 13] width 11 height 17
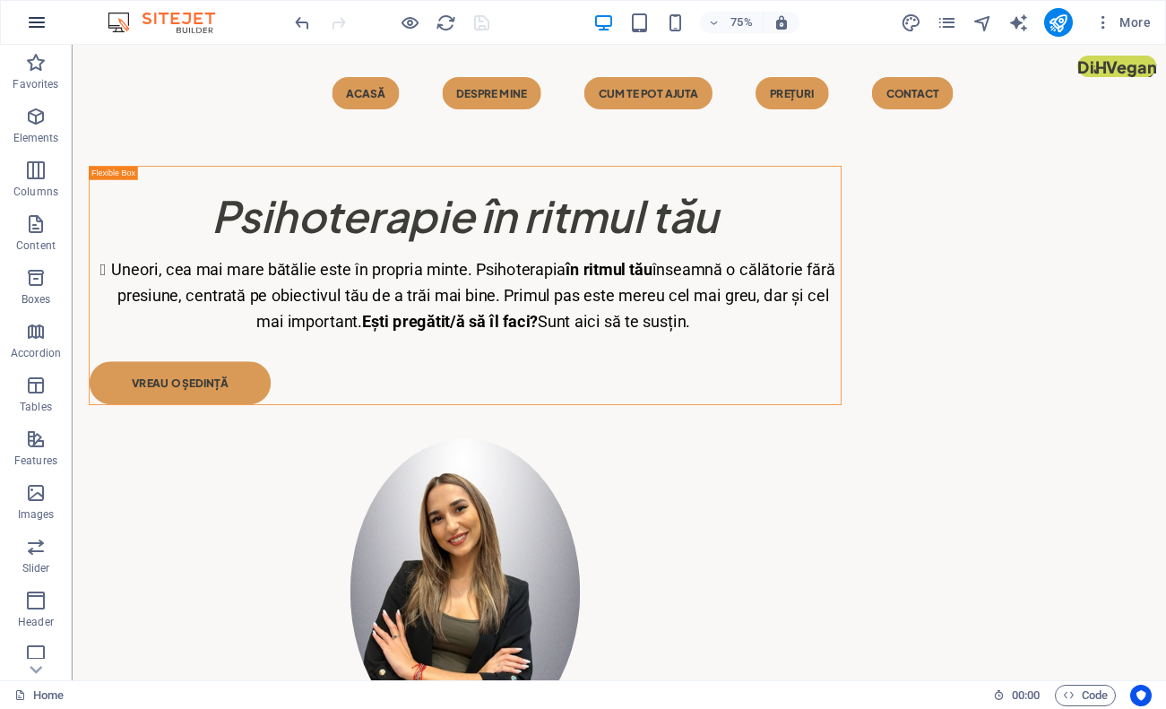
click at [35, 29] on icon "button" at bounding box center [37, 23] width 22 height 22
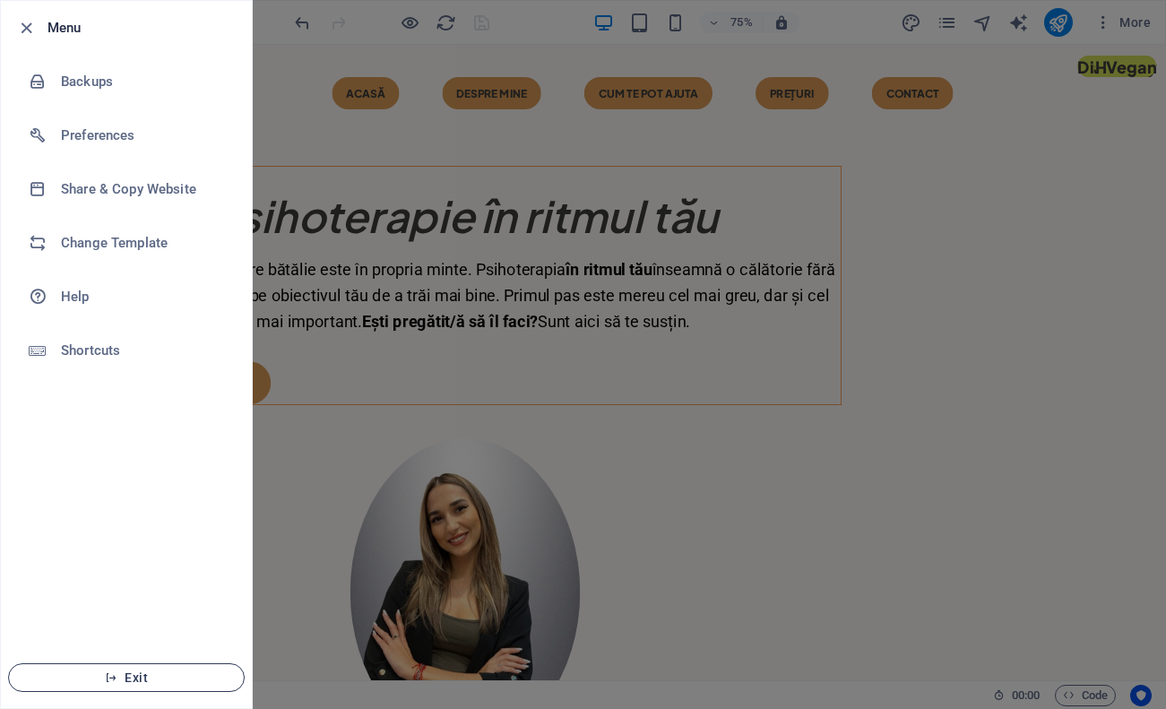
click at [91, 674] on span "Exit" at bounding box center [126, 677] width 206 height 14
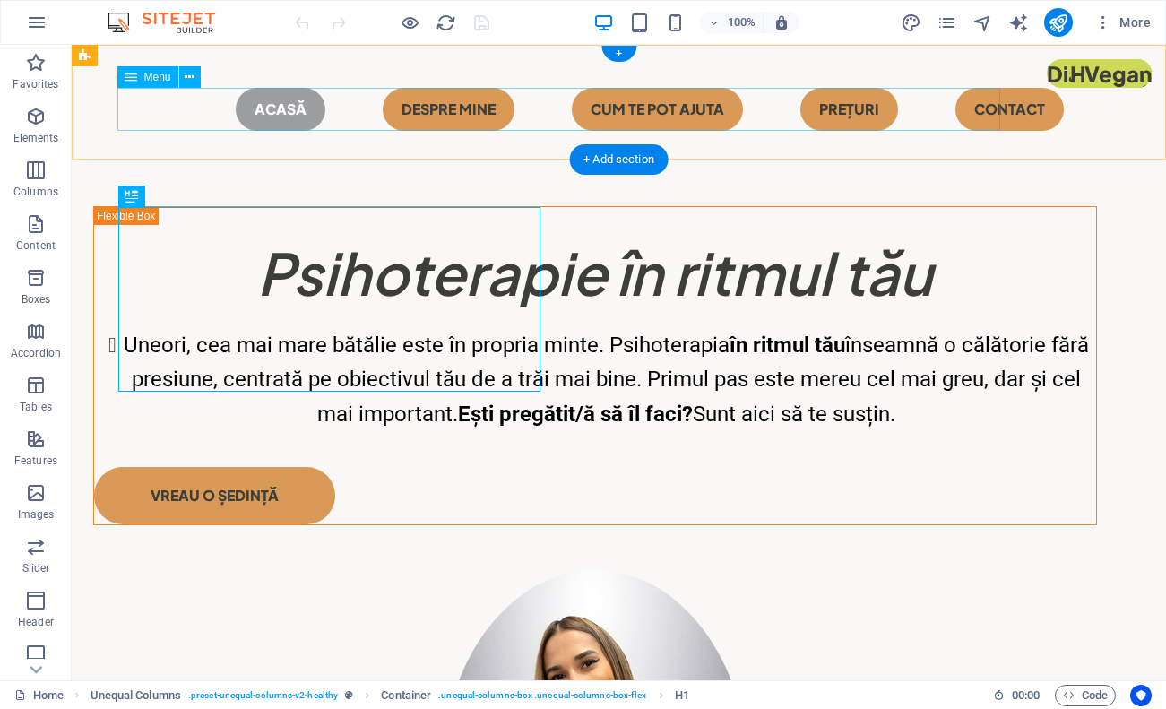
click at [895, 109] on nav "Acasă Despre mine CUM TE POT AJUTA Prețuri Contact" at bounding box center [619, 109] width 1004 height 43
select select "primary"
select select "2"
select select "primary"
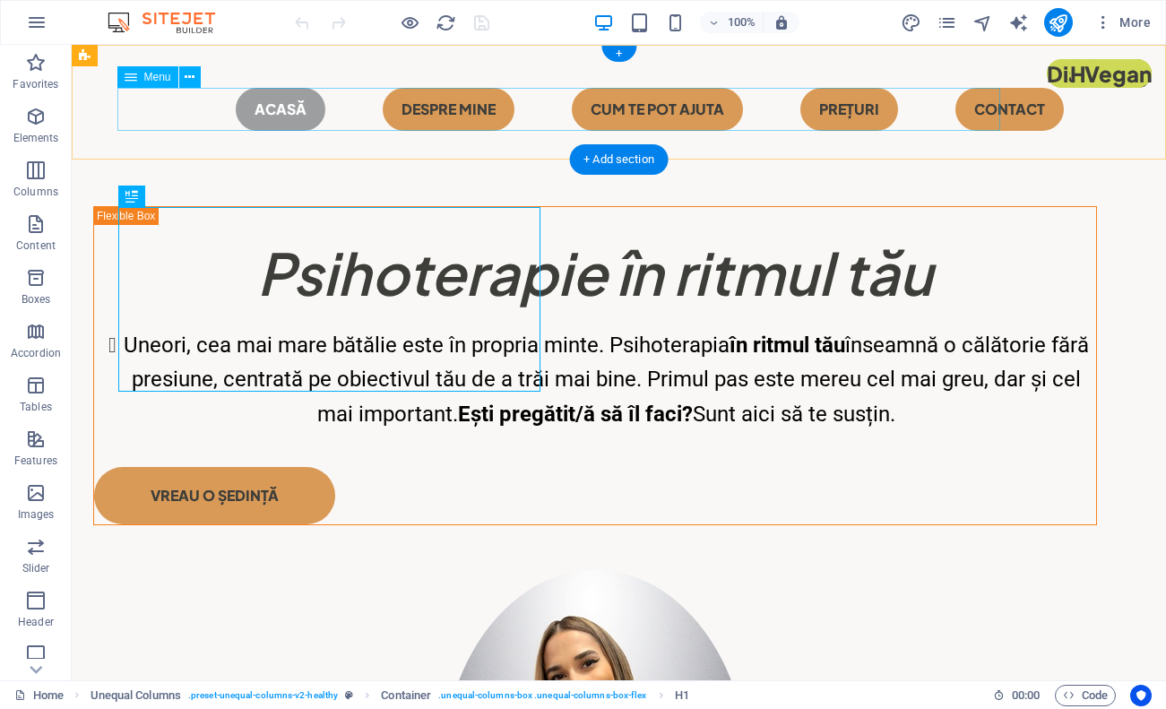
select select "4"
select select
select select "primary"
select select "6"
select select "primary"
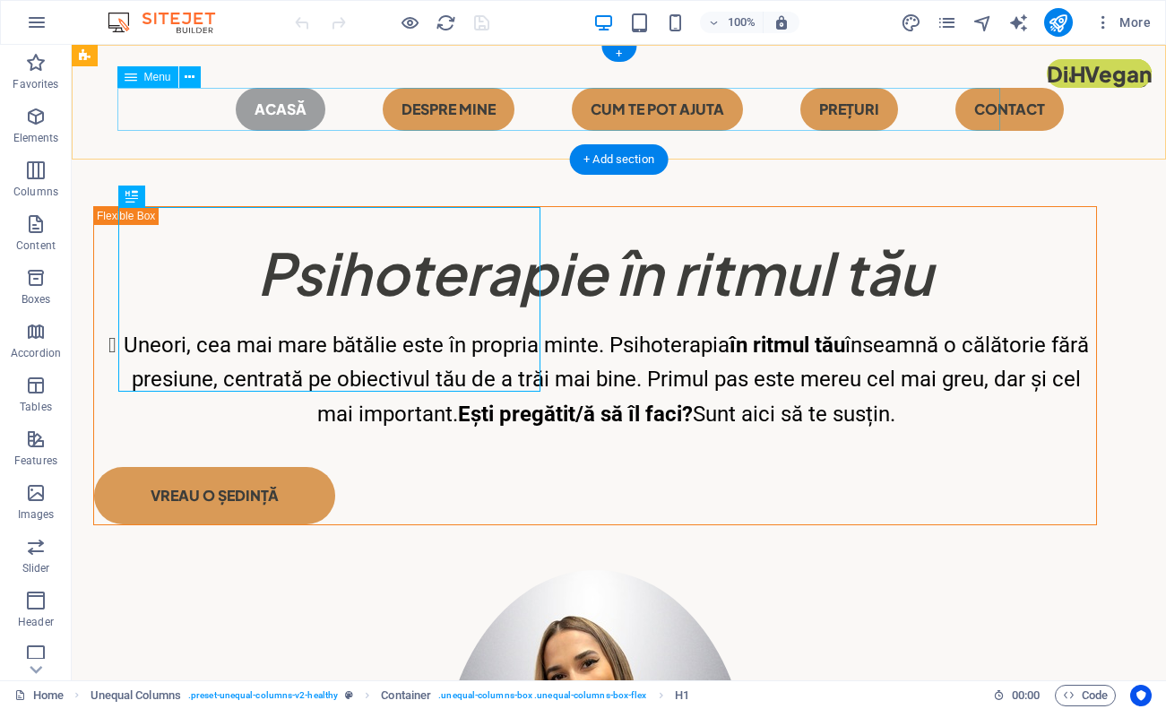
select select
select select "primary"
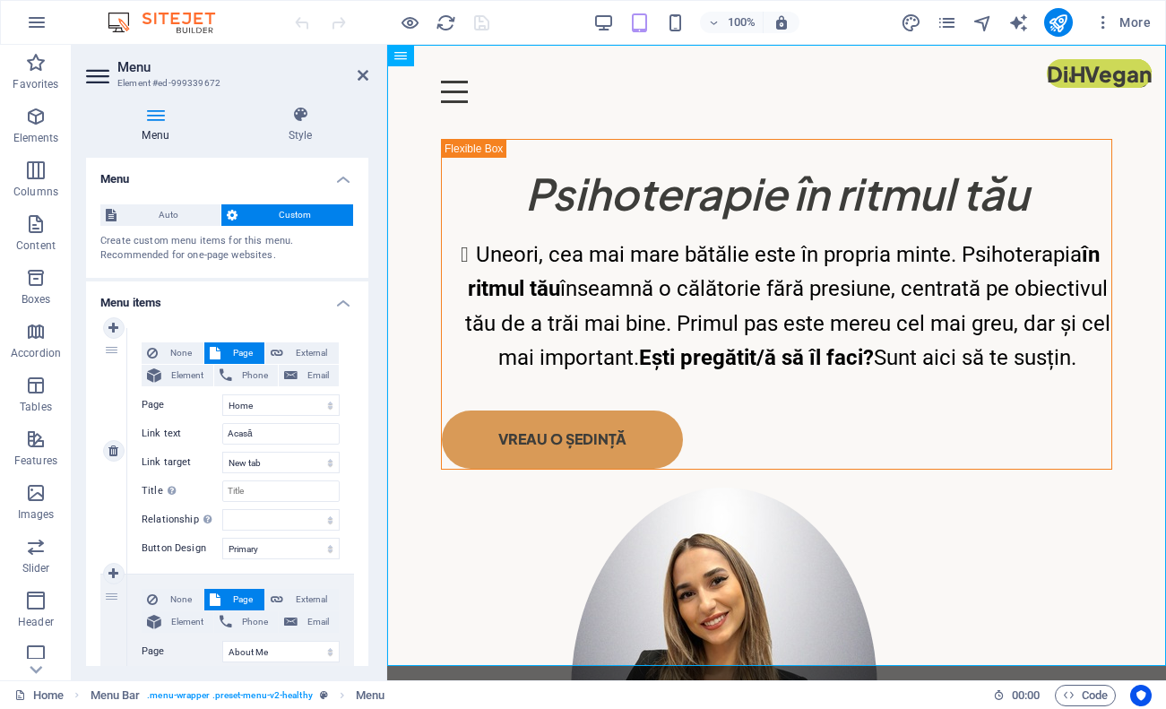
scroll to position [60, 0]
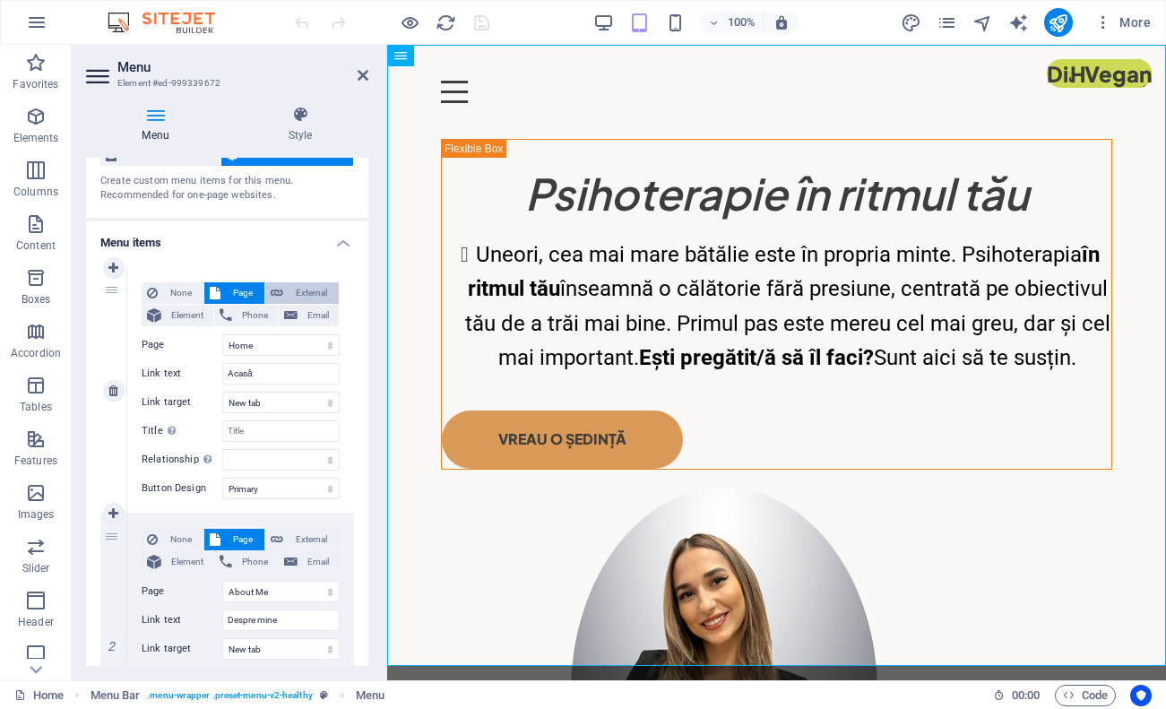
click at [310, 300] on span "External" at bounding box center [311, 293] width 45 height 22
select select
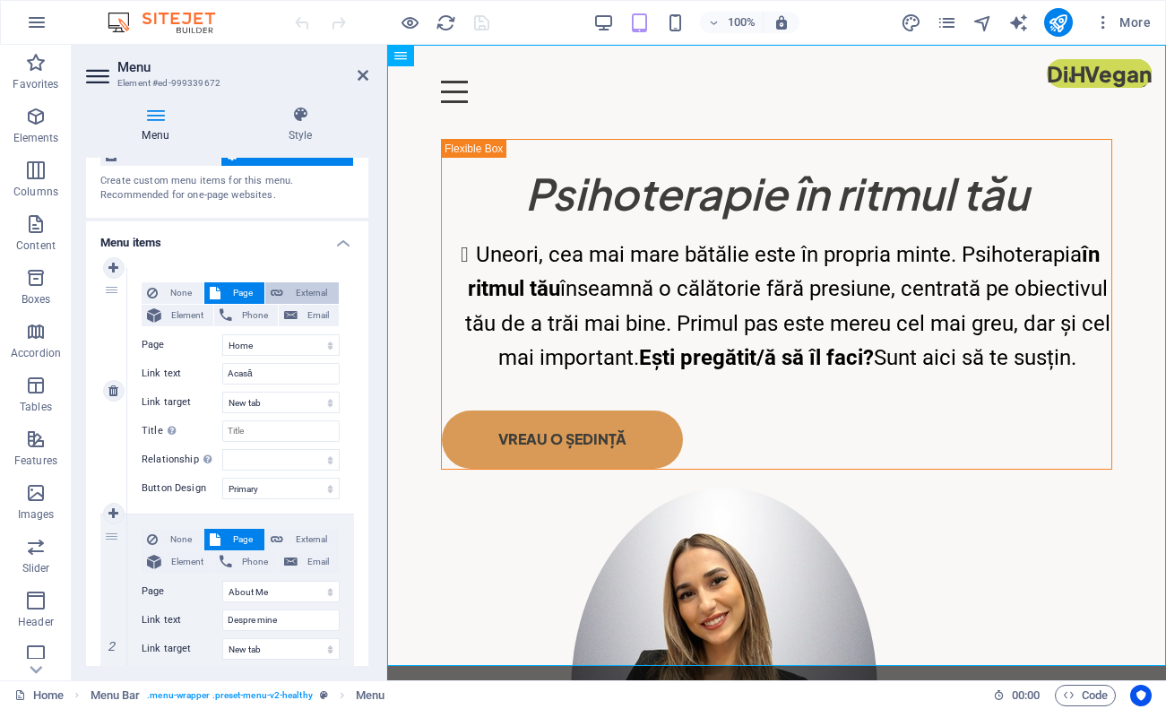
select select
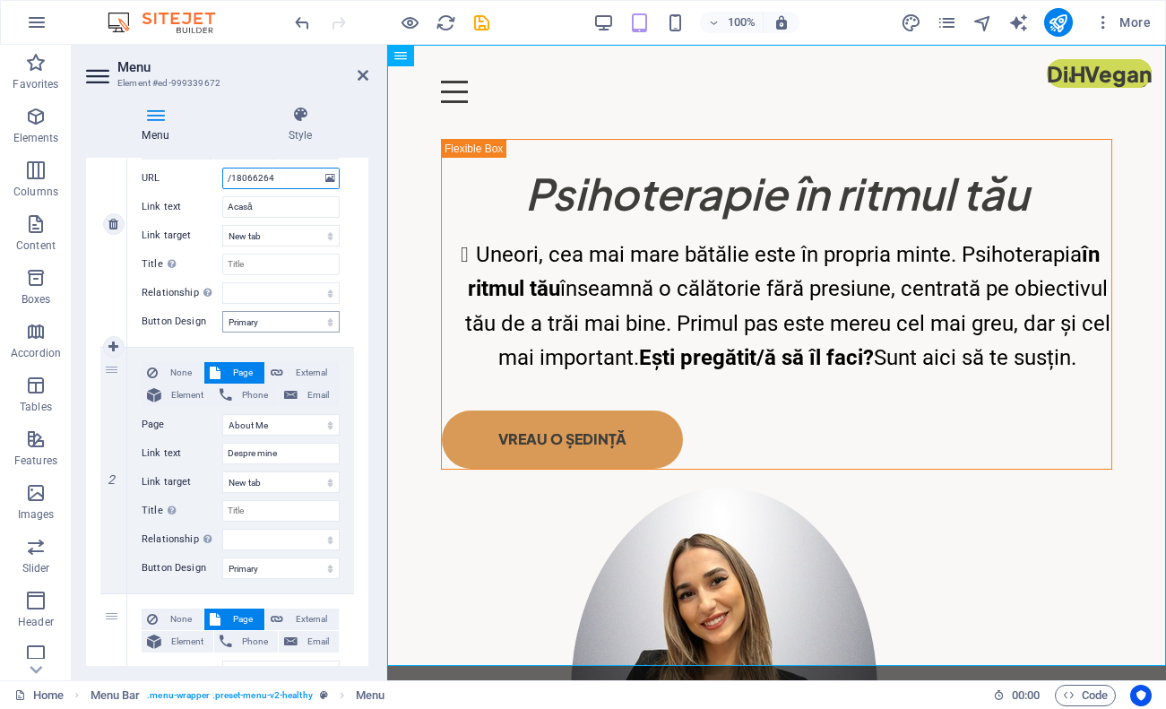
scroll to position [229, 0]
click at [313, 366] on span "External" at bounding box center [311, 370] width 45 height 22
select select
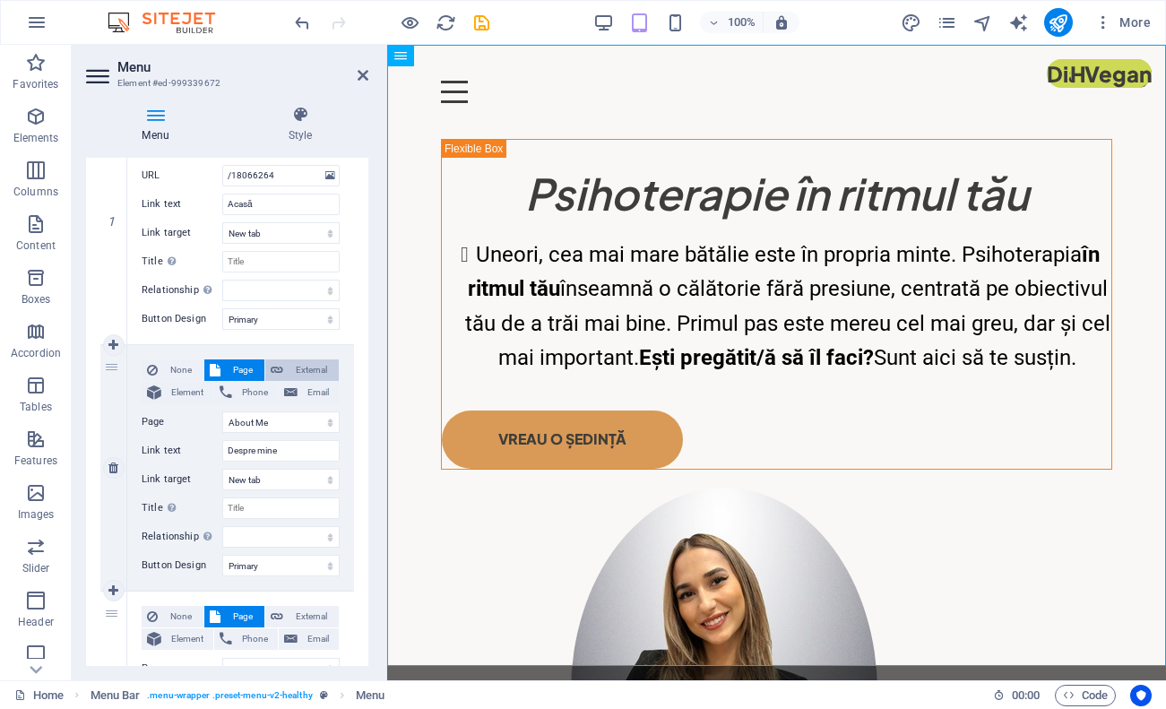
select select
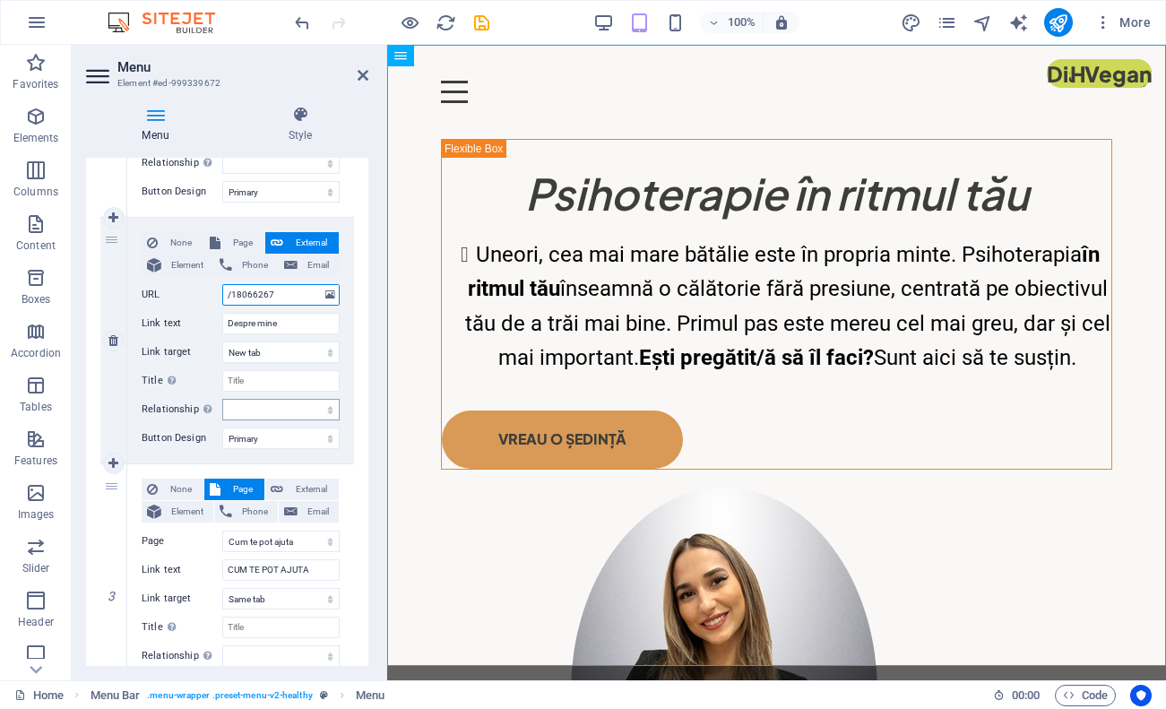
scroll to position [363, 0]
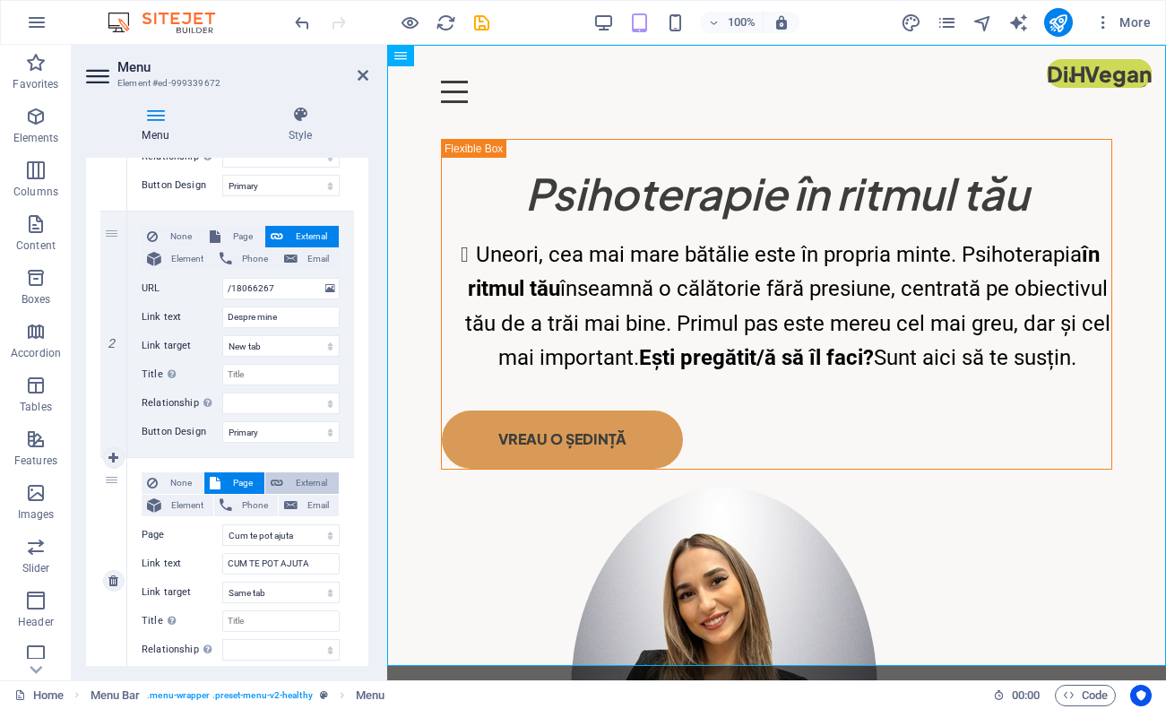
click at [322, 489] on span "External" at bounding box center [311, 483] width 45 height 22
select select
select select "blank"
select select
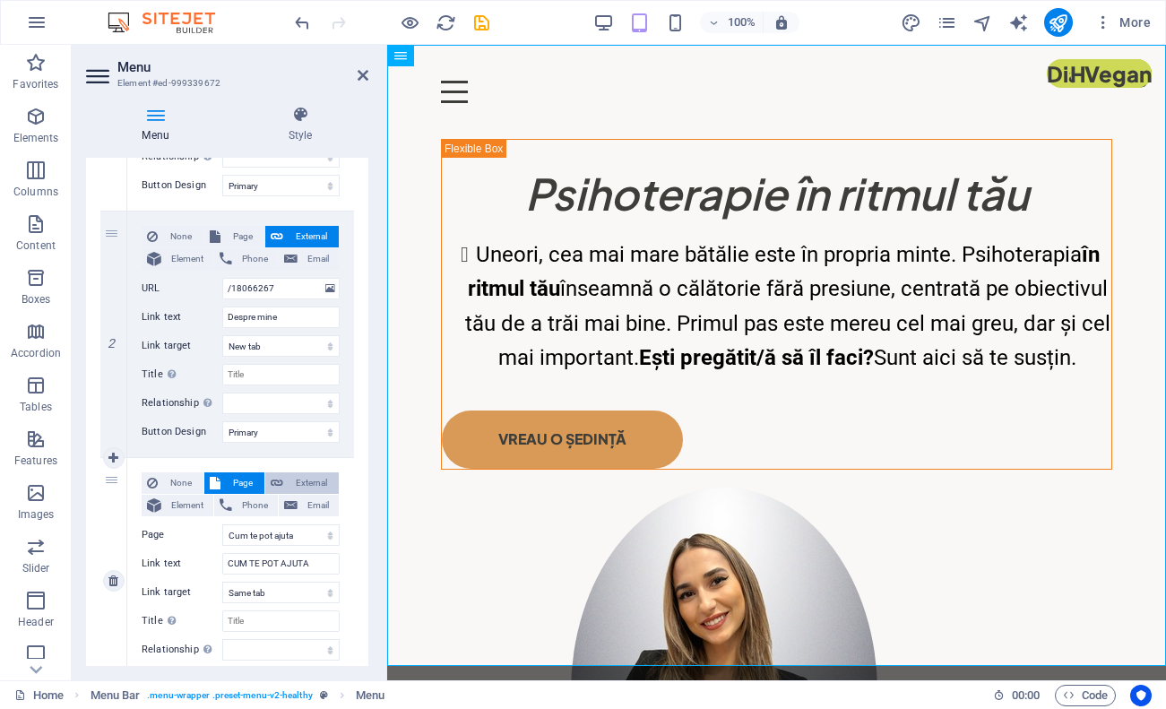
select select
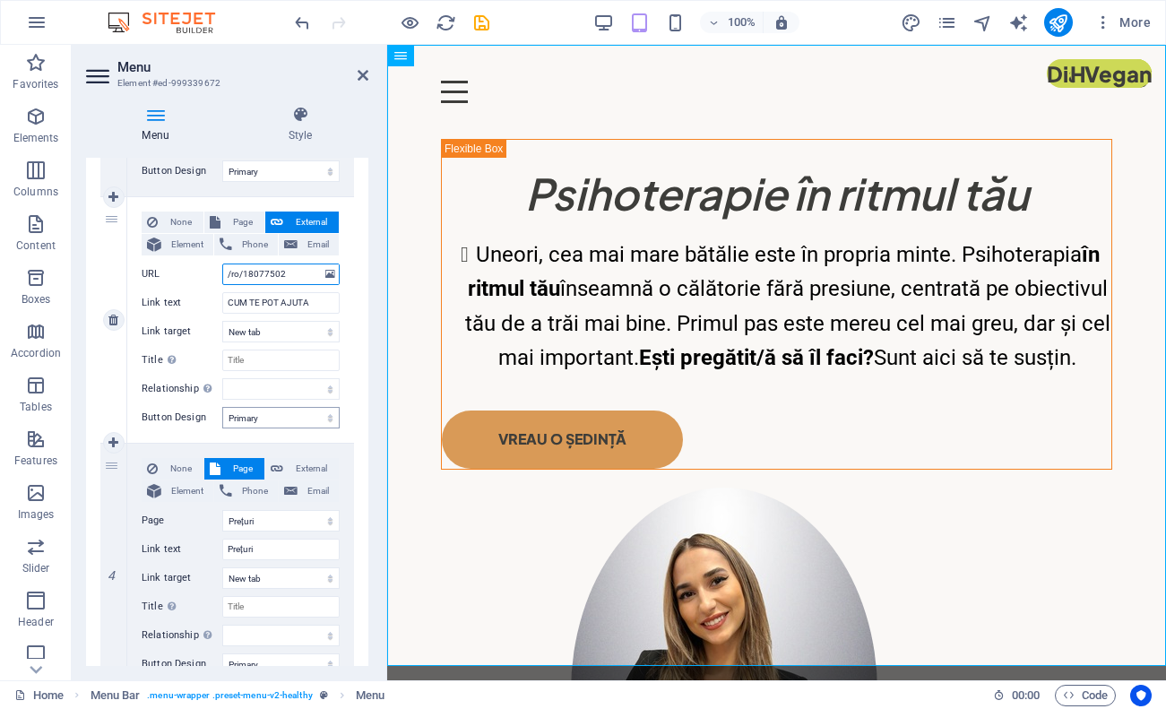
scroll to position [629, 0]
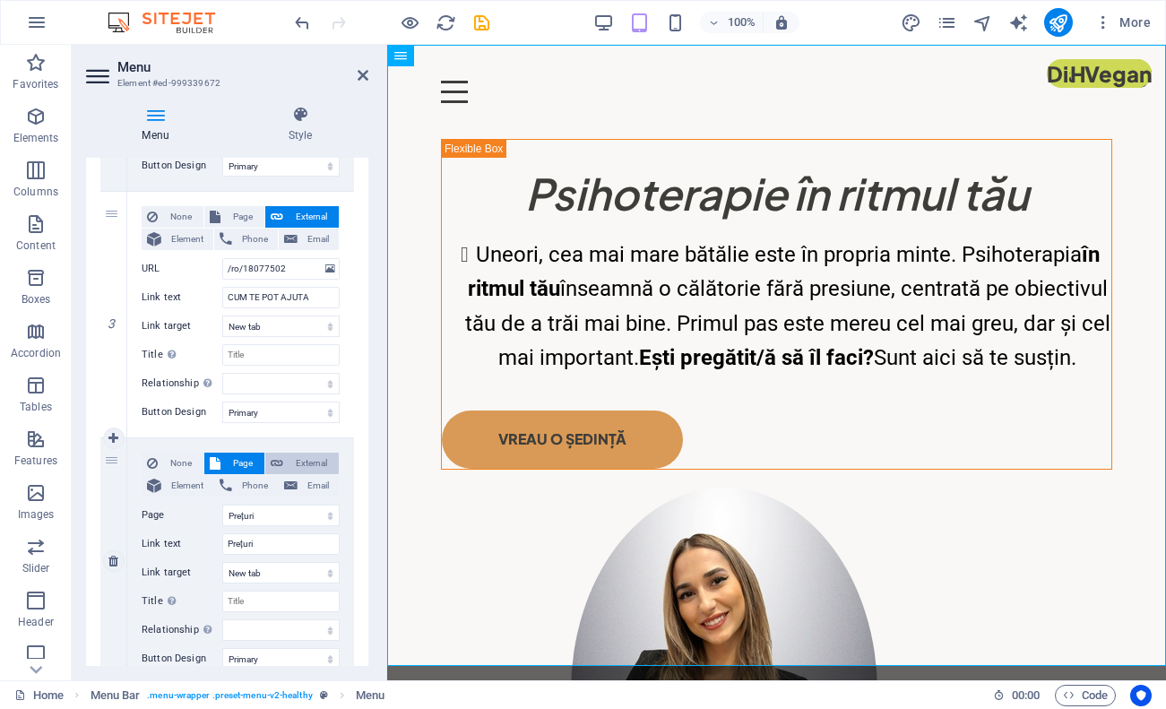
click at [316, 458] on span "External" at bounding box center [311, 464] width 45 height 22
select select
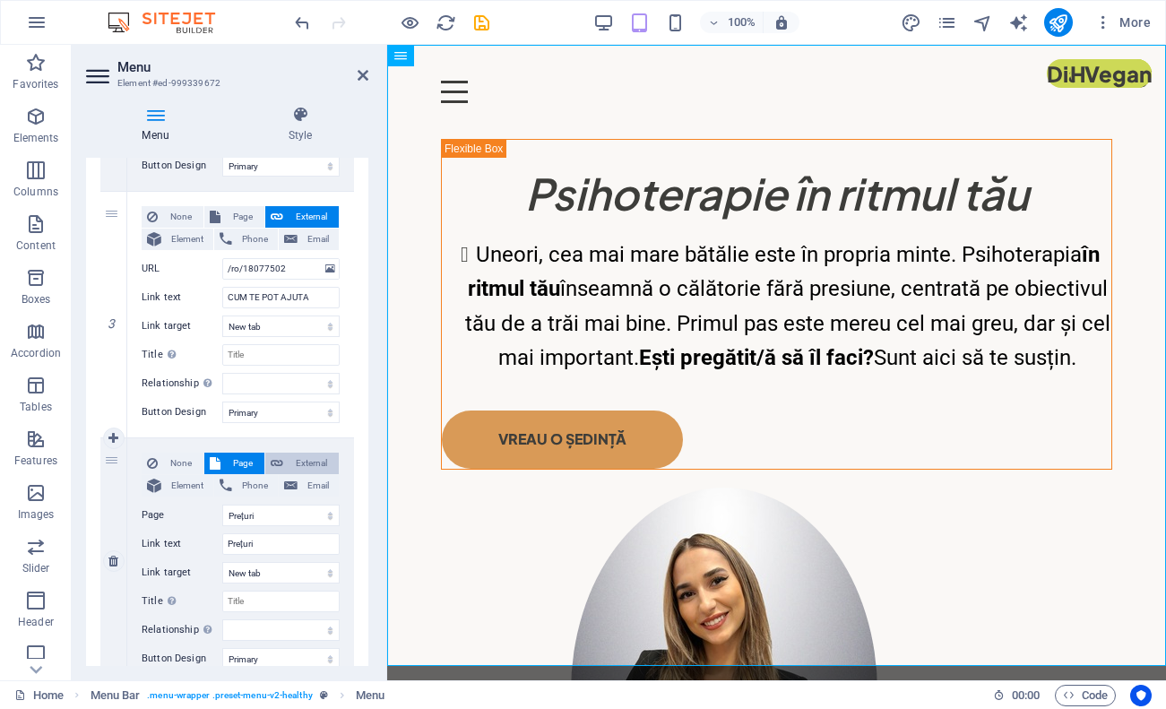
select select
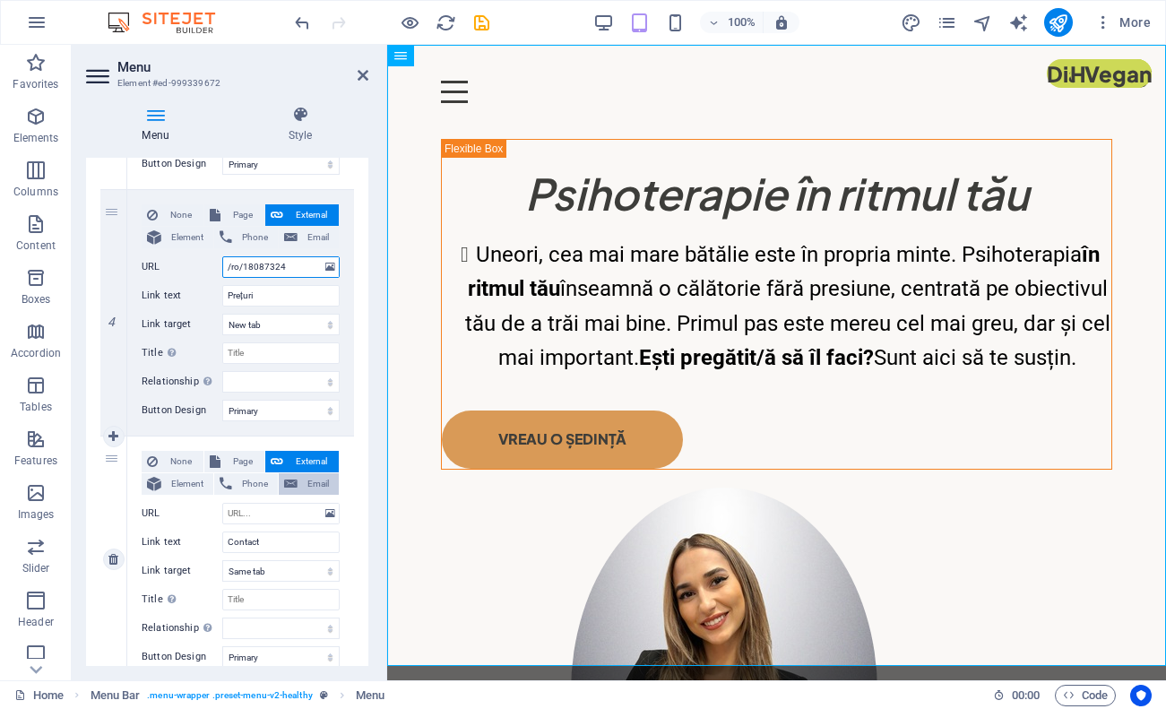
scroll to position [873, 0]
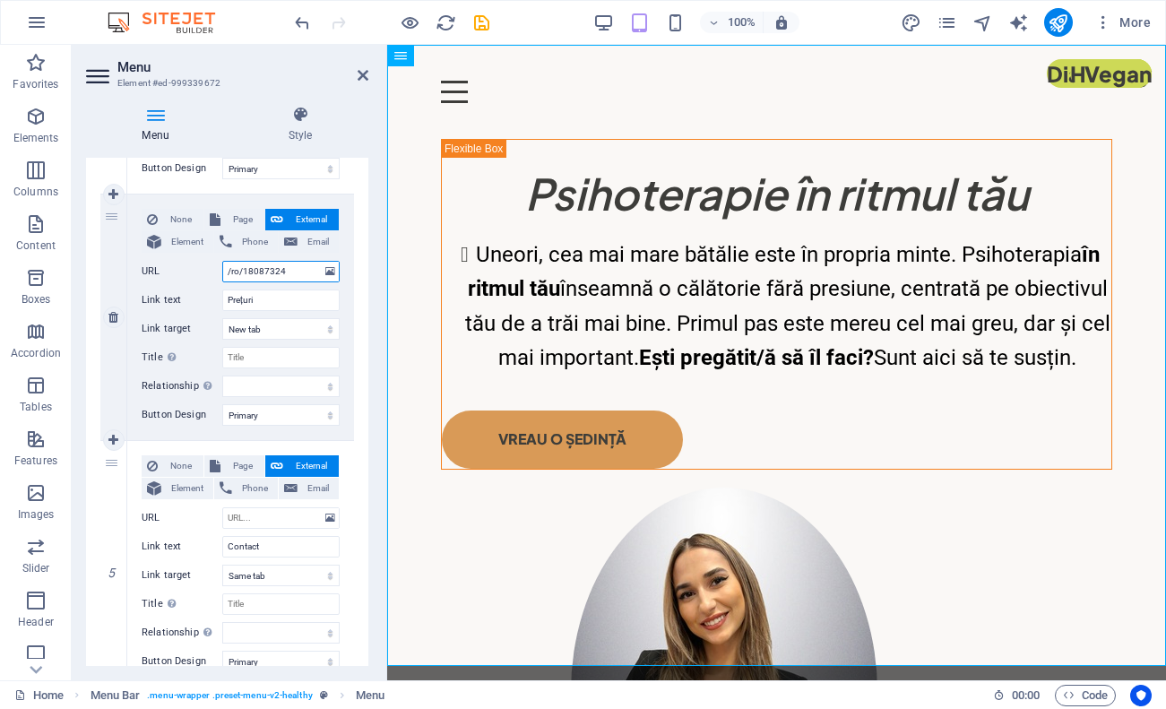
drag, startPoint x: 302, startPoint y: 271, endPoint x: 218, endPoint y: 271, distance: 84.3
click at [218, 271] on div "URL /ro/18087324" at bounding box center [241, 272] width 198 height 22
click at [275, 516] on input "URL" at bounding box center [280, 518] width 117 height 22
paste input "/ro/18087324"
type input "/ro/18087324"
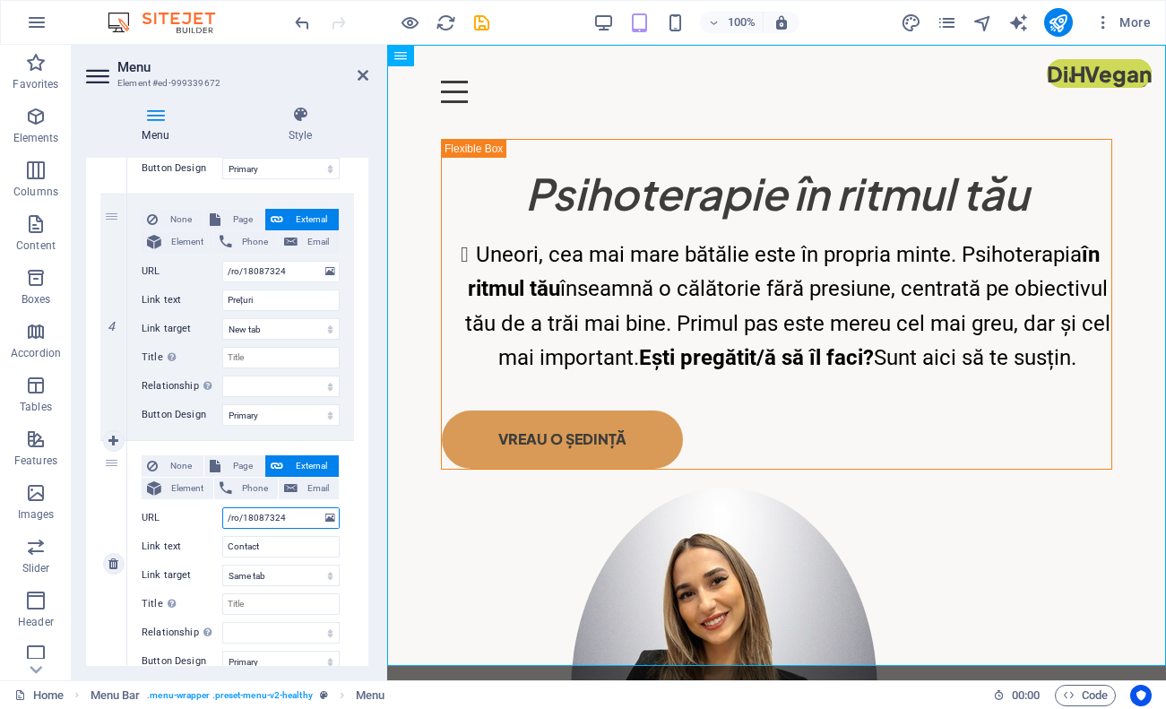
select select
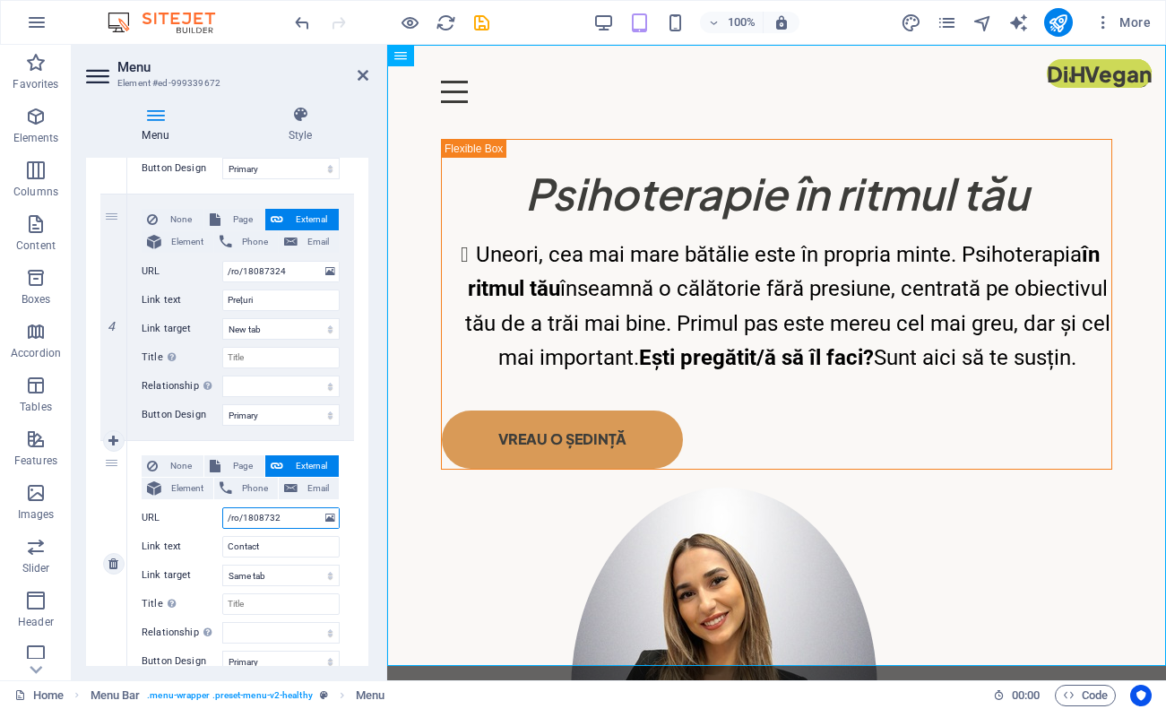
type input "/ro/18087325"
select select
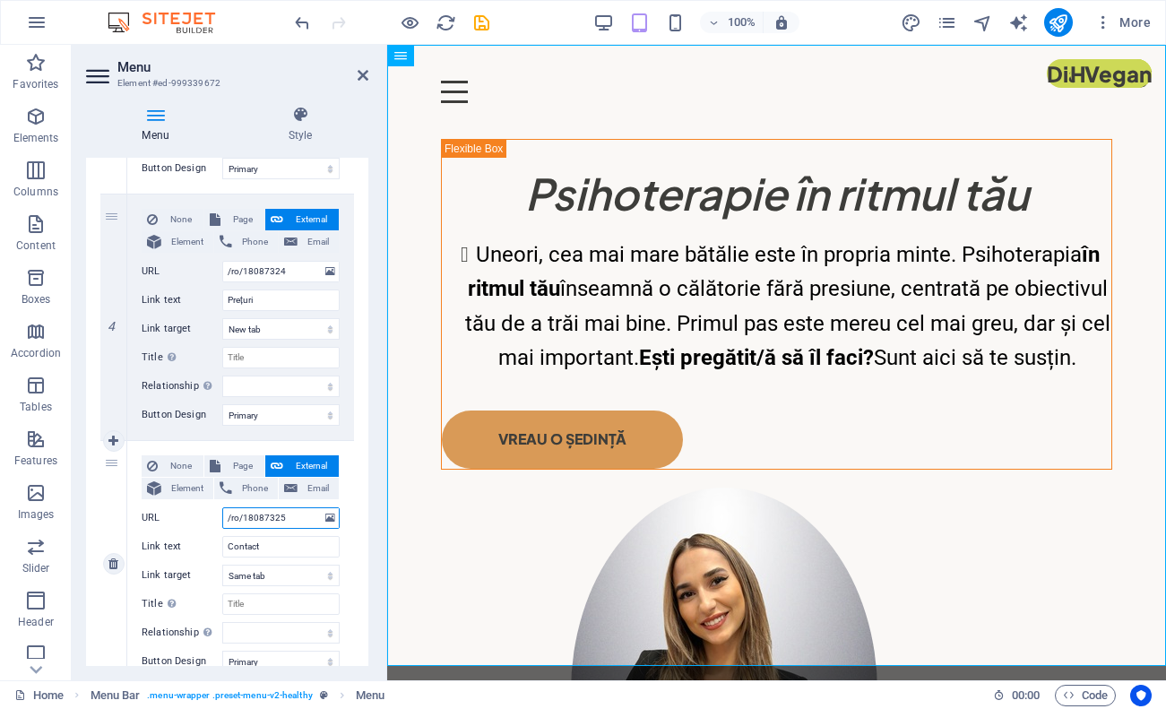
select select
type input "/ro/18087326"
select select
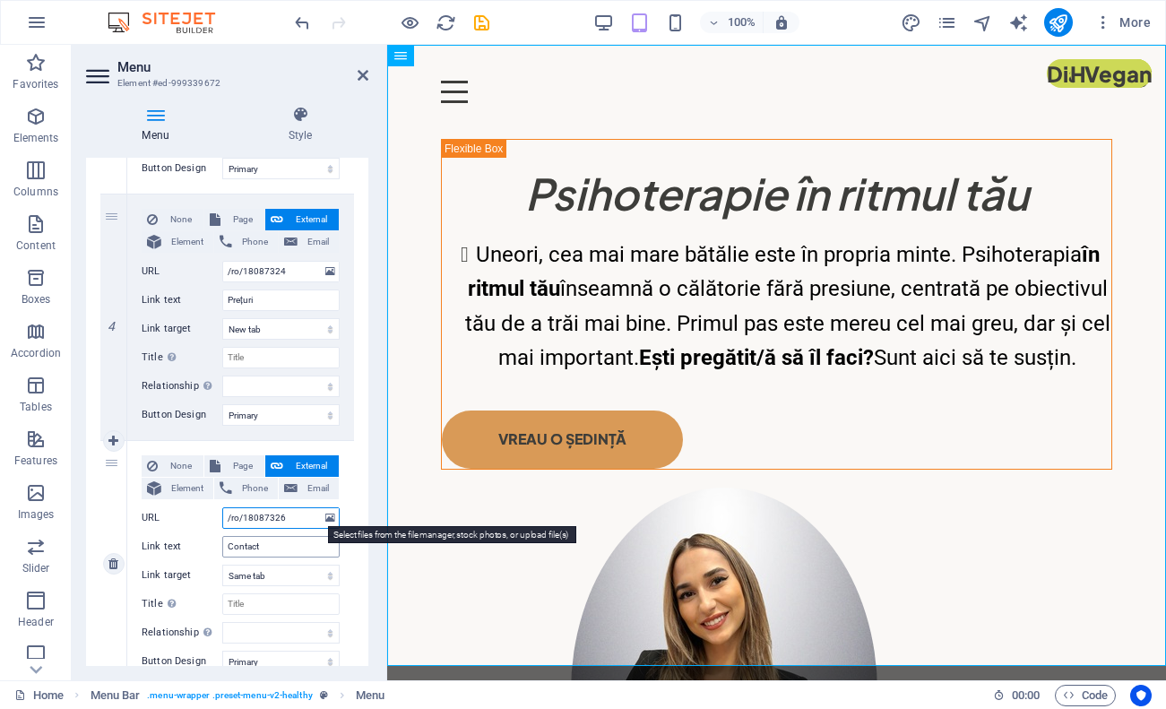
select select
type input "/ro/18087326"
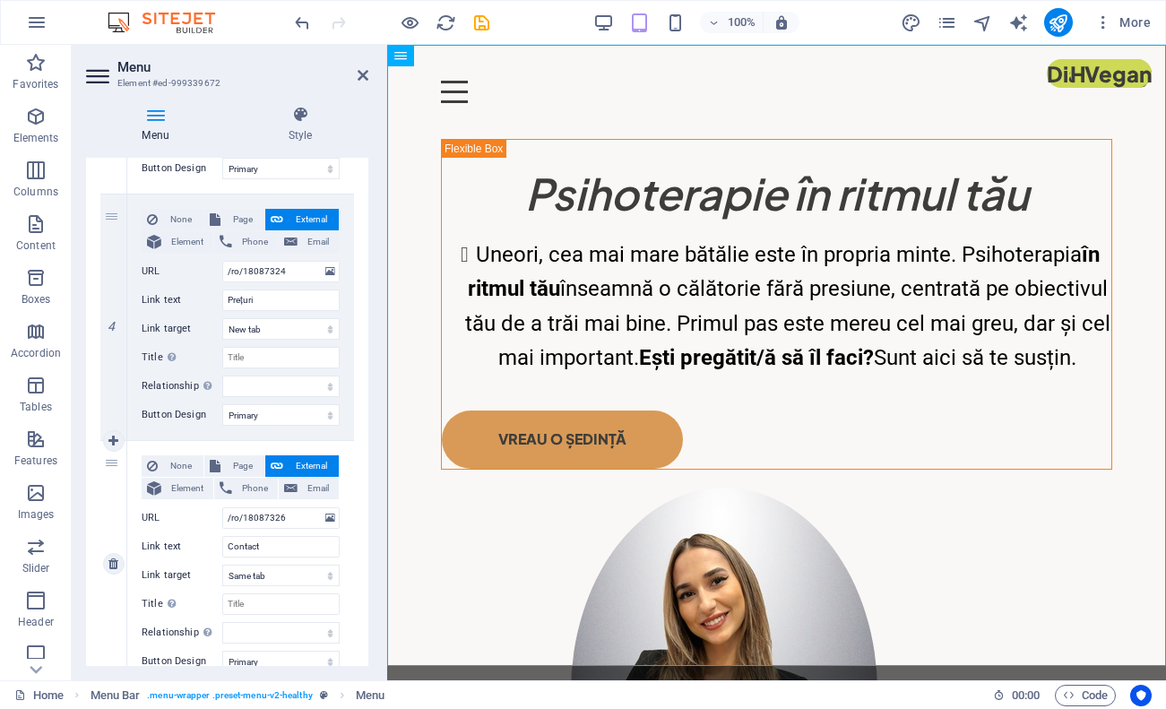
click at [348, 554] on div "None Page External Element Phone Email Page Home Home (Copy) About Me Legal Not…" at bounding box center [240, 564] width 227 height 246
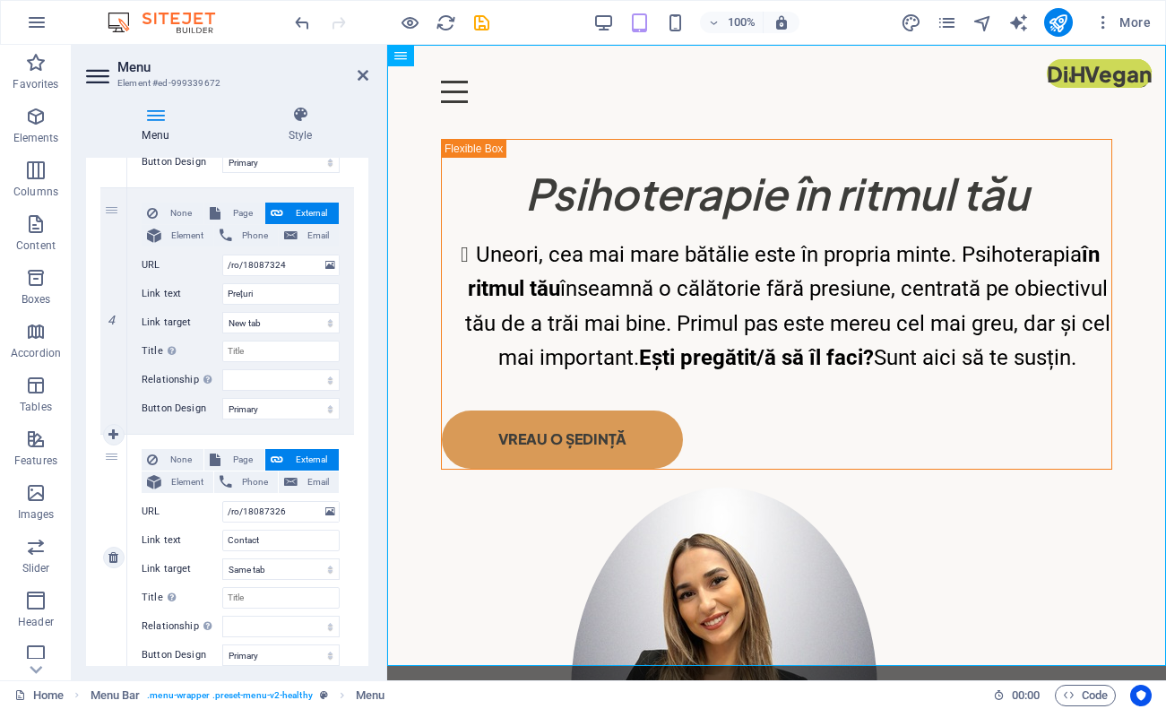
scroll to position [885, 0]
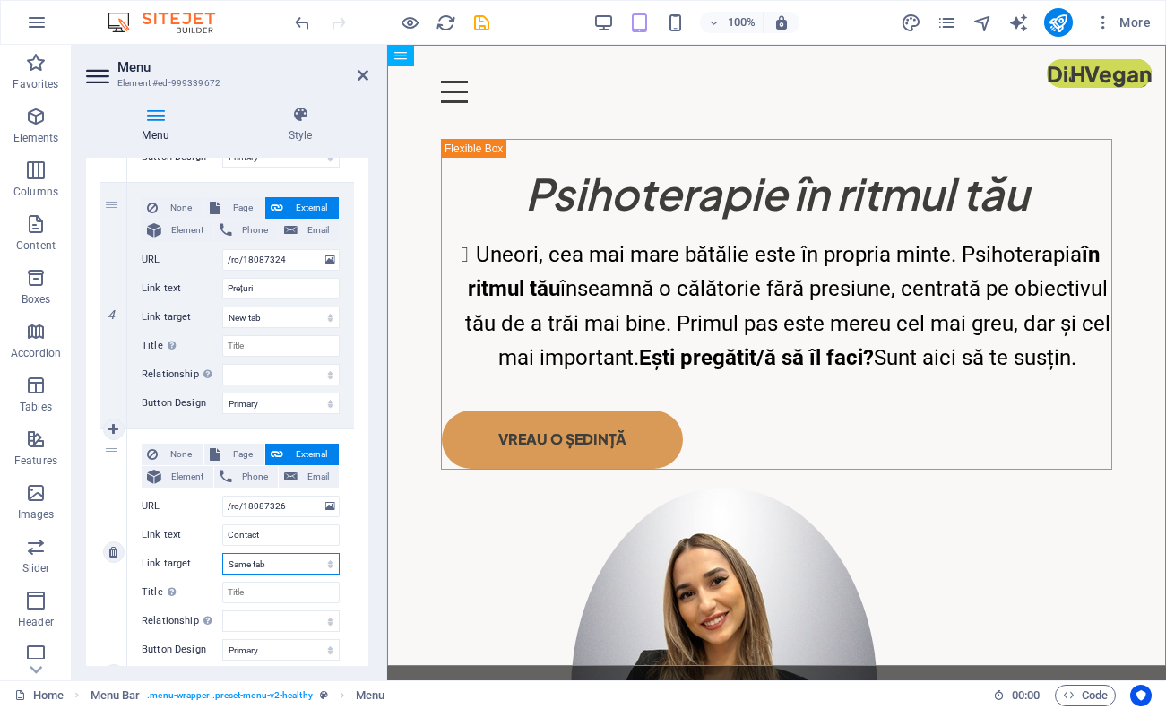
select select "blank"
select select
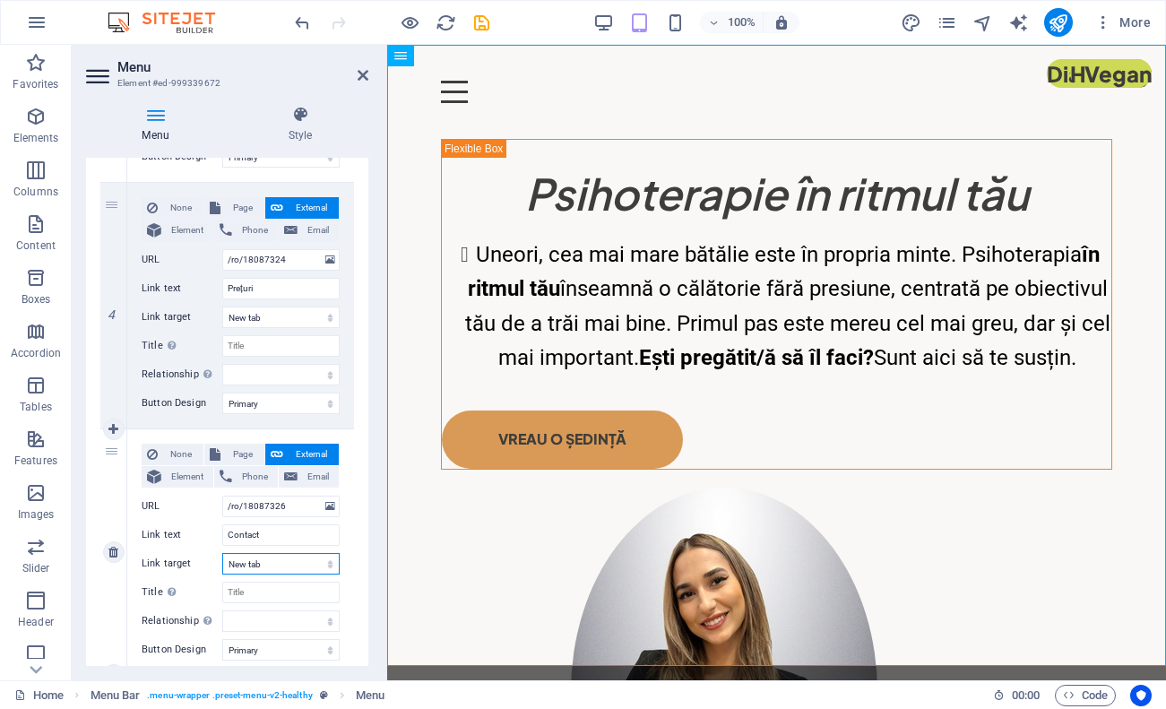
select select
click at [247, 454] on span "Page" at bounding box center [242, 455] width 33 height 22
select select
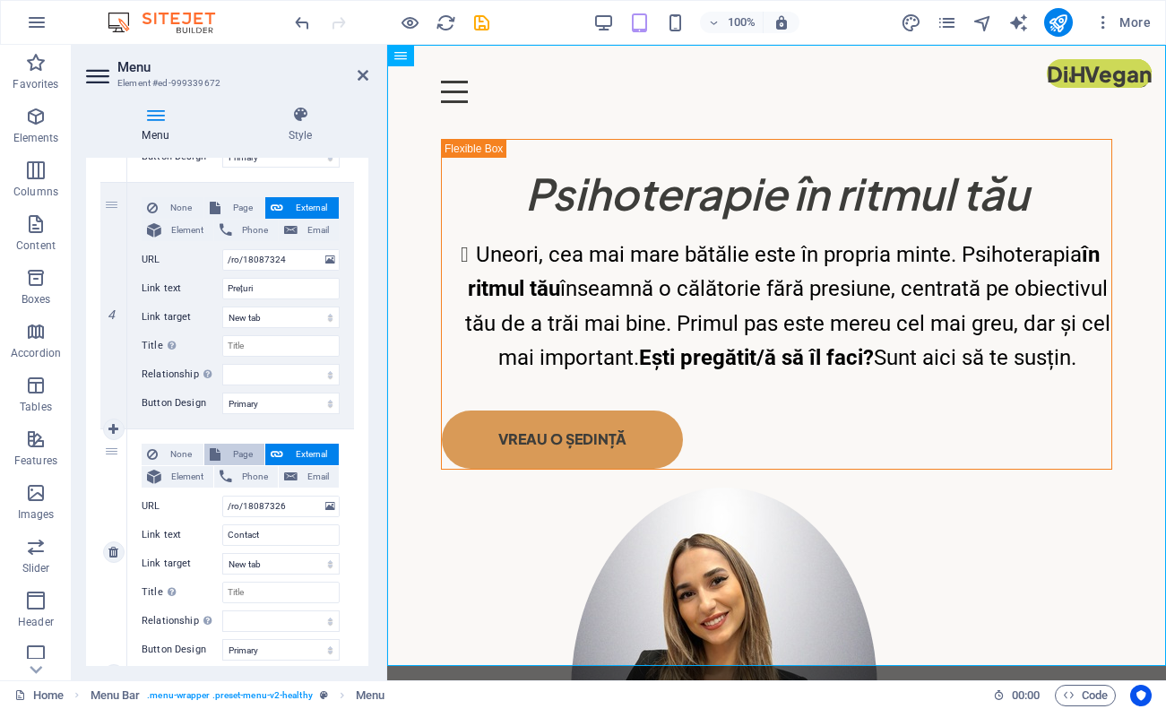
select select
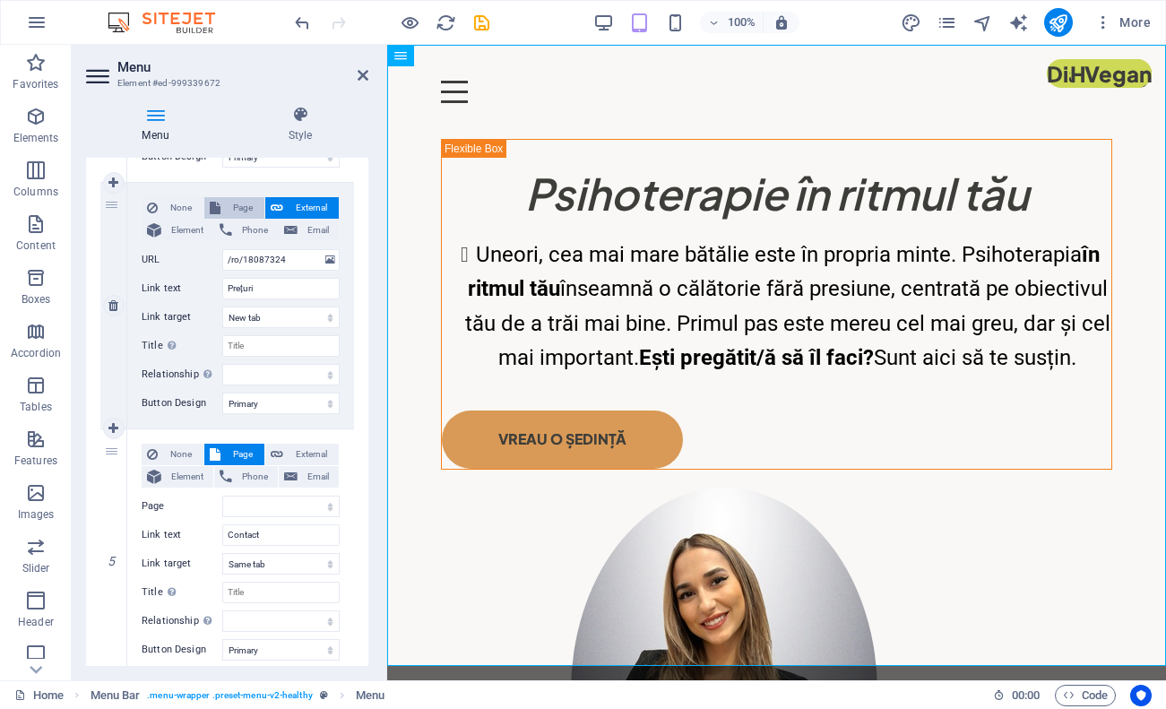
click at [242, 203] on span "Page" at bounding box center [242, 208] width 33 height 22
select select
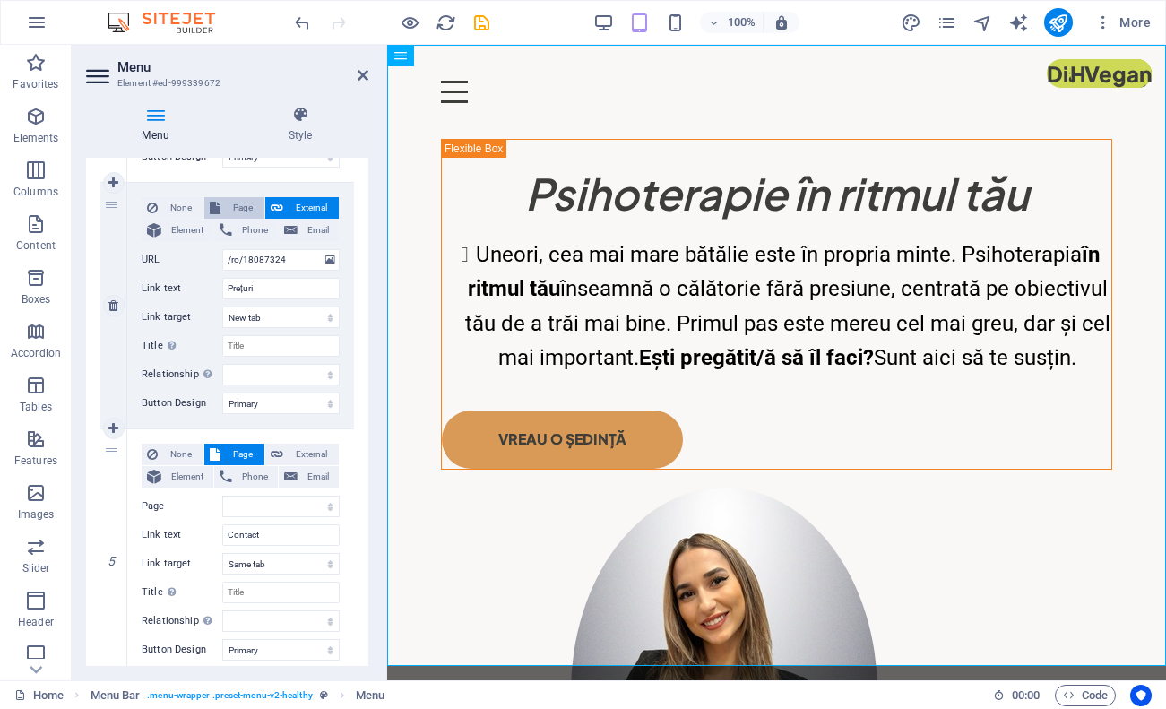
select select
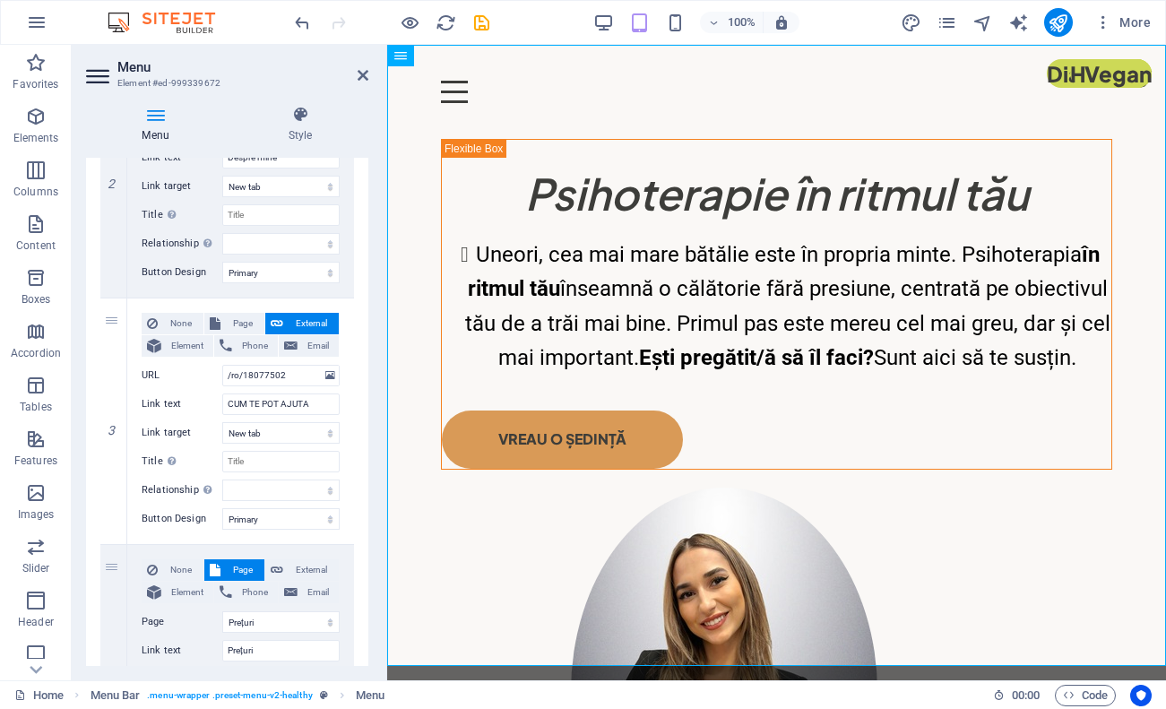
scroll to position [359, 0]
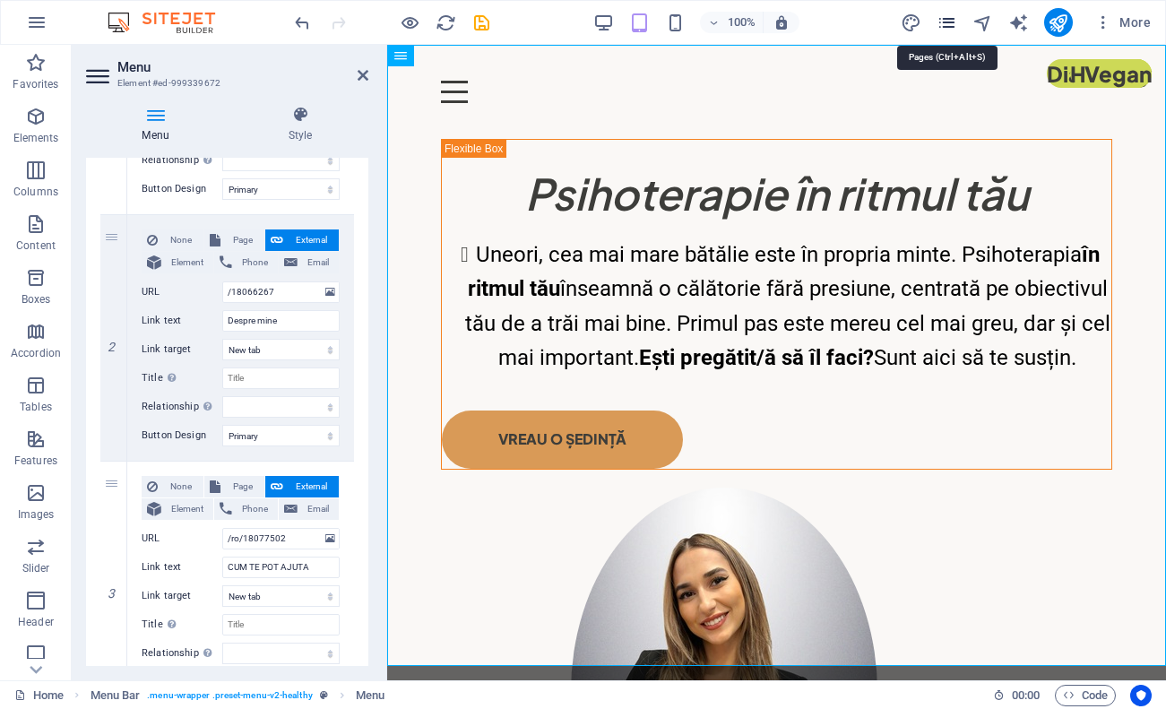
click at [944, 30] on icon "pages" at bounding box center [947, 23] width 21 height 21
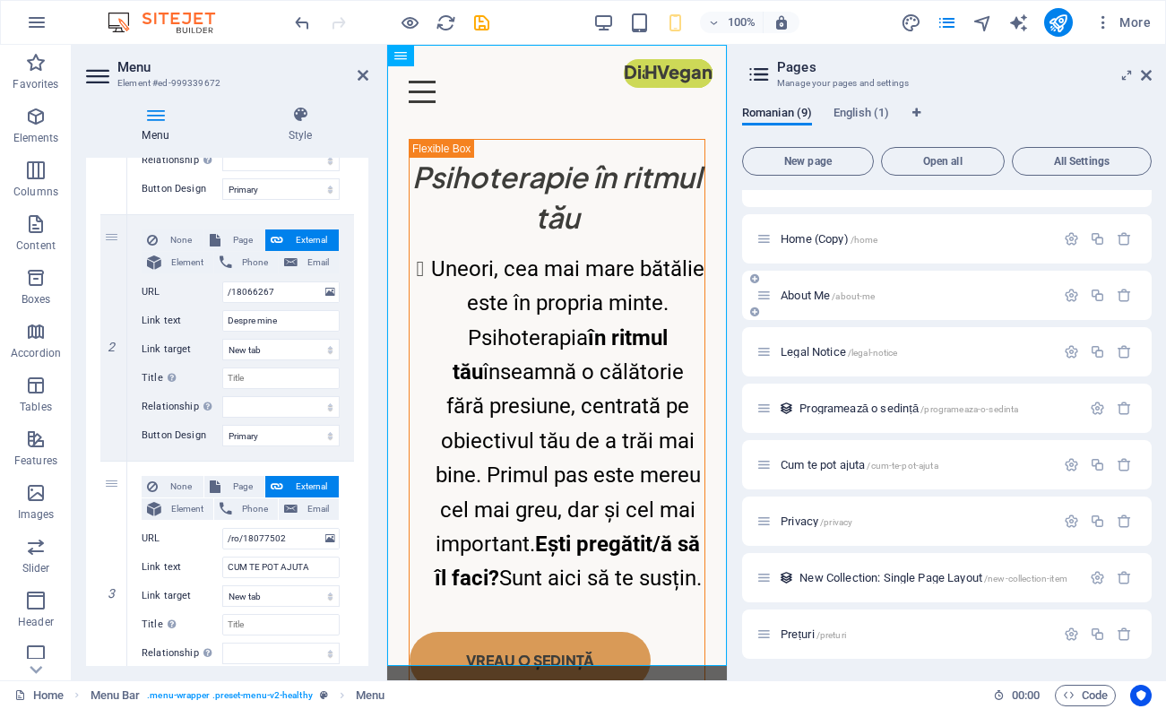
scroll to position [32, 0]
click at [921, 114] on icon "Language Tabs" at bounding box center [916, 113] width 8 height 11
select select "131"
select select "41"
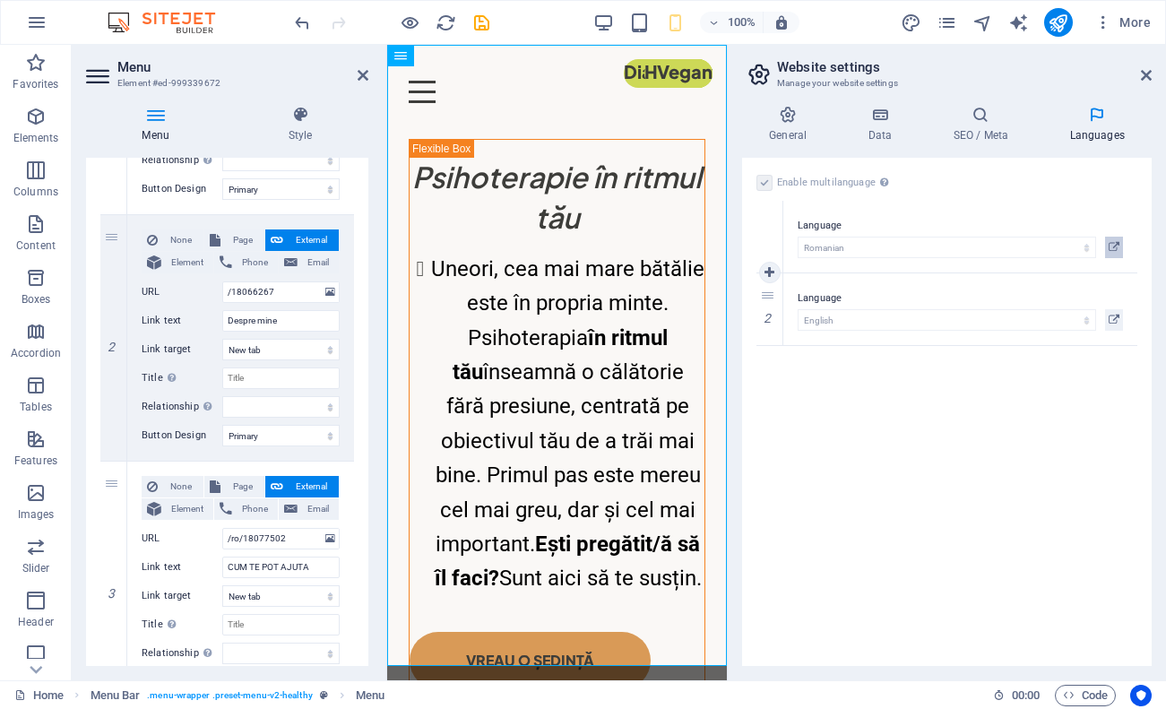
click at [1116, 247] on icon at bounding box center [1114, 248] width 11 height 22
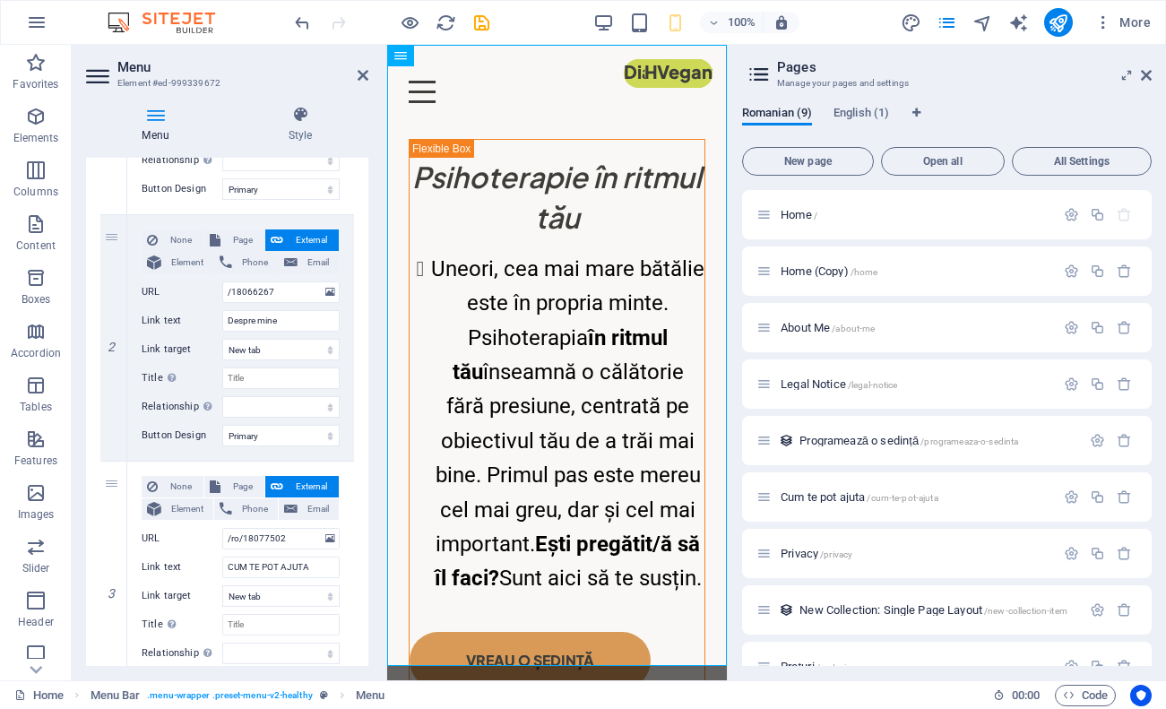
scroll to position [0, 0]
click at [841, 154] on button "New page" at bounding box center [808, 161] width 132 height 29
select select "6"
select select
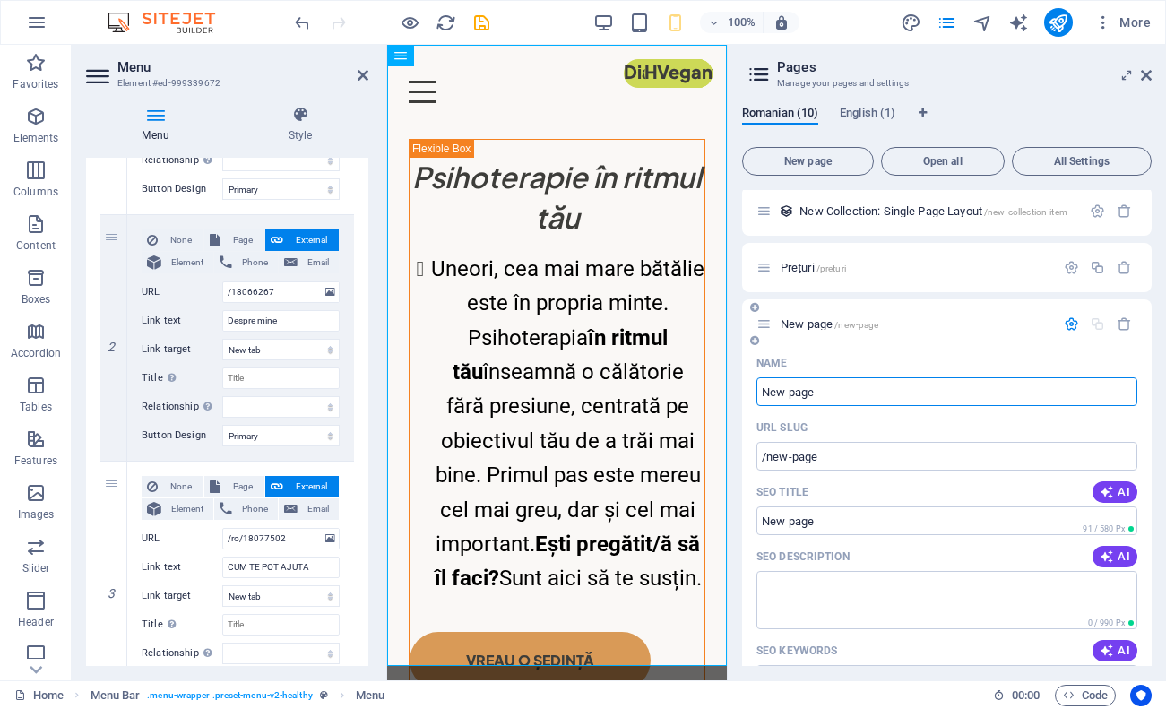
scroll to position [397, 0]
type input "c"
type input "/c"
select select "6"
select select
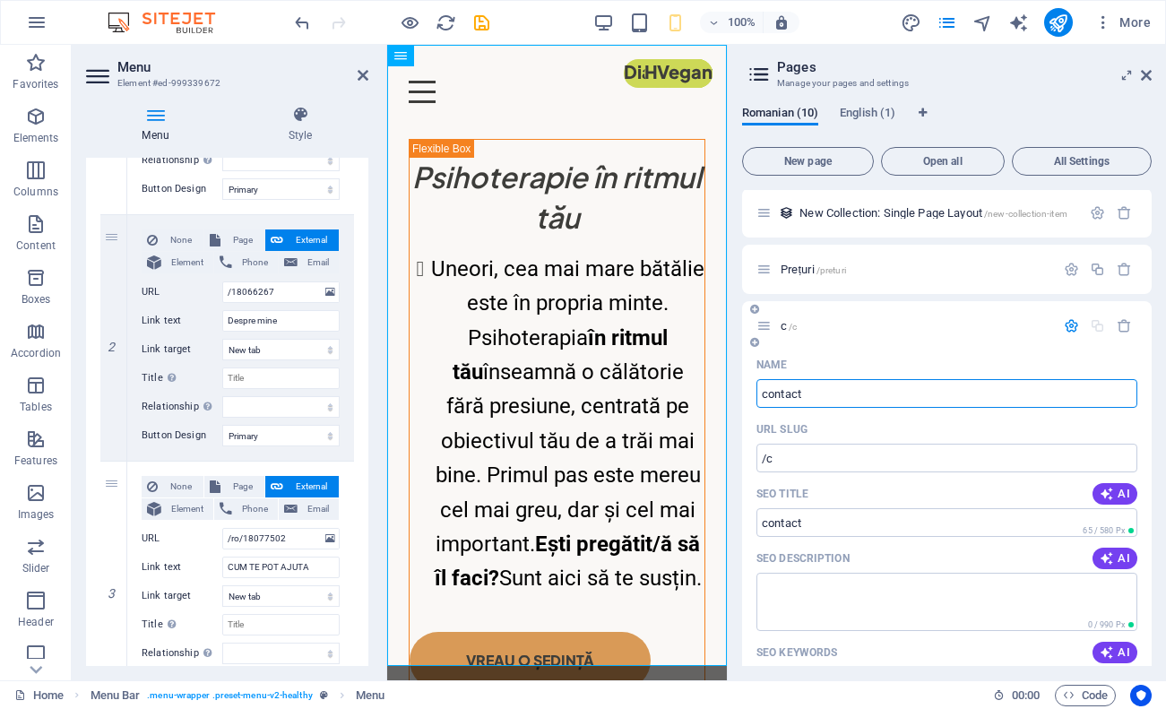
type input "contact"
type input "/contact"
select select "6"
select select
click at [997, 365] on div "Name" at bounding box center [947, 364] width 381 height 29
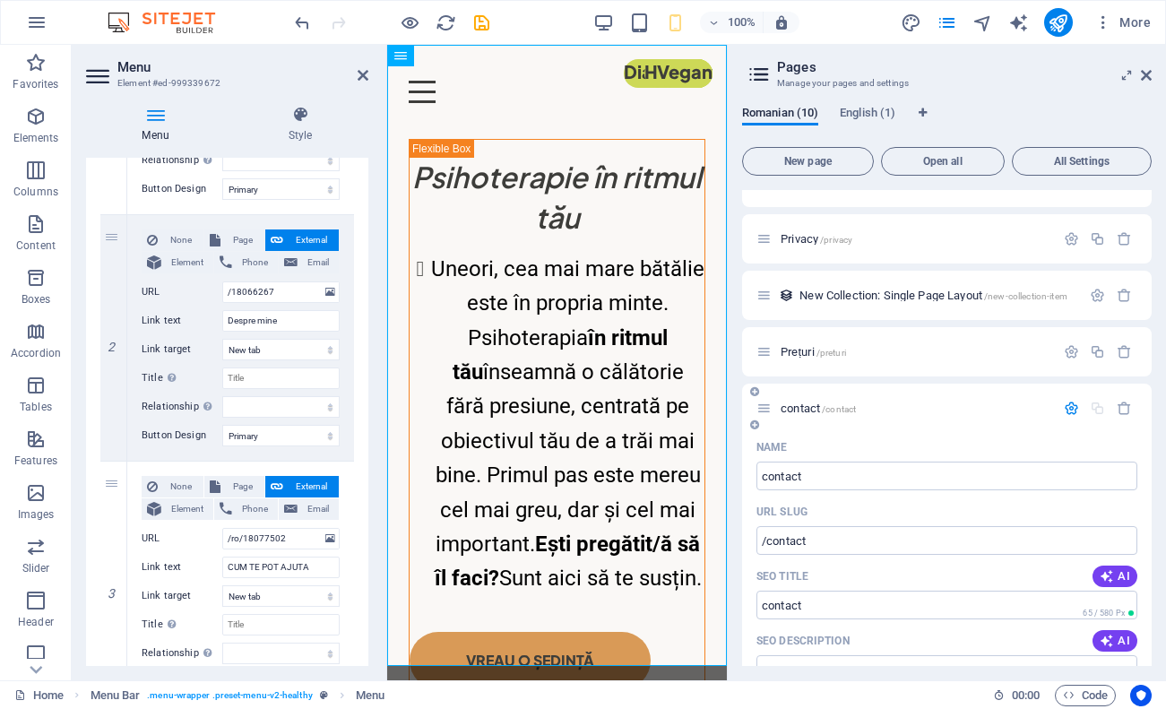
scroll to position [314, 0]
click at [995, 336] on div "Prețuri /preturi" at bounding box center [947, 352] width 410 height 49
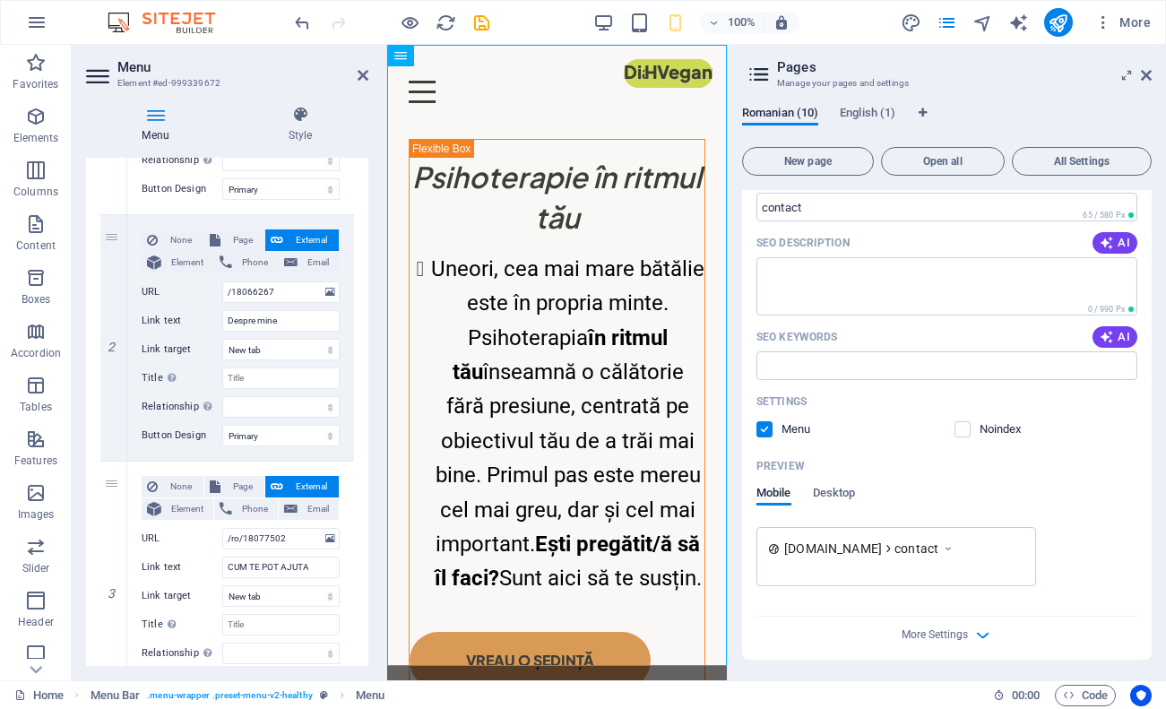
scroll to position [712, 0]
click at [974, 637] on icon "button" at bounding box center [983, 636] width 21 height 21
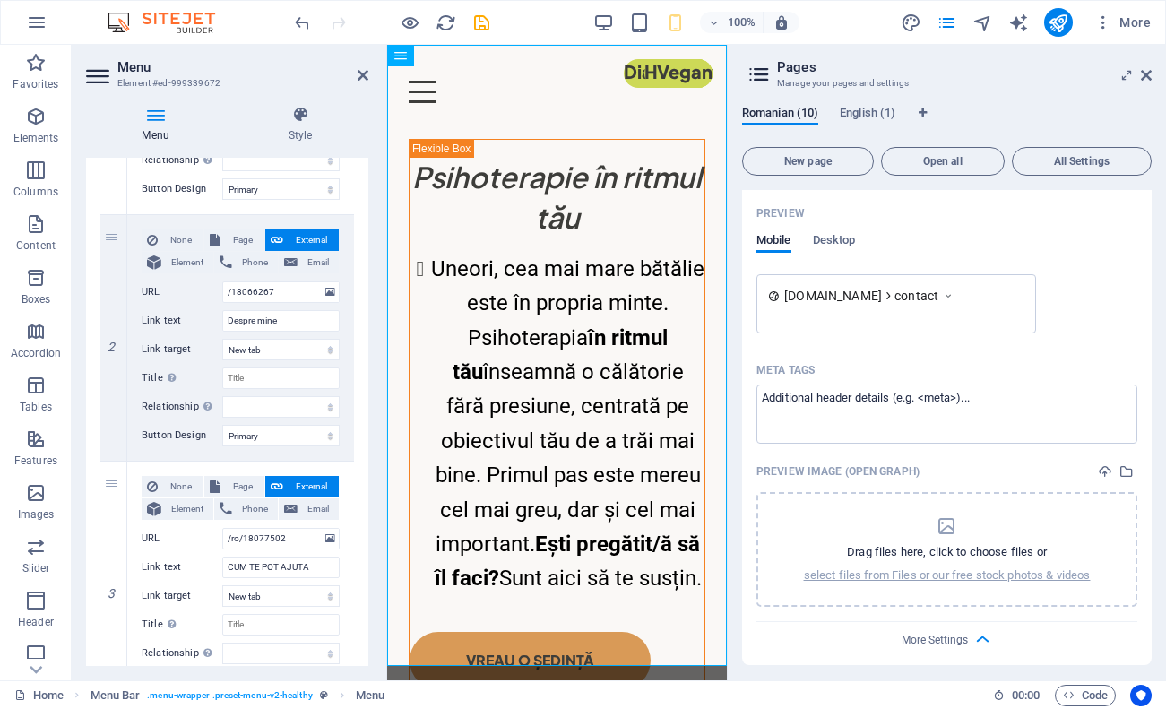
scroll to position [967, 0]
click at [964, 636] on span "More Settings" at bounding box center [935, 638] width 66 height 13
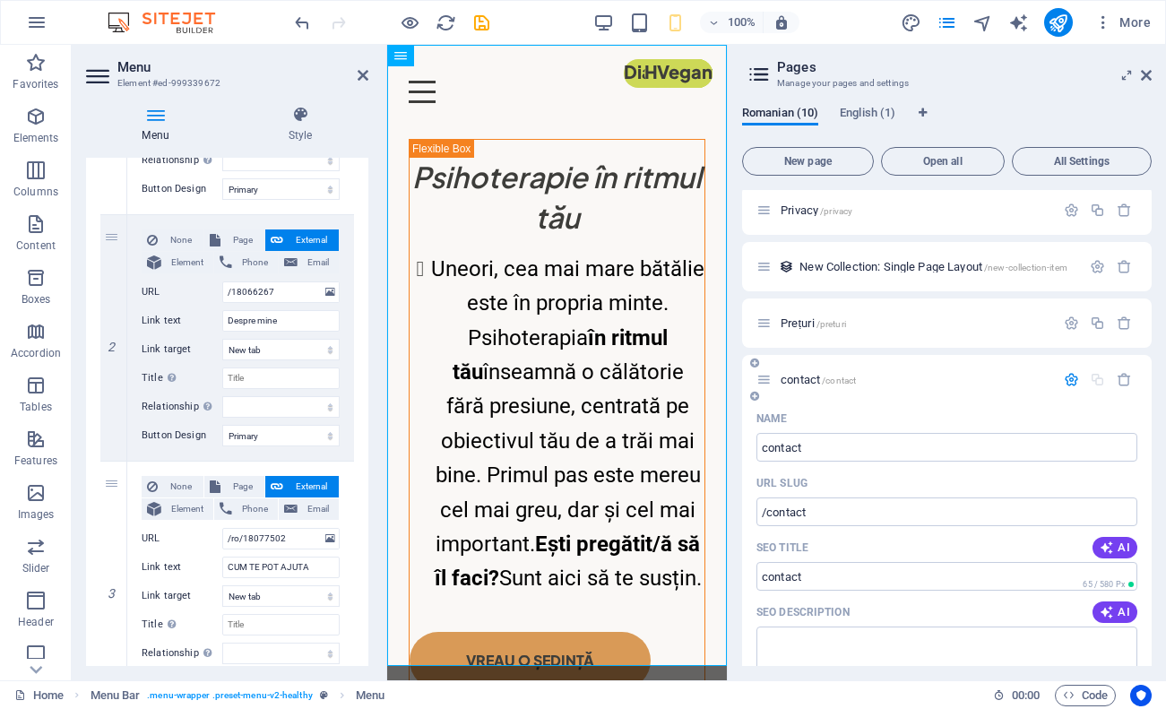
scroll to position [324, 0]
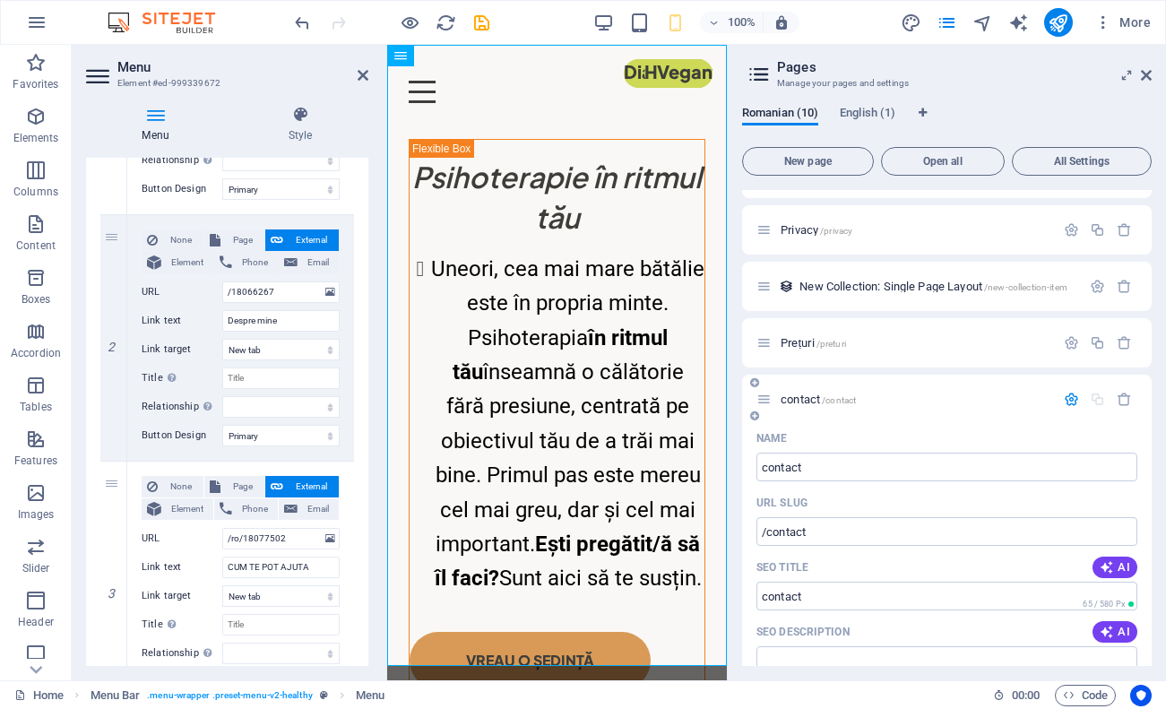
click at [986, 417] on div "contact /contact" at bounding box center [947, 399] width 410 height 49
click at [768, 397] on icon at bounding box center [764, 399] width 15 height 15
click at [765, 404] on icon at bounding box center [764, 399] width 15 height 15
click at [797, 404] on span "contact /contact" at bounding box center [818, 399] width 75 height 13
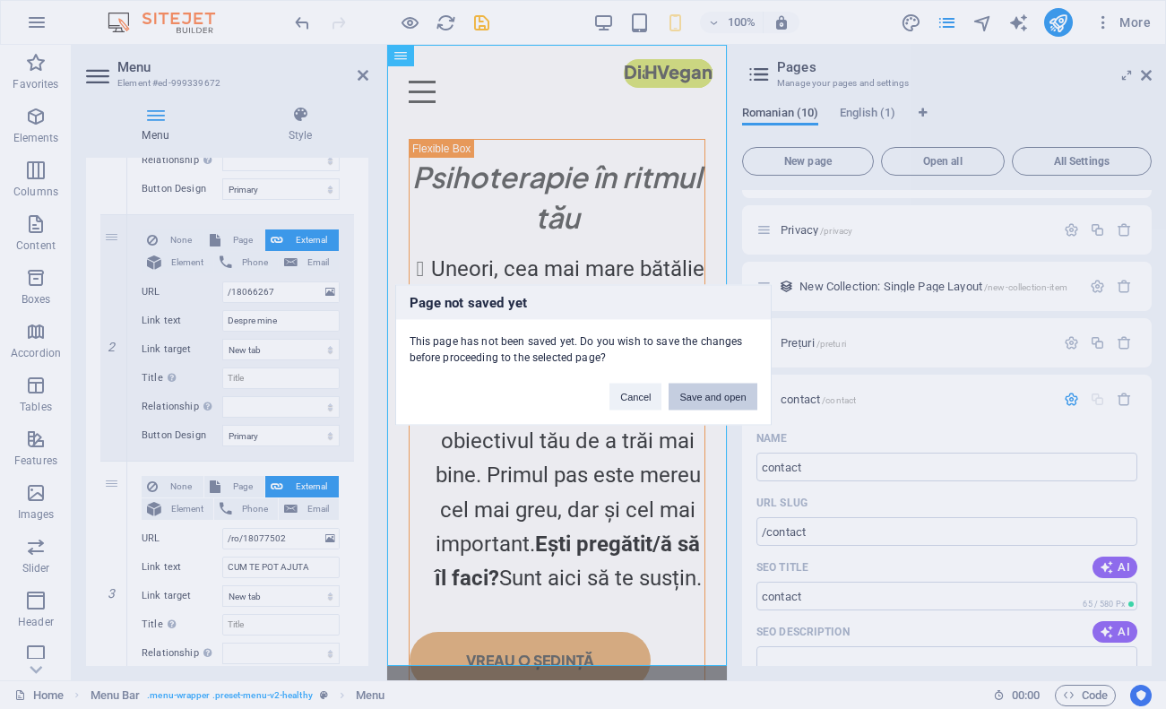
click at [736, 404] on button "Save and open" at bounding box center [713, 396] width 88 height 27
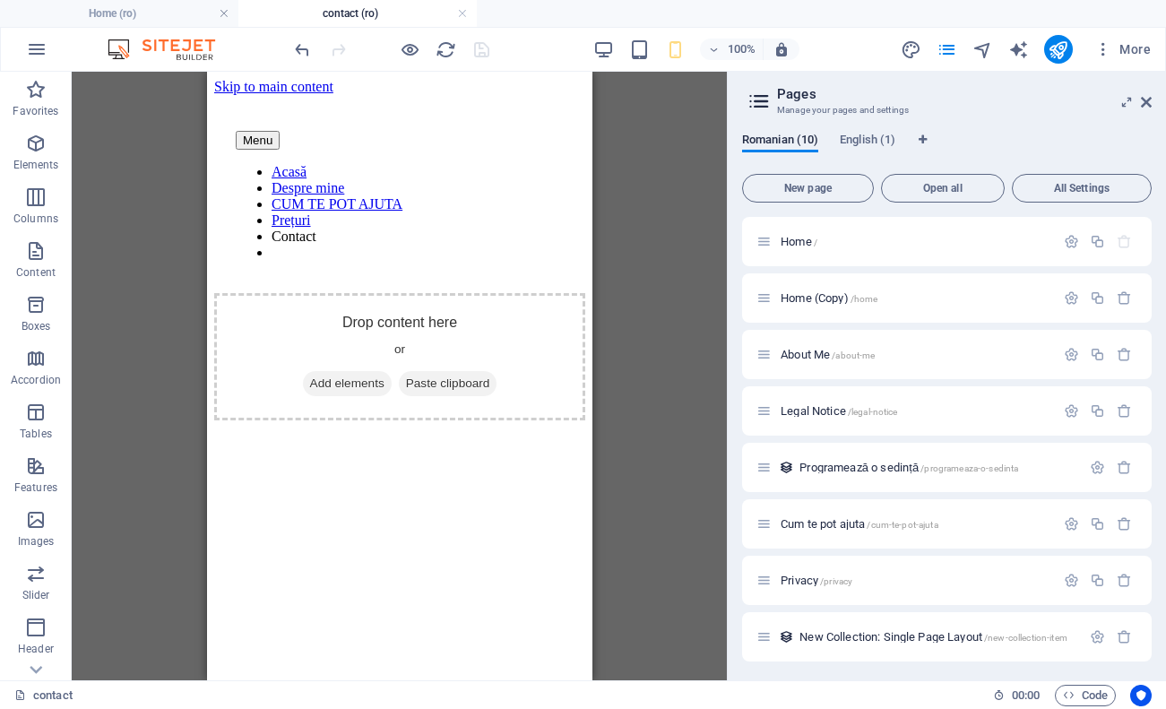
scroll to position [0, 0]
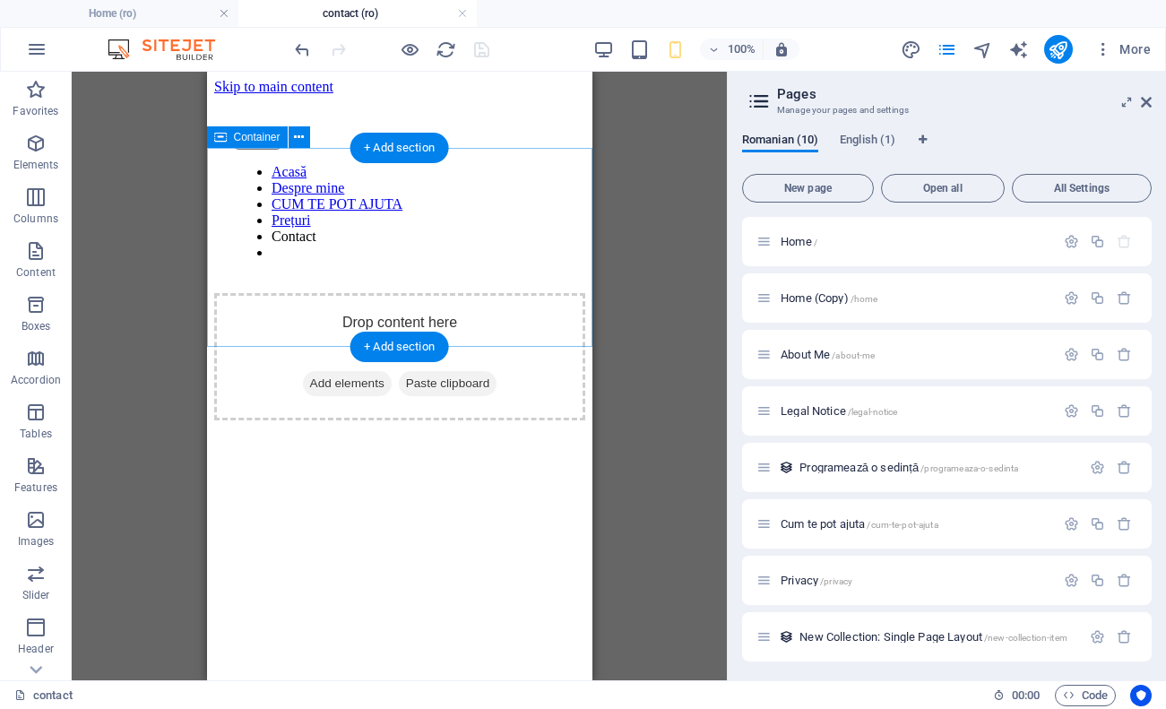
click at [419, 293] on div "Drop content here or Add elements Paste clipboard" at bounding box center [398, 356] width 371 height 127
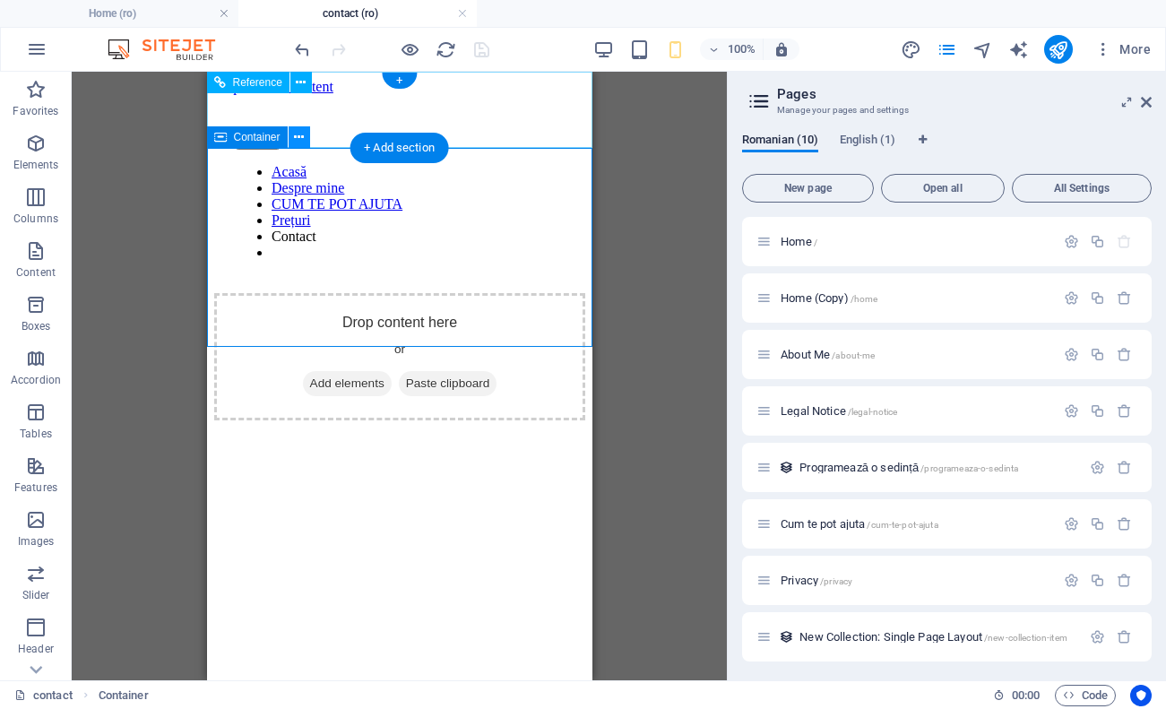
click at [300, 138] on icon at bounding box center [299, 137] width 10 height 19
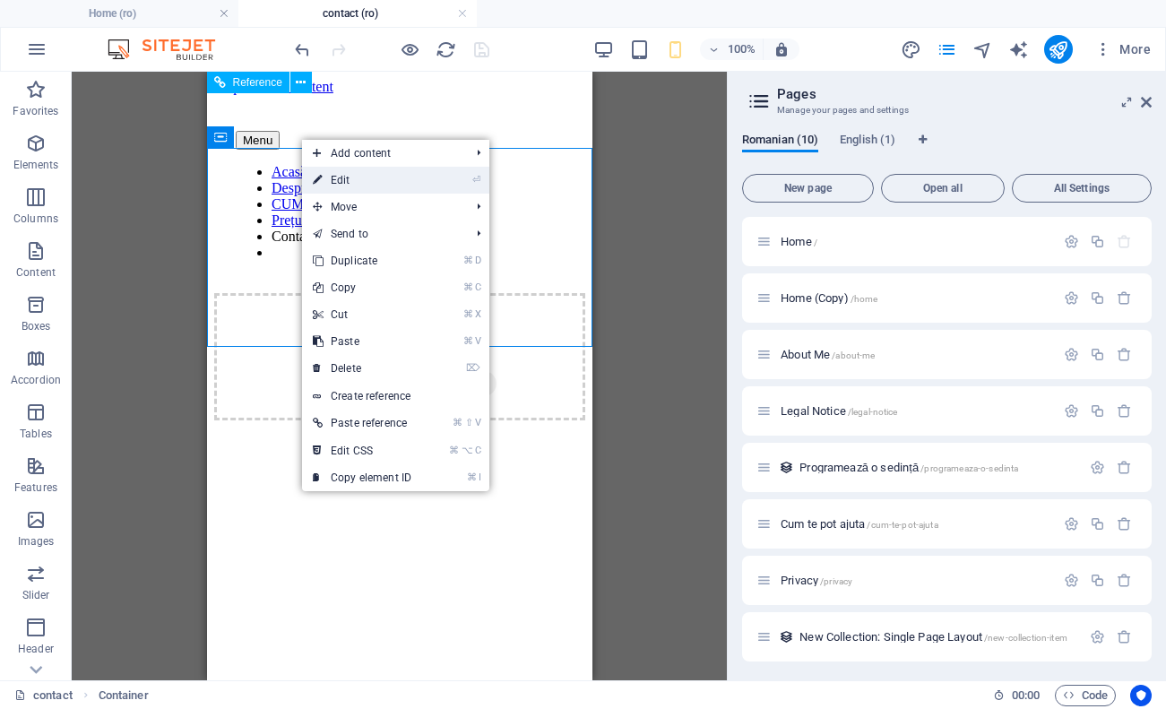
click at [430, 181] on li "⏎ Edit" at bounding box center [395, 180] width 187 height 27
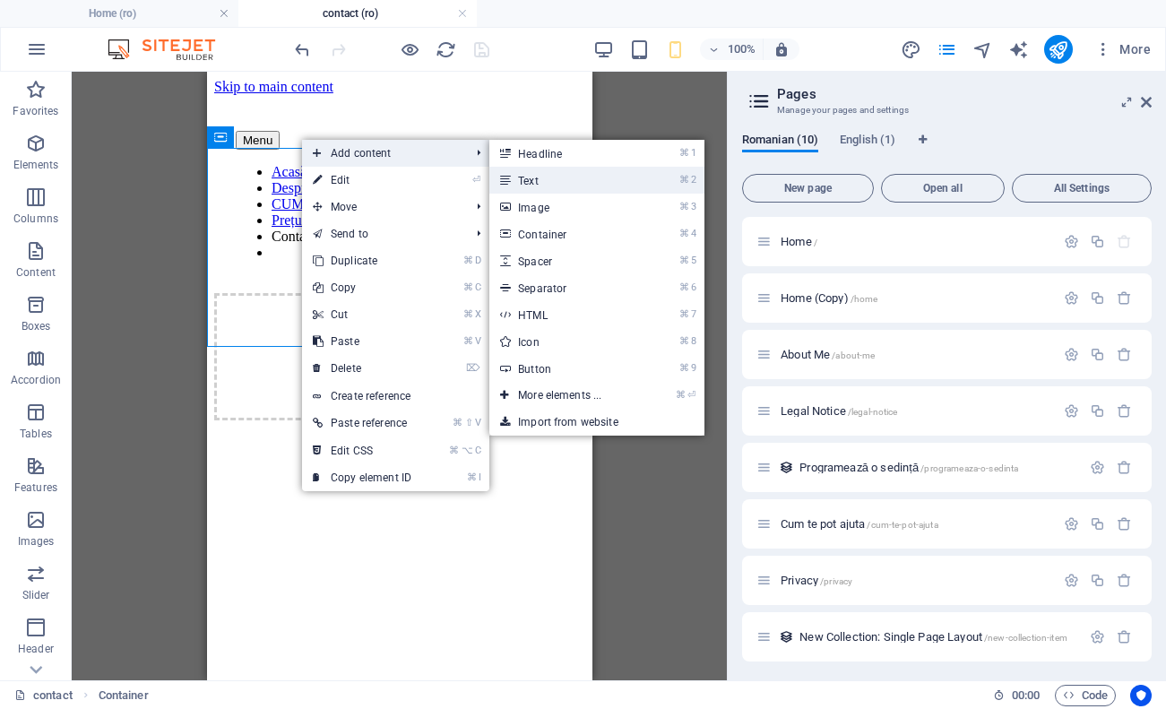
click at [604, 169] on link "⌘ 2 Text" at bounding box center [563, 180] width 148 height 27
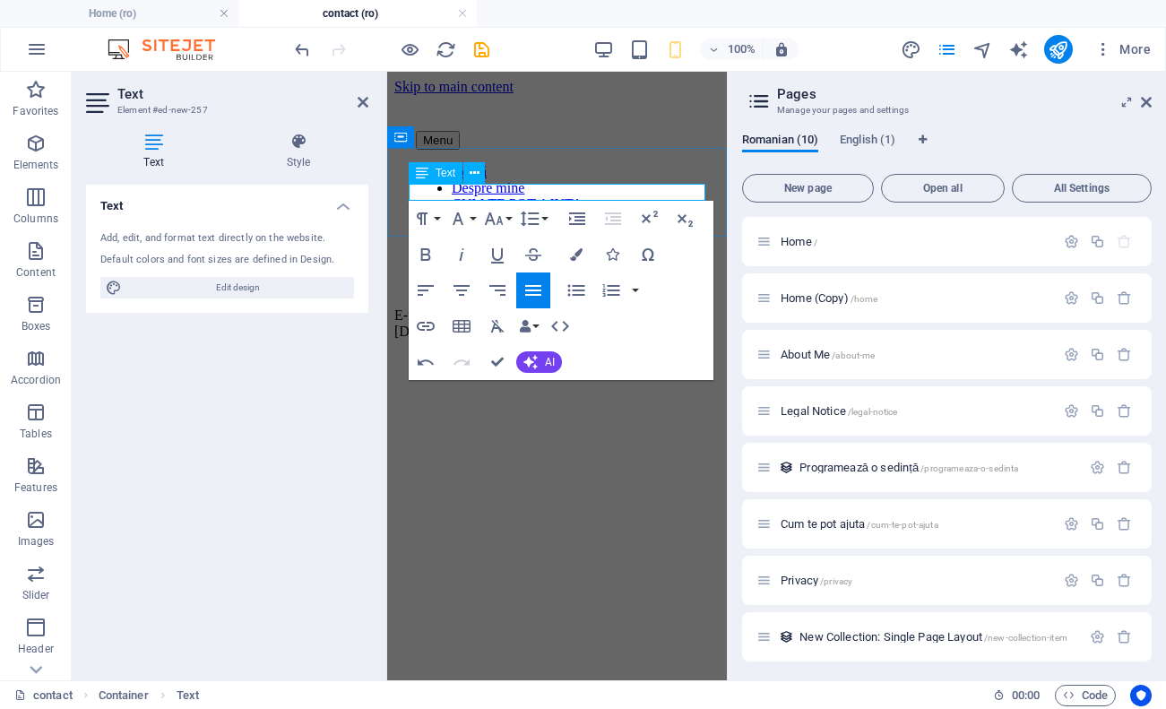
drag, startPoint x: 549, startPoint y: 193, endPoint x: 445, endPoint y: 193, distance: 103.1
click at [445, 307] on p "​E-mail: Nicolescu.andramaria@yahoo.com" at bounding box center [556, 323] width 325 height 32
click at [494, 222] on icon "button" at bounding box center [494, 218] width 19 height 13
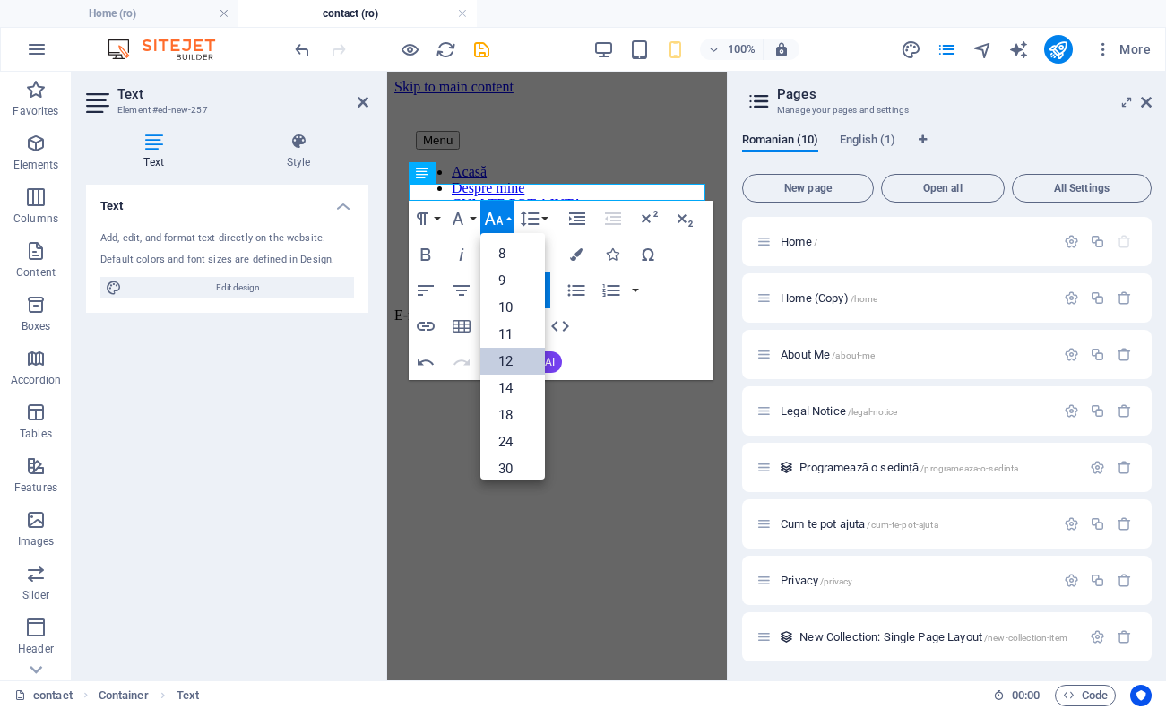
scroll to position [128, 0]
click at [505, 288] on link "18" at bounding box center [512, 286] width 65 height 27
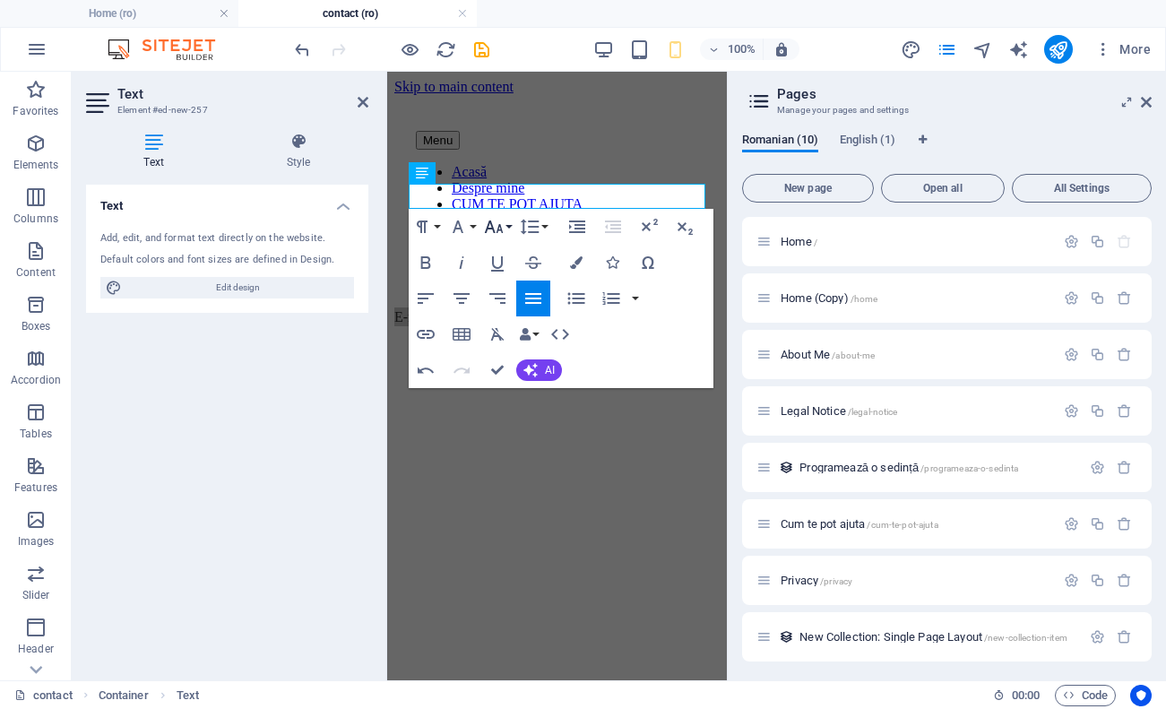
click at [500, 231] on icon "button" at bounding box center [494, 227] width 22 height 22
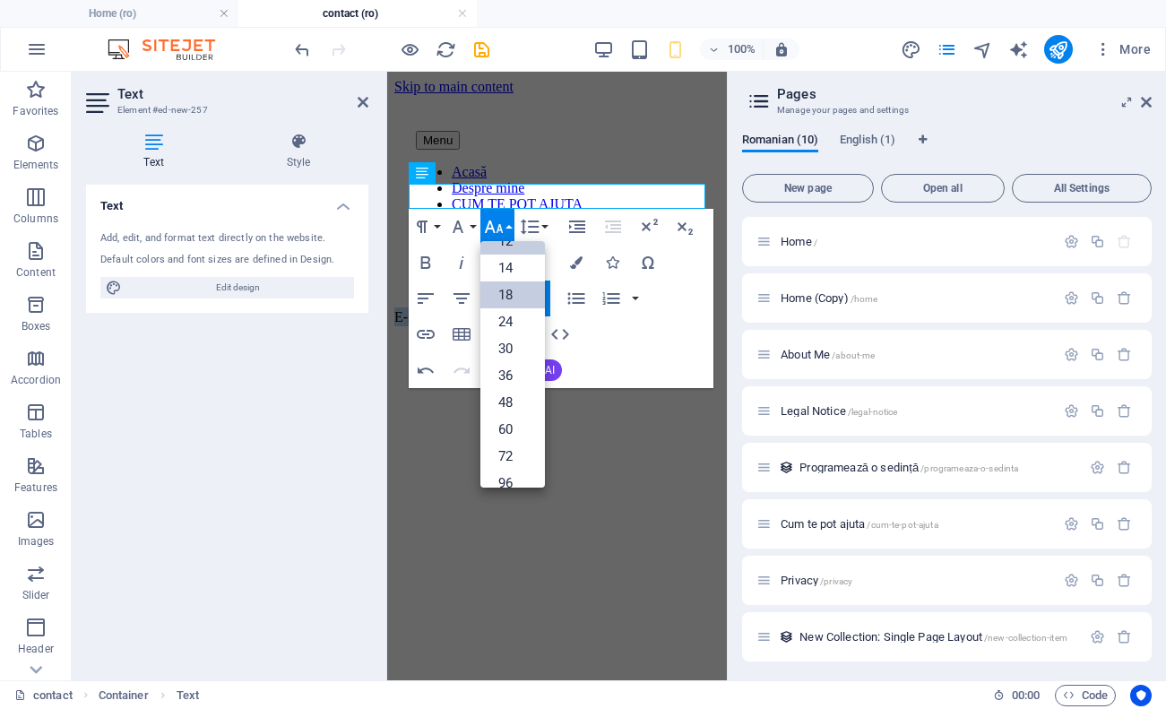
click at [502, 297] on link "18" at bounding box center [512, 294] width 65 height 27
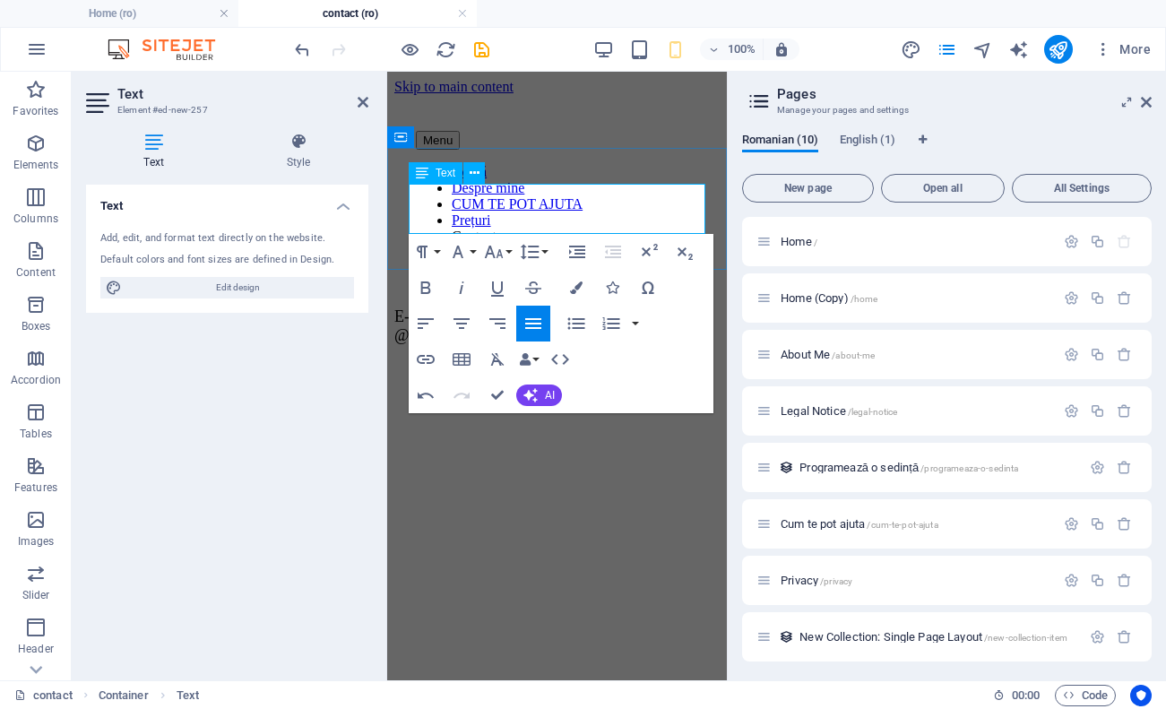
click at [544, 307] on p "E-mail: andra.marianicolescu​@yahoo.com" at bounding box center [556, 326] width 325 height 38
click at [539, 307] on span "E-mail: andra.marianicolescu​@yahoo.com" at bounding box center [489, 325] width 190 height 37
click at [538, 307] on p "E-mail:andra.marianicolescu@yahoo.com" at bounding box center [556, 316] width 325 height 19
click at [417, 307] on span "E-mail:andra.marianicolescu@yahoo.com" at bounding box center [556, 316] width 324 height 18
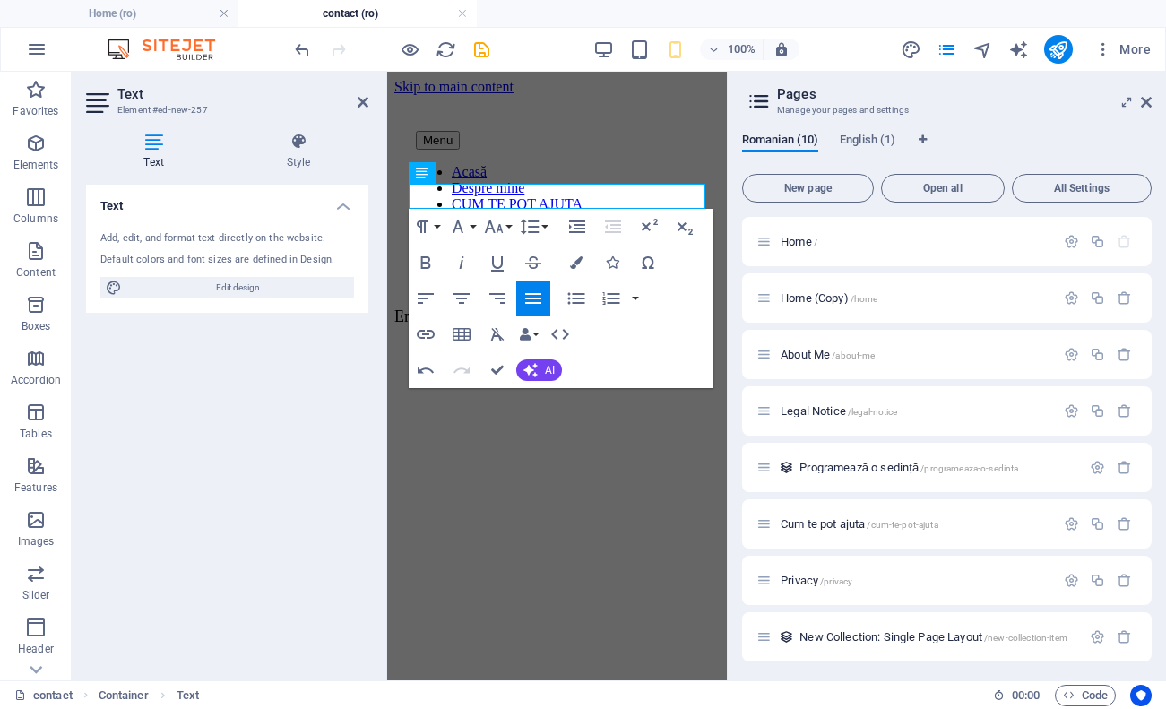
click at [691, 341] on html "Skip to main content Menu Acasă Despre mine CUM TE POT AJUTA Prețuri Contact Em…" at bounding box center [557, 206] width 340 height 269
click at [688, 341] on html "Skip to main content Menu Acasă Despre mine CUM TE POT AJUTA Prețuri Contact Em…" at bounding box center [557, 206] width 340 height 269
click at [599, 341] on html "Skip to main content Menu Acasă Despre mine CUM TE POT AJUTA Prețuri Contact Em…" at bounding box center [557, 206] width 340 height 269
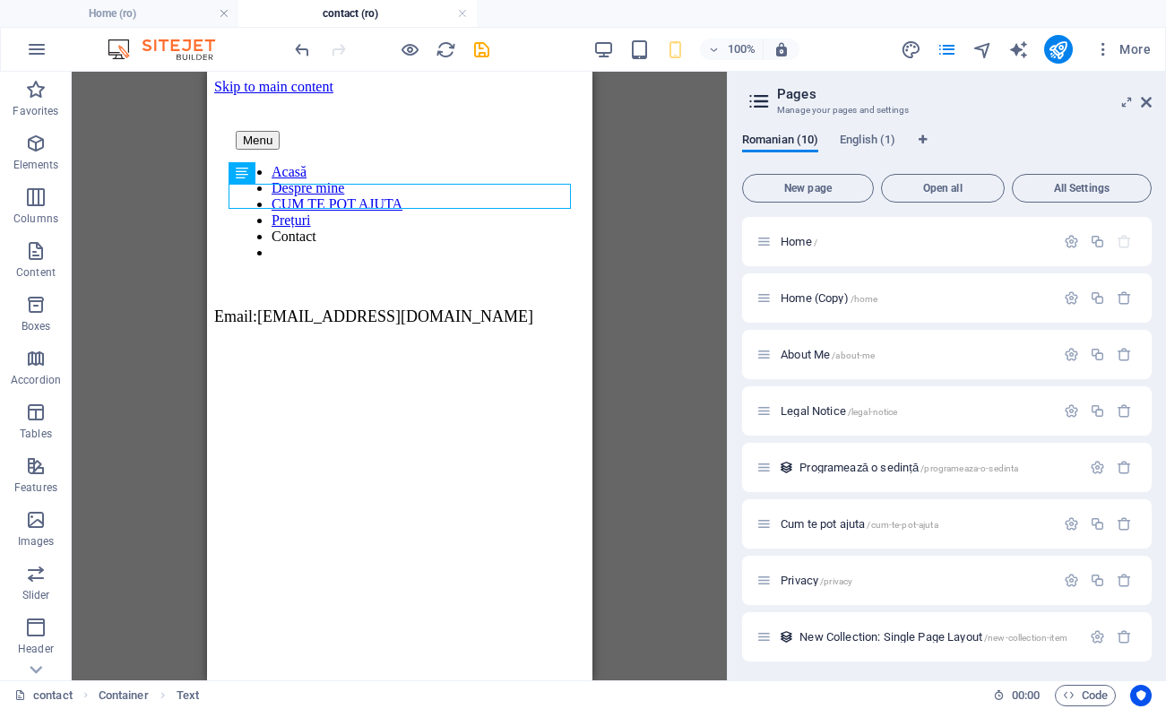
click at [695, 307] on div "Container Placeholder Reference Text" at bounding box center [399, 376] width 655 height 609
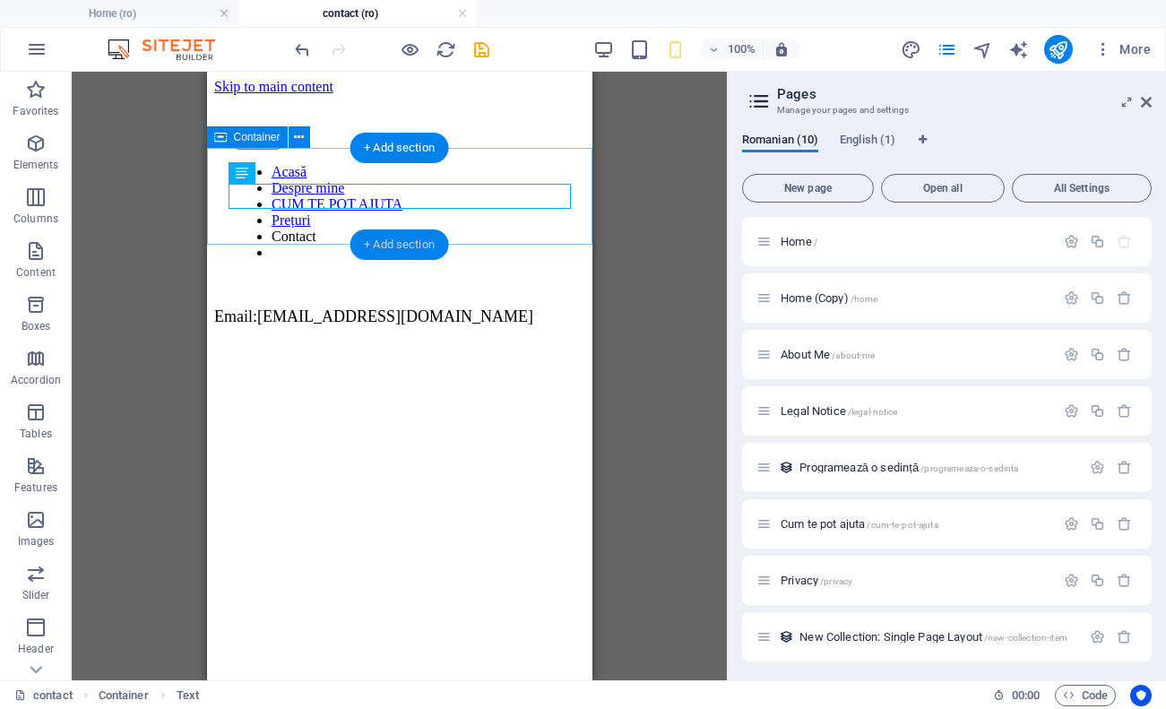
click at [411, 255] on div "+ Add section" at bounding box center [399, 244] width 99 height 30
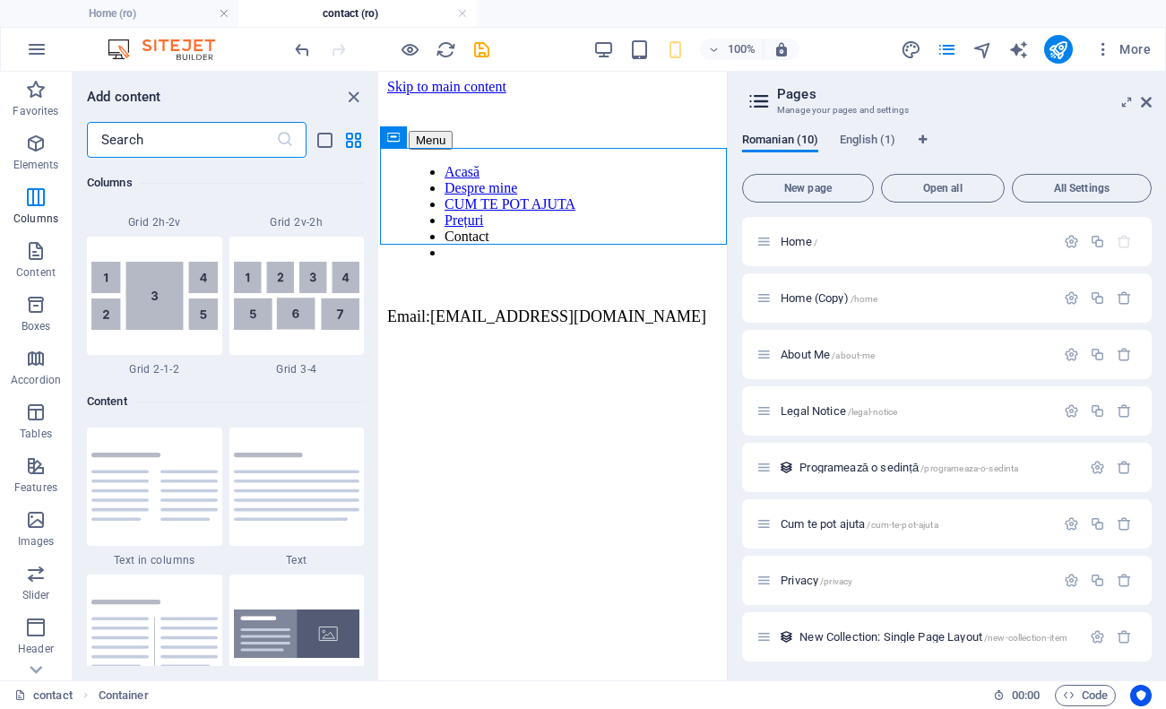
scroll to position [3000, 0]
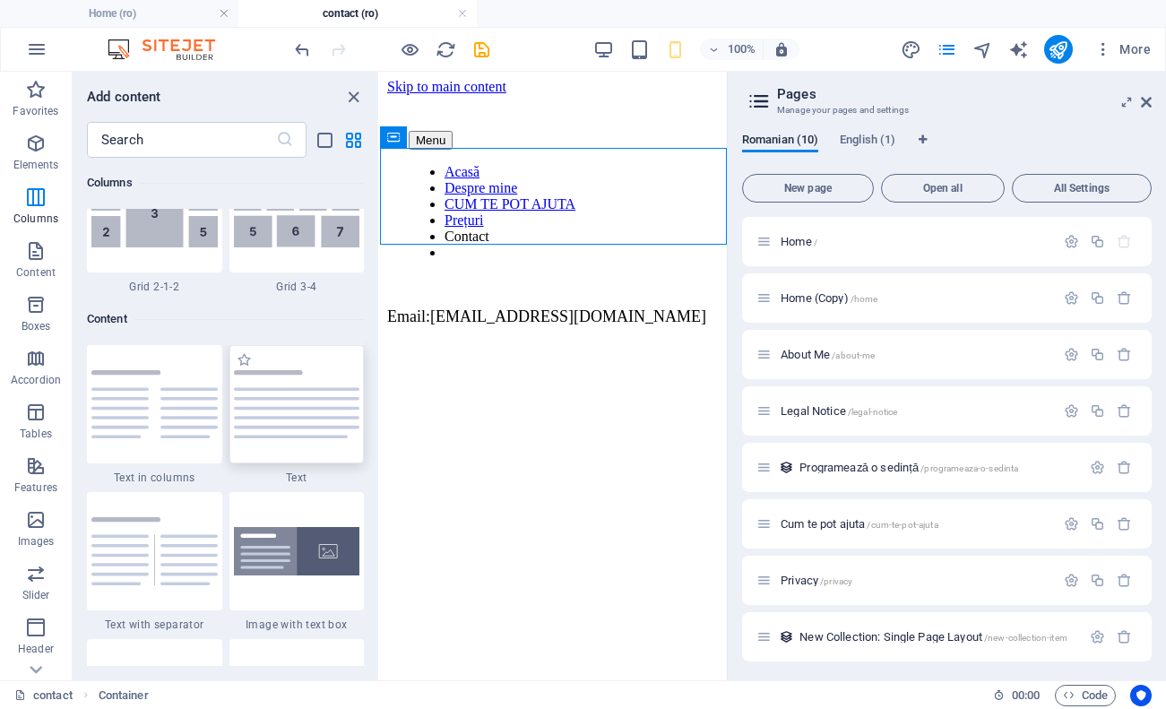
click at [265, 392] on img at bounding box center [297, 403] width 126 height 67
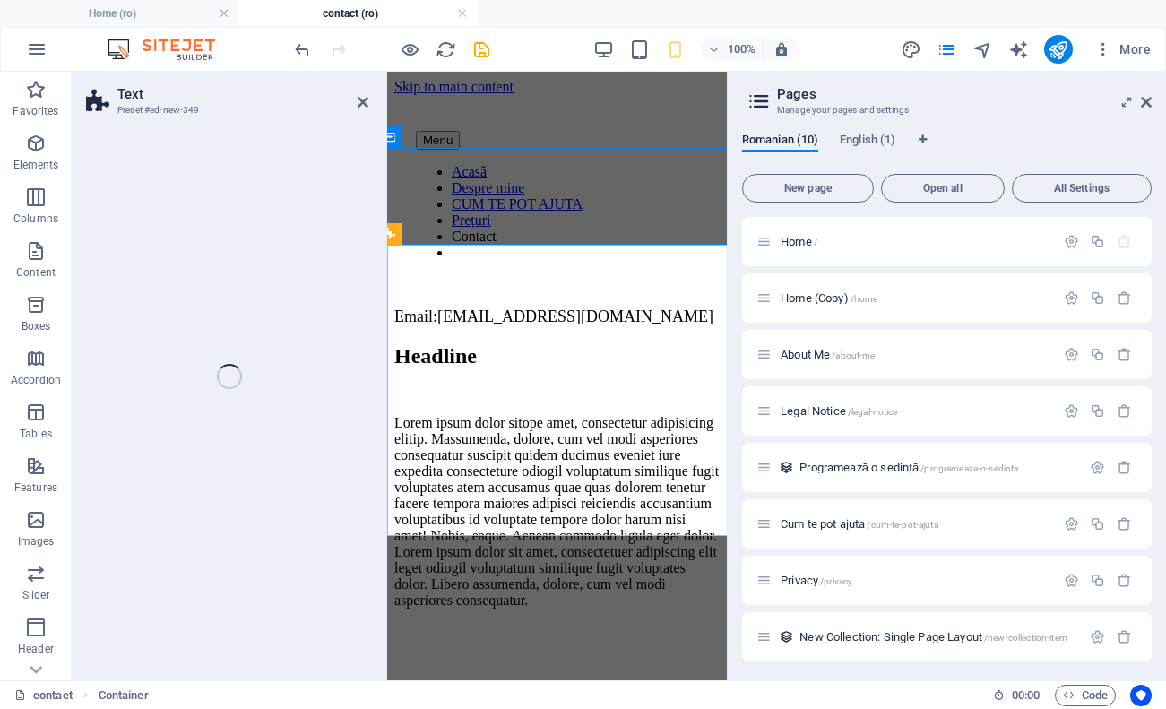
select select "preset-text-v2-default"
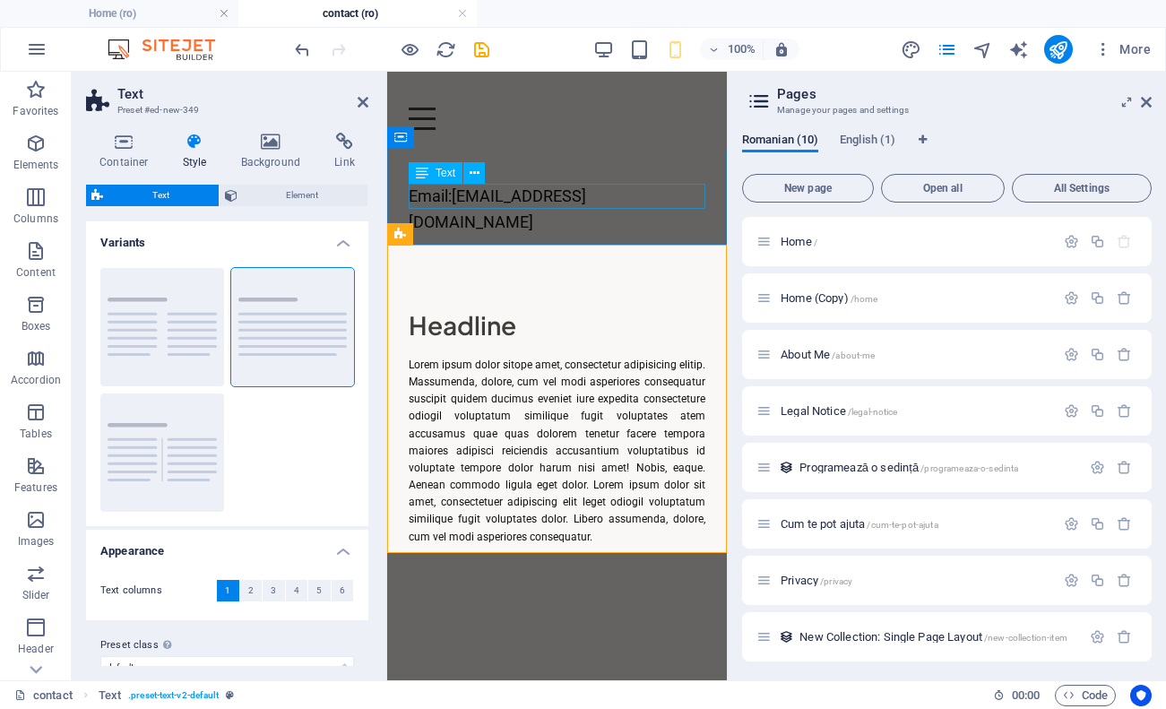
click at [561, 202] on div "Email:andra.marianicolescu@yahoo.com" at bounding box center [557, 210] width 297 height 52
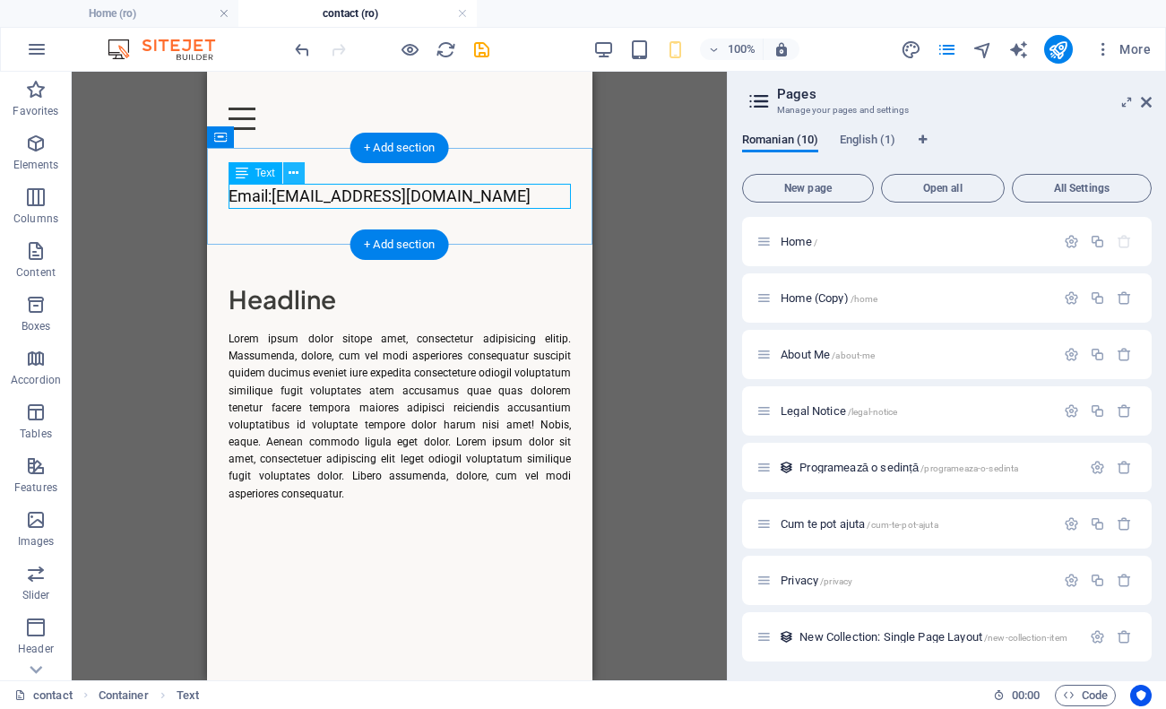
click at [293, 175] on icon at bounding box center [294, 173] width 10 height 19
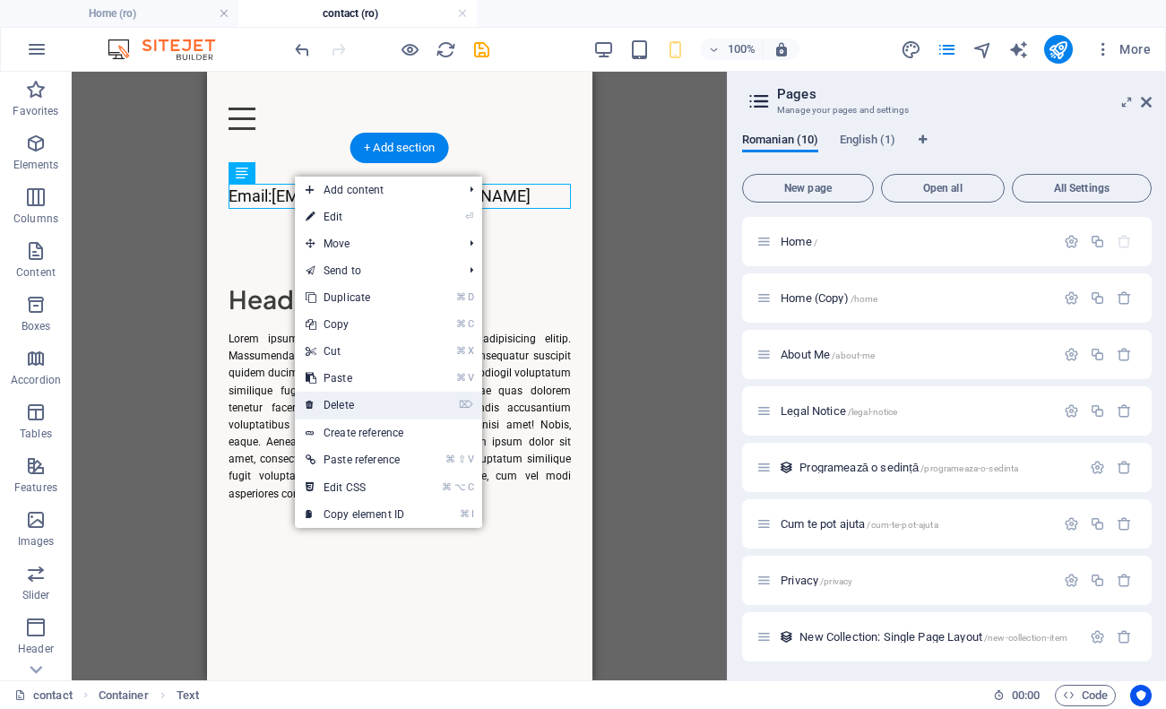
click at [353, 407] on link "⌦ Delete" at bounding box center [355, 405] width 120 height 27
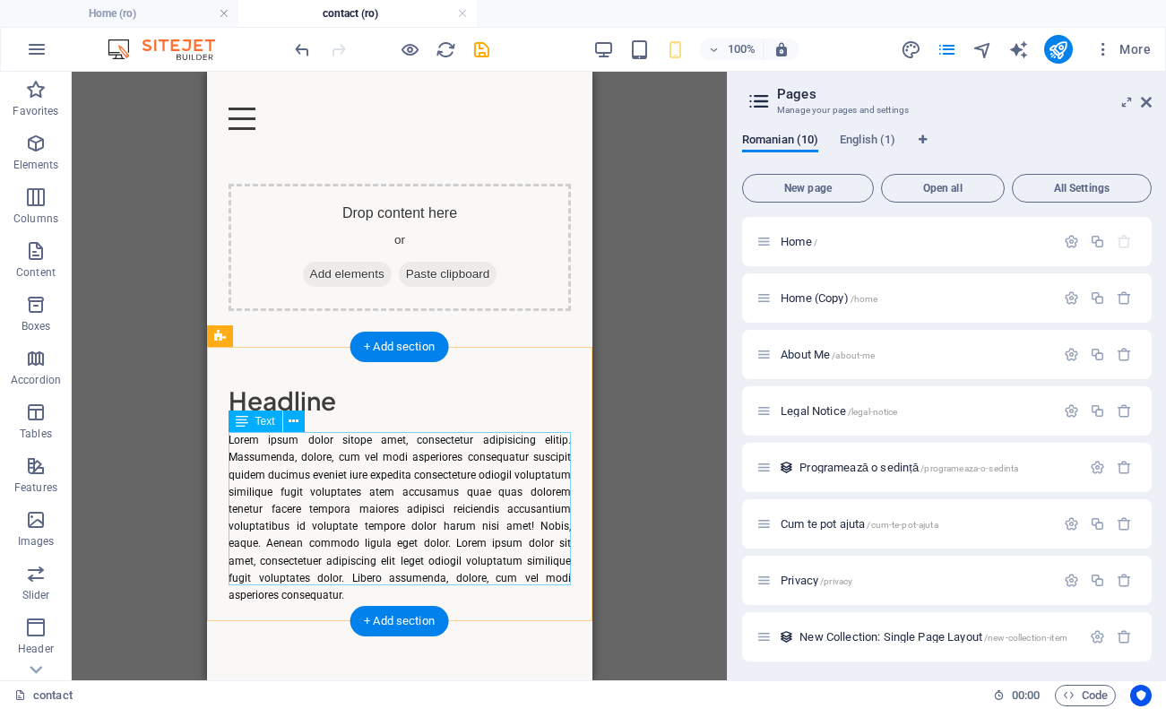
click at [436, 526] on div "Lorem ipsum dolor sitope amet, consectetur adipisicing elitip. Massumenda, dolo…" at bounding box center [399, 518] width 342 height 172
click at [436, 524] on div "Lorem ipsum dolor sitope amet, consectetur adipisicing elitip. Massumenda, dolo…" at bounding box center [399, 518] width 342 height 172
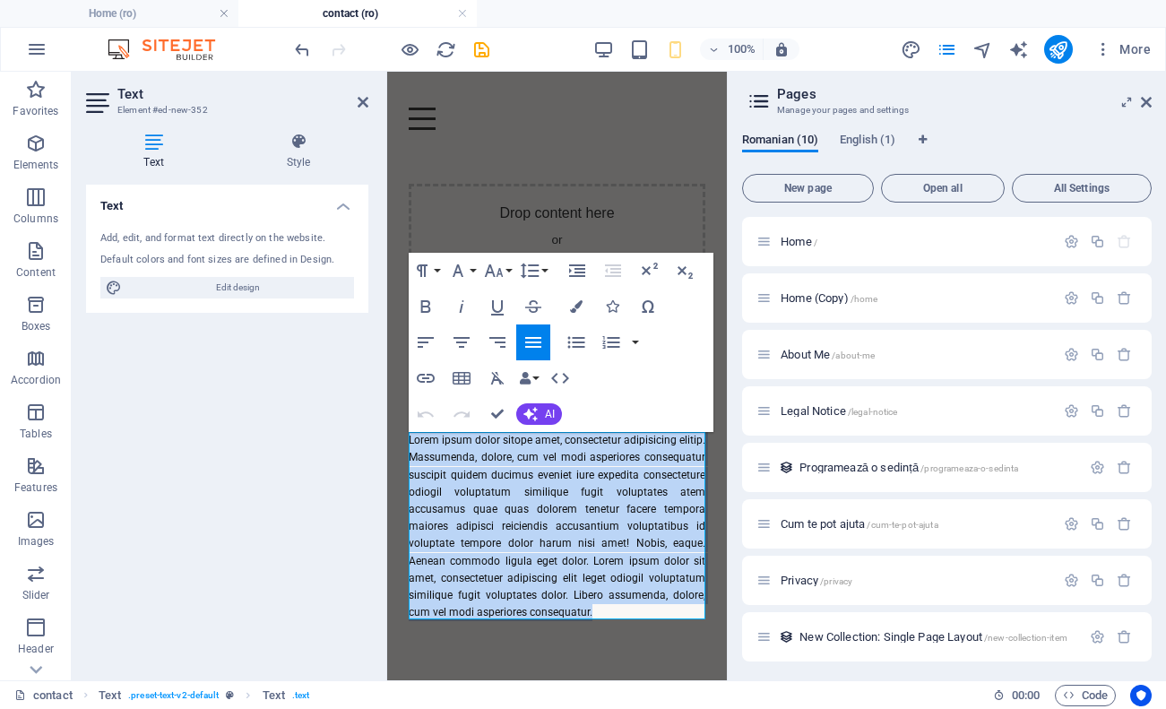
drag, startPoint x: 653, startPoint y: 604, endPoint x: 383, endPoint y: 388, distance: 345.6
click at [387, 388] on html "Skip to main content Menu Acasă Despre mine CUM TE POT AJUTA Prețuri Contact Dr…" at bounding box center [557, 364] width 340 height 585
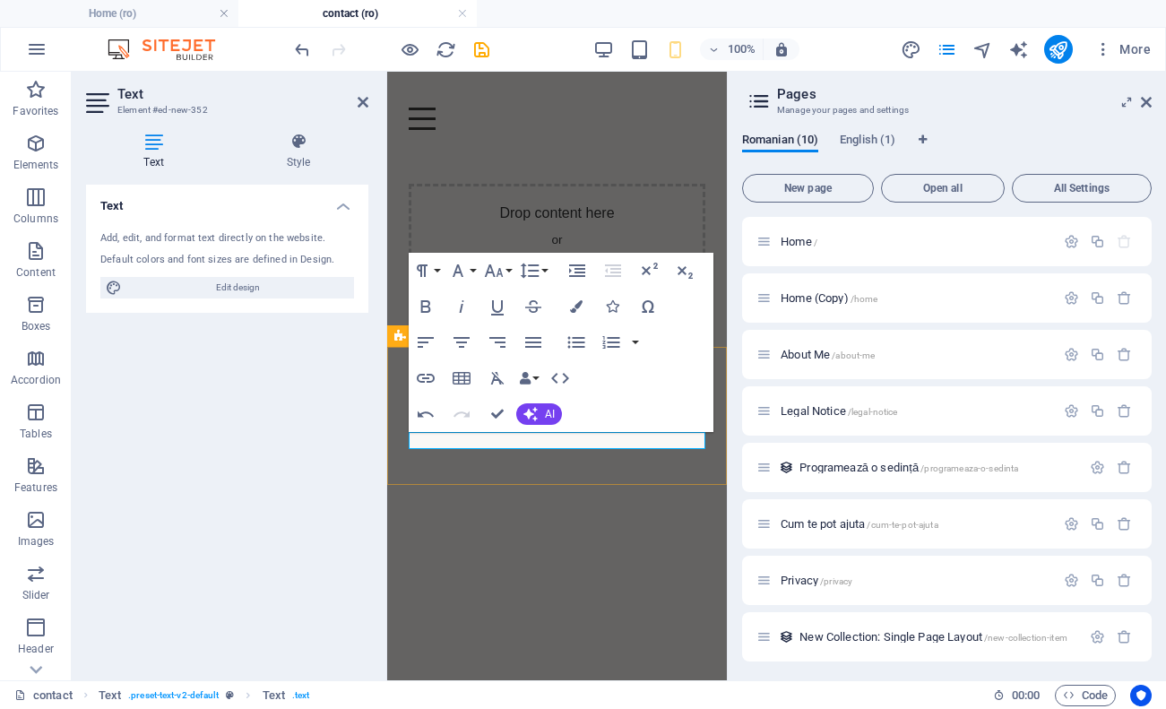
click at [415, 447] on p "​" at bounding box center [557, 440] width 297 height 17
click at [503, 282] on button "Font Size" at bounding box center [497, 271] width 34 height 36
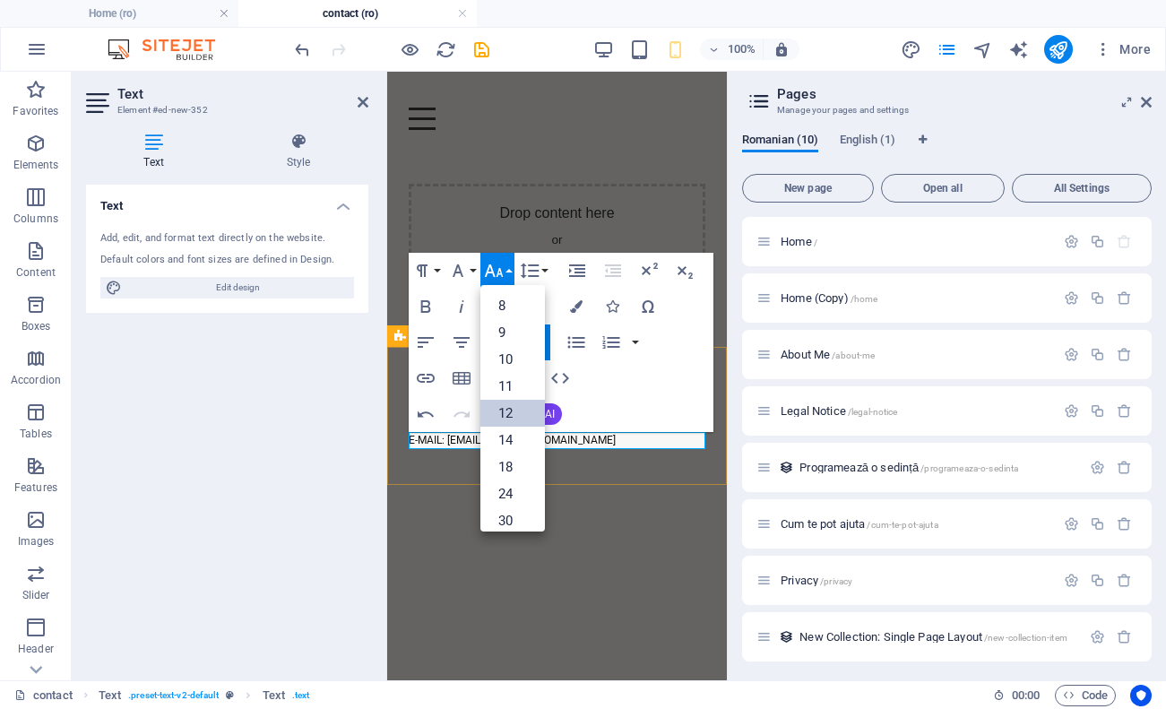
scroll to position [128, 0]
click at [520, 337] on link "18" at bounding box center [512, 338] width 65 height 27
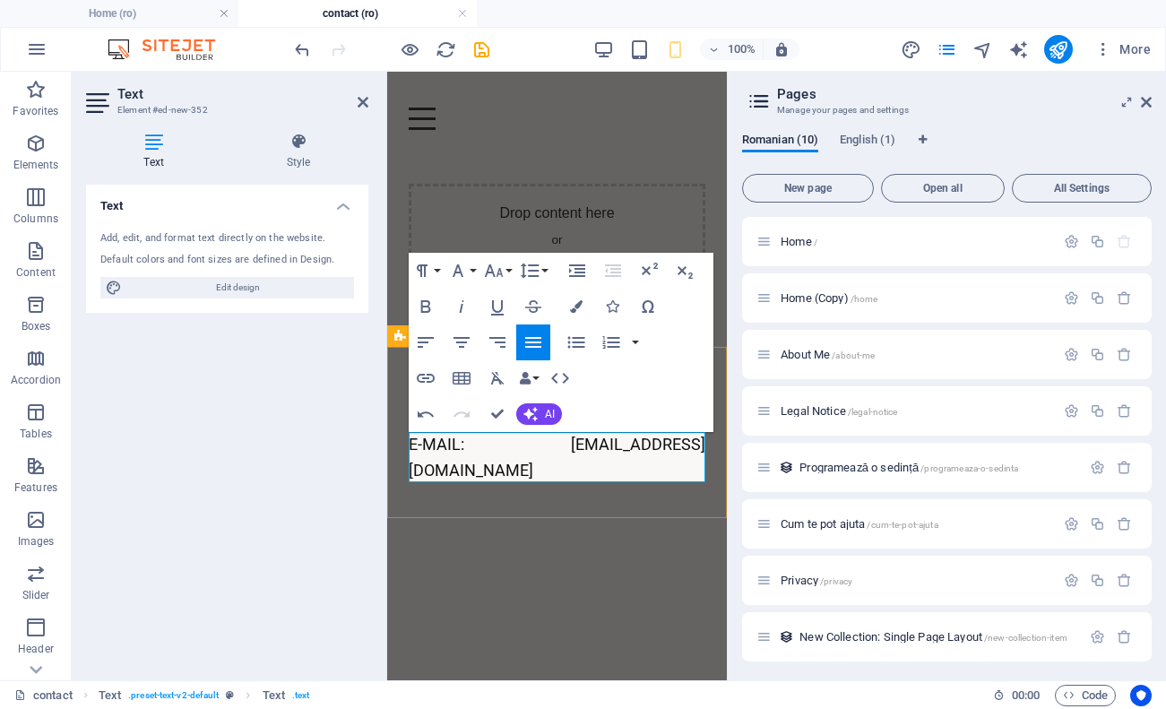
click at [684, 476] on p "​E-MAIL: andra.marianicolescu@yahoo.com" at bounding box center [557, 458] width 297 height 52
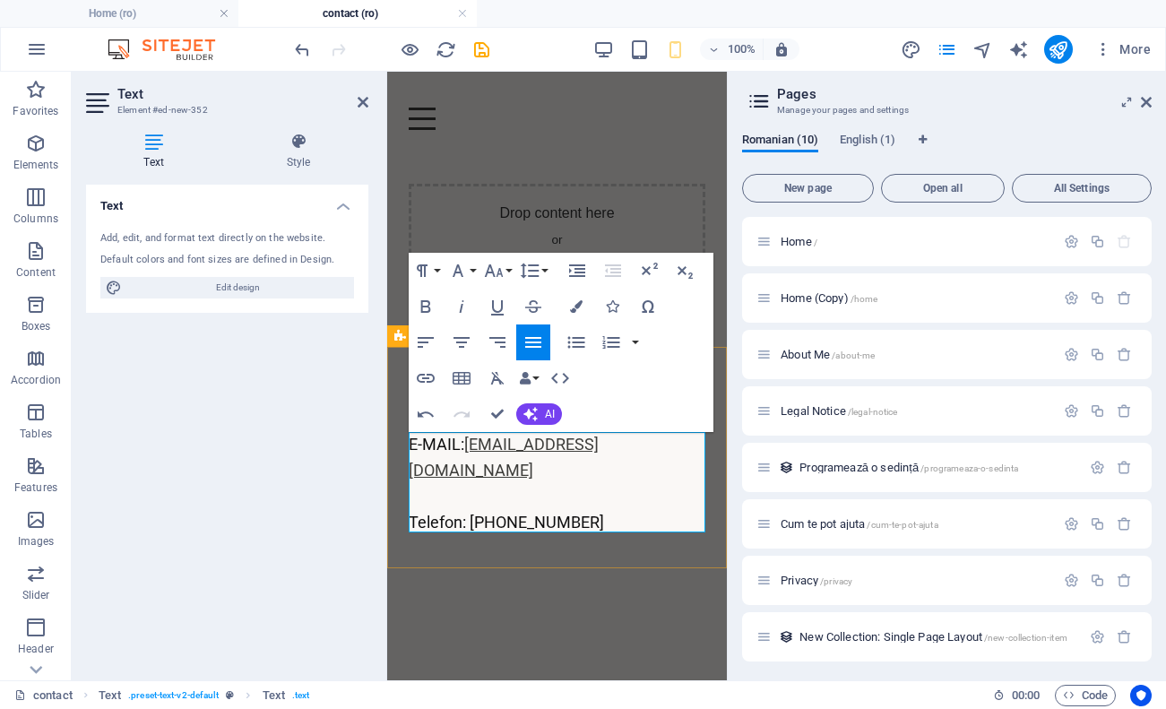
click at [413, 470] on link "[EMAIL_ADDRESS][DOMAIN_NAME]" at bounding box center [504, 457] width 190 height 45
click at [413, 464] on span "E-MAIL: andra.marianicolescu@yahoo.com" at bounding box center [504, 457] width 190 height 45
click at [414, 474] on span "E-MAIL: andra.marianicolescu@yahoo.com" at bounding box center [504, 457] width 190 height 45
click at [416, 445] on span "EMAIL: andra.marianicolescu@yahoo.com" at bounding box center [502, 457] width 186 height 45
drag, startPoint x: 460, startPoint y: 445, endPoint x: 411, endPoint y: 440, distance: 49.5
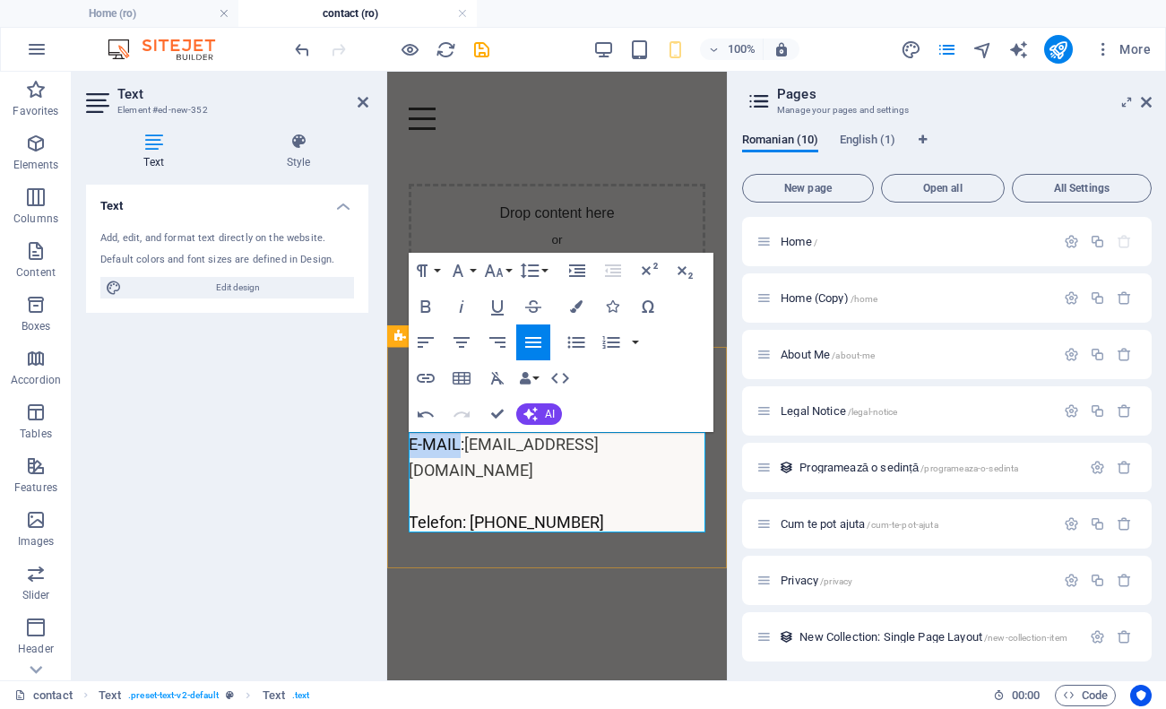
click at [411, 440] on span "E-MAIL: andra.marianicolescu@yahoo.com" at bounding box center [504, 457] width 190 height 45
click at [636, 499] on p "​" at bounding box center [557, 497] width 297 height 26
click at [618, 511] on p "Telefon: 0731545434" at bounding box center [557, 523] width 297 height 26
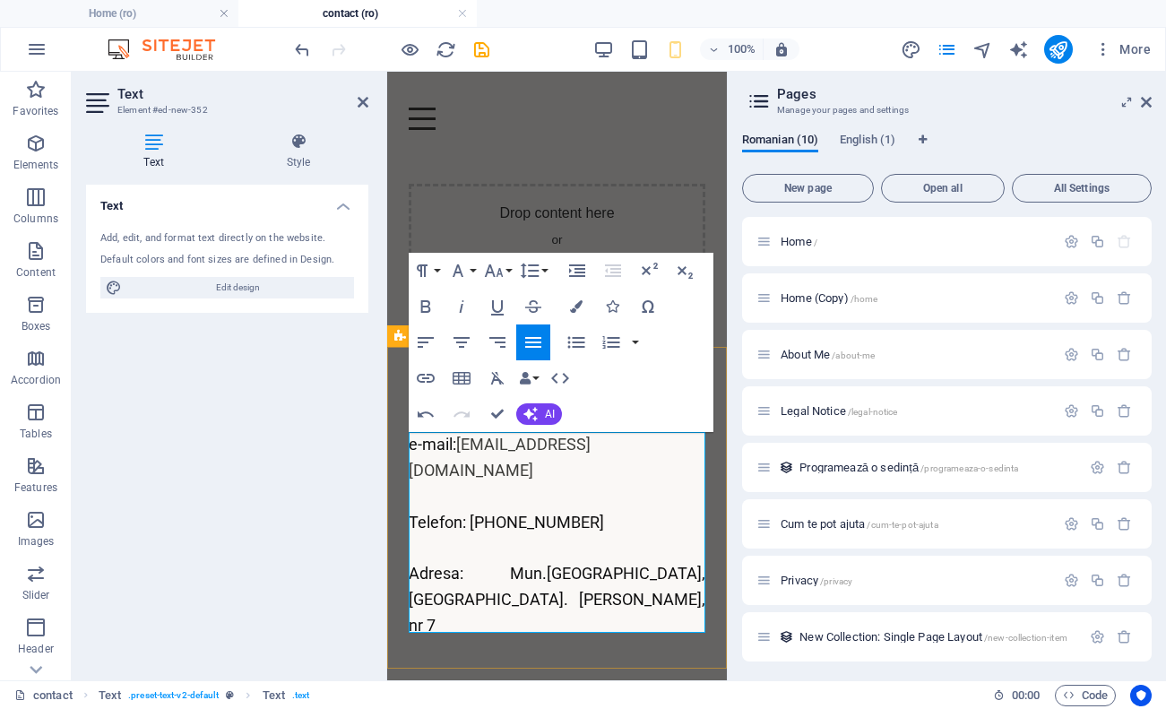
click at [642, 655] on div "Headline e-mail: andra.marianicolescu@yahoo.com ​ Telefon: 0731545434 ​ Adresa:…" at bounding box center [557, 523] width 340 height 353
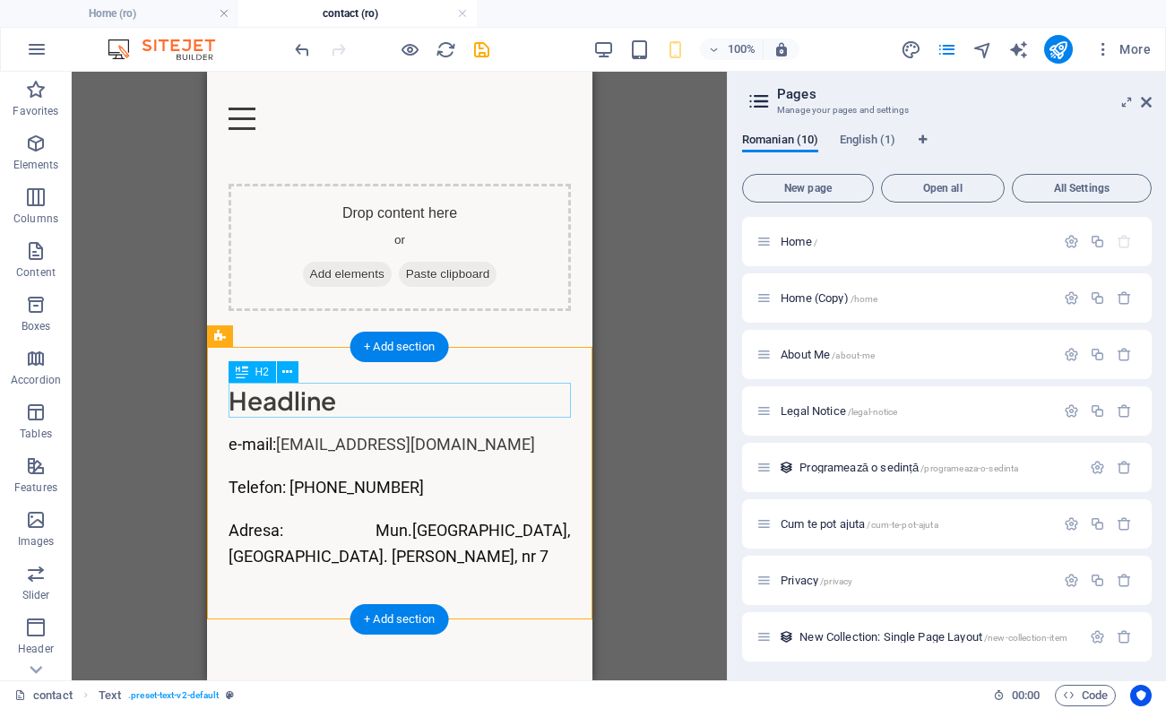
click at [362, 416] on div "Headline" at bounding box center [399, 400] width 342 height 35
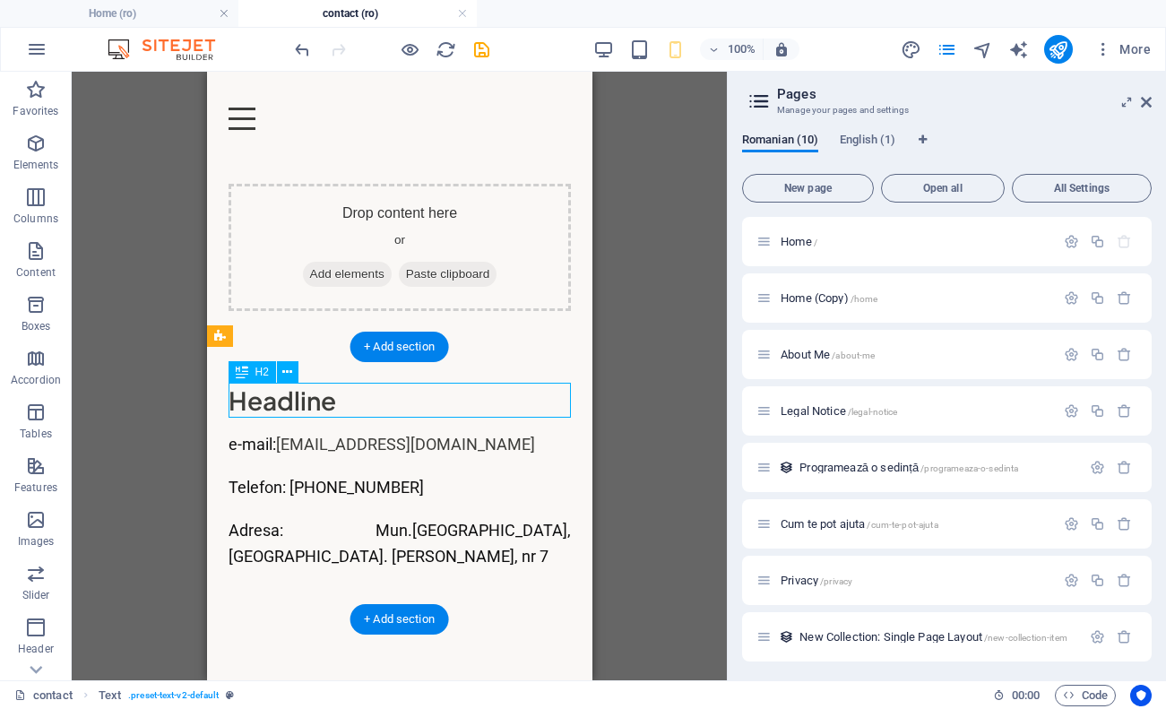
click at [362, 416] on div "Headline" at bounding box center [399, 400] width 342 height 35
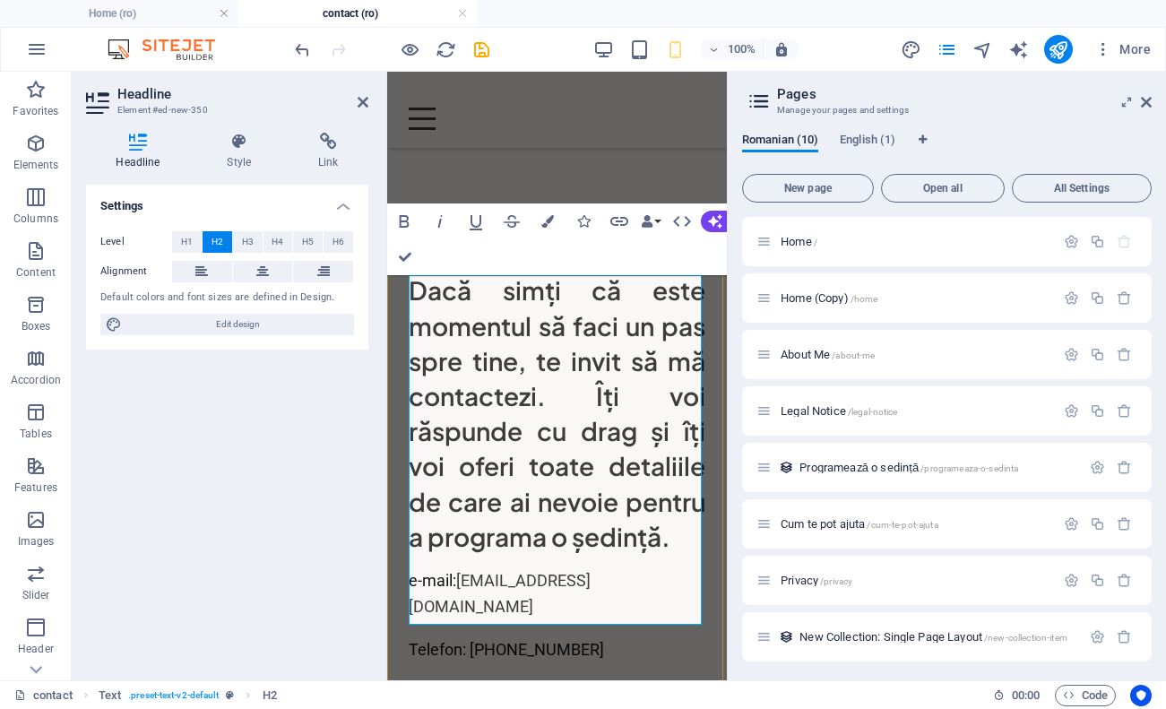
scroll to position [182, 0]
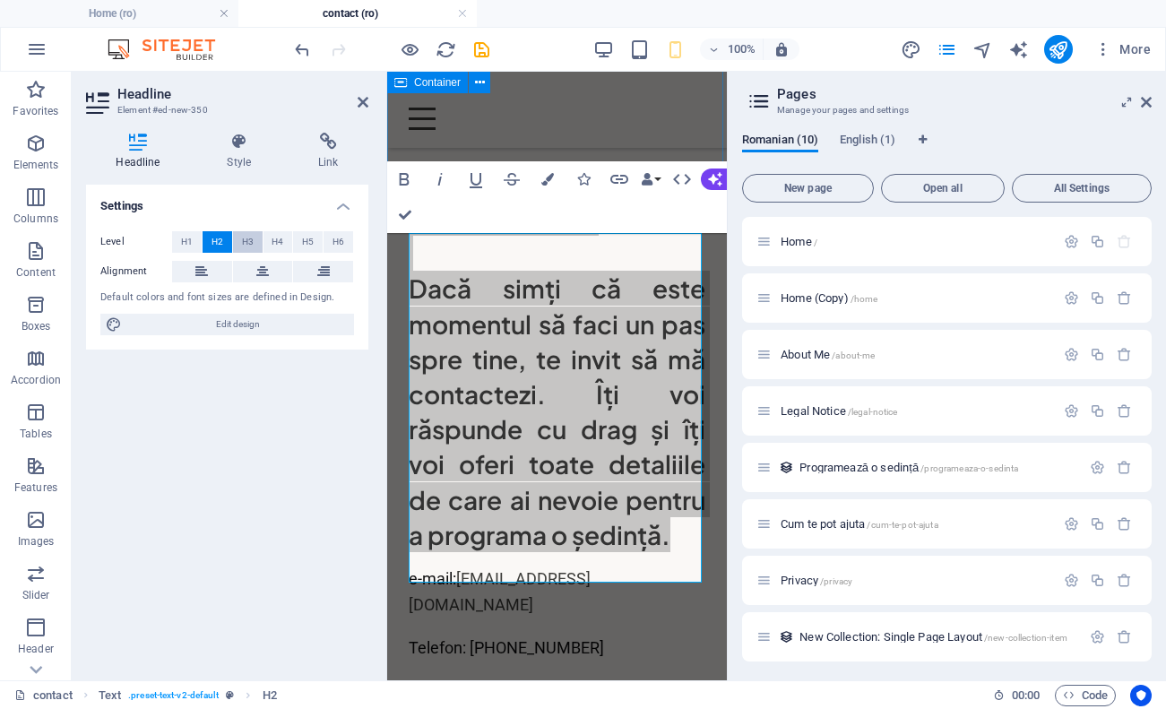
click at [251, 242] on span "H3" at bounding box center [248, 242] width 12 height 22
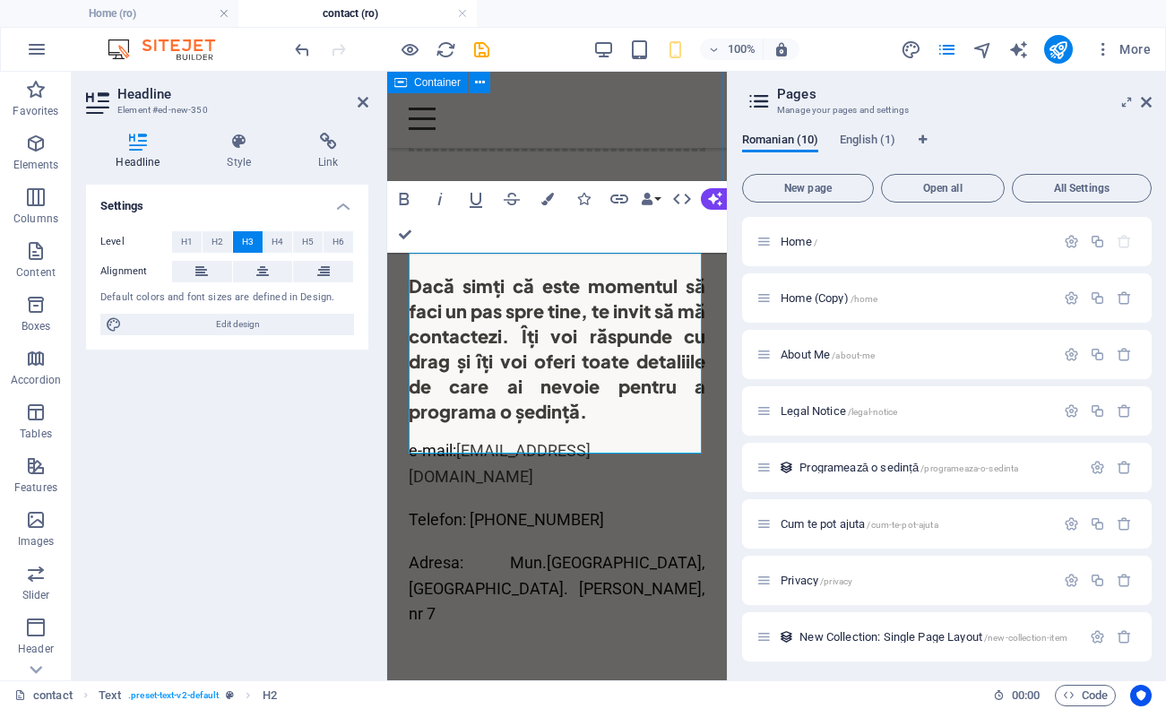
scroll to position [162, 0]
click at [221, 246] on span "H2" at bounding box center [218, 242] width 12 height 22
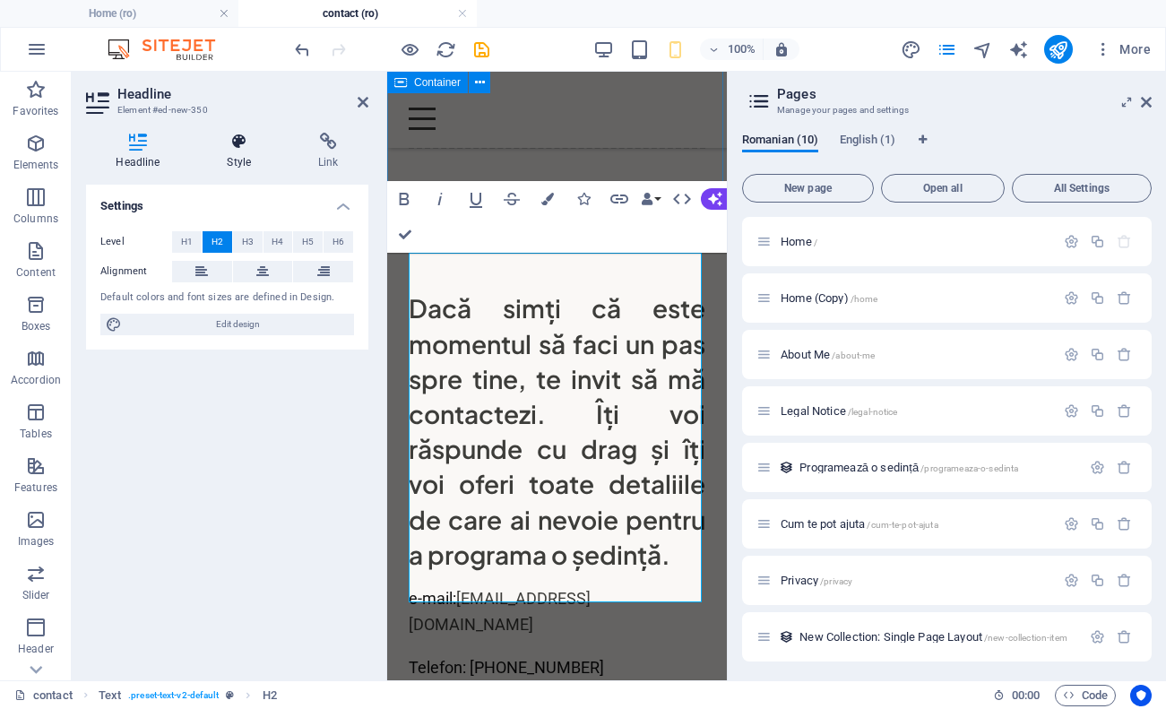
click at [243, 146] on icon at bounding box center [239, 142] width 84 height 18
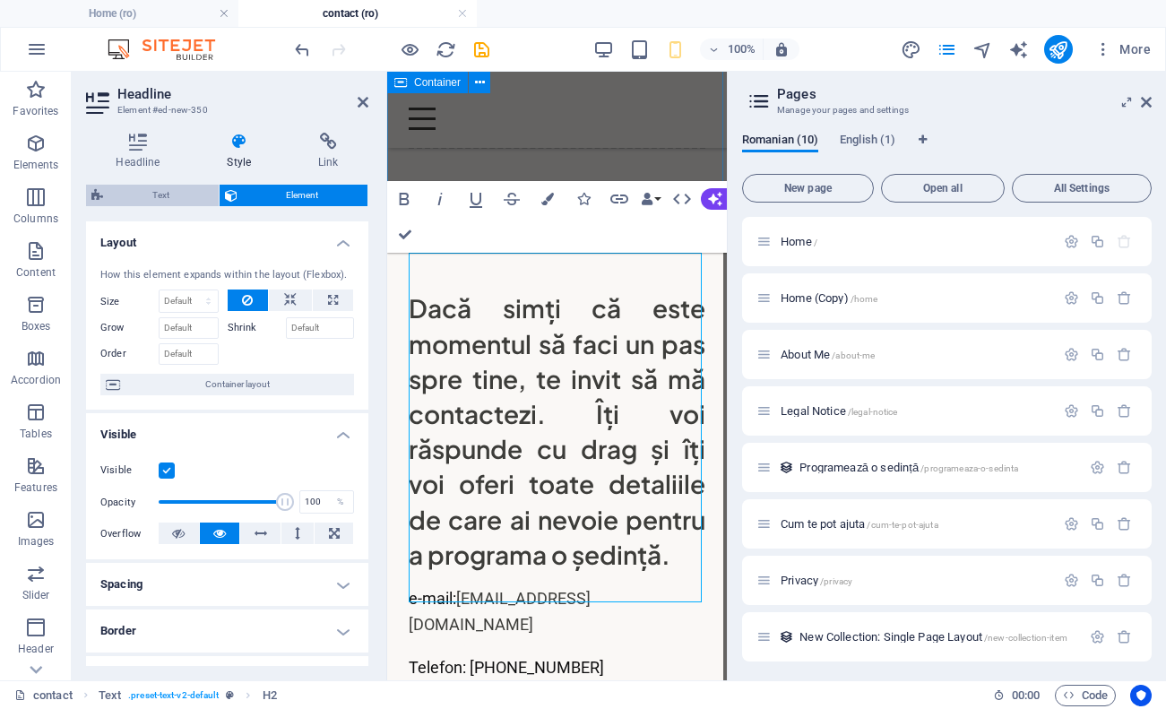
click at [177, 192] on span "Text" at bounding box center [160, 196] width 105 height 22
select select "preset-text-v2-default"
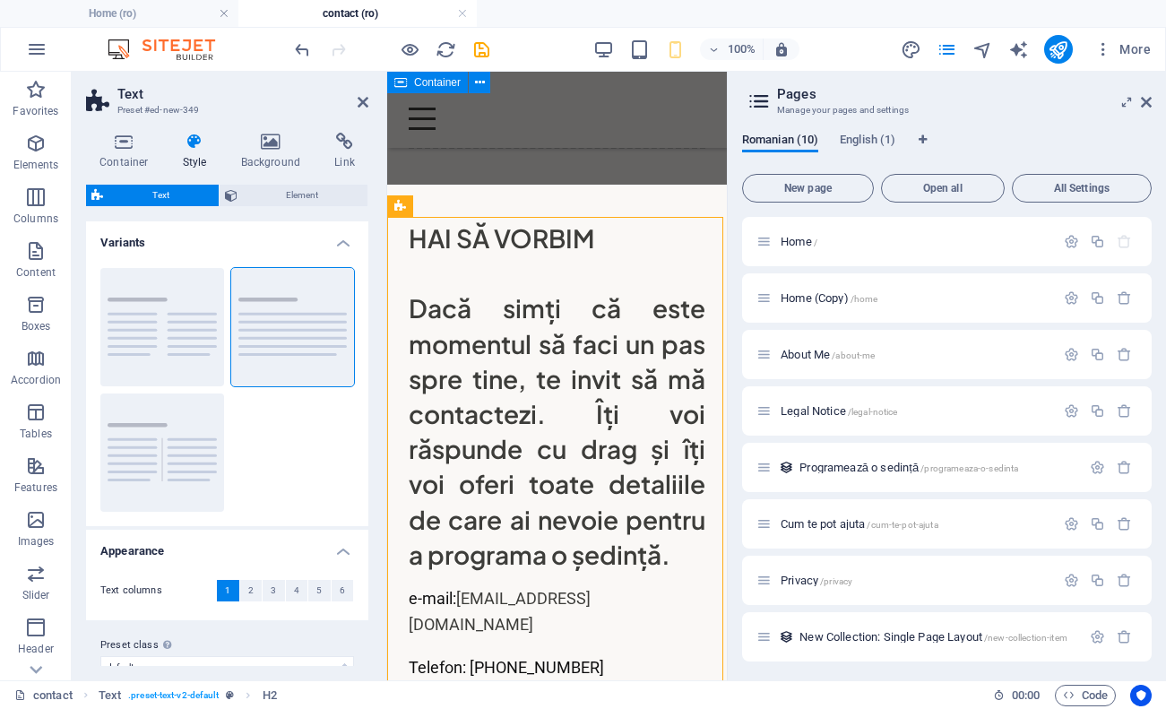
click at [177, 192] on span "Text" at bounding box center [160, 196] width 105 height 22
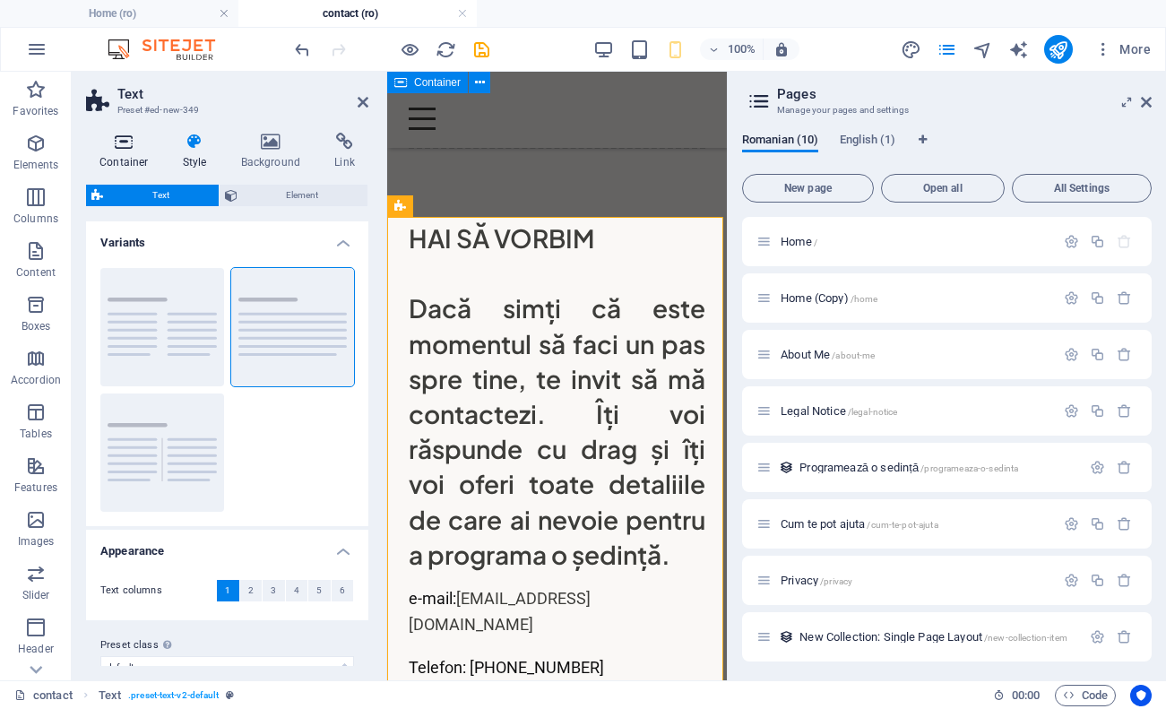
click at [130, 143] on icon at bounding box center [124, 142] width 76 height 18
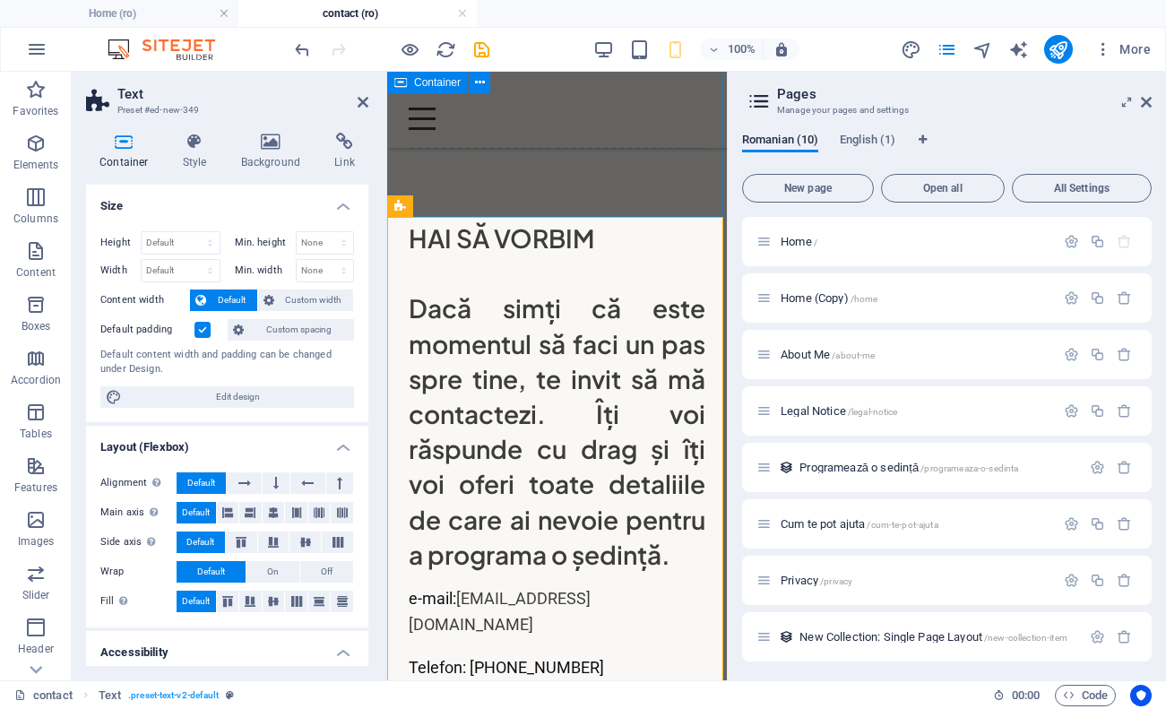
click at [568, 185] on div "Drop content here or Add elements Paste clipboard" at bounding box center [557, 46] width 340 height 275
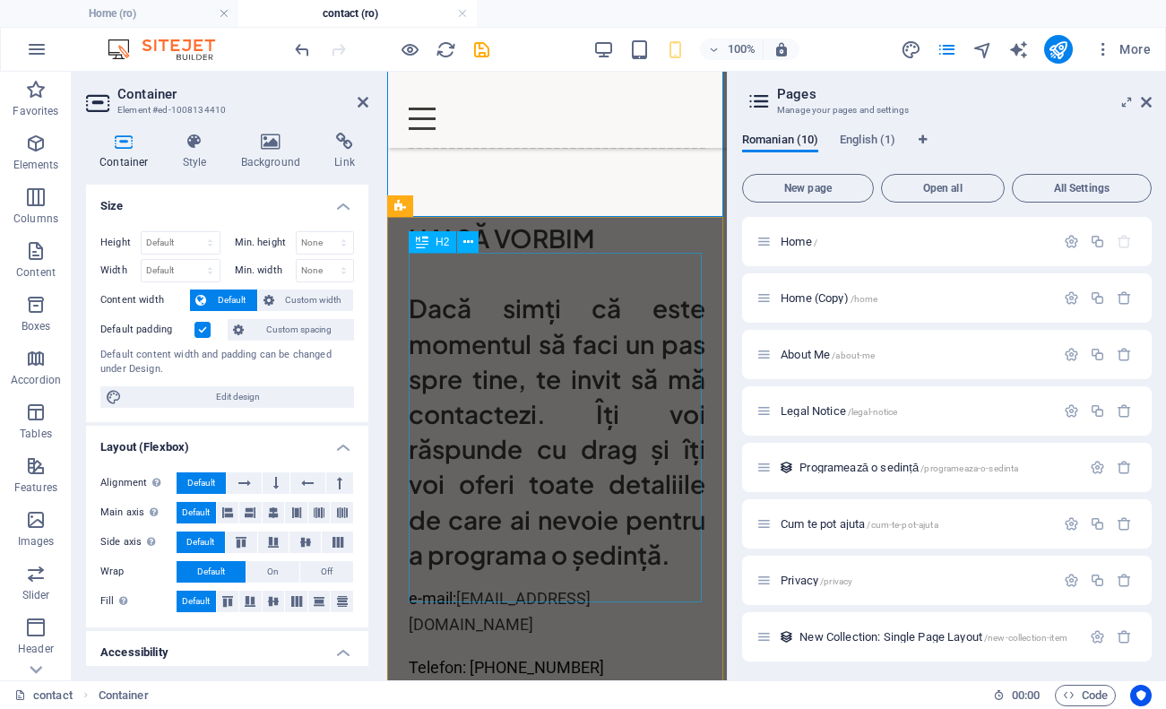
click at [612, 353] on div "HAI SĂ VORBIM Dacă simți că este momentul să faci un pas spre tine, te invit să…" at bounding box center [557, 396] width 297 height 351
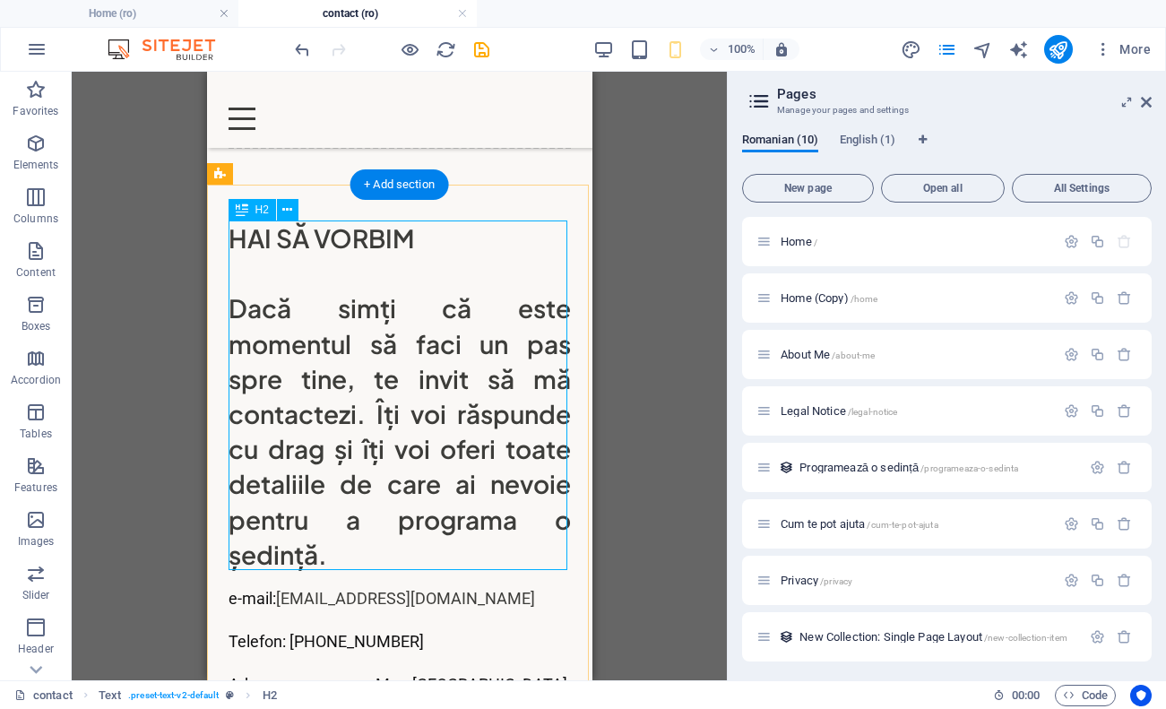
click at [301, 331] on div "HAI SĂ VORBIM Dacă simți că este momentul să faci un pas spre tine, te invit să…" at bounding box center [399, 396] width 342 height 351
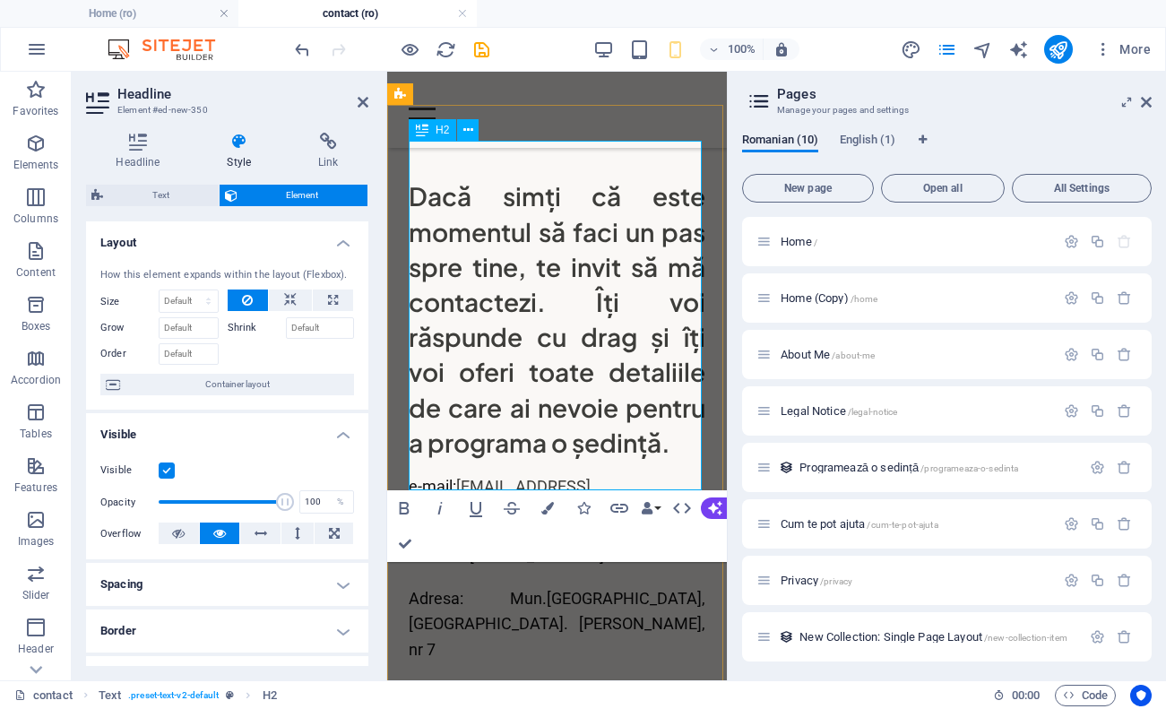
scroll to position [0, 0]
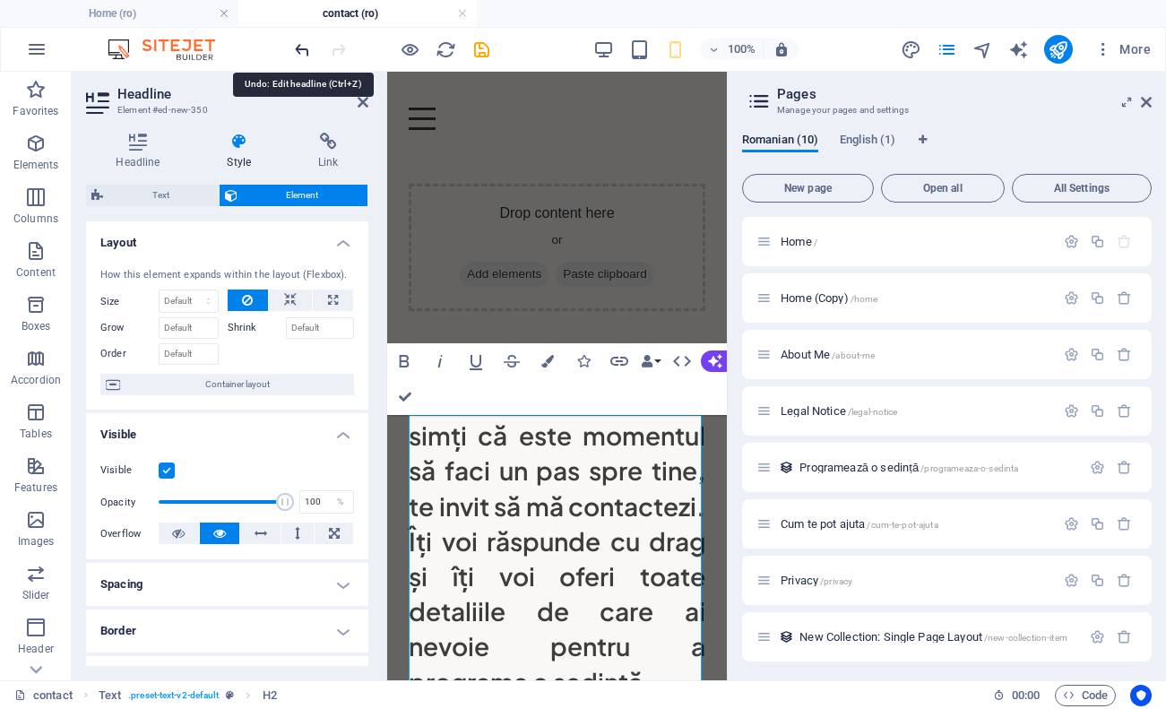
click at [299, 51] on icon "undo" at bounding box center [302, 49] width 21 height 21
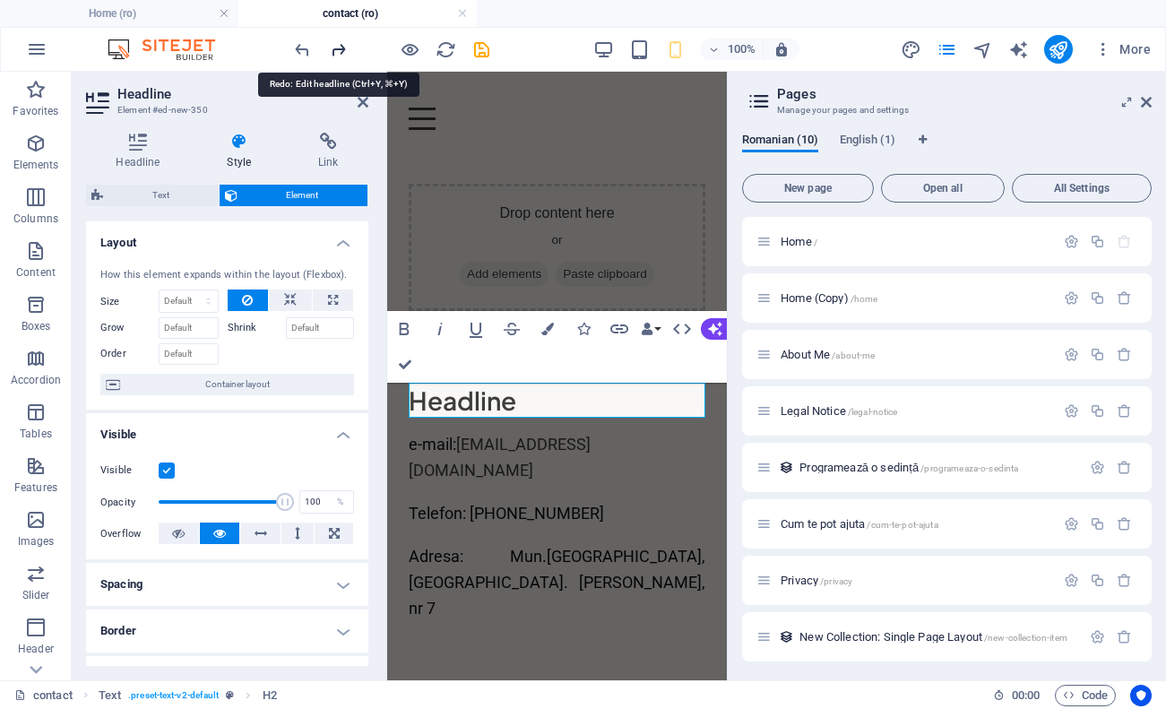
click at [346, 49] on icon "redo" at bounding box center [338, 49] width 21 height 21
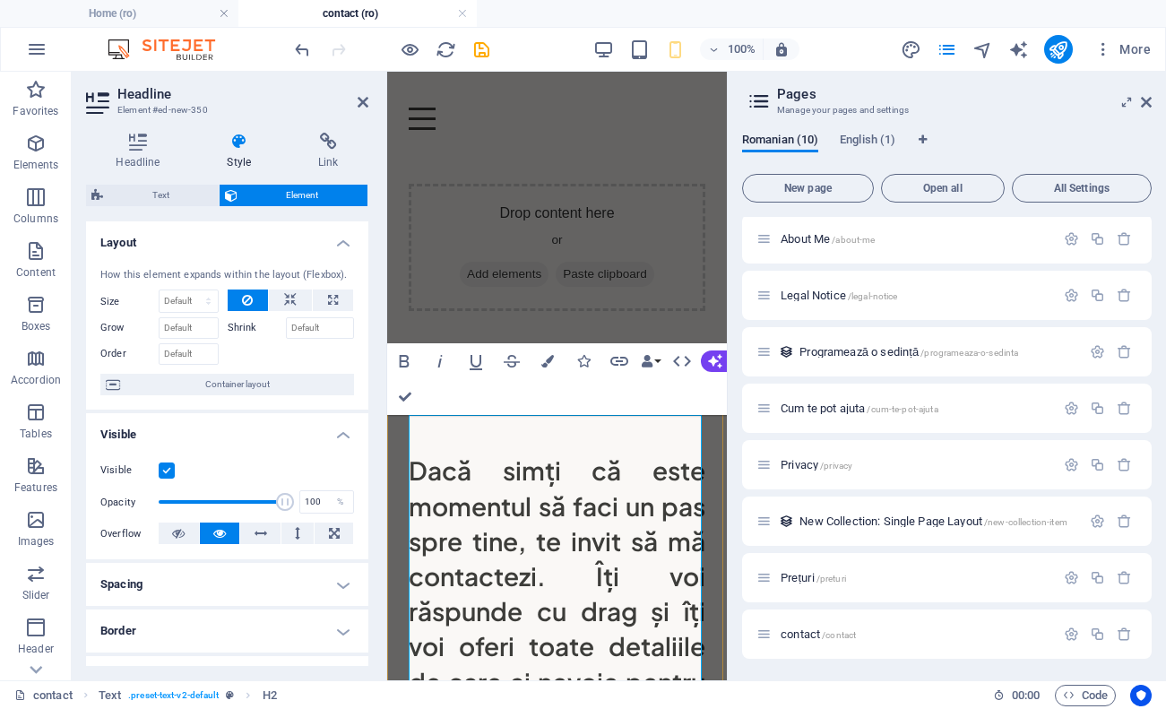
scroll to position [116, 0]
click at [649, 568] on h2 "HAI SĂ VORBIM Dacă simți că este momentul să faci un pas spre tine, te invit să…" at bounding box center [557, 558] width 297 height 351
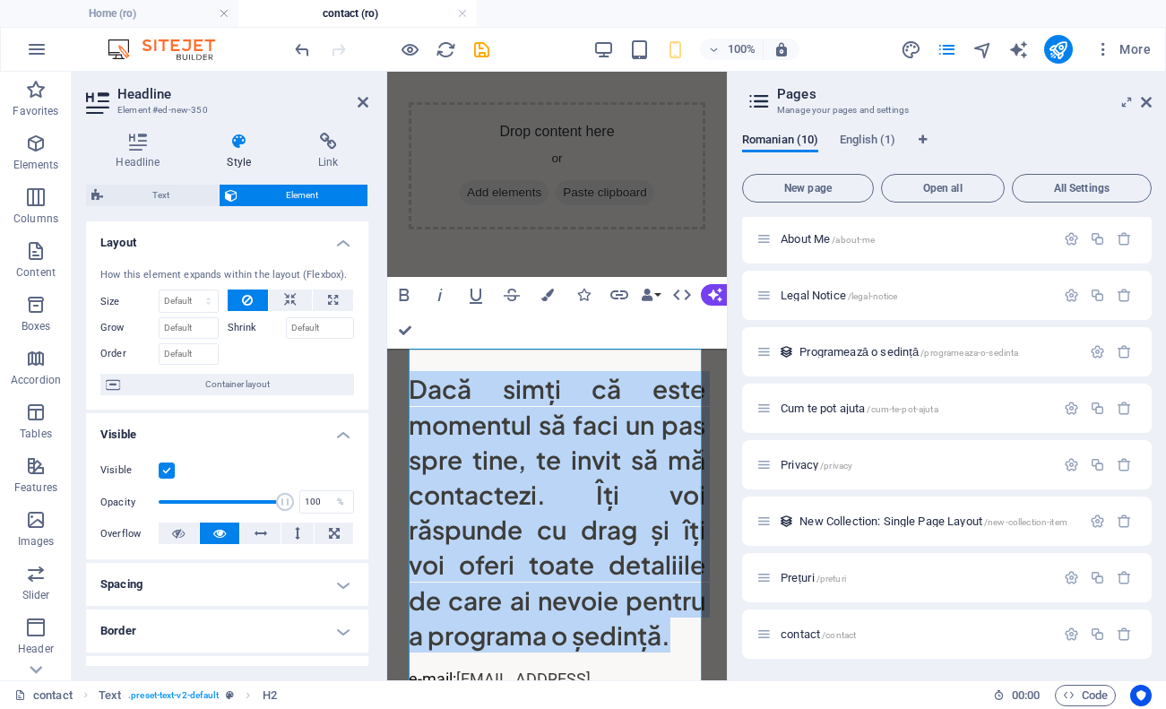
scroll to position [117, 0]
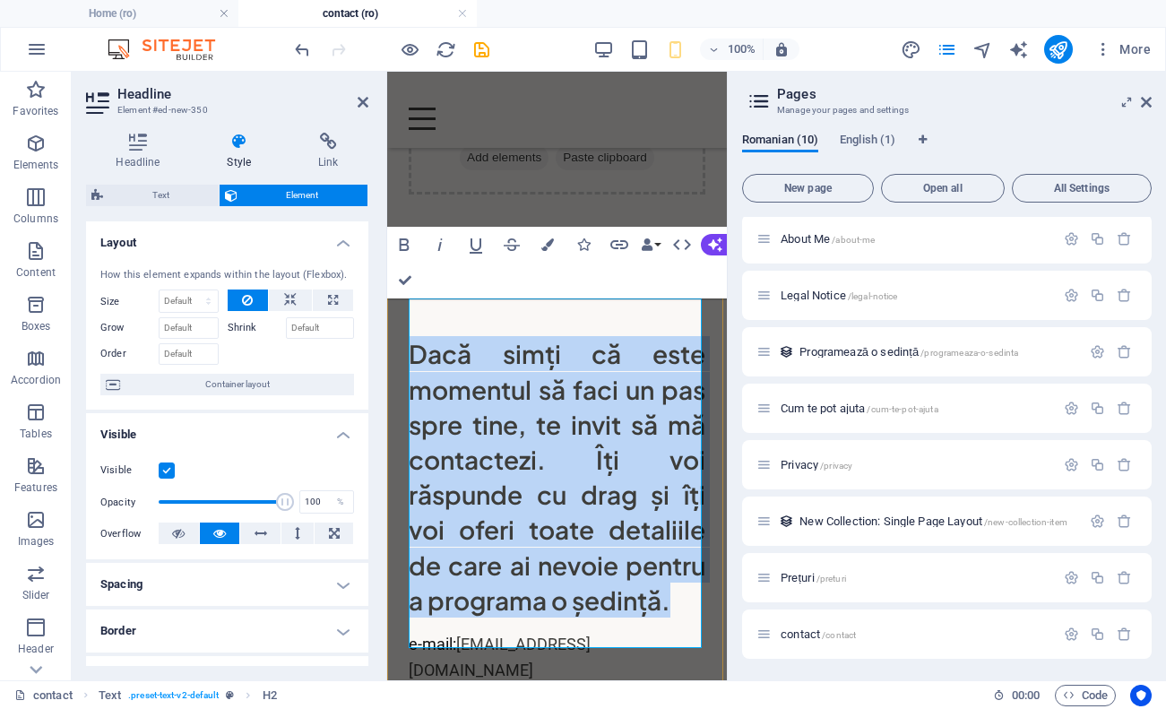
drag, startPoint x: 414, startPoint y: 496, endPoint x: 670, endPoint y: 634, distance: 291.2
click at [670, 618] on h2 "HAI SĂ VORBIM Dacă simți că este momentul să faci un pas spre tine, te invit să…" at bounding box center [557, 441] width 297 height 351
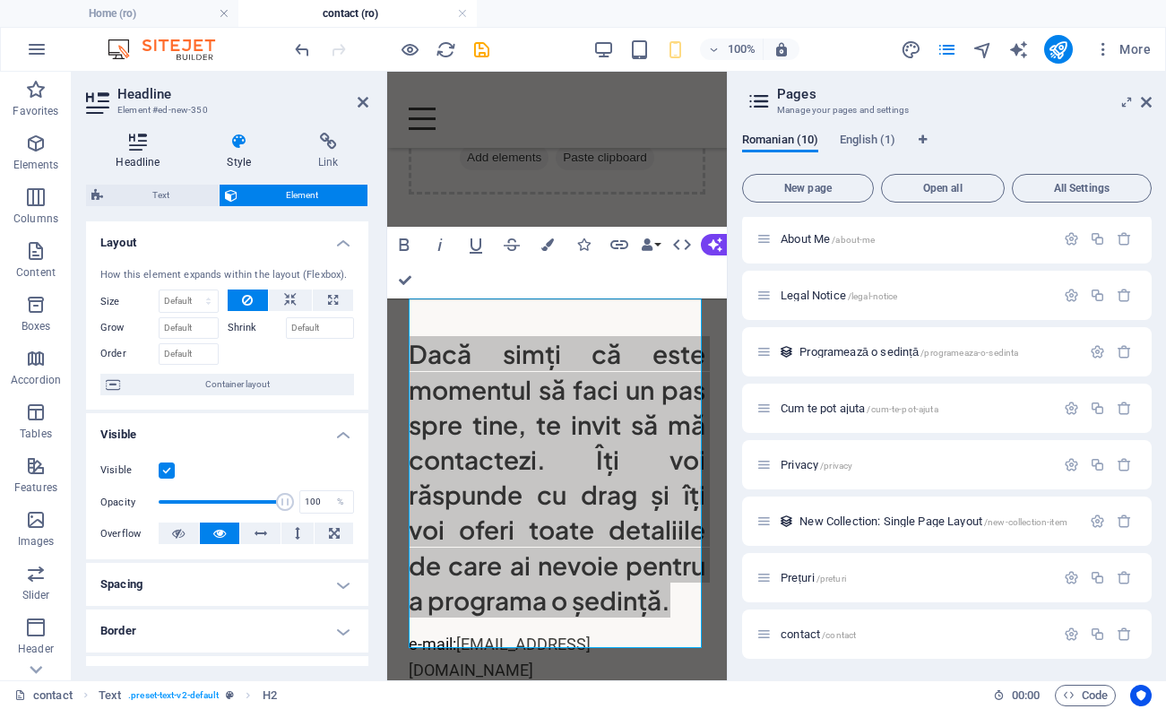
click at [148, 140] on icon at bounding box center [138, 142] width 104 height 18
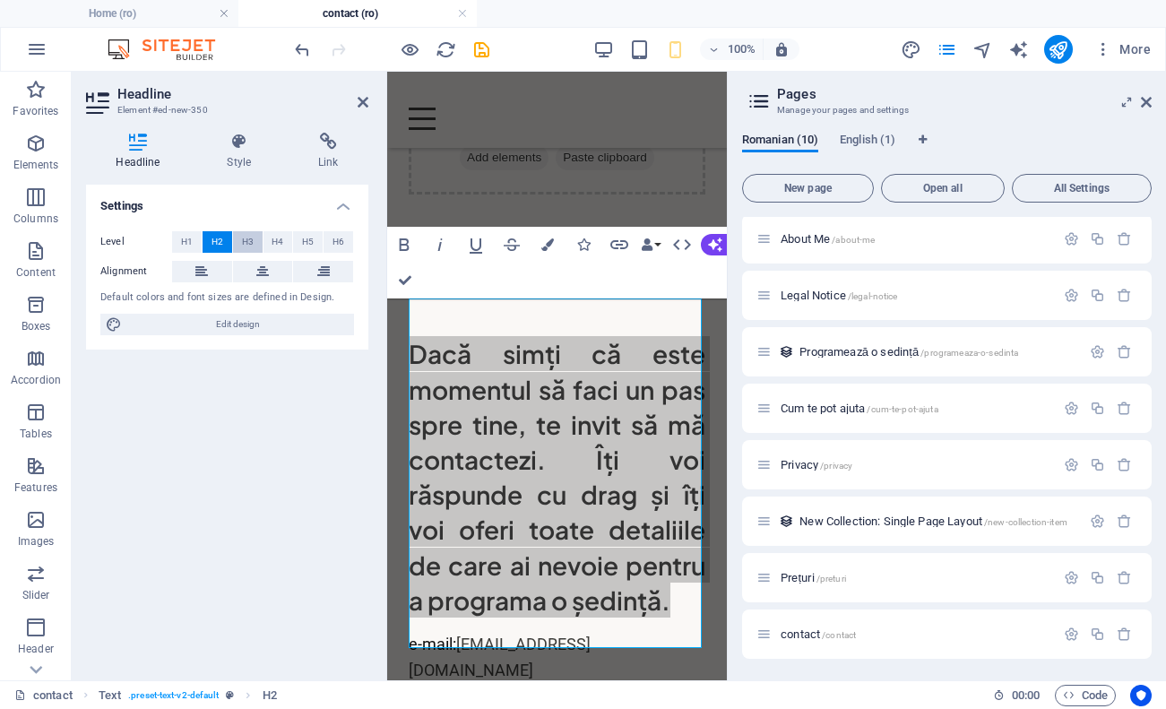
click at [253, 239] on span "H3" at bounding box center [248, 242] width 12 height 22
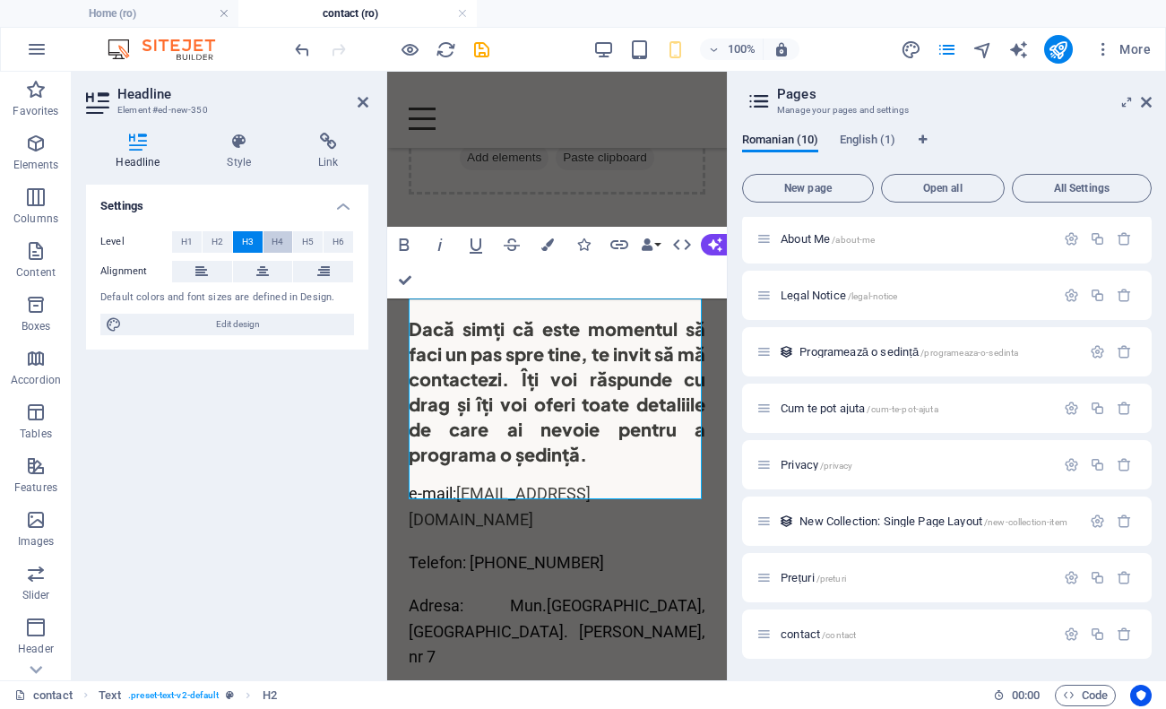
click at [276, 239] on span "H4" at bounding box center [278, 242] width 12 height 22
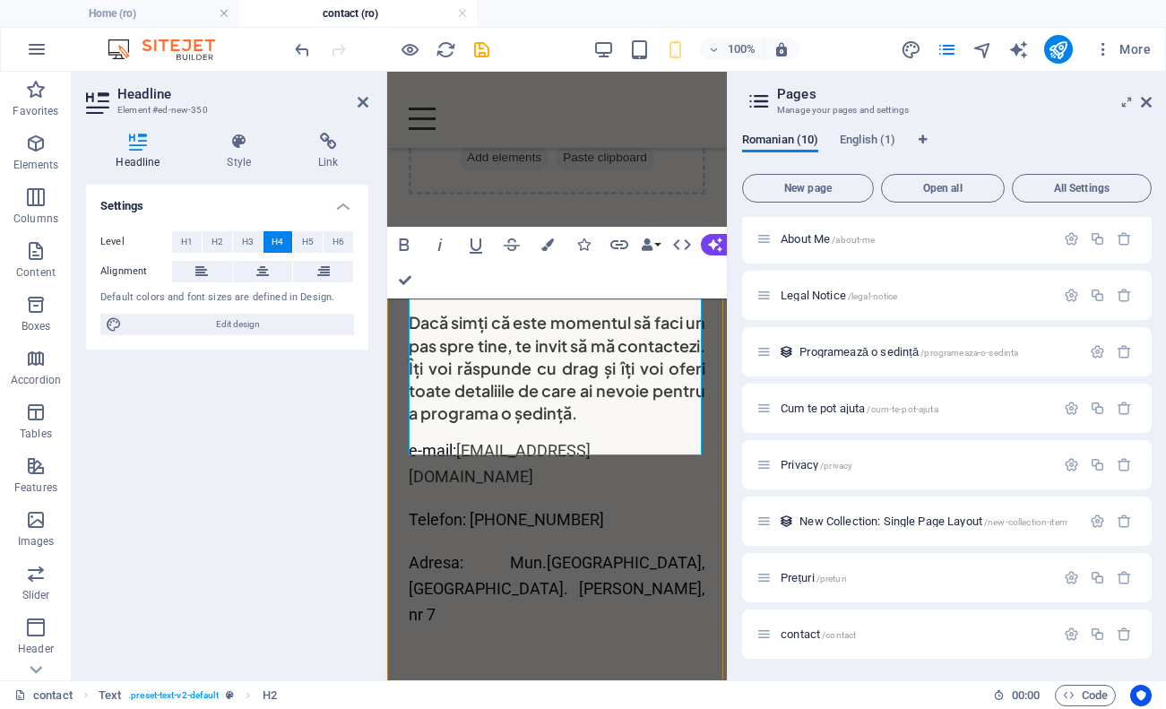
click at [714, 495] on div "HAI SĂ VORBIM Dacă simți că este momentul să faci un pas spre tine, te invit să…" at bounding box center [557, 455] width 340 height 451
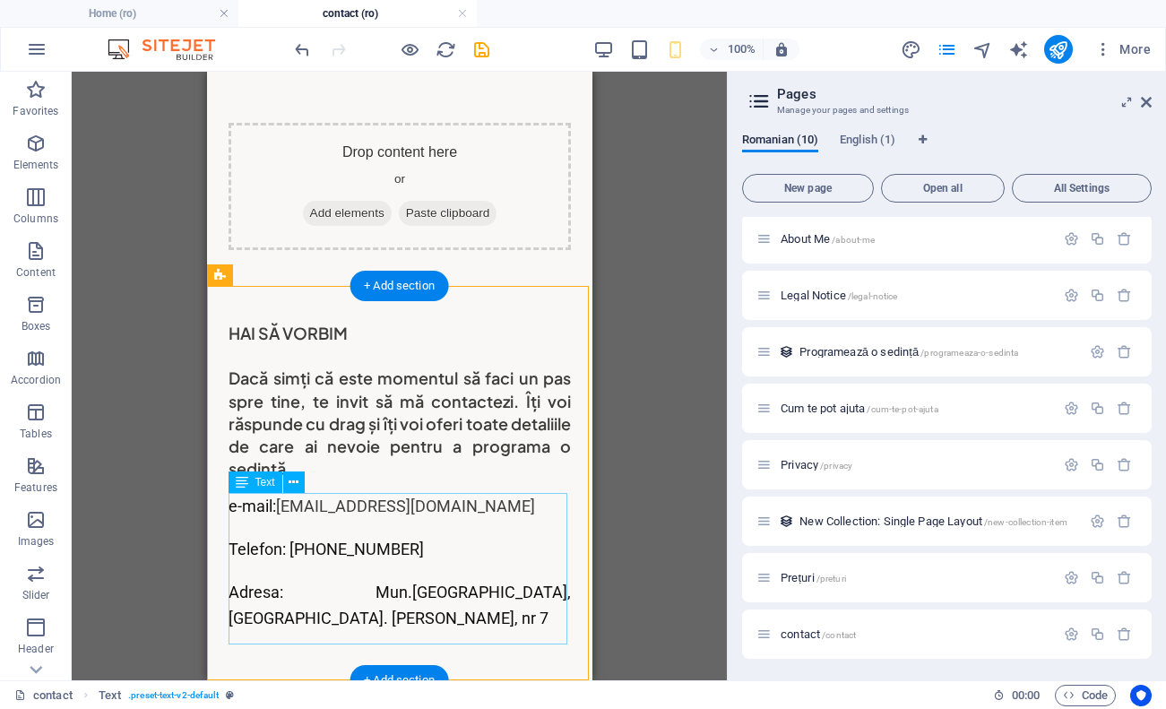
click at [256, 515] on div "e-mail: andra.marianicolescu@yahoo.com Telefon: 0731545434 Adresa: Mun. Bucureș…" at bounding box center [399, 571] width 342 height 155
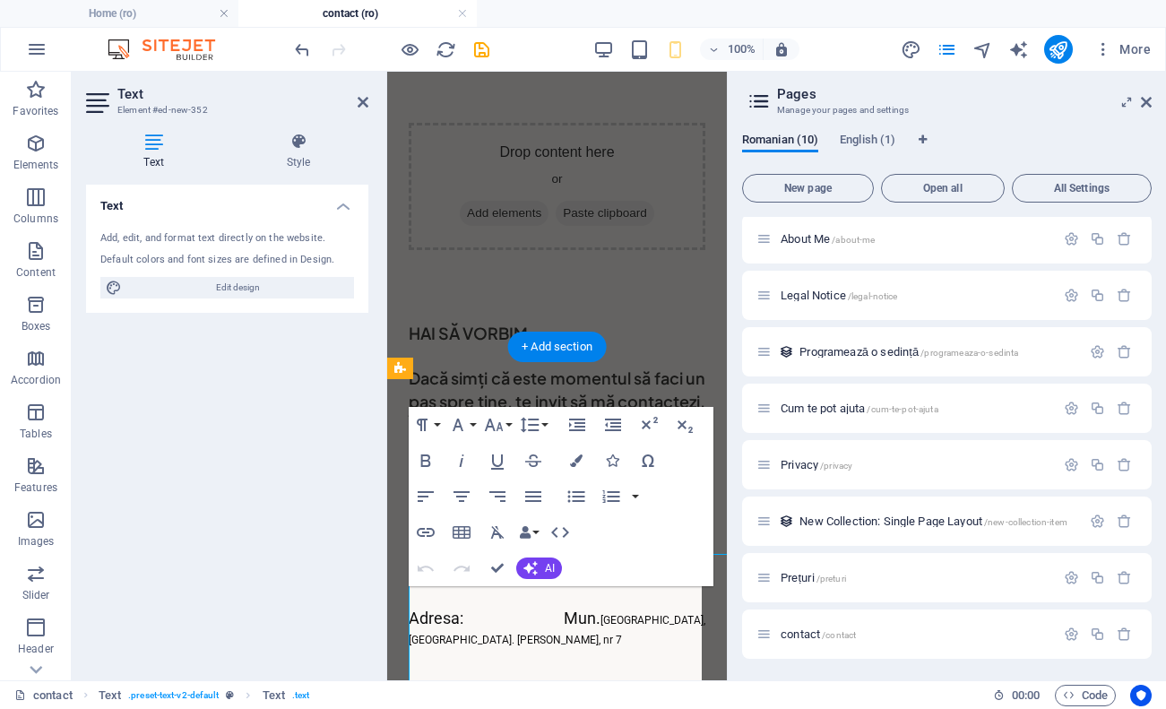
scroll to position [0, 0]
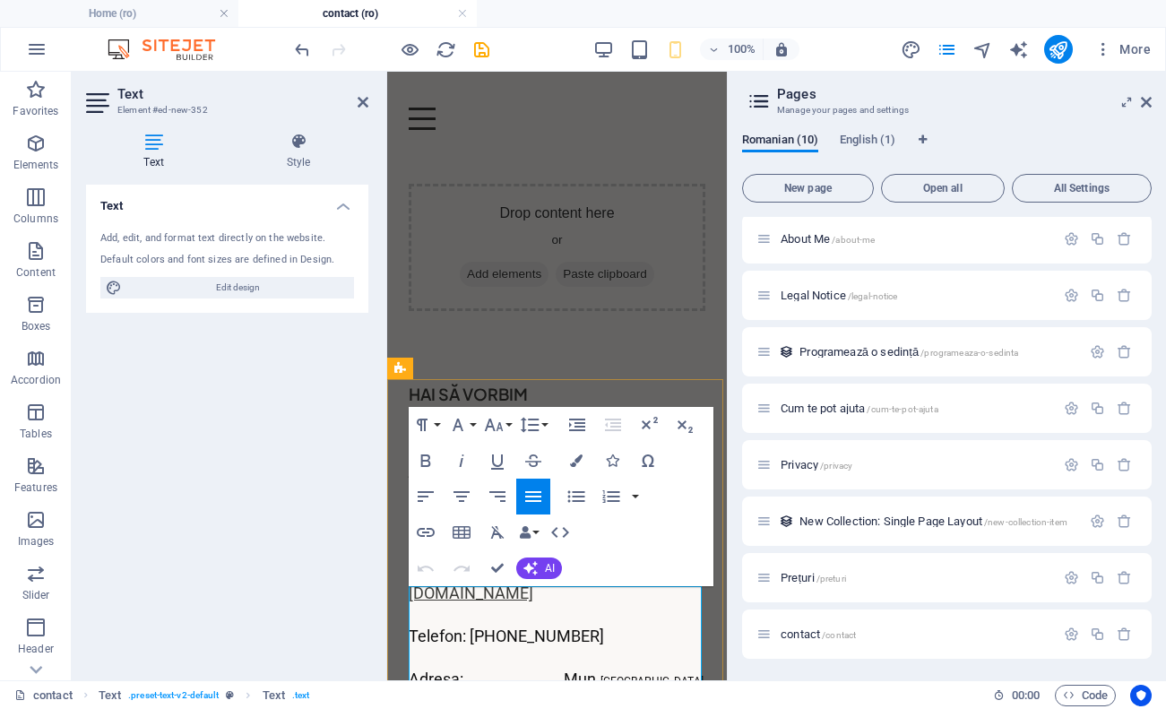
click at [529, 602] on link "[EMAIL_ADDRESS][DOMAIN_NAME]" at bounding box center [500, 580] width 182 height 45
click at [542, 568] on div "Drag here to replace the existing content. Press “Ctrl” if you want to create a…" at bounding box center [557, 376] width 340 height 609
click at [546, 565] on span "AI" at bounding box center [550, 568] width 10 height 11
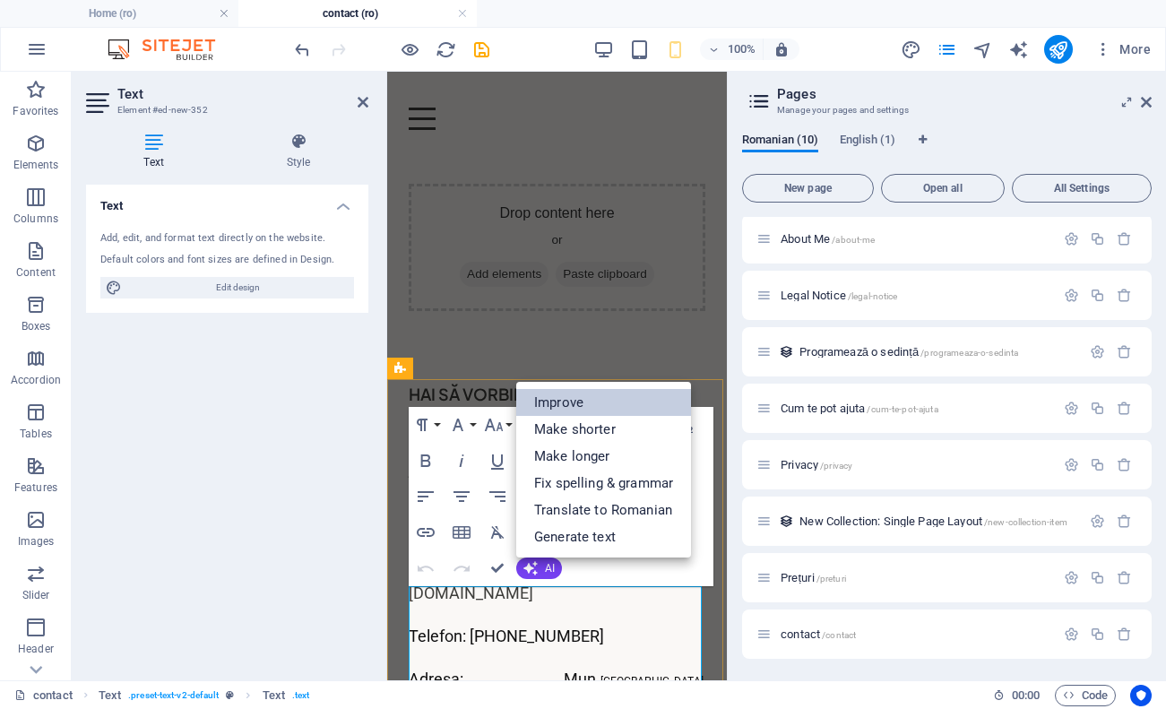
click at [609, 403] on link "Improve" at bounding box center [603, 402] width 175 height 27
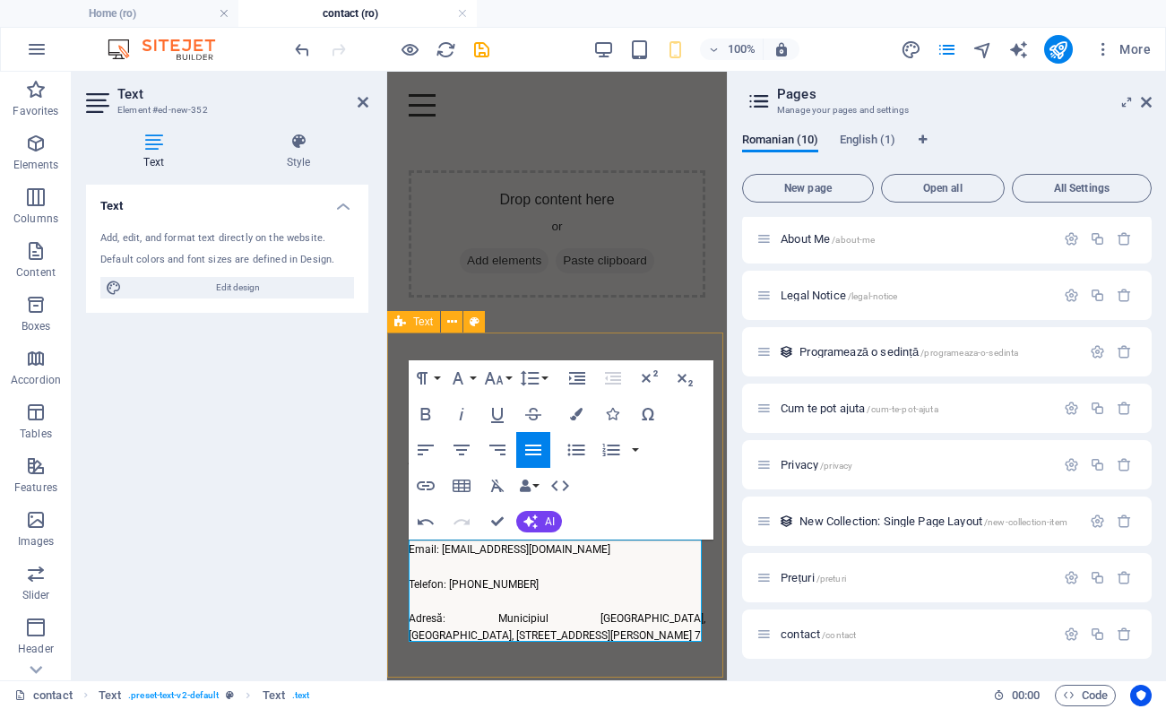
scroll to position [44, 0]
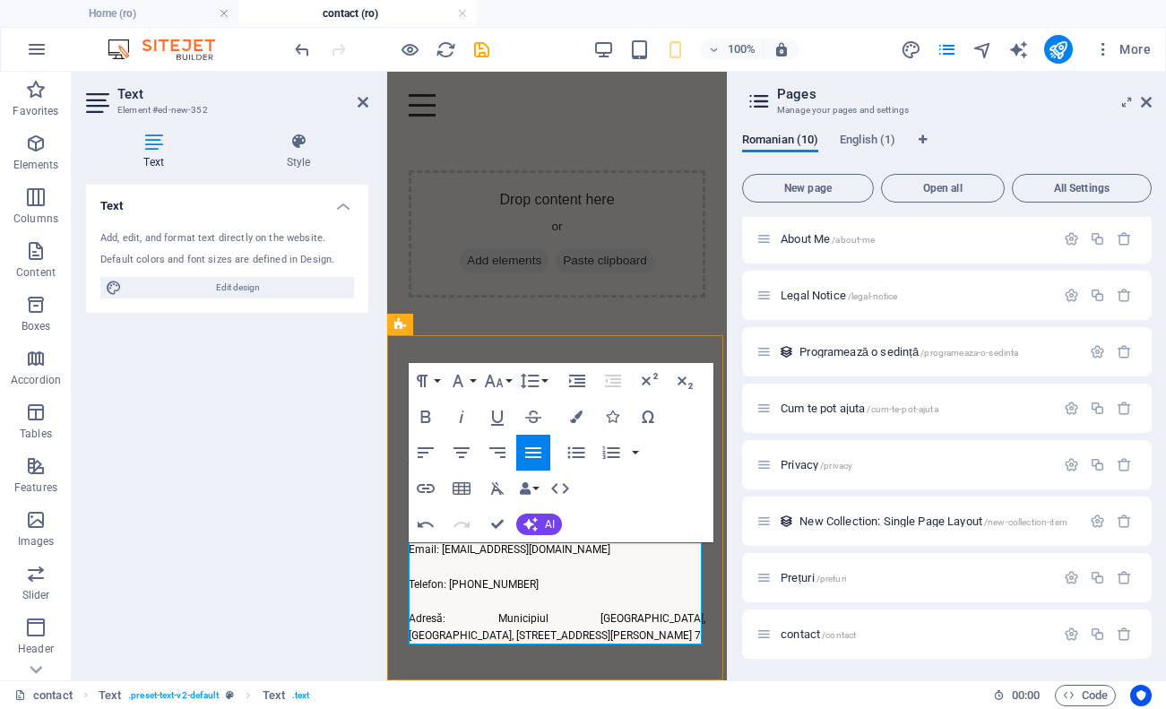
click at [428, 550] on p "Email: andra.marianicolescu@yahoo.com Telefon: 0731 545 434 Adresă: Municipiul …" at bounding box center [557, 592] width 297 height 103
click at [412, 547] on p "Email: andra.marianicolescu@yahoo.com Telefon: 0731 545 434 Adresă: Municipiul …" at bounding box center [557, 592] width 297 height 103
drag, startPoint x: 440, startPoint y: 551, endPoint x: 421, endPoint y: 551, distance: 18.8
click at [421, 551] on p "E-mail: andra.marianicolescu@yahoo.com Telefon: 0731 545 434 Adresă: Municipiul…" at bounding box center [557, 592] width 297 height 103
click at [417, 551] on p "E-mail: andra.marianicolescu@yahoo.com Telefon: 0731 545 434 Adresă: Municipiul…" at bounding box center [557, 592] width 297 height 103
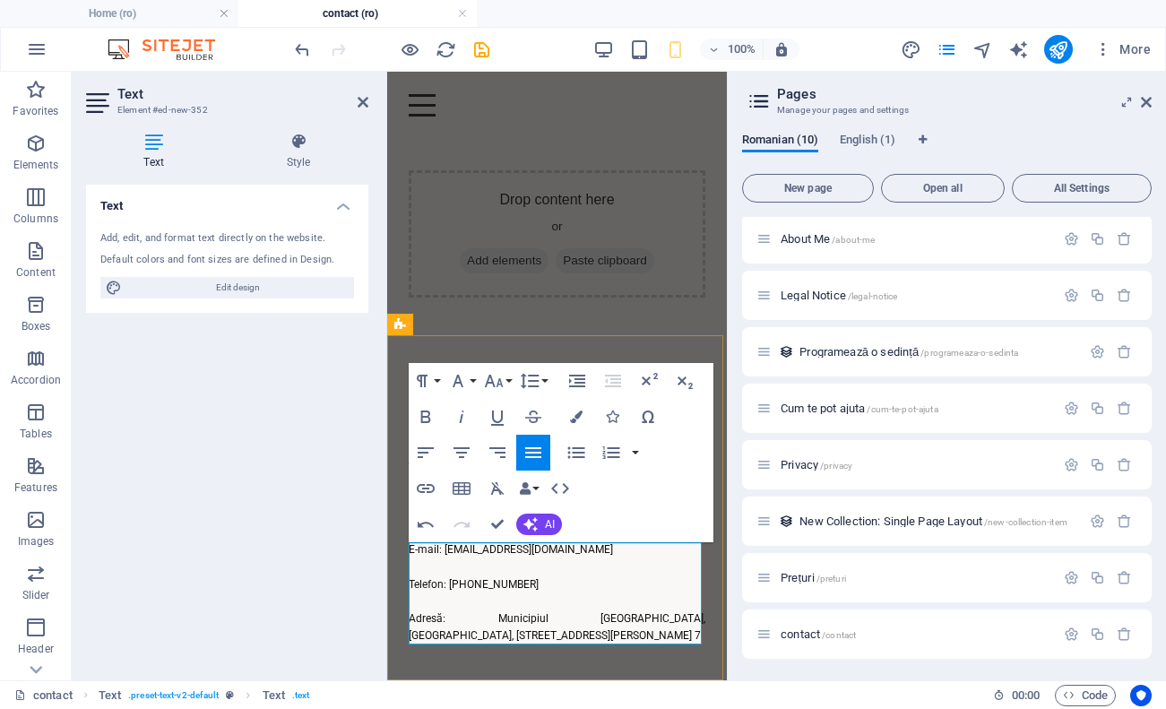
click at [417, 551] on p "E-mail: andra.marianicolescu@yahoo.com Telefon: 0731 545 434 Adresă: Municipiul…" at bounding box center [557, 592] width 297 height 103
click at [437, 550] on p "E-mail: andra.marianicolescu@yahoo.com Telefon: 0731 545 434 Adresă: Municipiul…" at bounding box center [557, 592] width 297 height 103
drag, startPoint x: 437, startPoint y: 550, endPoint x: 408, endPoint y: 553, distance: 29.7
click at [408, 553] on div "HAI SĂ VORBIM Dacă simți că este momentul să faci un pas spre tine, te invit să…" at bounding box center [557, 506] width 340 height 347
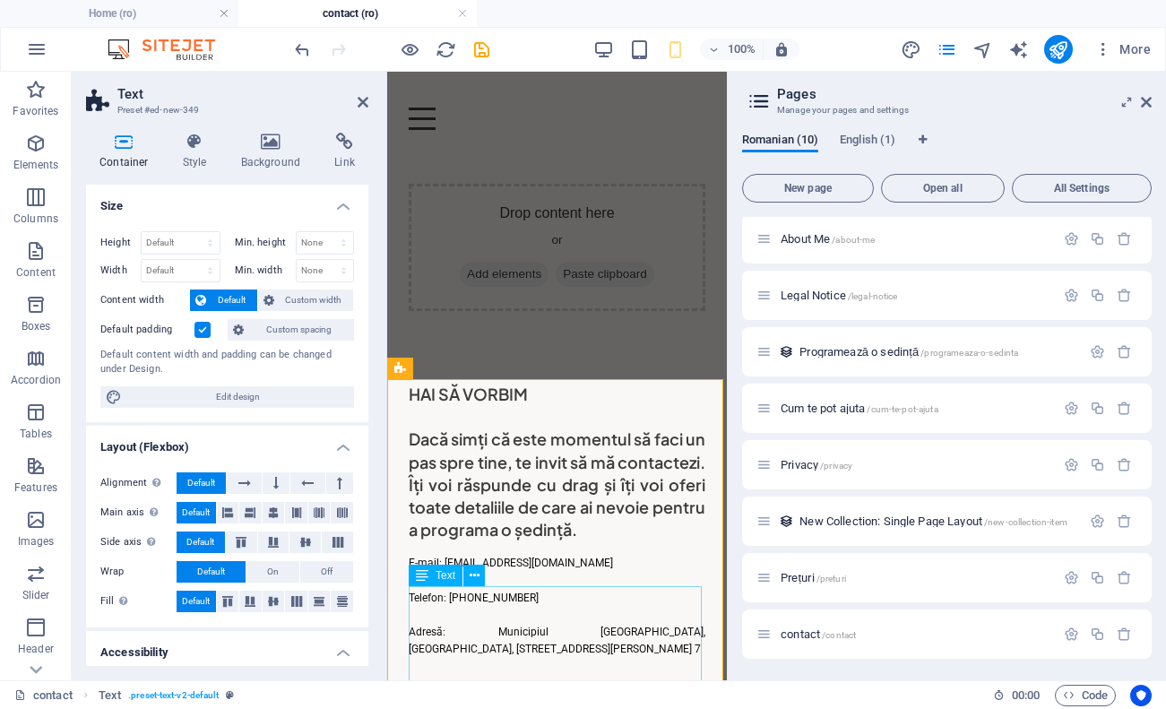
click at [443, 592] on div "E-mail: andra.marianicolescu@yahoo.com Telefon: 0731 545 434 Adresă: Municipiul…" at bounding box center [557, 606] width 297 height 103
click at [435, 592] on div "E-mail: andra.marianicolescu@yahoo.com Telefon: 0731 545 434 Adresă: Municipiul…" at bounding box center [557, 606] width 297 height 103
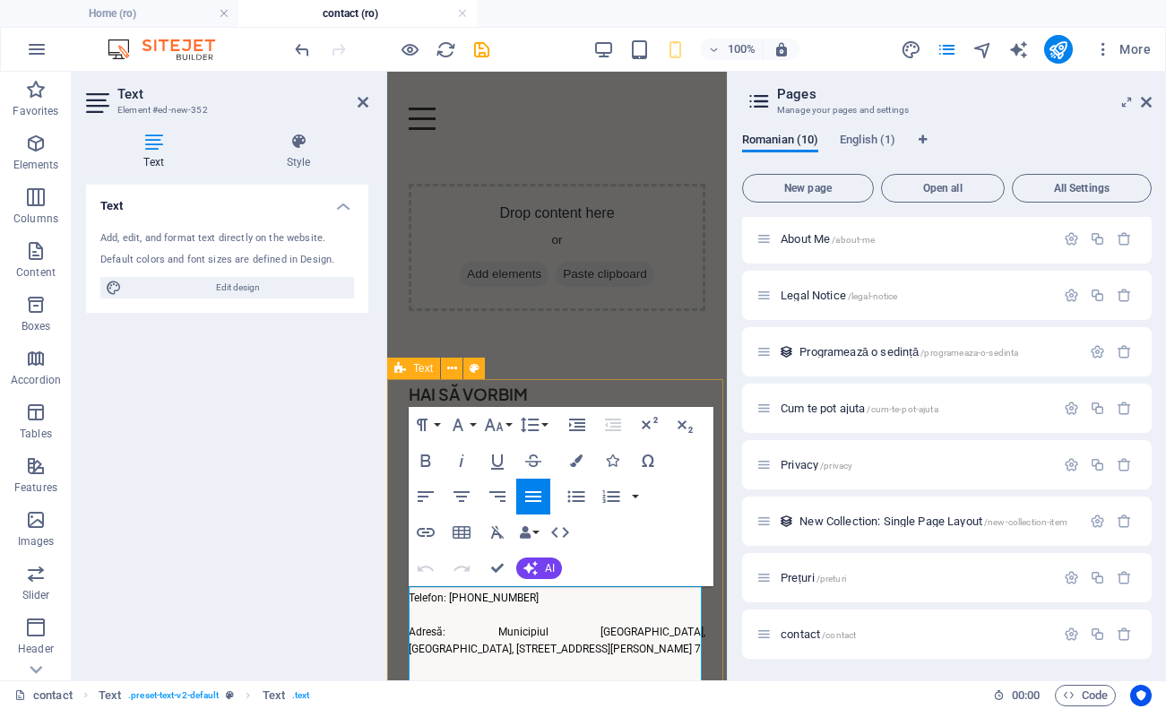
drag, startPoint x: 437, startPoint y: 593, endPoint x: 408, endPoint y: 593, distance: 28.7
click at [408, 593] on div "HAI SĂ VORBIM Dacă simți că este momentul să faci un pas spre tine, te invit să…" at bounding box center [557, 520] width 340 height 347
drag, startPoint x: 441, startPoint y: 628, endPoint x: 411, endPoint y: 628, distance: 29.6
click at [411, 628] on p "E-mail : andra.marianicolescu@yahoo.com Telefon: 0731 545 434 Adresă: Municipiu…" at bounding box center [557, 606] width 297 height 103
drag, startPoint x: 444, startPoint y: 628, endPoint x: 411, endPoint y: 628, distance: 33.2
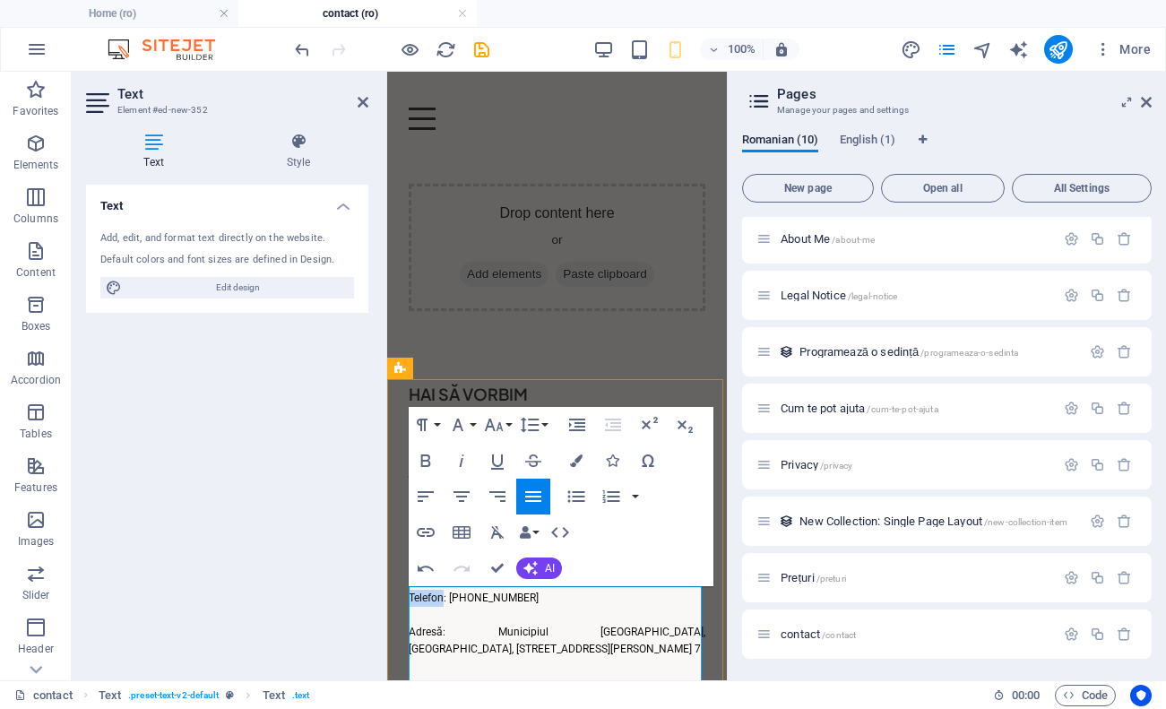
click at [411, 628] on p "E-mail : andra.marianicolescu@yahoo.com Telefon: 0731 545 434 Adresă: Municipiu…" at bounding box center [557, 606] width 297 height 103
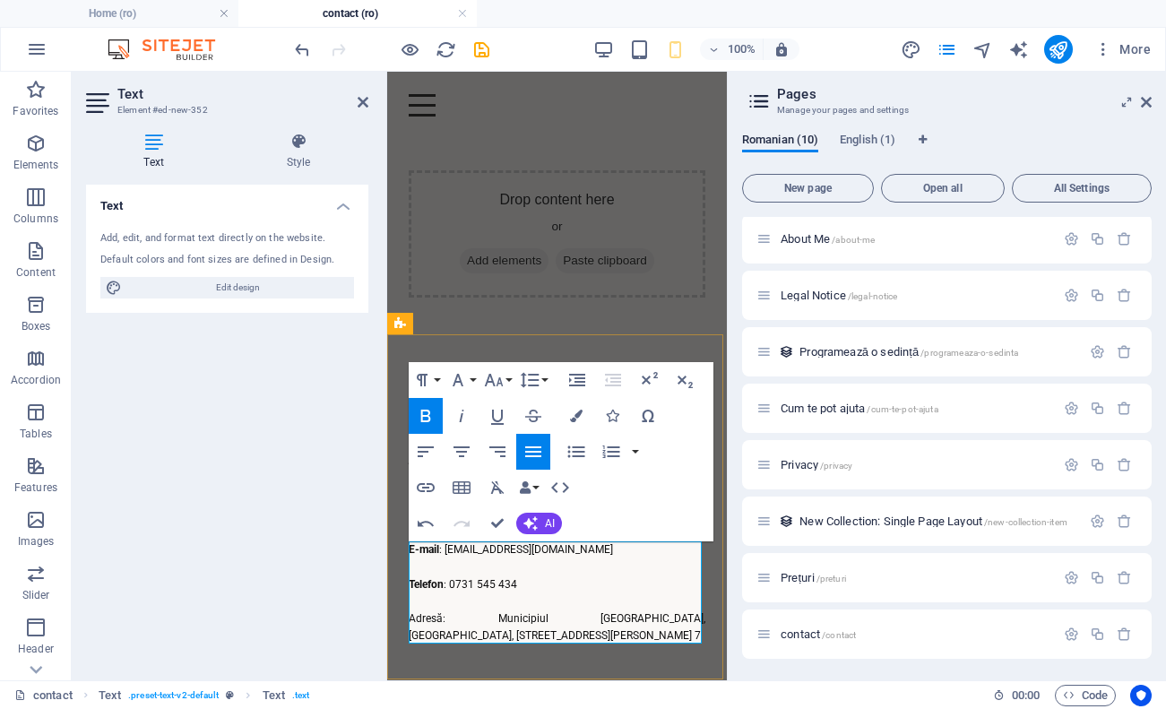
scroll to position [44, 0]
click at [425, 617] on p "E-mail : andra.marianicolescu@yahoo.com Telefon : 0731 545 434 Adresă: Municipi…" at bounding box center [557, 592] width 297 height 103
click at [679, 569] on p "E-mail : andra.marianicolescu@yahoo.com Telefon : 0731 545 434 Adresă : Municip…" at bounding box center [557, 592] width 297 height 103
click at [459, 379] on icon "button" at bounding box center [458, 381] width 11 height 13
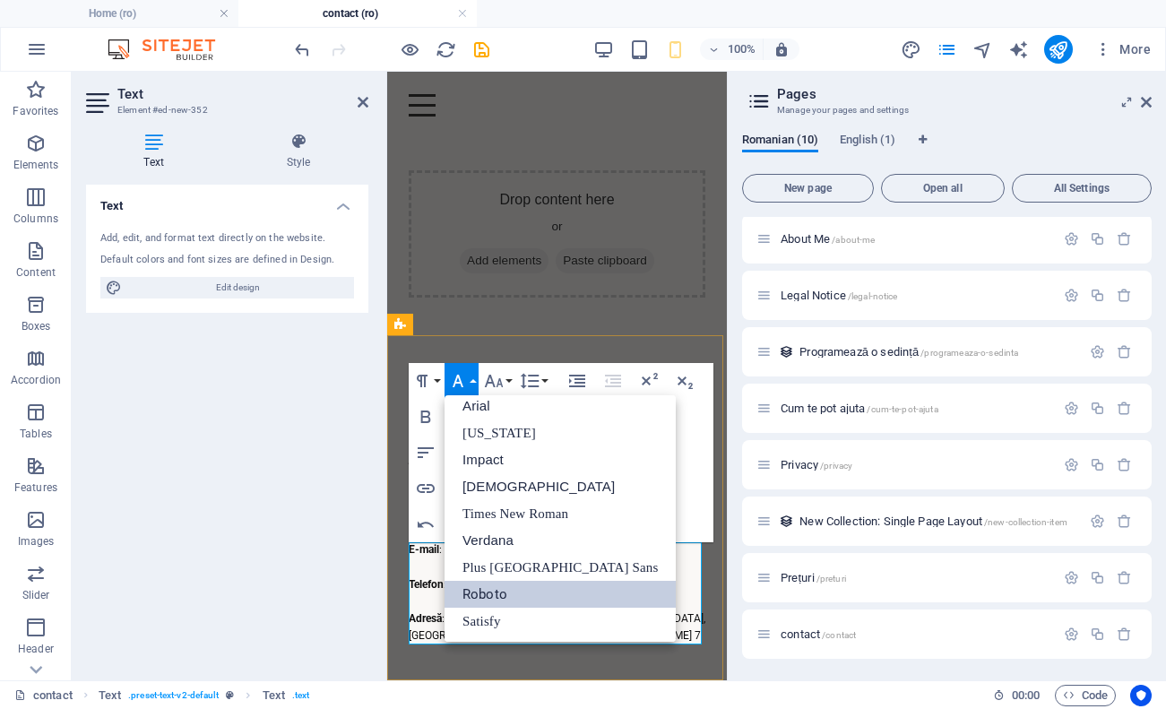
scroll to position [10, 0]
click at [487, 376] on icon "button" at bounding box center [494, 381] width 22 height 22
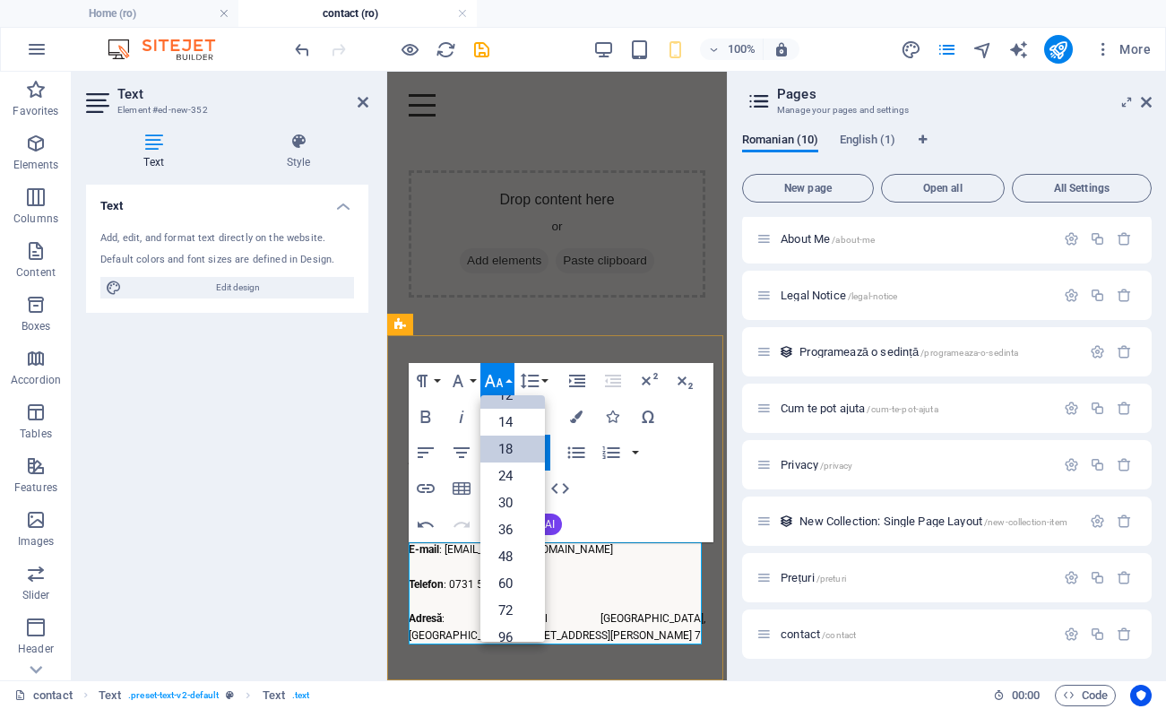
click at [505, 453] on link "18" at bounding box center [512, 449] width 65 height 27
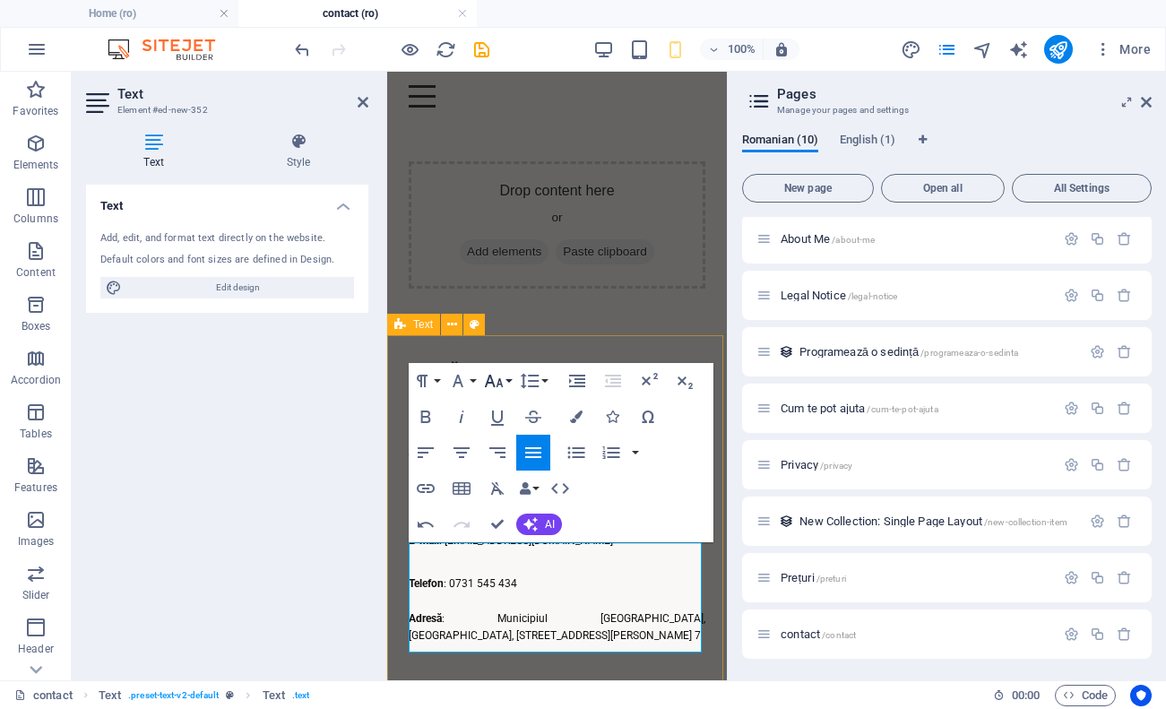
click at [506, 383] on button "Font Size" at bounding box center [497, 381] width 34 height 36
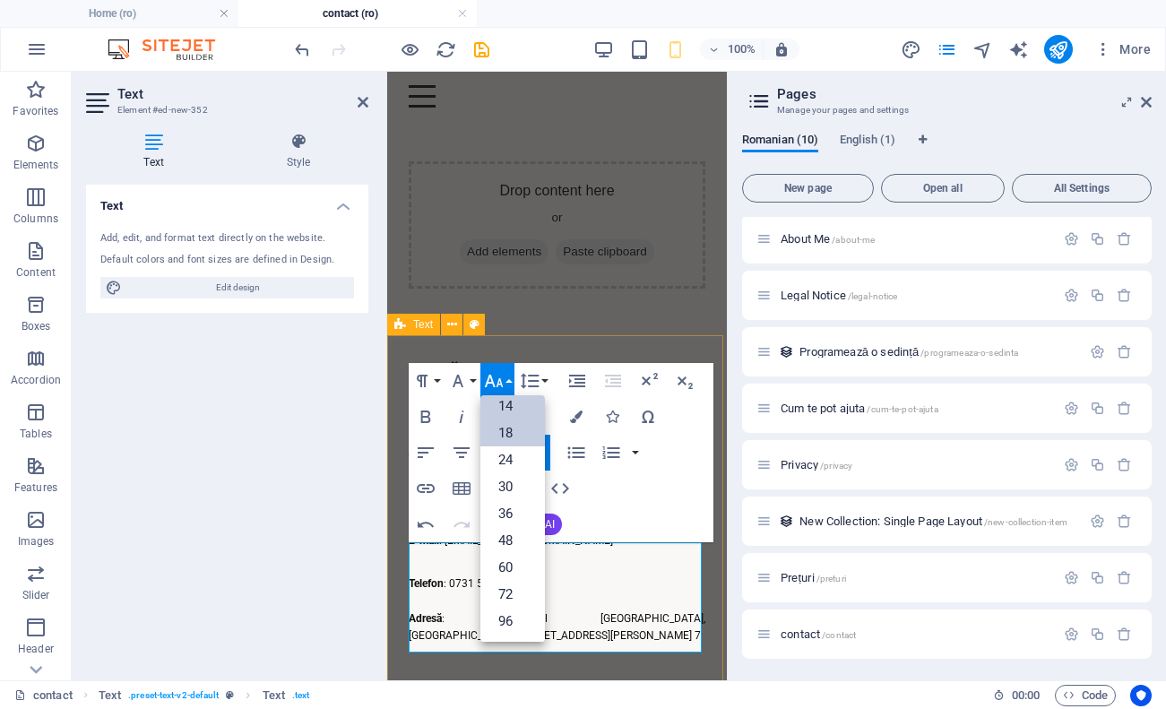
scroll to position [144, 0]
click at [522, 464] on link "24" at bounding box center [512, 459] width 65 height 27
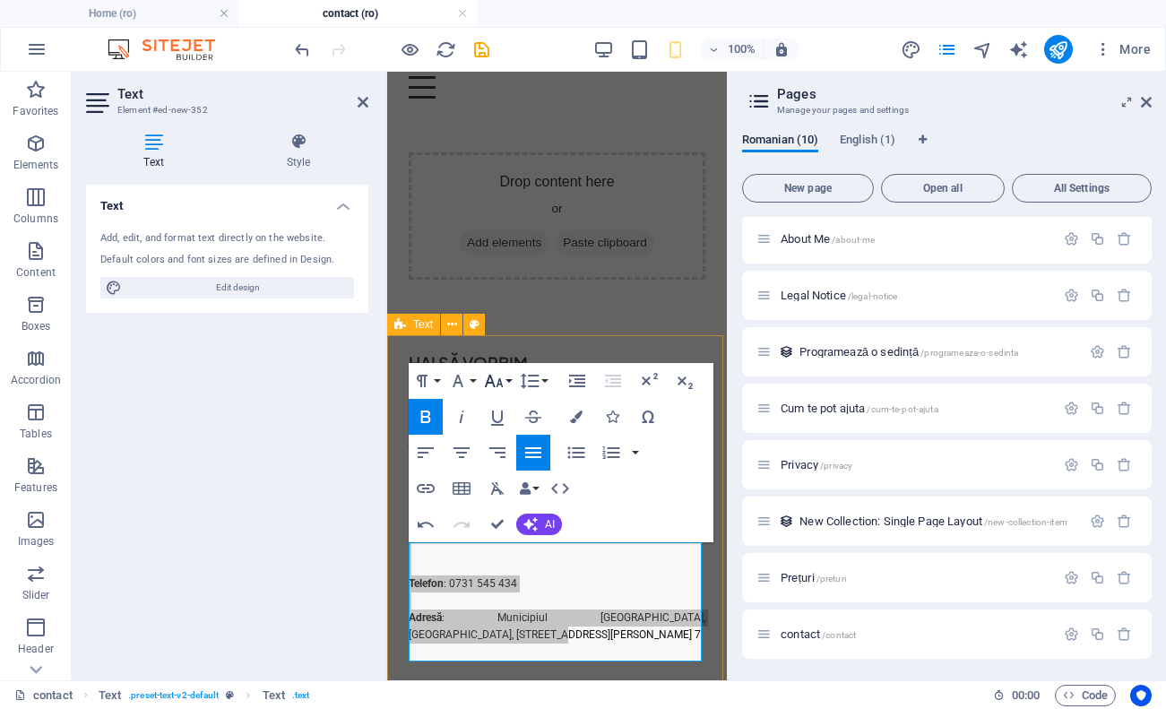
click at [502, 380] on icon "button" at bounding box center [494, 381] width 22 height 22
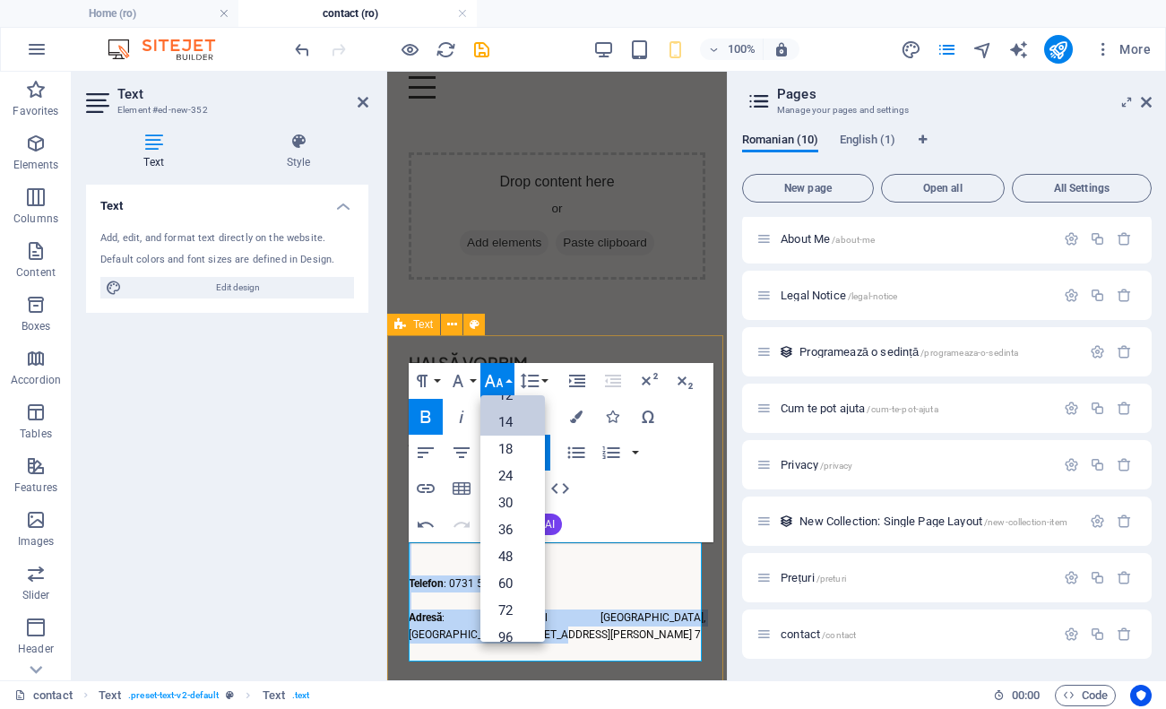
click at [510, 431] on link "14" at bounding box center [512, 422] width 65 height 27
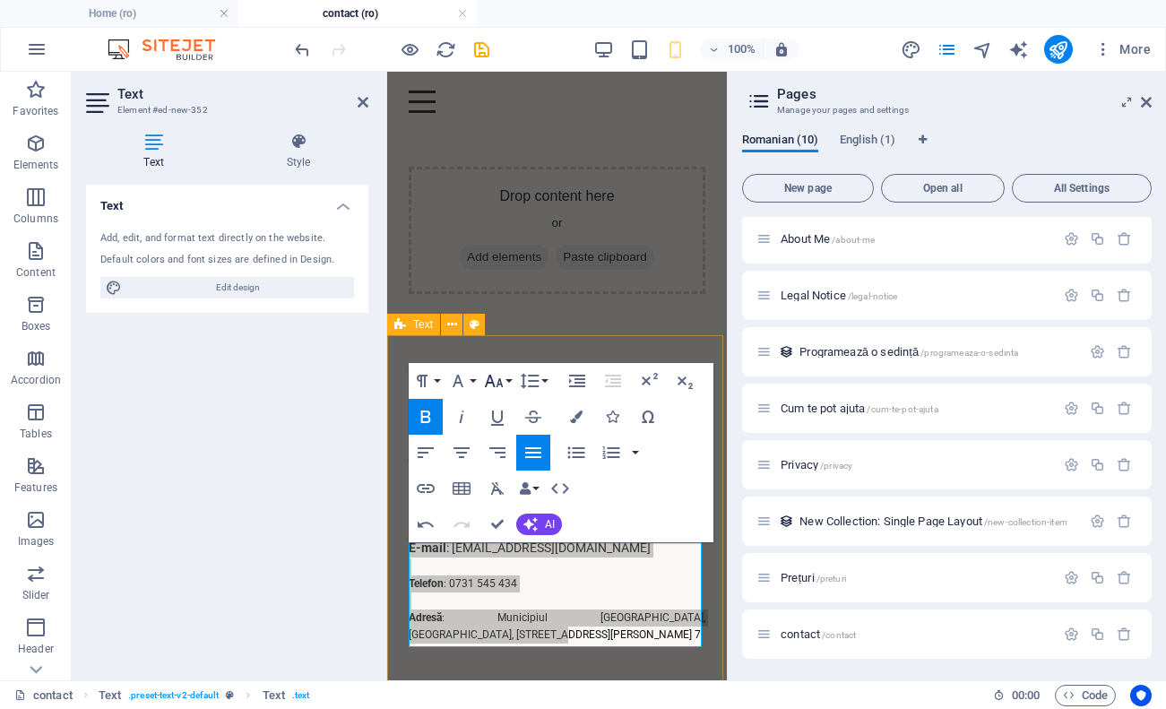
click at [503, 385] on icon "button" at bounding box center [494, 381] width 22 height 22
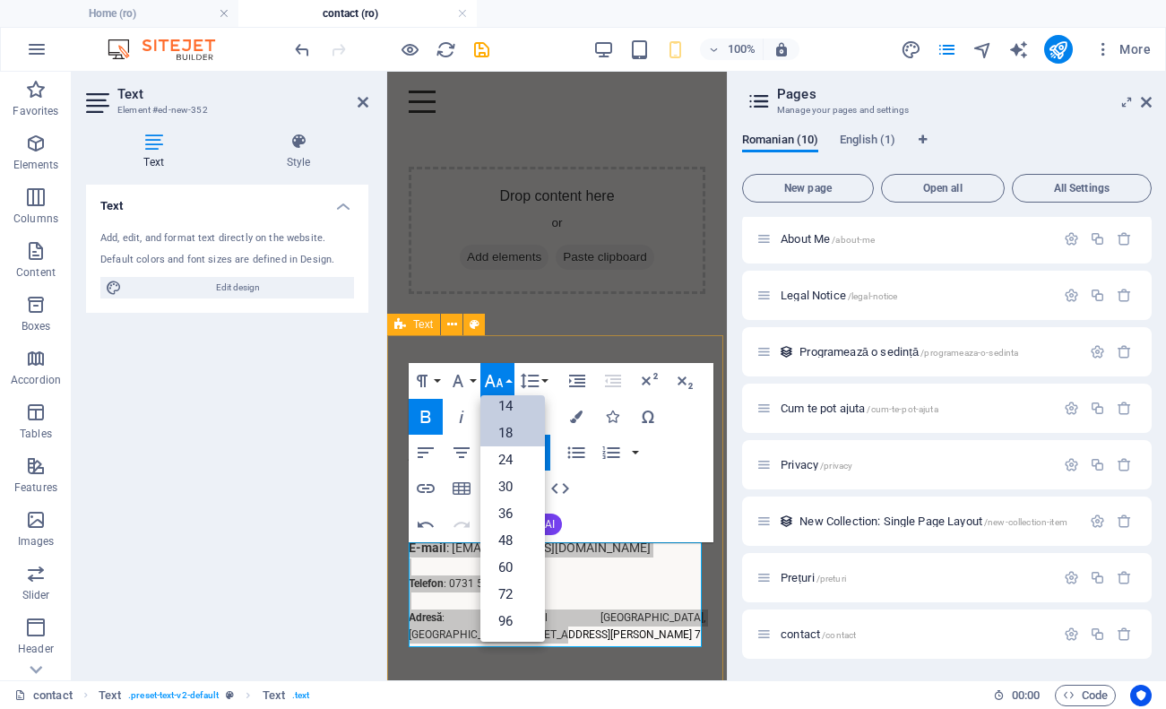
scroll to position [144, 0]
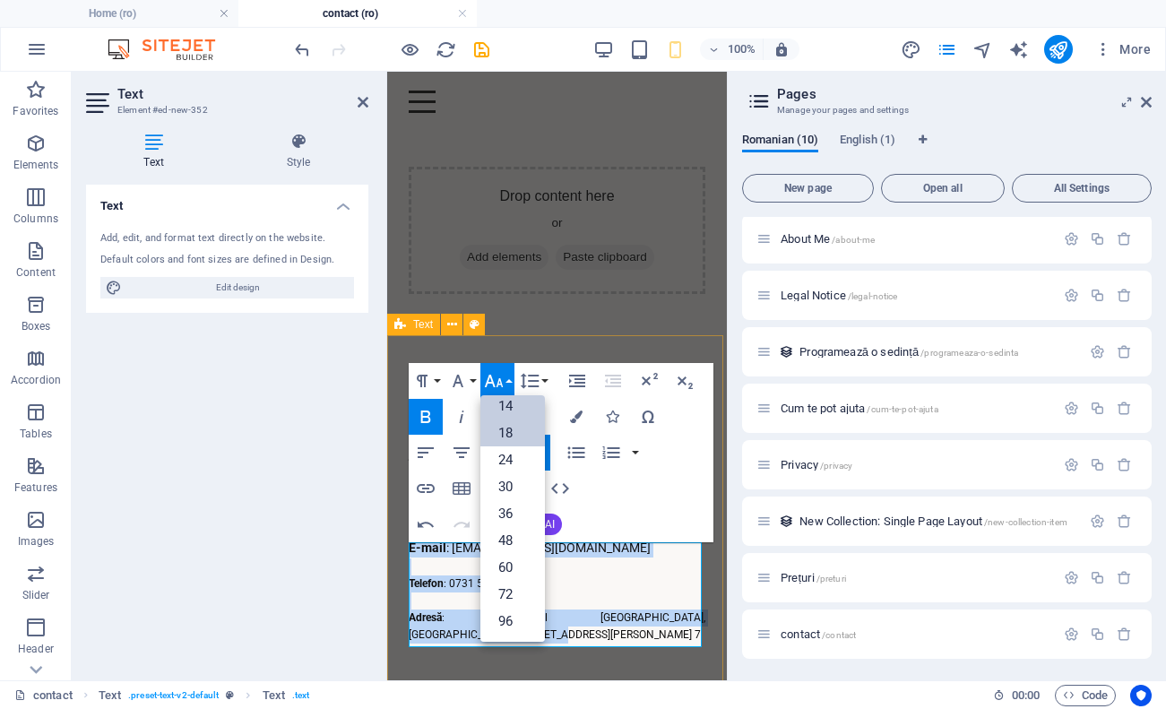
click at [510, 443] on link "18" at bounding box center [512, 432] width 65 height 27
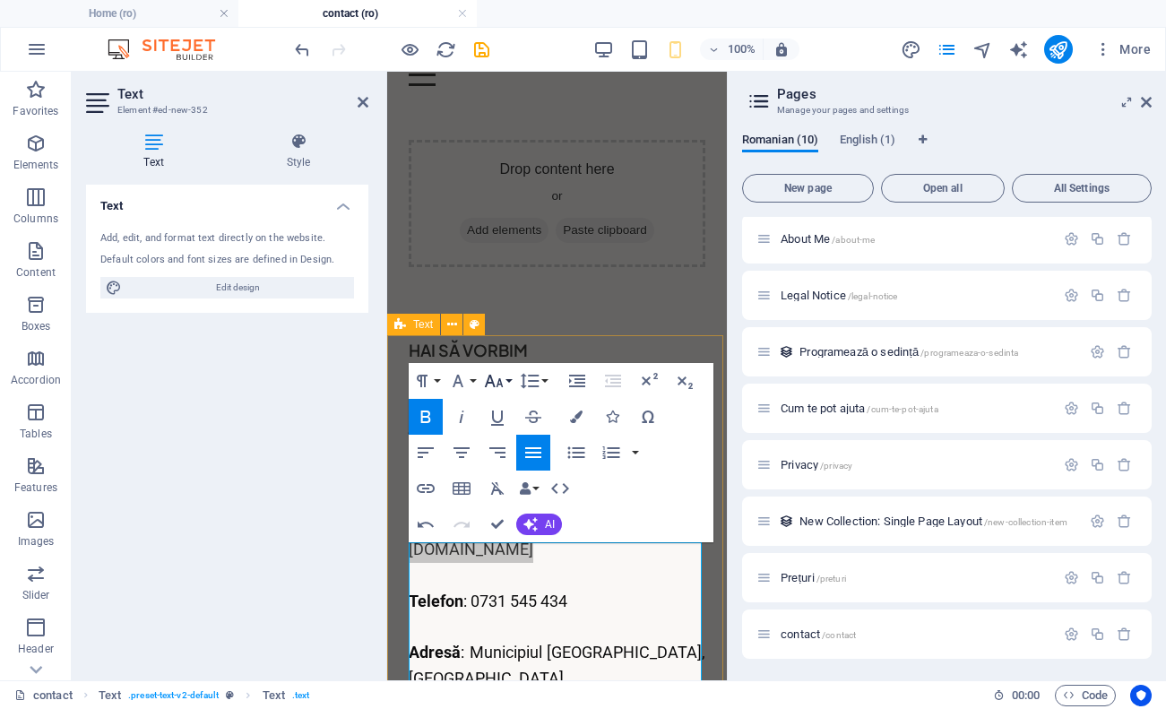
click at [505, 388] on button "Font Size" at bounding box center [497, 381] width 34 height 36
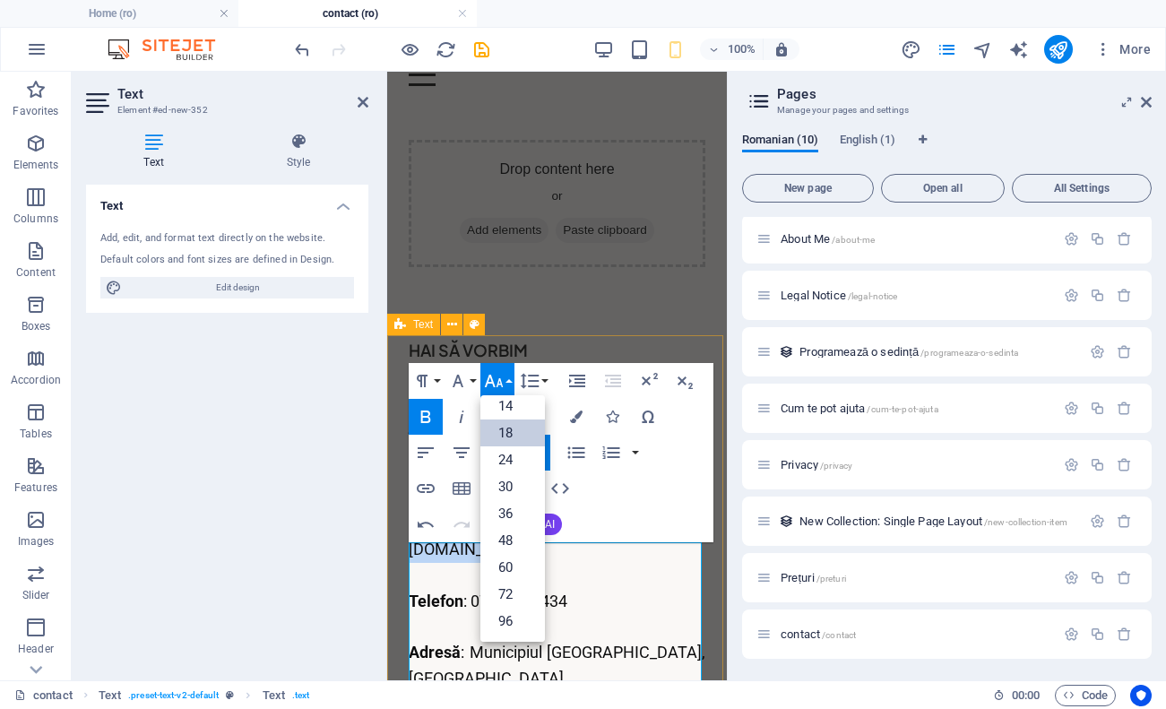
click at [509, 433] on link "18" at bounding box center [512, 432] width 65 height 27
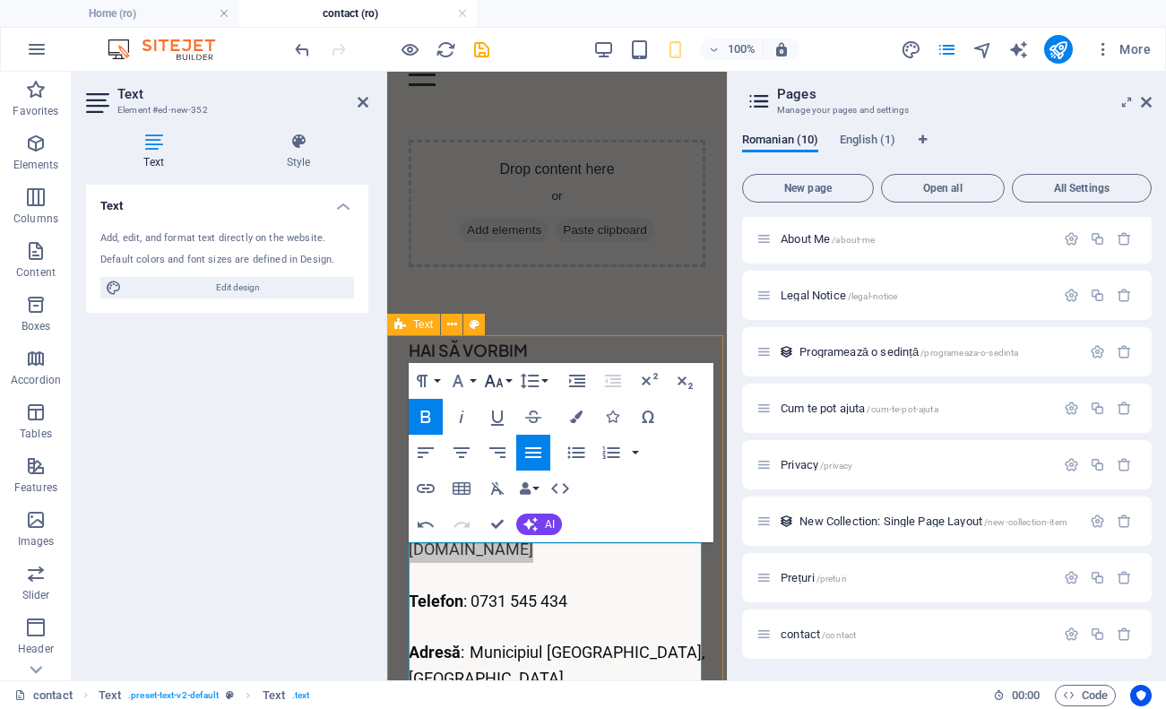
click at [496, 380] on icon "button" at bounding box center [494, 381] width 22 height 22
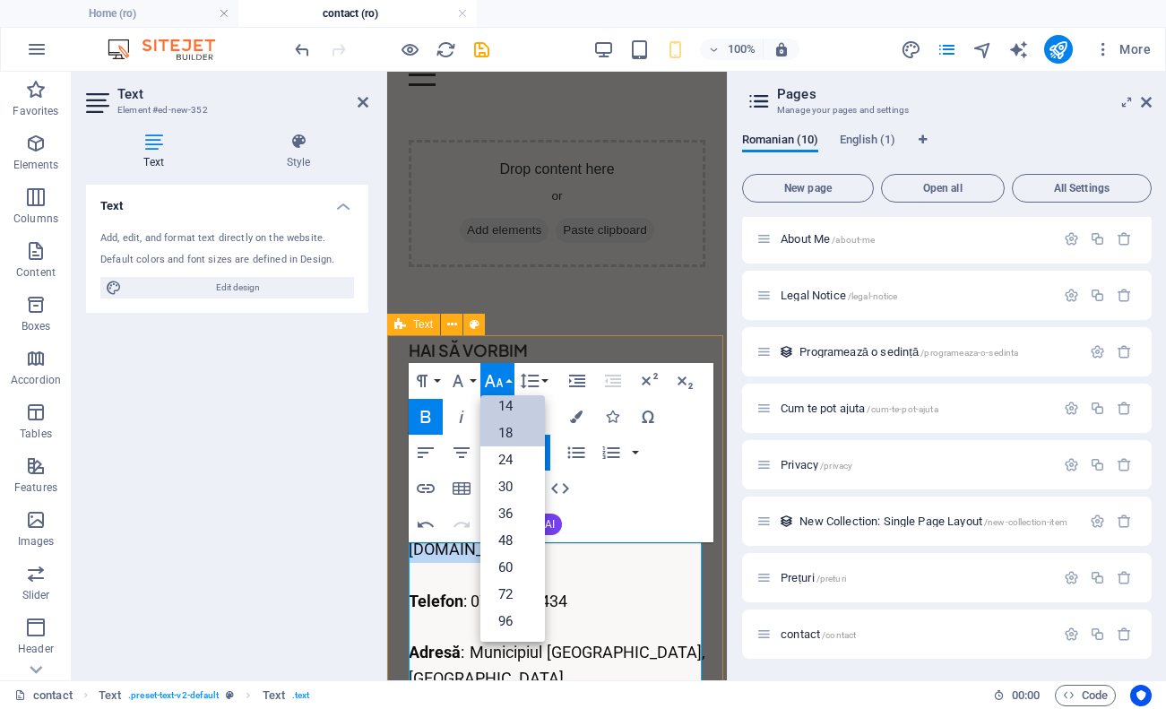
click at [510, 415] on link "14" at bounding box center [512, 406] width 65 height 27
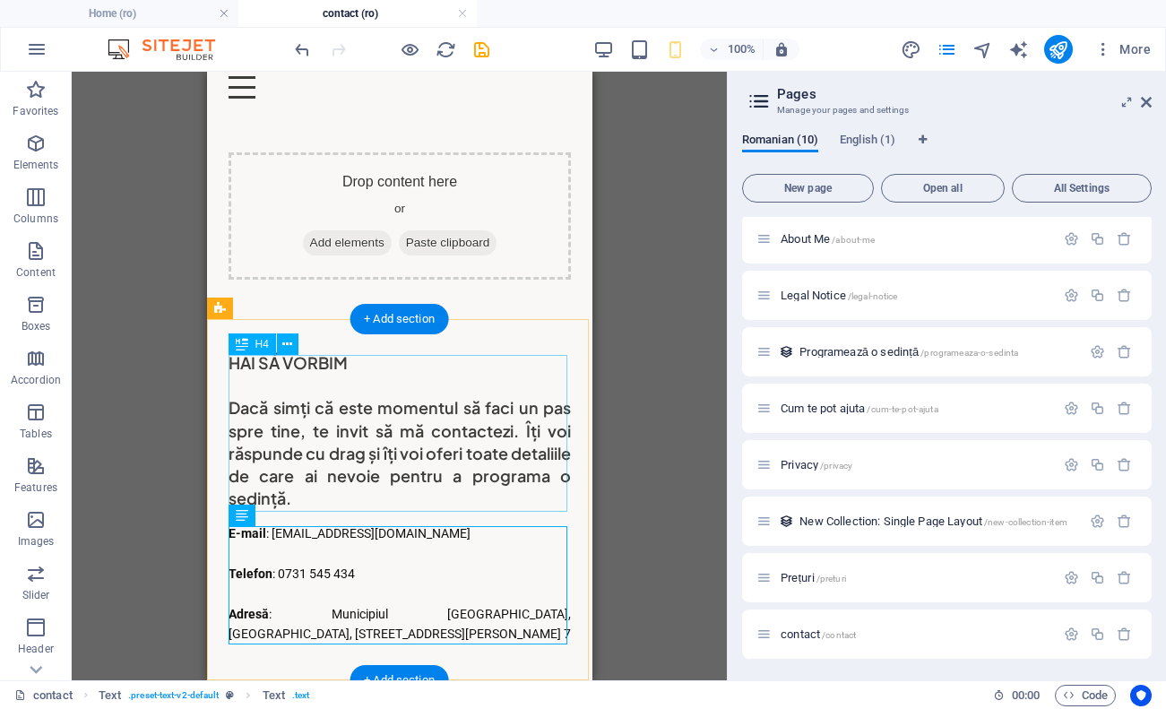
scroll to position [28, 0]
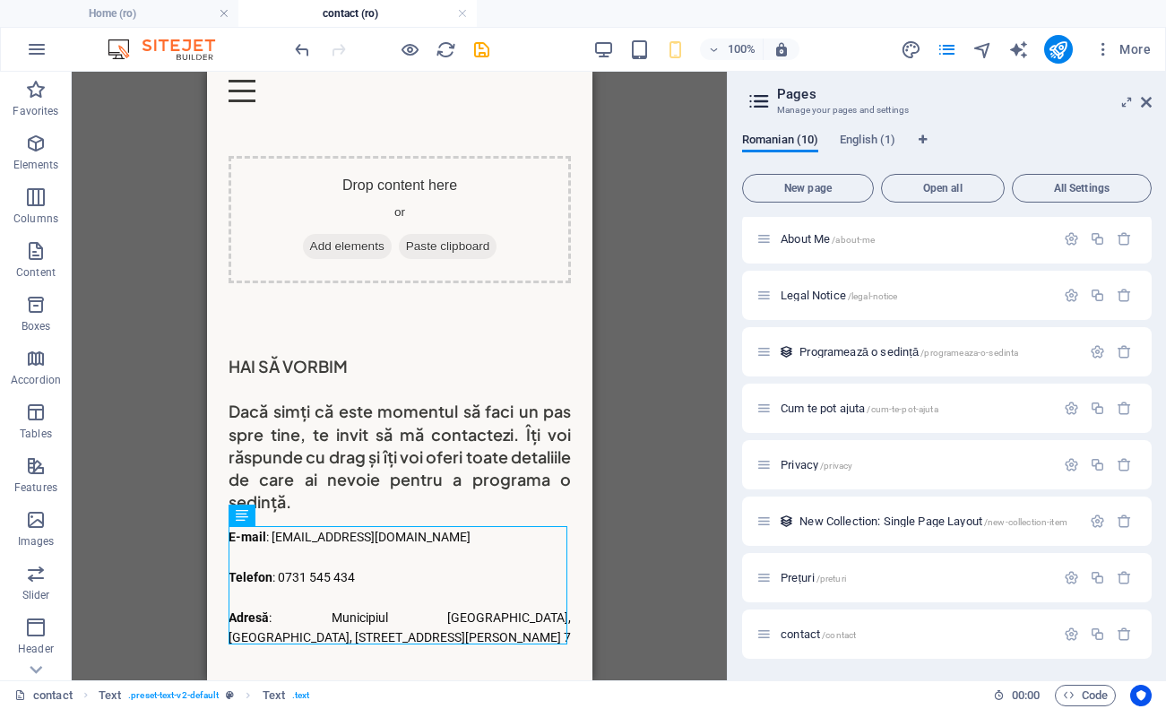
click at [602, 512] on div "Drag here to replace the existing content. Press “Ctrl” if you want to create a…" at bounding box center [399, 376] width 655 height 609
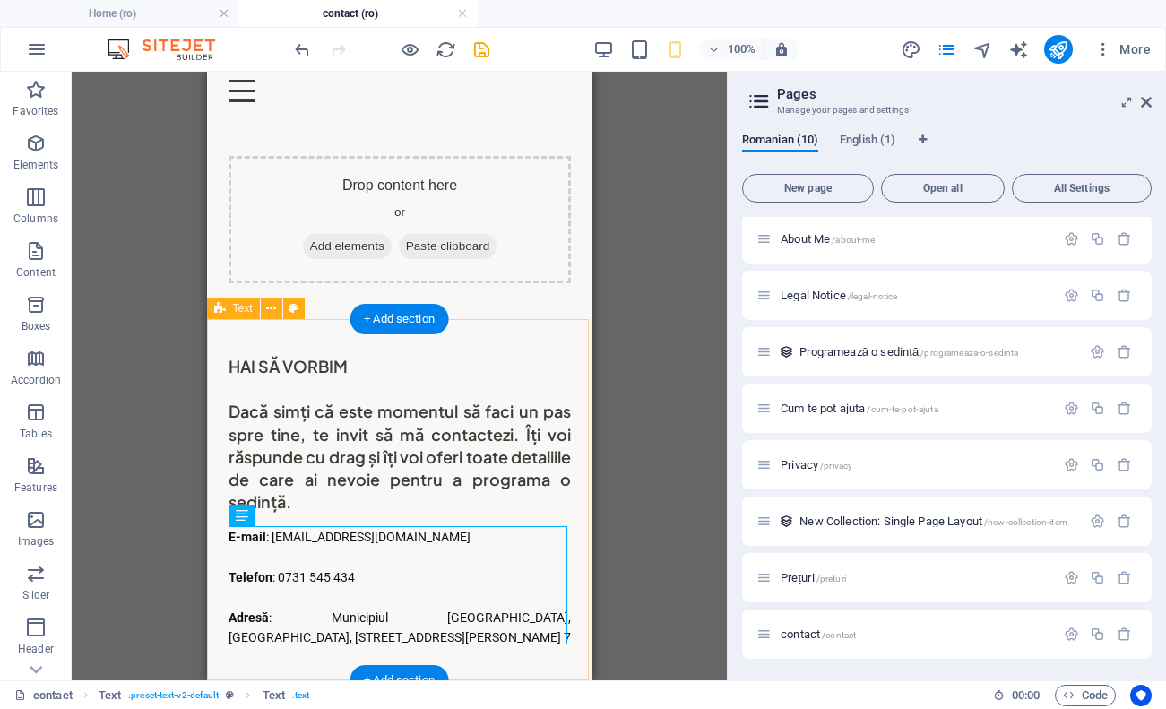
click at [532, 336] on div "HAI SĂ VORBIM Dacă simți că este momentul să faci un pas spre tine, te invit să…" at bounding box center [398, 501] width 385 height 365
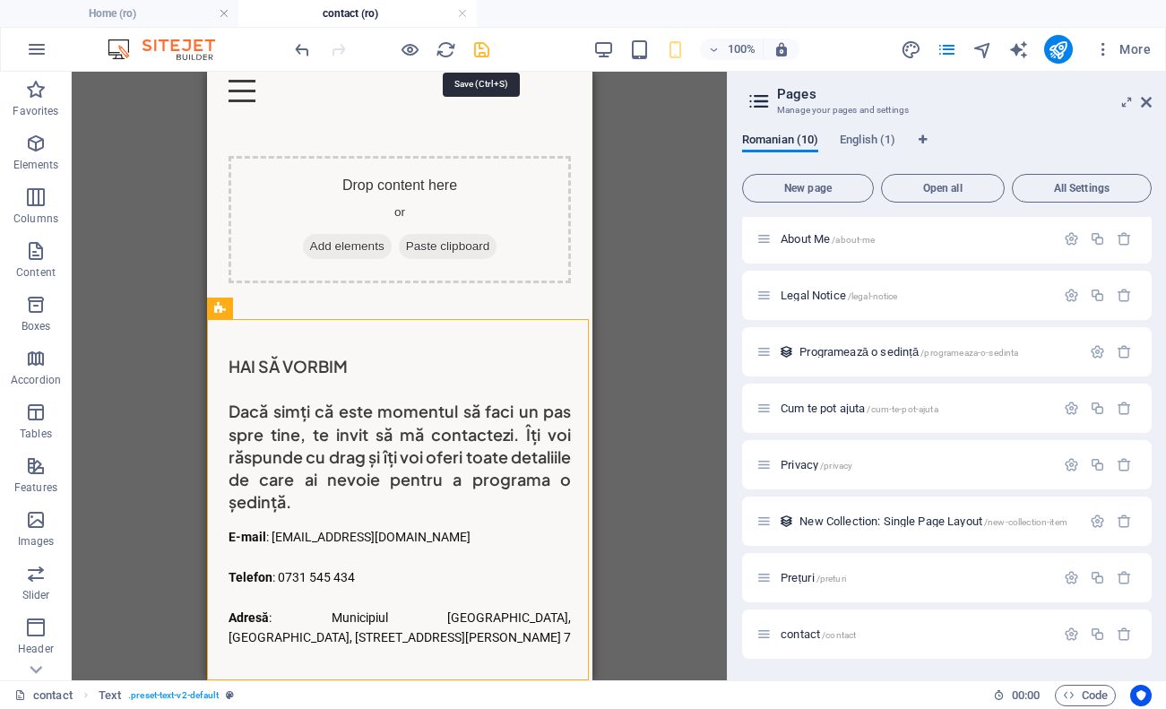
click at [485, 48] on icon "save" at bounding box center [481, 49] width 21 height 21
checkbox input "false"
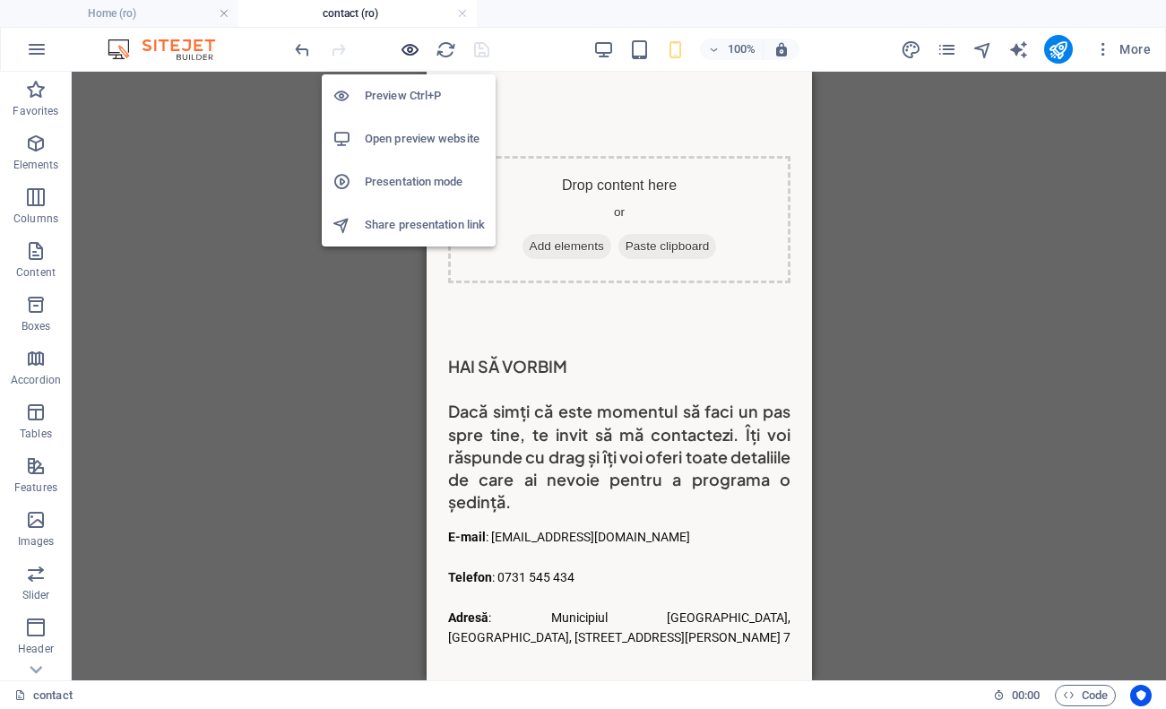
click at [410, 52] on icon "button" at bounding box center [410, 49] width 21 height 21
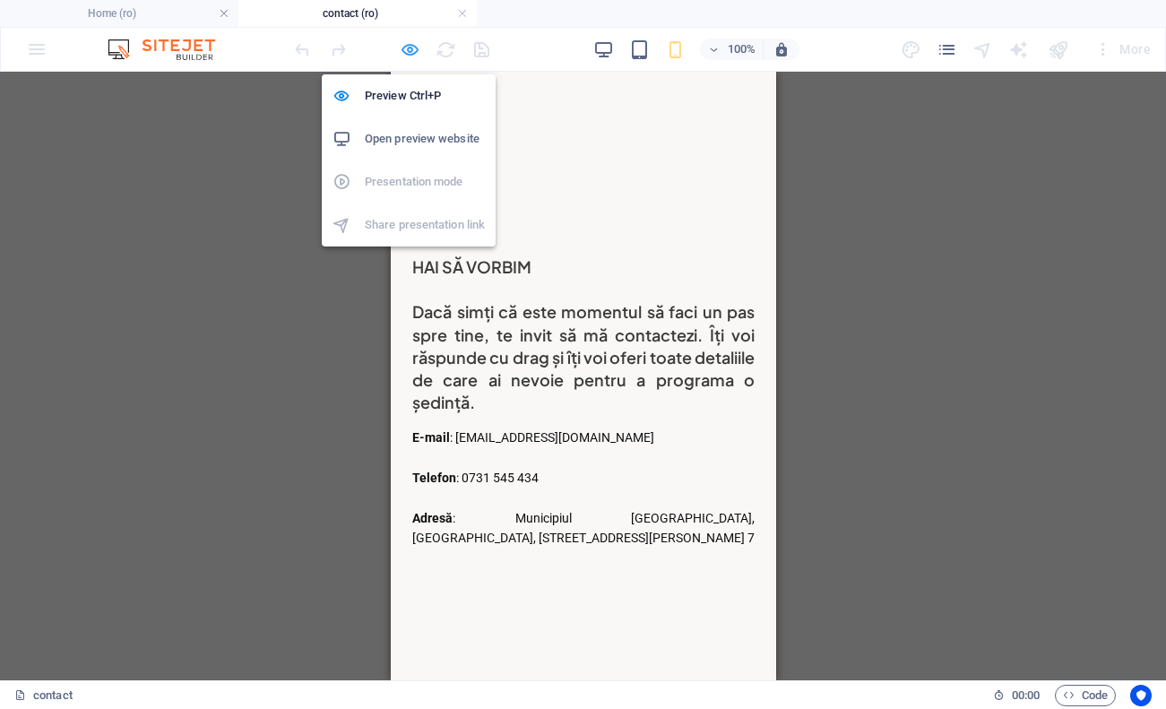
scroll to position [0, 0]
click at [397, 92] on h6 "Preview Ctrl+P" at bounding box center [425, 96] width 120 height 22
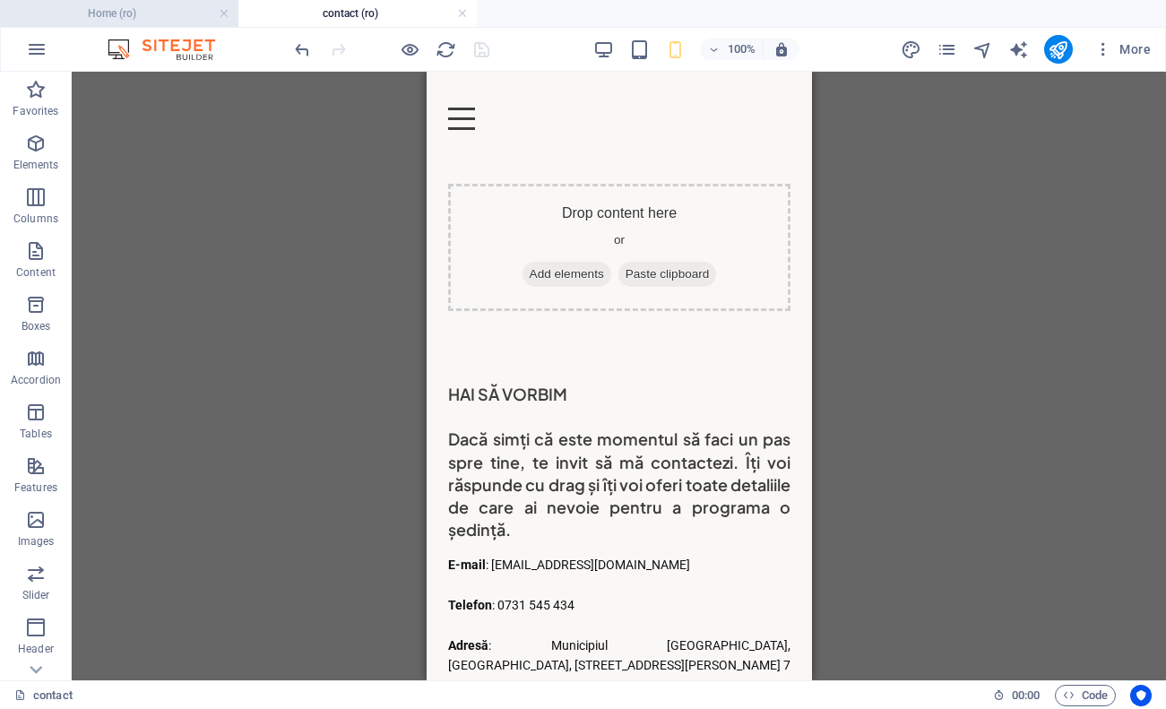
click at [185, 19] on h4 "Home (ro)" at bounding box center [119, 14] width 238 height 20
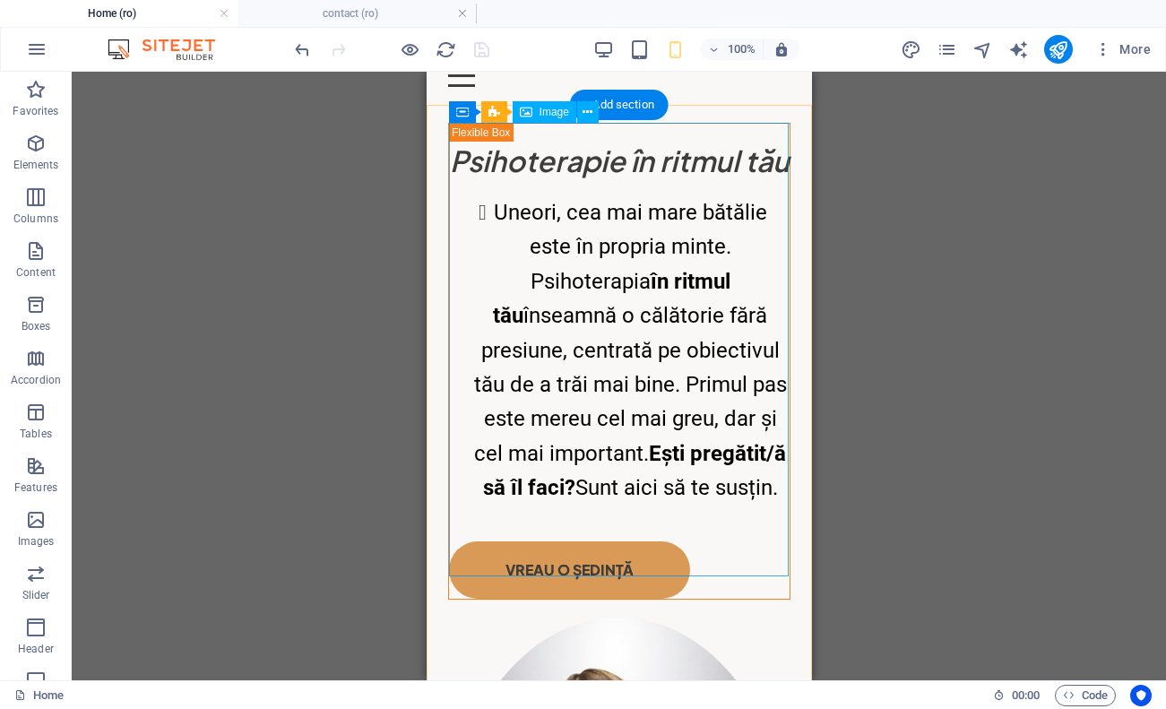
scroll to position [41, 0]
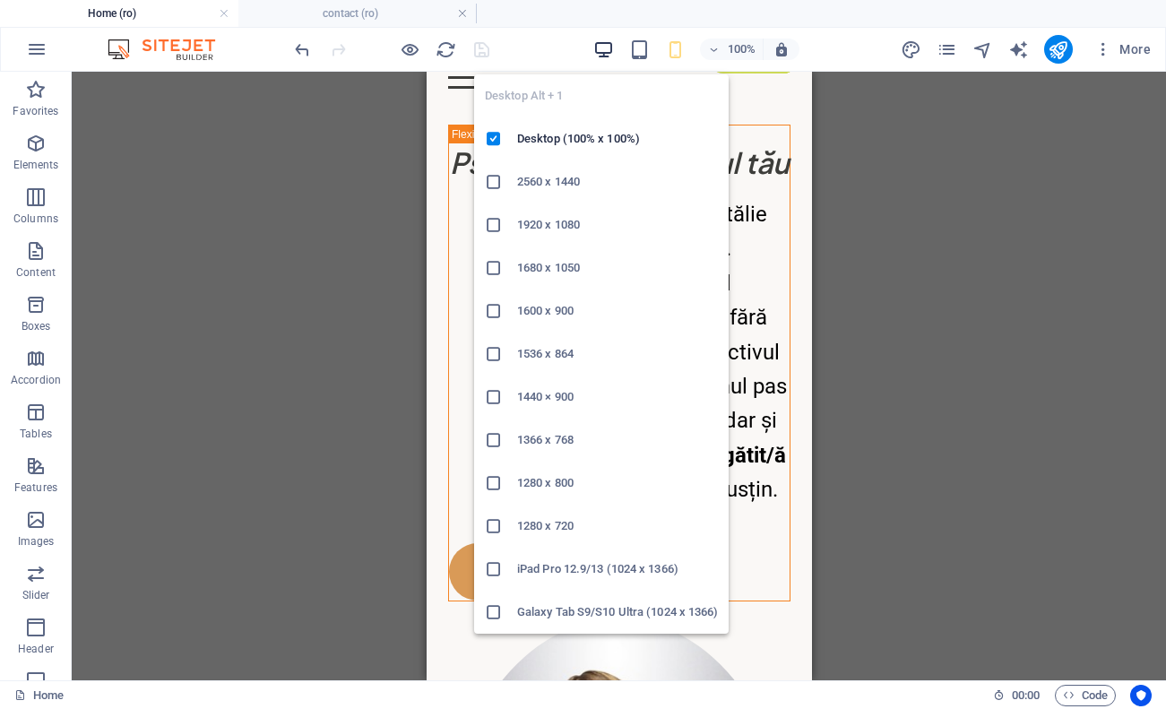
click at [600, 51] on icon "button" at bounding box center [603, 49] width 21 height 21
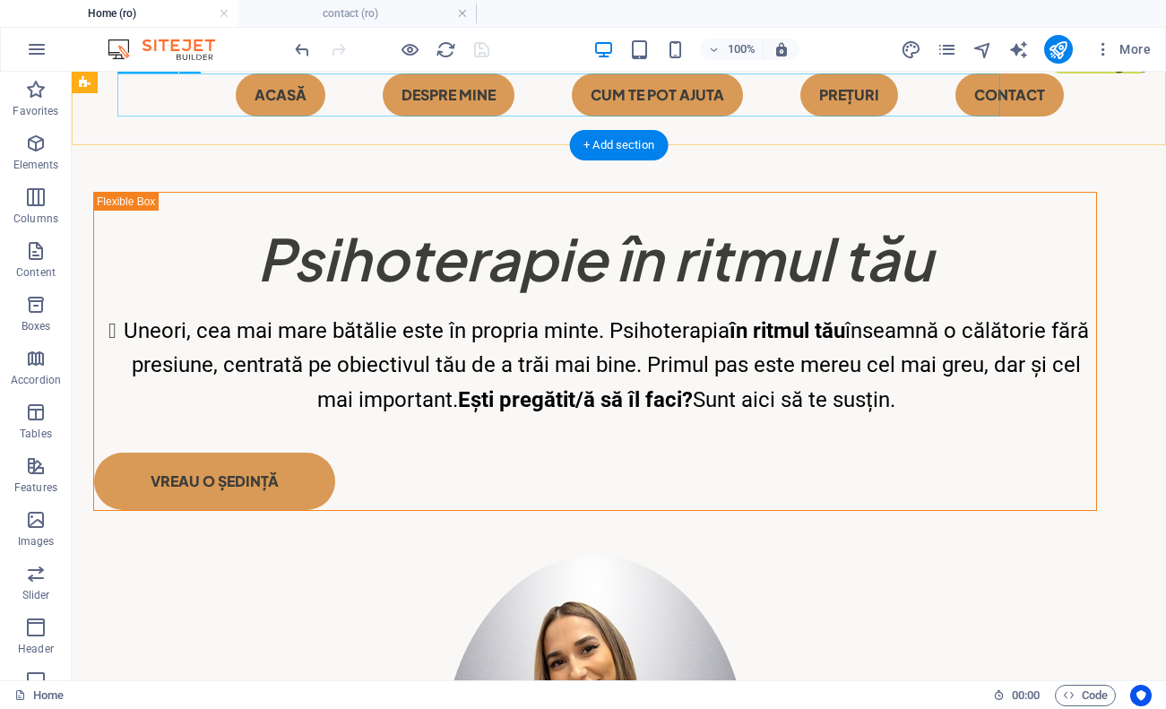
click at [345, 93] on nav "Acasă Despre mine CUM TE POT AJUTA Prețuri Contact" at bounding box center [619, 95] width 1004 height 43
click at [545, 80] on nav "Acasă Despre mine CUM TE POT AJUTA Prețuri Contact" at bounding box center [619, 95] width 1004 height 43
click at [734, 100] on nav "Acasă Despre mine CUM TE POT AJUTA Prețuri Contact" at bounding box center [619, 95] width 1004 height 43
click at [828, 108] on nav "Acasă Despre mine CUM TE POT AJUTA Prețuri Contact" at bounding box center [619, 95] width 1004 height 43
click at [28, 30] on button "button" at bounding box center [36, 49] width 43 height 43
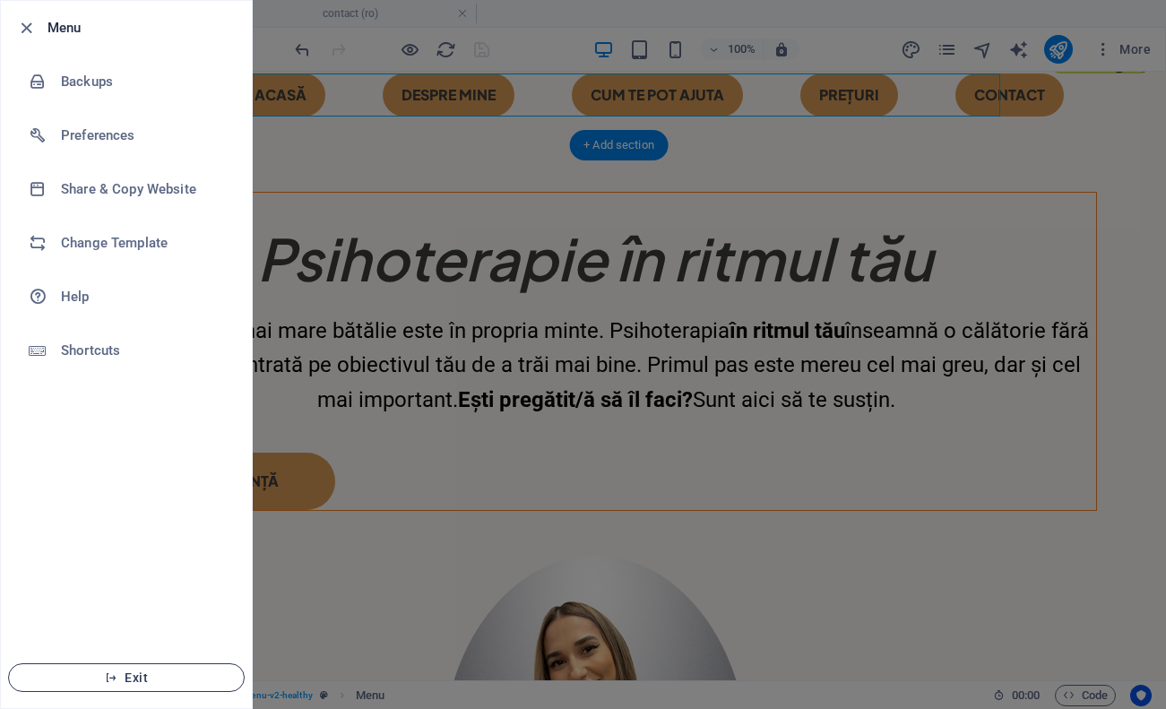
click at [183, 686] on button "Exit" at bounding box center [126, 677] width 237 height 29
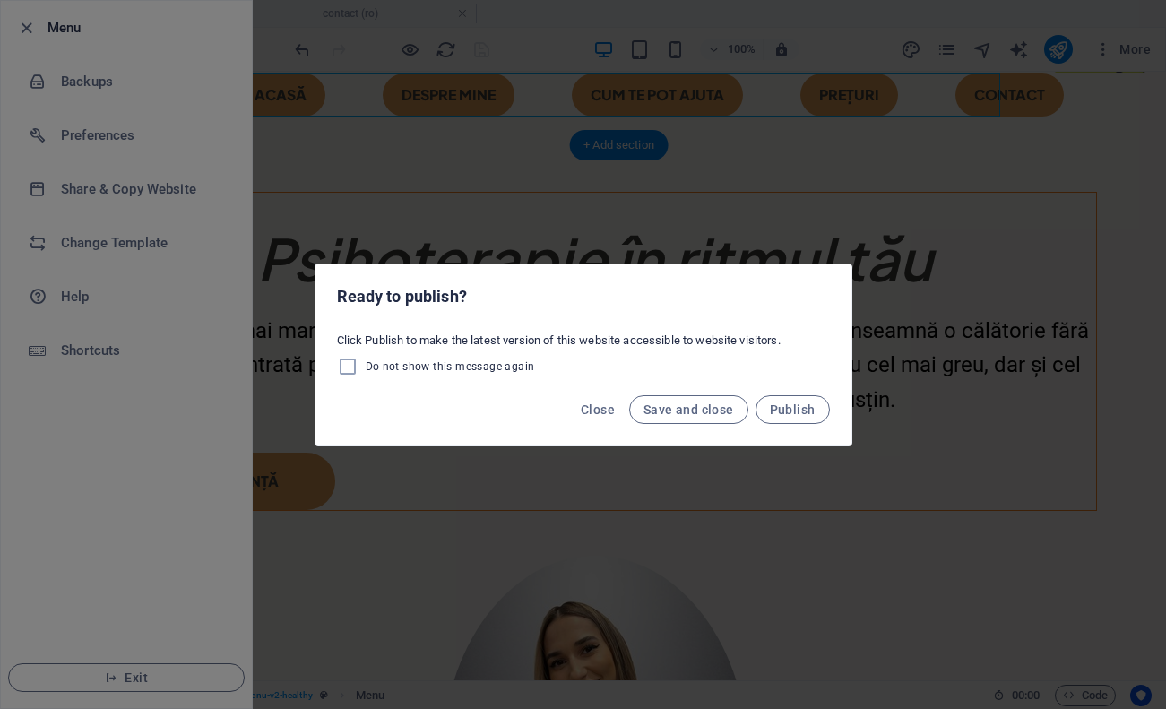
click at [199, 675] on div "Ready to publish? Click Publish to make the latest version of this website acce…" at bounding box center [583, 354] width 1166 height 709
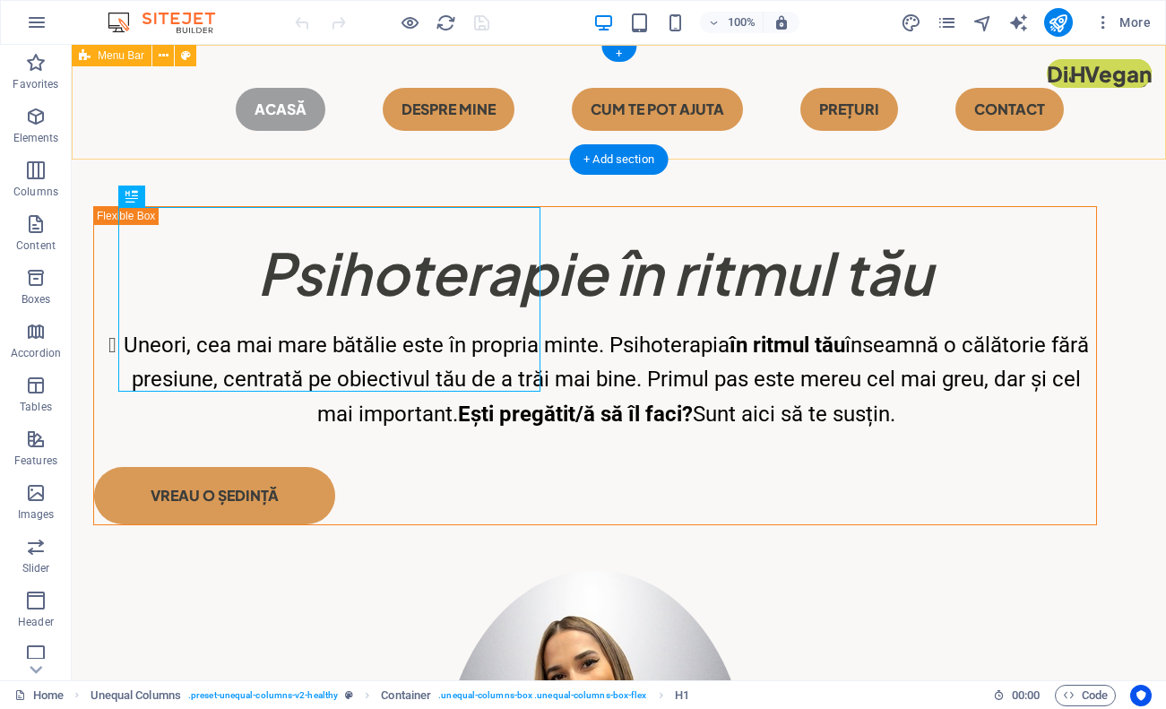
click at [1009, 134] on div "Menu Acasă Despre mine CUM TE POT AJUTA Prețuri Contact" at bounding box center [619, 102] width 1094 height 115
select select "header"
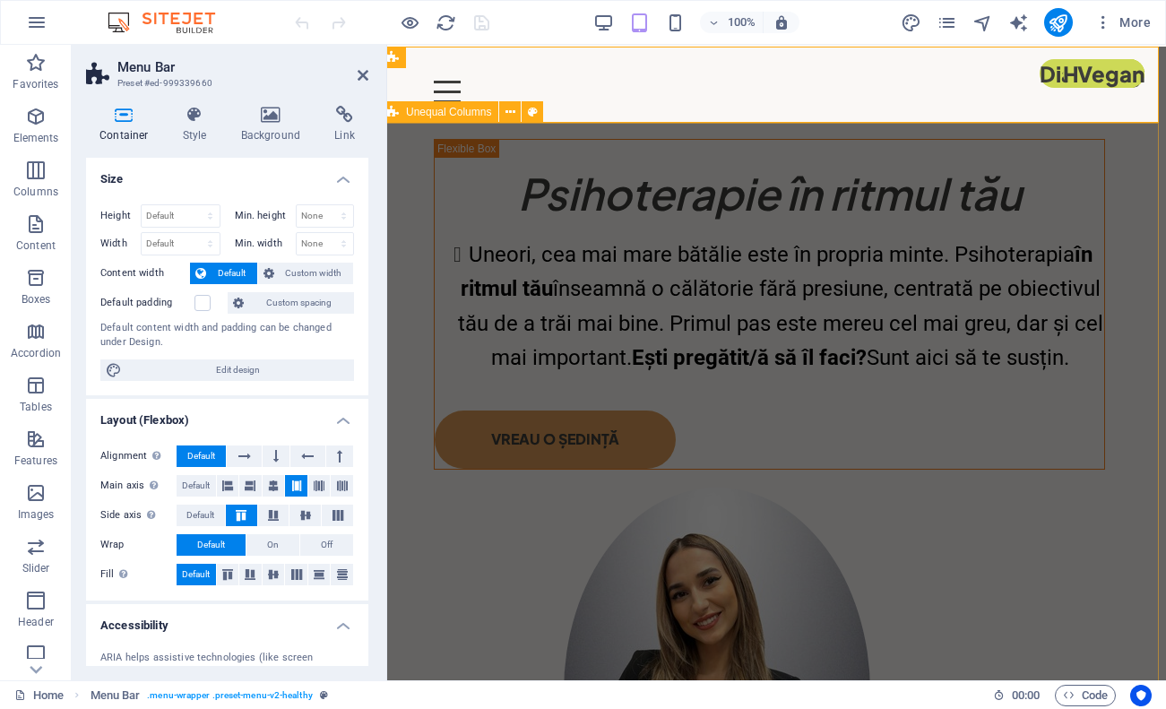
scroll to position [0, 7]
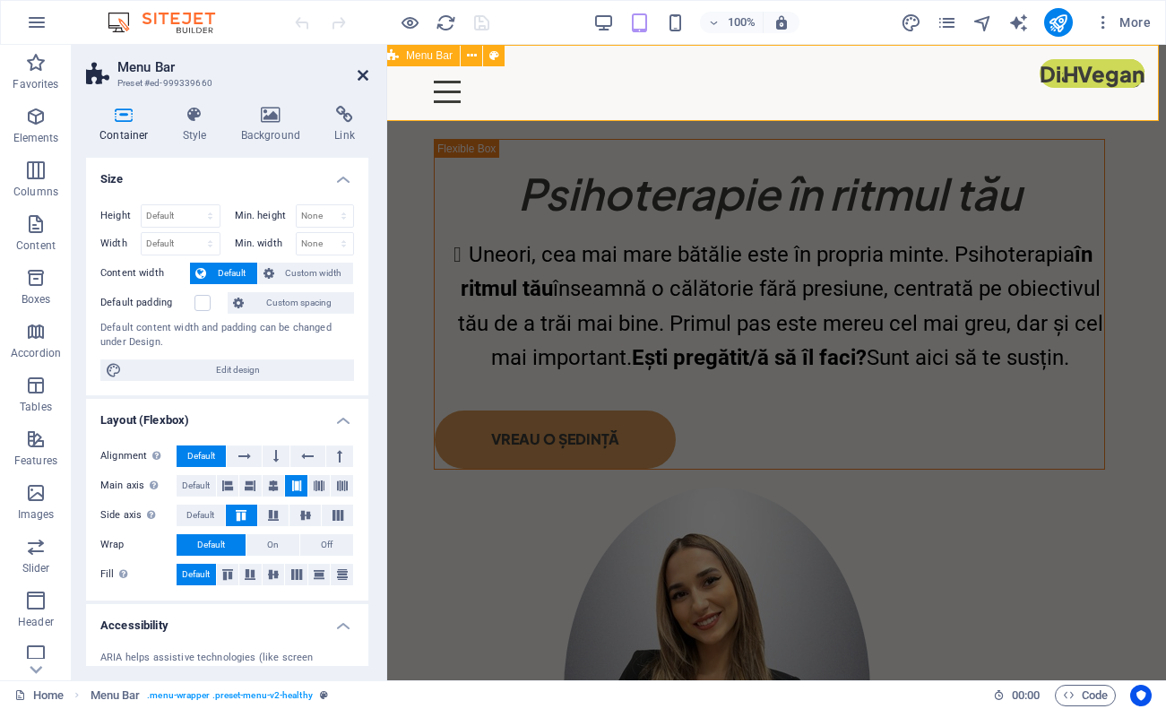
click at [366, 74] on icon at bounding box center [363, 75] width 11 height 14
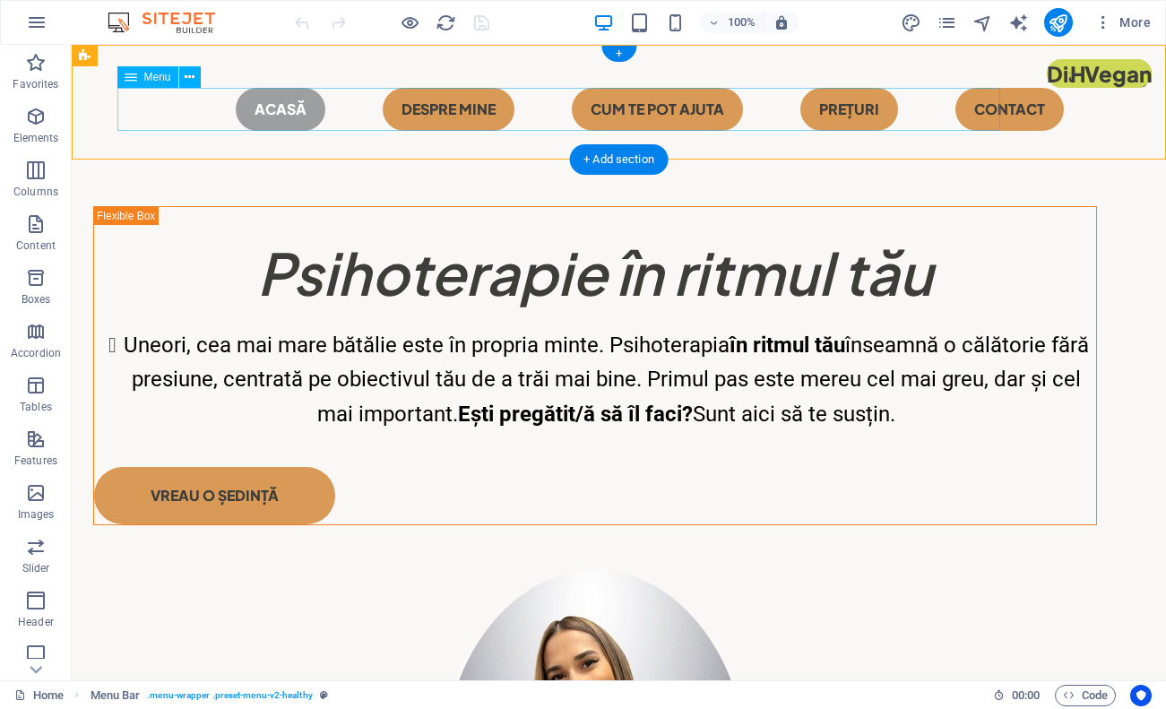
click at [439, 109] on nav "Acasă Despre mine CUM TE POT AJUTA Prețuri Contact" at bounding box center [619, 109] width 1004 height 43
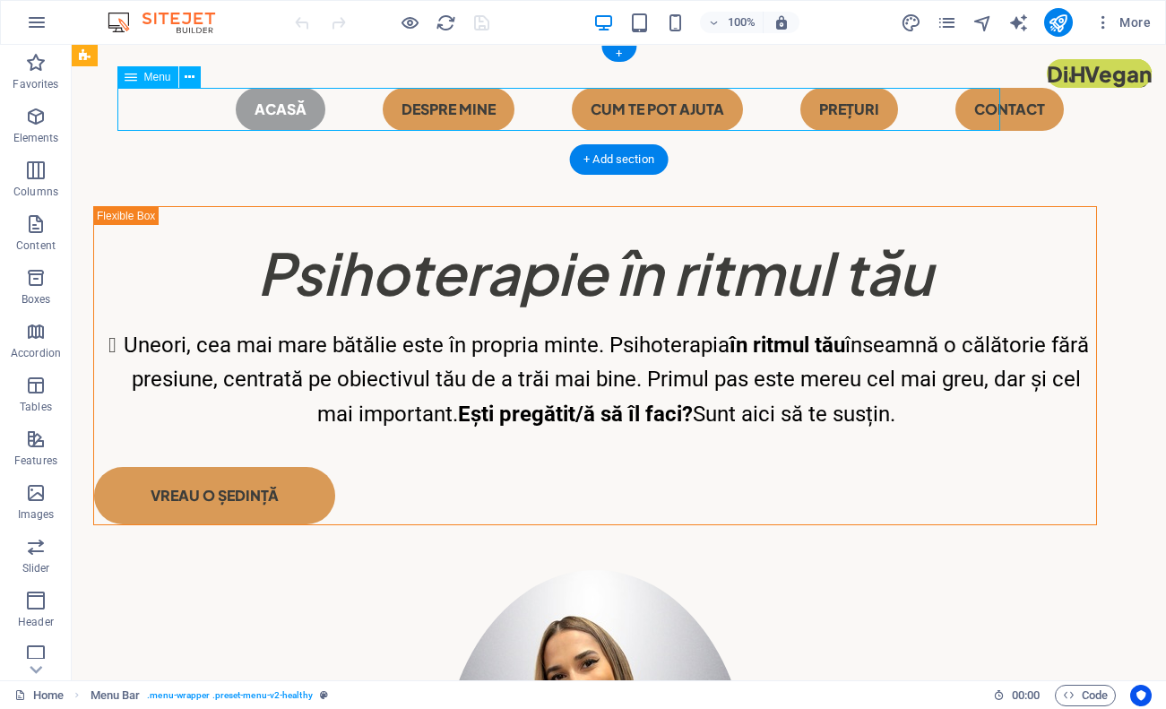
click at [439, 109] on nav "Acasă Despre mine CUM TE POT AJUTA Prețuri Contact" at bounding box center [619, 109] width 1004 height 43
select select "primary"
select select "2"
select select "primary"
select select "4"
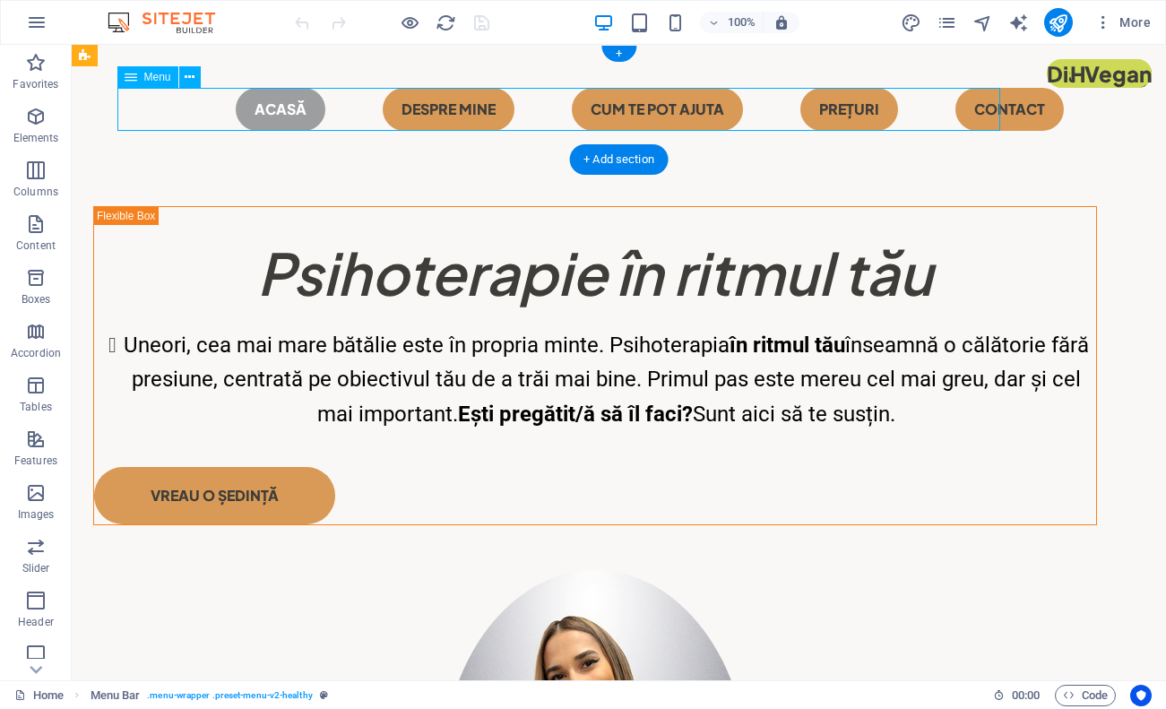
select select "primary"
select select "6"
select select
select select "primary"
select select
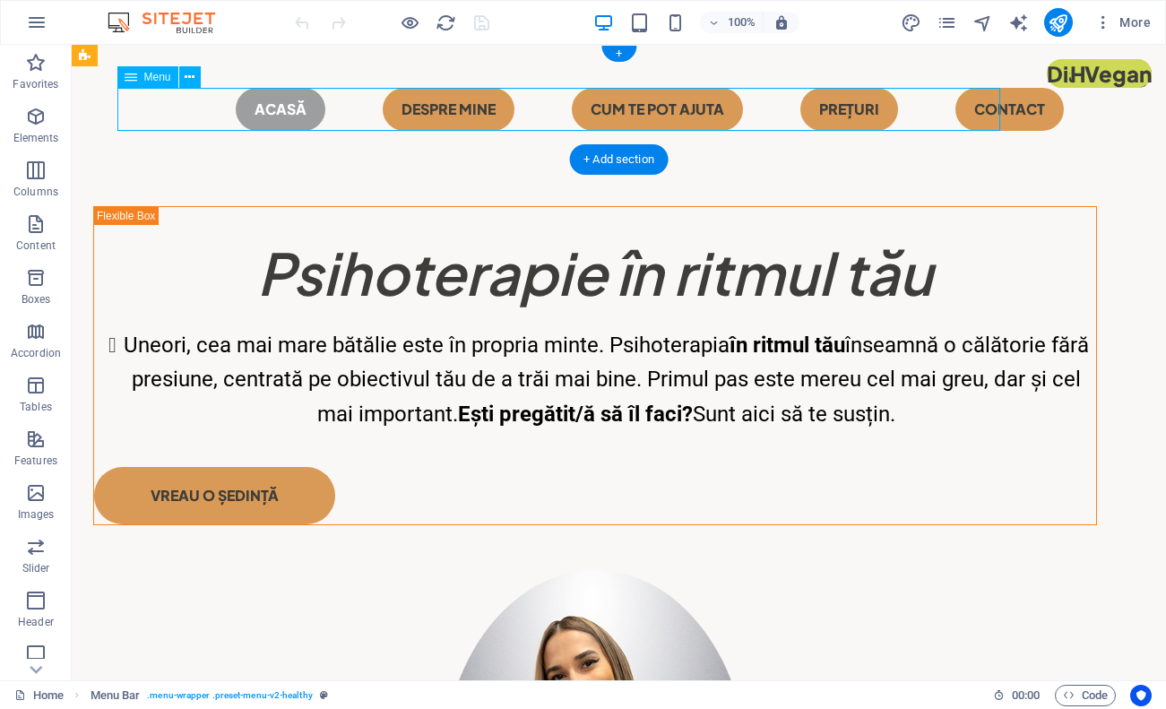
select select "primary"
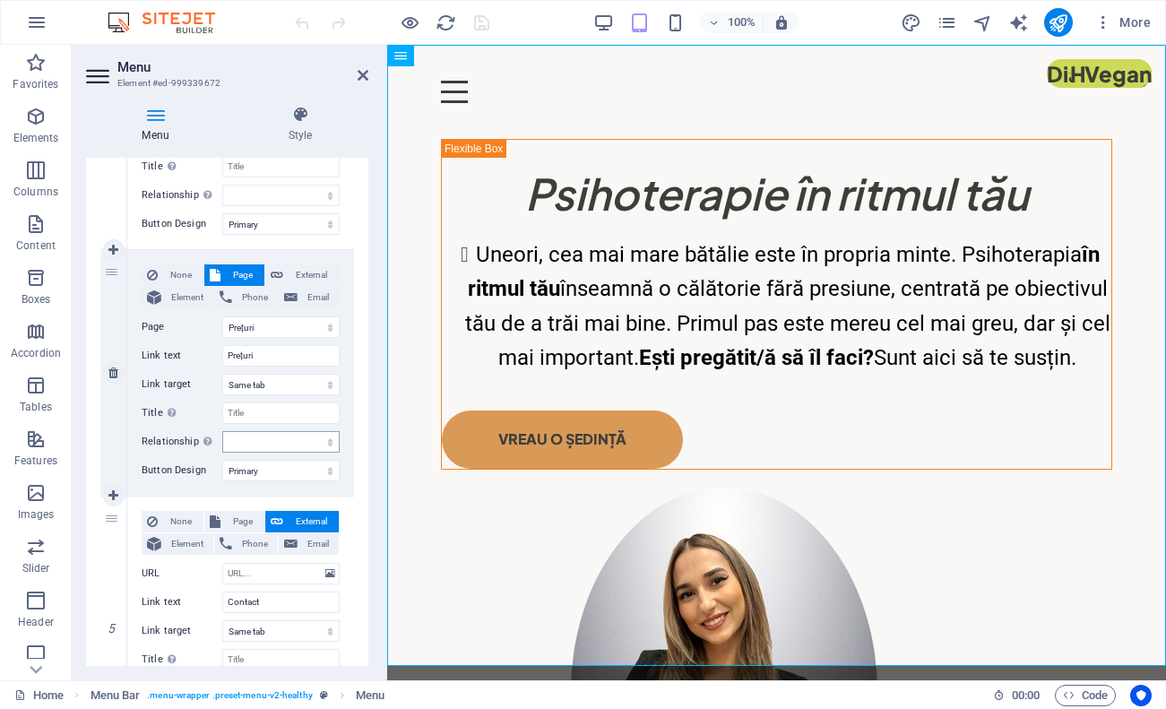
scroll to position [812, 0]
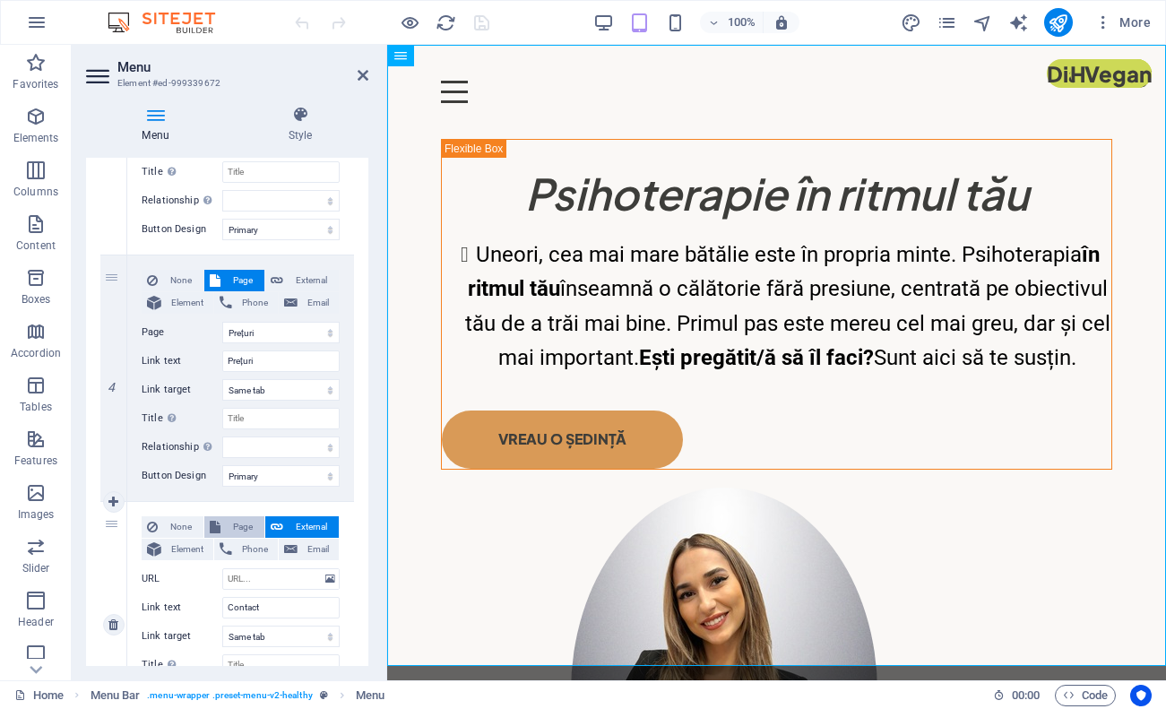
click at [245, 516] on span "Page" at bounding box center [242, 527] width 33 height 22
select select
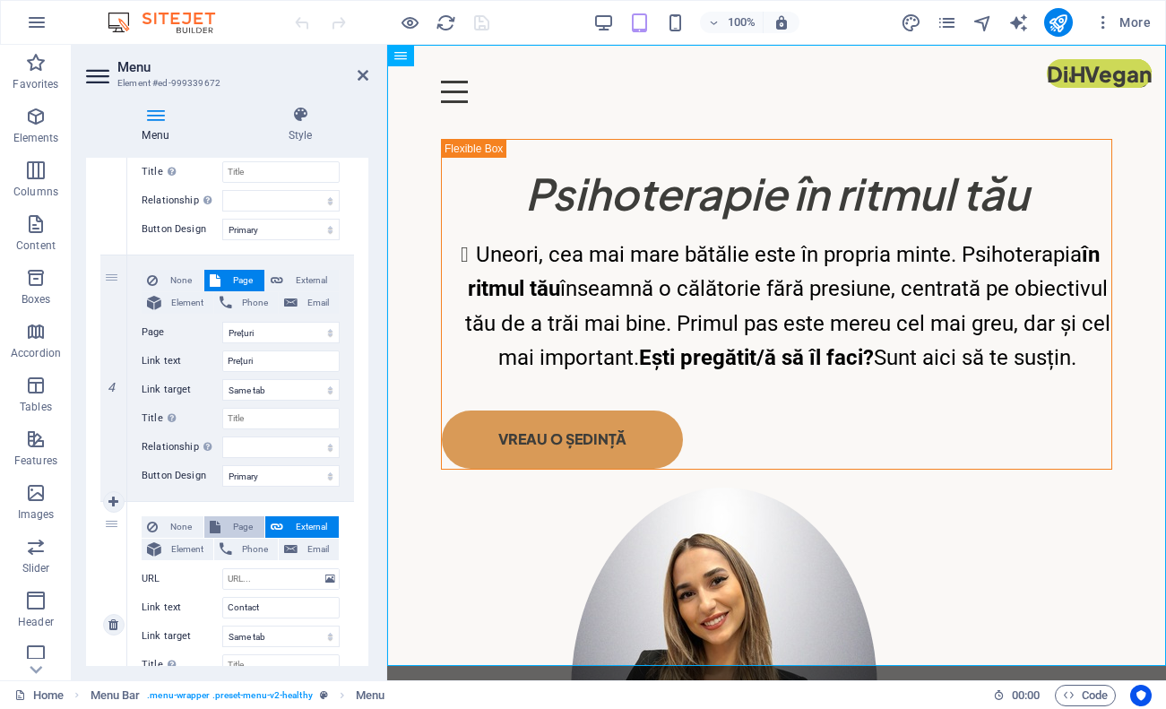
select select
select select "7"
select select
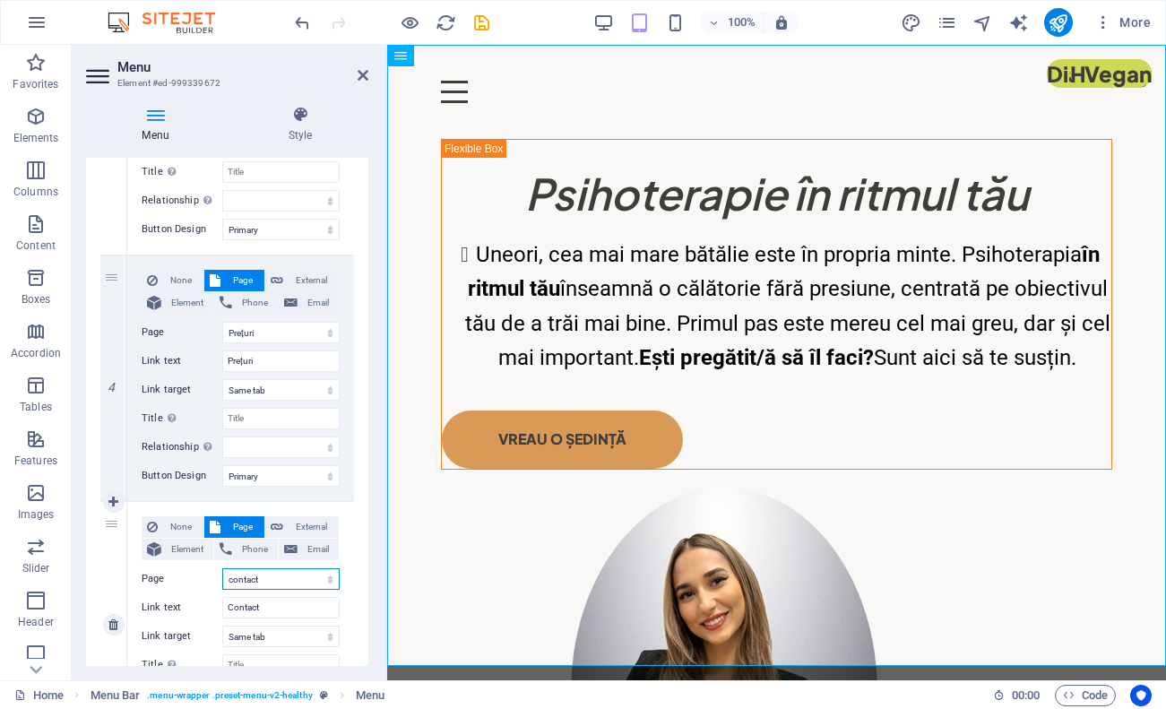
select select
click at [306, 528] on span "External" at bounding box center [311, 527] width 45 height 22
select select
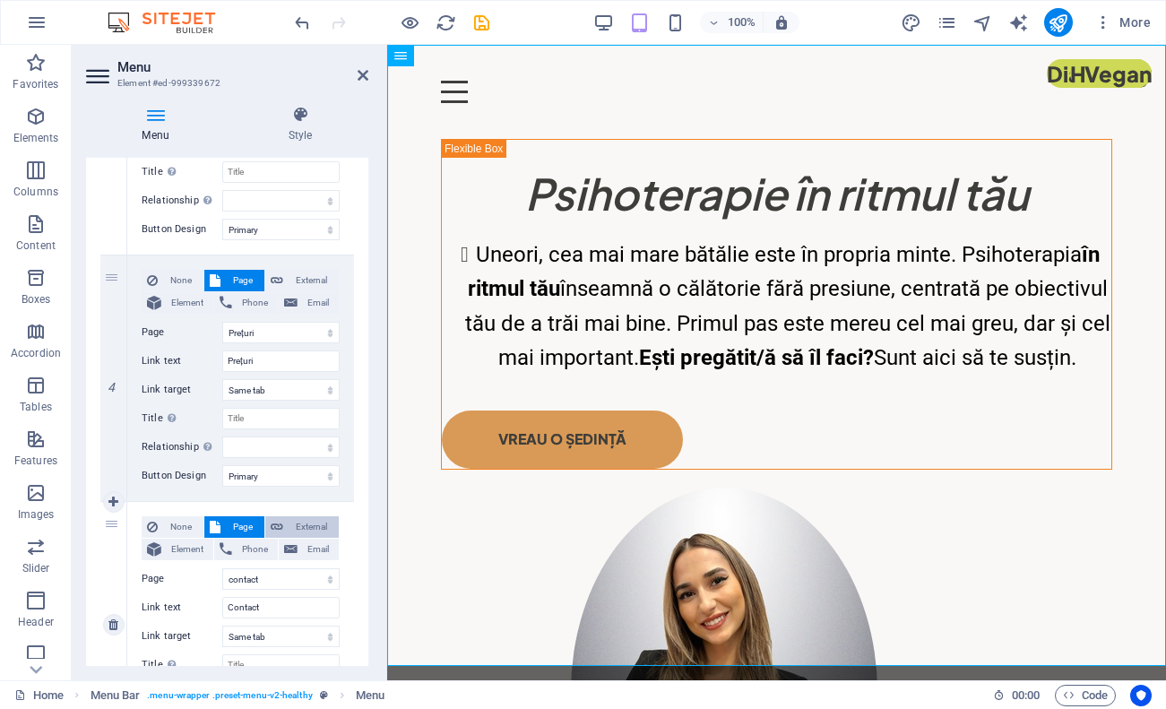
select select
select select "blank"
select select
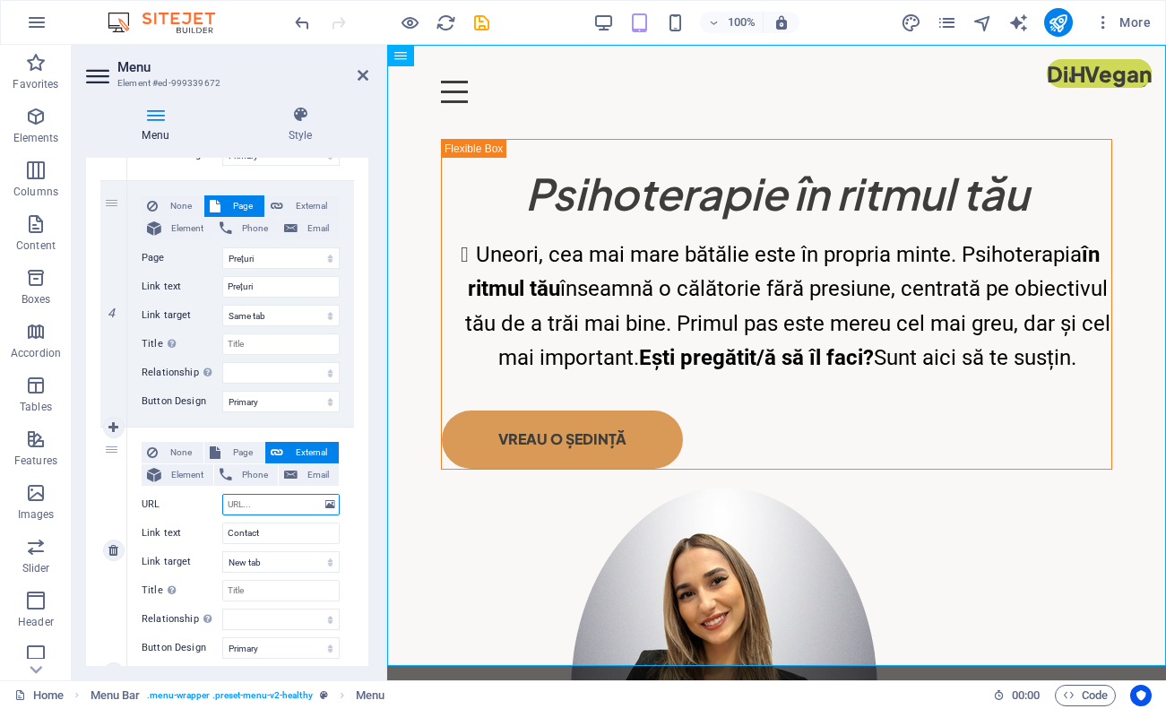
scroll to position [891, 0]
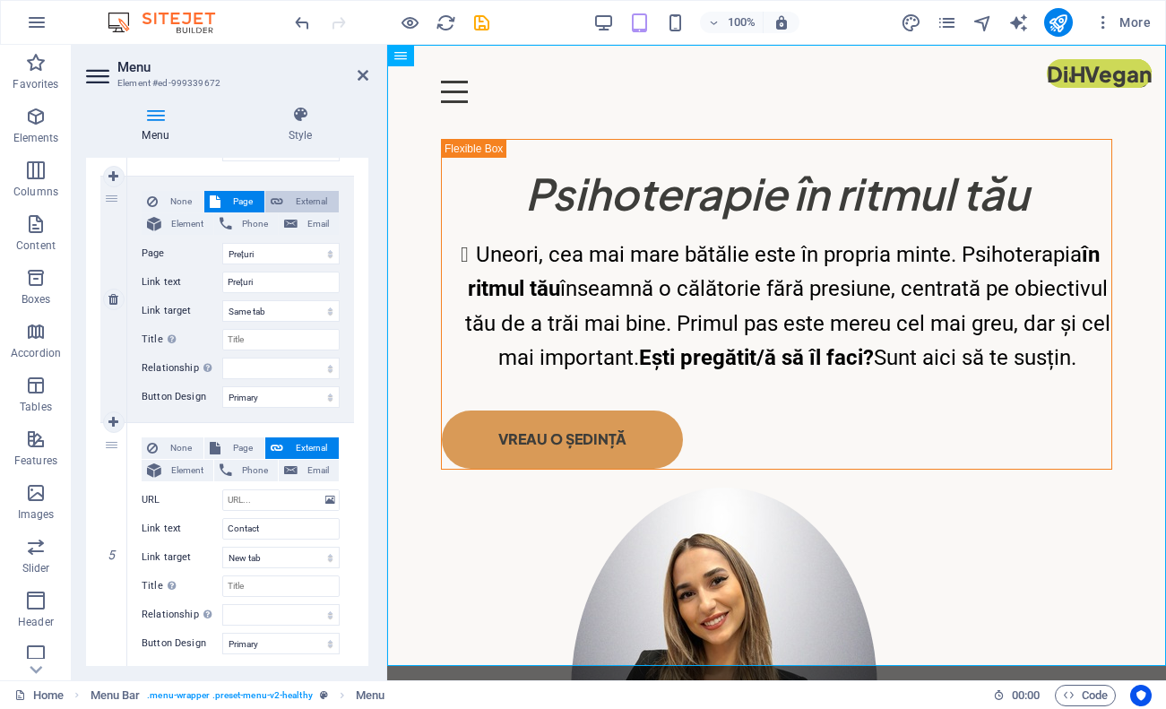
click at [317, 202] on span "External" at bounding box center [311, 202] width 45 height 22
select select
select select "blank"
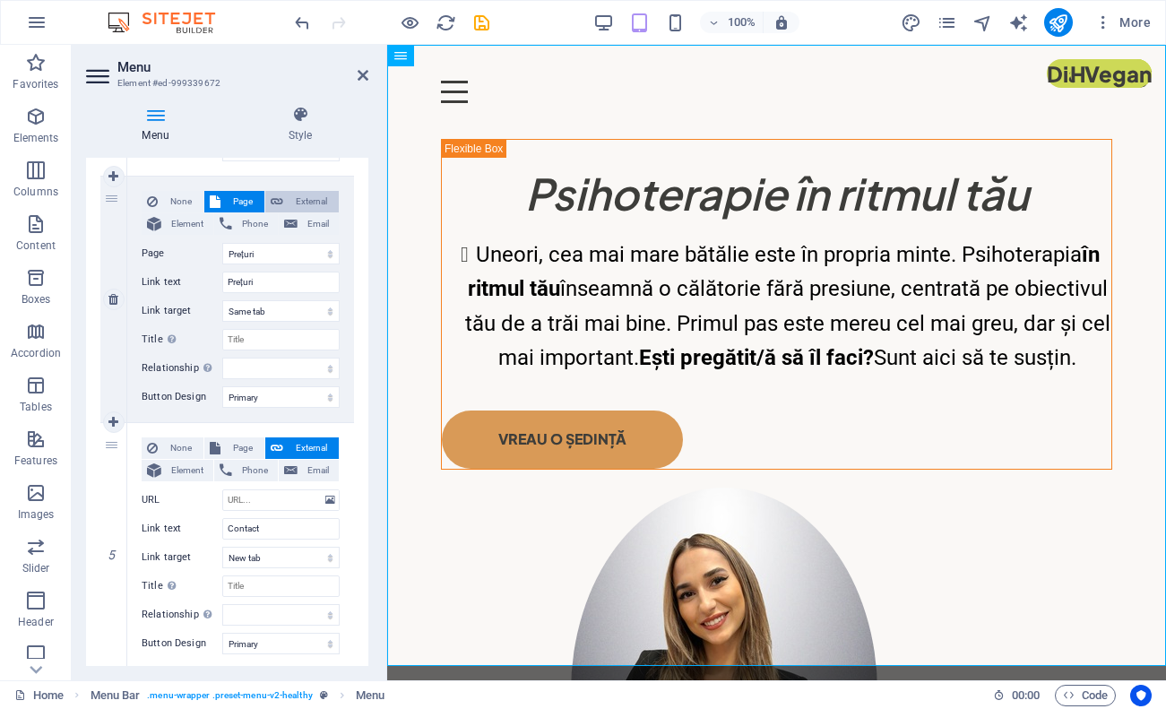
select select
drag, startPoint x: 297, startPoint y: 251, endPoint x: 201, endPoint y: 254, distance: 95.9
click at [201, 254] on div "URL /ro/18087324" at bounding box center [241, 254] width 198 height 22
click at [274, 500] on input "URL" at bounding box center [280, 500] width 117 height 22
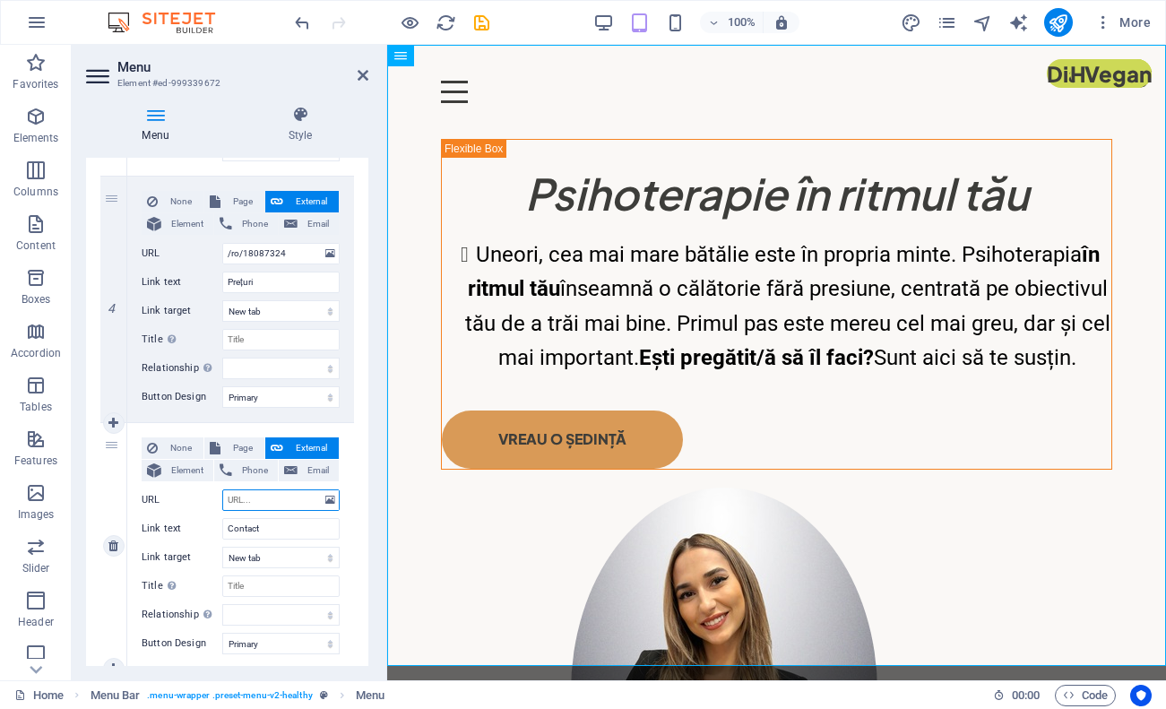
paste input "/ro/18087324"
type input "/ro/18087324"
select select
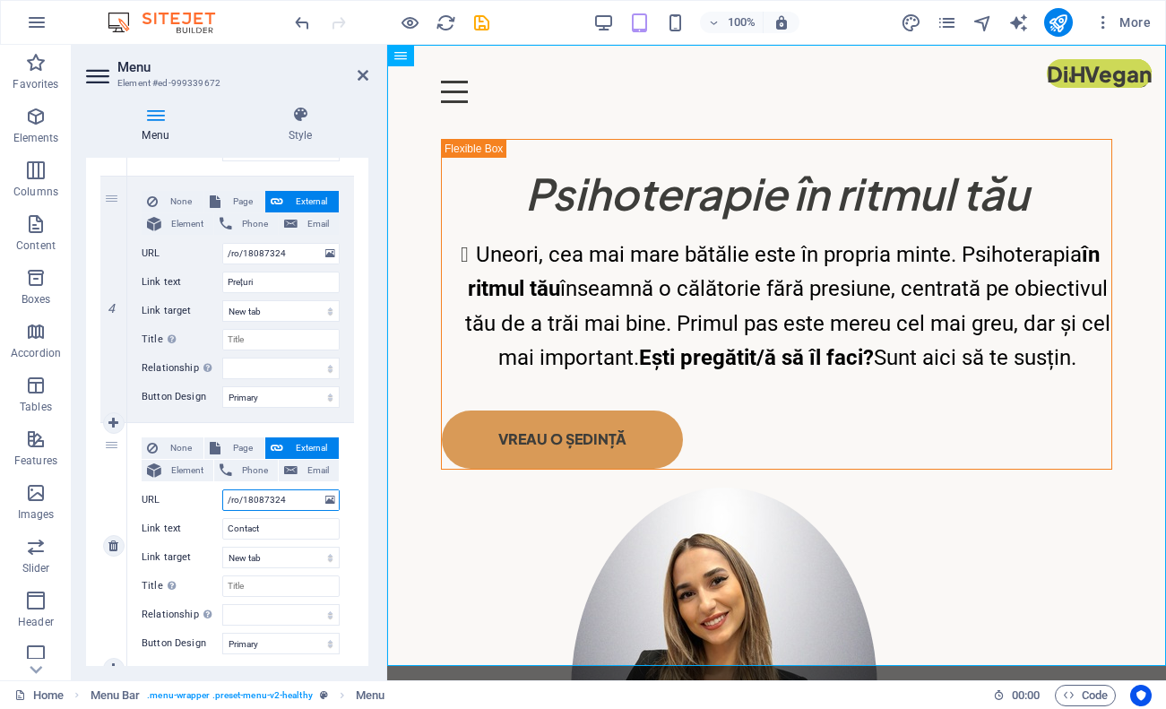
select select
type input "/ro/18087326"
select select
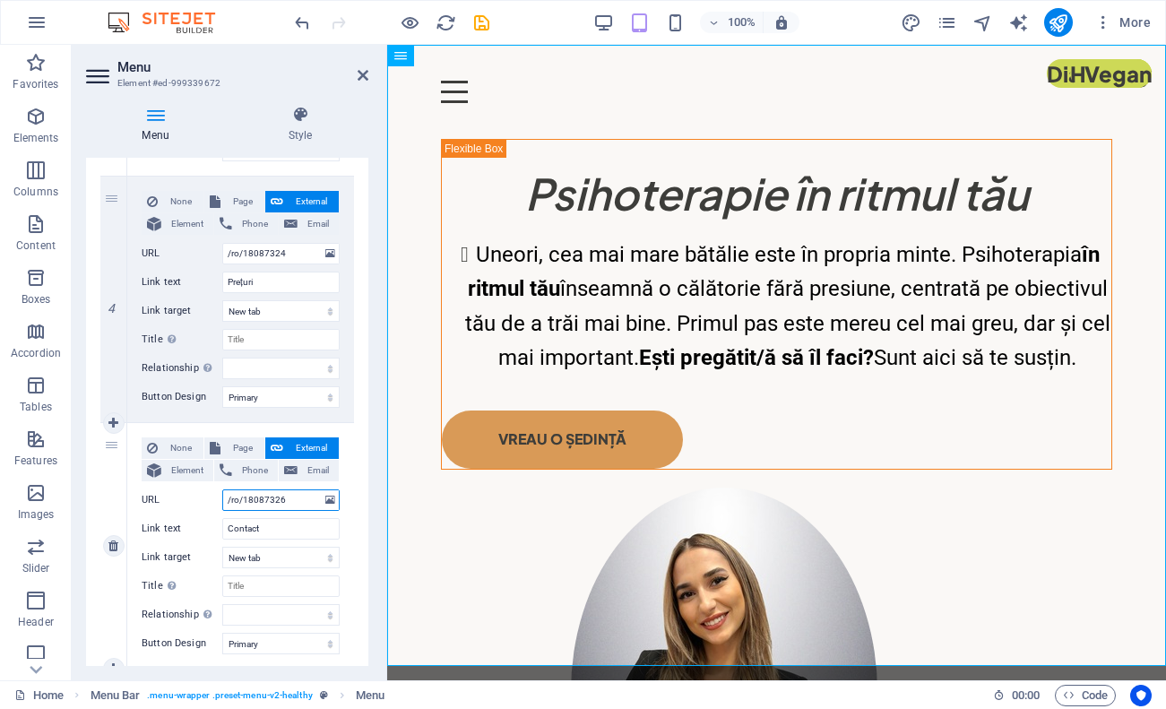
select select
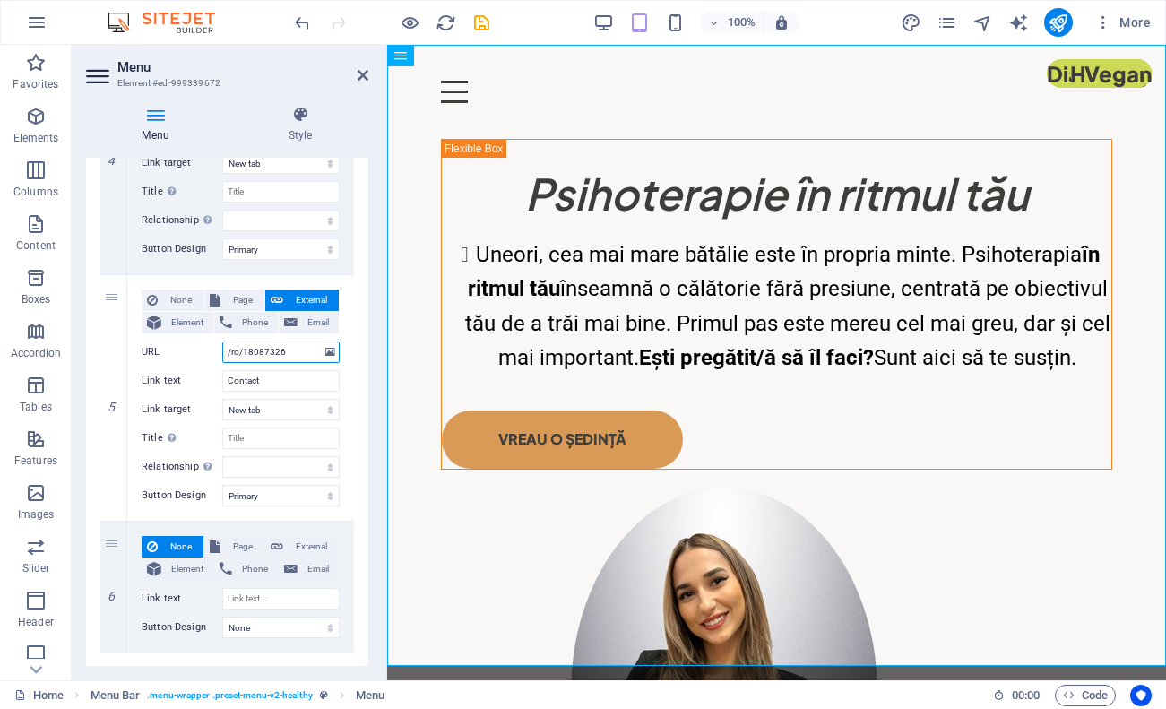
scroll to position [1038, 0]
type input "/ro/18087326"
click at [349, 463] on div "None Page External Element Phone Email Page Home Home (Copy) About Me Legal Not…" at bounding box center [240, 399] width 227 height 246
click at [341, 494] on div "None Page External Element Phone Email Page Home Home (Copy) About Me Legal Not…" at bounding box center [240, 399] width 227 height 246
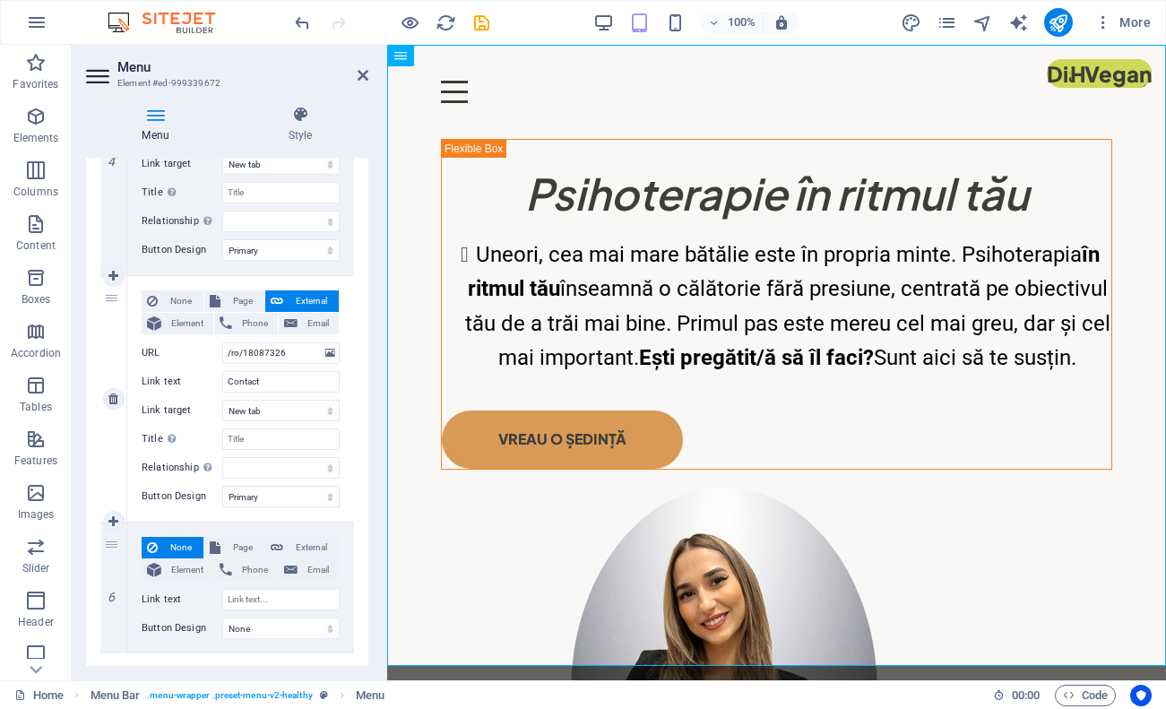
click at [341, 494] on div "None Page External Element Phone Email Page Home Home (Copy) About Me Legal Not…" at bounding box center [240, 399] width 227 height 246
click at [286, 530] on div "None Page External Element Phone Email Page Home Home (Copy) About Me Legal Not…" at bounding box center [240, 588] width 227 height 131
click at [471, 35] on div at bounding box center [391, 22] width 201 height 29
click at [485, 23] on icon "save" at bounding box center [481, 23] width 21 height 21
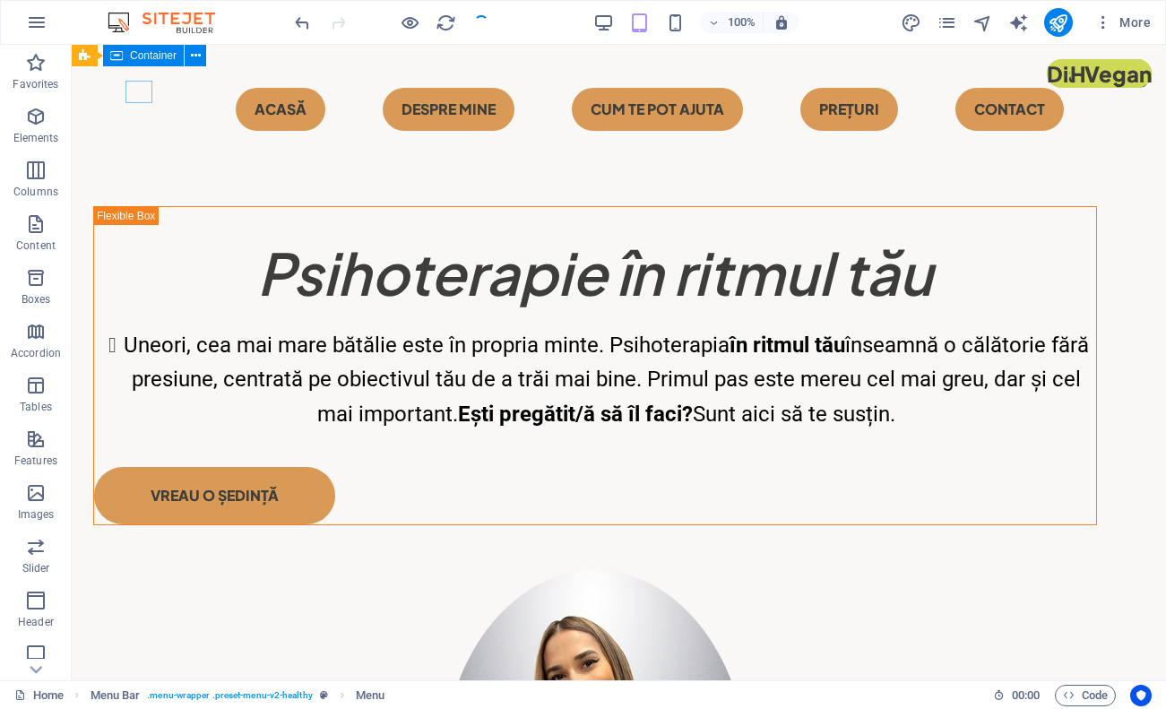
checkbox input "false"
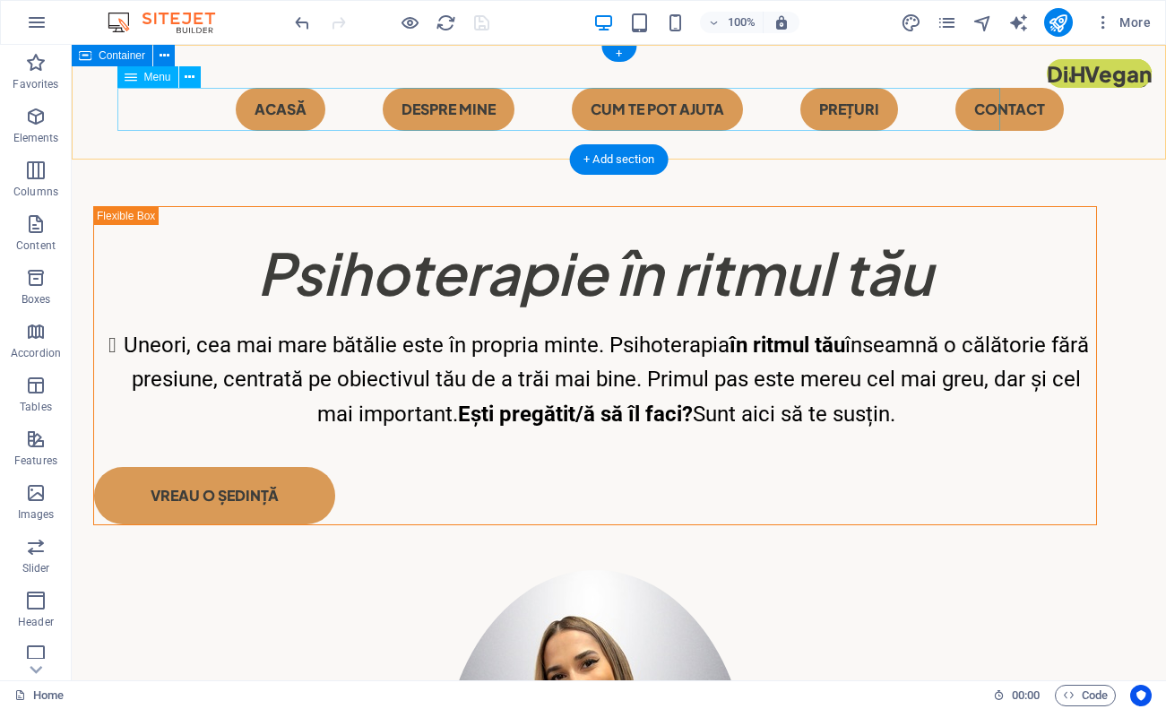
click at [895, 113] on nav "Acasă Despre mine CUM TE POT AJUTA Prețuri Contact" at bounding box center [619, 109] width 1004 height 43
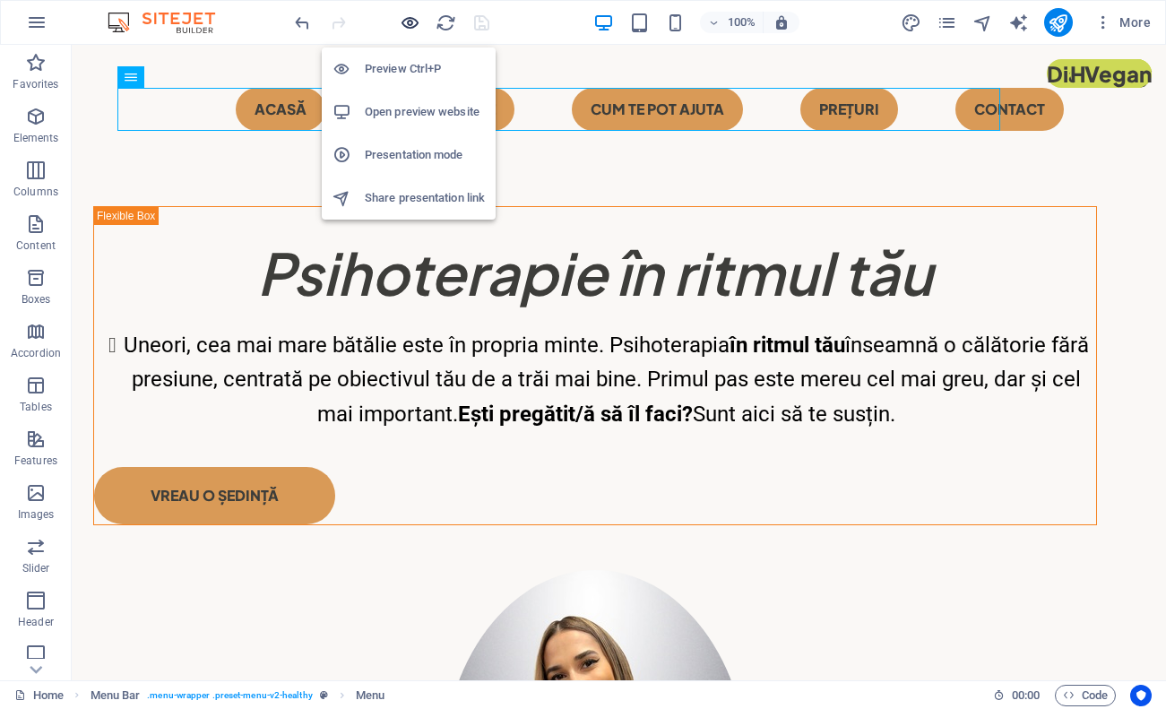
click at [407, 24] on icon "button" at bounding box center [410, 23] width 21 height 21
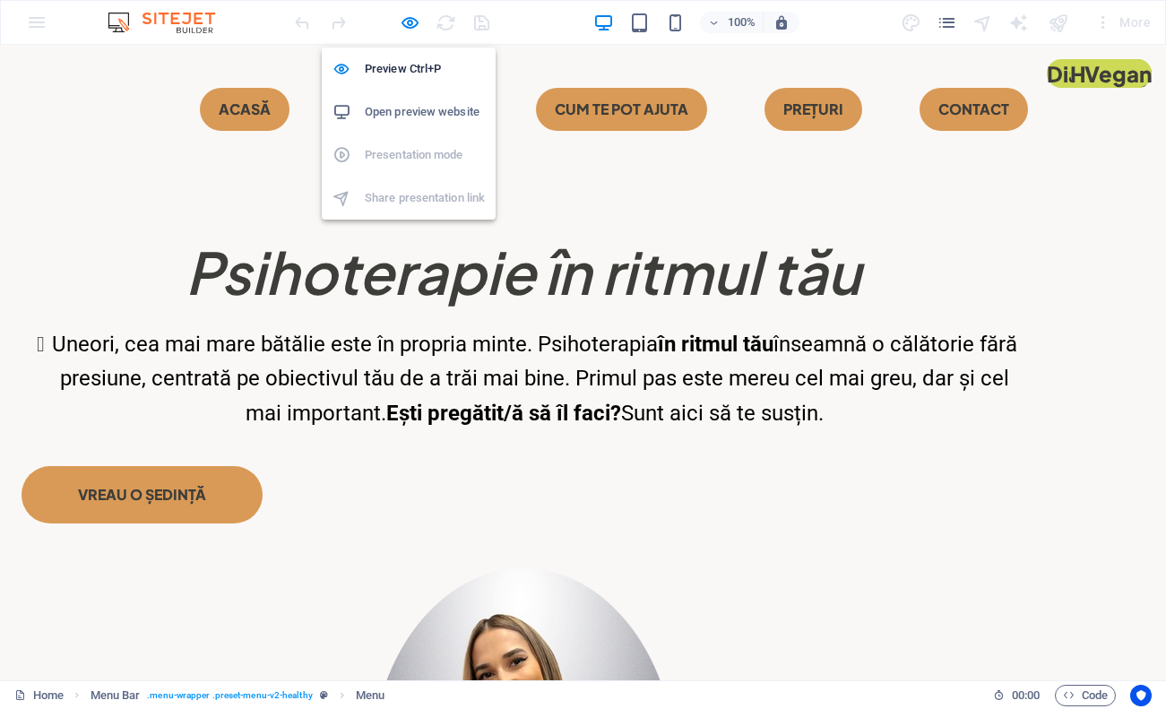
click at [423, 109] on h6 "Open preview website" at bounding box center [425, 112] width 120 height 22
